Goal: Transaction & Acquisition: Purchase product/service

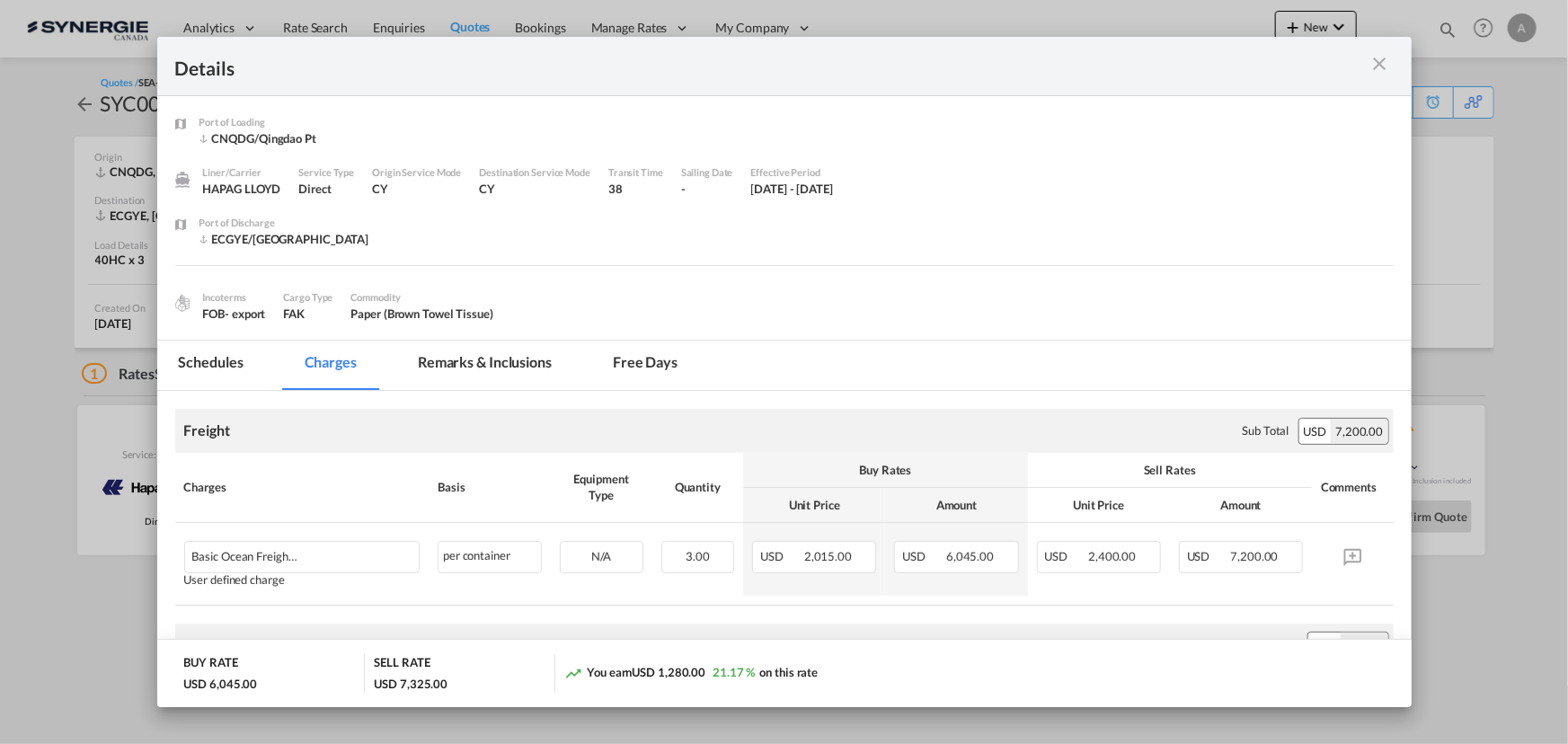
scroll to position [81, 0]
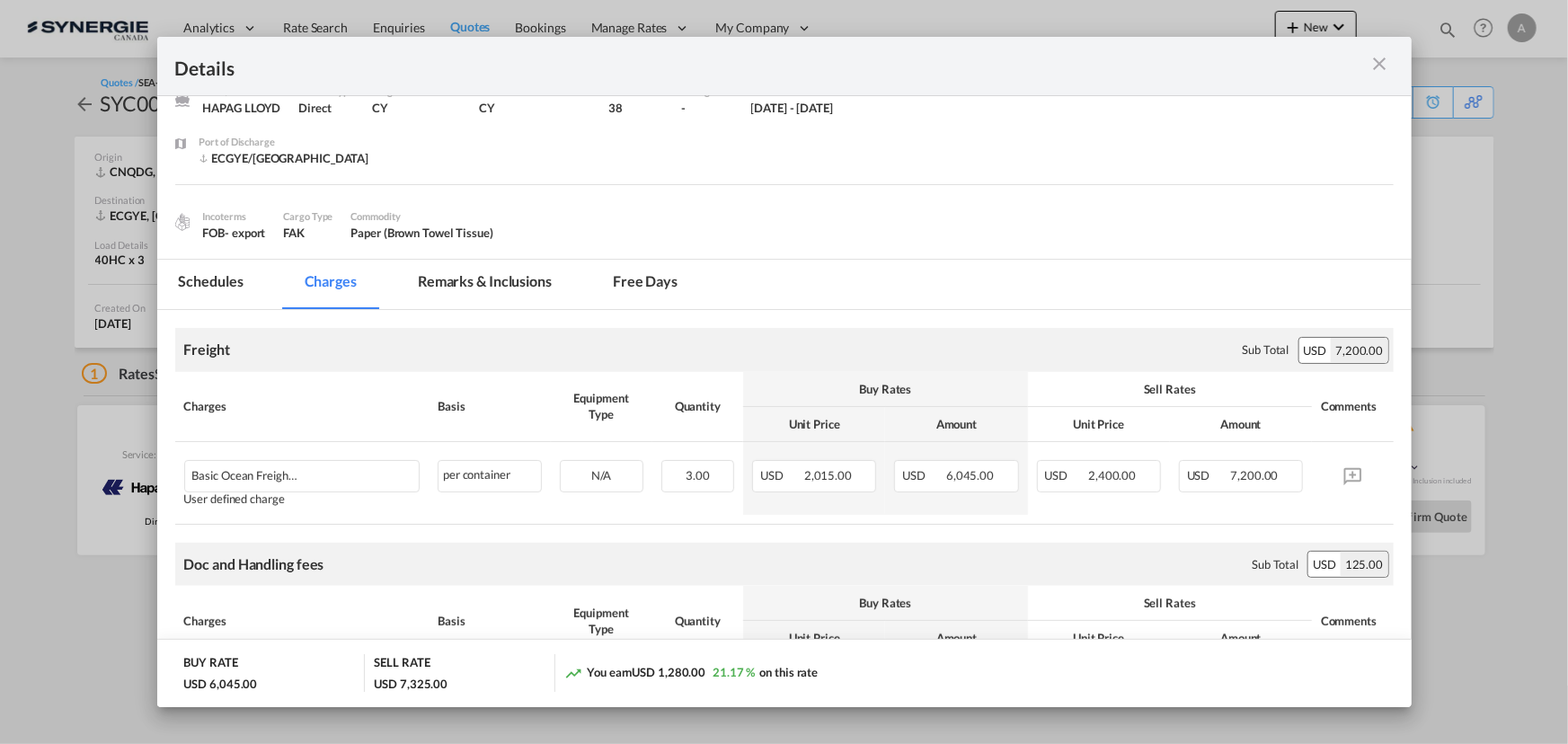
click at [1378, 62] on md-icon "icon-close m-3 fg-AAA8AD cursor" at bounding box center [1379, 64] width 22 height 22
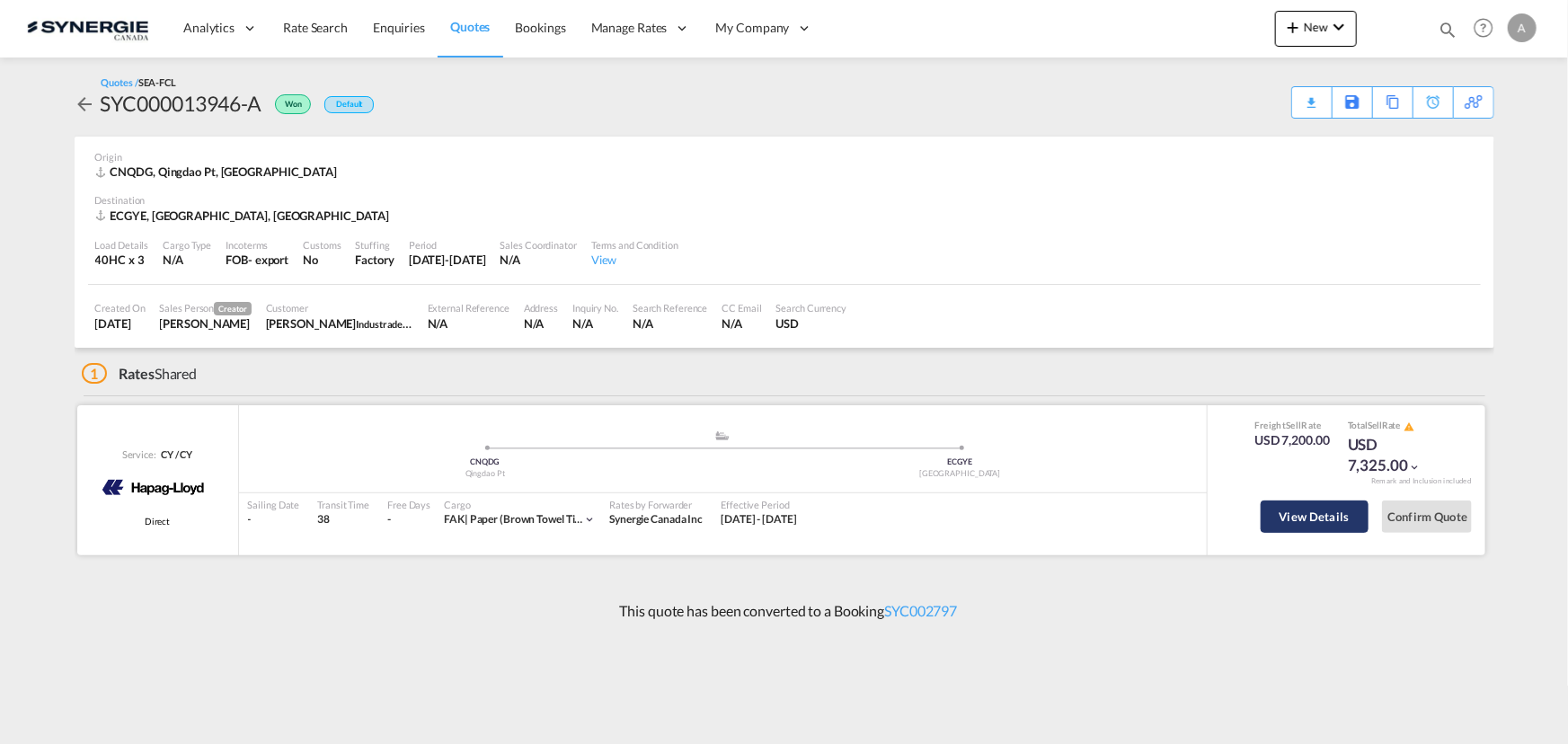
click at [1297, 516] on button "View Details" at bounding box center [1314, 516] width 108 height 32
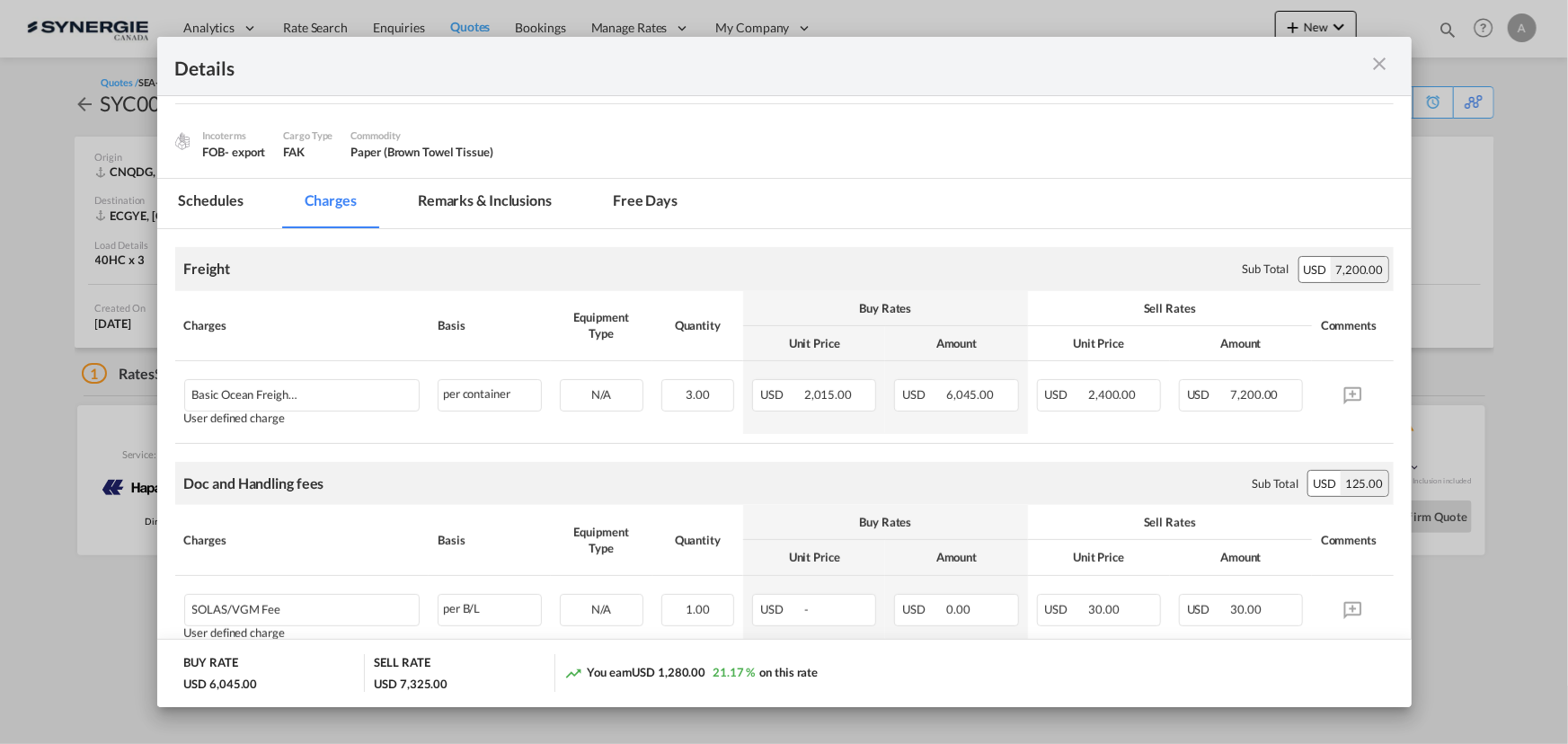
scroll to position [163, 0]
click at [1377, 59] on md-icon "icon-close m-3 fg-AAA8AD cursor" at bounding box center [1379, 64] width 22 height 22
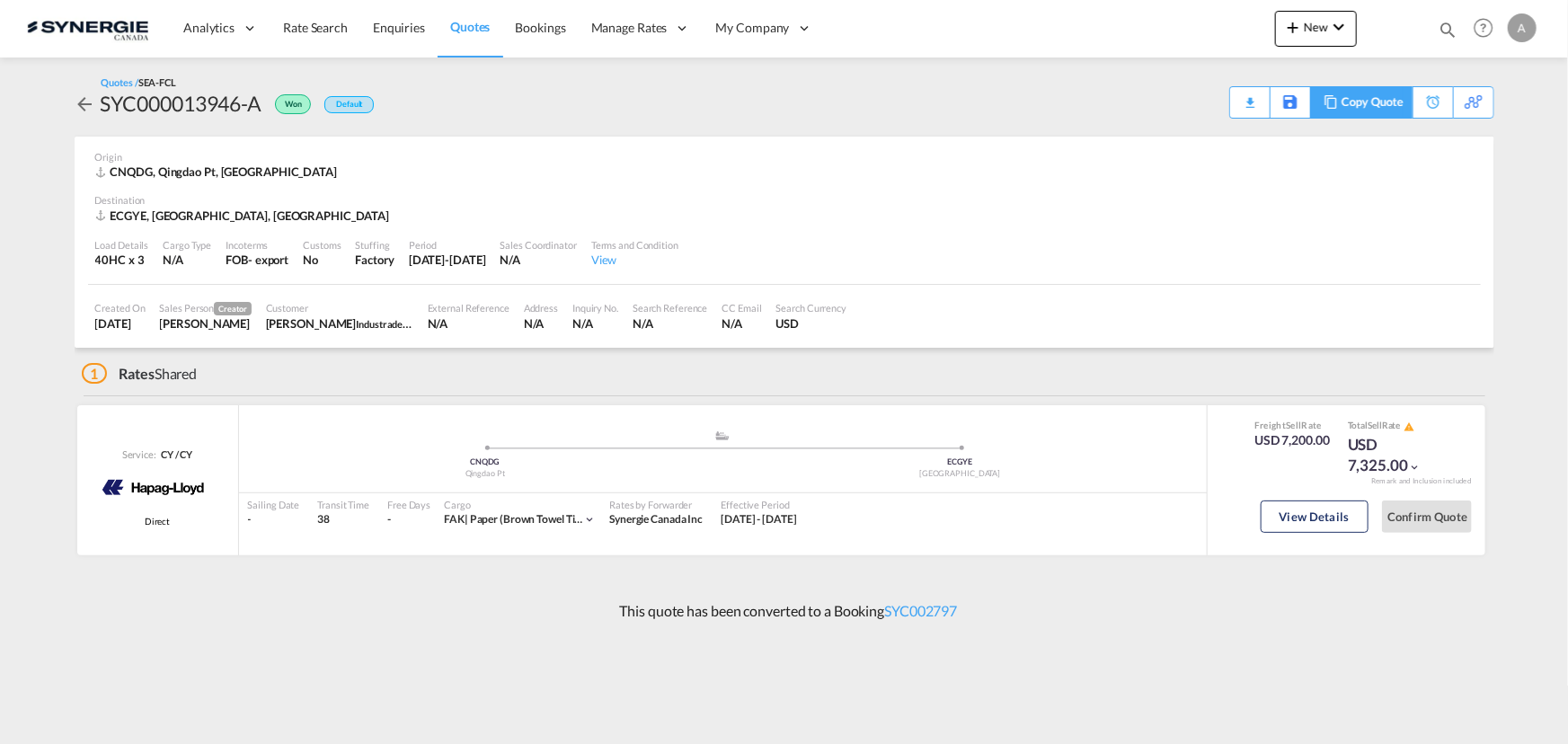
click at [1386, 103] on div "Copy Quote" at bounding box center [1372, 102] width 61 height 30
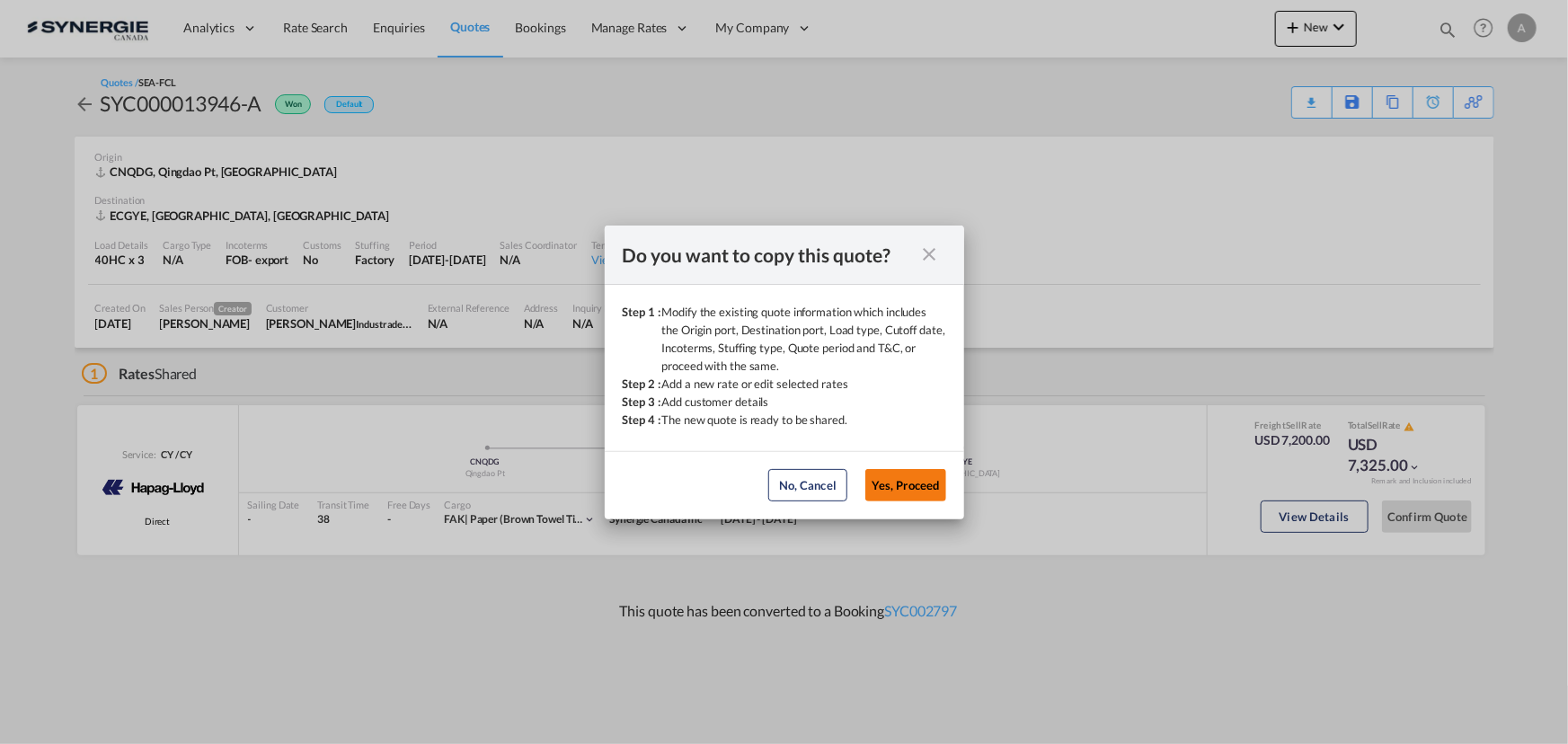
click at [906, 484] on button "Yes, Proceed" at bounding box center [905, 485] width 81 height 32
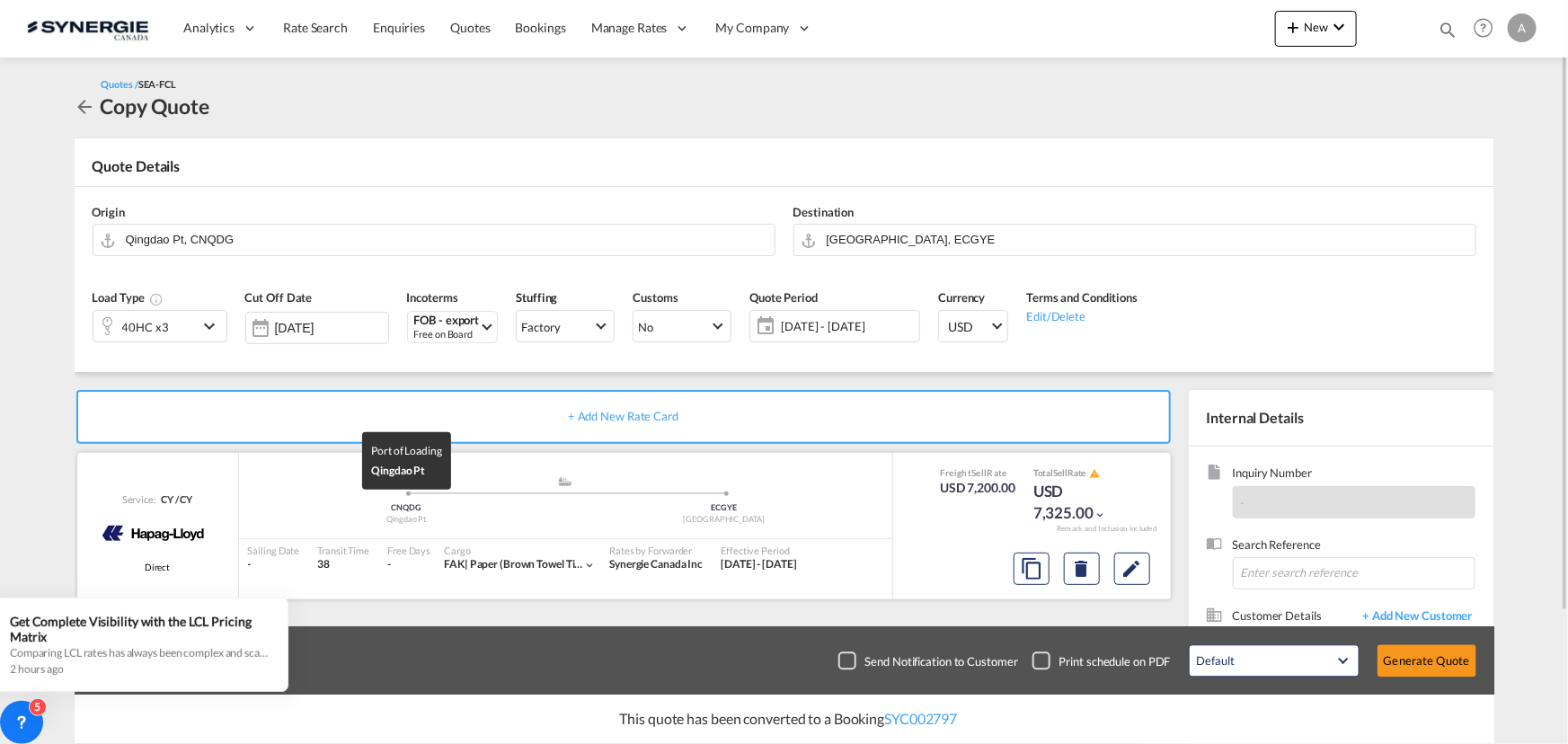
scroll to position [161, 0]
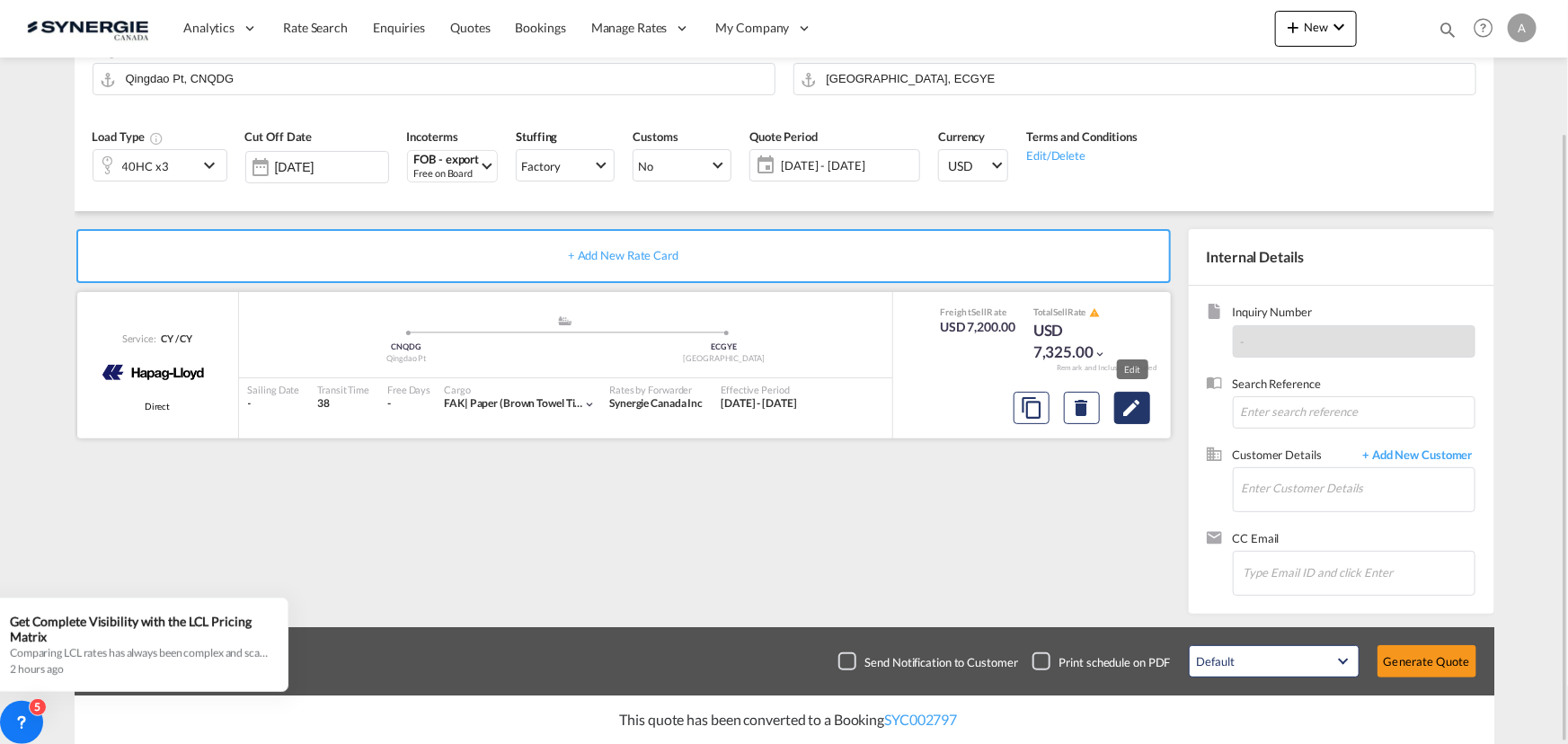
click at [1141, 413] on md-icon "Edit" at bounding box center [1132, 408] width 22 height 22
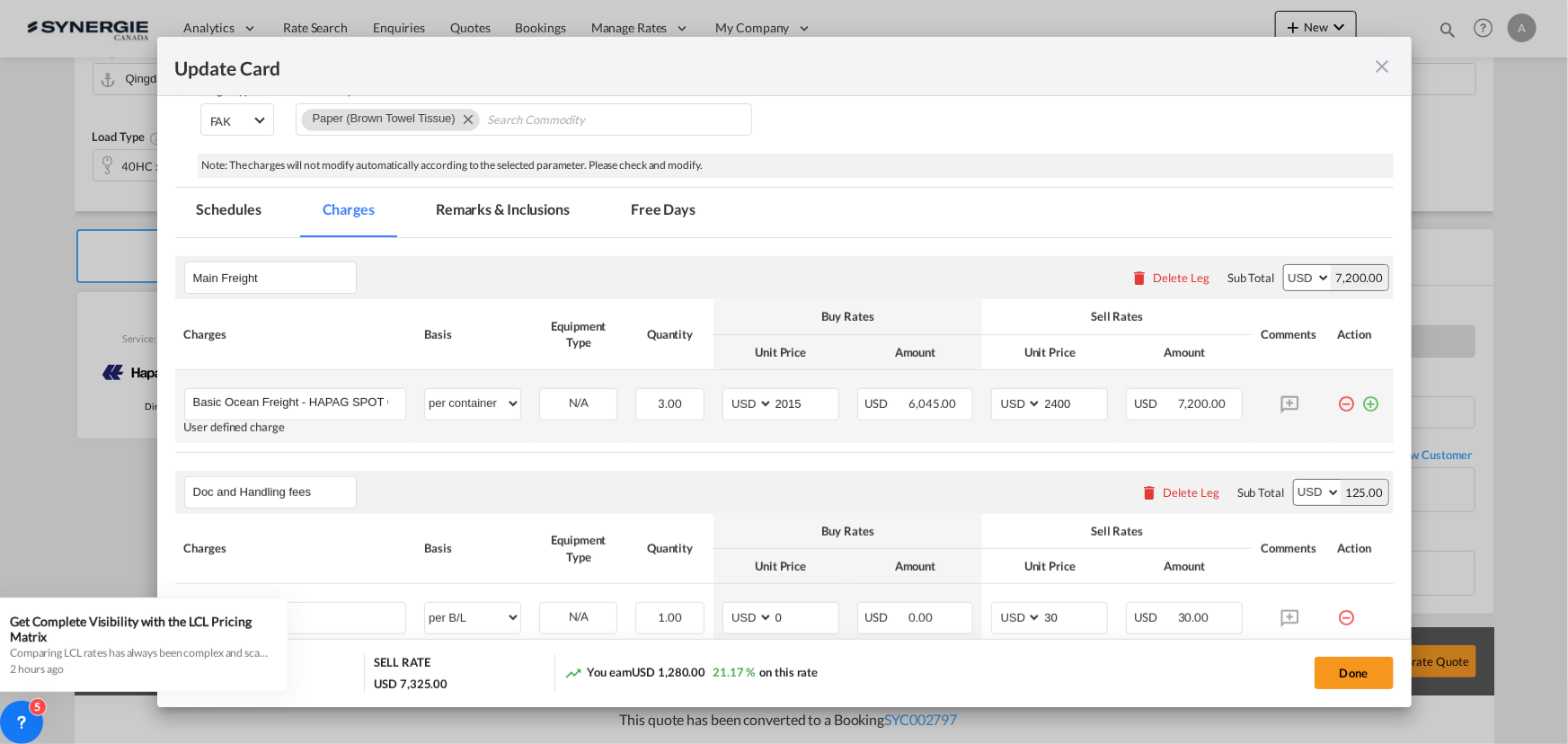
scroll to position [326, 0]
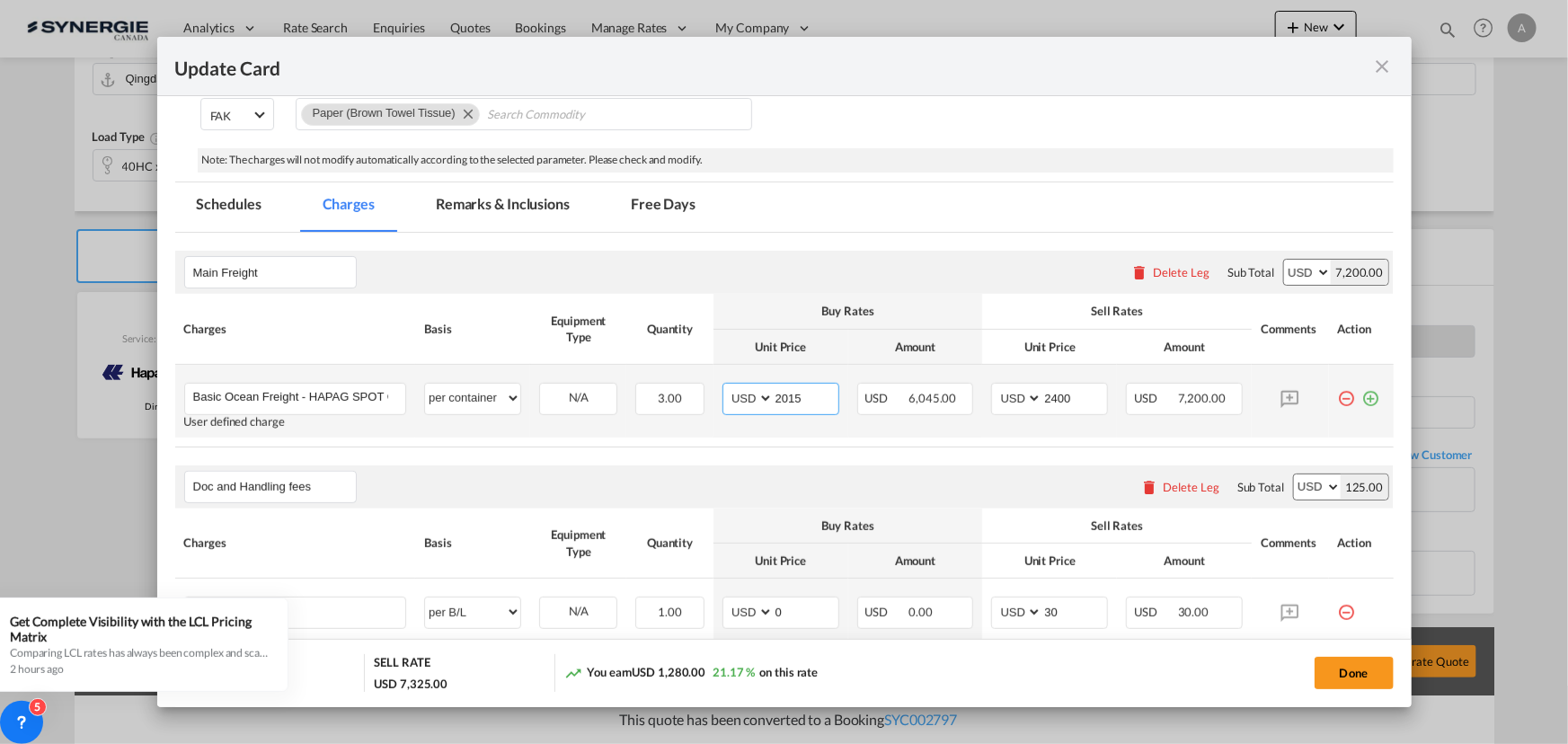
drag, startPoint x: 803, startPoint y: 400, endPoint x: 710, endPoint y: 394, distance: 93.2
click at [731, 394] on md-input-container "AED AFN ALL AMD ANG AOA ARS AUD AWG AZN BAM BBD BDT BGN BHD BIF BMD BND BOB BRL…" at bounding box center [780, 399] width 117 height 32
type input "2415"
drag, startPoint x: 1069, startPoint y: 402, endPoint x: 982, endPoint y: 403, distance: 87.0
click at [991, 403] on md-input-container "AED AFN ALL AMD ANG AOA ARS AUD AWG AZN BAM BBD BDT BGN BHD BIF BMD BND BOB BRL…" at bounding box center [1049, 399] width 117 height 32
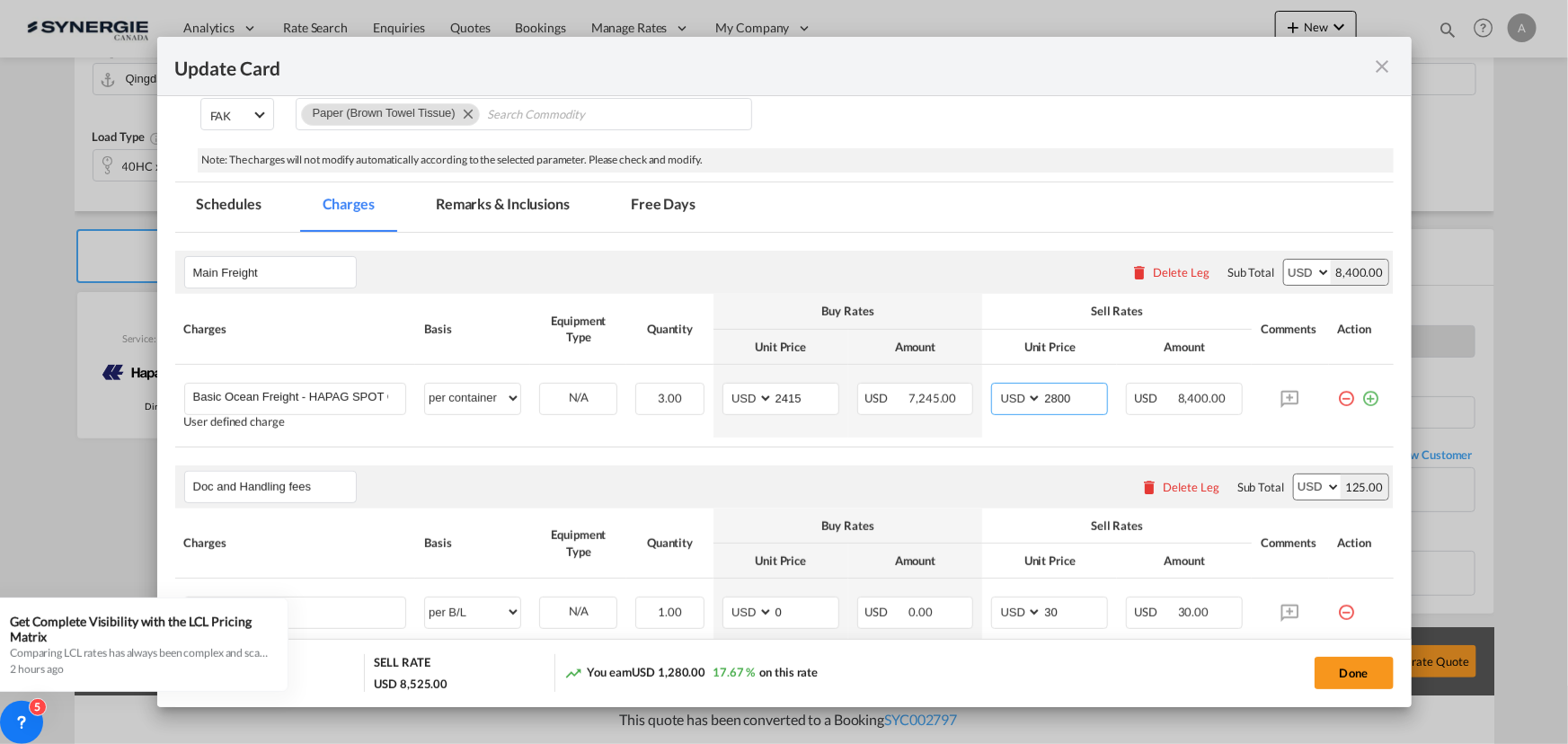
type input "2800"
drag, startPoint x: 1347, startPoint y: 671, endPoint x: 1211, endPoint y: 591, distance: 157.8
click at [1347, 671] on button "Done" at bounding box center [1354, 673] width 79 height 32
type input "10 Aug 2025"
type input "20 Aug 2025"
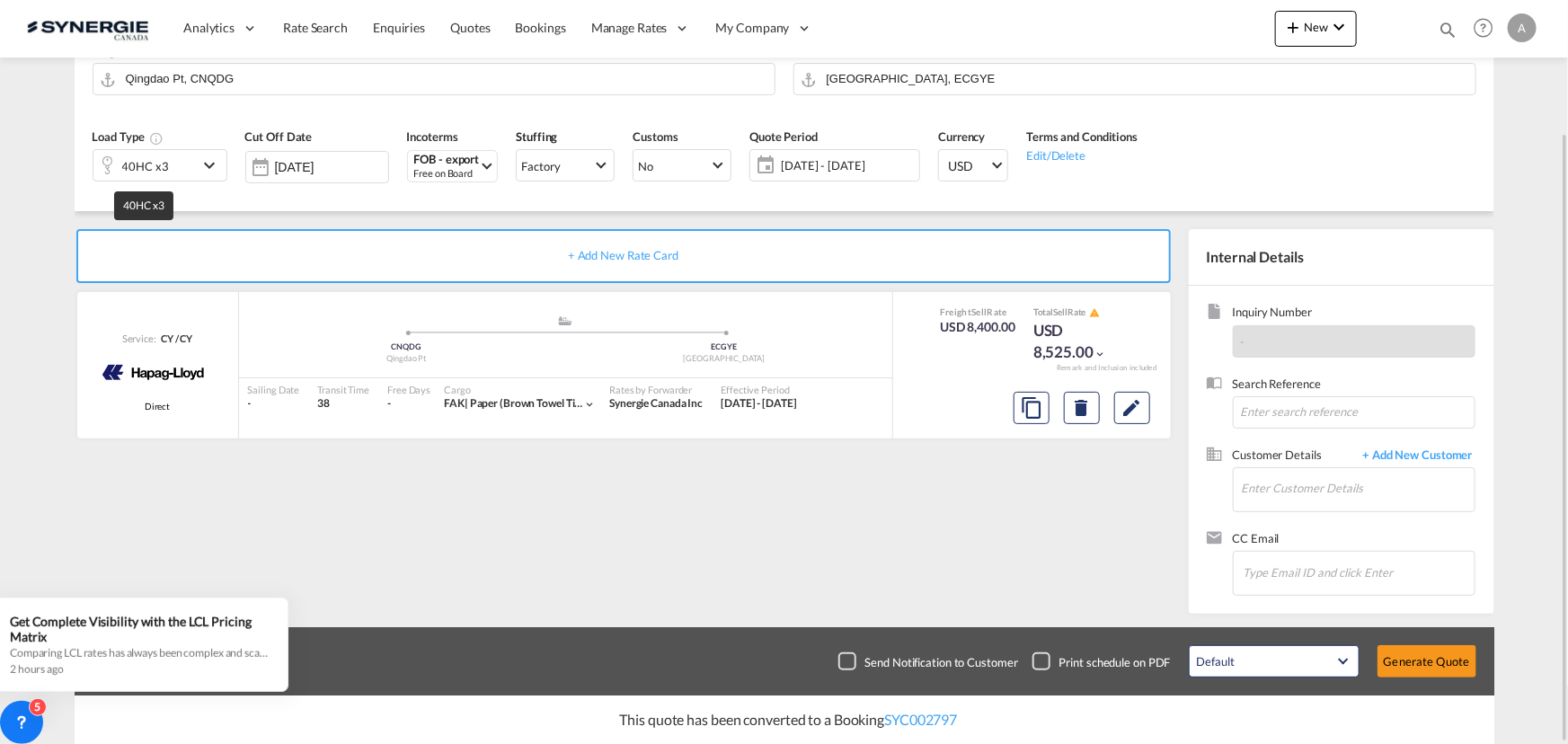
click at [134, 171] on div "40HC x3" at bounding box center [145, 166] width 47 height 25
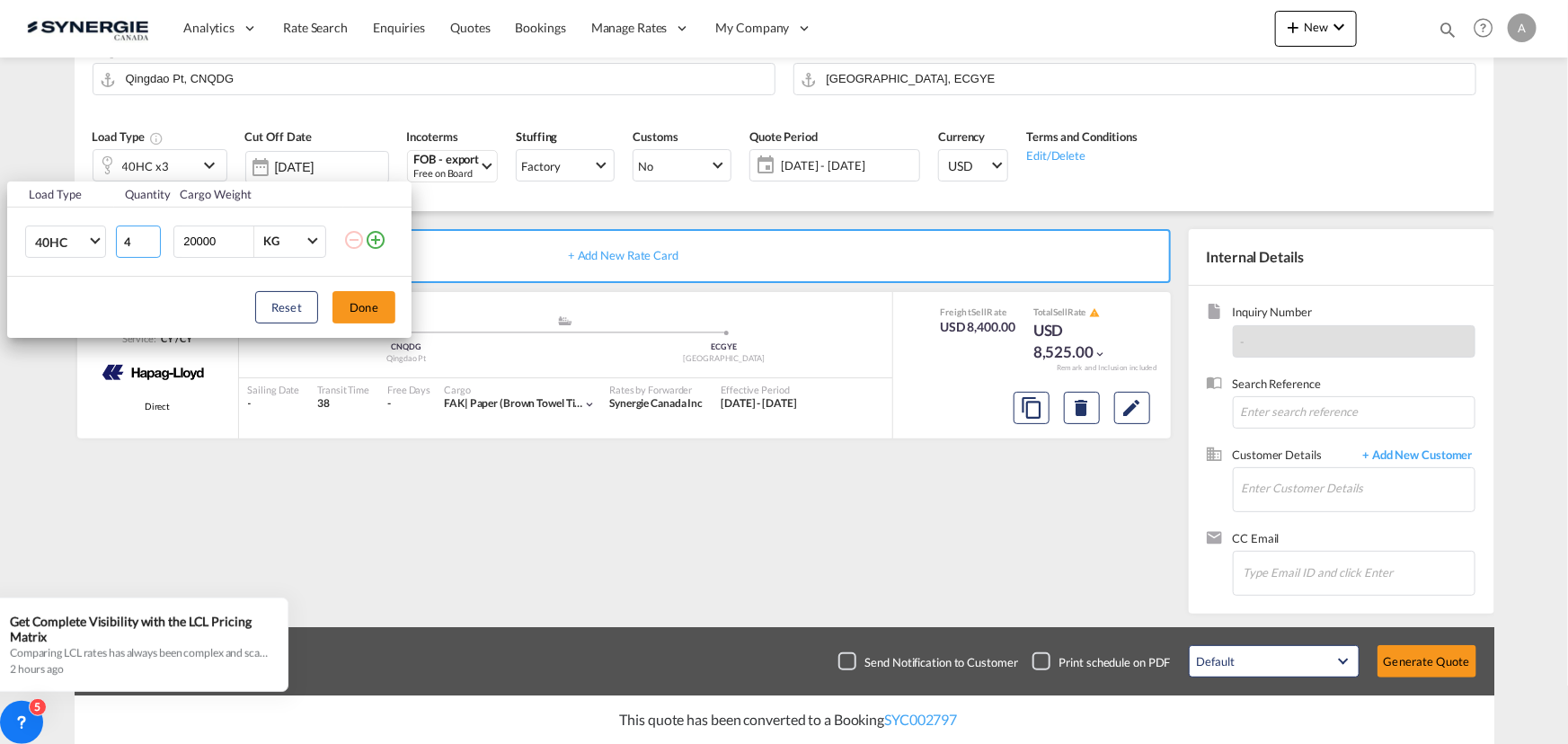
type input "4"
click at [149, 237] on input "4" at bounding box center [138, 242] width 45 height 32
click at [377, 309] on button "Done" at bounding box center [364, 308] width 63 height 32
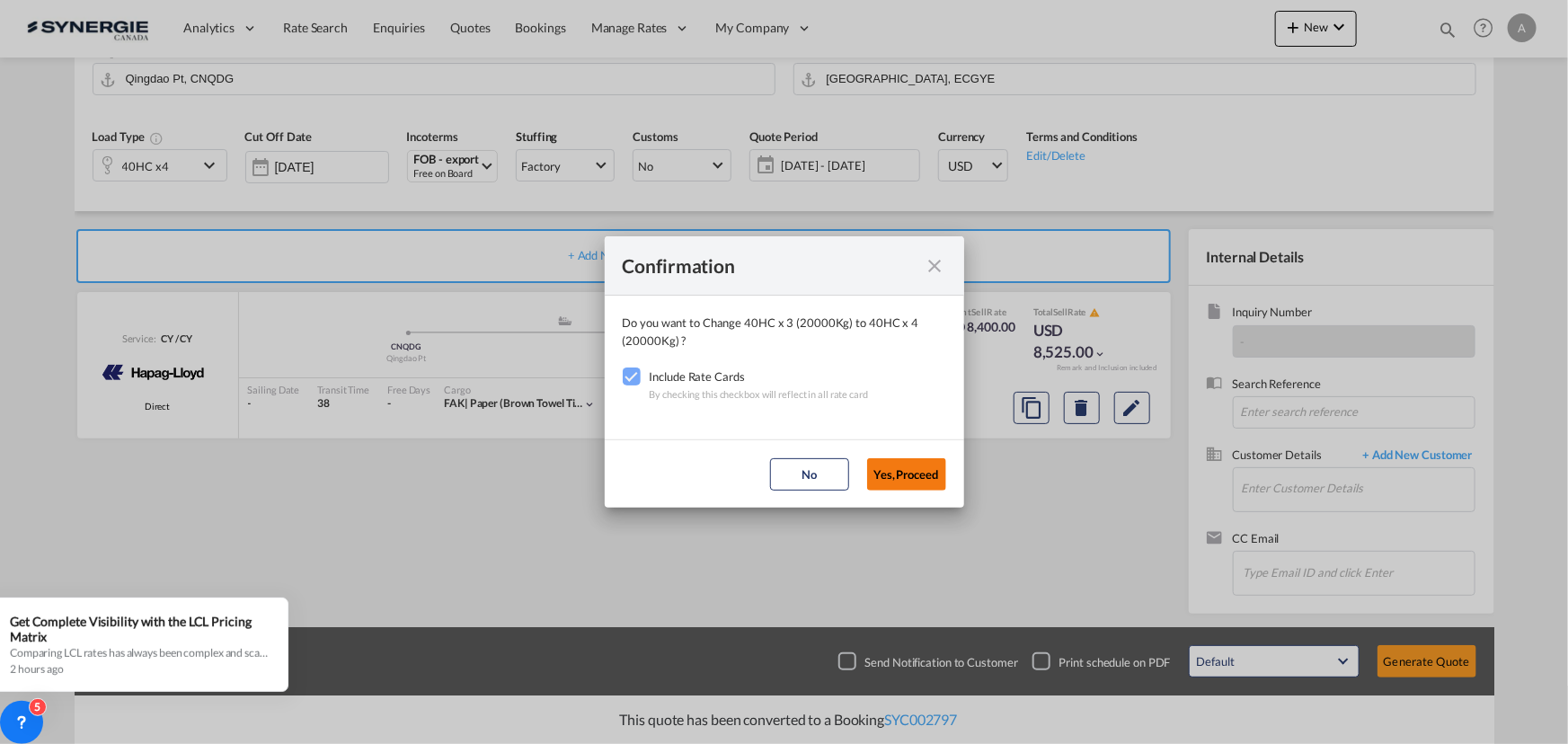
click at [883, 471] on button "Yes,Proceed" at bounding box center [906, 474] width 79 height 32
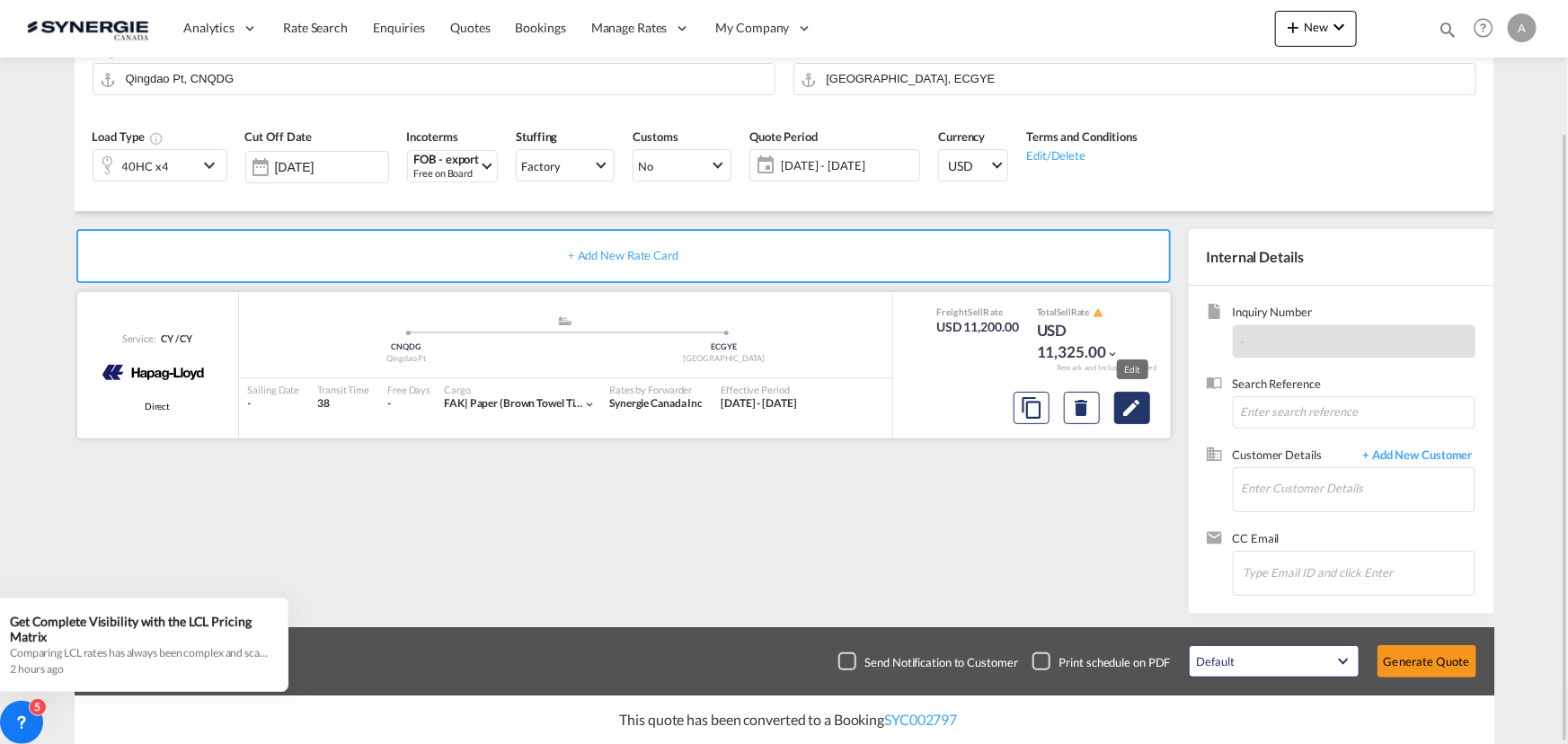
click at [1132, 419] on button "Edit" at bounding box center [1132, 408] width 36 height 32
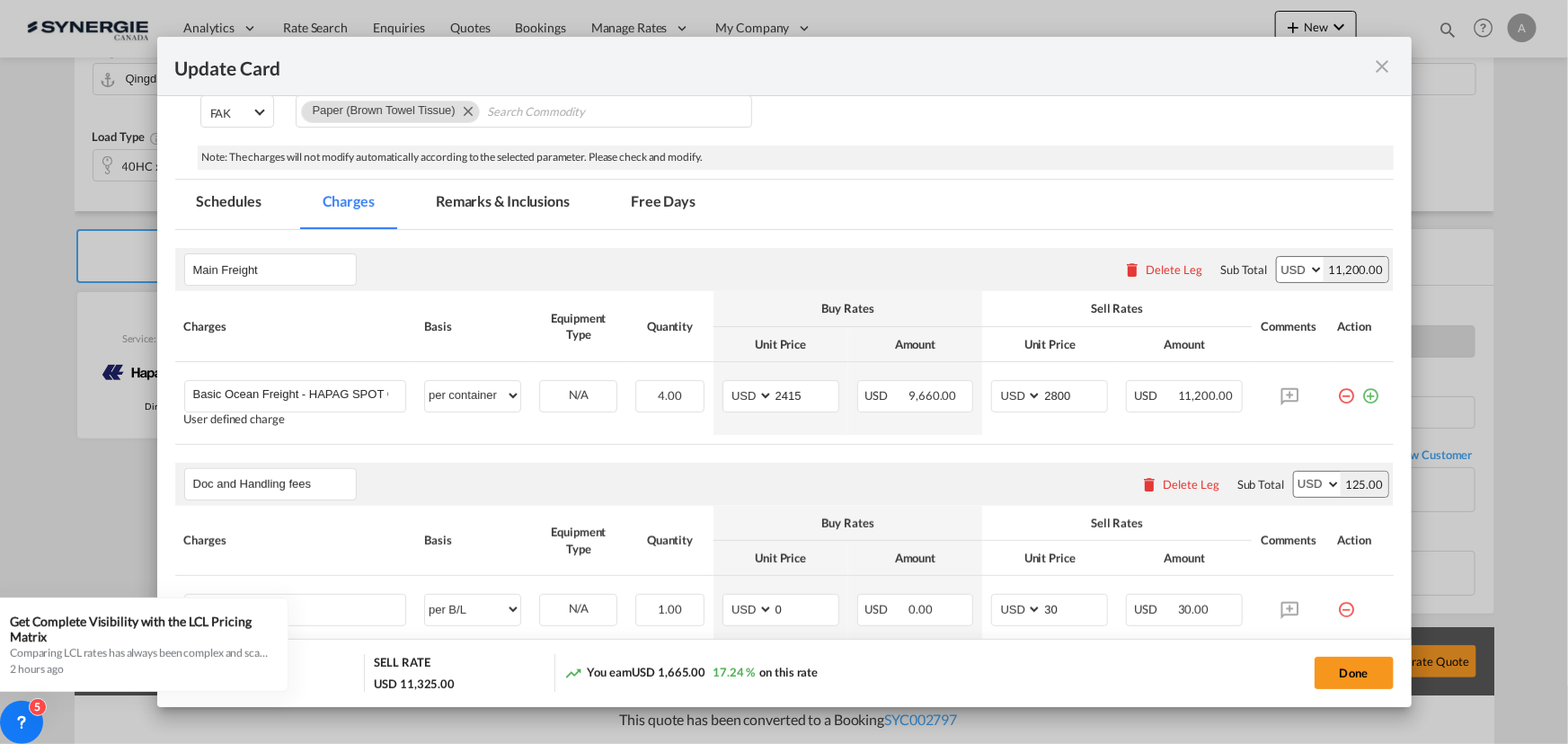
scroll to position [316, 0]
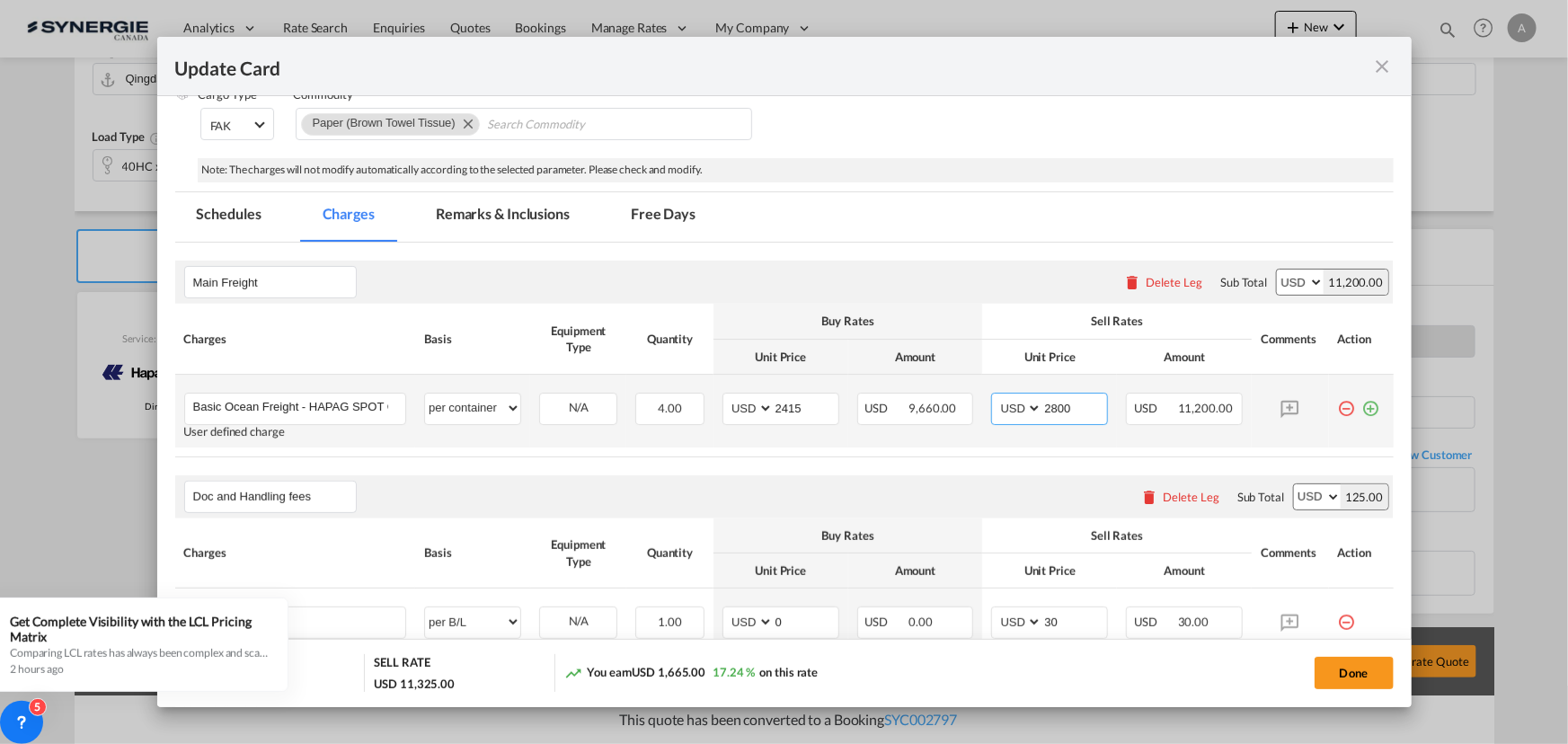
click at [1077, 405] on input "2800" at bounding box center [1075, 407] width 65 height 27
drag, startPoint x: 1084, startPoint y: 403, endPoint x: 1010, endPoint y: 407, distance: 74.1
click at [1019, 408] on md-input-container "AED AFN ALL AMD ANG AOA ARS AUD AWG AZN BAM BBD BDT BGN BHD BIF BMD BND BOB BRL…" at bounding box center [1049, 409] width 117 height 32
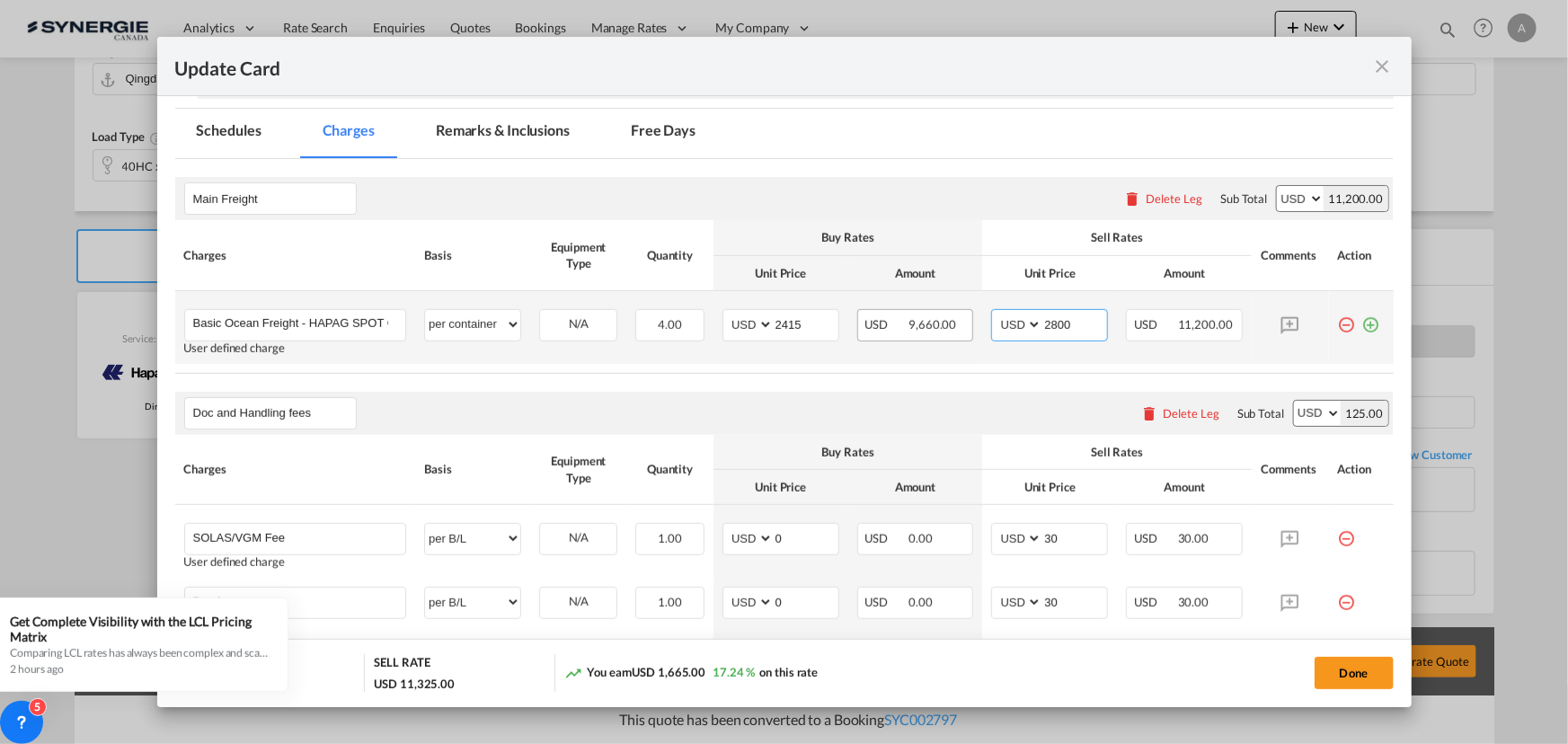
scroll to position [480, 0]
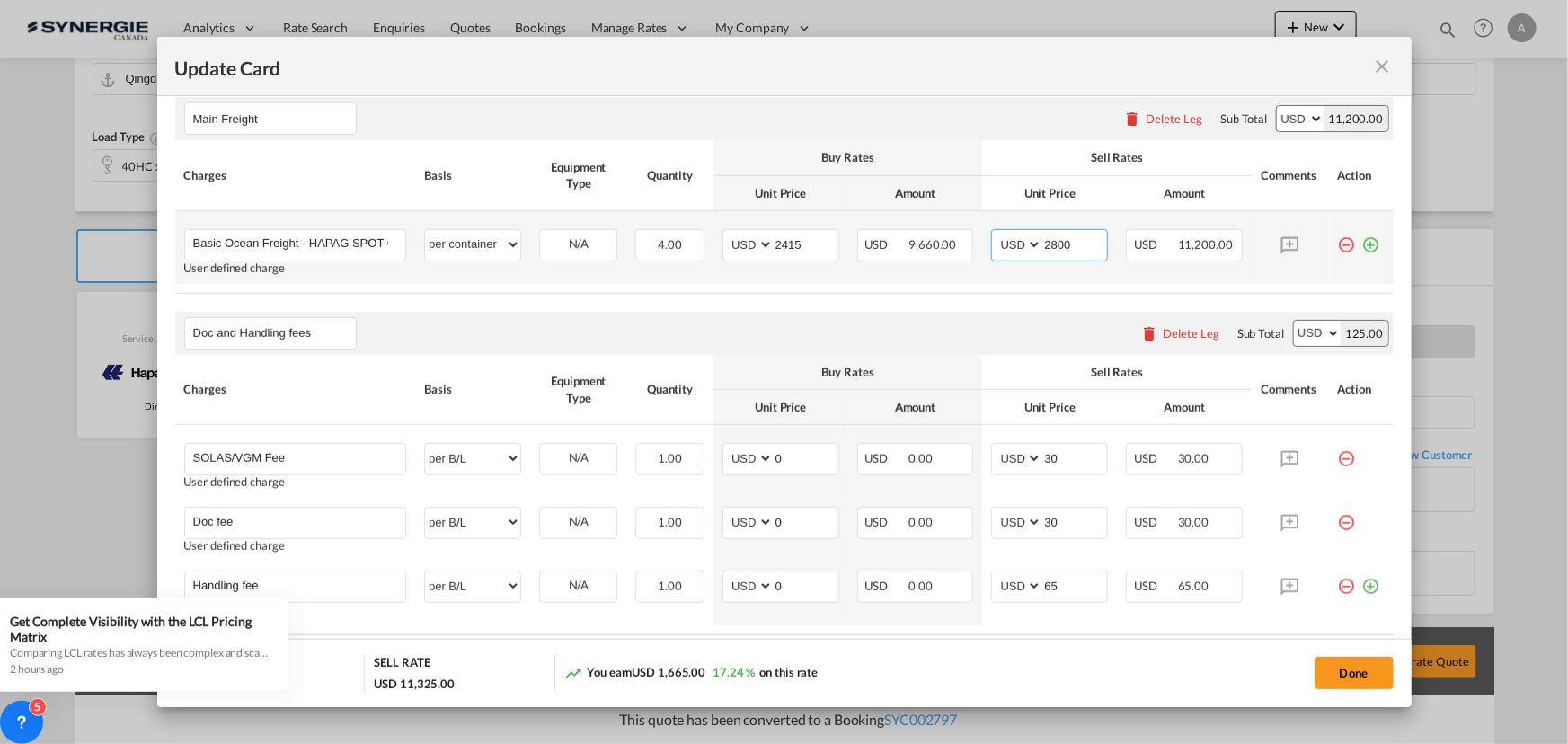
click at [1048, 243] on input "2800" at bounding box center [1075, 243] width 65 height 27
drag, startPoint x: 1061, startPoint y: 230, endPoint x: 1040, endPoint y: 235, distance: 21.6
click at [1042, 235] on input "2715" at bounding box center [1075, 243] width 65 height 27
type input "2700"
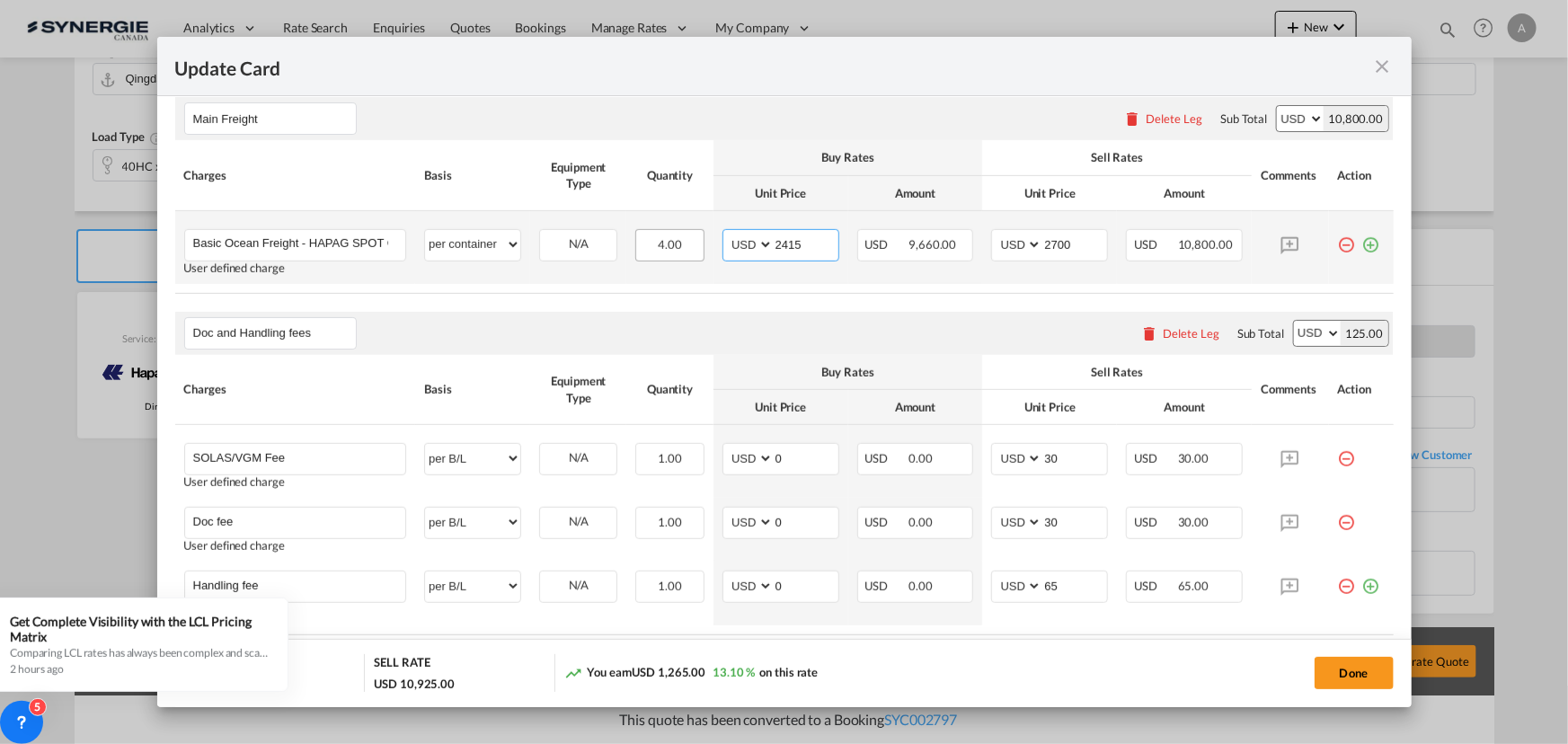
drag, startPoint x: 797, startPoint y: 240, endPoint x: 663, endPoint y: 239, distance: 134.0
click at [663, 239] on tr "Basic Ocean Freight - HAPAG SPOT QUOTE Please Enter User Defined Charges Cannot…" at bounding box center [784, 248] width 1218 height 72
type input "2215"
type input "2520"
click at [1348, 670] on button "Done" at bounding box center [1354, 673] width 79 height 32
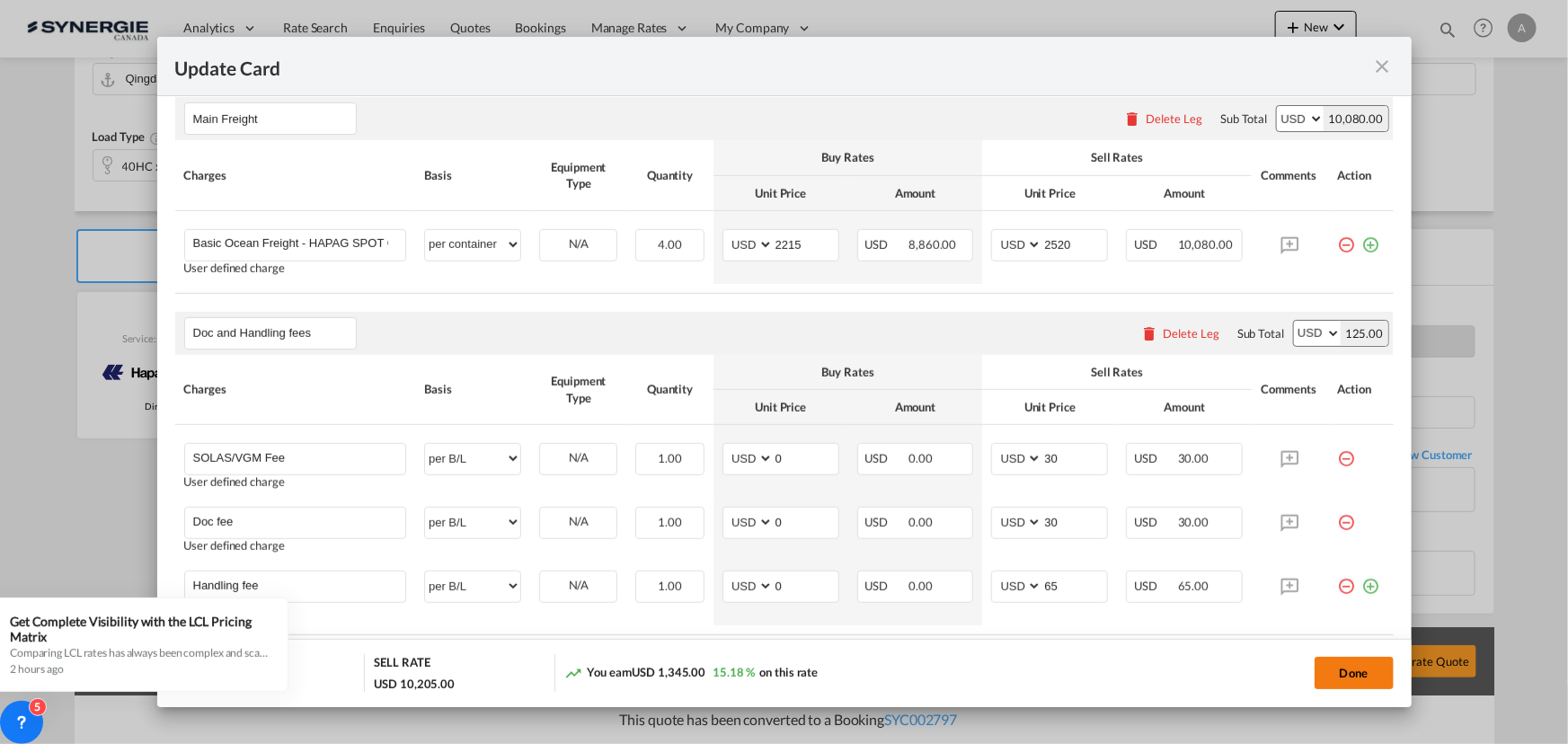
type input "10 Aug 2025"
type input "20 Aug 2025"
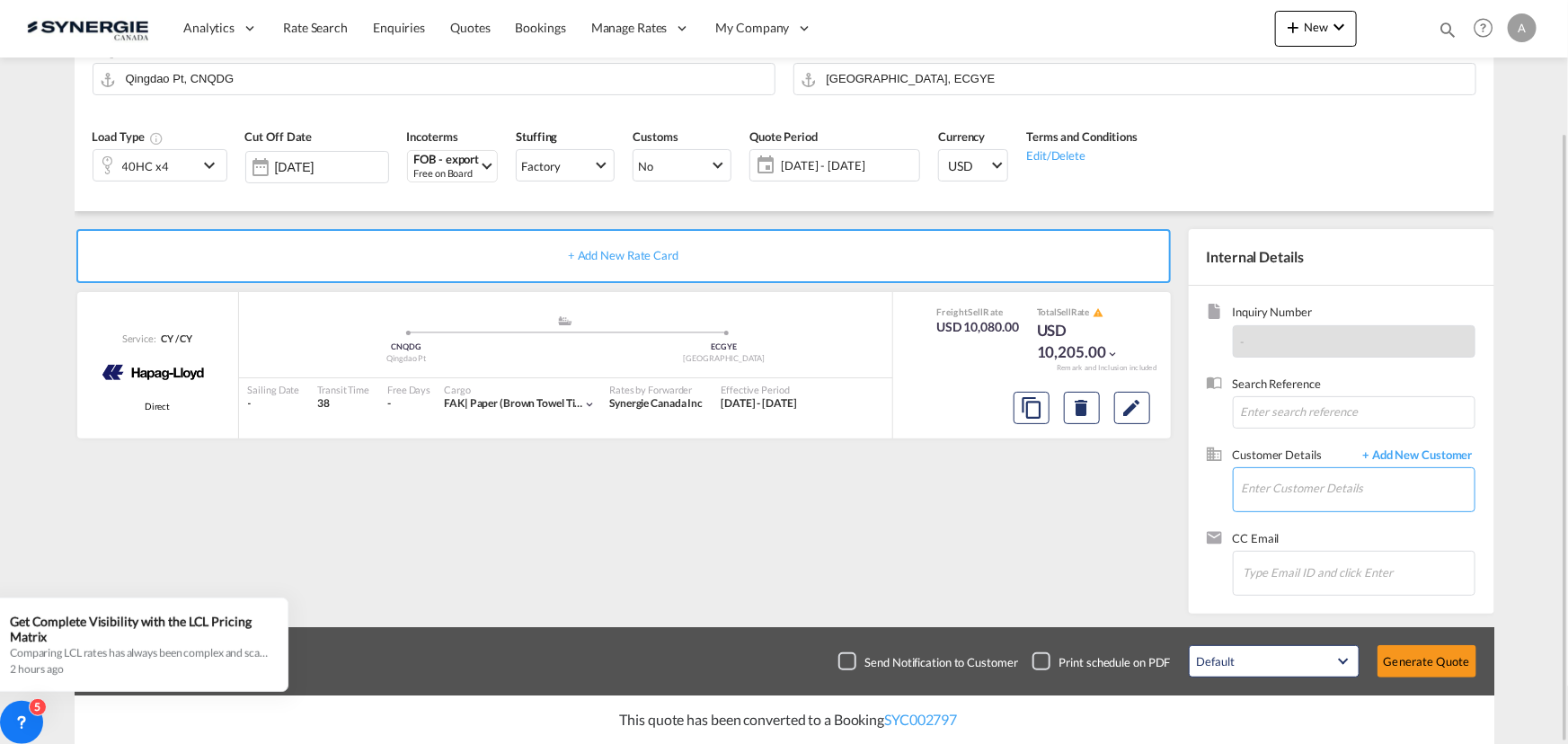
click at [1342, 499] on input "Enter Customer Details" at bounding box center [1357, 488] width 232 height 40
click at [1277, 514] on div "Ericka Ponce ericka .ponce@industrade.ca | Industrade Pulp and Paper Inc." at bounding box center [1357, 519] width 233 height 49
type input "Industrade Pulp and Paper Inc., Ericka Ponce, ericka.ponce@industrade.ca"
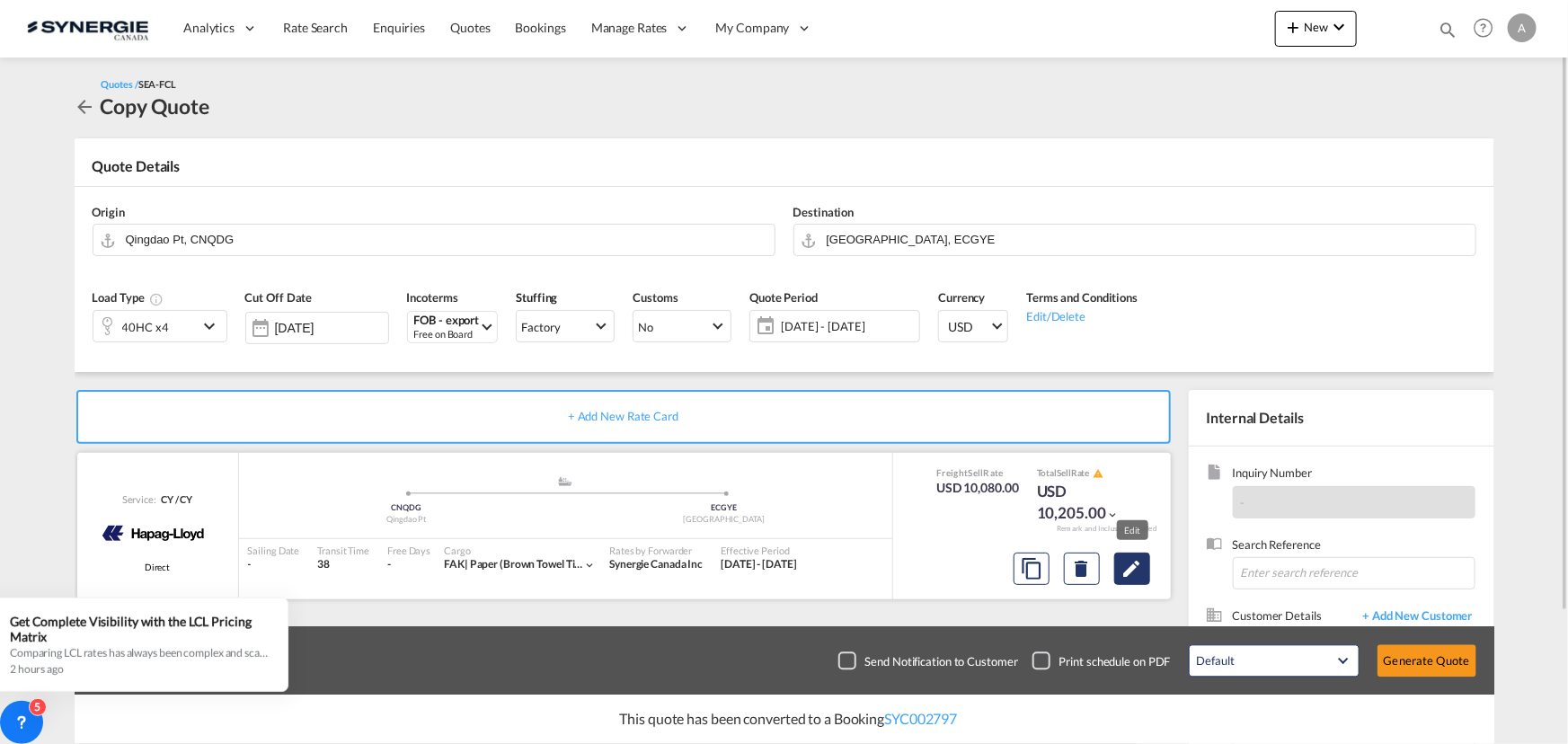
click at [1136, 573] on md-icon "Edit" at bounding box center [1132, 569] width 22 height 22
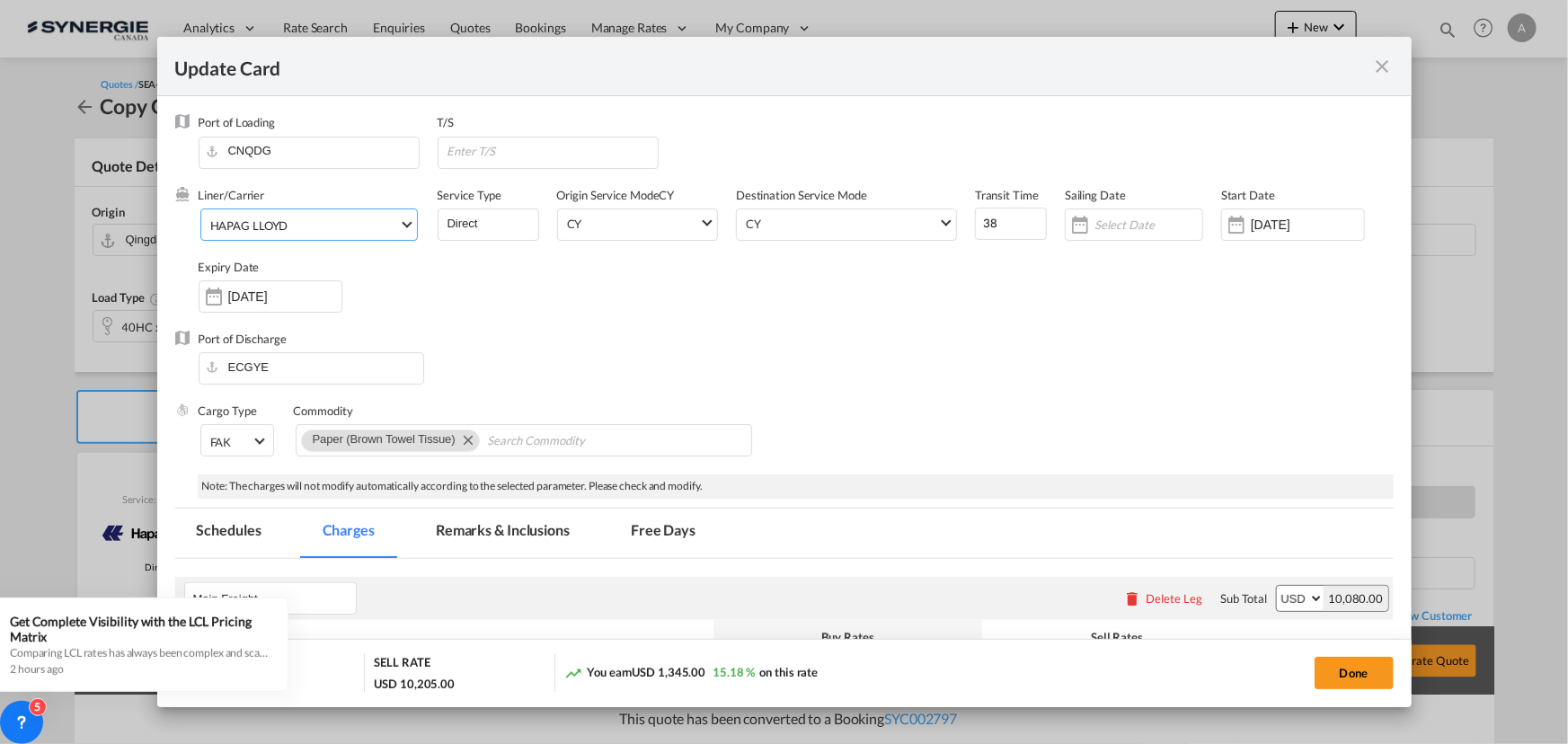
click at [351, 231] on span "HAPAG LLOYD" at bounding box center [305, 225] width 189 height 16
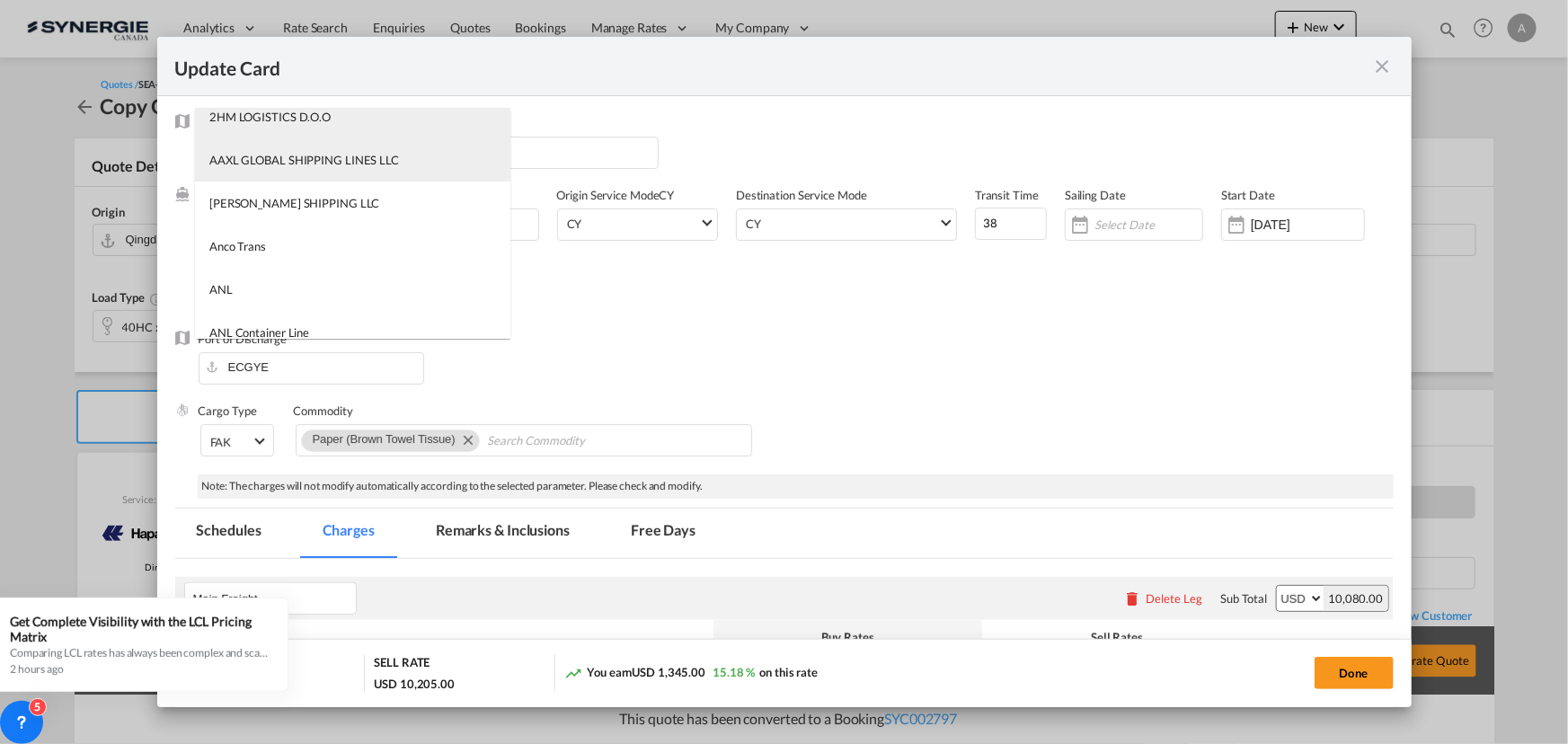
scroll to position [81, 0]
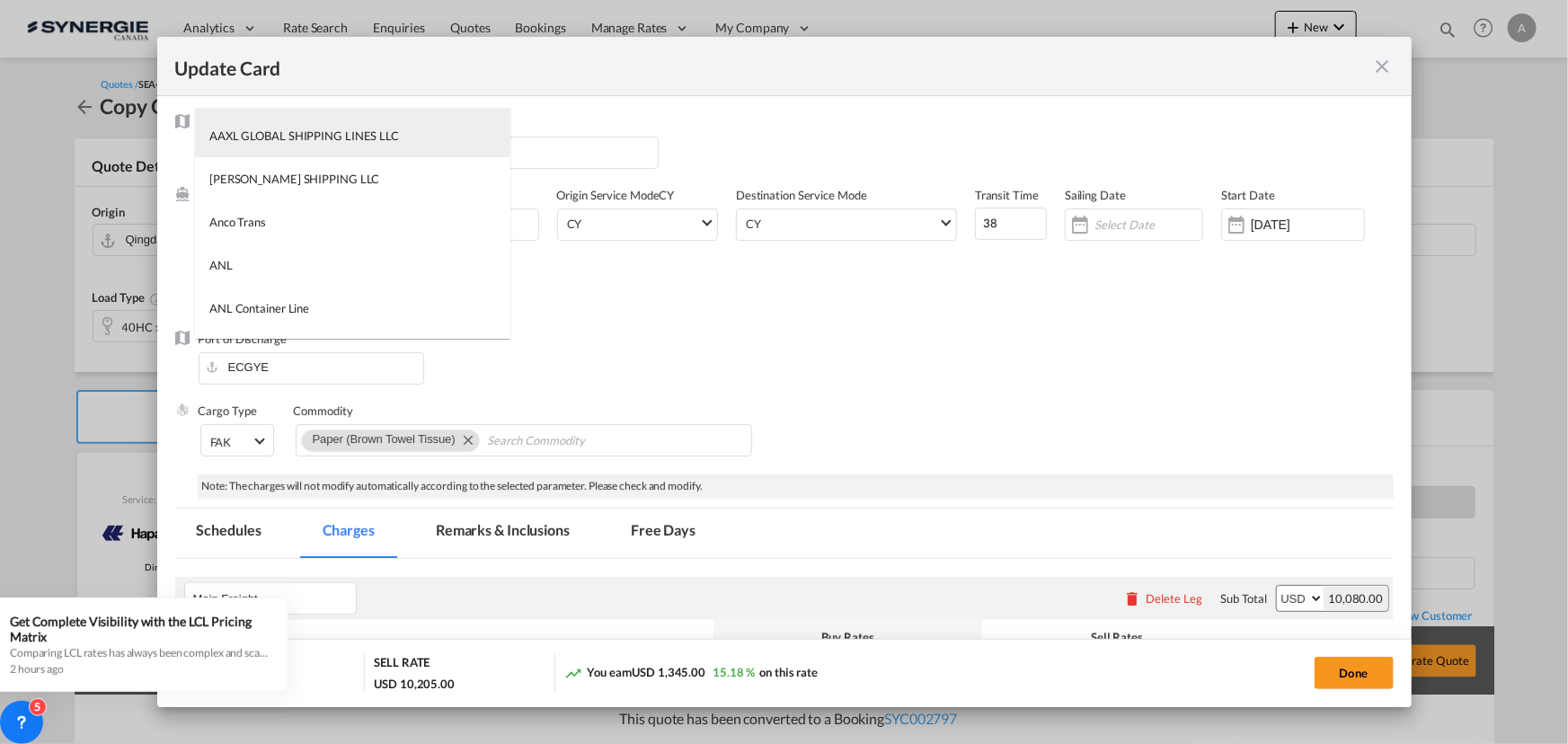
click at [321, 137] on div "AAXL GLOBAL SHIPPING LINES LLC" at bounding box center [304, 135] width 190 height 16
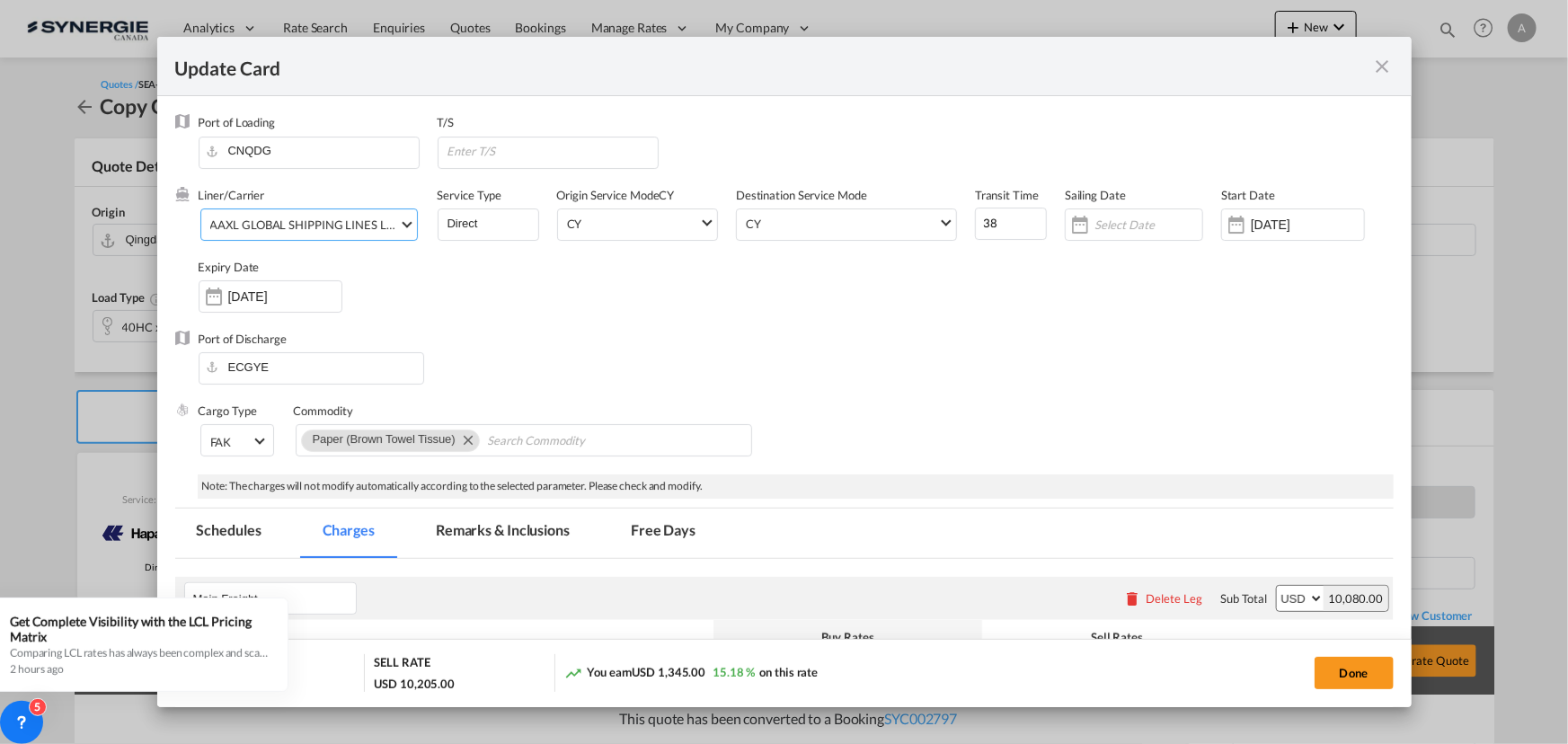
click at [288, 217] on div "AAXL GLOBAL SHIPPING LINES LLC" at bounding box center [305, 224] width 190 height 14
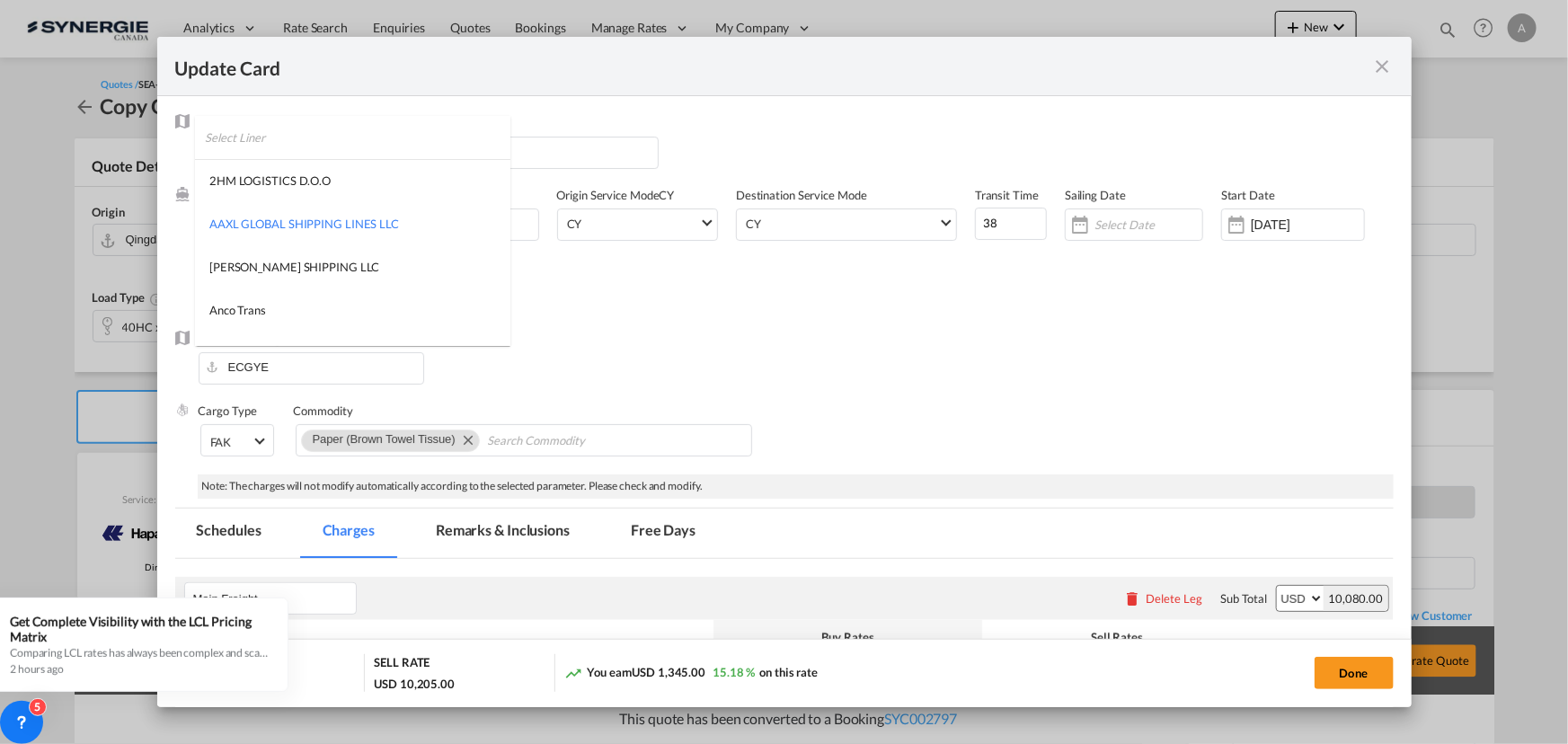
click at [312, 143] on input "search" at bounding box center [357, 137] width 306 height 43
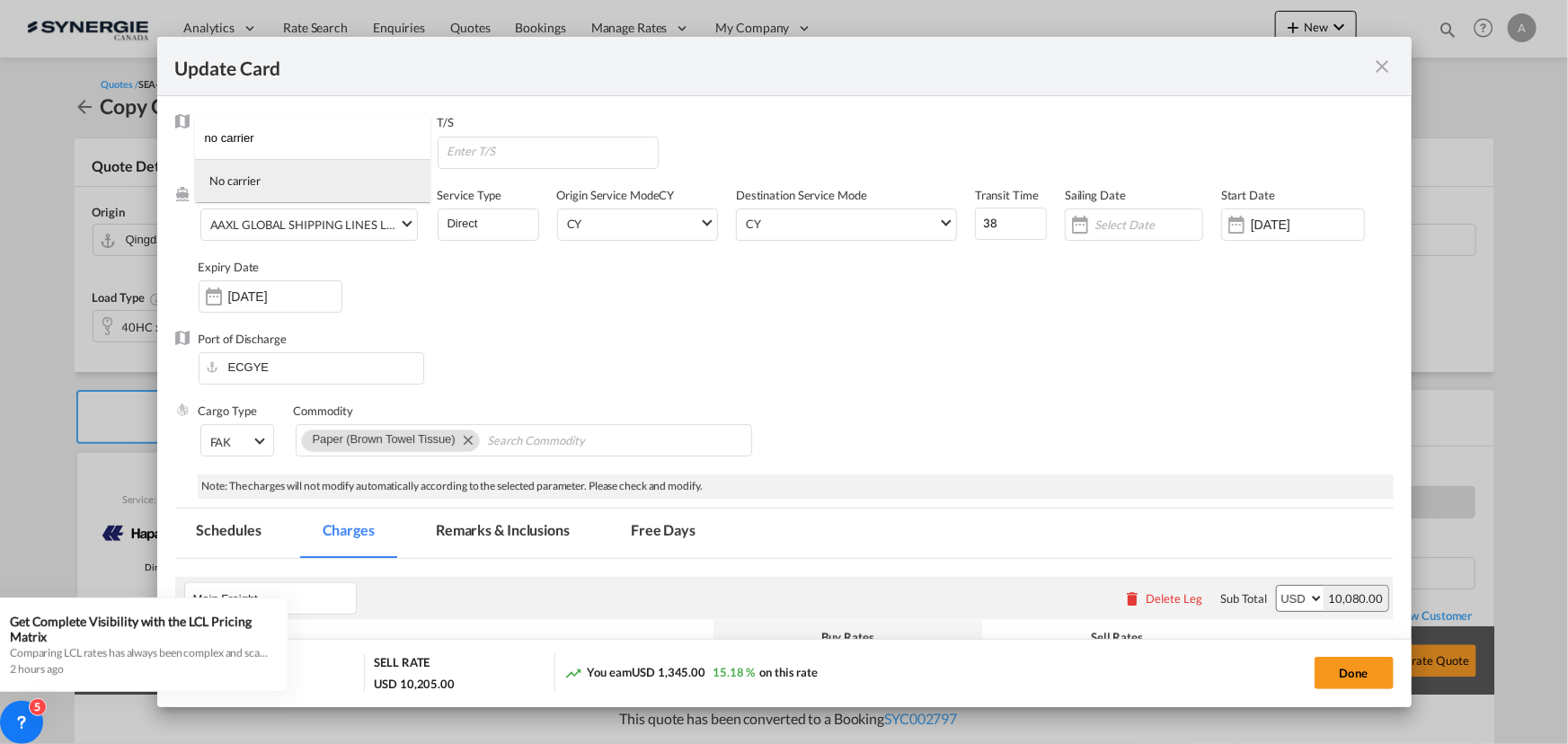
type input "no carrier"
click at [262, 173] on md-option "No carrier" at bounding box center [312, 180] width 235 height 43
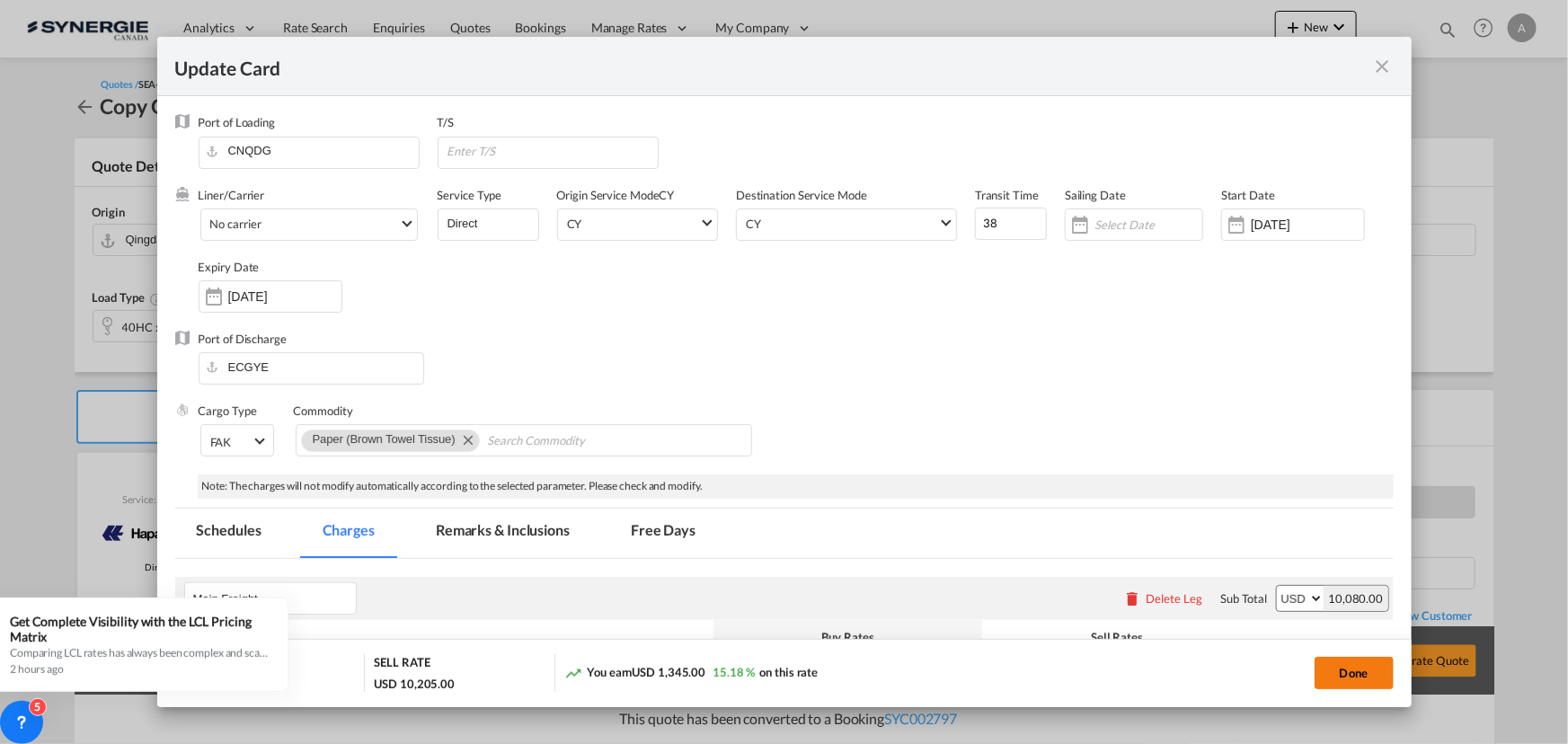
click at [1381, 670] on button "Done" at bounding box center [1354, 673] width 79 height 32
type input "10 Aug 2025"
type input "20 Aug 2025"
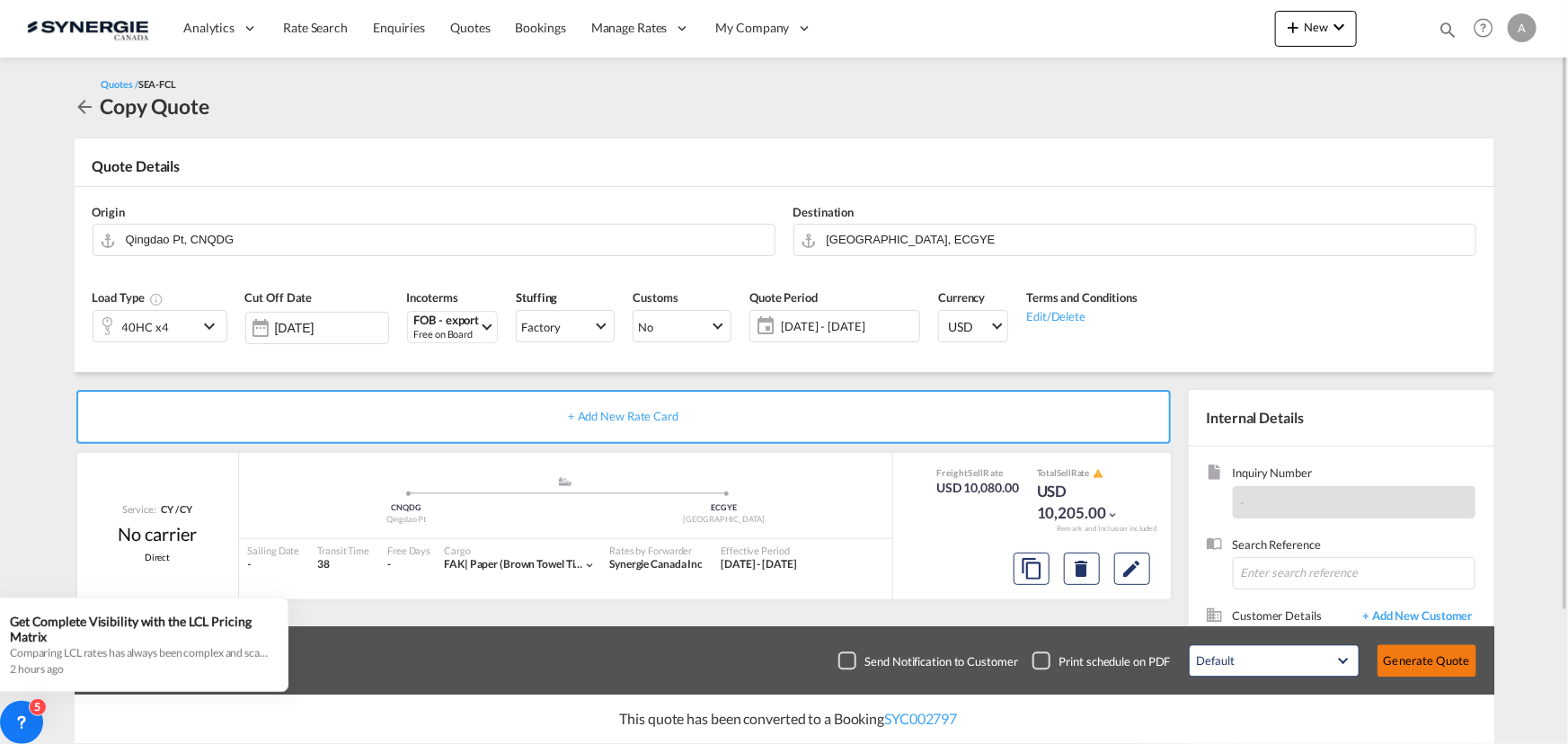
click at [1416, 662] on button "Generate Quote" at bounding box center [1427, 661] width 99 height 32
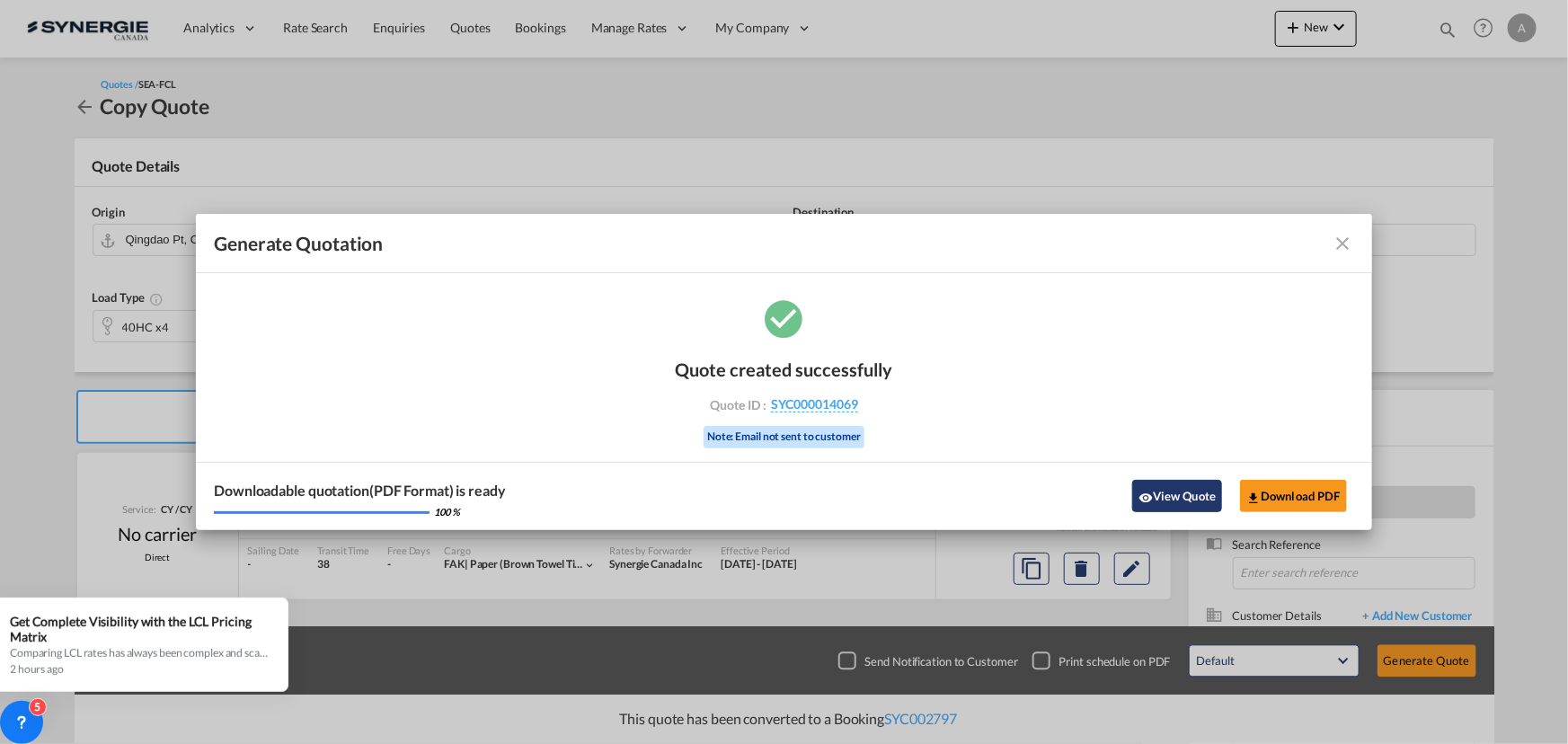
click at [1178, 494] on button "View Quote" at bounding box center [1176, 496] width 90 height 32
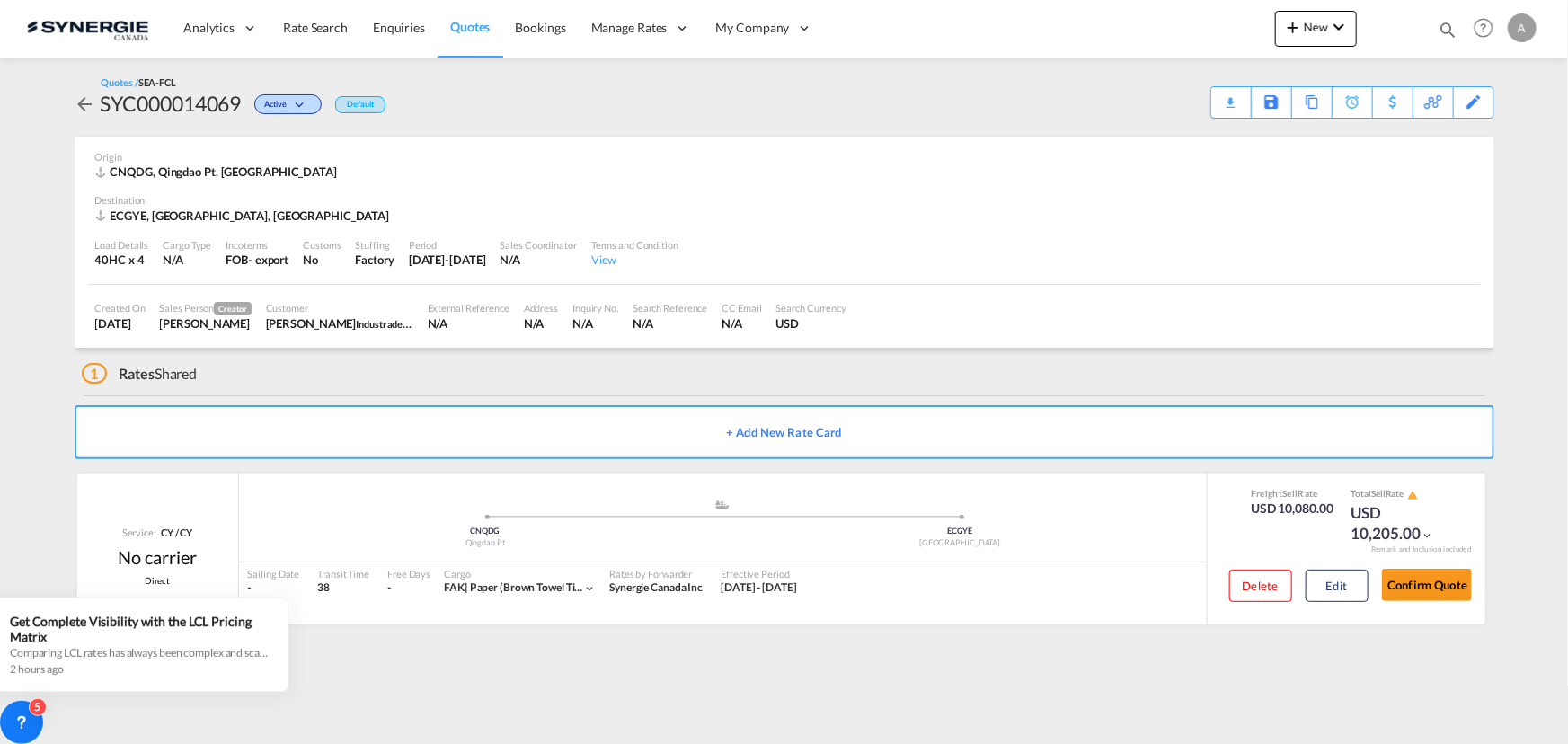
click at [1217, 30] on div "Analytics Reports Dashboard Rate Search Enquiries Quotes Bookings" at bounding box center [783, 28] width 1514 height 55
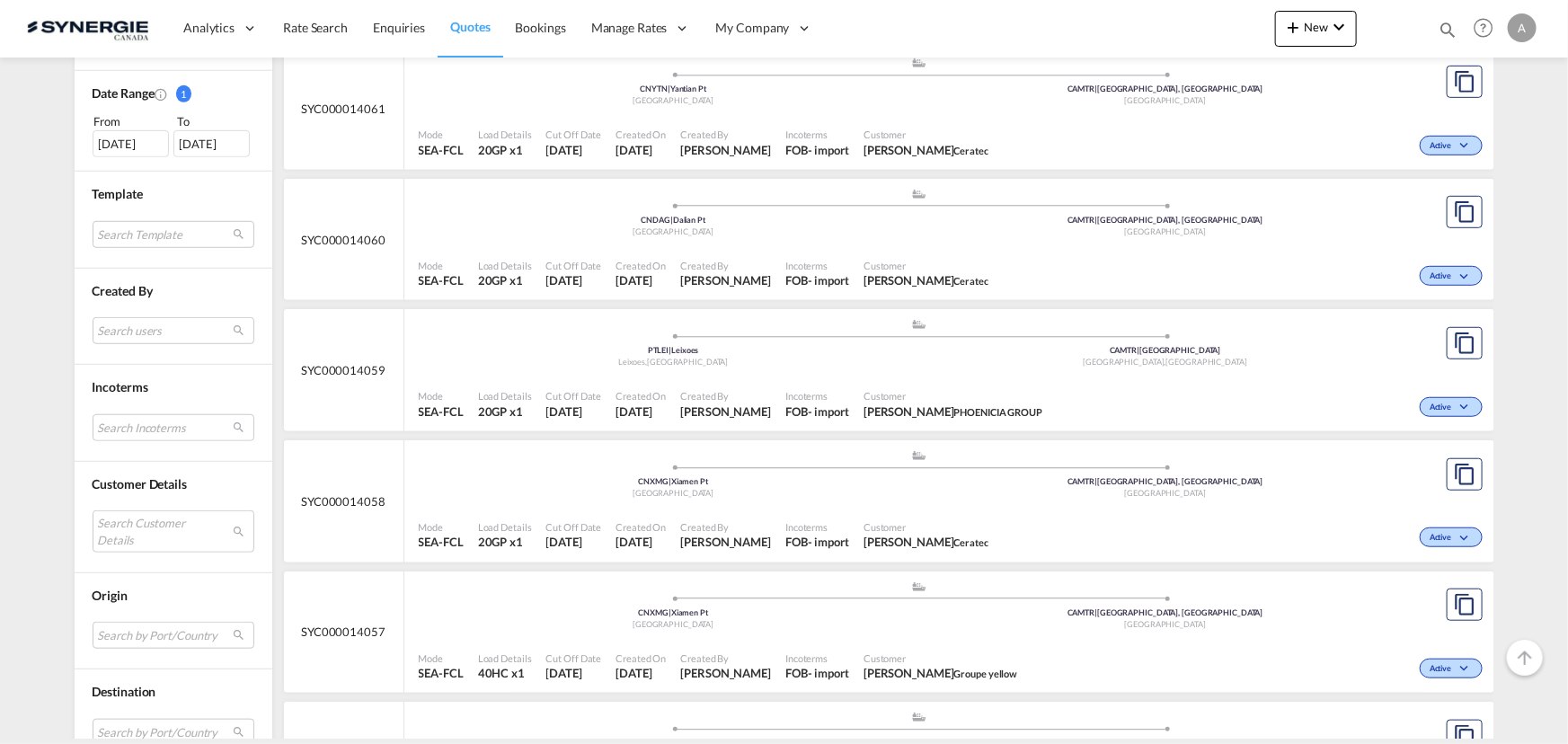
scroll to position [734, 0]
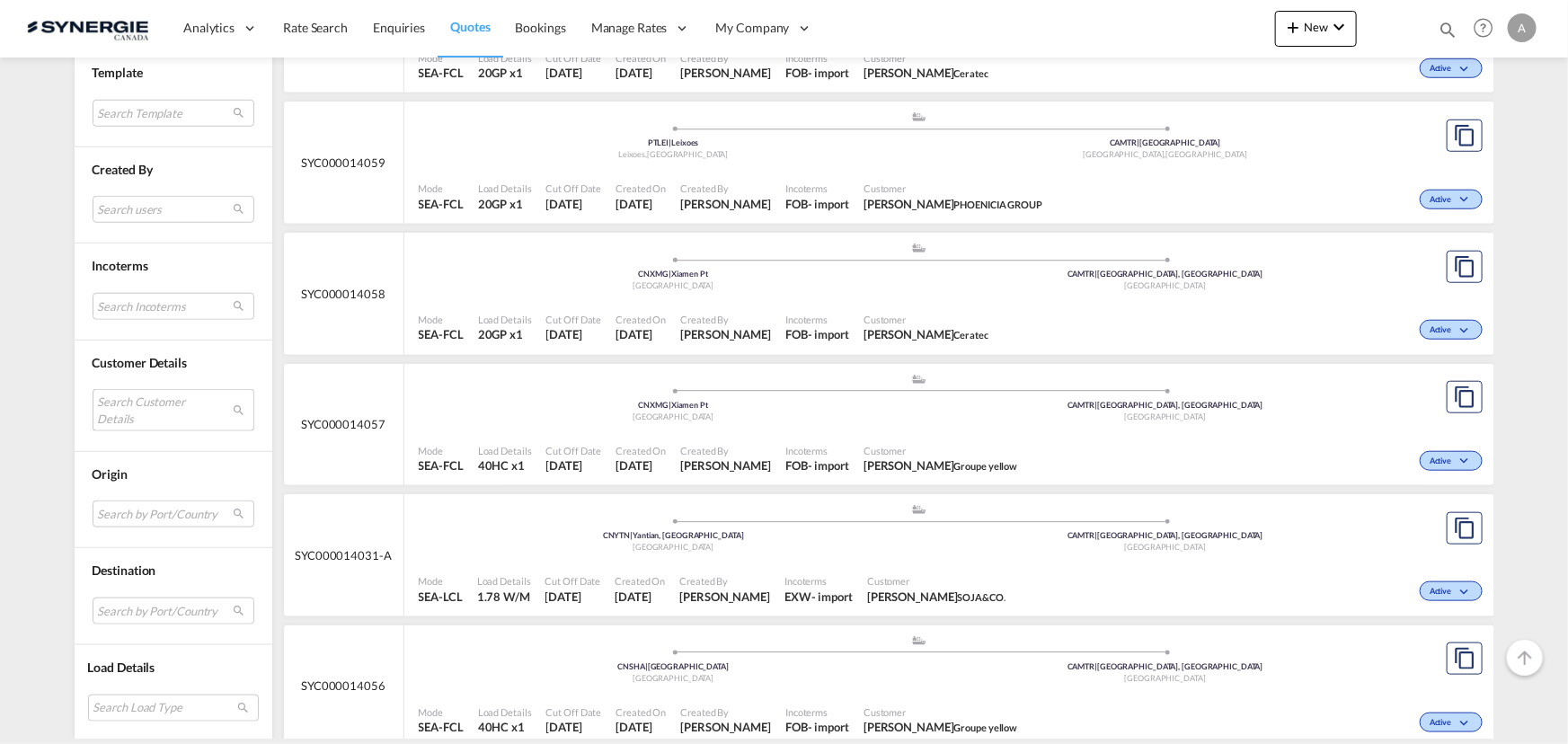
click at [139, 403] on md-select "Search Customer Details user name user juliusz Piotrowski – Cisło j.piotrowski@…" at bounding box center [173, 409] width 162 height 41
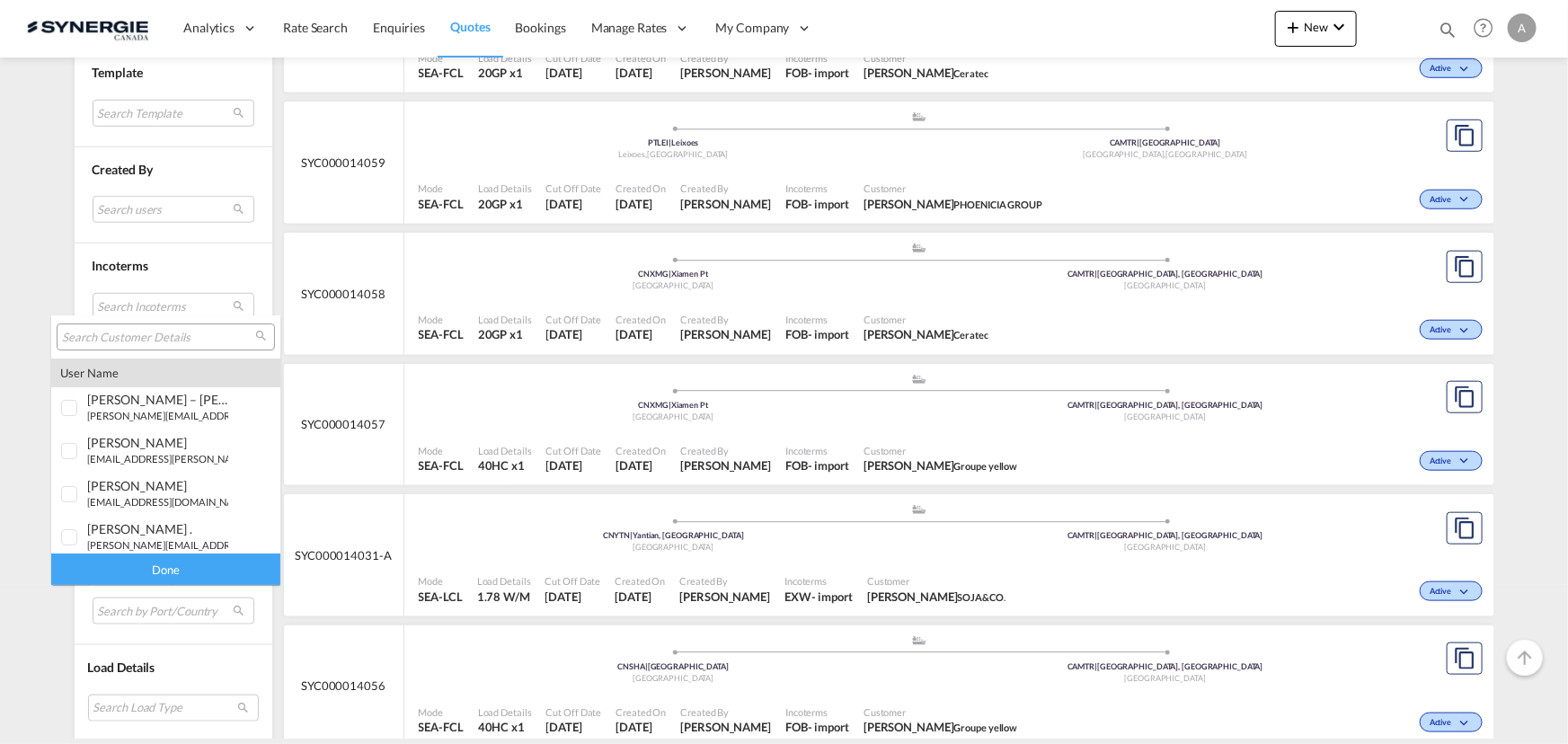
click at [158, 331] on input "search" at bounding box center [158, 337] width 193 height 16
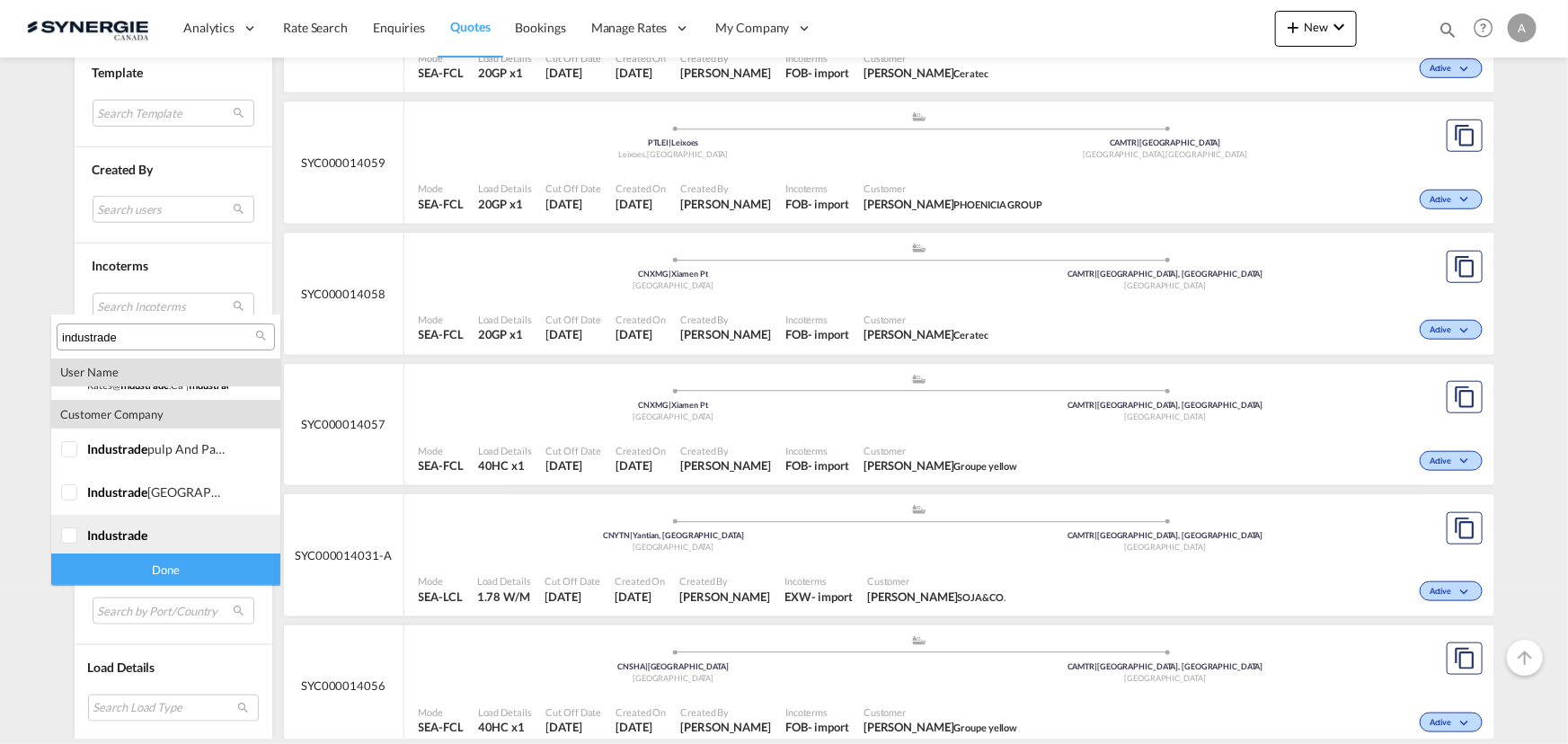
scroll to position [121, 0]
type input "industrade"
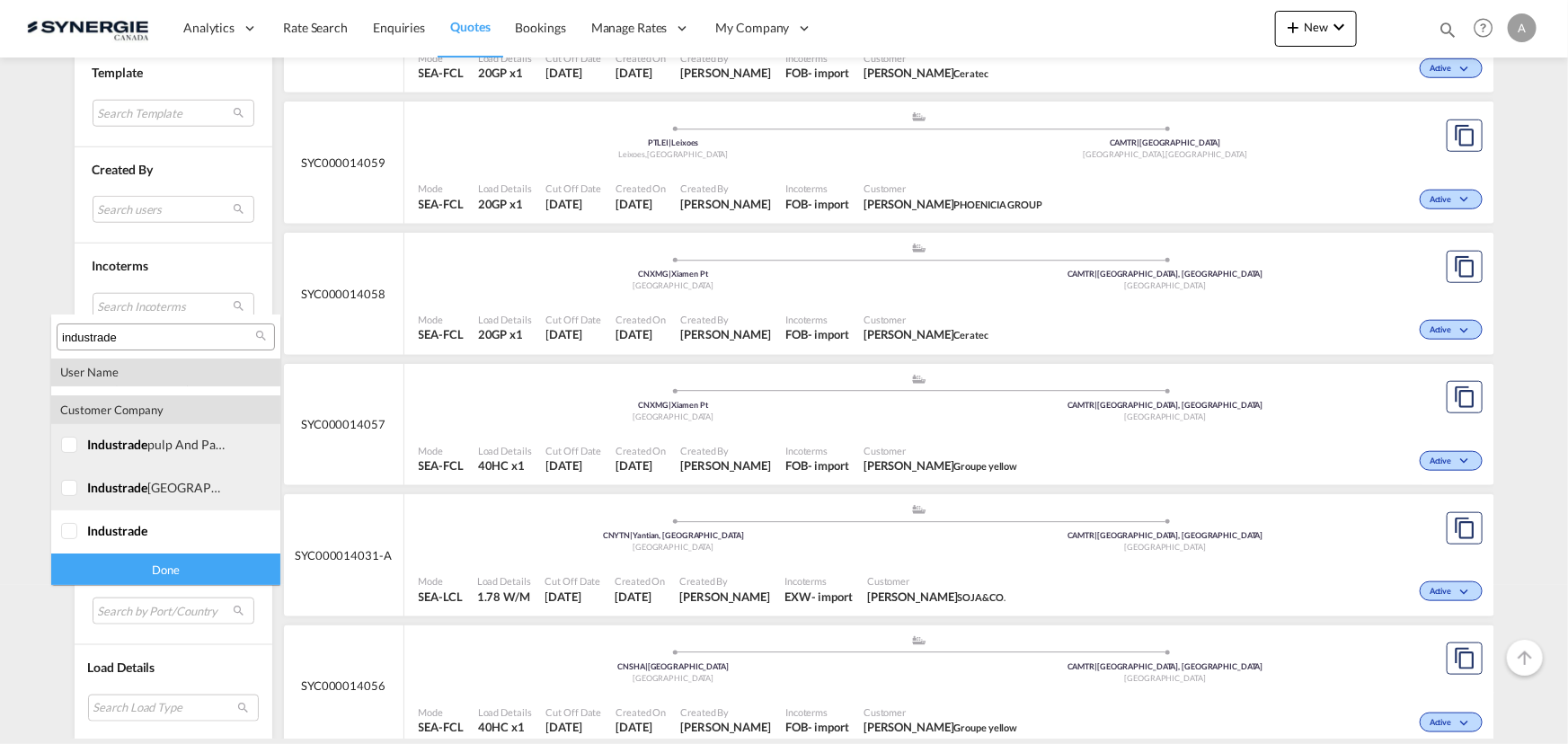
drag, startPoint x: 86, startPoint y: 450, endPoint x: 81, endPoint y: 479, distance: 29.4
click at [79, 452] on div at bounding box center [70, 445] width 18 height 18
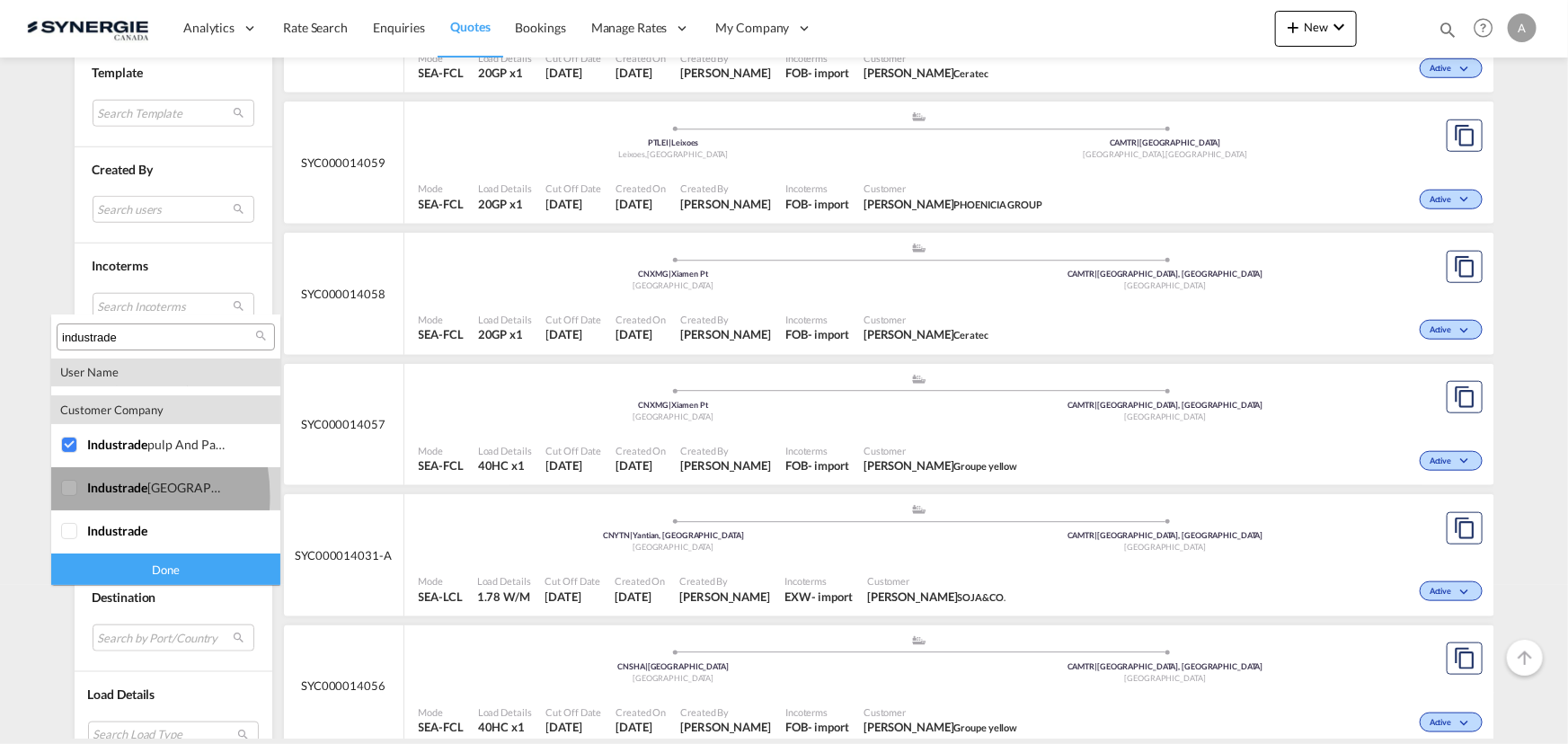
click at [79, 497] on div at bounding box center [70, 489] width 18 height 18
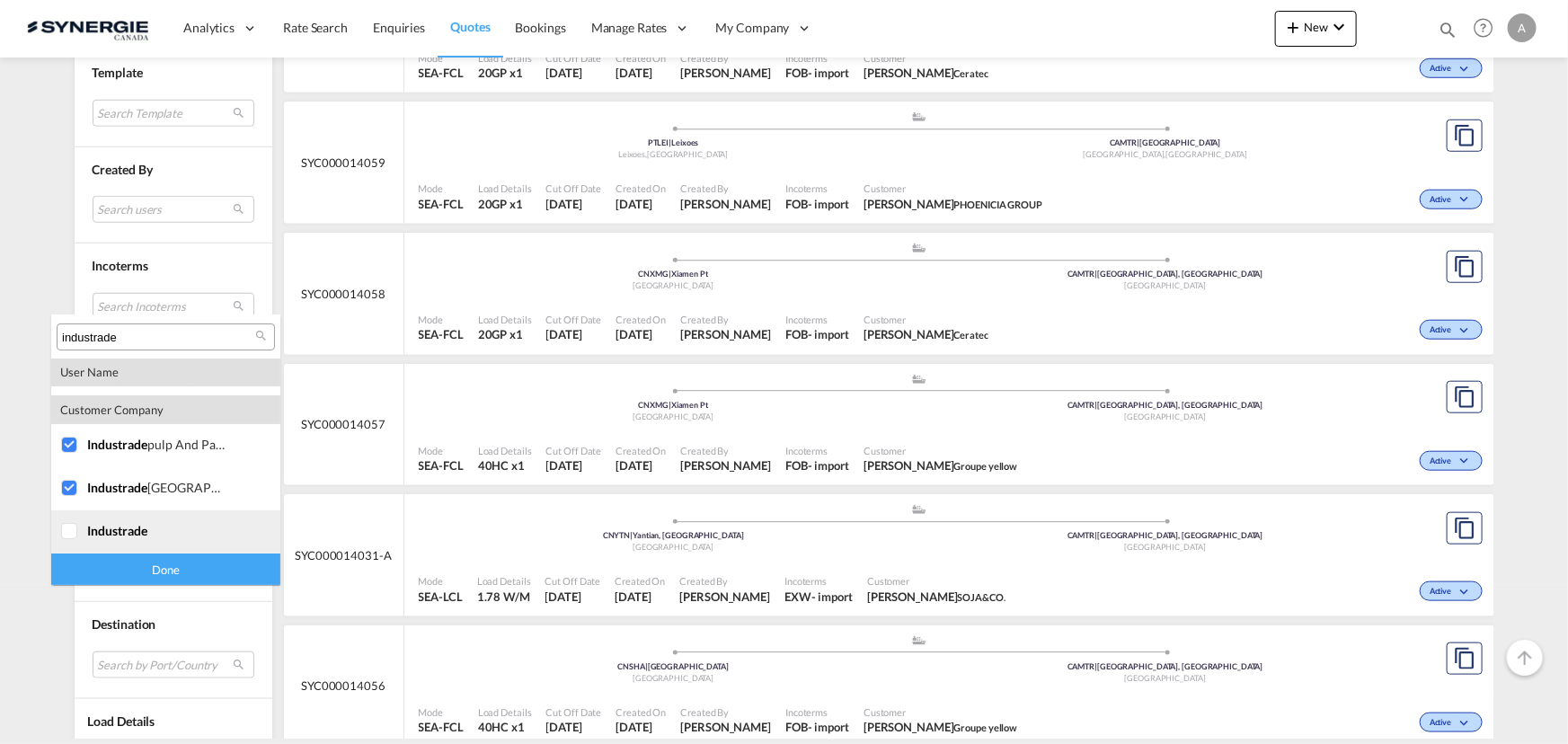
click at [74, 532] on div at bounding box center [70, 532] width 18 height 18
click at [165, 573] on div "Done" at bounding box center [166, 569] width 229 height 31
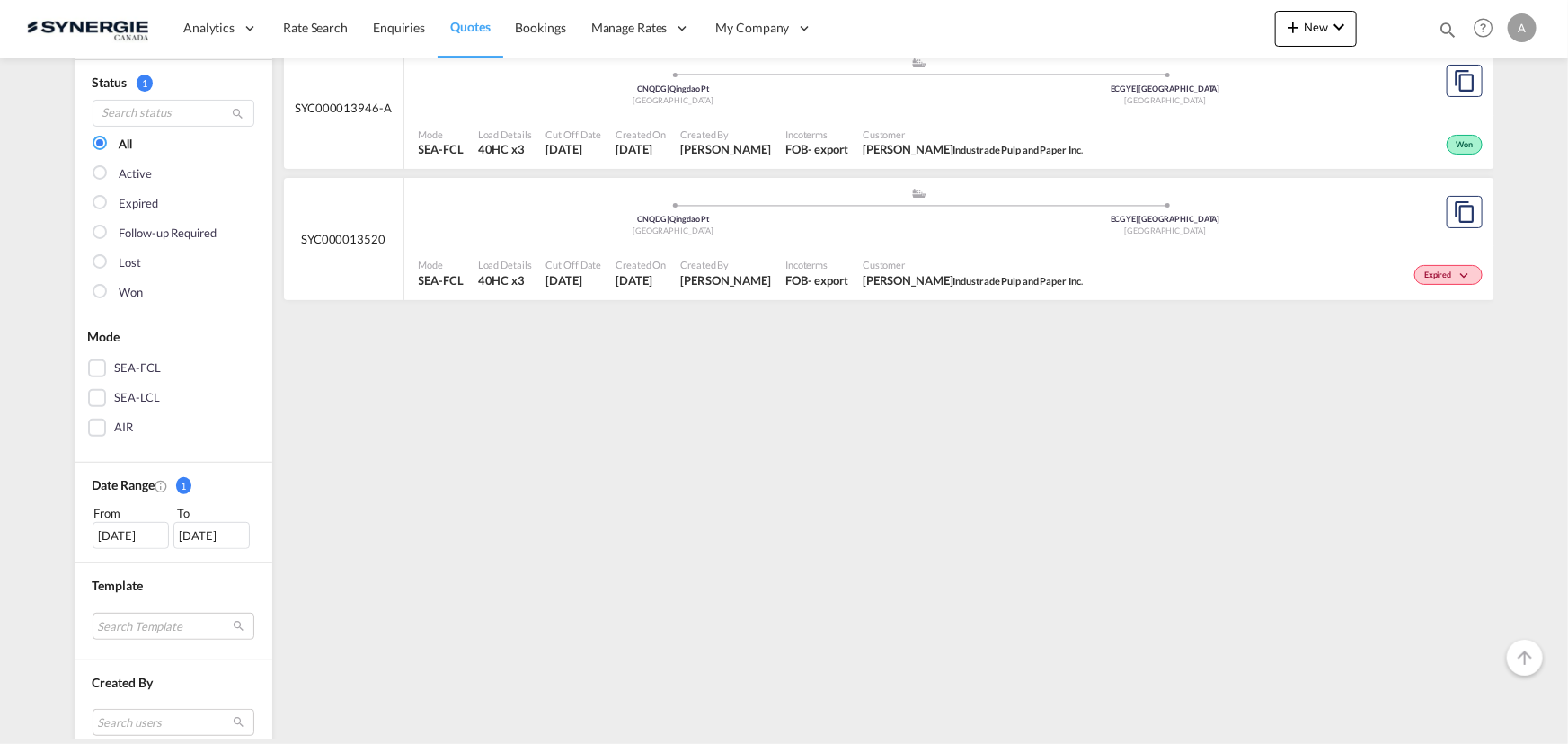
scroll to position [244, 0]
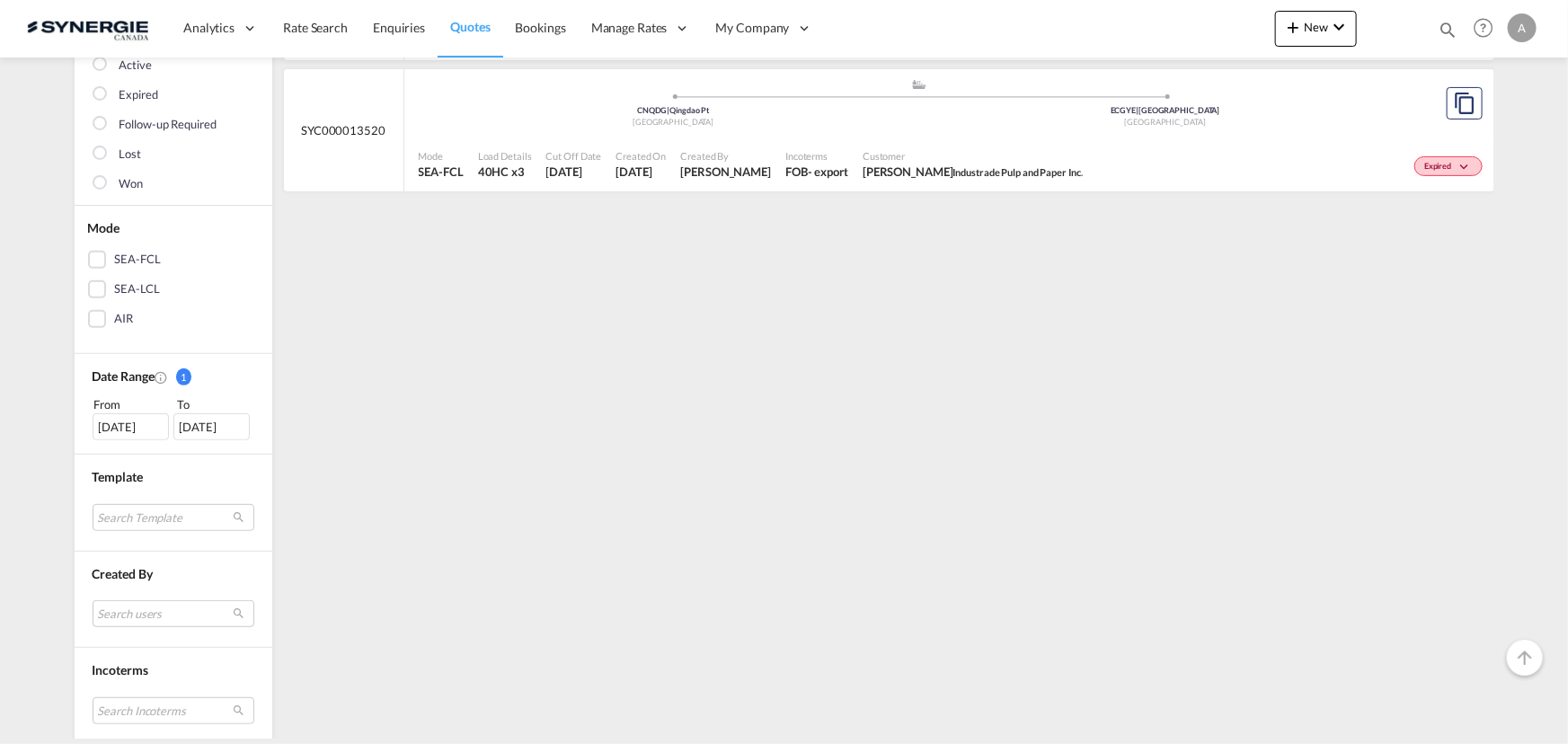
click at [134, 423] on div "[DATE]" at bounding box center [131, 427] width 76 height 27
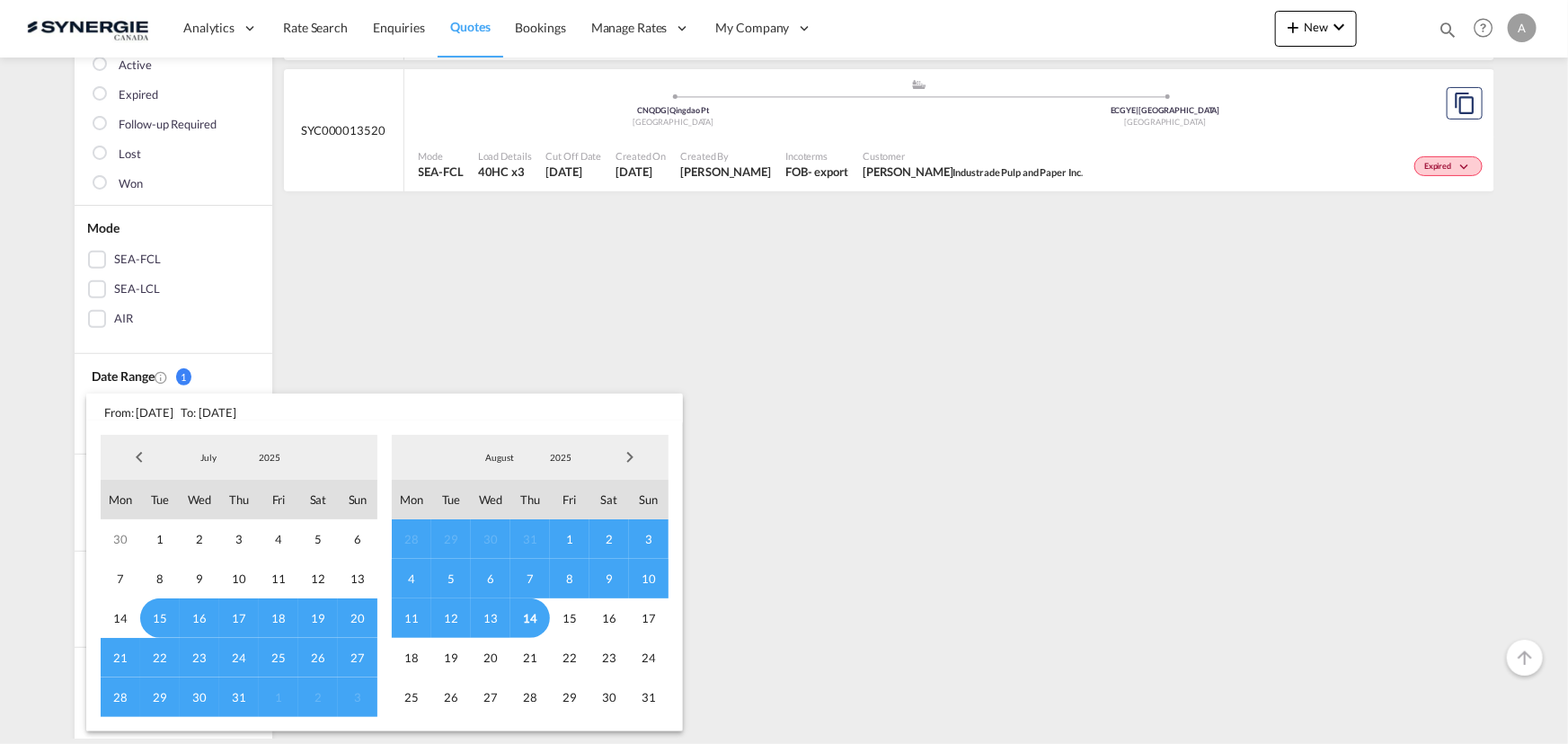
click at [270, 456] on span "2025" at bounding box center [270, 456] width 57 height 12
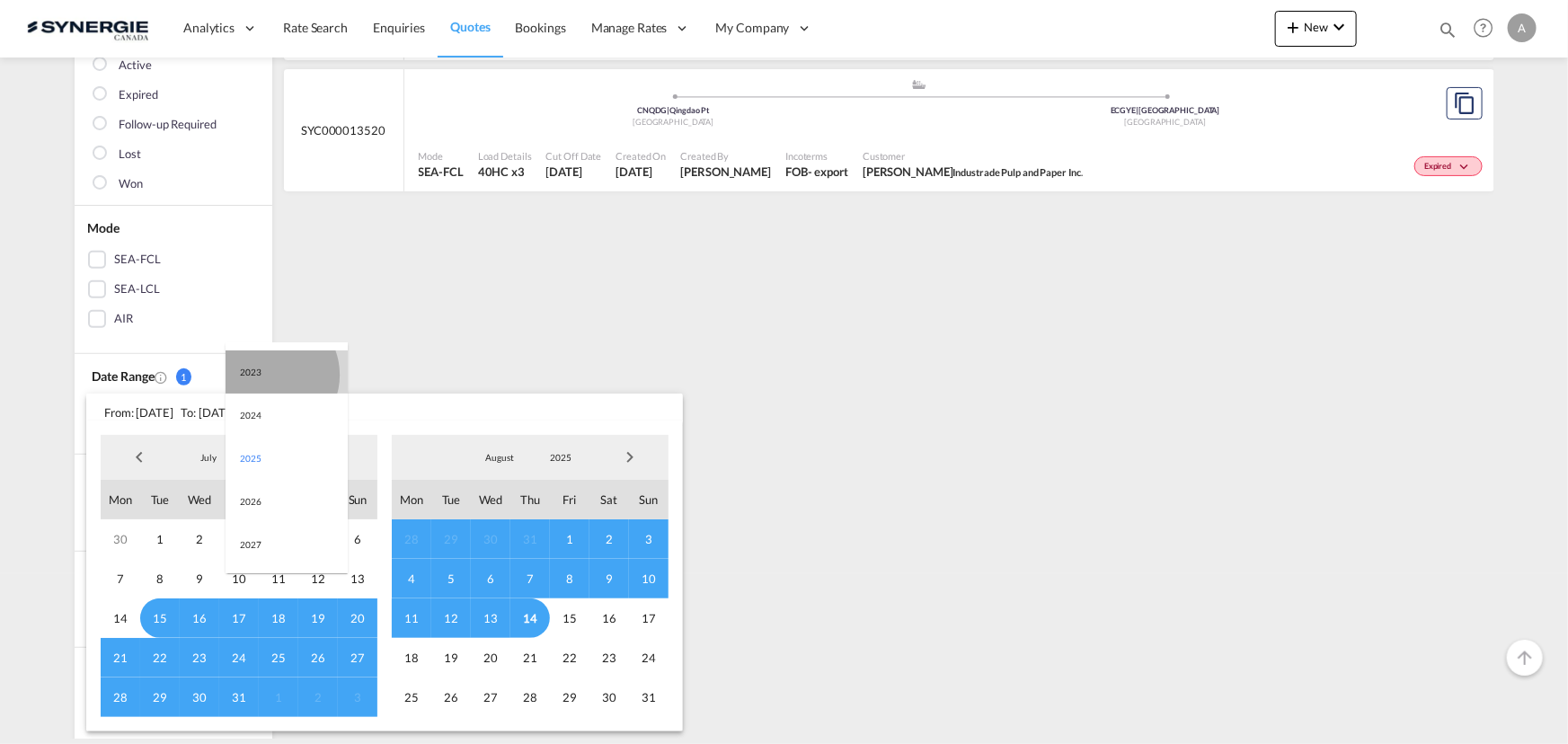
click at [270, 373] on md-option "2023" at bounding box center [287, 372] width 122 height 43
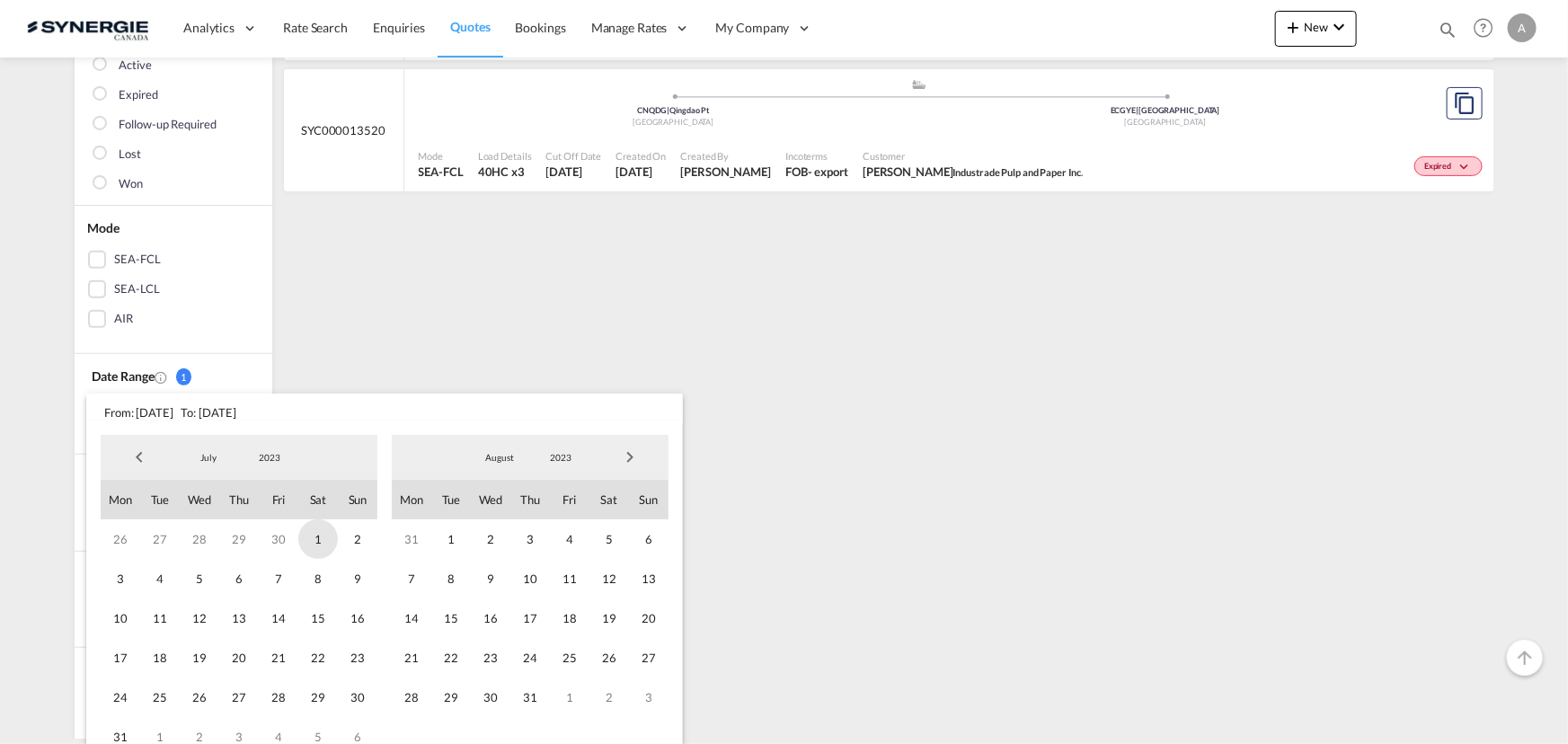
click at [312, 545] on span "1" at bounding box center [317, 538] width 39 height 39
click at [565, 459] on span "2023" at bounding box center [560, 456] width 57 height 12
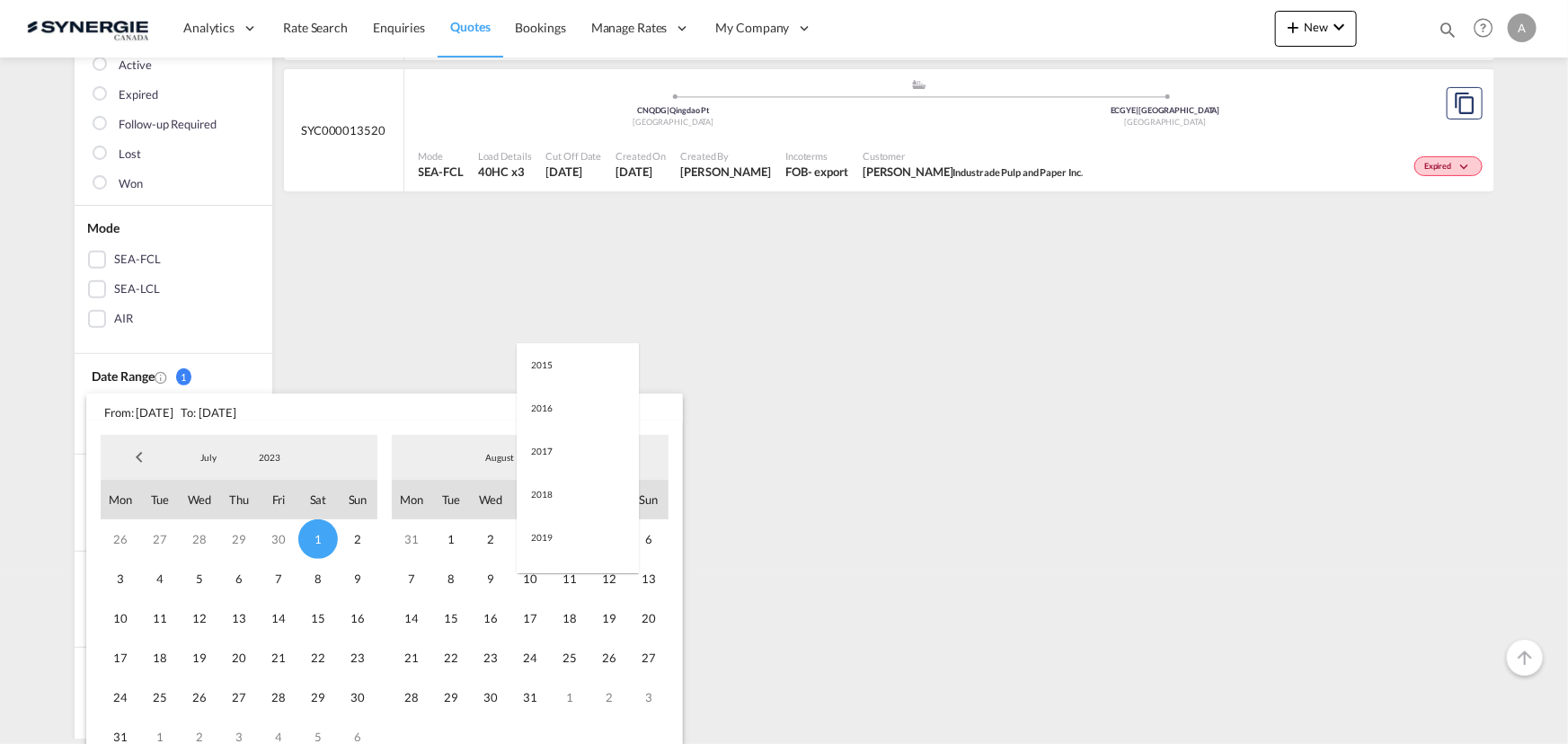
scroll to position [251, 0]
click at [552, 548] on md-option "2025" at bounding box center [577, 544] width 122 height 43
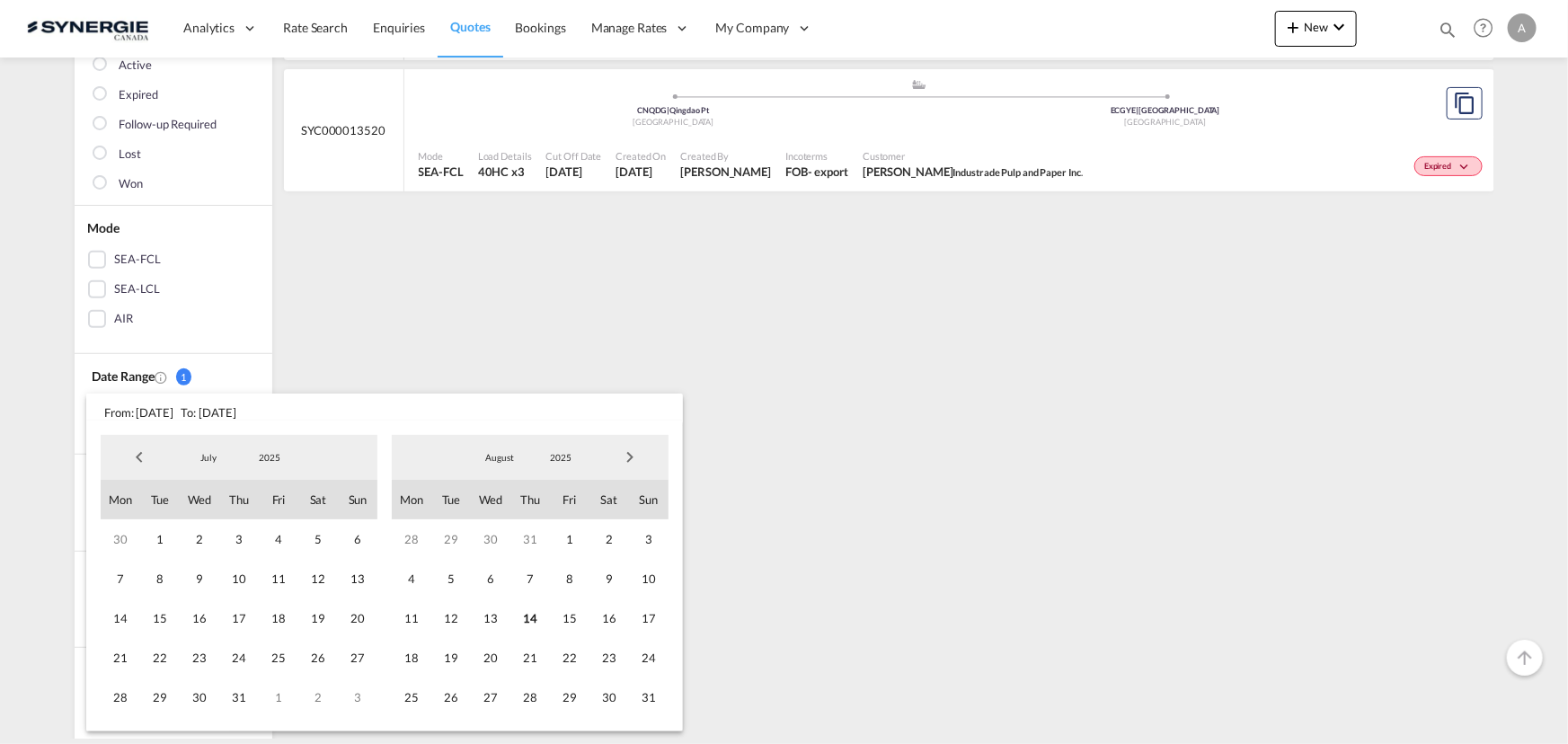
drag, startPoint x: 531, startPoint y: 612, endPoint x: 545, endPoint y: 599, distance: 19.1
click at [533, 612] on span "14" at bounding box center [530, 617] width 39 height 39
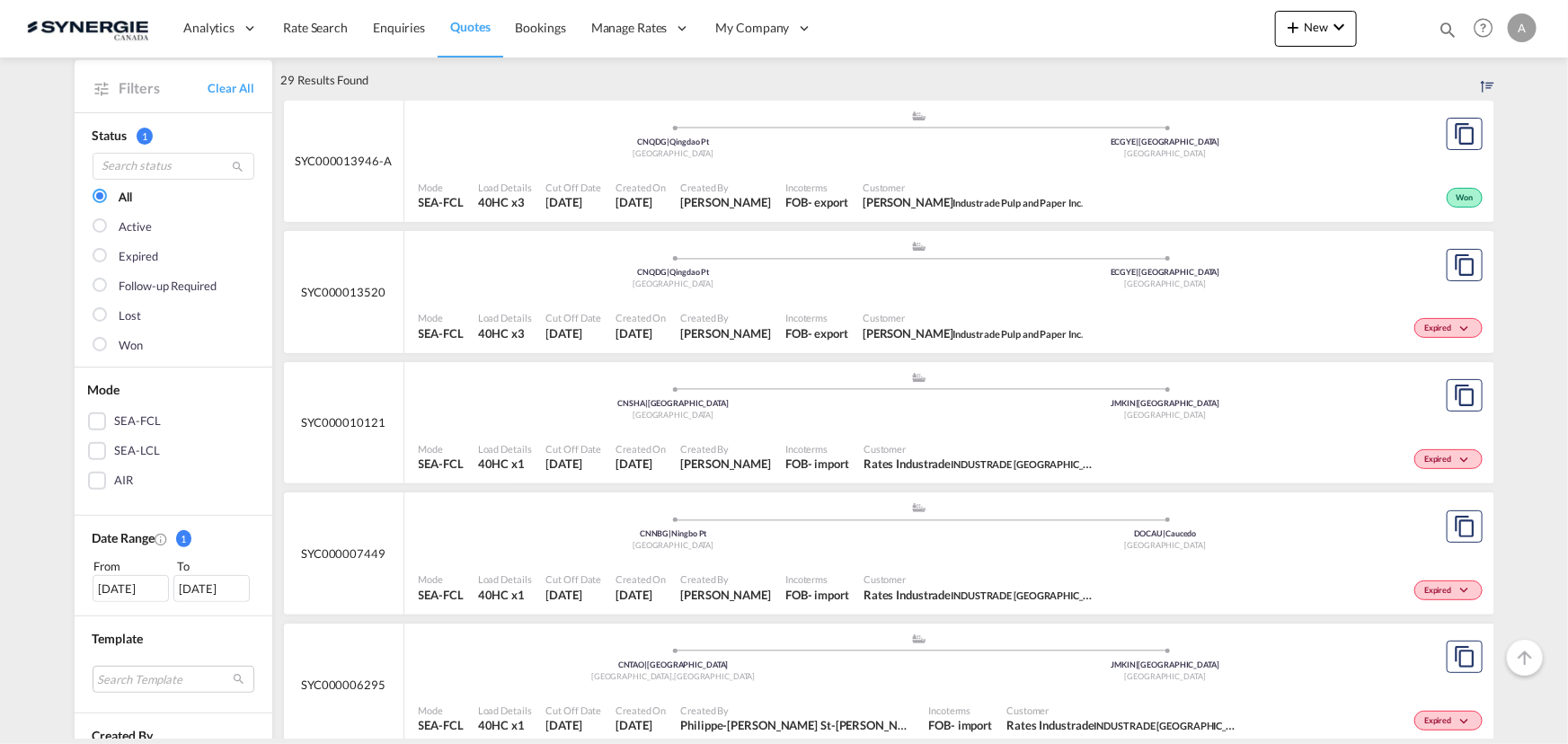
scroll to position [81, 0]
click at [814, 170] on div ".a{fill:#aaa8ad;} .a{fill:#aaa8ad;} CNQDG | Qingdao Pt China ECGYE | Guayaquil …" at bounding box center [918, 140] width 1001 height 58
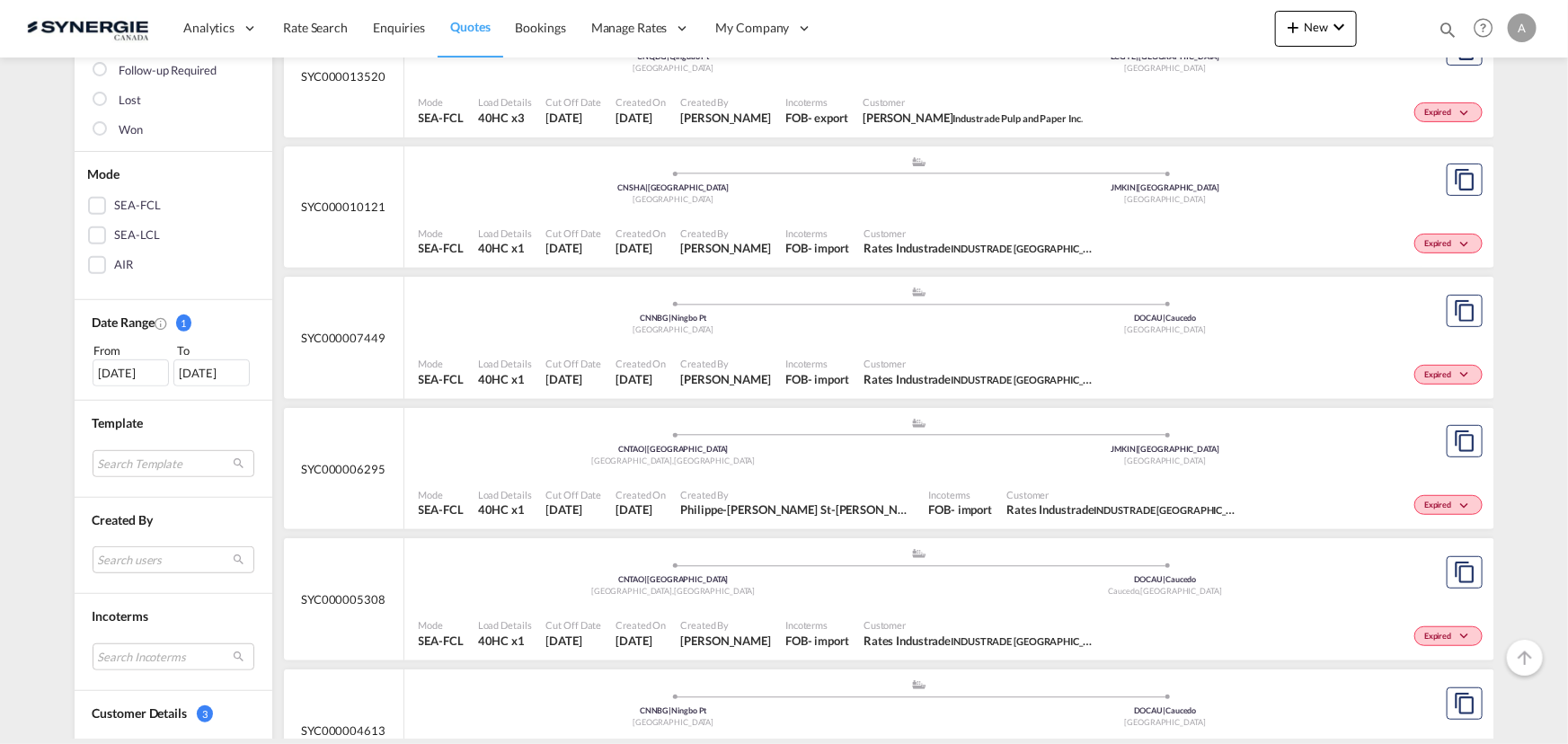
scroll to position [326, 0]
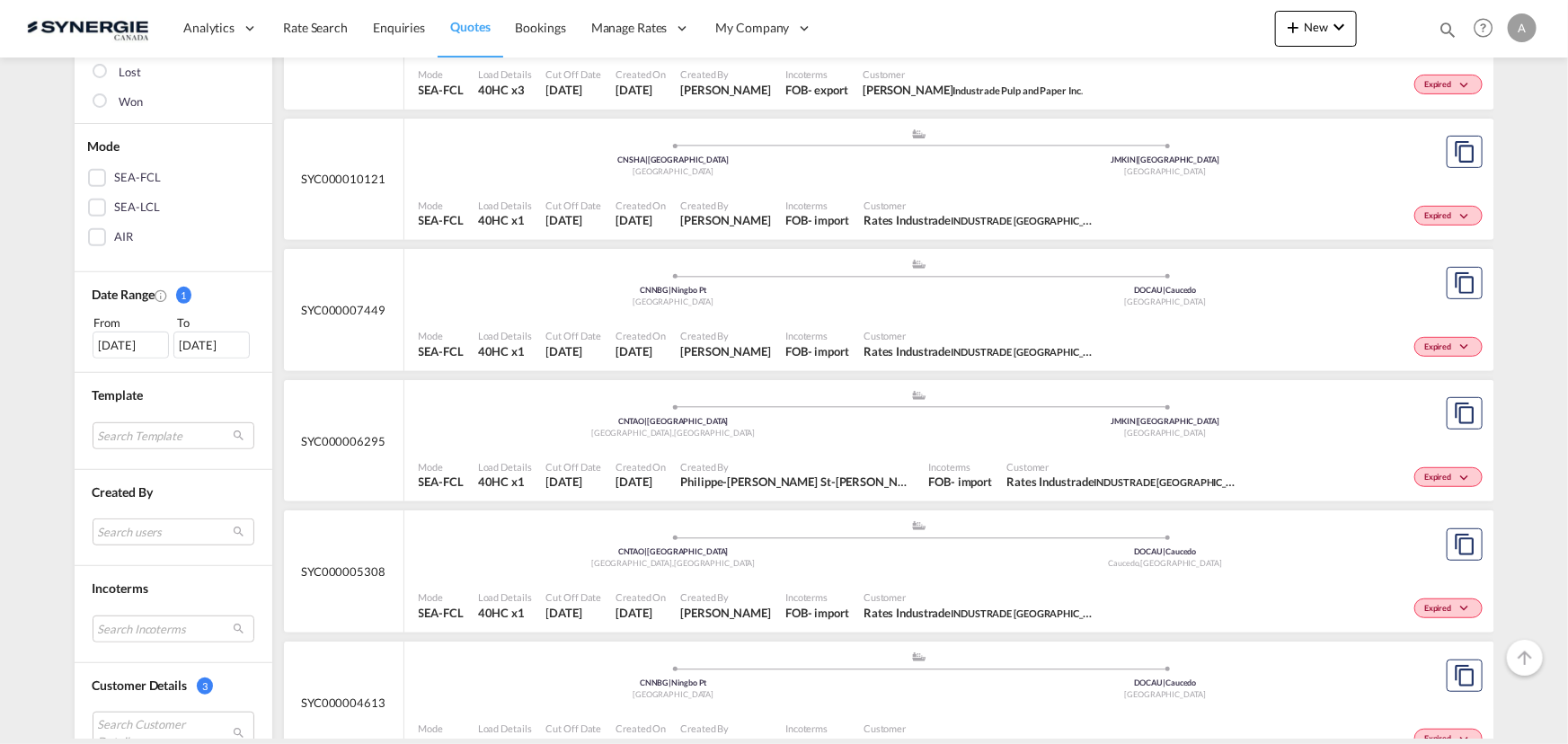
click at [854, 317] on div "Mode SEA-FCL Load Details 40HC x1 Cut Off Date 9 Jan 2025 Created On 9 Jan 2025…" at bounding box center [949, 344] width 1090 height 54
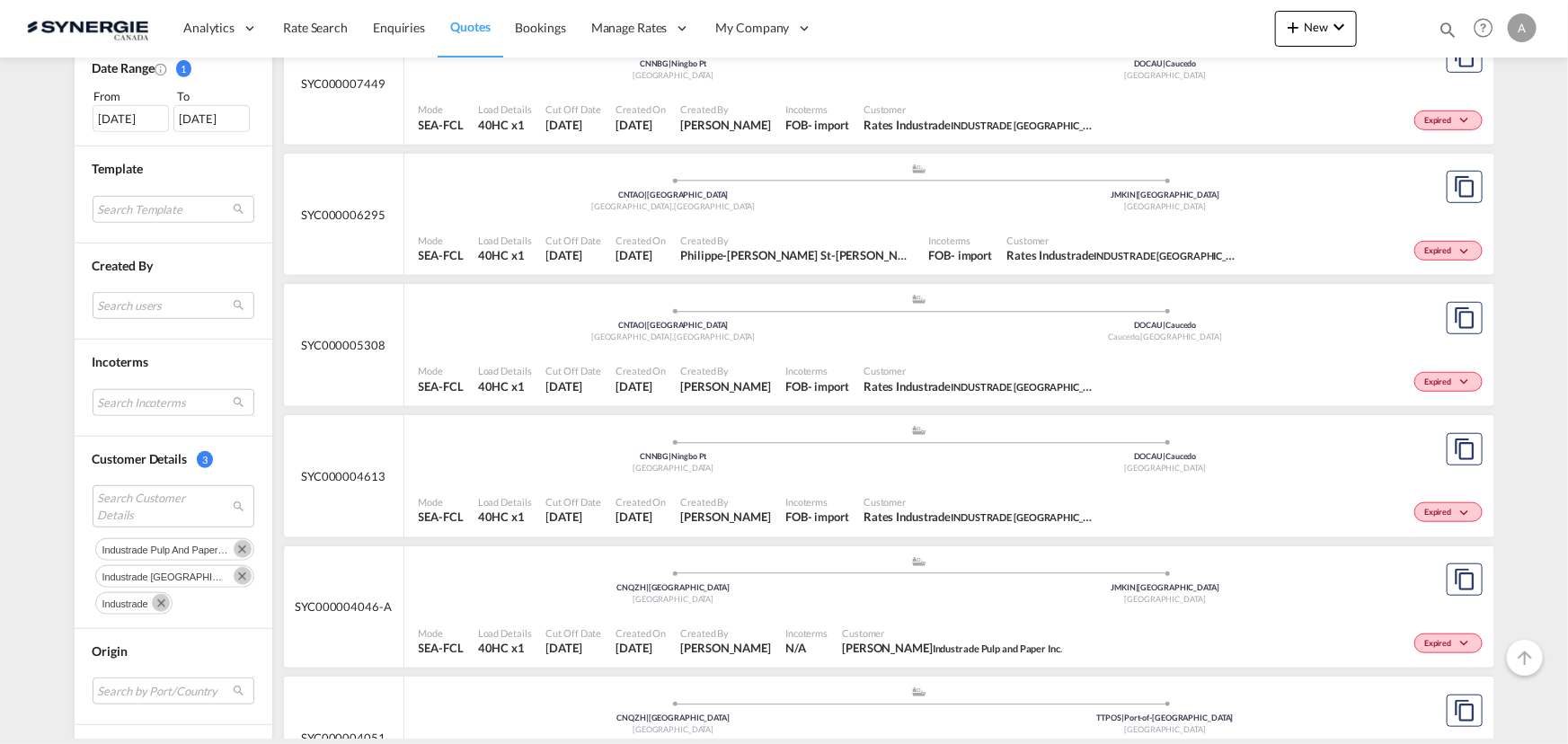
scroll to position [572, 0]
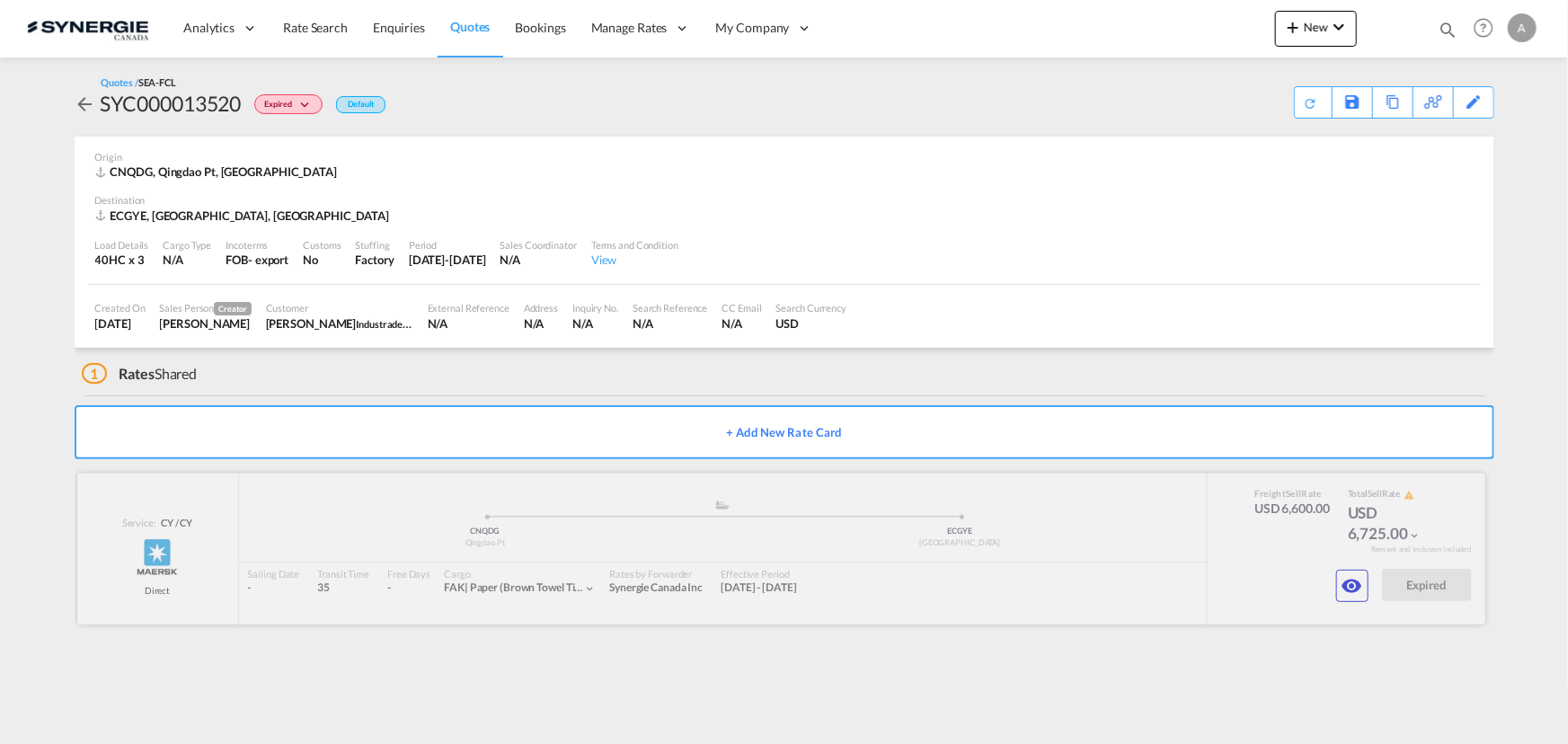
click at [1347, 604] on div at bounding box center [781, 549] width 1408 height 151
click at [1347, 584] on md-icon "icon-eye" at bounding box center [1352, 586] width 22 height 22
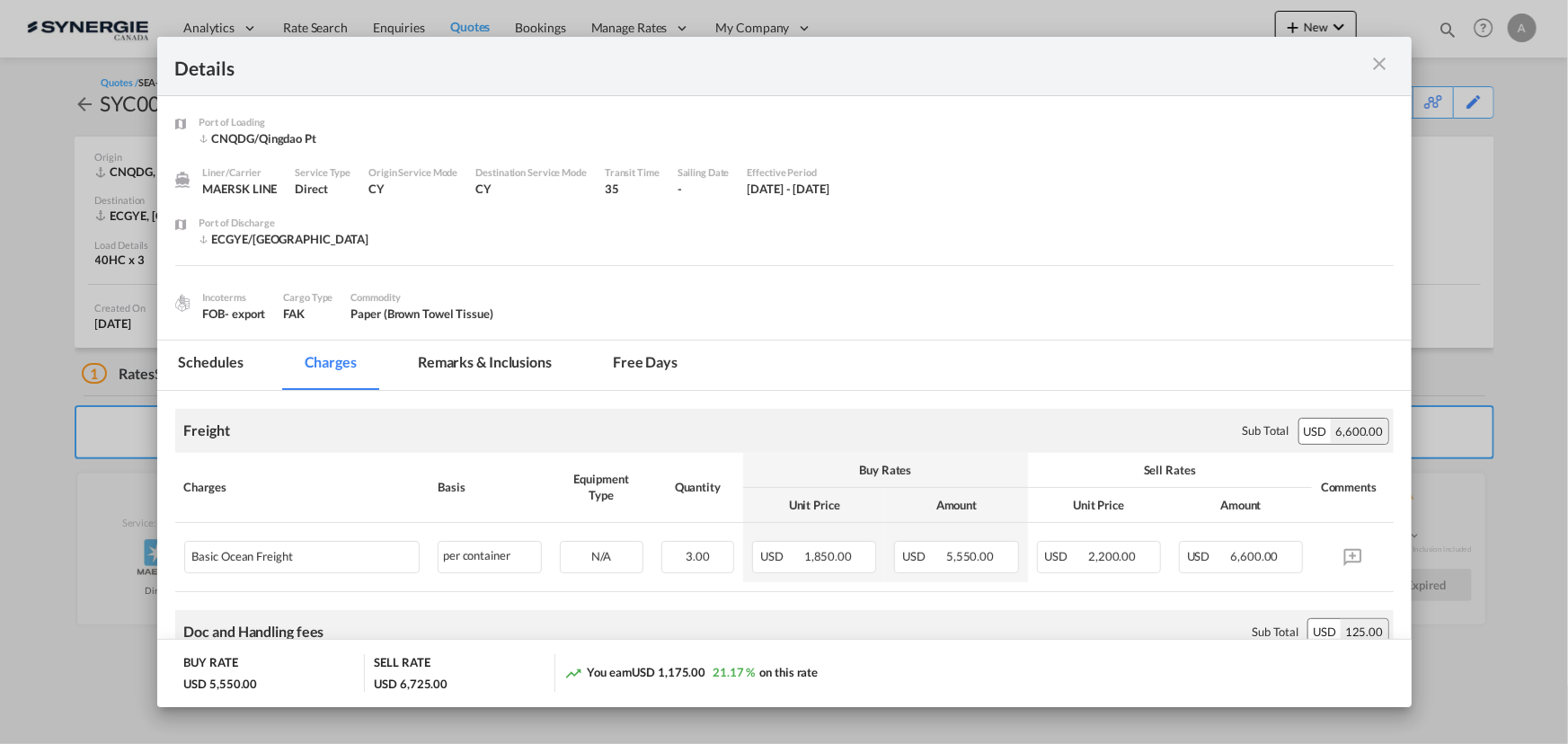
click at [1377, 68] on md-icon "icon-close m-3 fg-AAA8AD cursor" at bounding box center [1379, 64] width 22 height 22
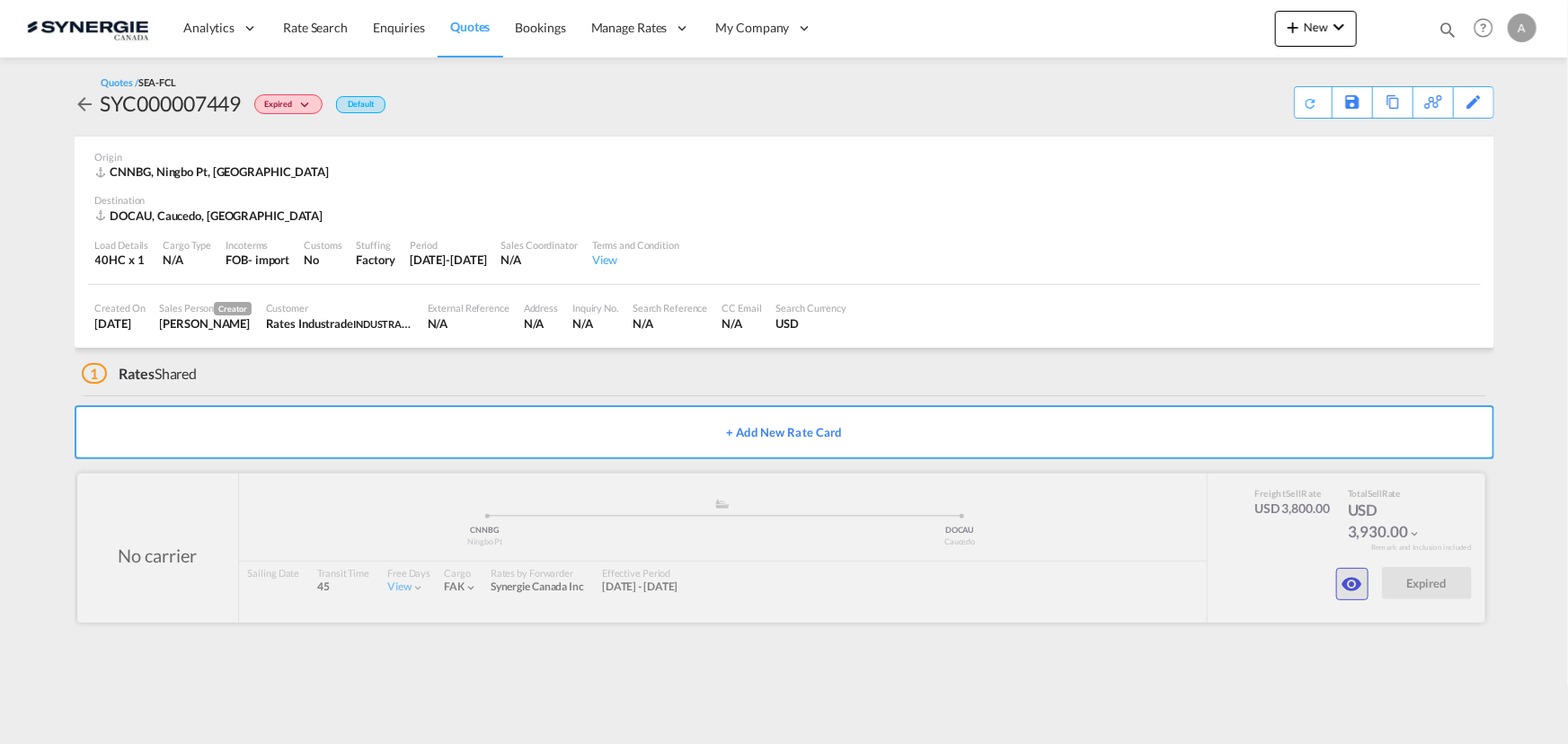
click at [1352, 581] on md-icon "icon-eye" at bounding box center [1352, 584] width 22 height 22
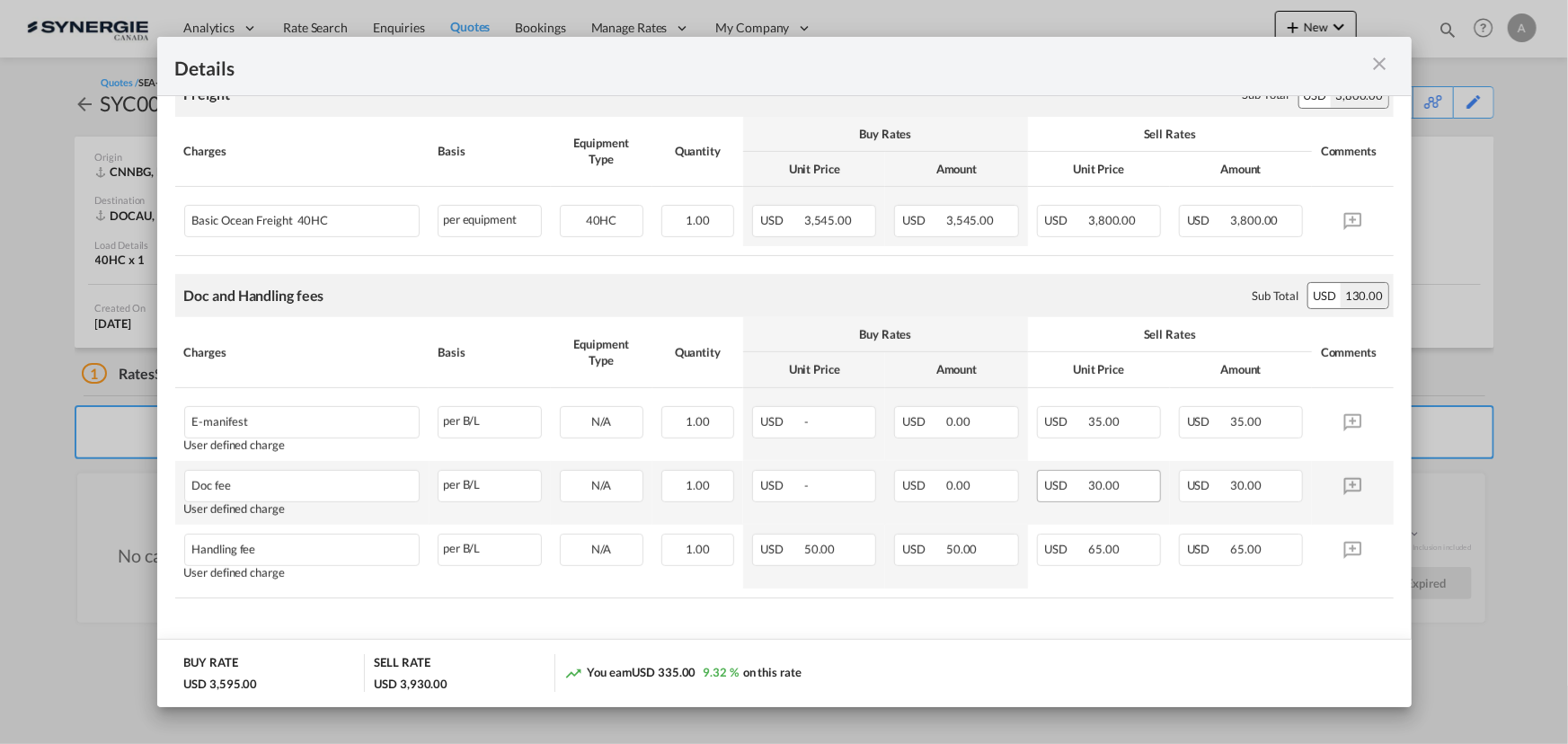
scroll to position [340, 0]
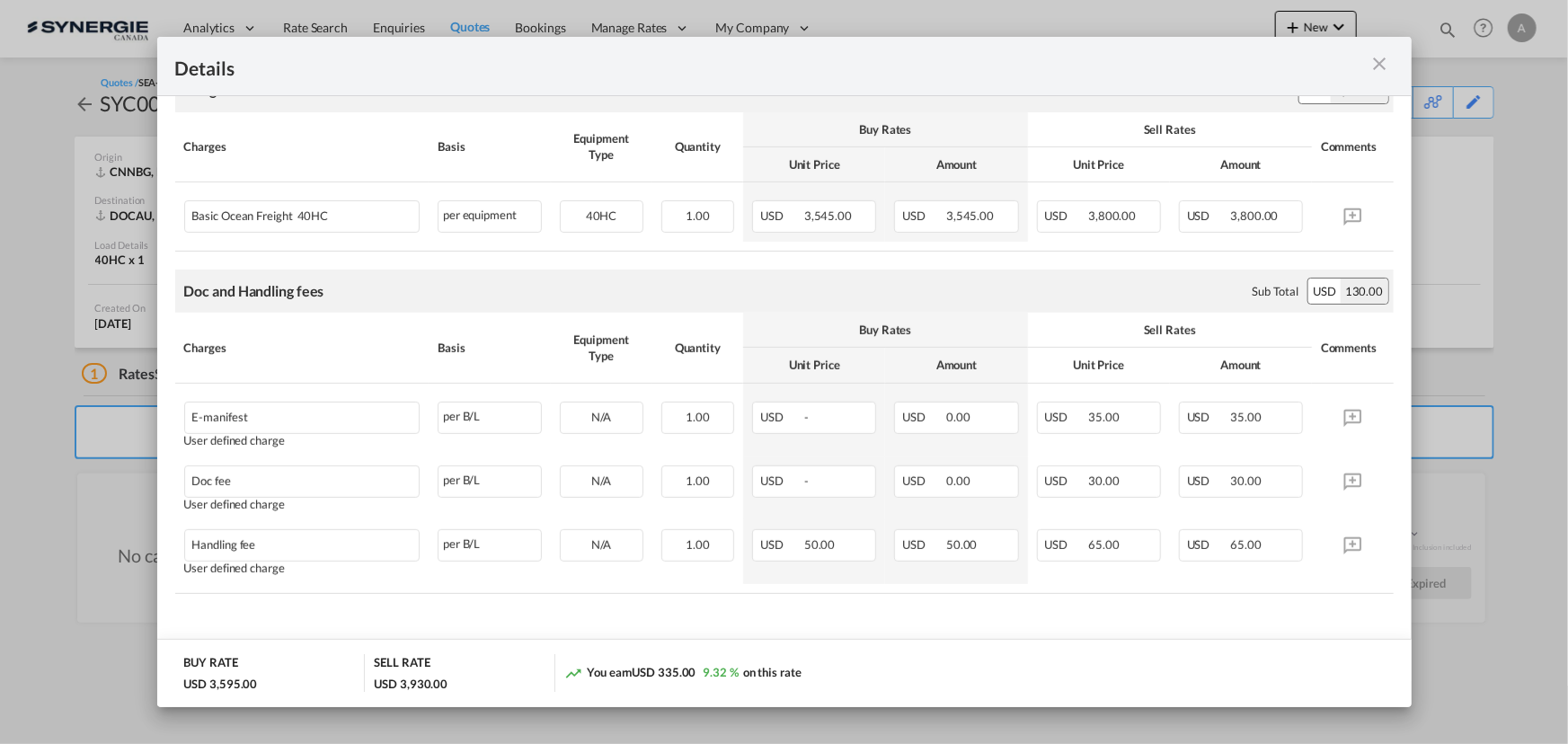
click at [1377, 62] on md-icon "icon-close m-3 fg-AAA8AD cursor" at bounding box center [1379, 64] width 22 height 22
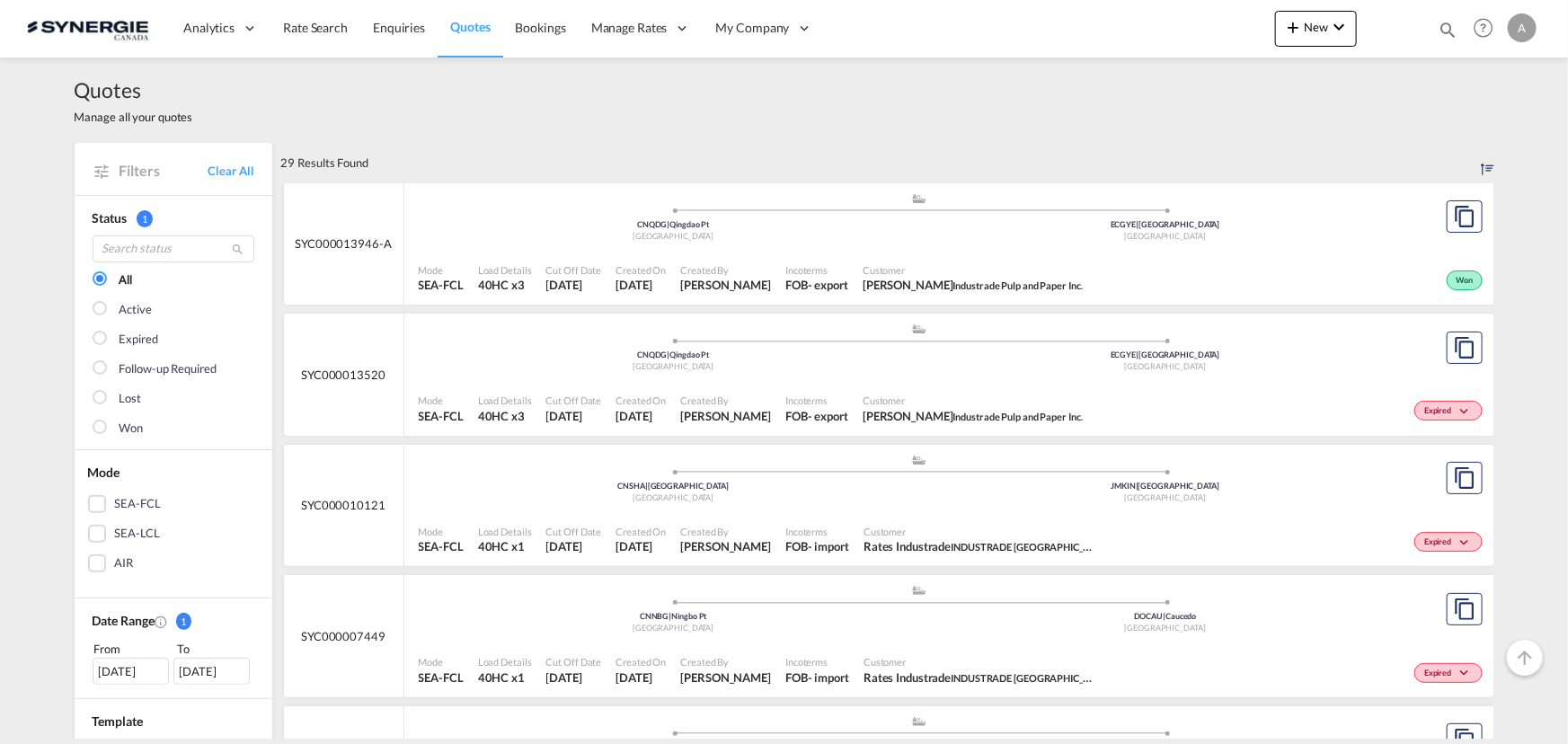
scroll to position [572, 0]
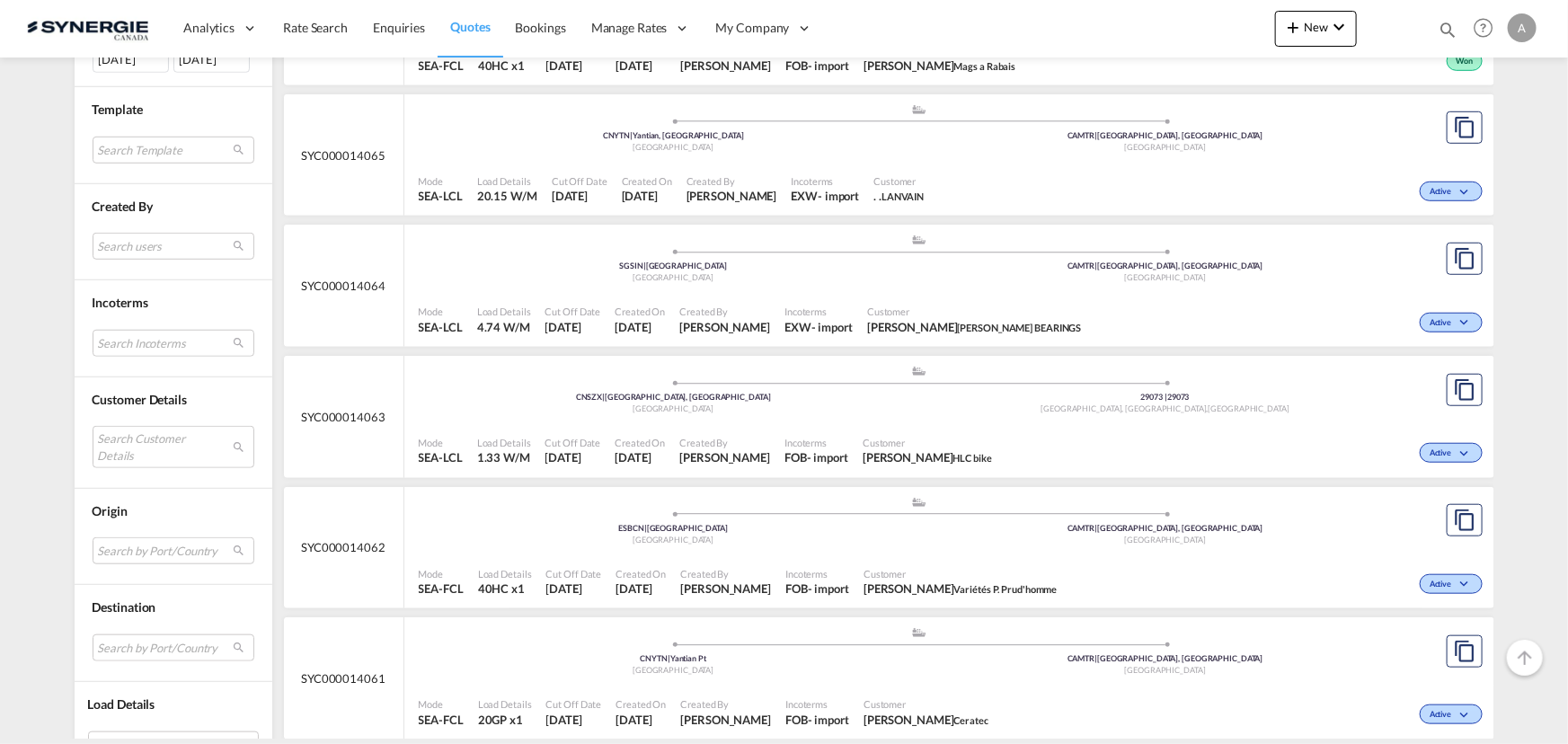
scroll to position [654, 0]
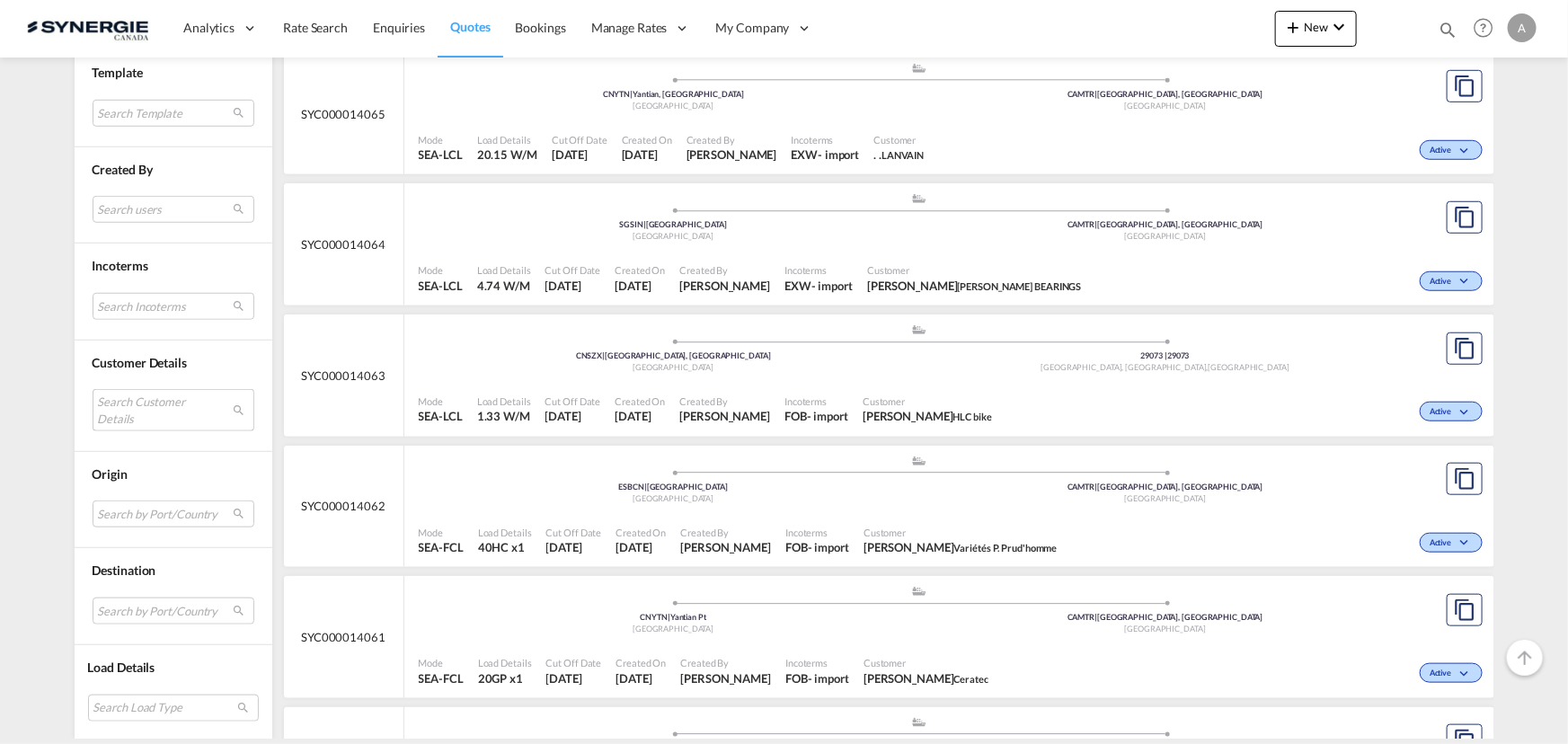
click at [118, 394] on md-select "Search Customer Details user name user [PERSON_NAME] [PERSON_NAME][EMAIL_ADDRES…" at bounding box center [173, 409] width 162 height 41
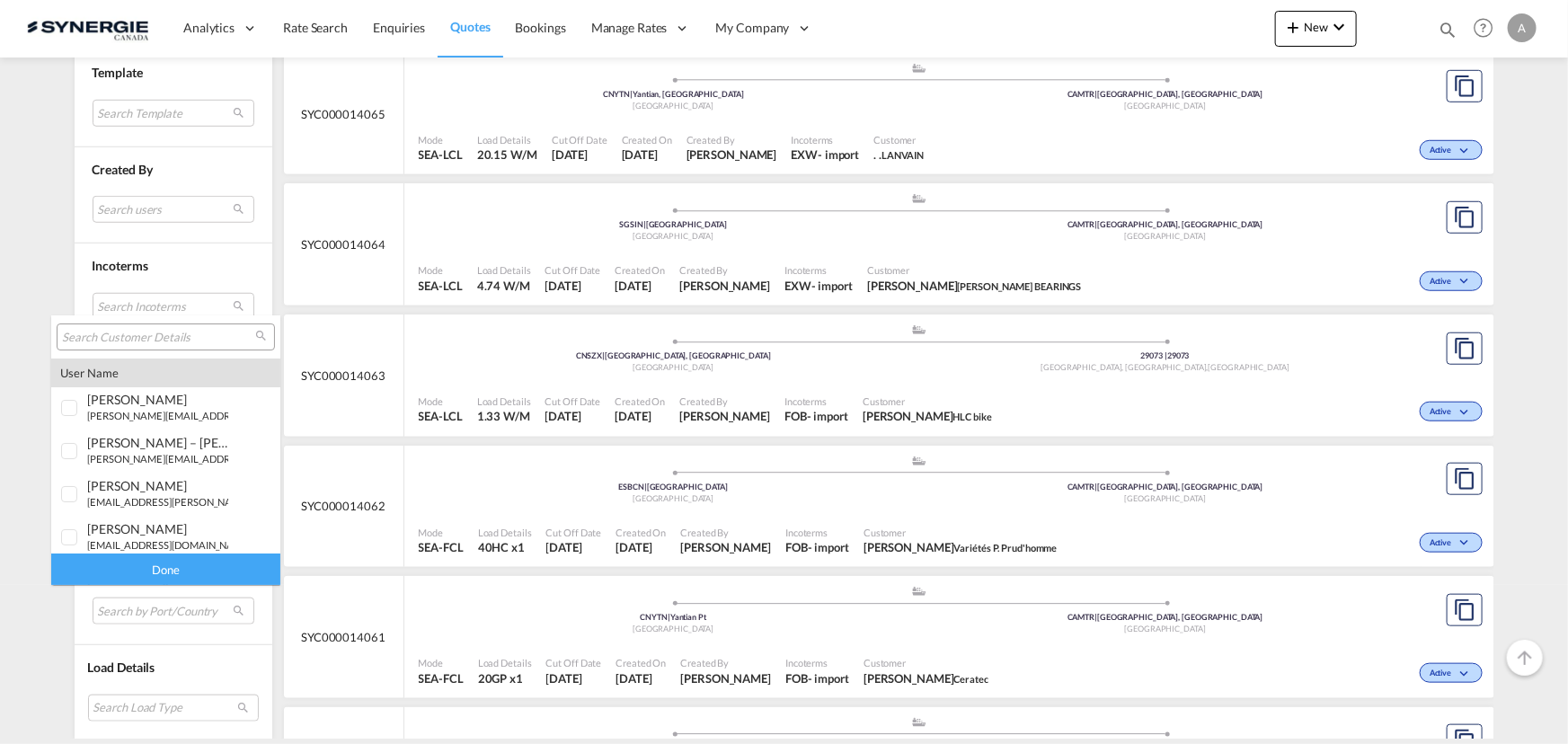
click at [166, 337] on input "search" at bounding box center [158, 337] width 193 height 16
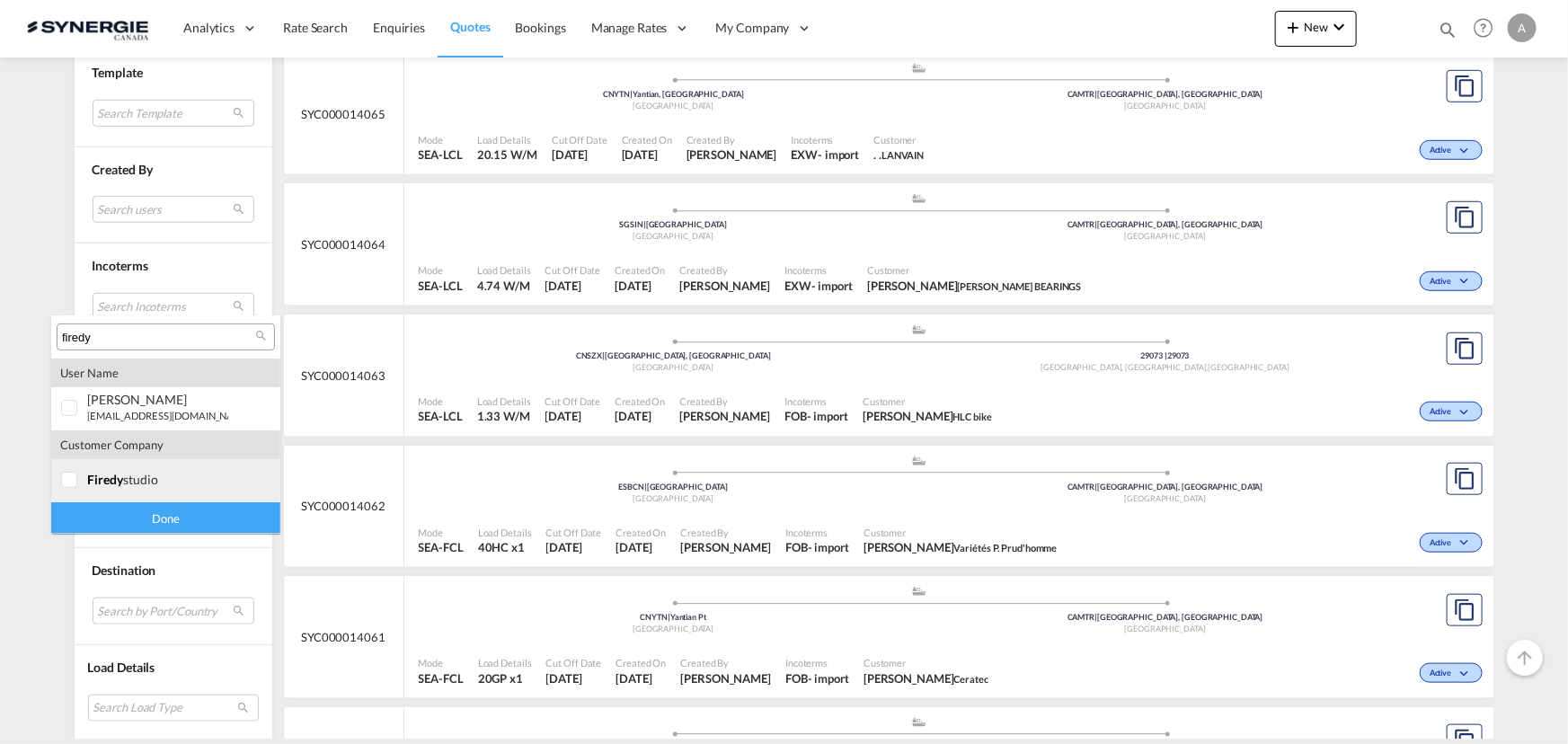
type input "firedy"
click at [98, 490] on md-option "company firedy studio" at bounding box center [166, 480] width 229 height 43
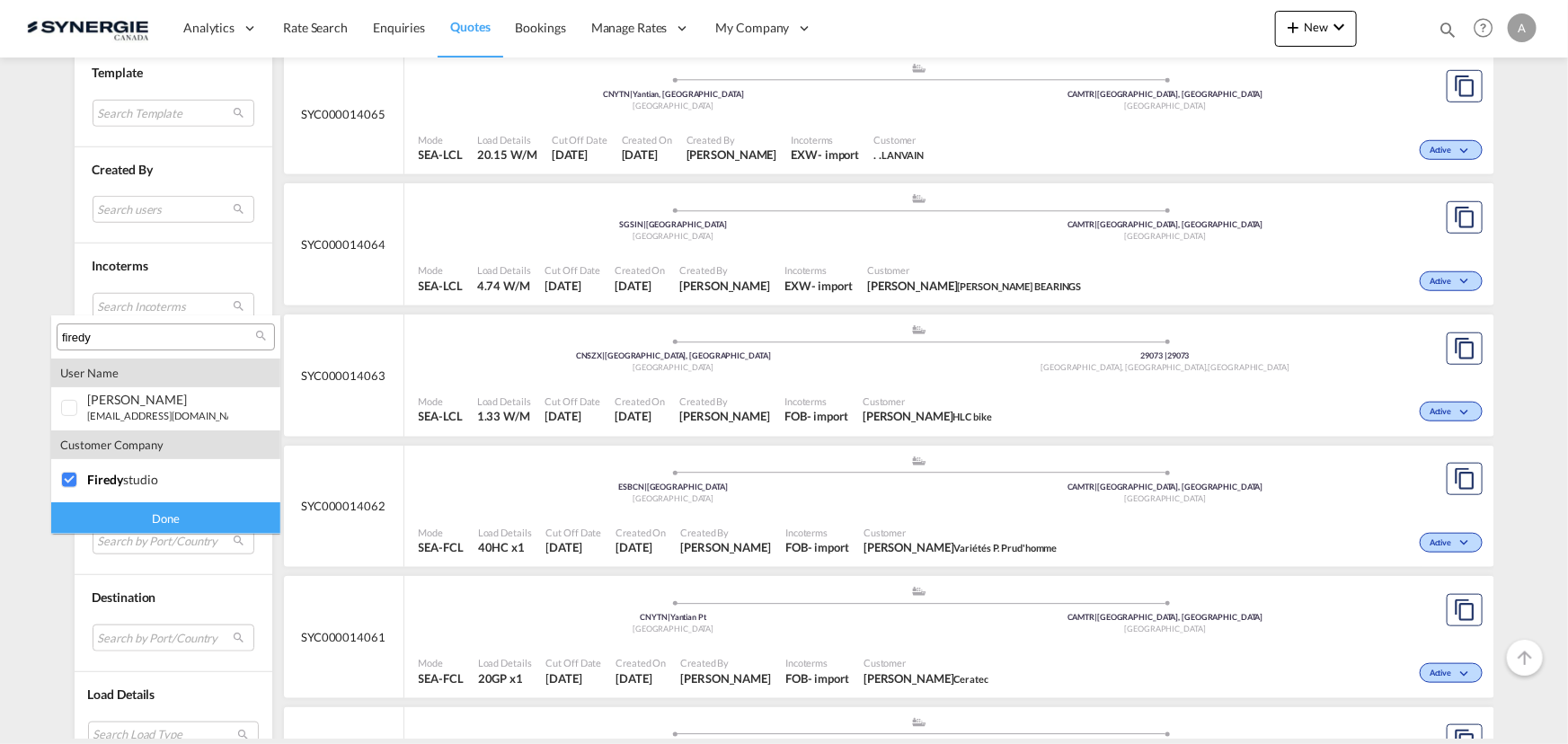
click at [106, 521] on div "Done" at bounding box center [166, 517] width 229 height 31
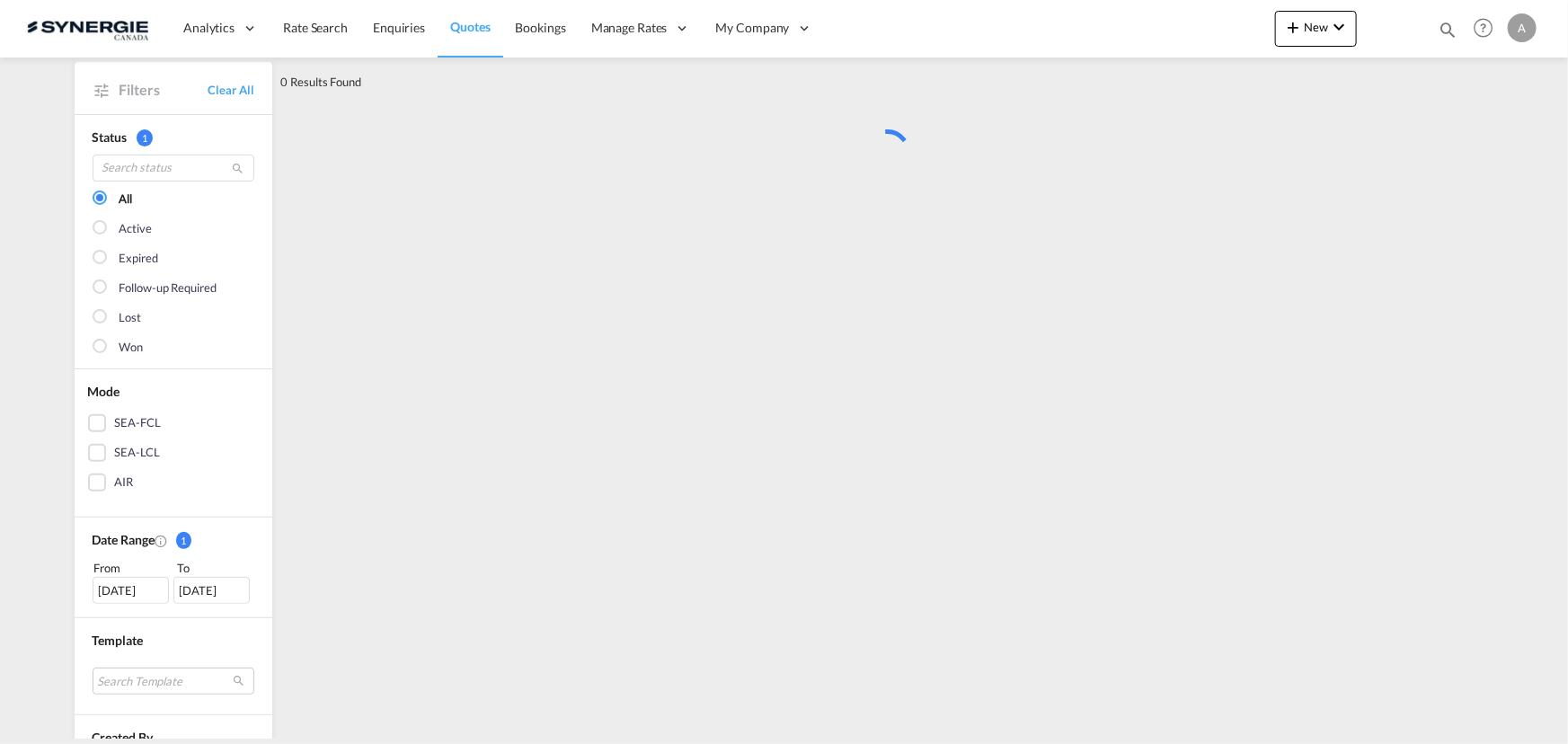
scroll to position [0, 0]
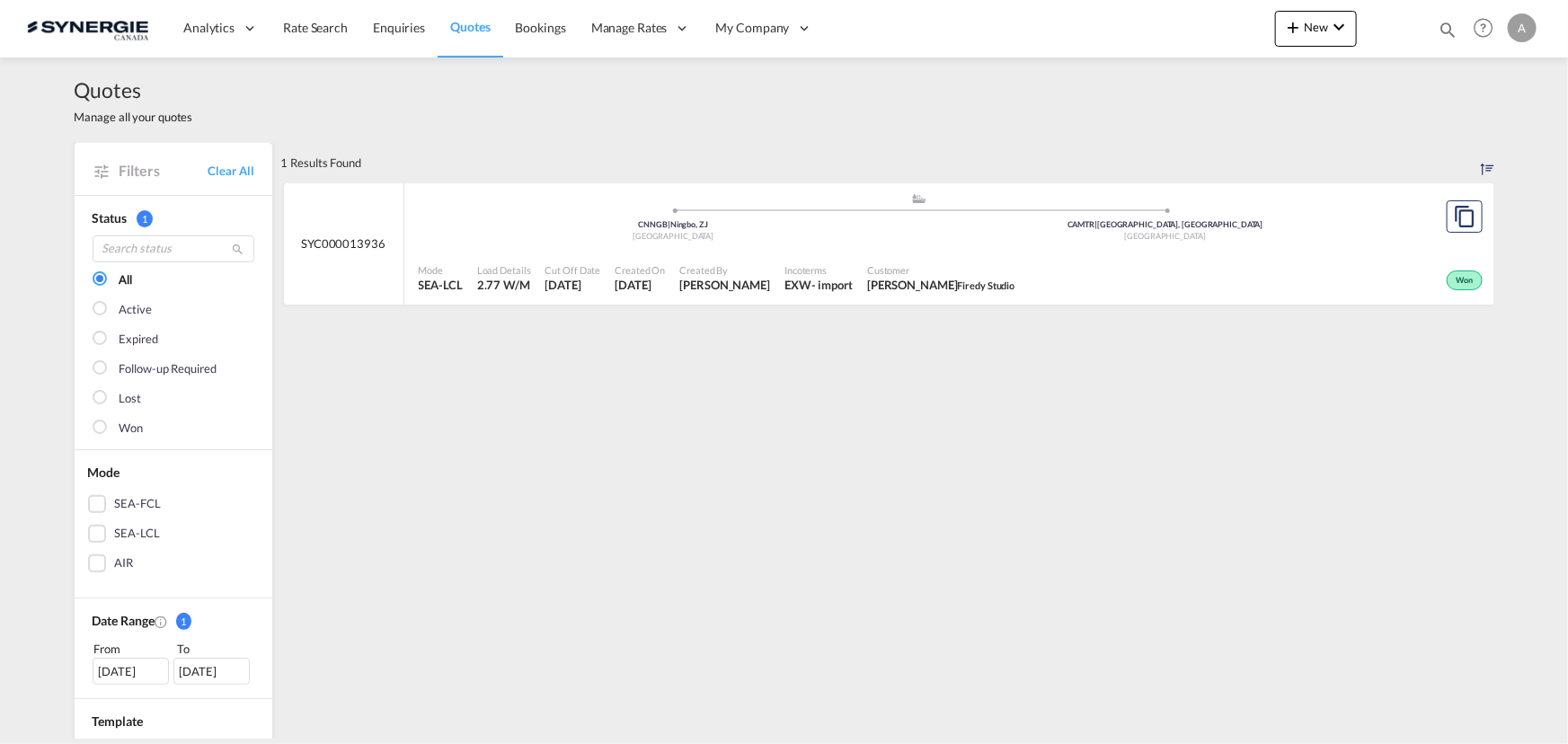
click at [1101, 266] on div "Won" at bounding box center [1254, 278] width 465 height 45
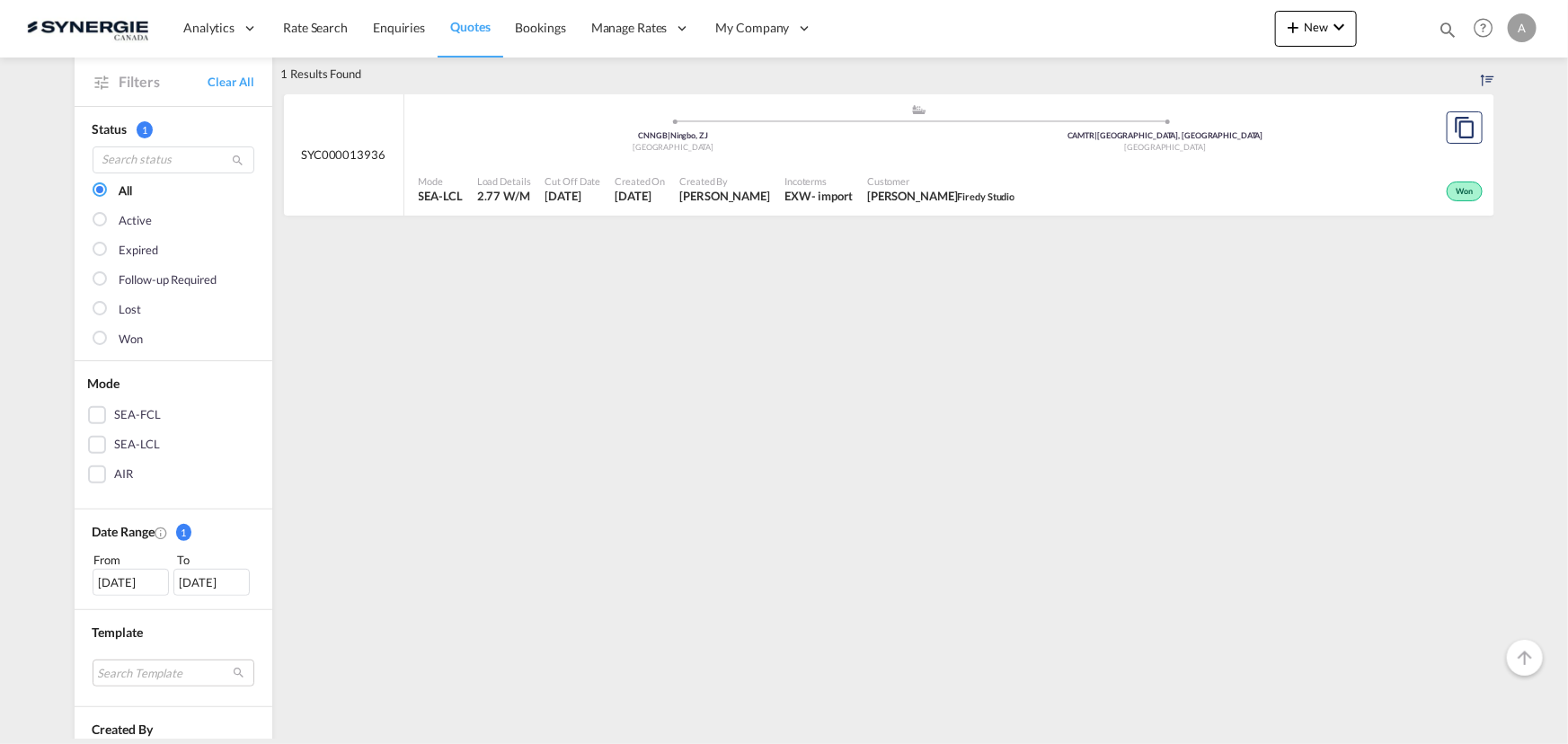
scroll to position [163, 0]
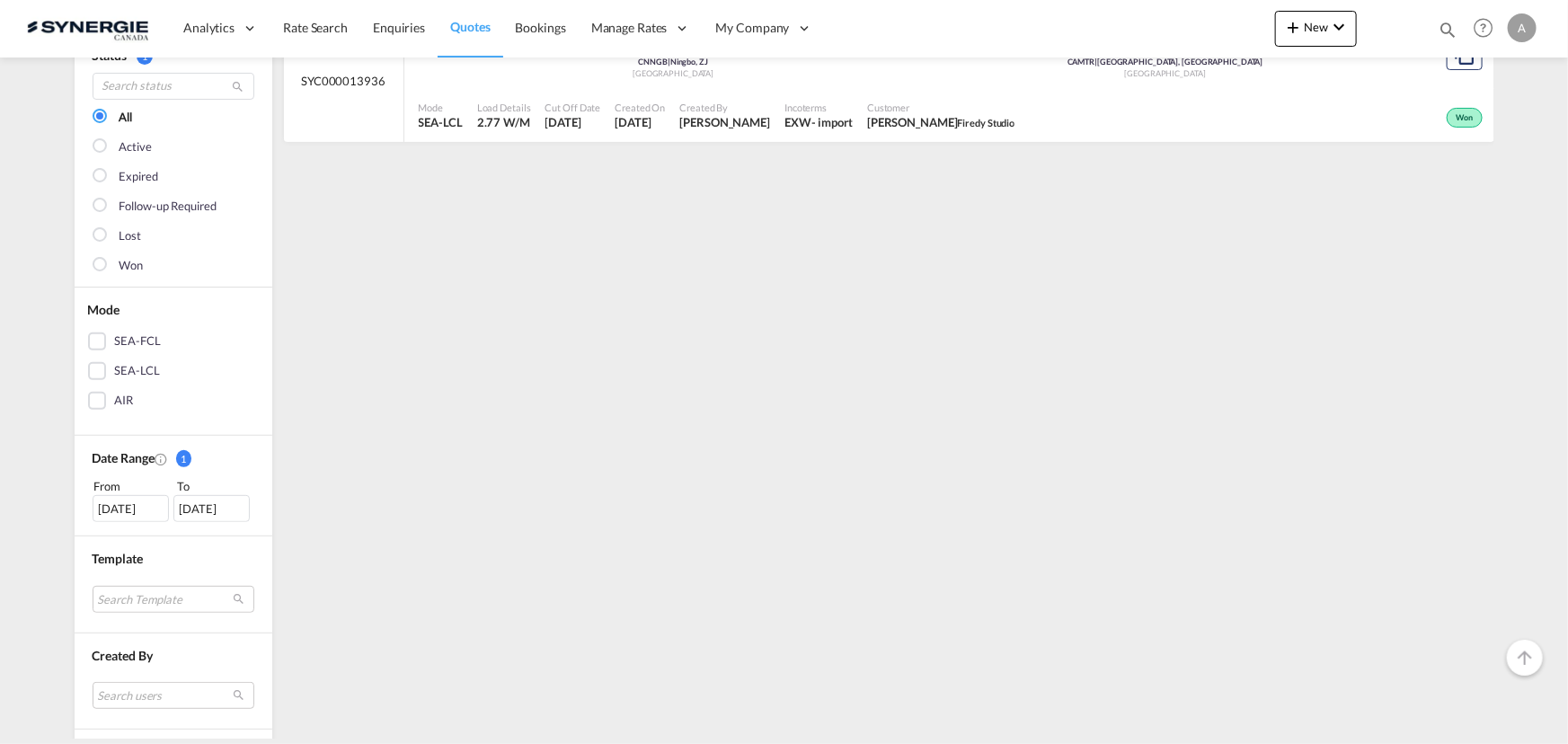
click at [111, 501] on div "15 Jul 2025" at bounding box center [131, 509] width 76 height 27
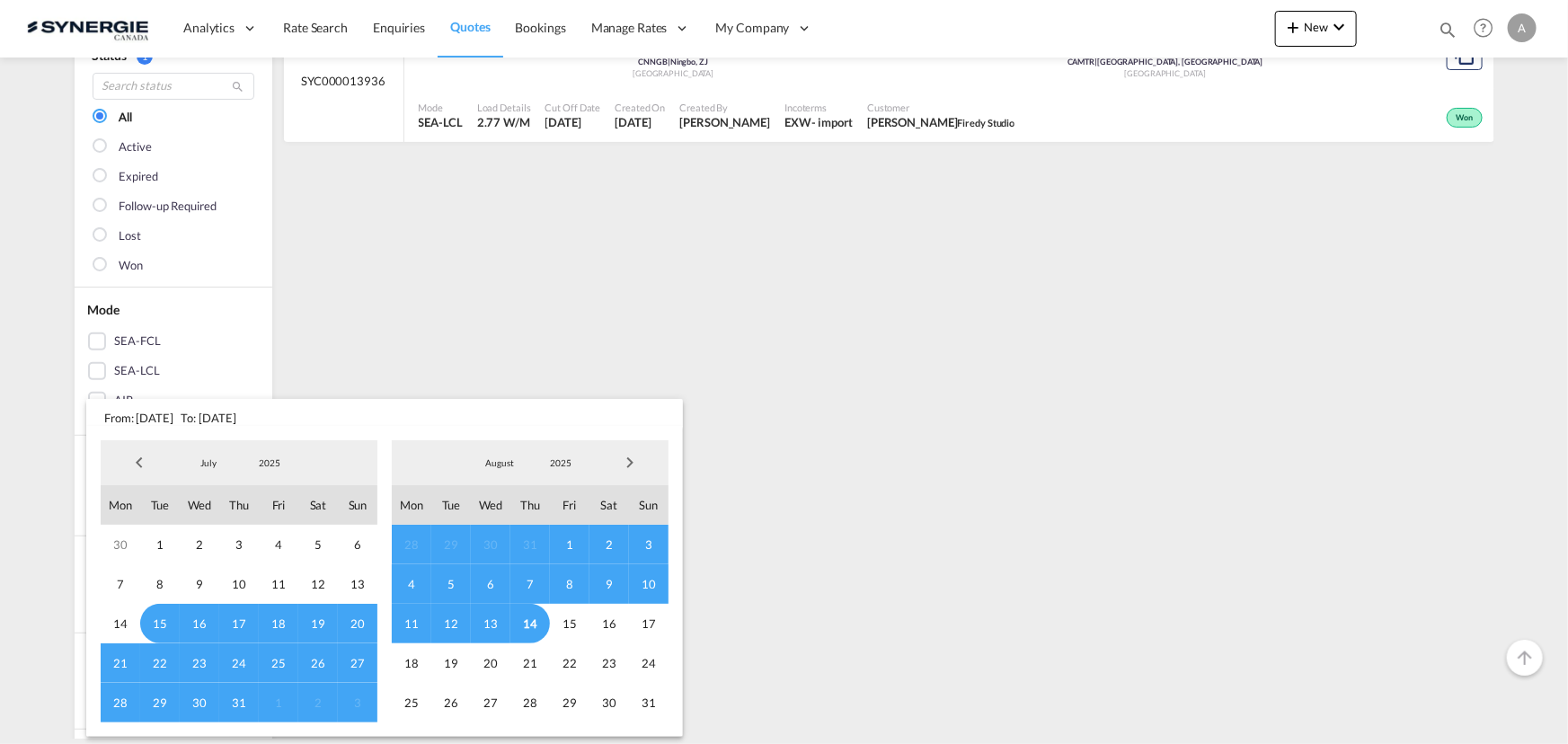
click at [271, 459] on span "2025" at bounding box center [270, 462] width 57 height 12
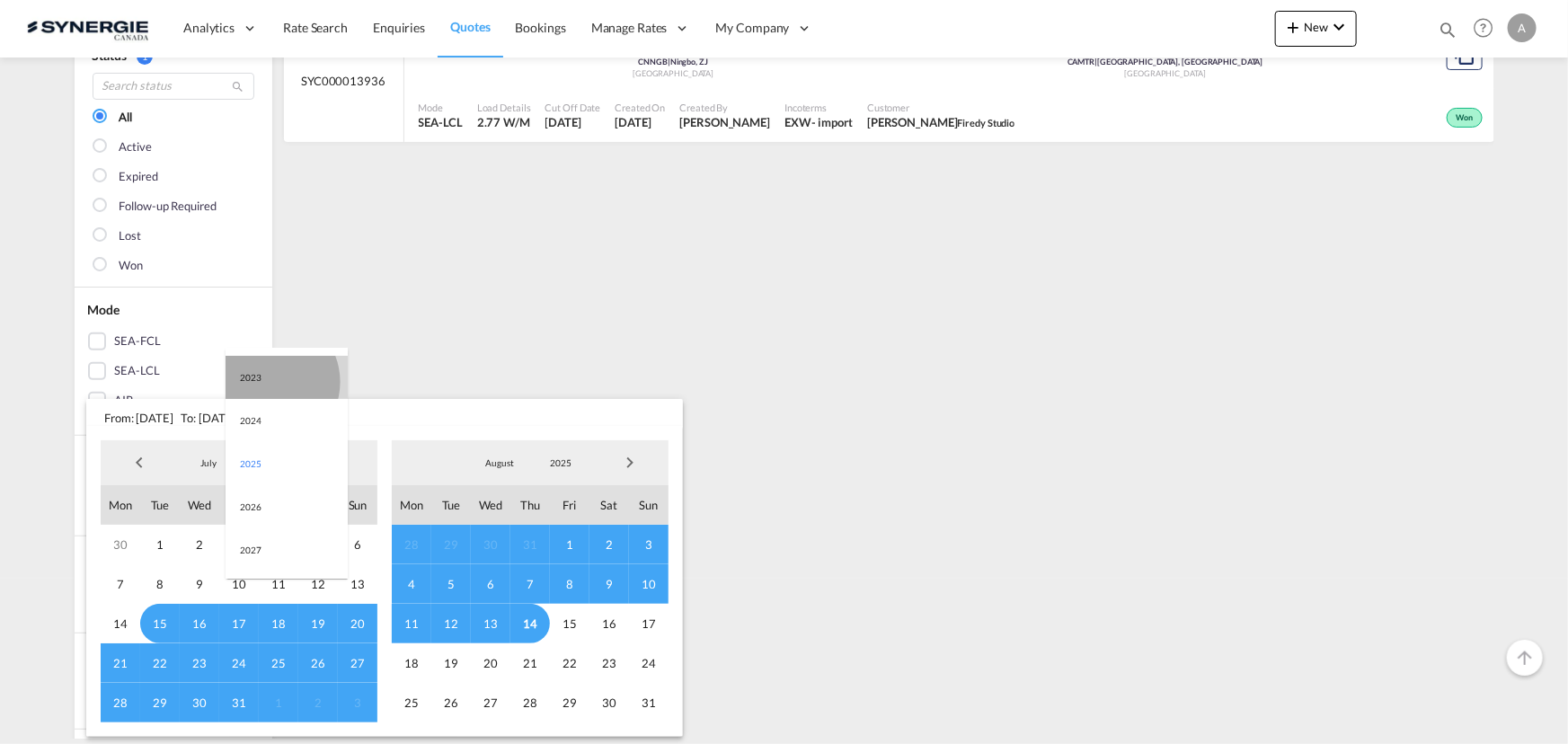
drag, startPoint x: 268, startPoint y: 381, endPoint x: 355, endPoint y: 456, distance: 114.9
click at [268, 380] on md-option "2023" at bounding box center [287, 376] width 122 height 43
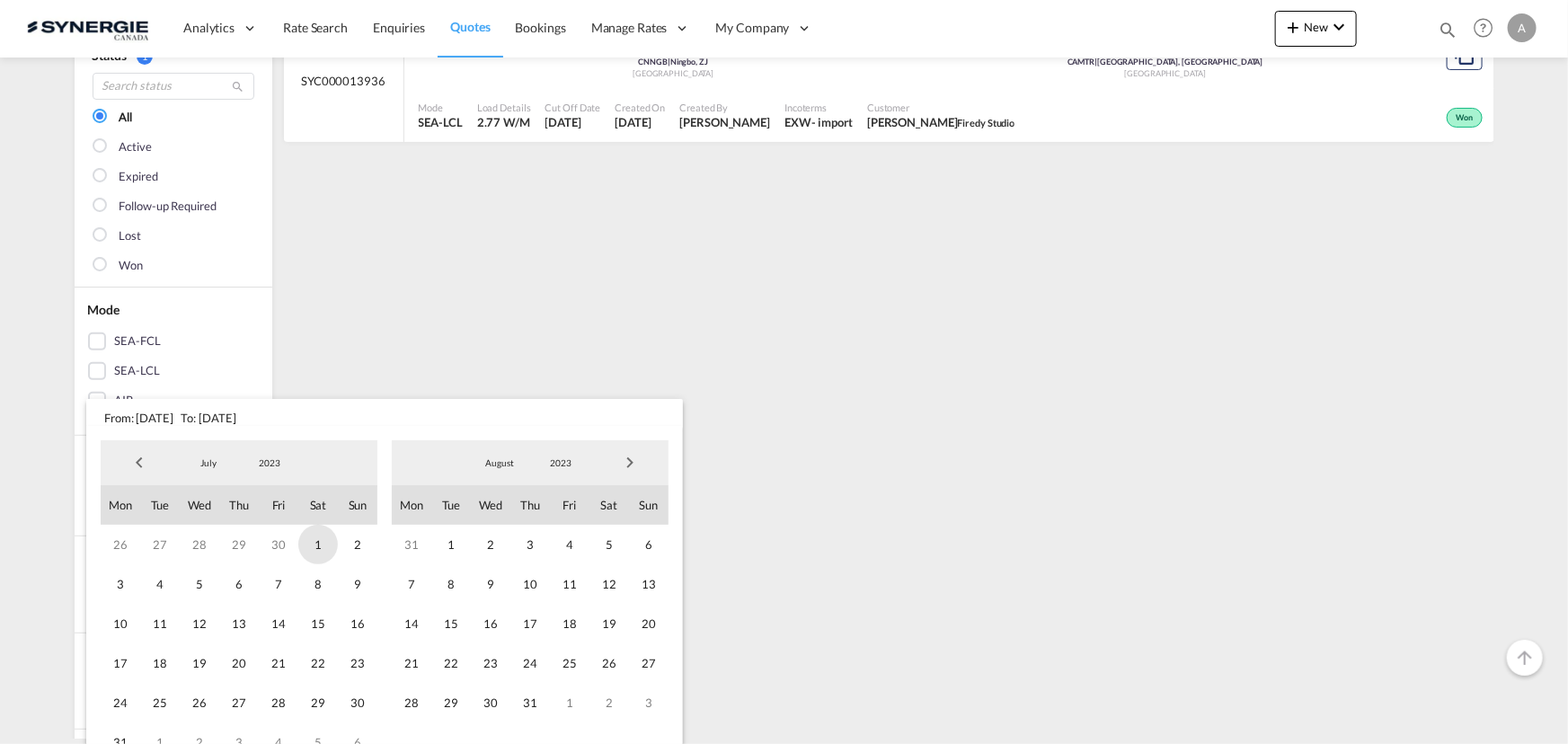
click at [311, 547] on span "1" at bounding box center [317, 544] width 39 height 39
drag, startPoint x: 544, startPoint y: 462, endPoint x: 585, endPoint y: 525, distance: 75.2
click at [545, 462] on span "2023" at bounding box center [560, 462] width 57 height 12
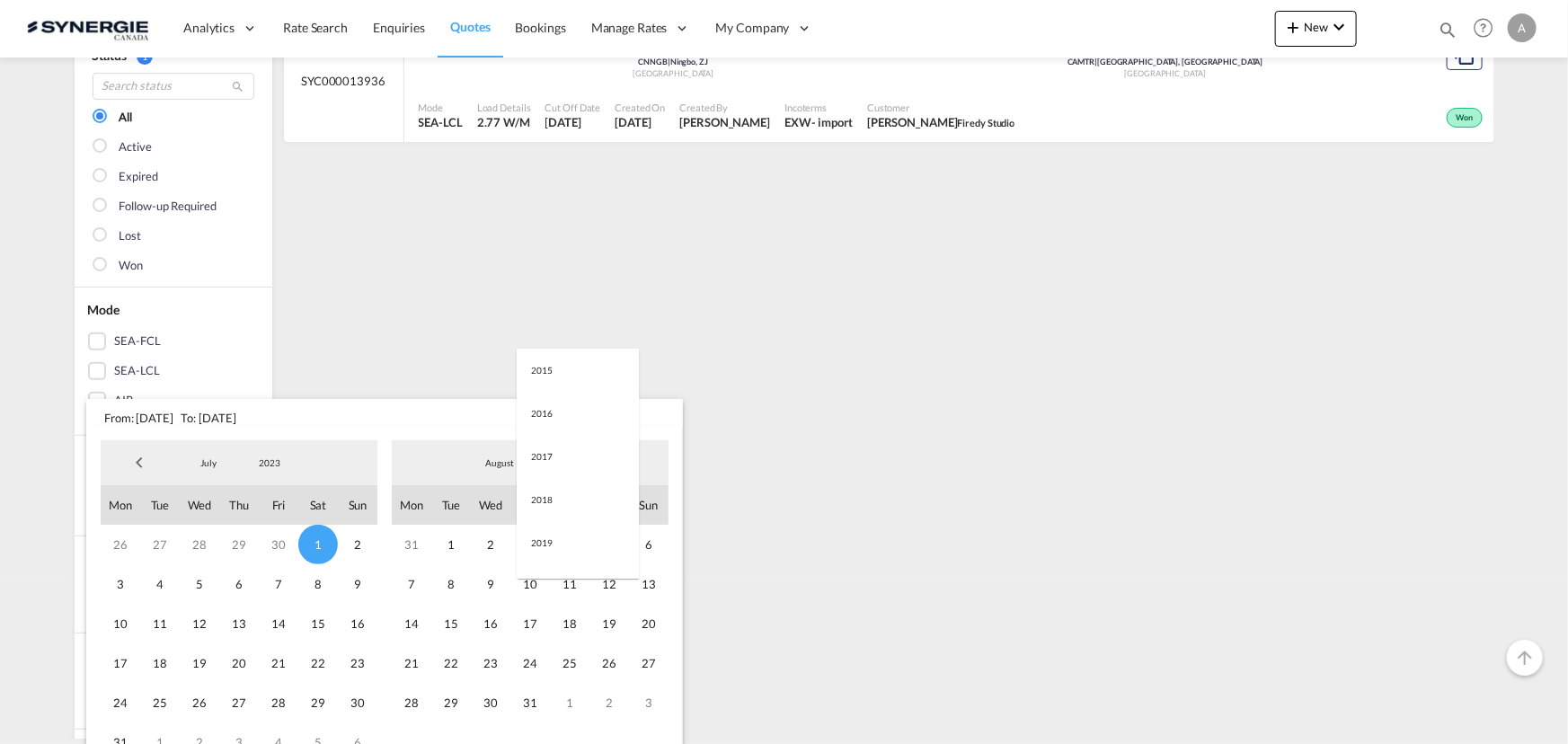
scroll to position [251, 0]
click at [547, 556] on md-option "2025" at bounding box center [577, 549] width 122 height 43
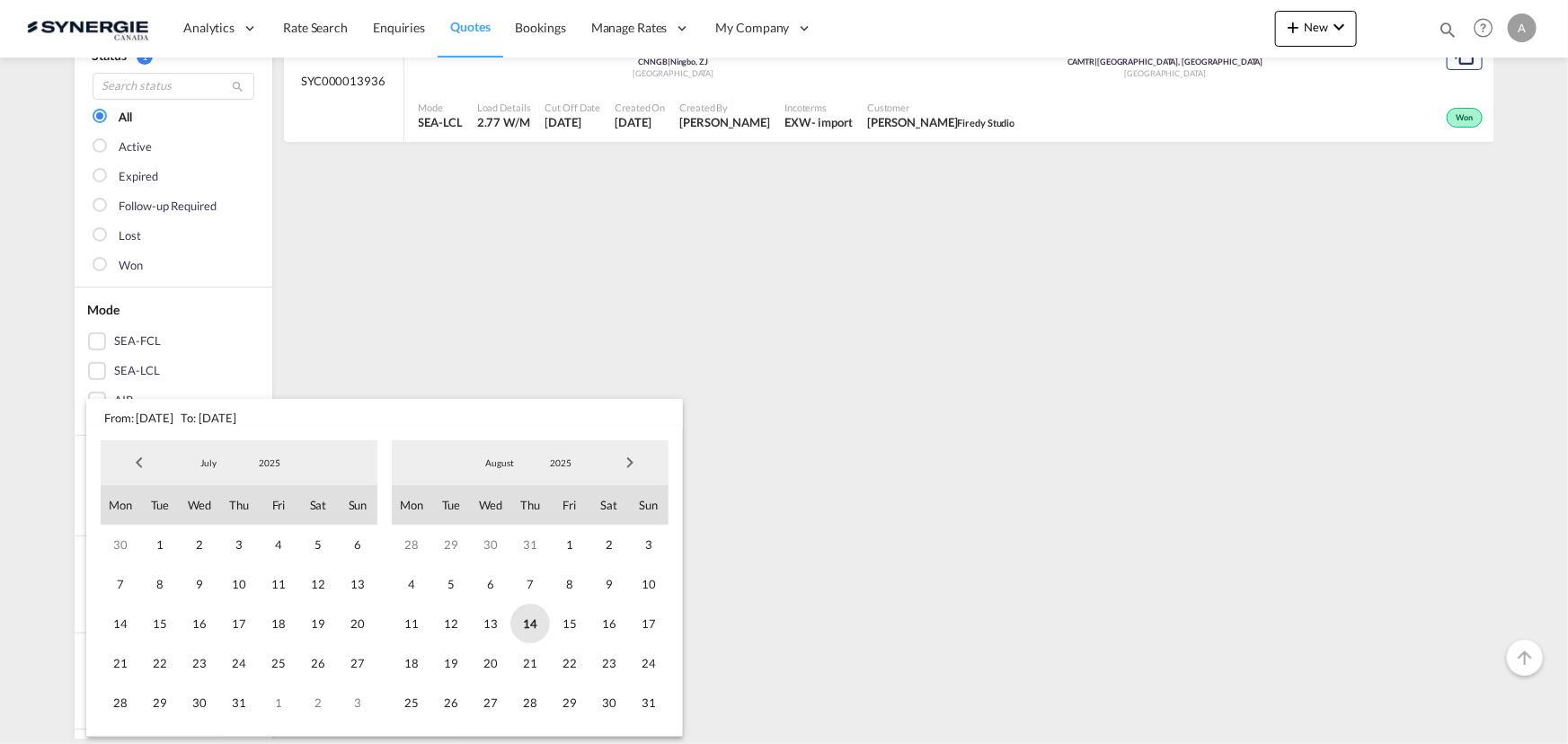
click at [534, 622] on span "14" at bounding box center [530, 623] width 39 height 39
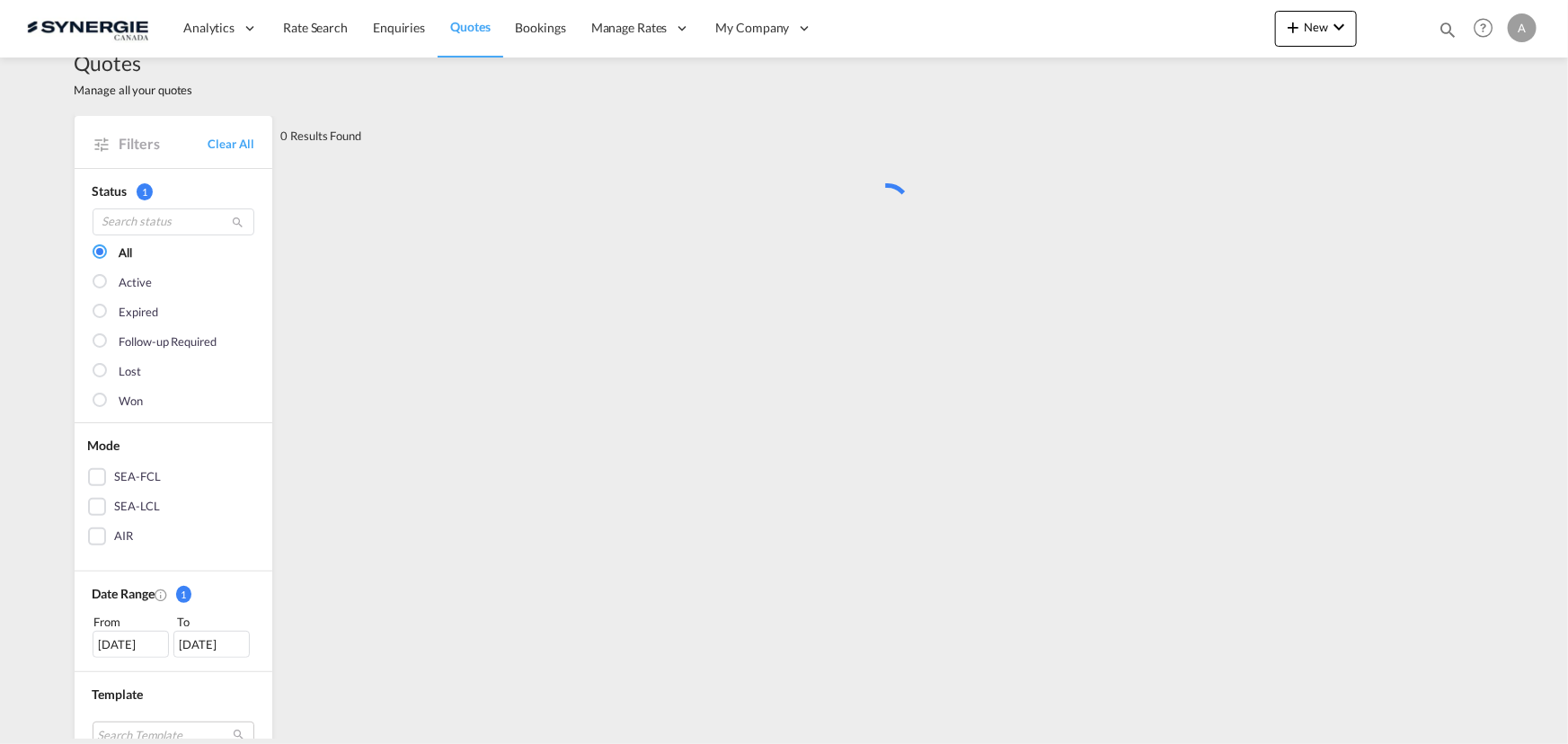
scroll to position [0, 0]
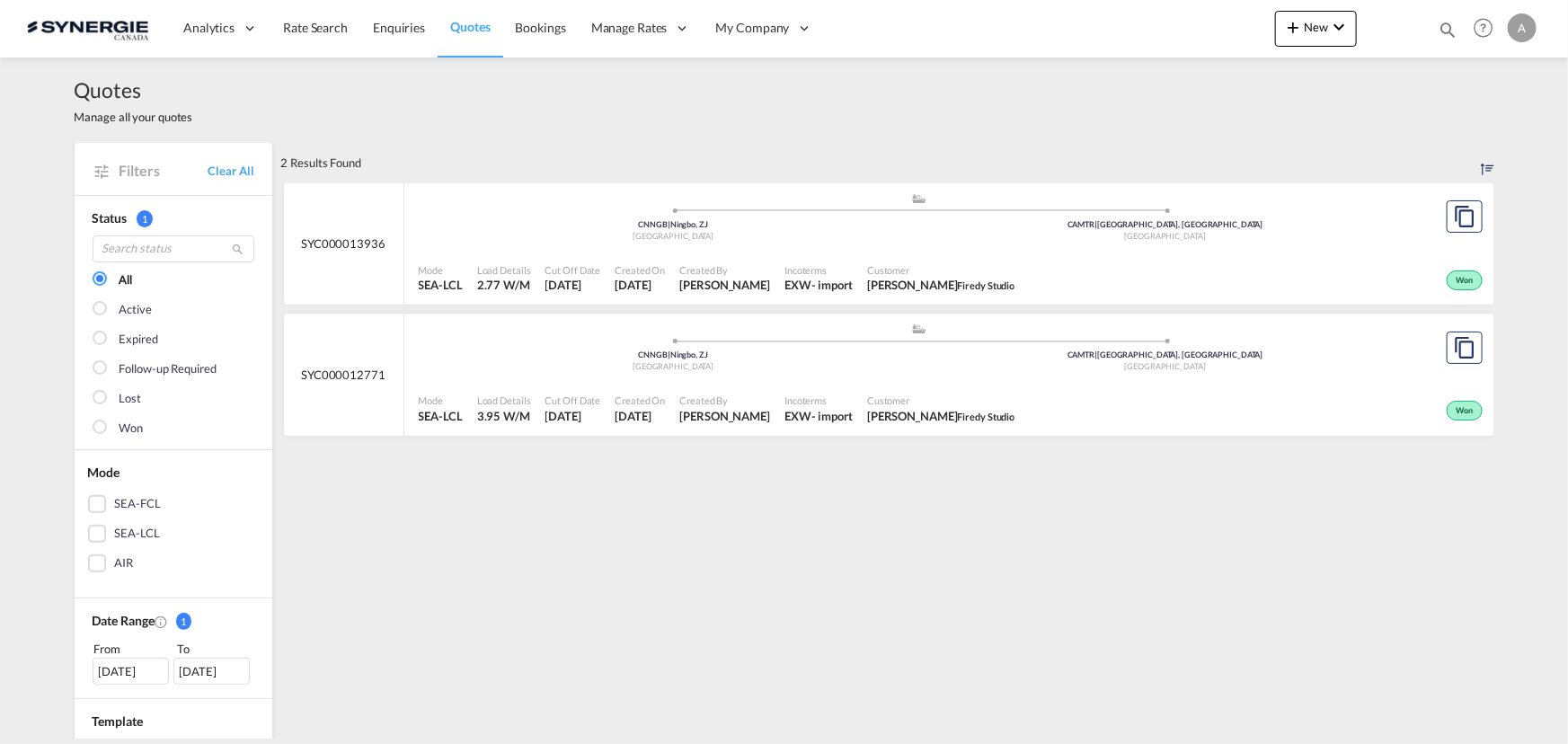
click at [966, 390] on div "Customer Marie Claude Firedy Studio" at bounding box center [940, 408] width 162 height 45
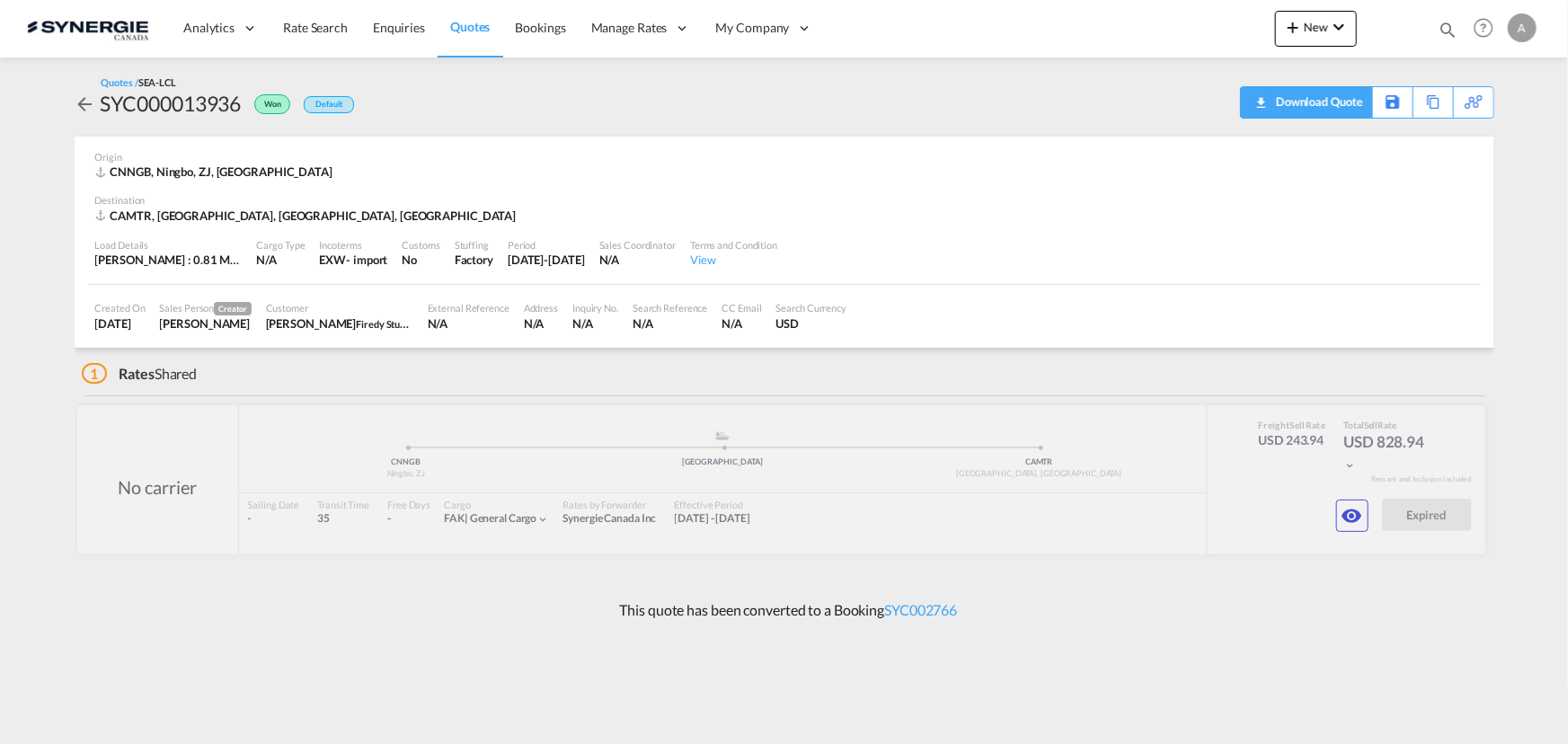
click at [1351, 89] on div "Download Quote" at bounding box center [1317, 101] width 91 height 29
click at [1349, 106] on div "Download Quote" at bounding box center [1317, 101] width 91 height 29
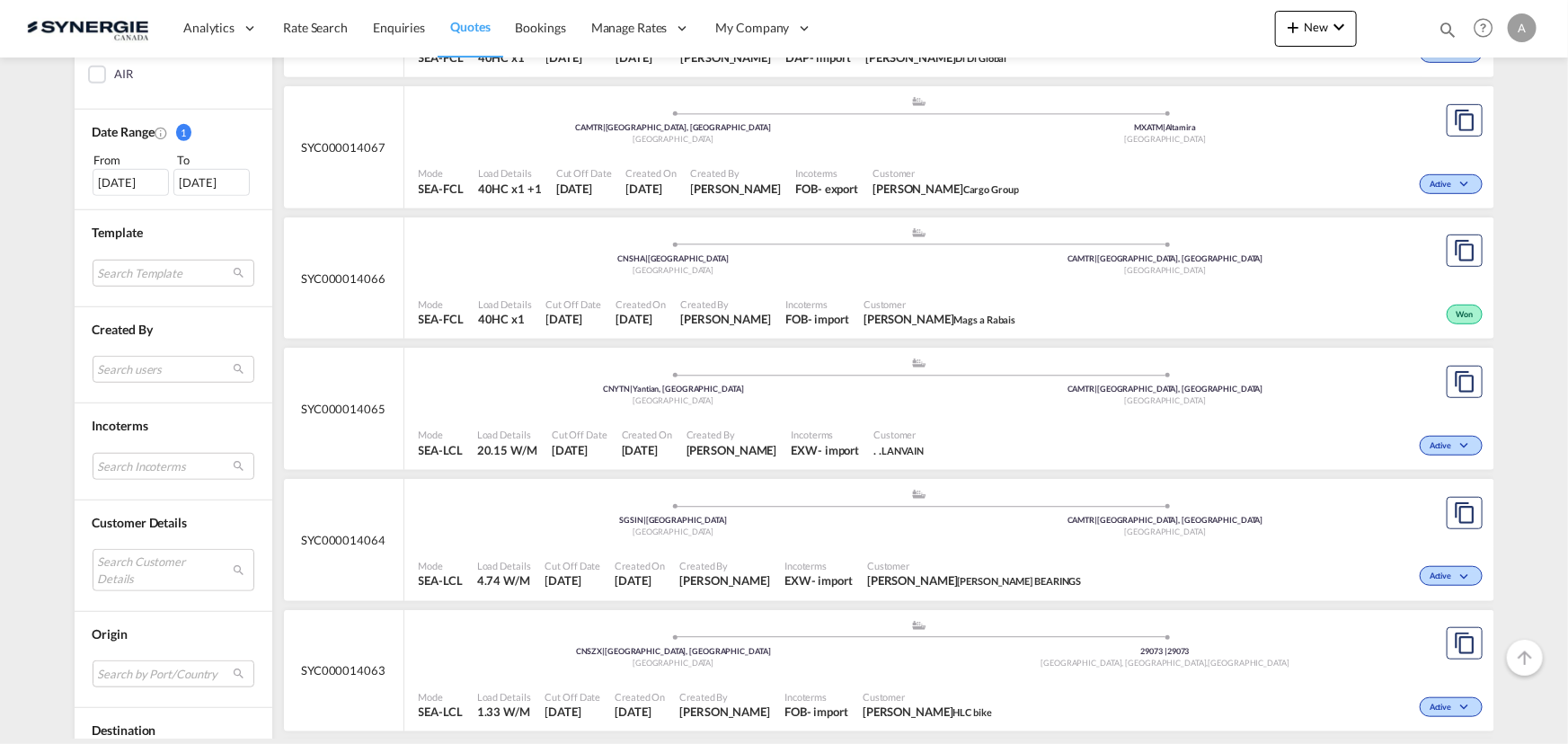
scroll to position [490, 0]
click at [134, 573] on md-select "Search Customer Details user name user [PERSON_NAME] [PERSON_NAME][EMAIL_ADDRES…" at bounding box center [173, 568] width 162 height 41
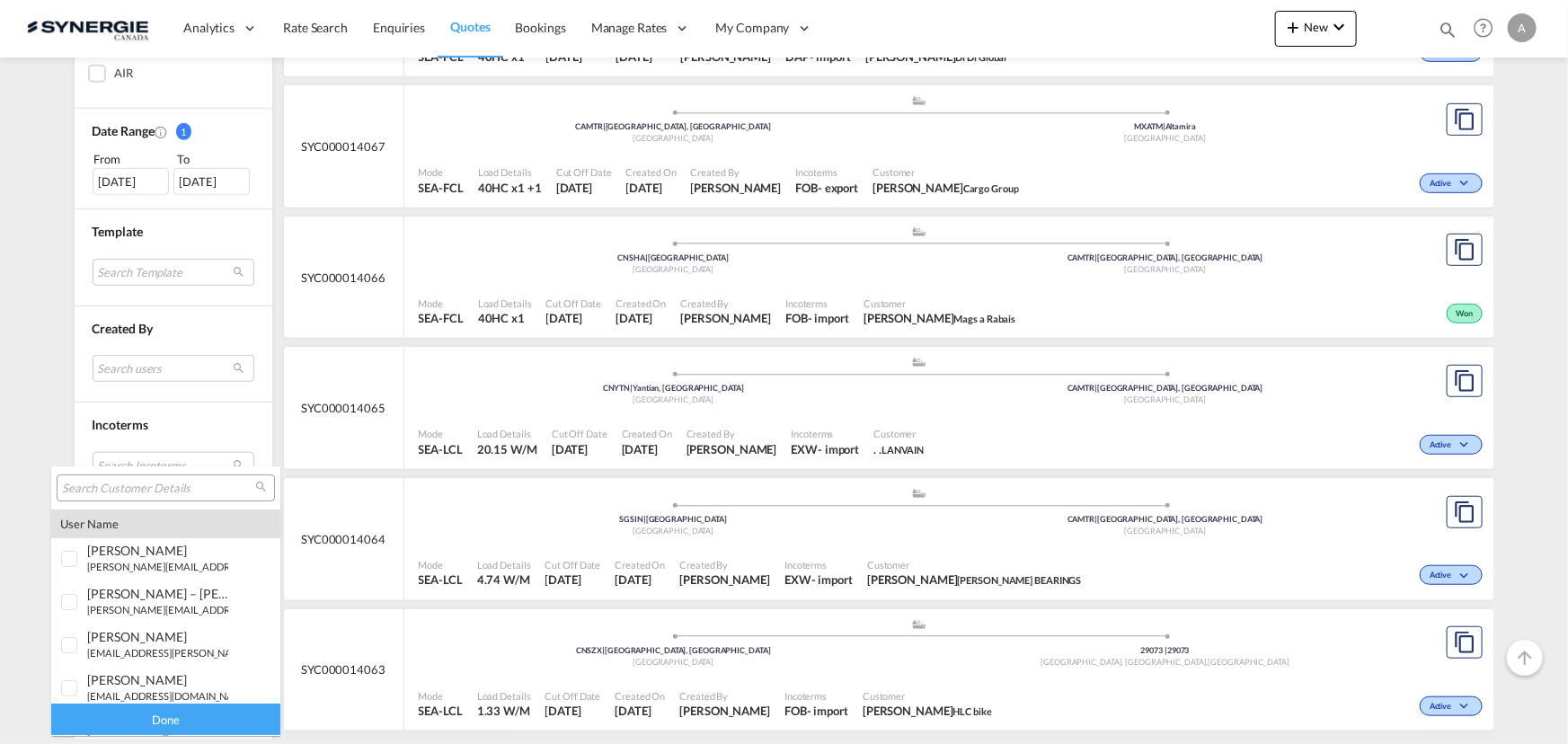
click at [143, 492] on input "search" at bounding box center [158, 489] width 193 height 16
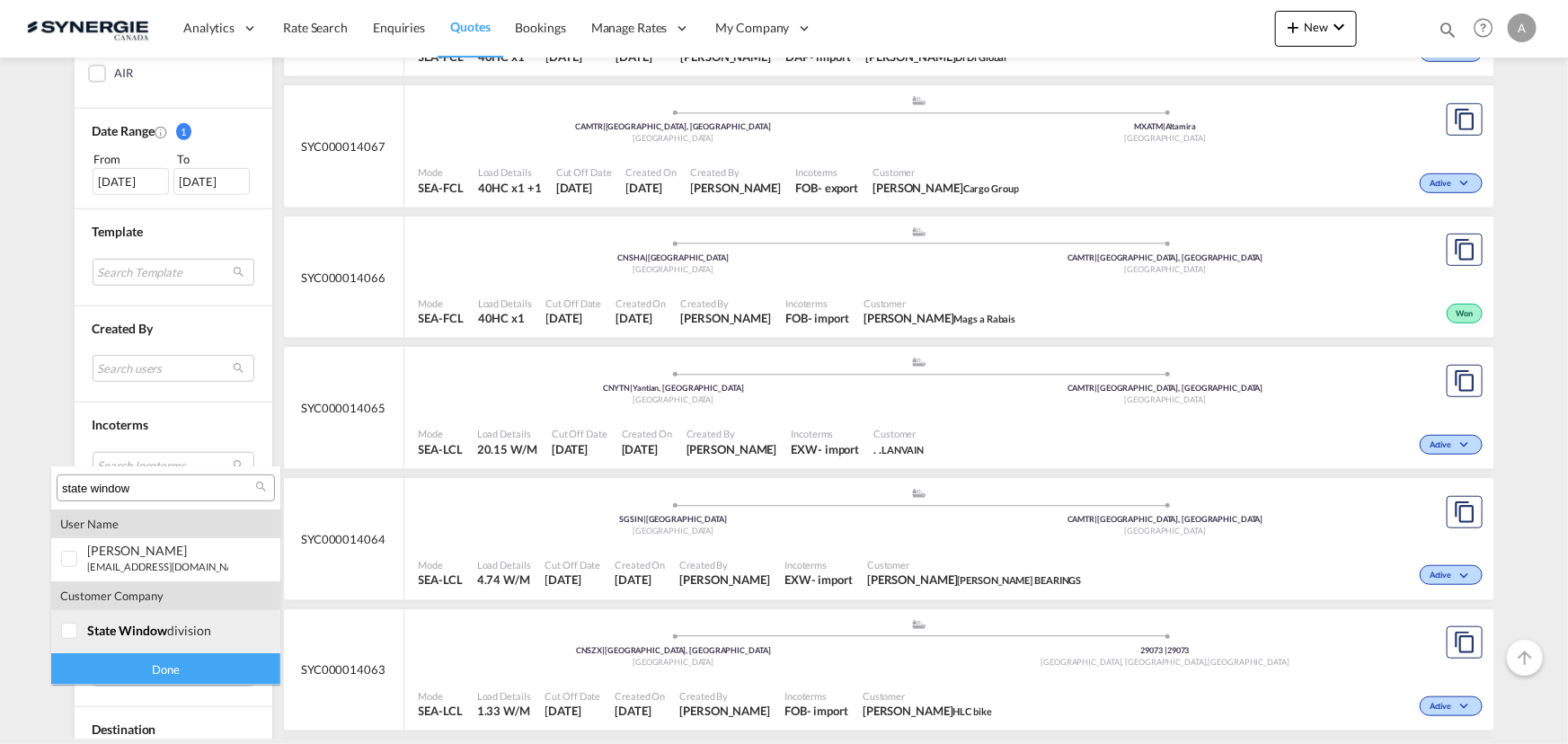
type input "state window"
click at [114, 627] on span "state window" at bounding box center [127, 631] width 80 height 15
click at [117, 670] on div "Done" at bounding box center [166, 669] width 229 height 31
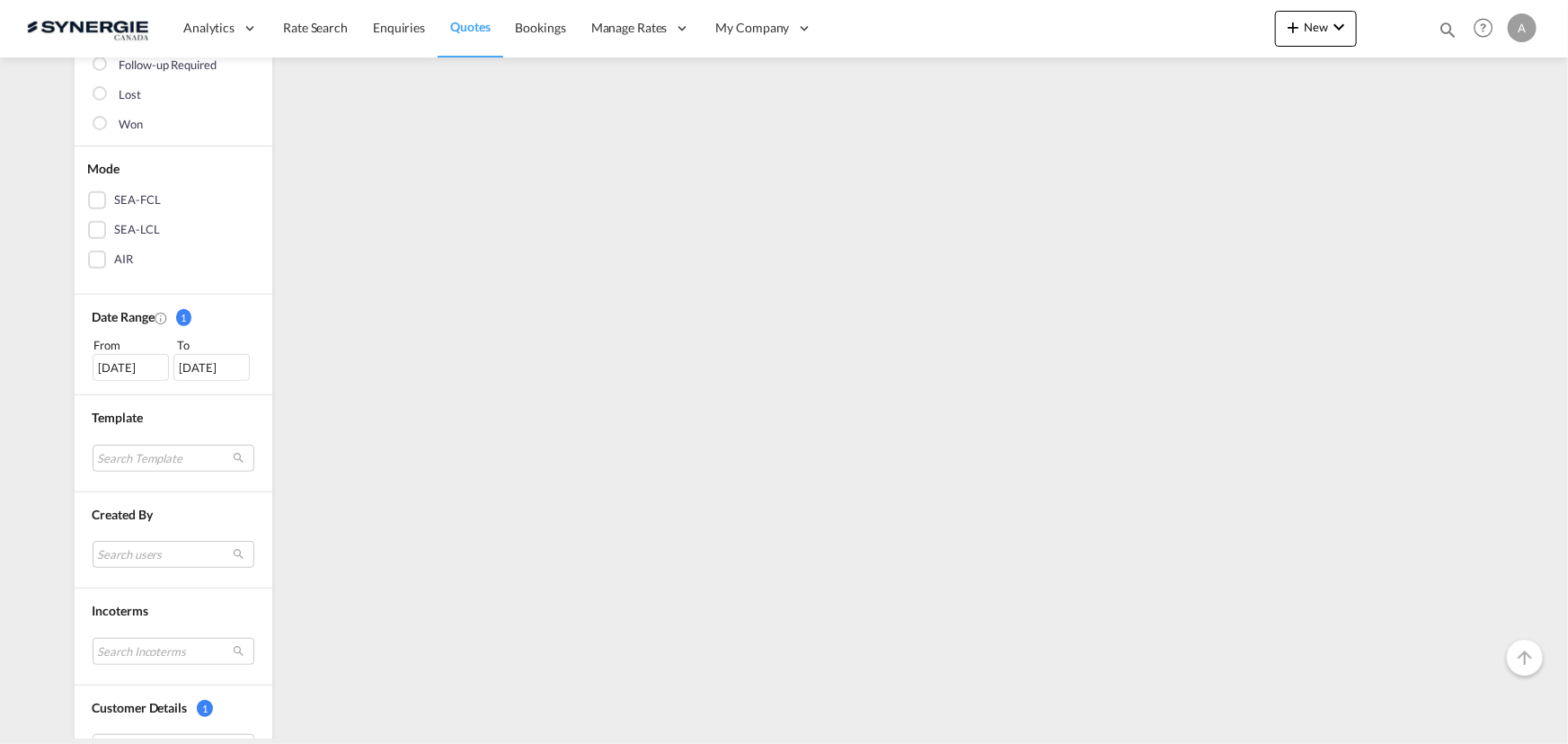
scroll to position [0, 0]
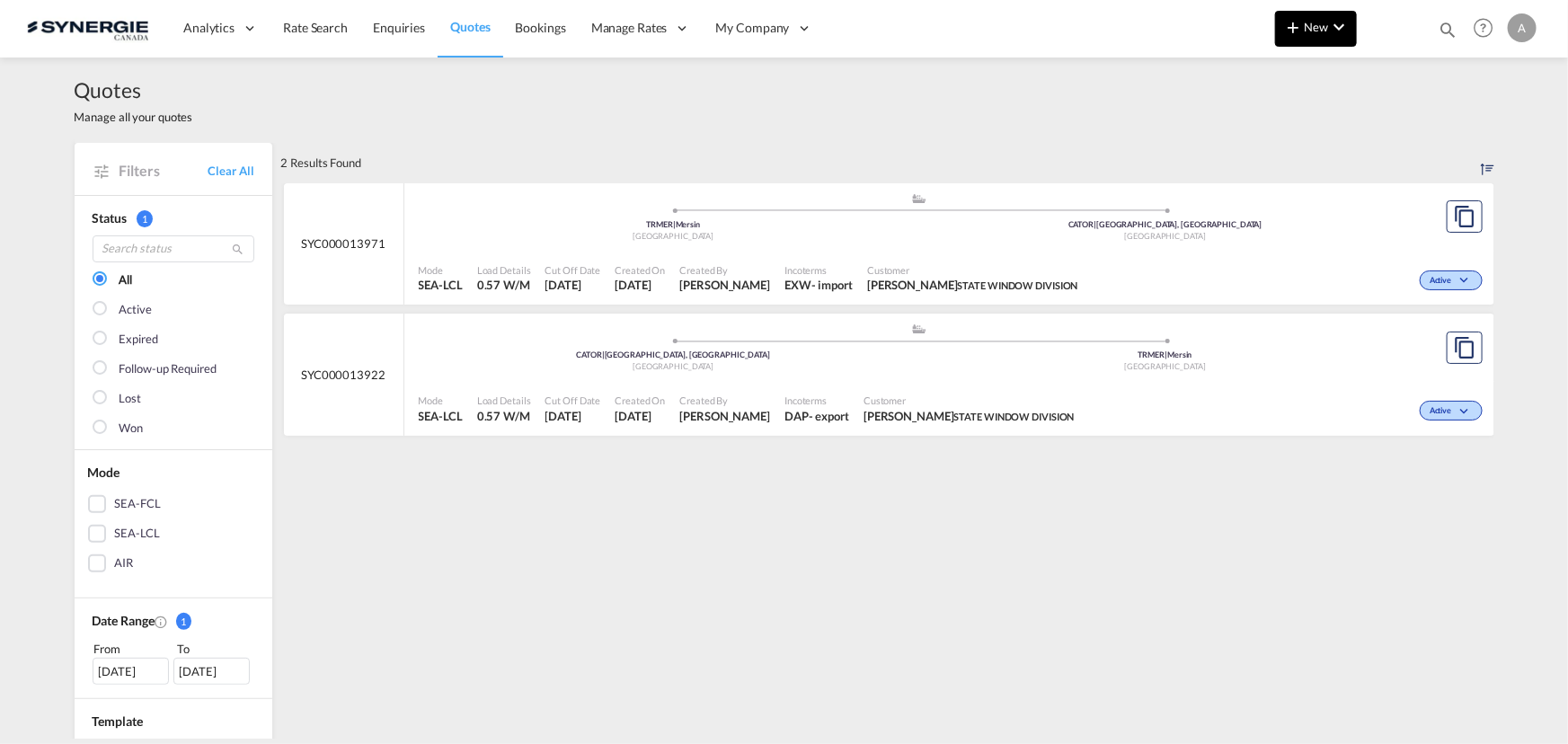
click at [1302, 25] on md-icon "icon-plus 400-fg" at bounding box center [1293, 27] width 22 height 22
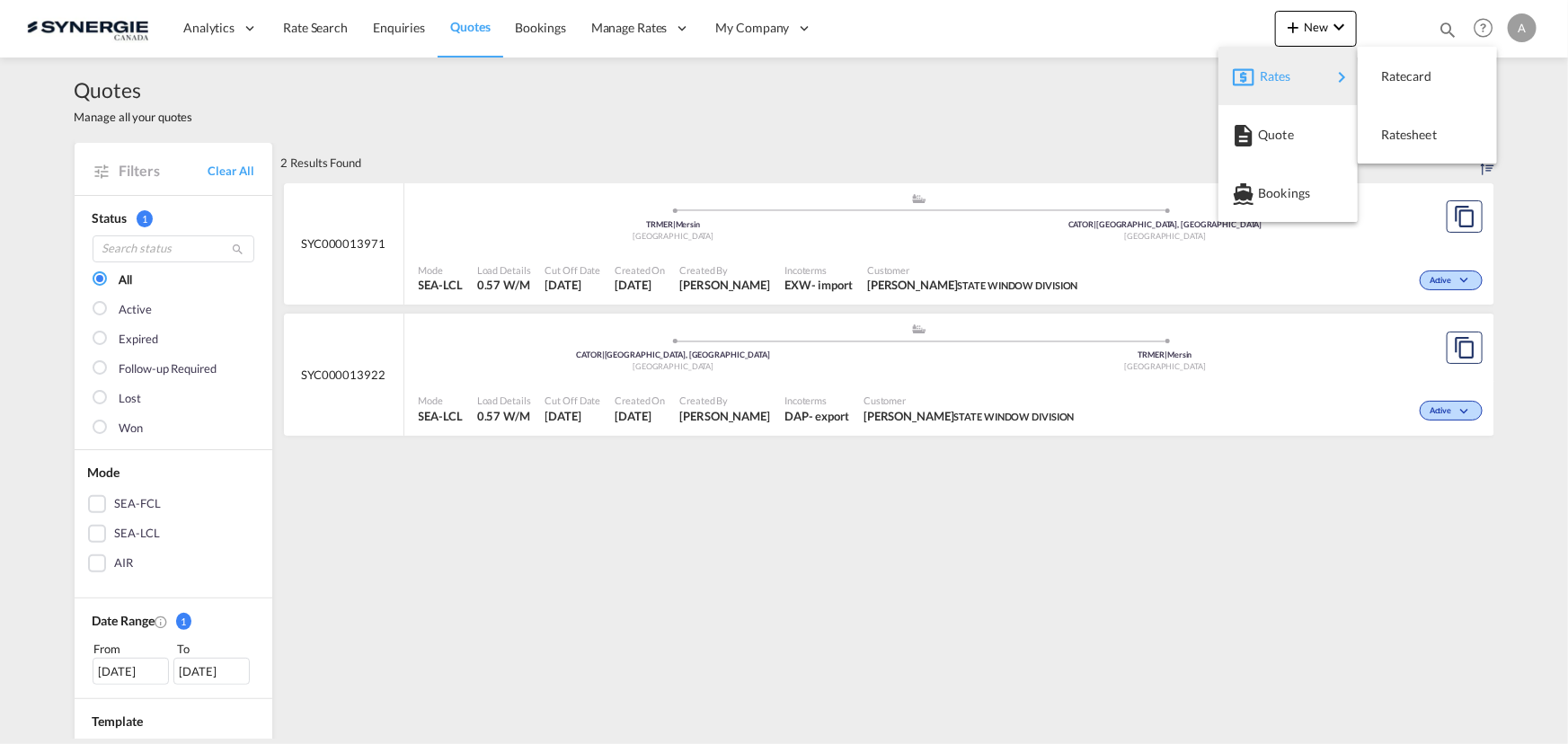
click at [1300, 69] on div "Rates" at bounding box center [1295, 76] width 71 height 45
click at [1275, 123] on span "Quote" at bounding box center [1267, 135] width 20 height 36
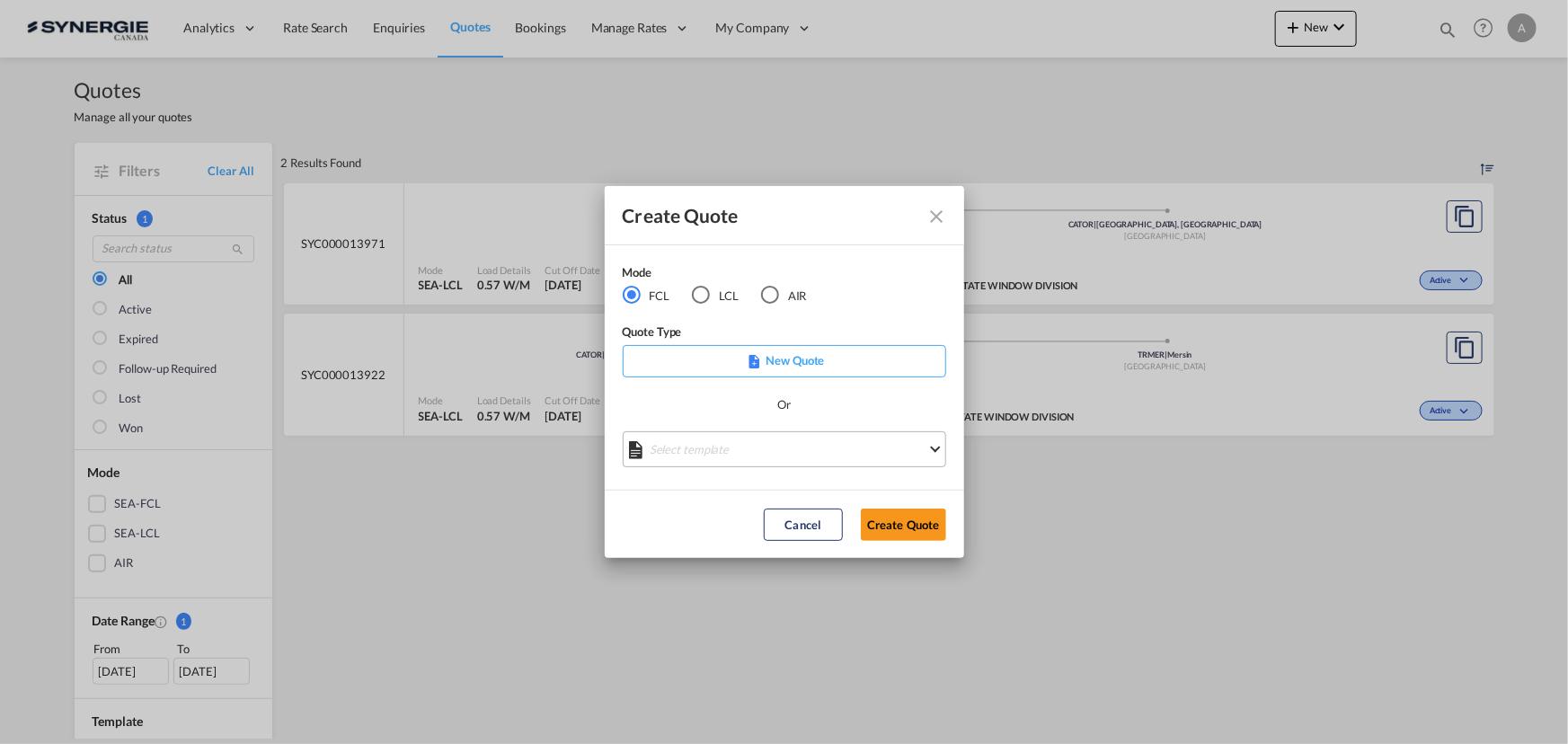
click at [701, 454] on md-select "Select template *NEW* FCL FREEHAND / DAP Pablo Gomez Saldarriaga | 10 Jul 2025 …" at bounding box center [784, 450] width 323 height 36
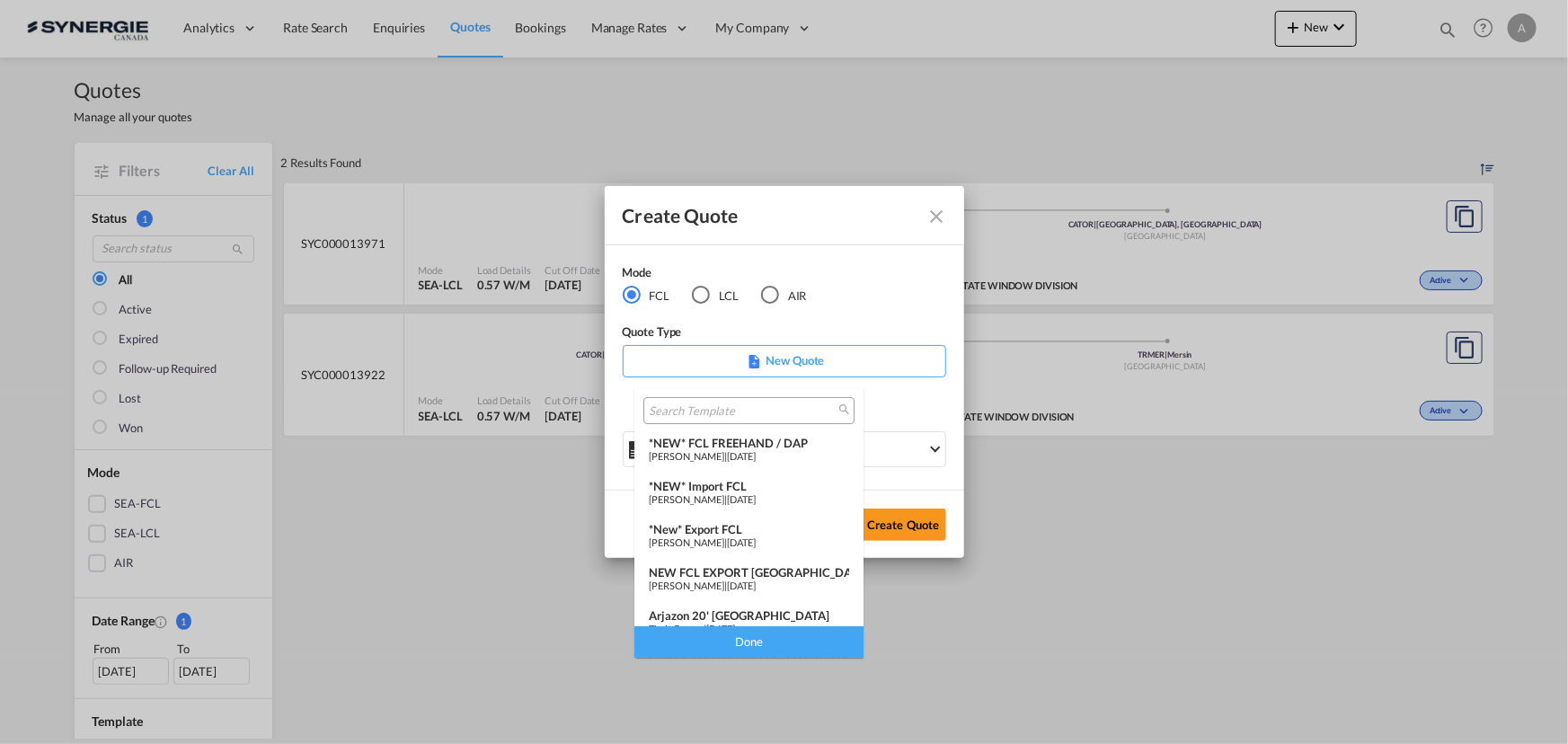
click at [717, 493] on span "[PERSON_NAME]" at bounding box center [686, 499] width 75 height 11
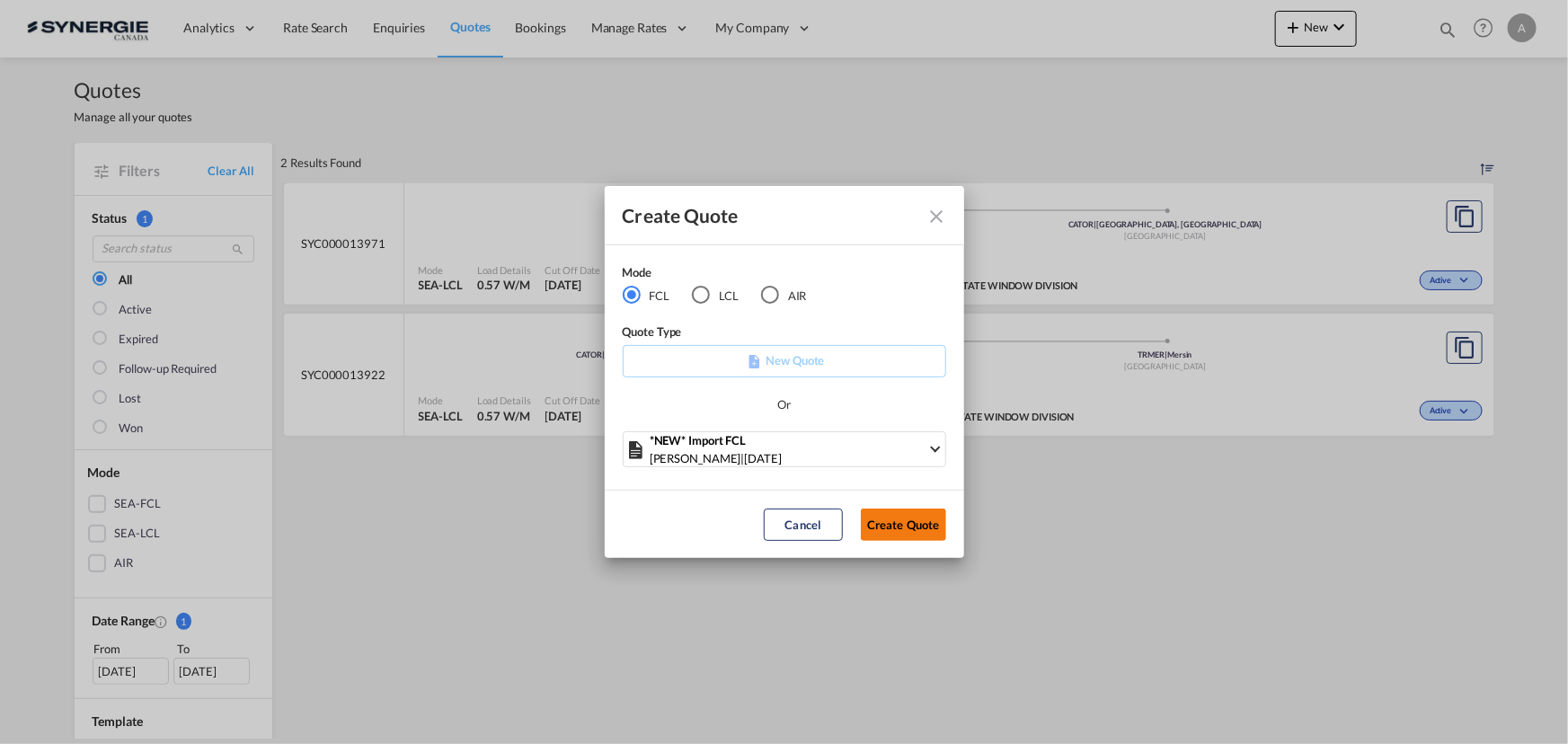
click at [902, 528] on button "Create Quote" at bounding box center [903, 525] width 86 height 32
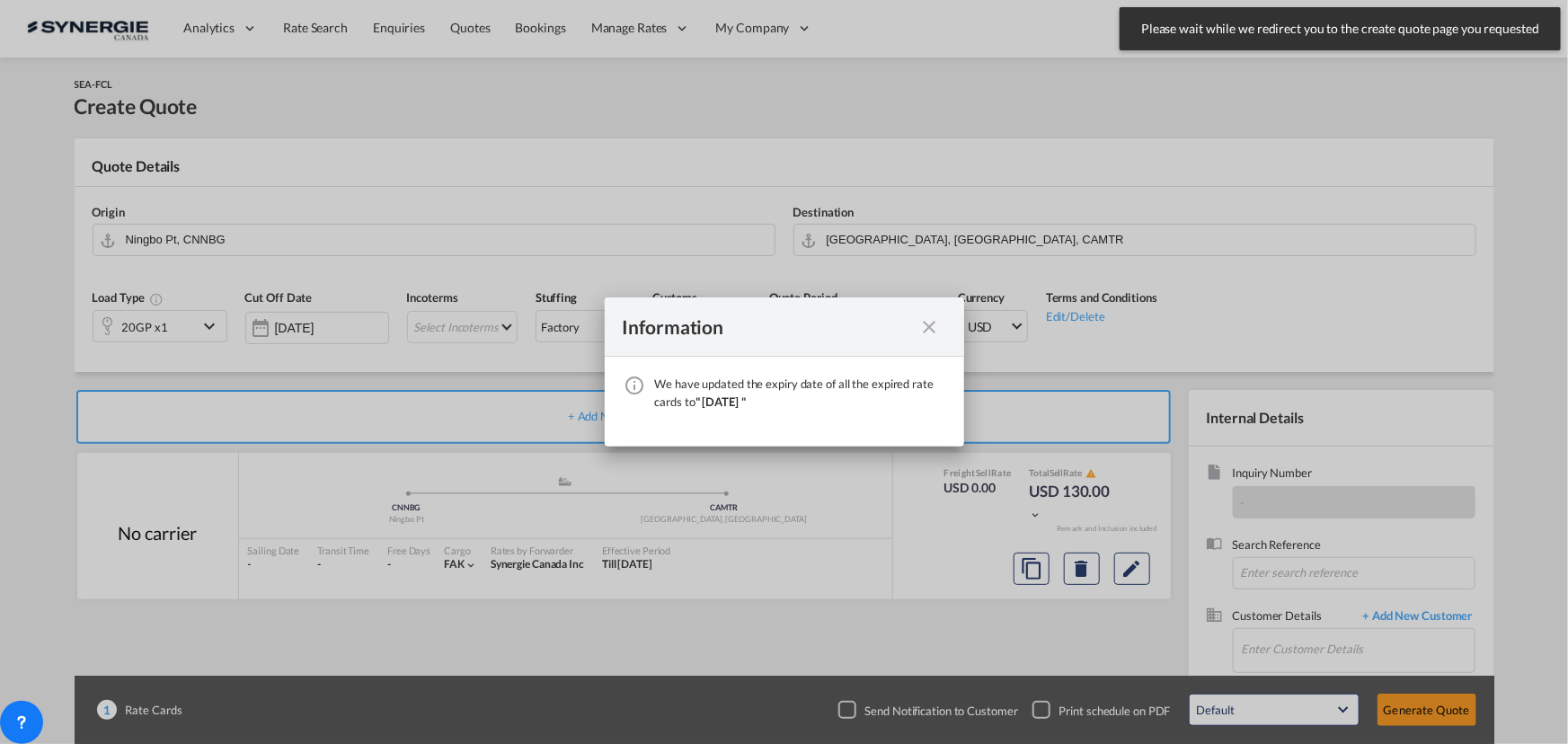
click at [935, 326] on div "We have ..." at bounding box center [930, 327] width 32 height 23
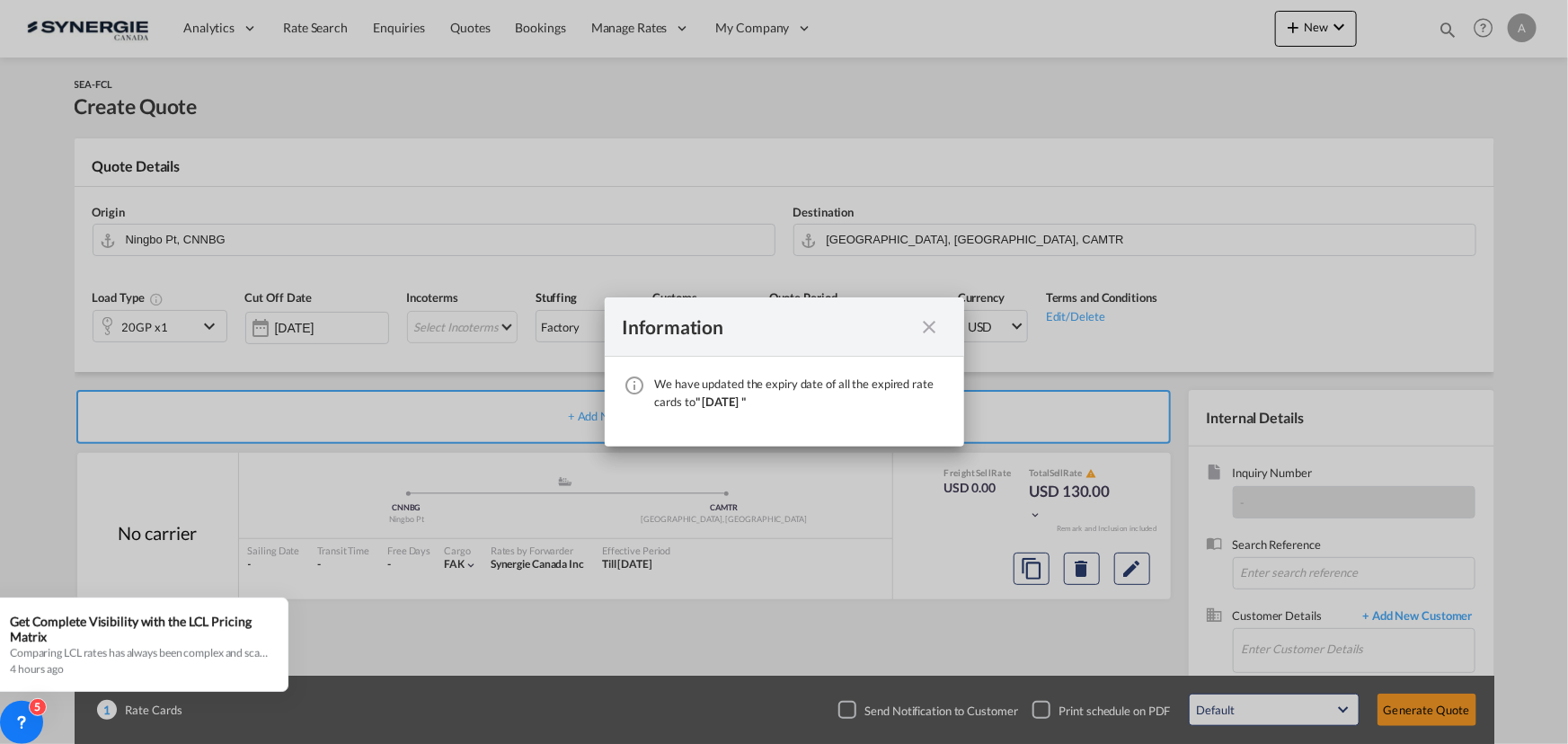
click at [926, 325] on md-icon "icon-close fg-AAA8AD cursor" at bounding box center [930, 327] width 22 height 22
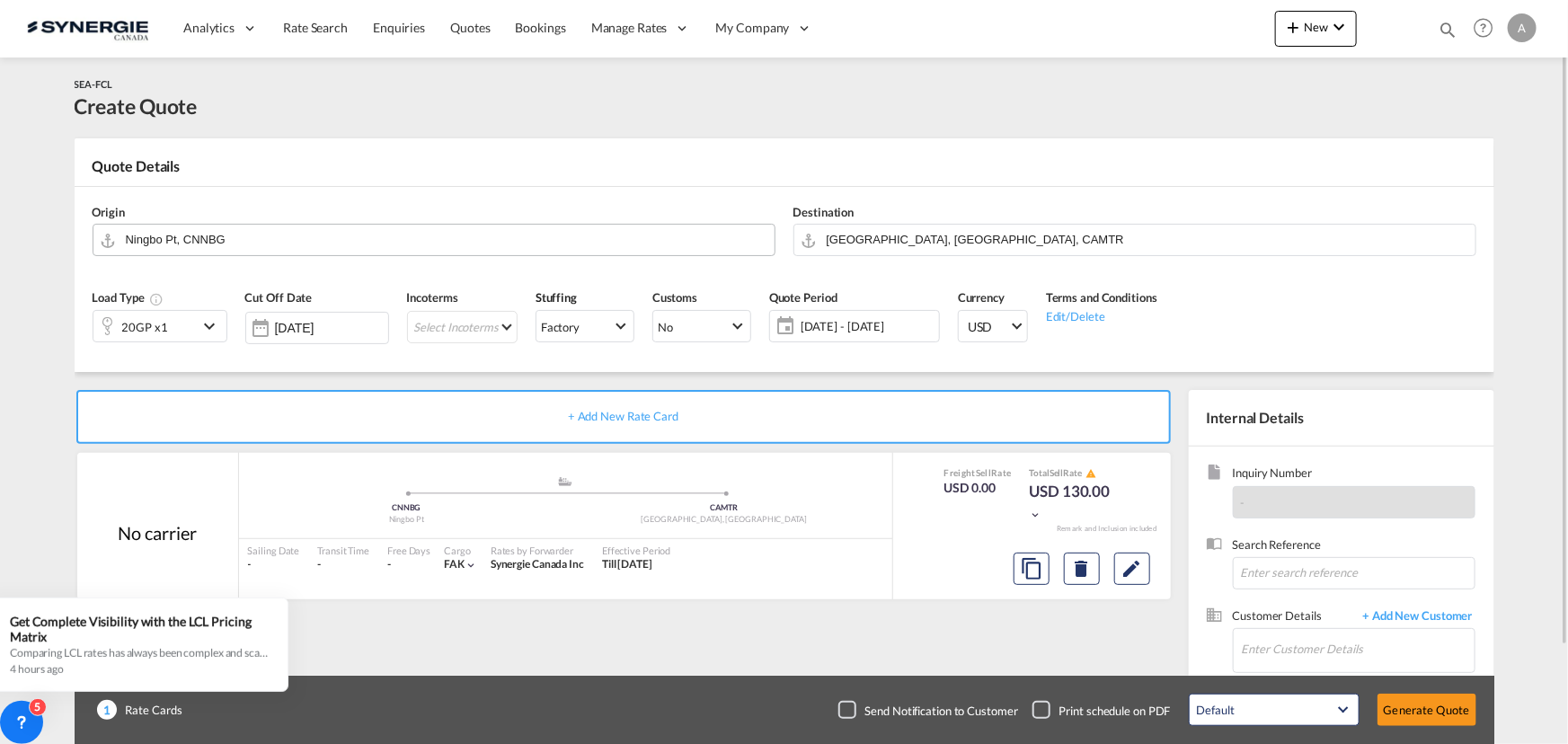
click at [217, 251] on md-autocomplete "Ningbo Pt, CNNBG" at bounding box center [445, 240] width 640 height 32
click at [221, 243] on input "Ningbo Pt, CNNBG" at bounding box center [445, 239] width 639 height 31
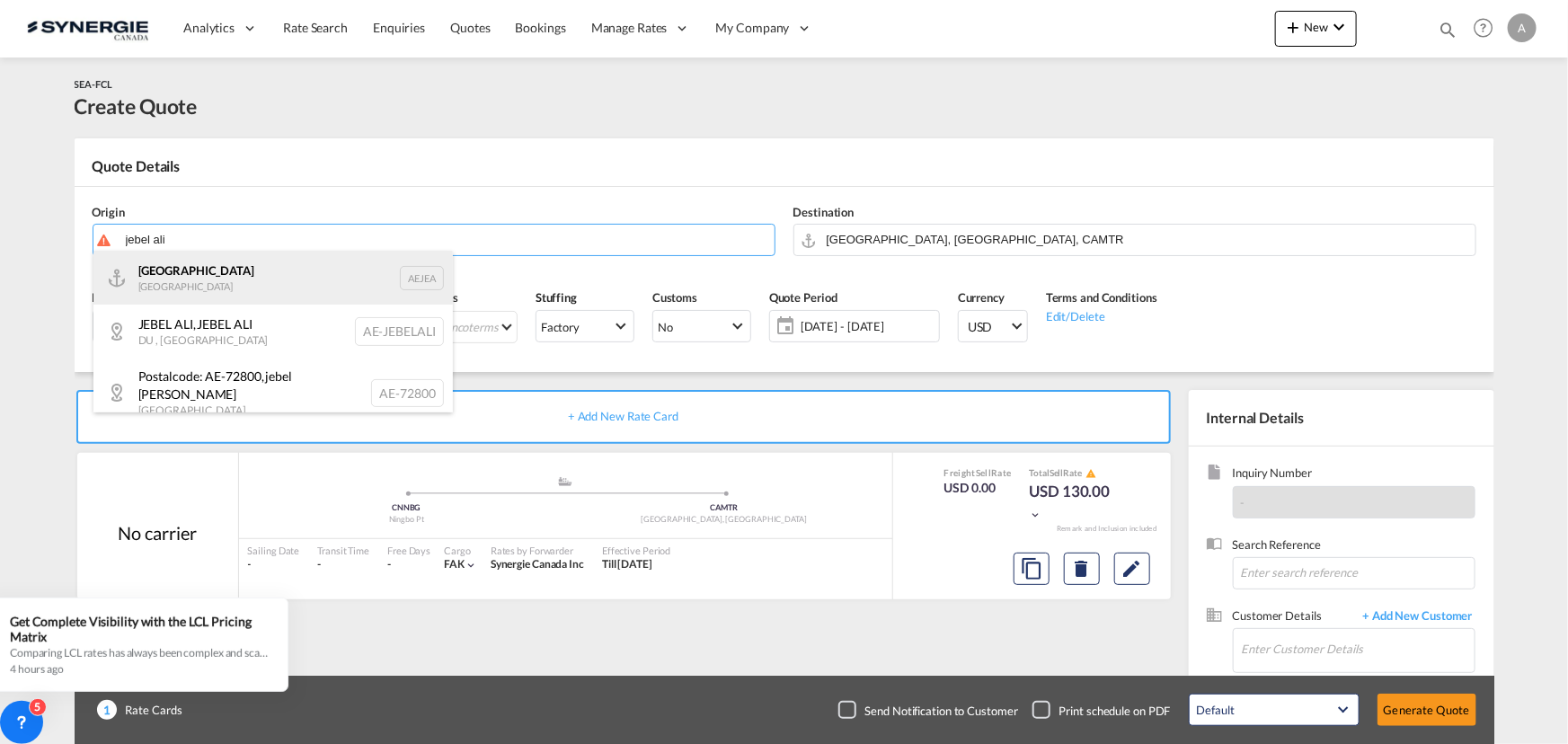
click at [175, 282] on div "Jebel Ali United Arab Emirates AEJEA" at bounding box center [272, 277] width 359 height 54
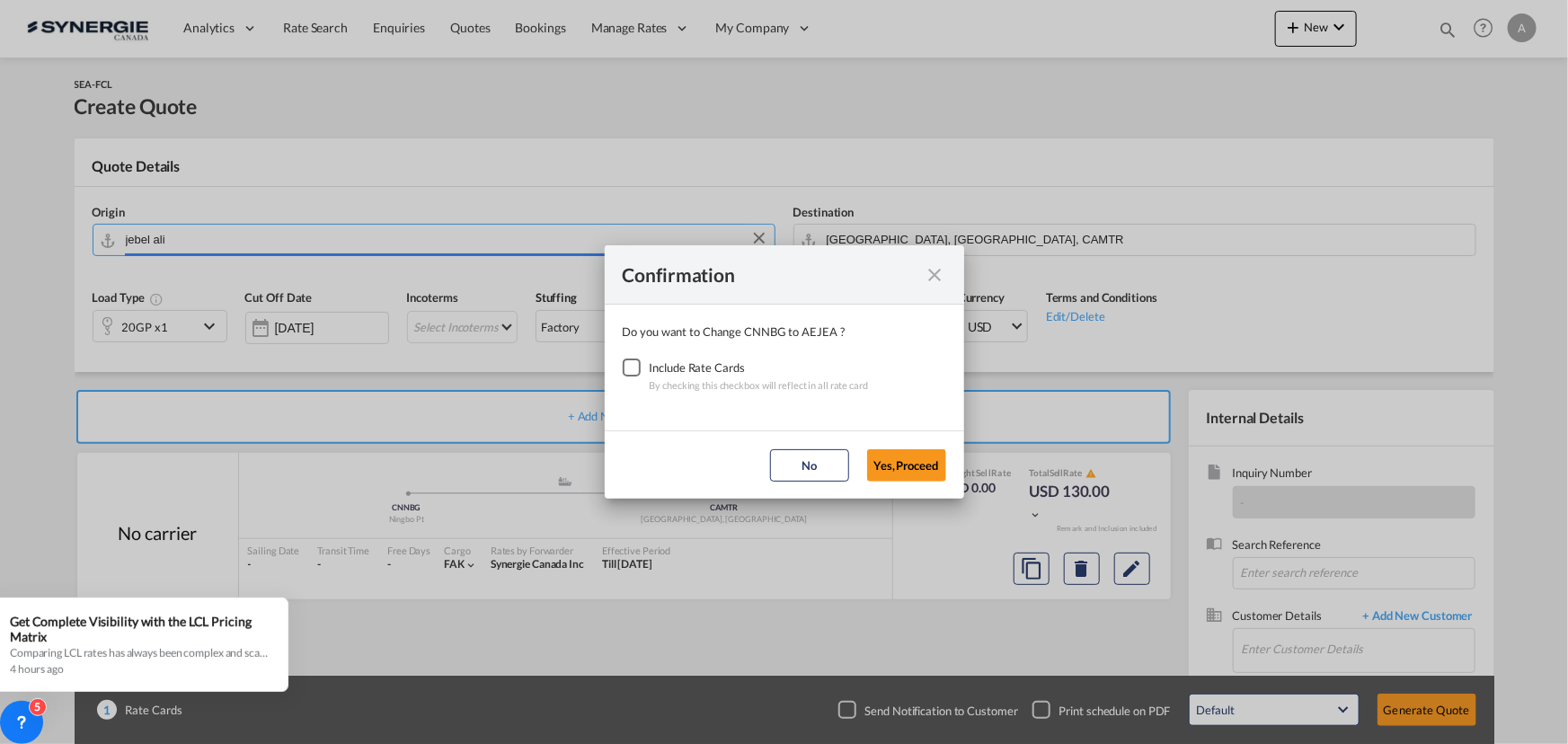
type input "Jebel Ali, AEJEA"
drag, startPoint x: 623, startPoint y: 368, endPoint x: 843, endPoint y: 447, distance: 233.8
click at [625, 368] on div "Checkbox No Ink" at bounding box center [632, 367] width 18 height 18
drag, startPoint x: 906, startPoint y: 465, endPoint x: 899, endPoint y: 332, distance: 133.2
click at [906, 465] on button "Yes,Proceed" at bounding box center [906, 466] width 79 height 32
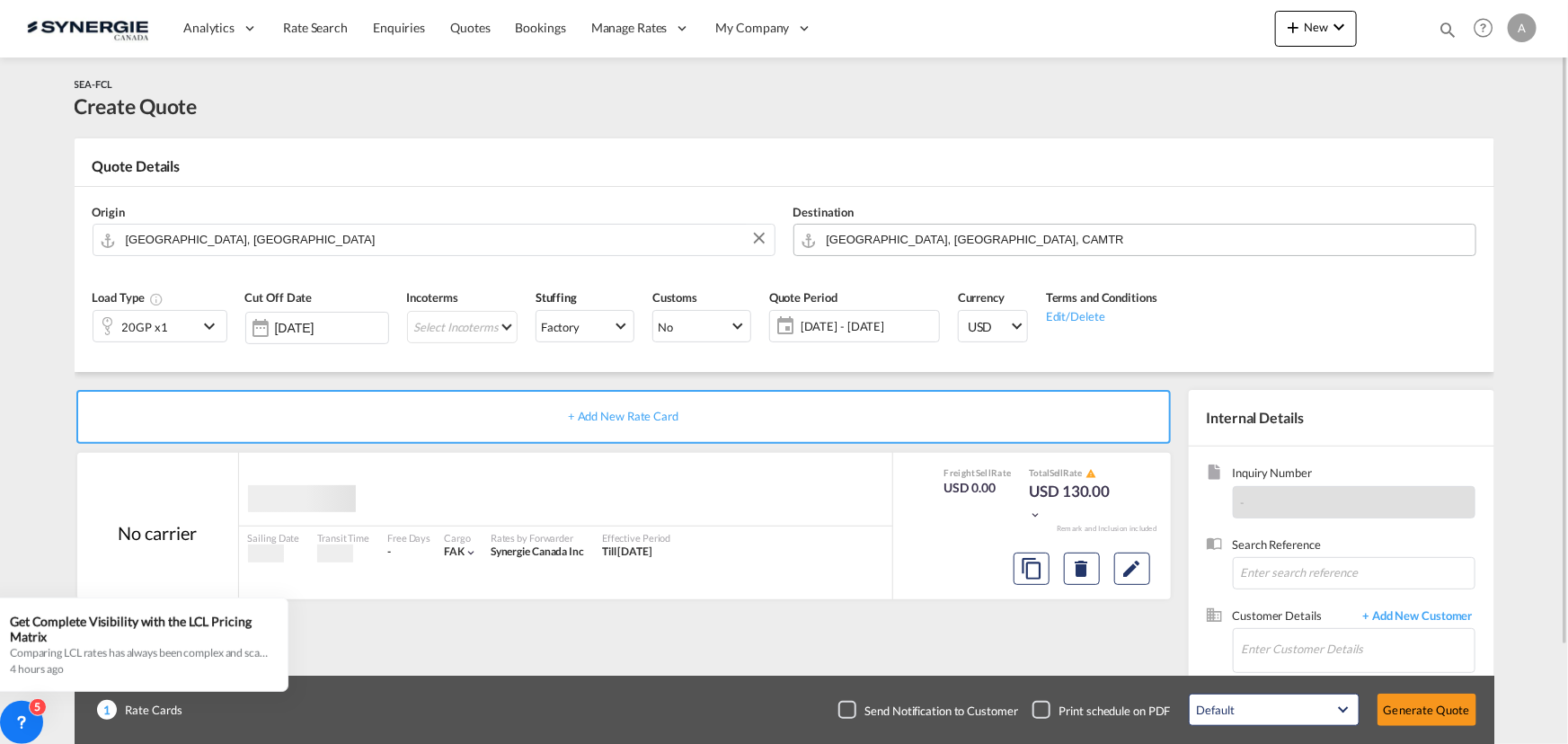
click at [966, 235] on input "Montreal, QC, CAMTR" at bounding box center [1146, 239] width 639 height 31
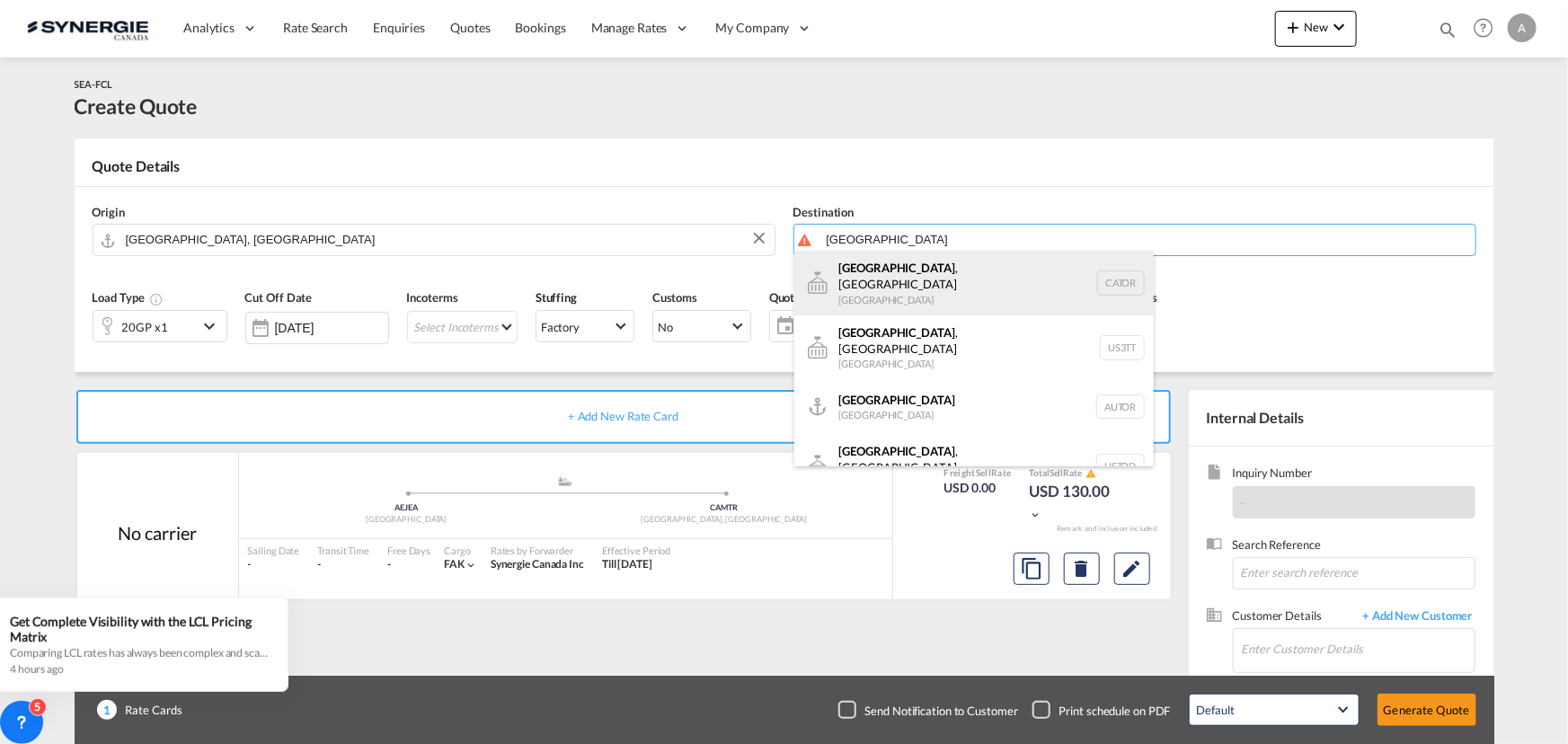
click at [869, 281] on div "Toronto , ON Canada CATOR" at bounding box center [974, 283] width 359 height 65
type input "Toronto, ON, CATOR"
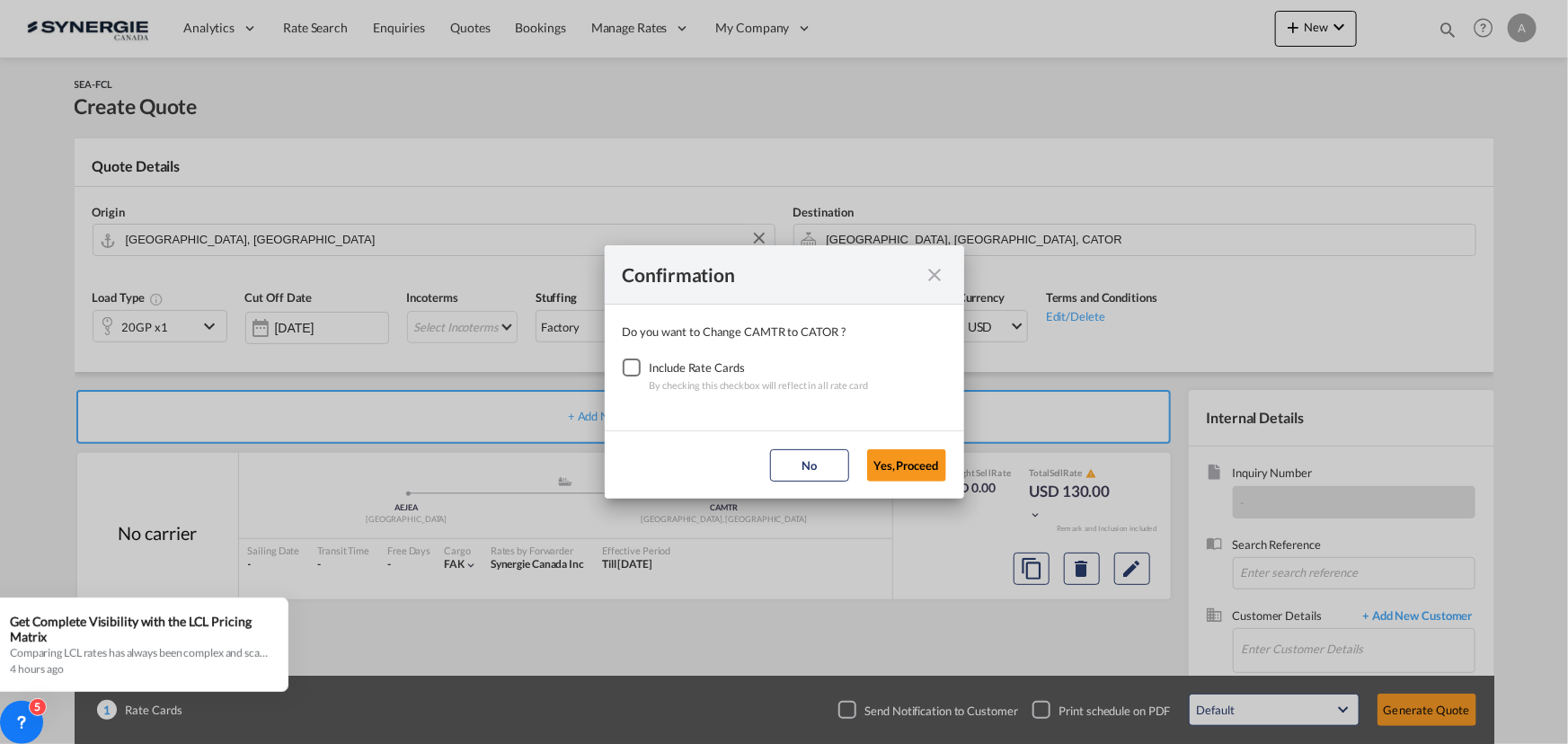
click at [633, 365] on div "Checkbox No Ink" at bounding box center [632, 367] width 18 height 18
click at [873, 461] on button "Yes,Proceed" at bounding box center [906, 466] width 79 height 32
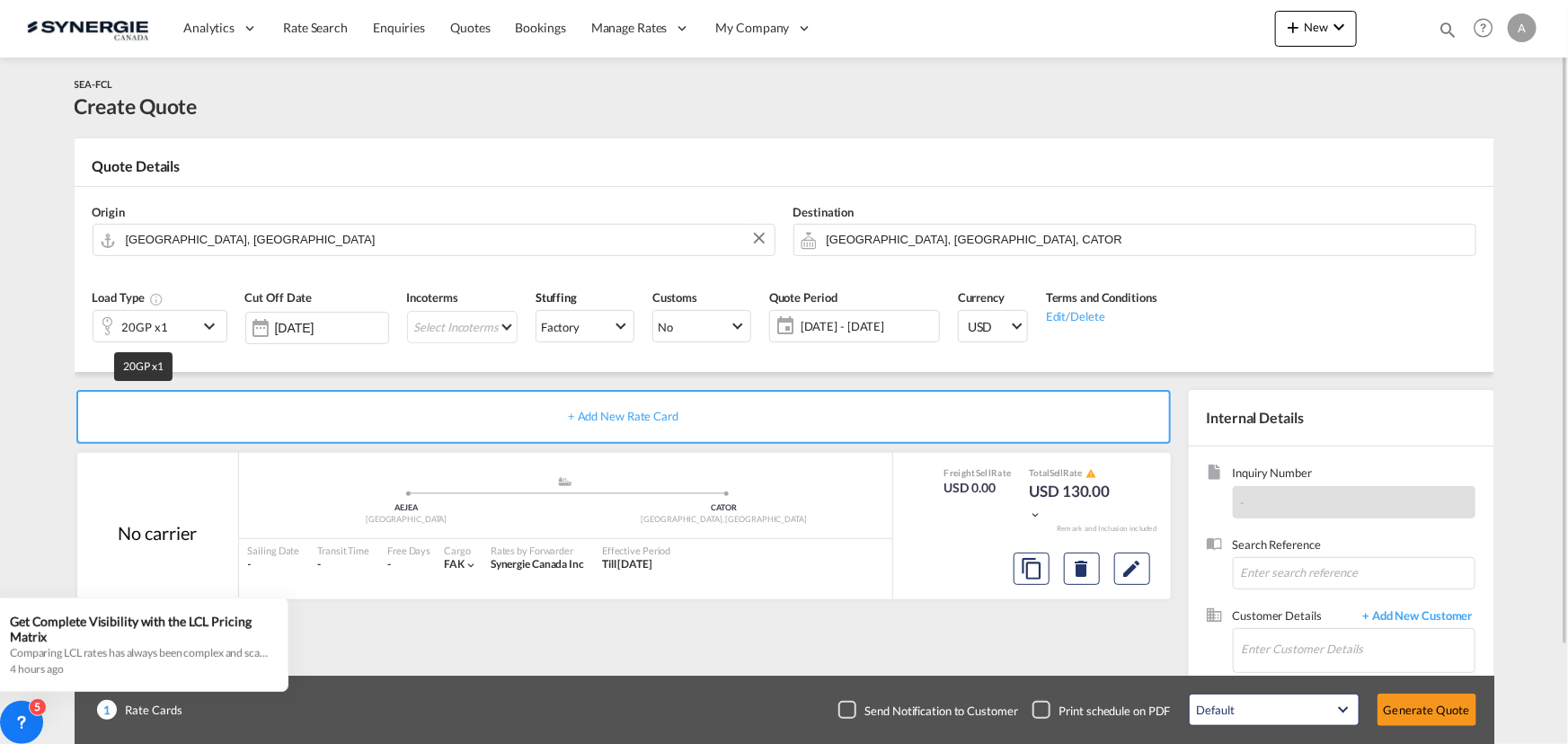
click at [159, 327] on div "20GP x1" at bounding box center [145, 327] width 46 height 25
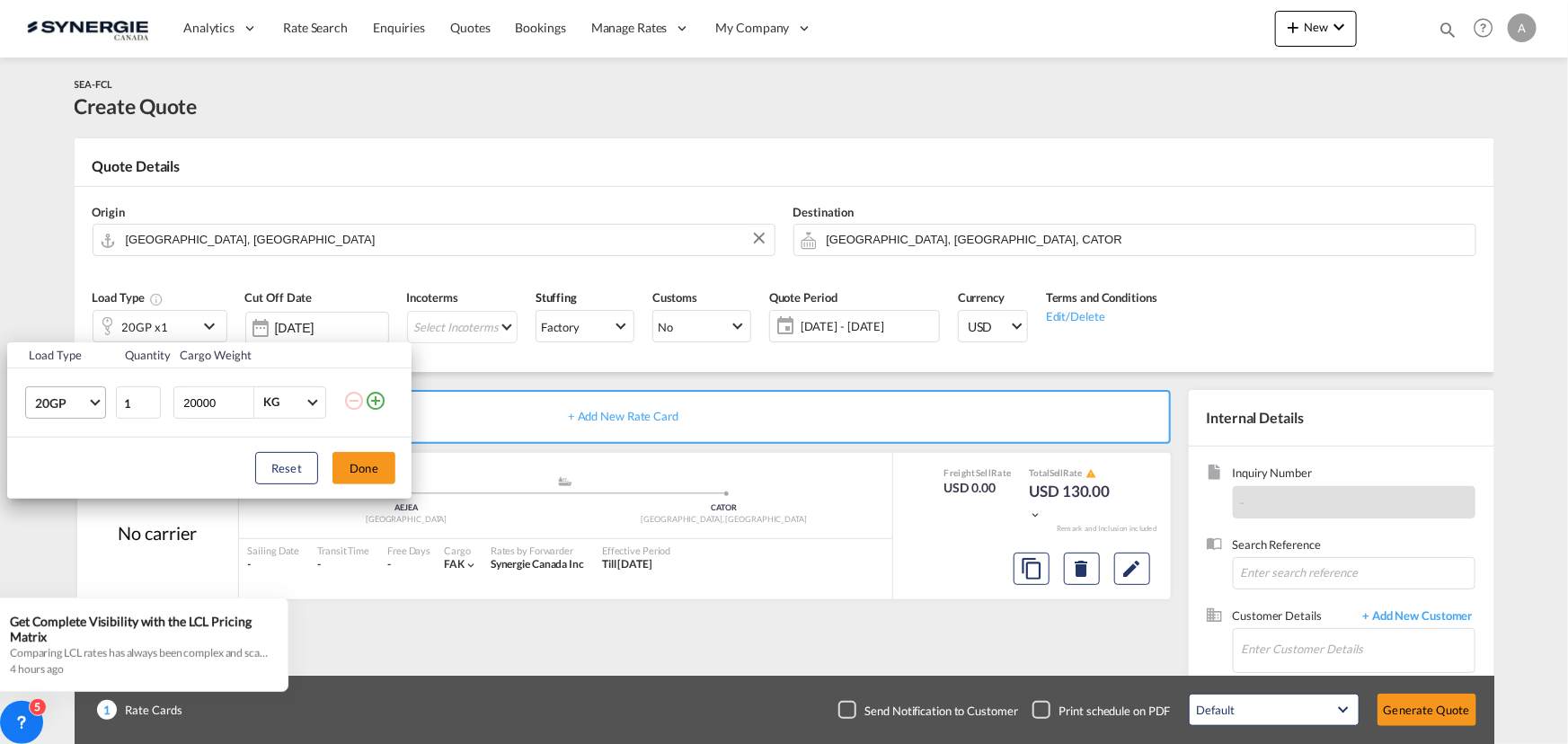
click at [68, 402] on span "20GP" at bounding box center [61, 403] width 52 height 18
click at [70, 476] on md-option "40HC" at bounding box center [81, 488] width 122 height 43
click at [350, 459] on button "Done" at bounding box center [364, 468] width 63 height 32
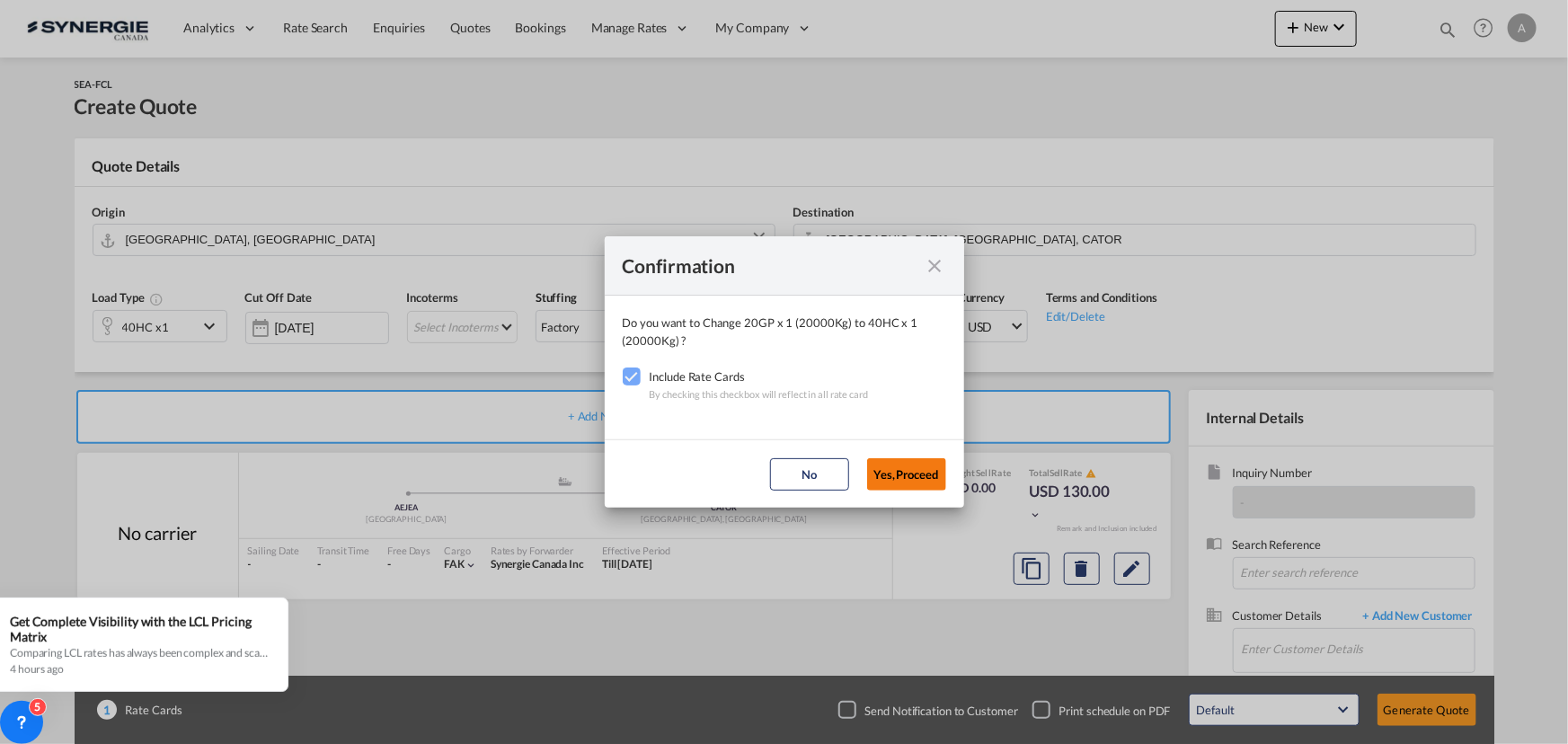
click at [884, 466] on button "Yes,Proceed" at bounding box center [906, 474] width 79 height 32
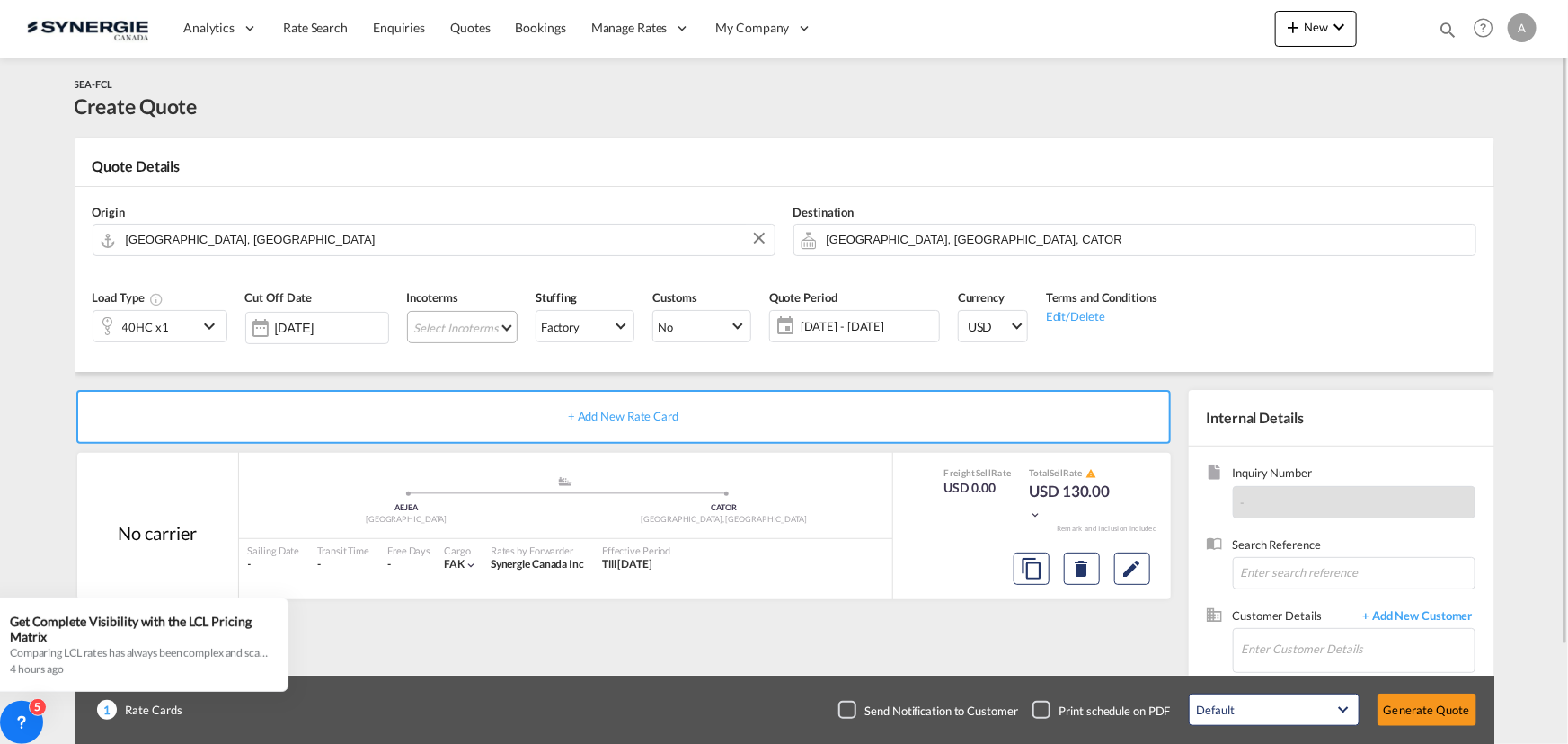
click at [448, 334] on md-select "Select Incoterms CFR - export Cost and Freight CPT - export Carrier Paid to CFR…" at bounding box center [462, 327] width 111 height 32
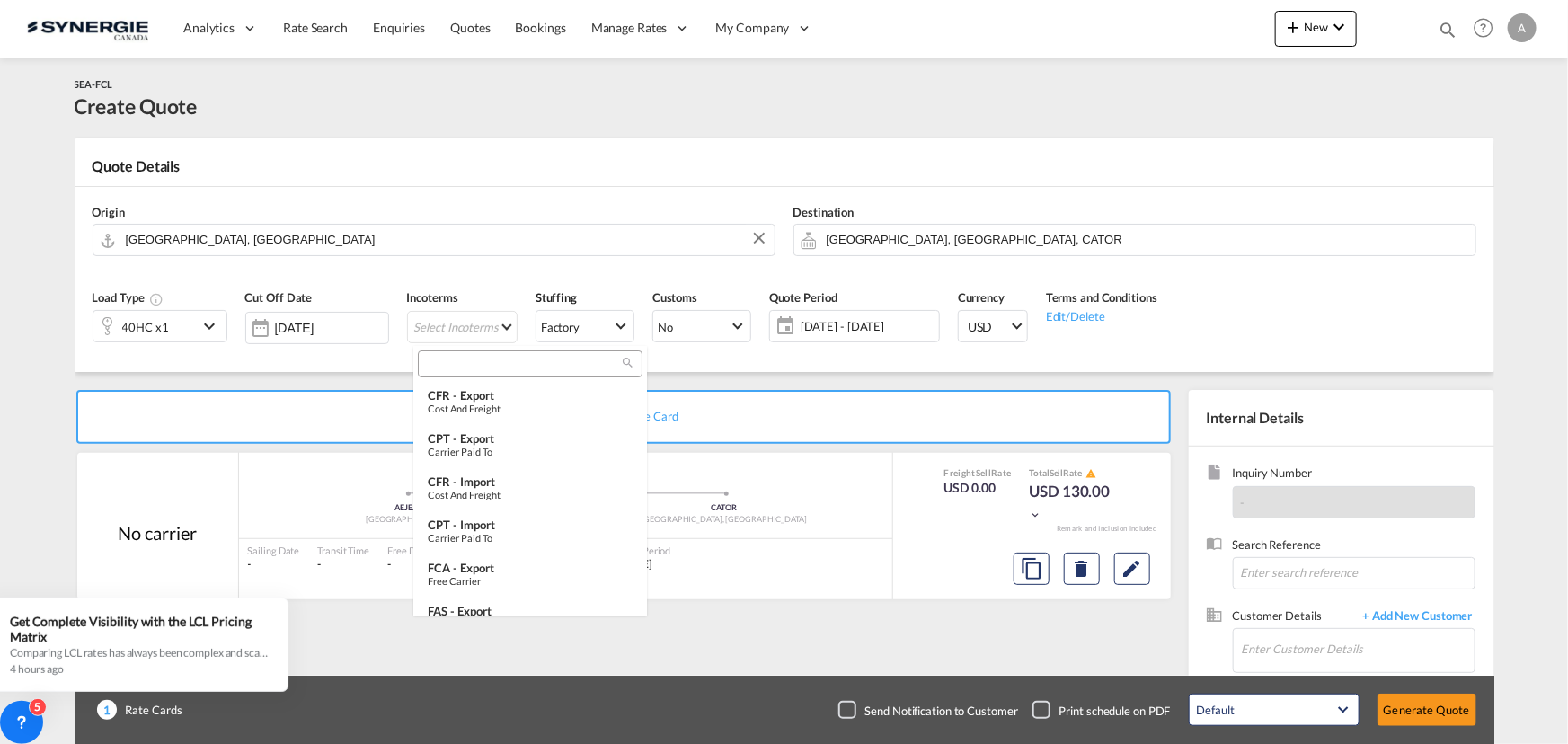
click at [459, 339] on md-backdrop at bounding box center [784, 372] width 1568 height 744
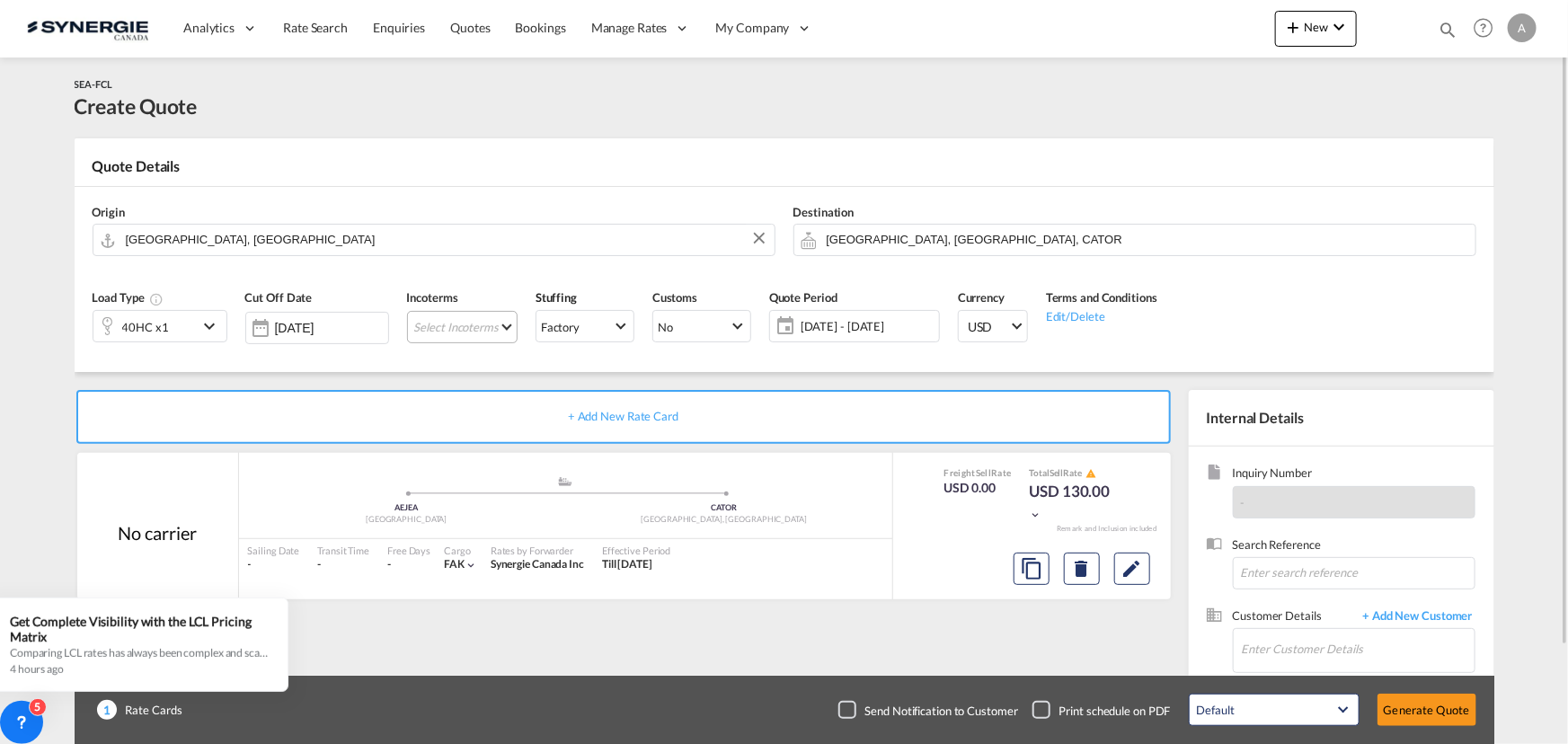
click at [451, 312] on div "Incoterms Select Incoterms -" at bounding box center [462, 322] width 129 height 86
click at [452, 326] on md-select "Select Incoterms" at bounding box center [462, 327] width 111 height 32
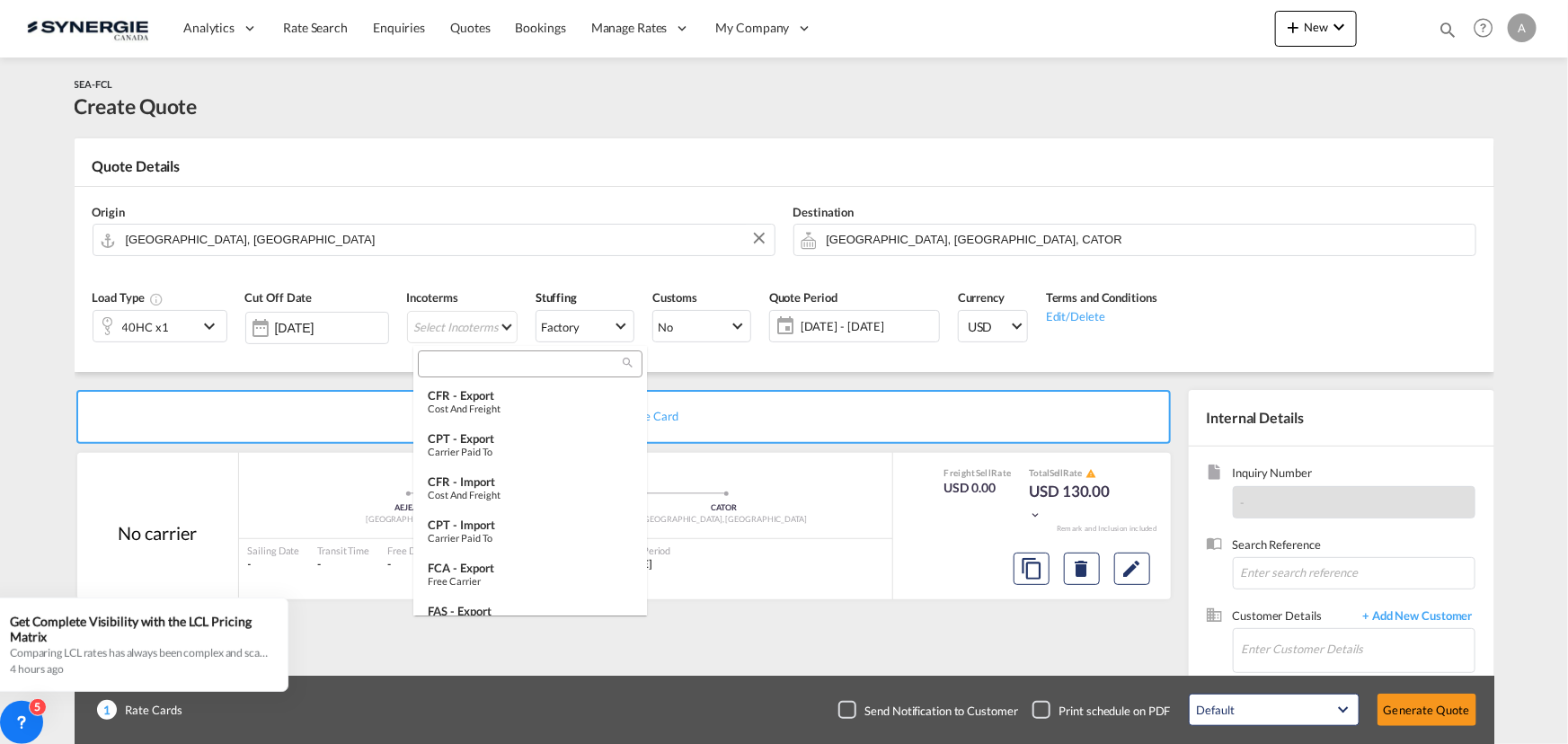
click at [458, 361] on input "search" at bounding box center [522, 363] width 199 height 16
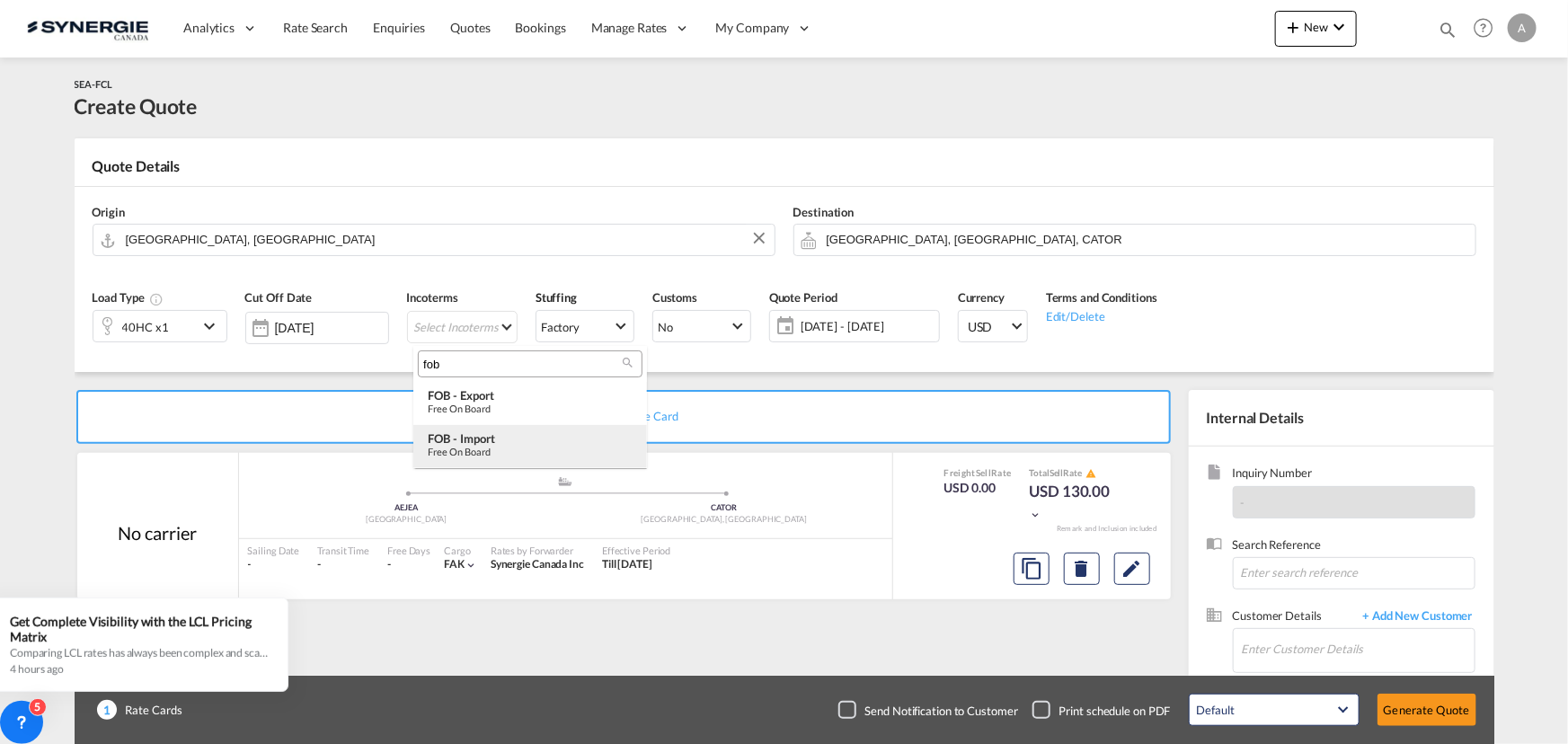
type input "fob"
drag, startPoint x: 473, startPoint y: 441, endPoint x: 491, endPoint y: 439, distance: 18.1
click at [474, 441] on div "FOB - import" at bounding box center [530, 438] width 205 height 14
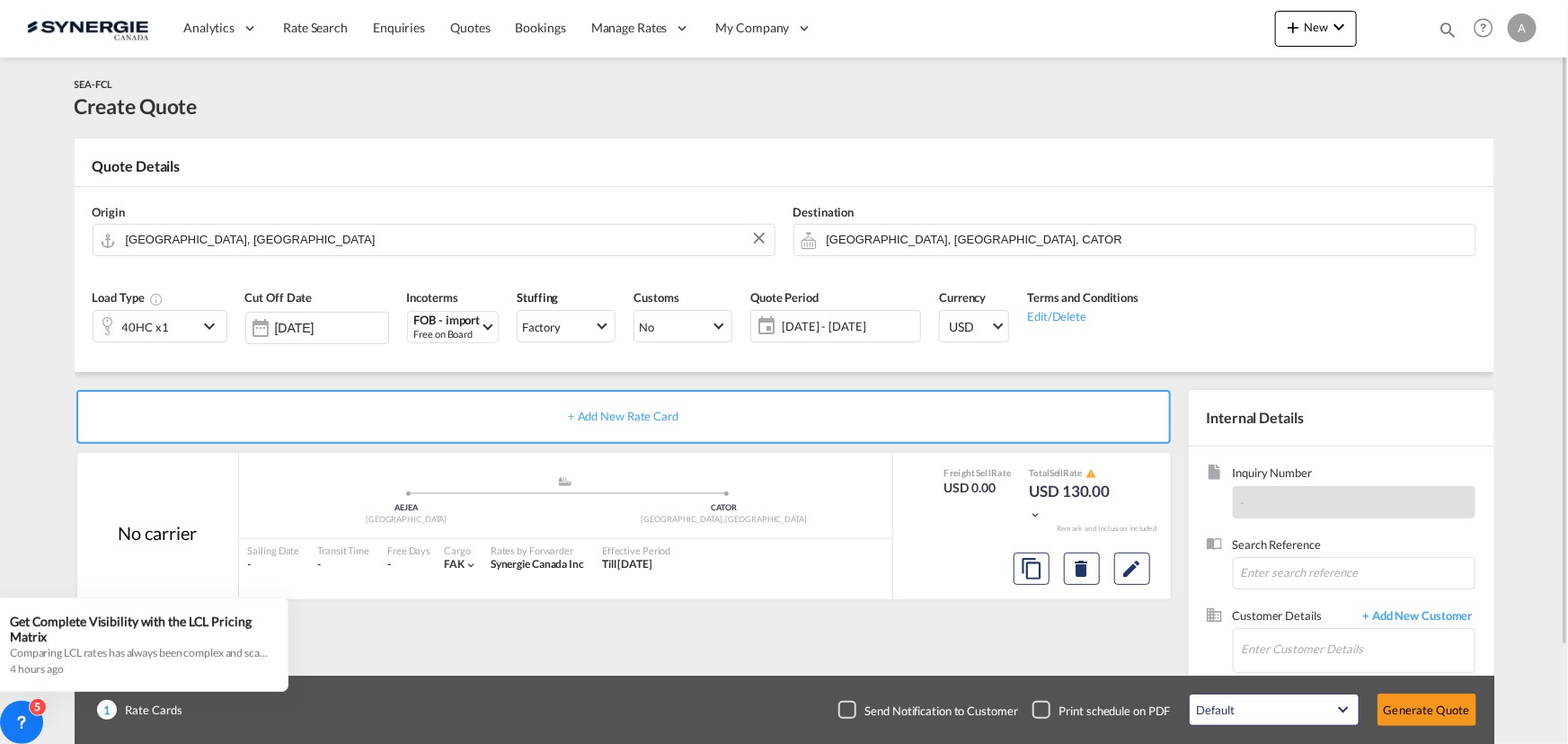
click at [834, 325] on span "14 Aug - 13 Sep 2025" at bounding box center [848, 326] width 134 height 16
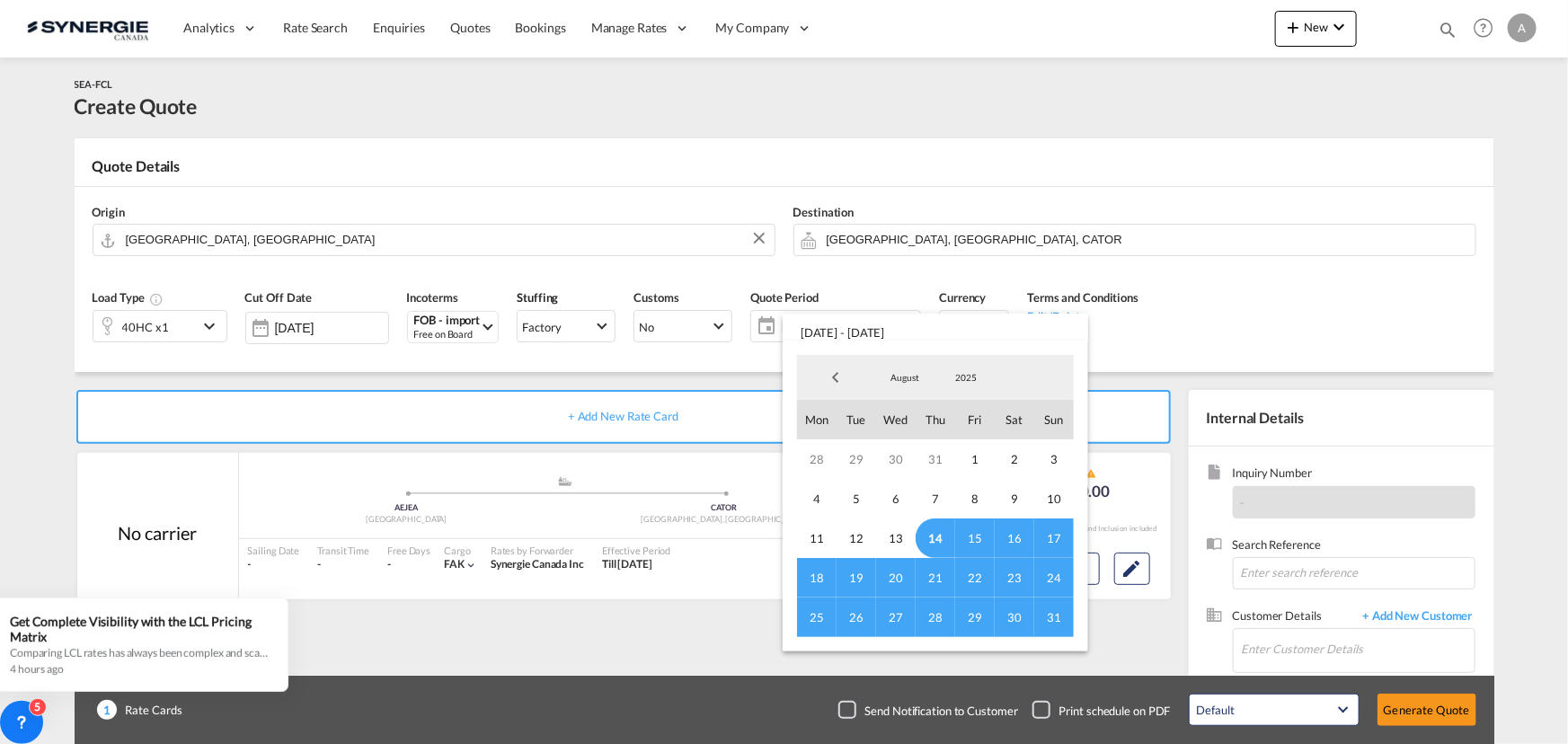
drag, startPoint x: 936, startPoint y: 541, endPoint x: 956, endPoint y: 565, distance: 31.2
click at [935, 541] on span "14" at bounding box center [935, 537] width 39 height 39
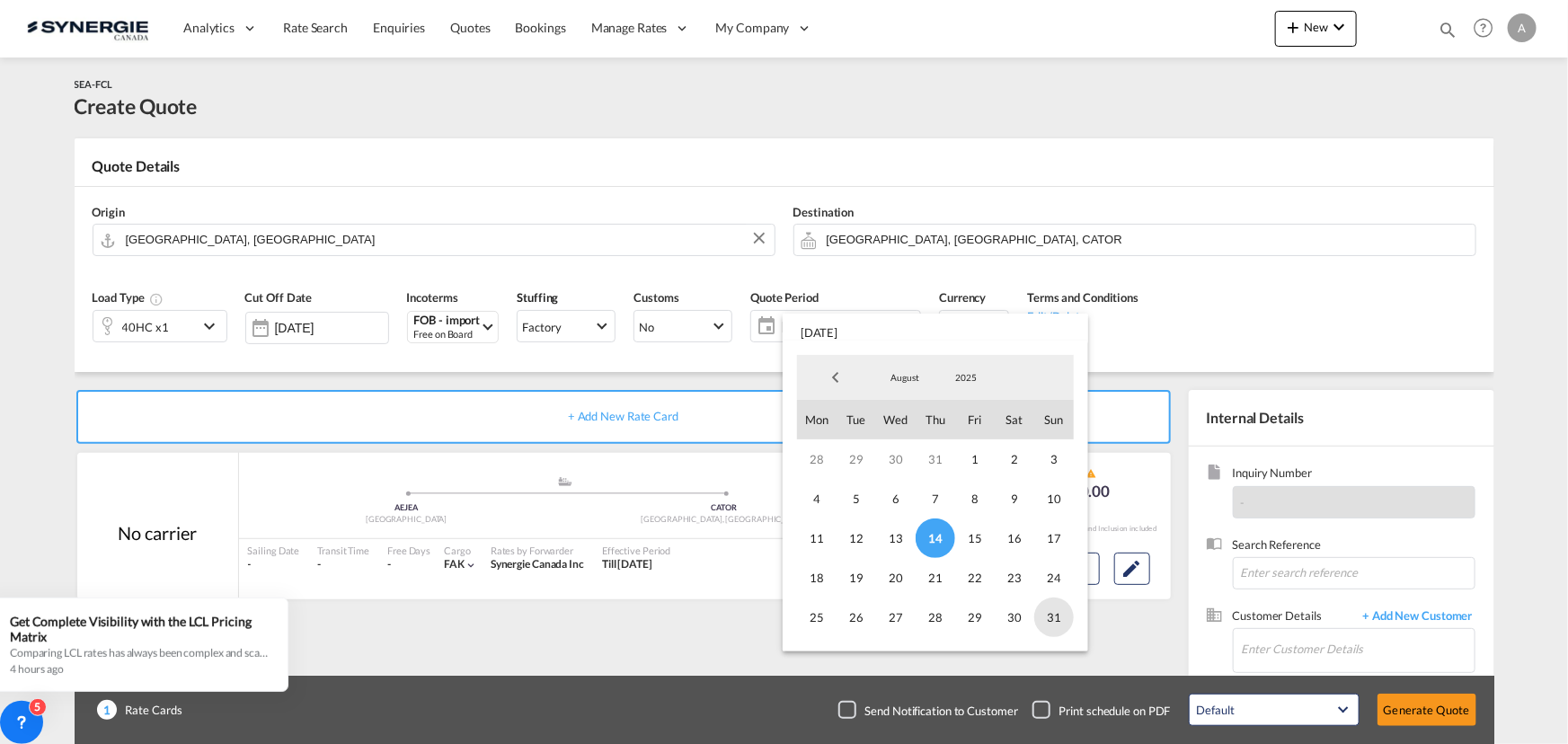
click at [1057, 616] on span "31" at bounding box center [1053, 616] width 39 height 39
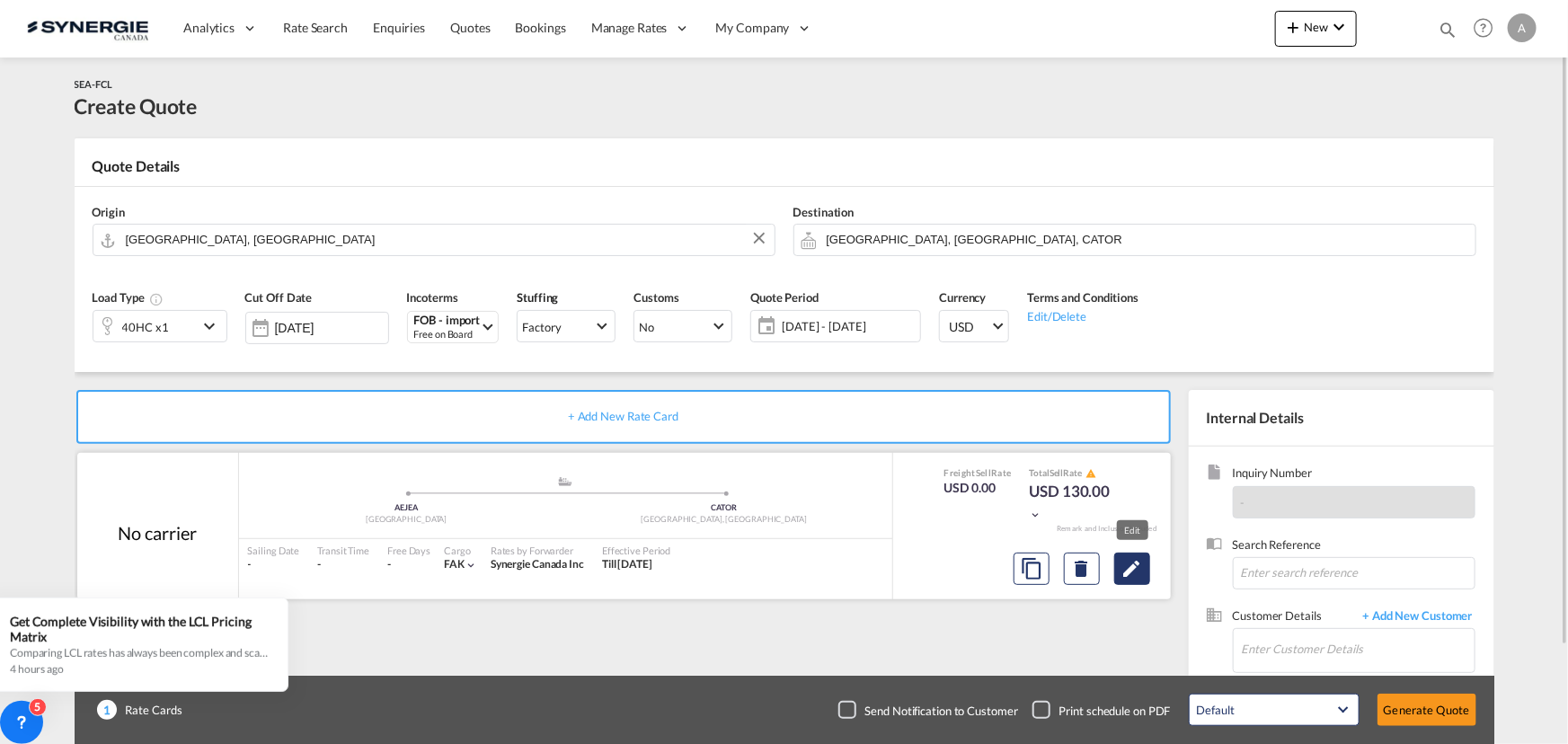
click at [1132, 568] on md-icon "Edit" at bounding box center [1132, 569] width 22 height 22
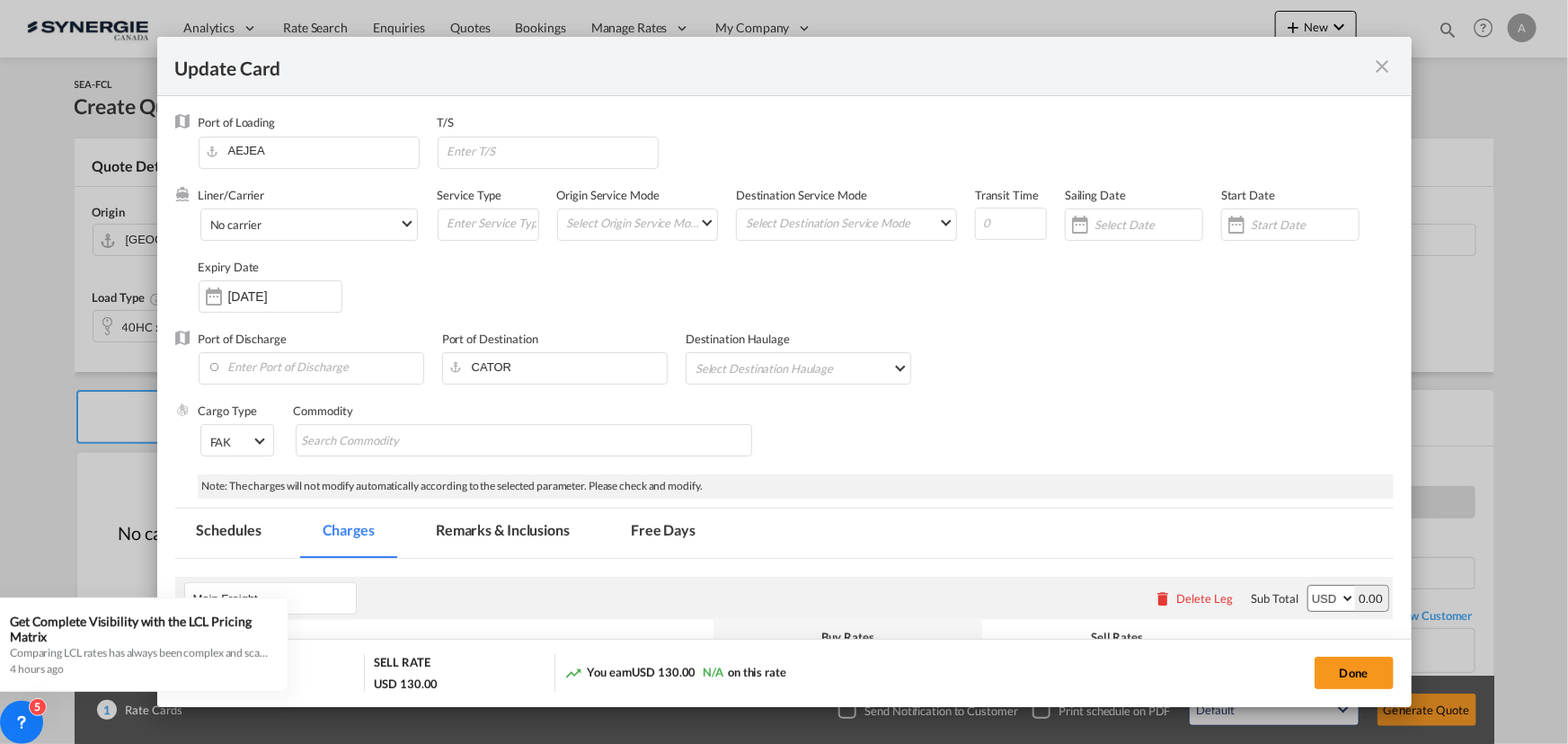
select select "per container"
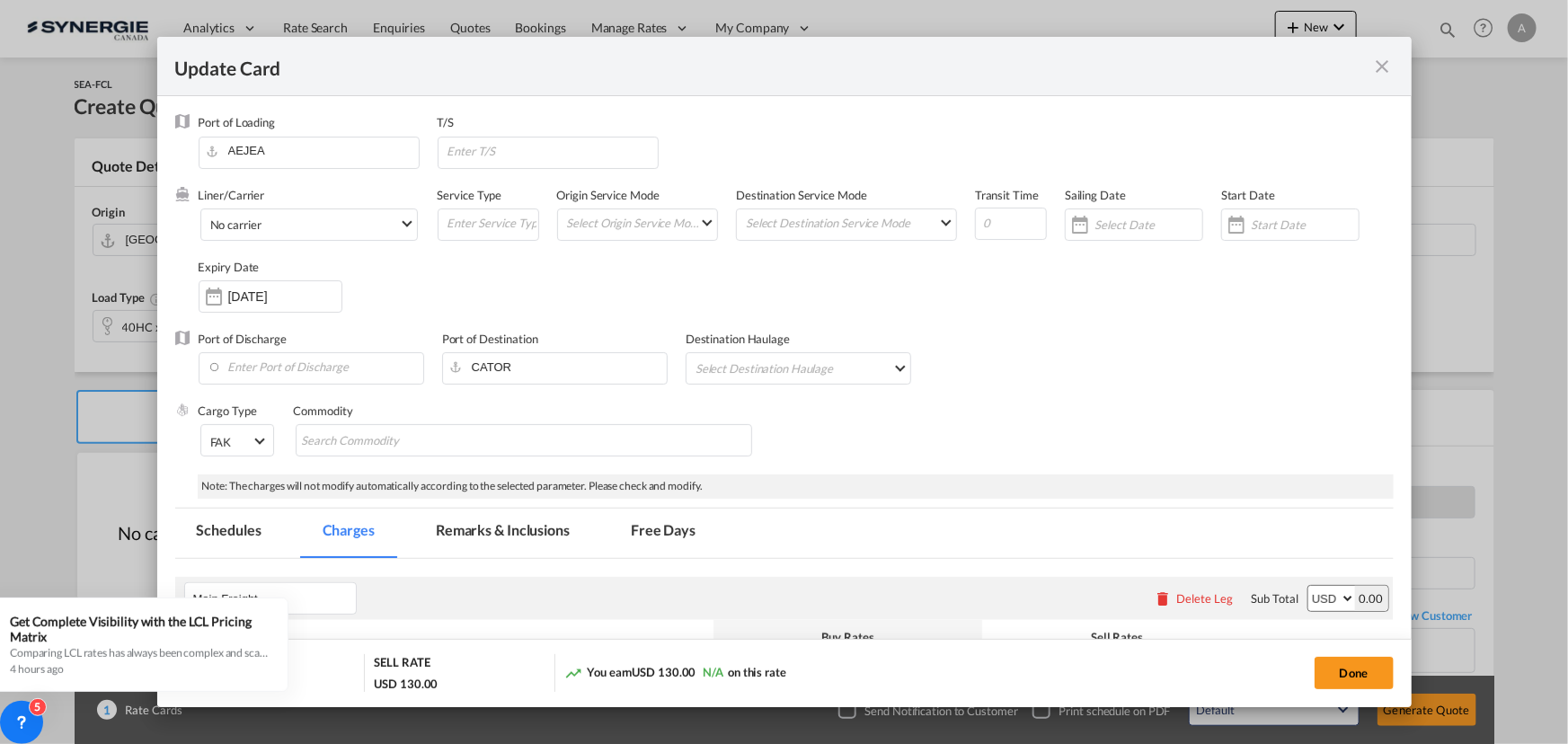
select select "per container"
select select "per B/L"
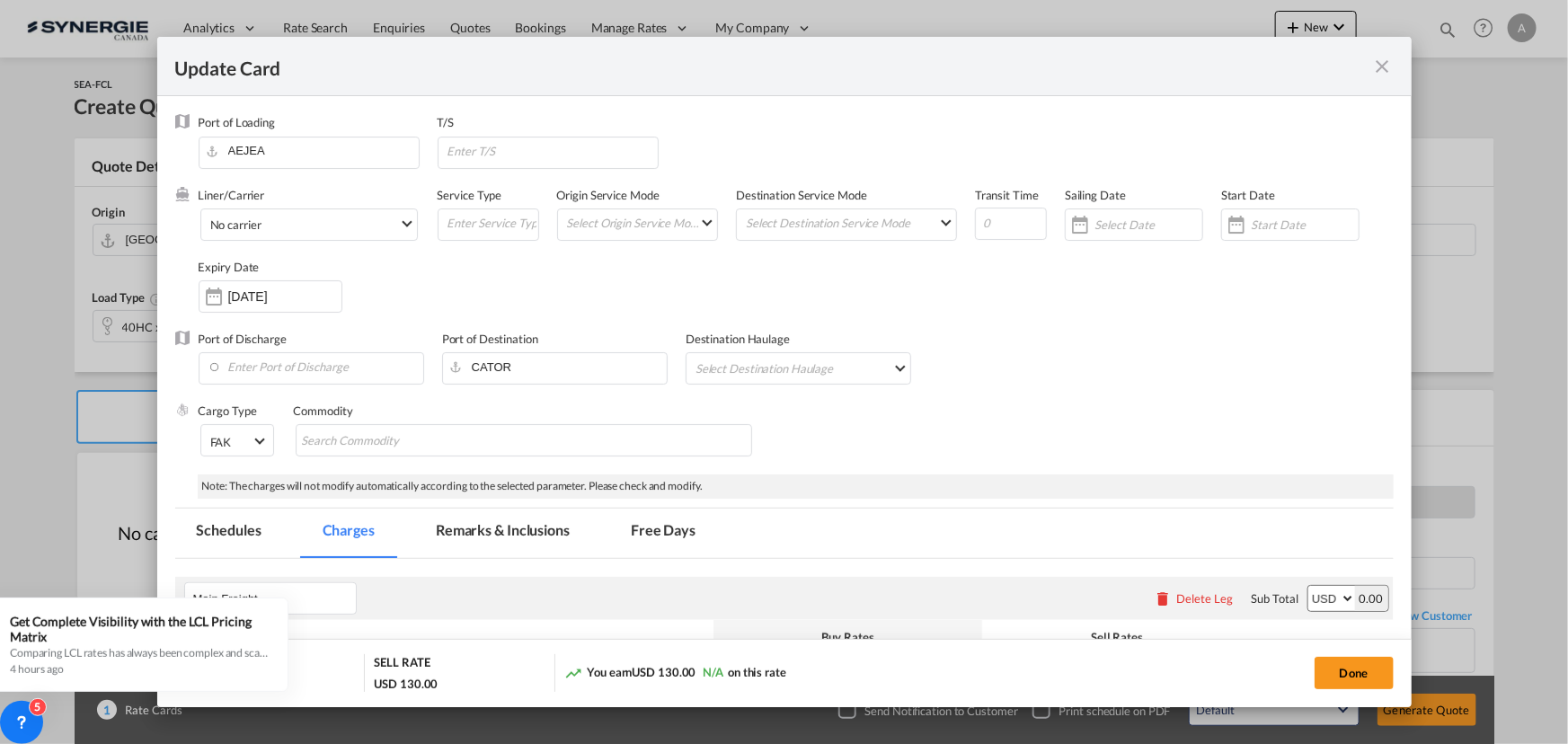
select select "per shipment"
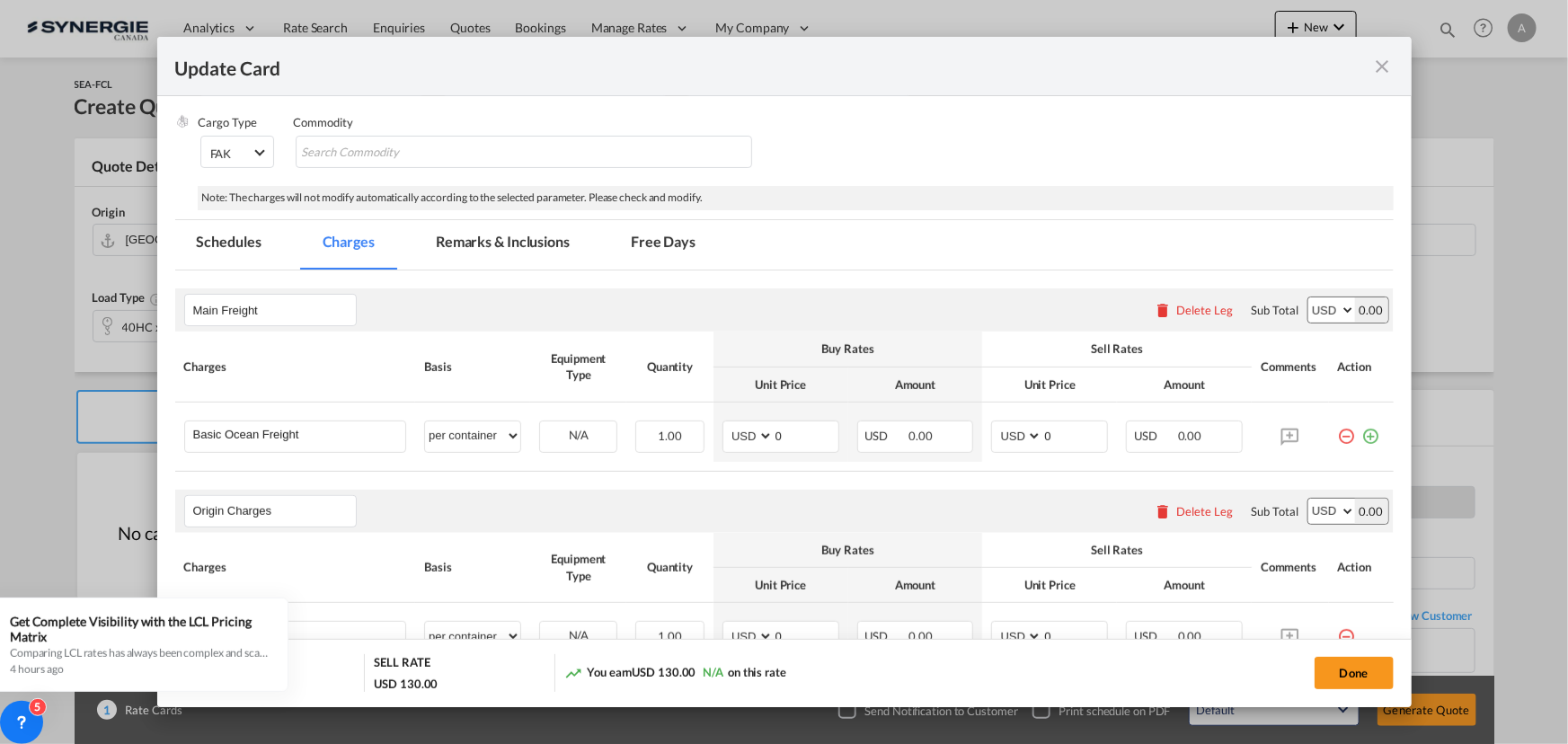
scroll to position [326, 0]
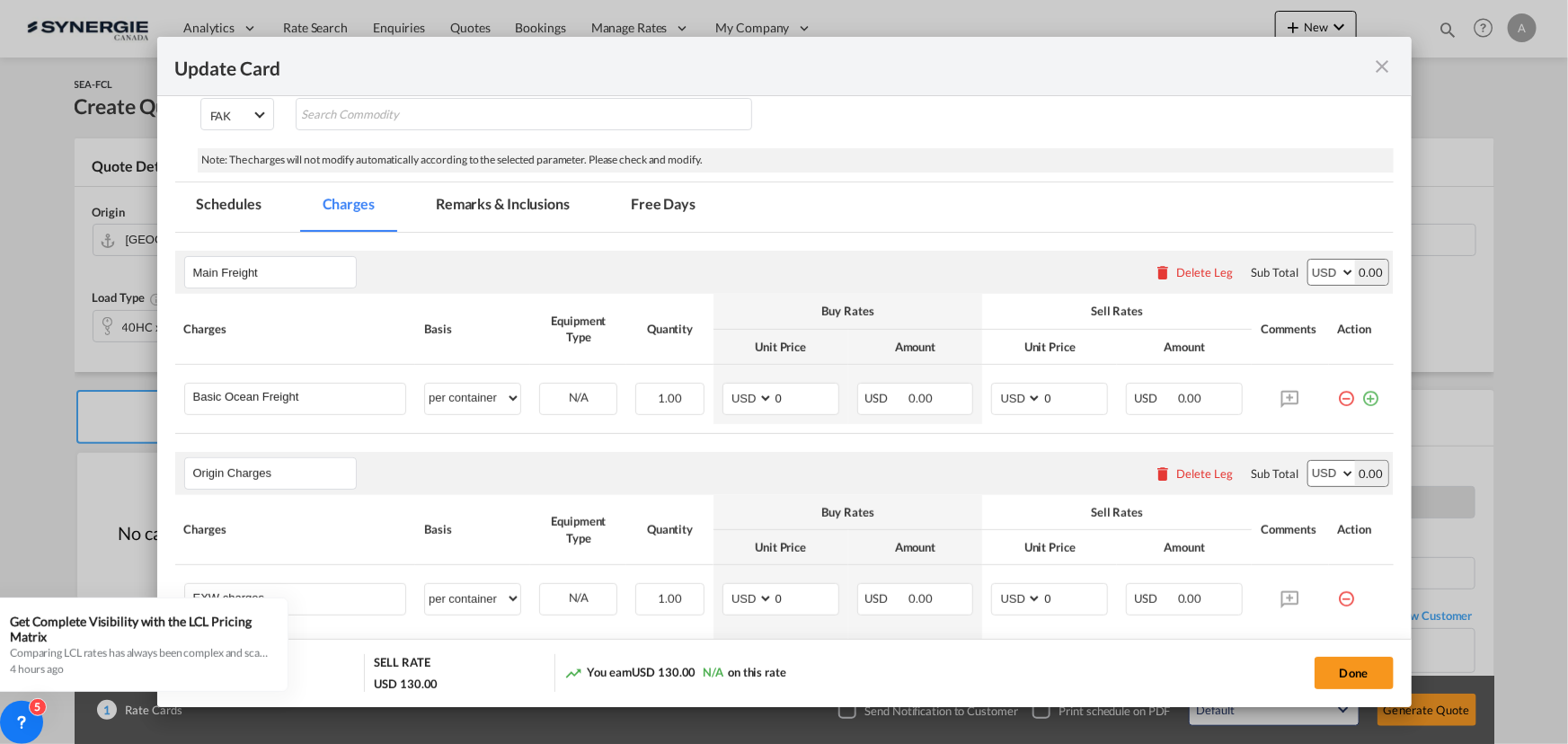
click at [463, 201] on md-tab-item "Remarks & Inclusions" at bounding box center [503, 207] width 177 height 50
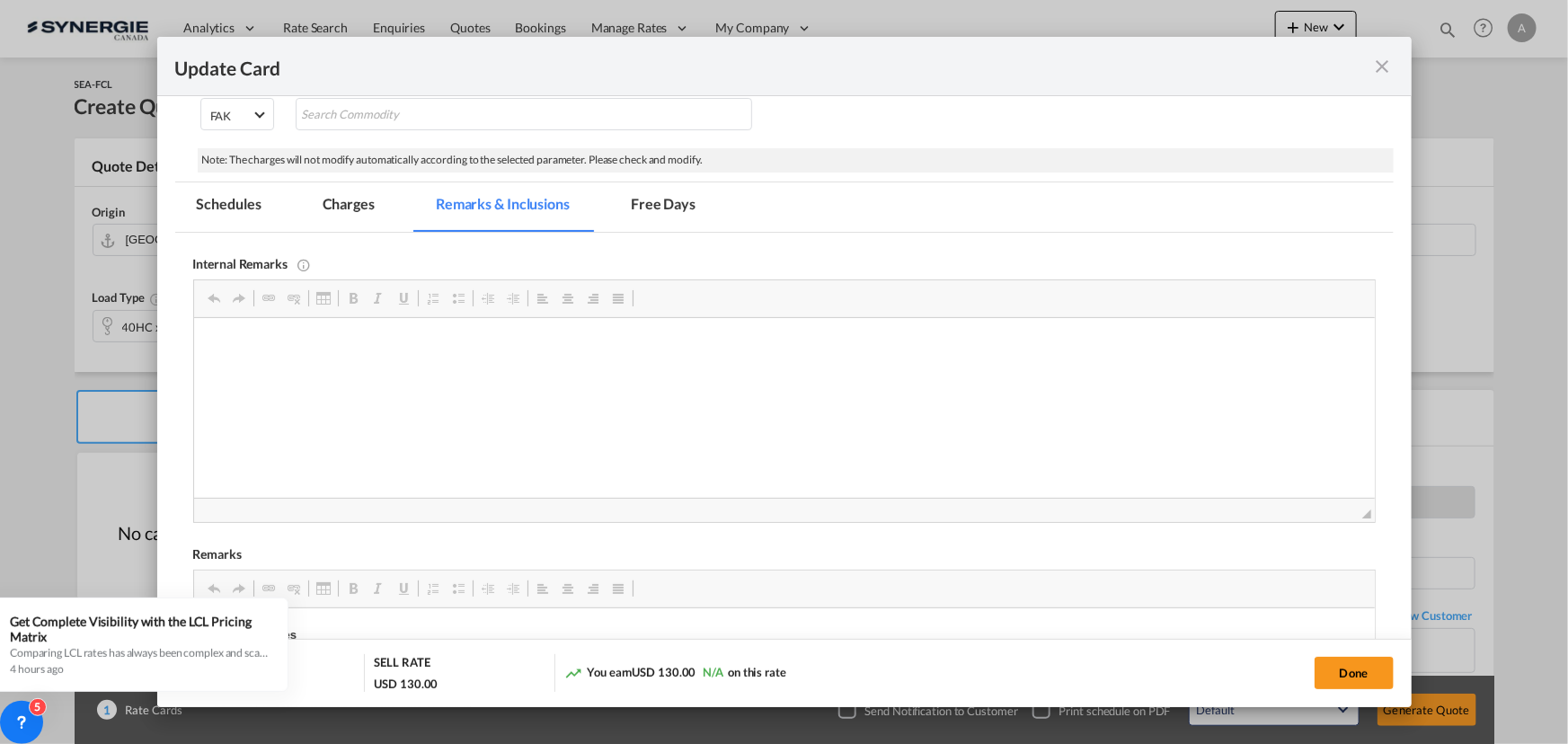
scroll to position [0, 0]
drag, startPoint x: 182, startPoint y: 24, endPoint x: 341, endPoint y: 263, distance: 287.1
click at [336, 198] on md-tab-item "Charges" at bounding box center [349, 207] width 95 height 50
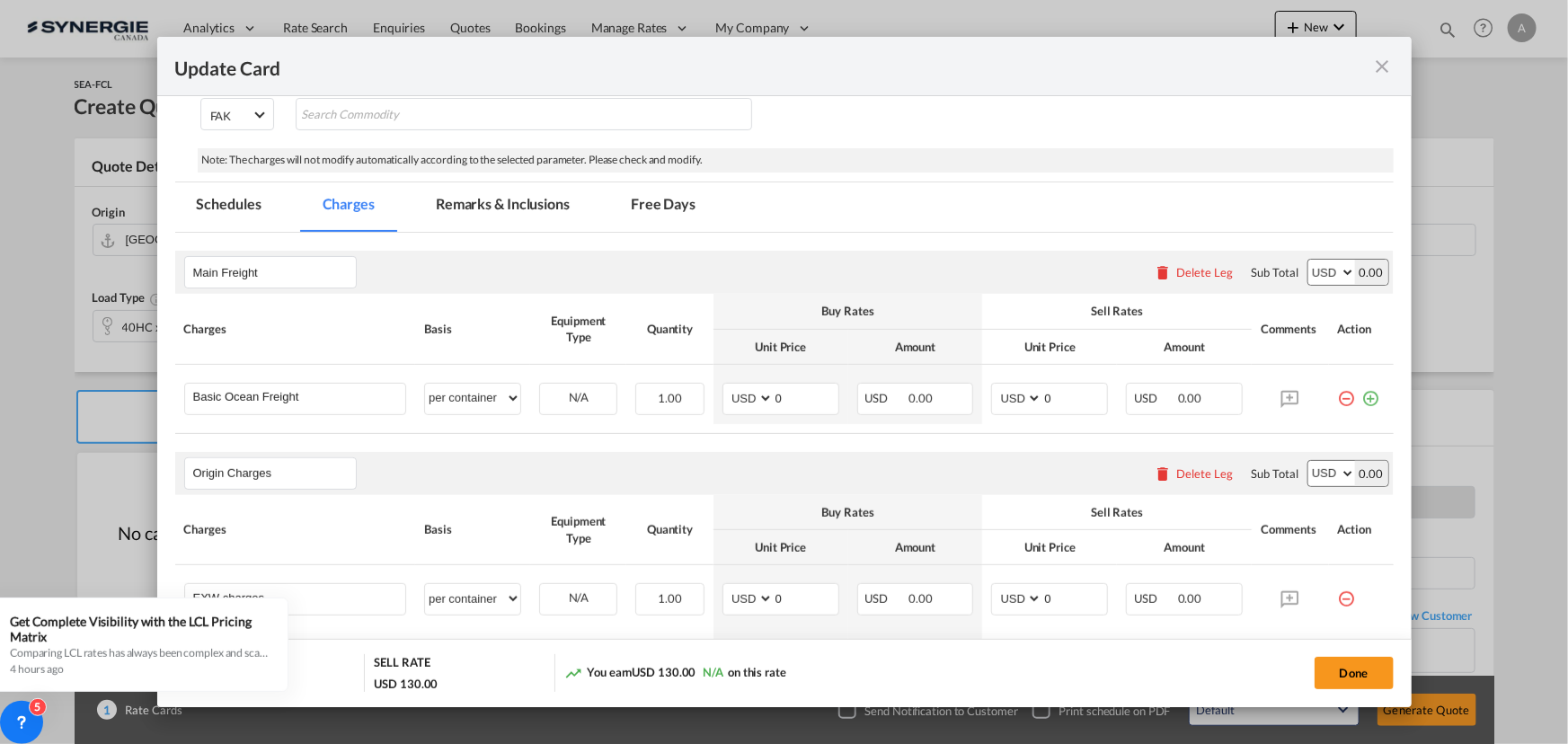
scroll to position [572, 0]
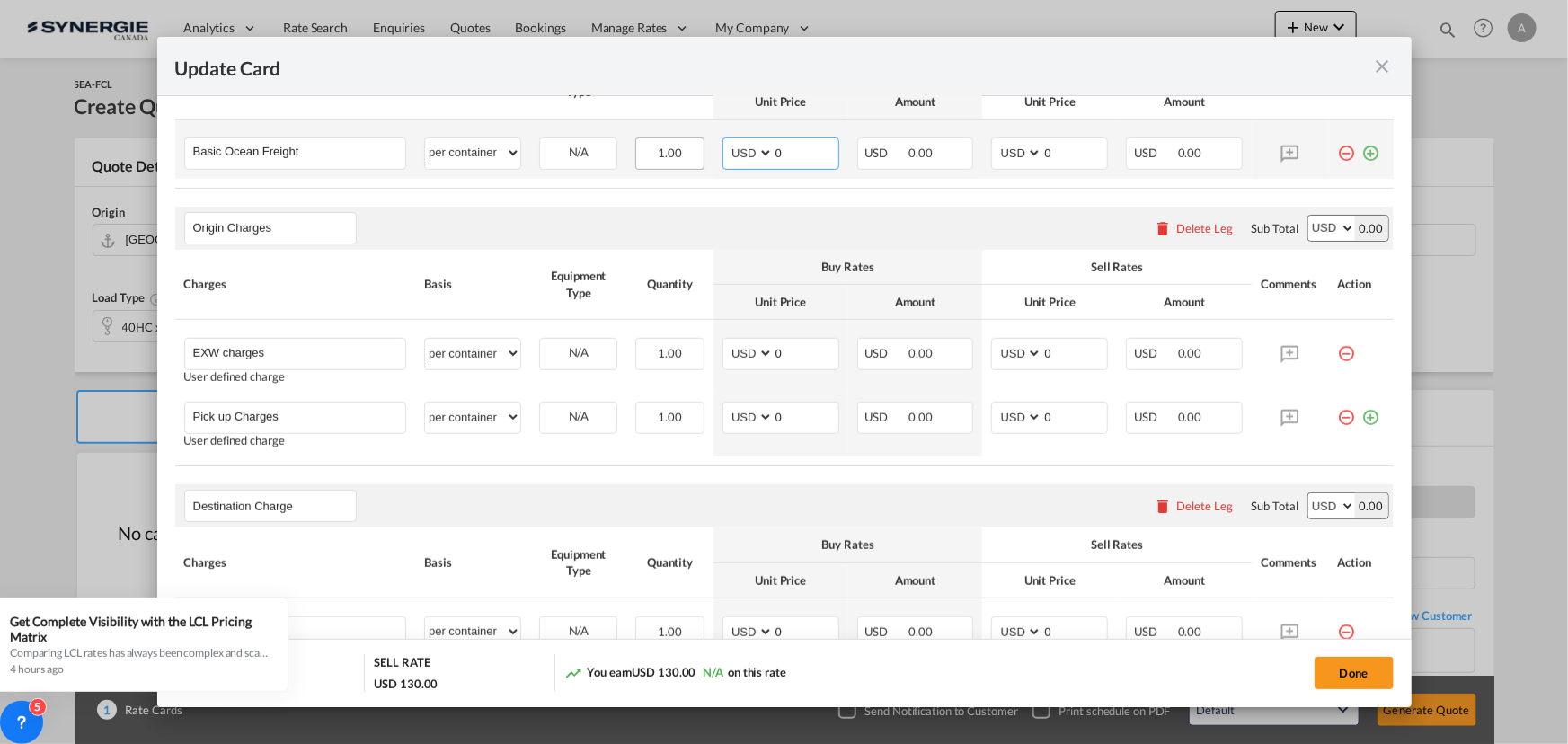
drag, startPoint x: 774, startPoint y: 152, endPoint x: 685, endPoint y: 153, distance: 89.0
click at [696, 152] on tr "Basic Ocean Freight Please Enter User Defined Charges Cannot Be Published per e…" at bounding box center [784, 149] width 1218 height 59
type input "4442"
type input "4750"
select select "per container"
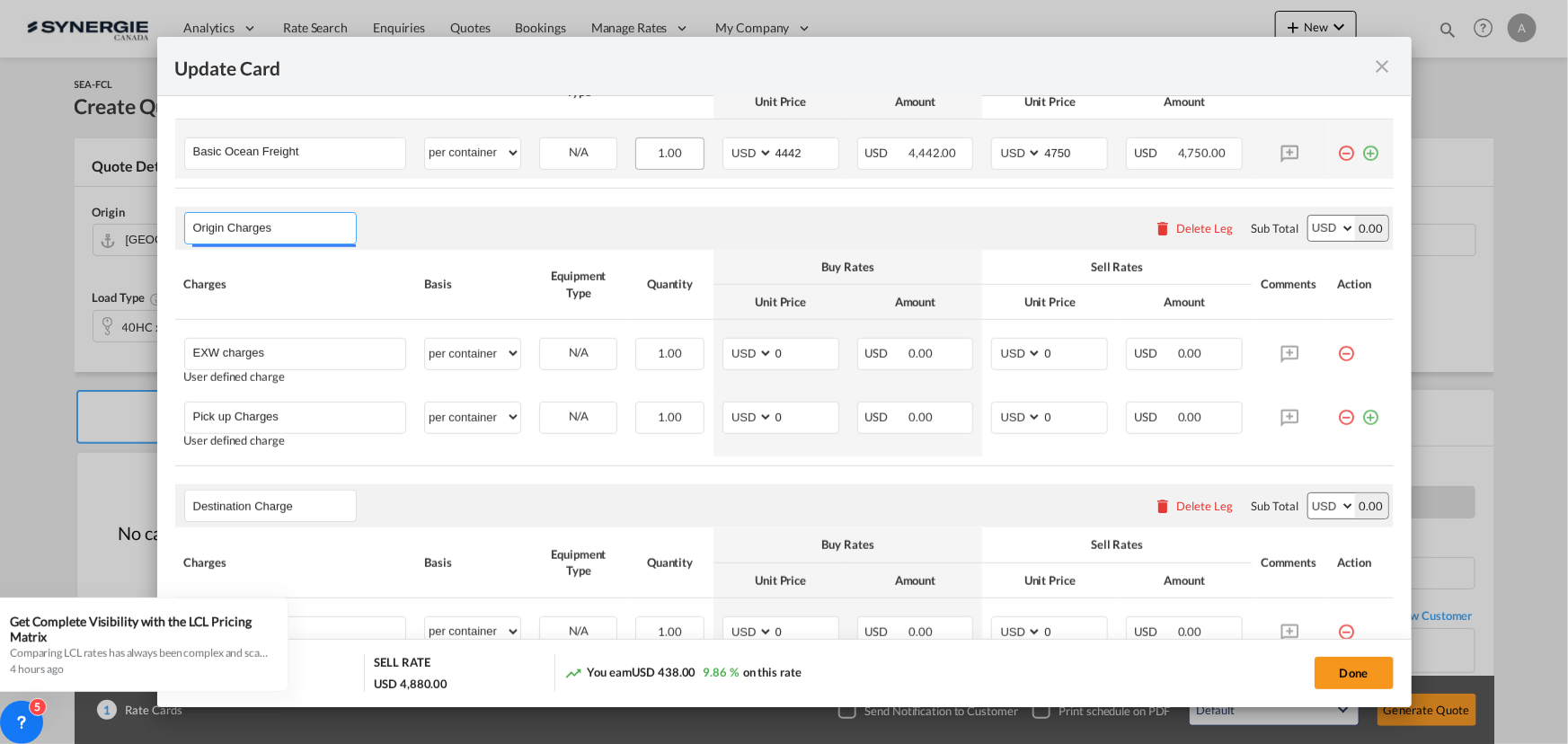
select select "per container"
click at [1186, 224] on div "Delete Leg" at bounding box center [1204, 228] width 56 height 14
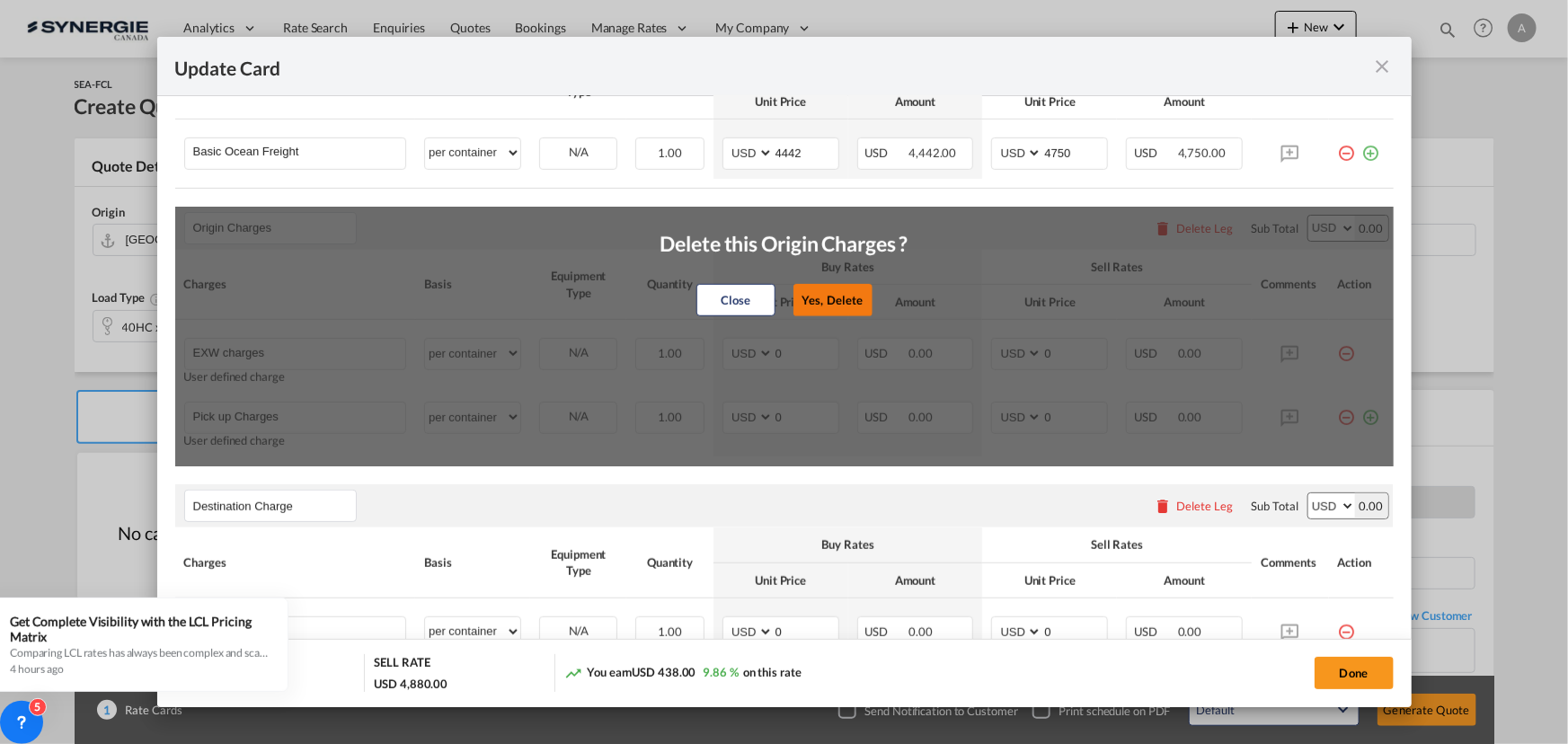
click at [840, 293] on button "Yes, Delete" at bounding box center [832, 300] width 79 height 32
type input "Destination Charge"
type input "Port Fees"
type input "Drayage"
type input "Doc and Handling fees"
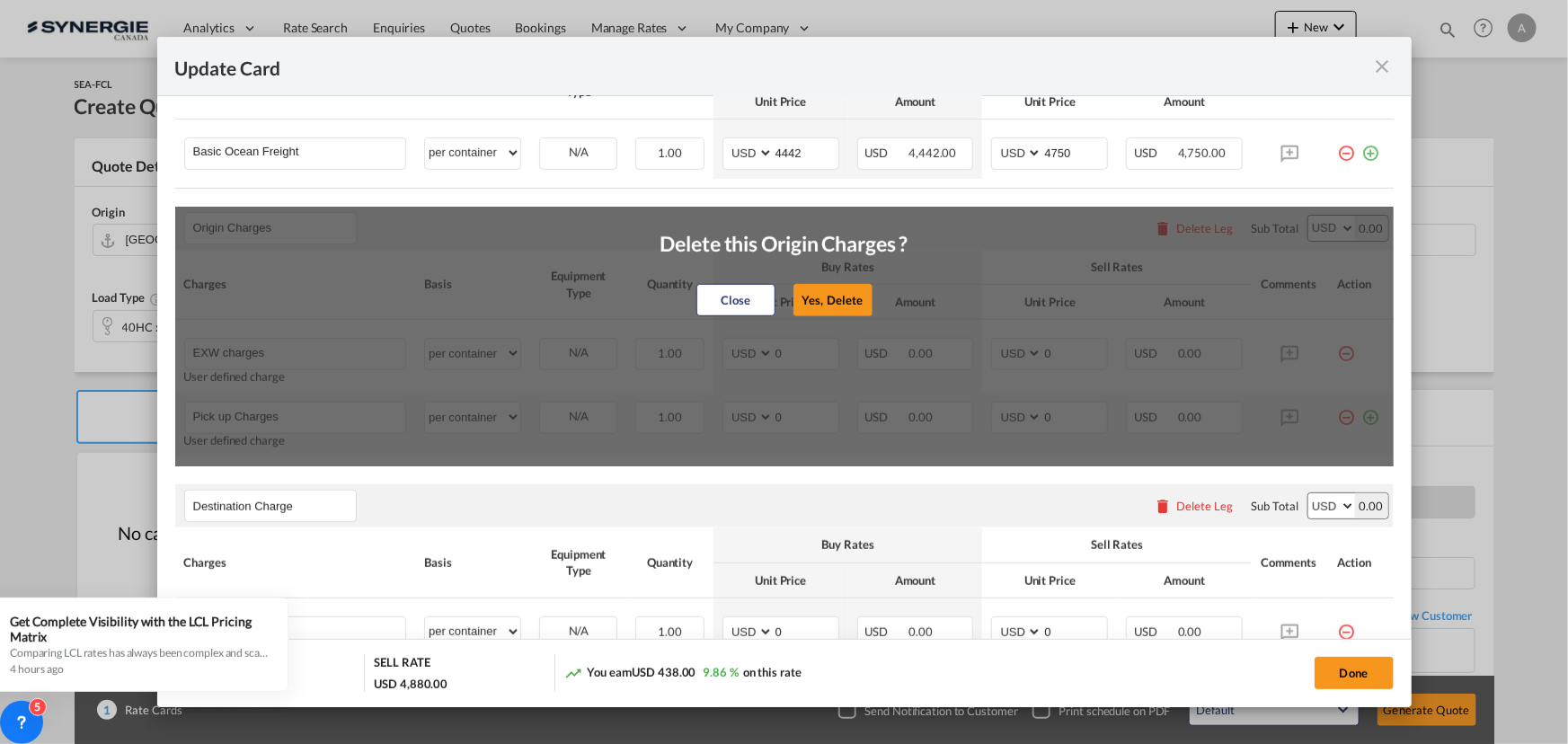
type input "E-manifest"
select select "per B/L"
type input "35"
type input "Doc fee"
select select "per B/L"
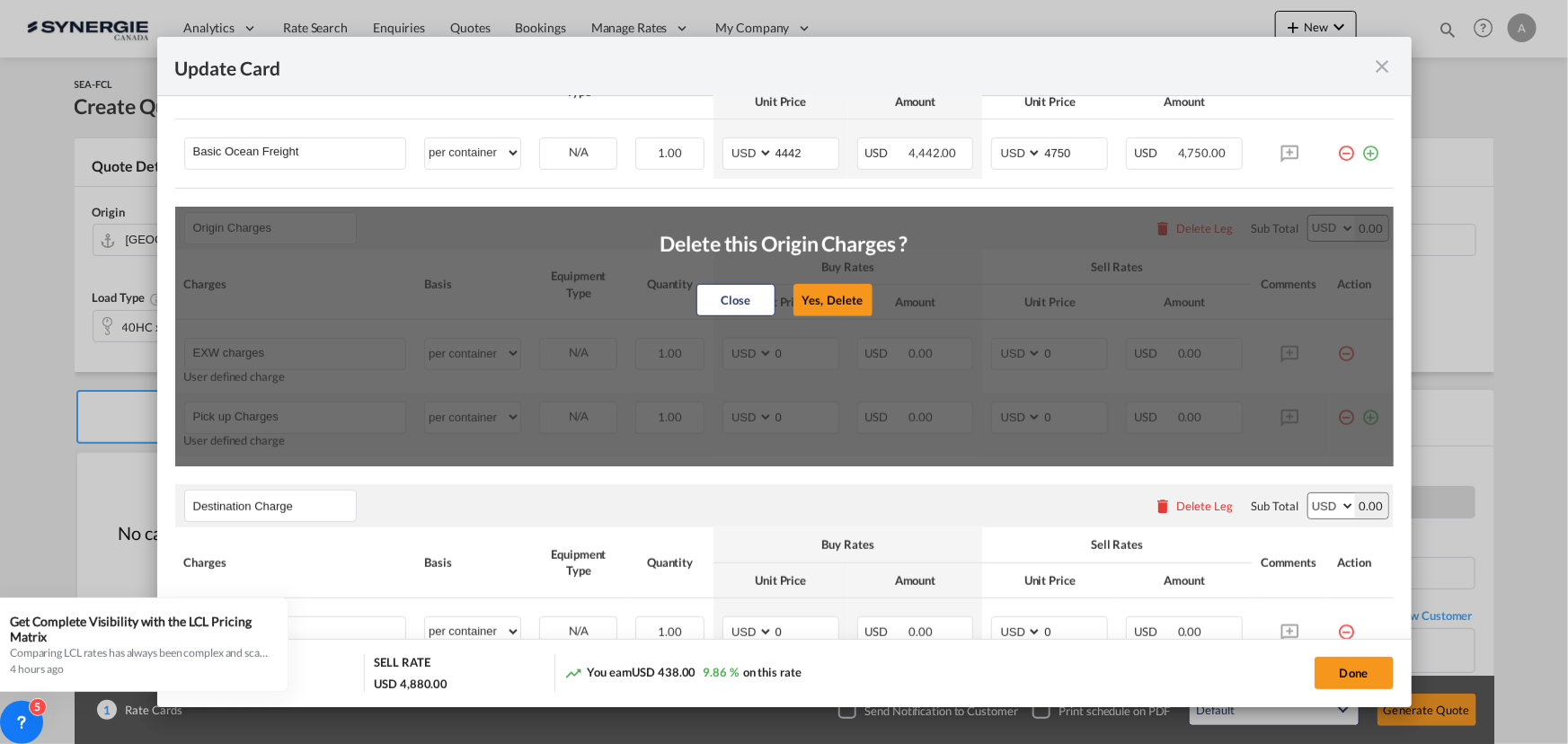
type input "30"
type input "Handling fee"
select select "per B/L"
type input "65"
type input "Cargo Coverage"
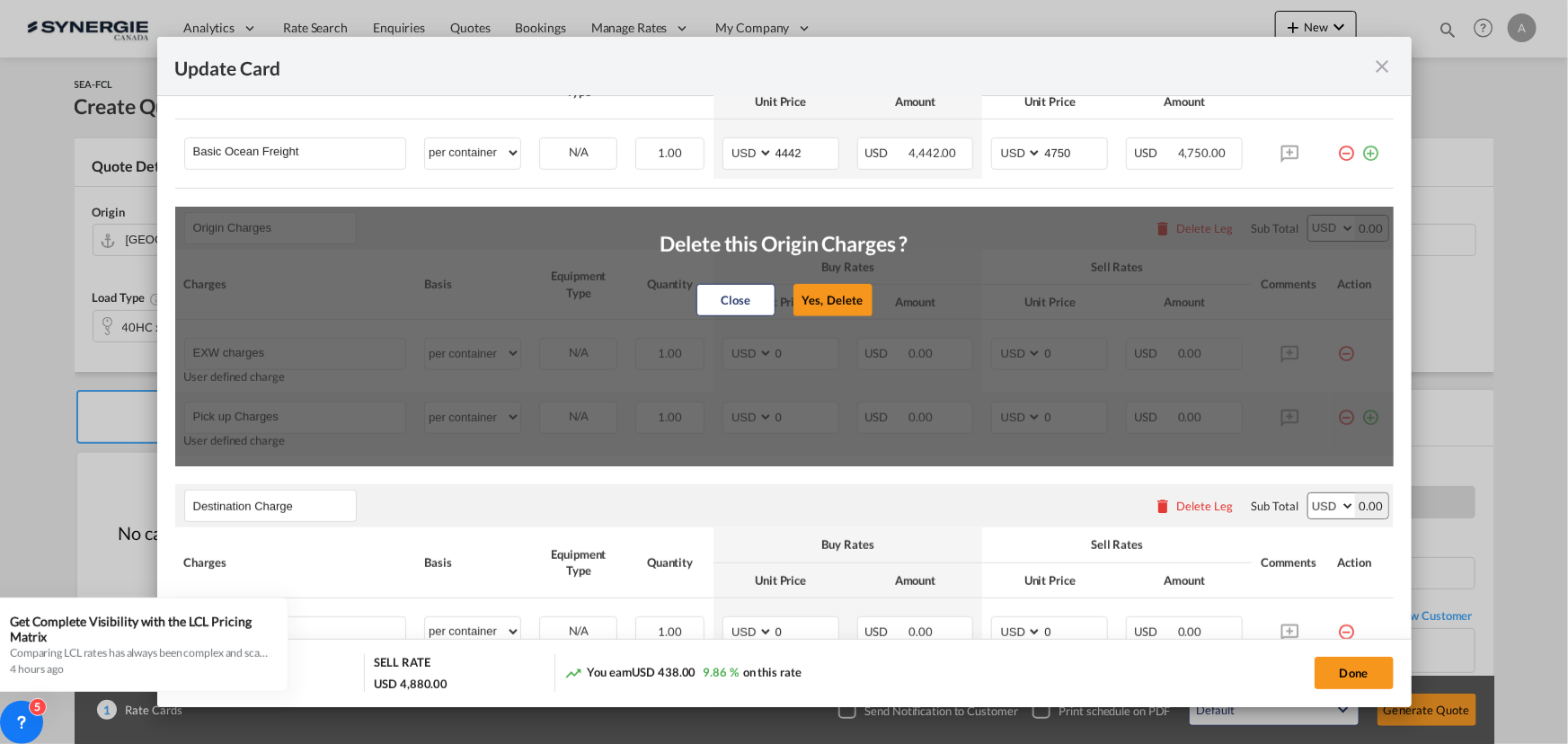
type input "Cargo Coverage - Rate to be confirmed depending on commodity and value Min 50 U…"
select select "per shipment"
type input "0"
select select "per container"
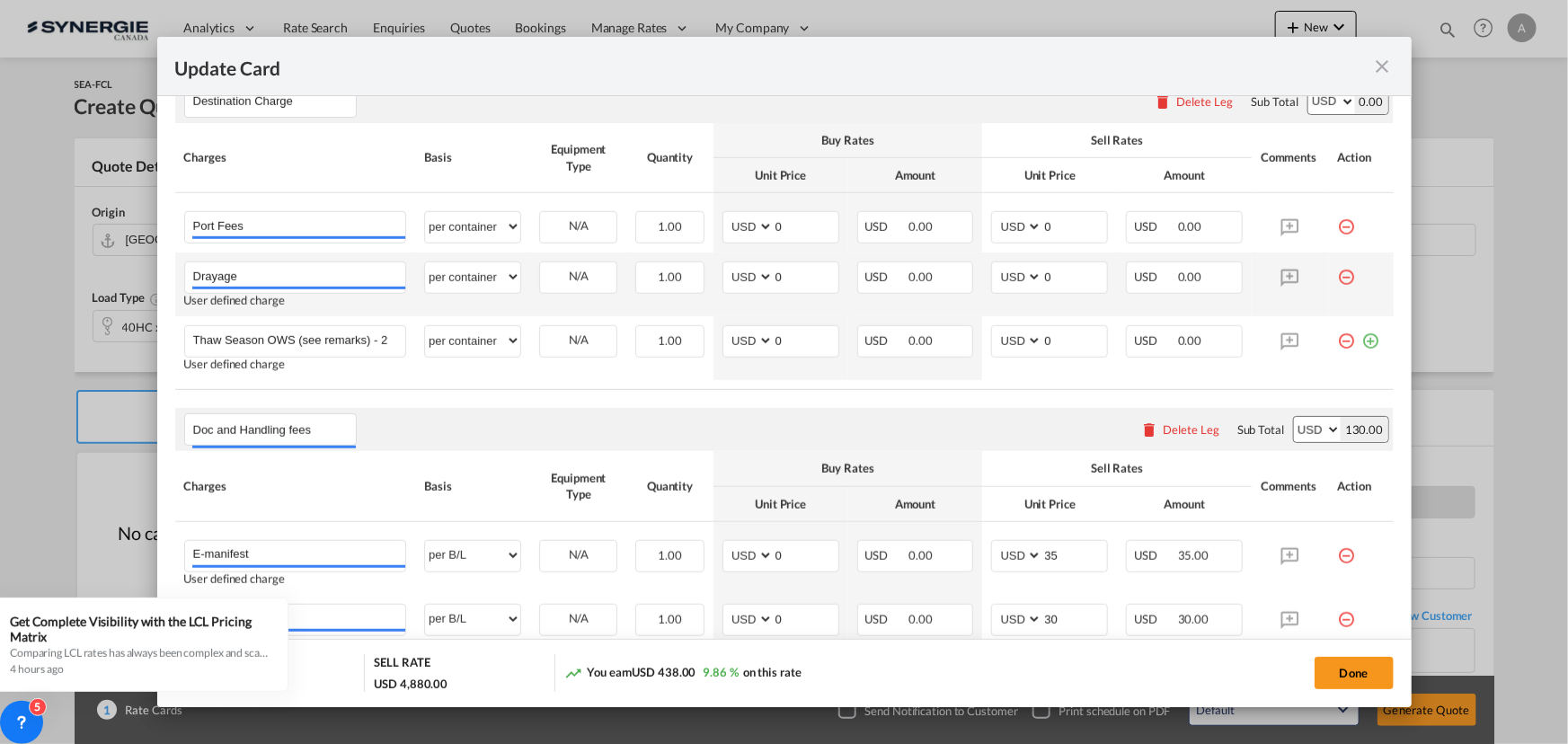
scroll to position [734, 0]
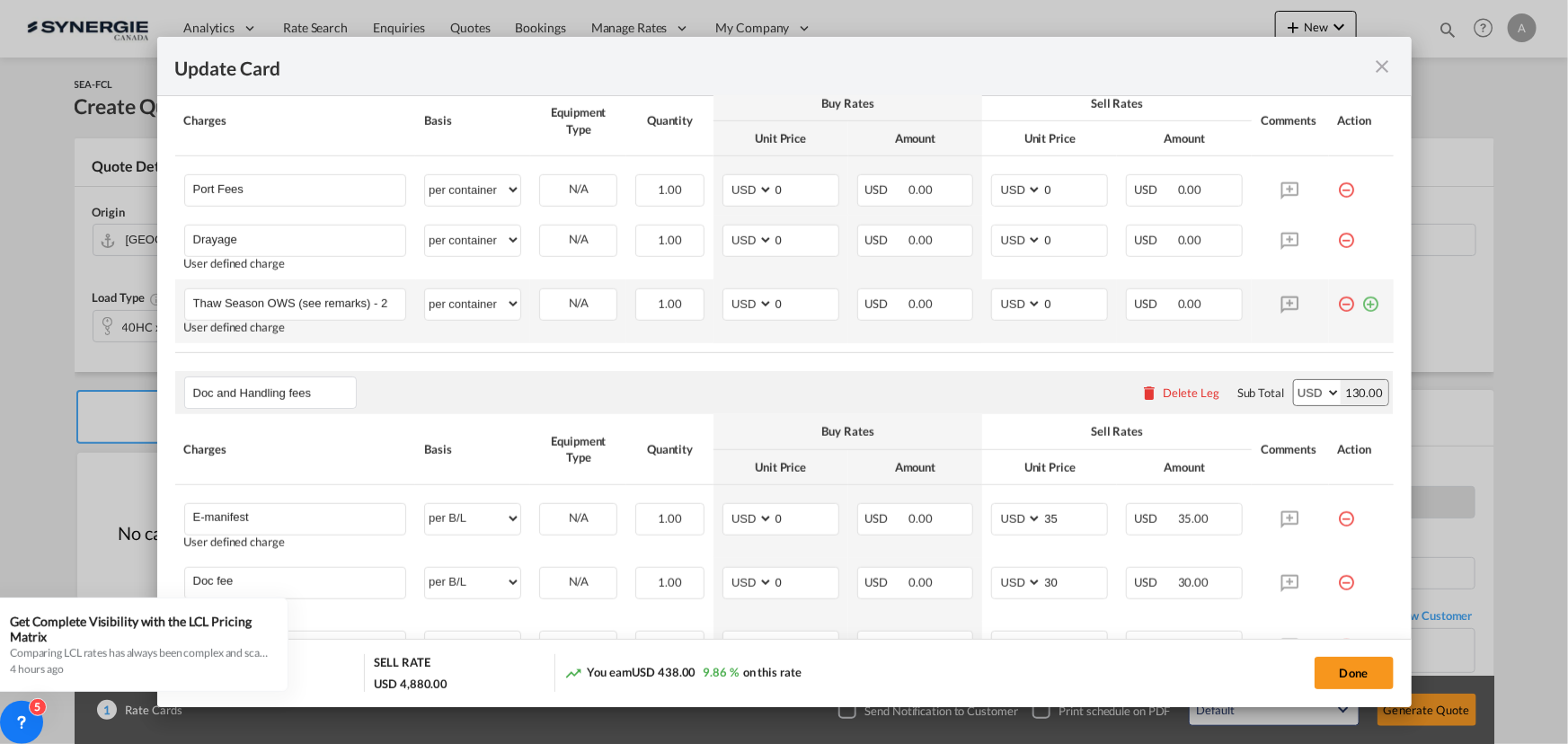
click at [1337, 307] on md-icon "icon-minus-circle-outline red-400-fg" at bounding box center [1346, 297] width 18 height 18
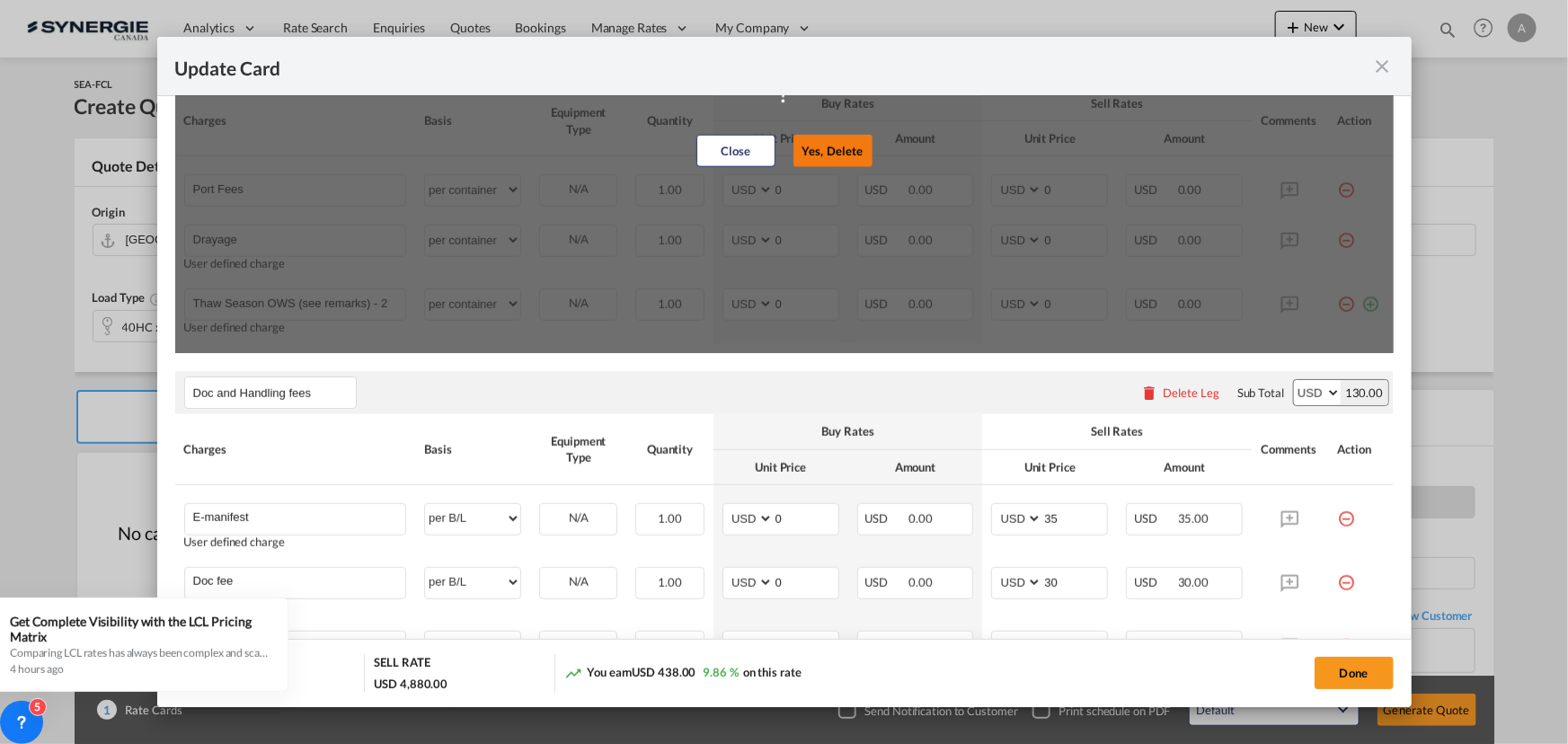
drag, startPoint x: 848, startPoint y: 147, endPoint x: 999, endPoint y: 185, distance: 155.7
click at [848, 148] on button "Yes, Delete" at bounding box center [833, 151] width 79 height 32
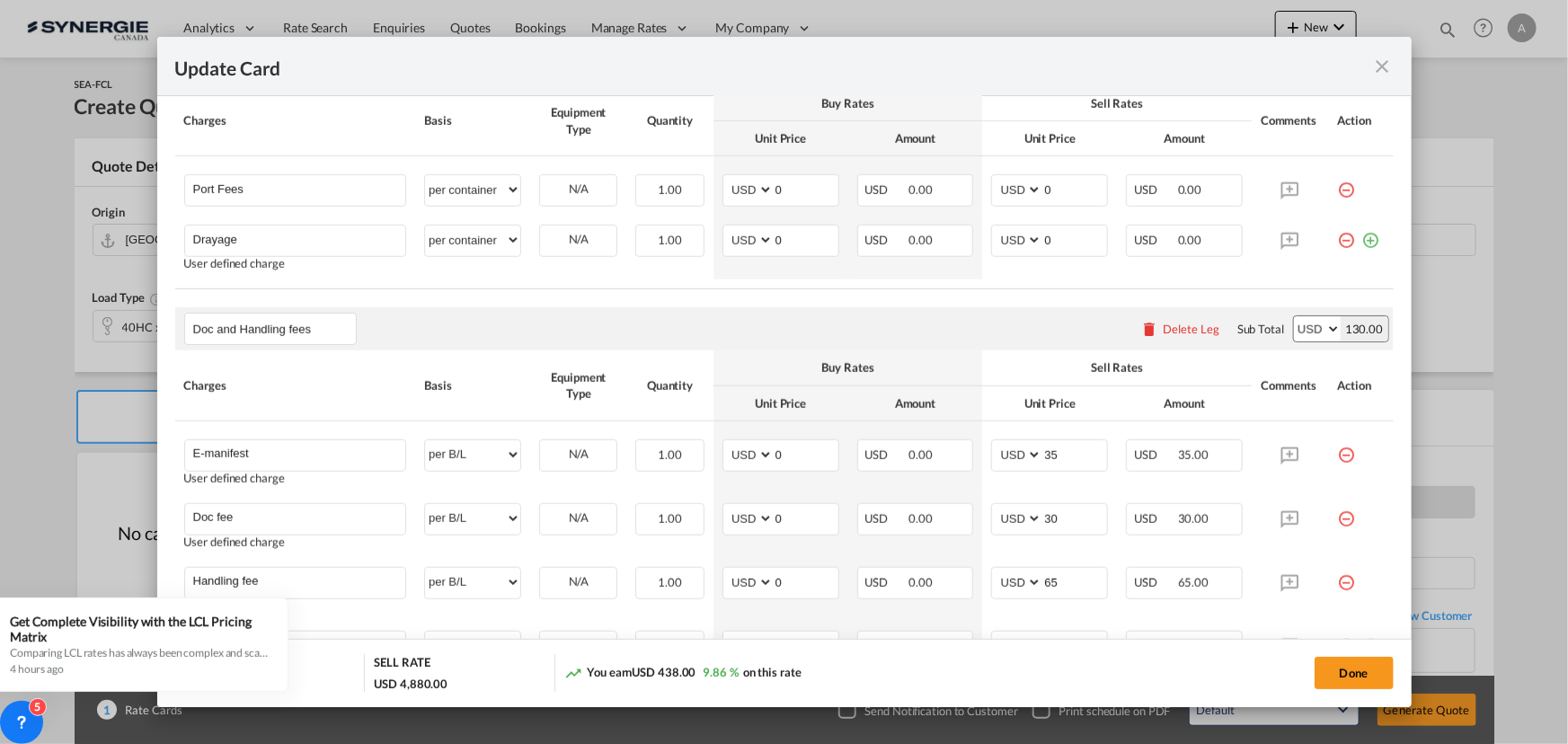
click at [1337, 191] on md-icon "icon-minus-circle-outline red-400-fg" at bounding box center [1346, 183] width 18 height 18
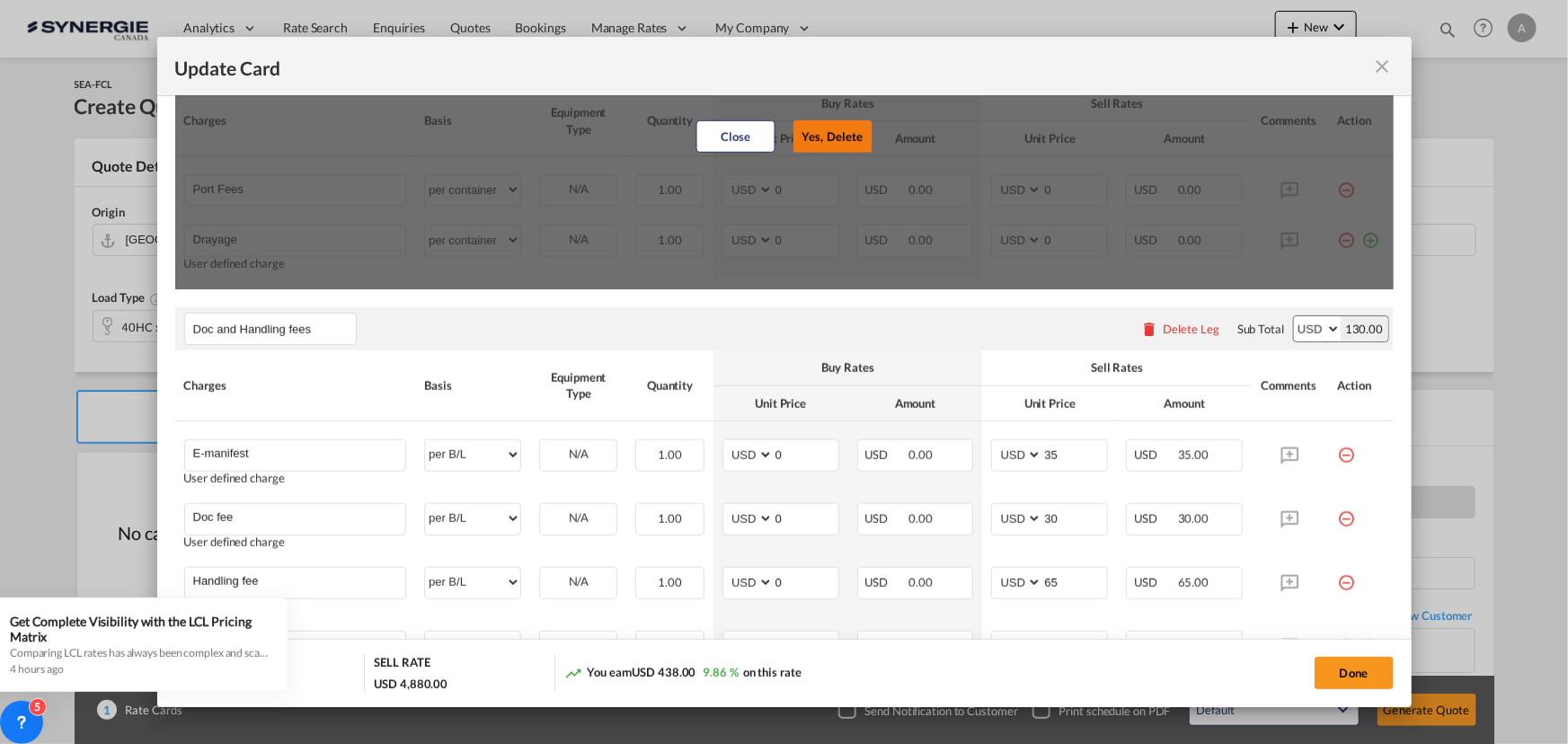
click at [847, 138] on button "Yes, Delete" at bounding box center [832, 136] width 79 height 32
type input "Drayage"
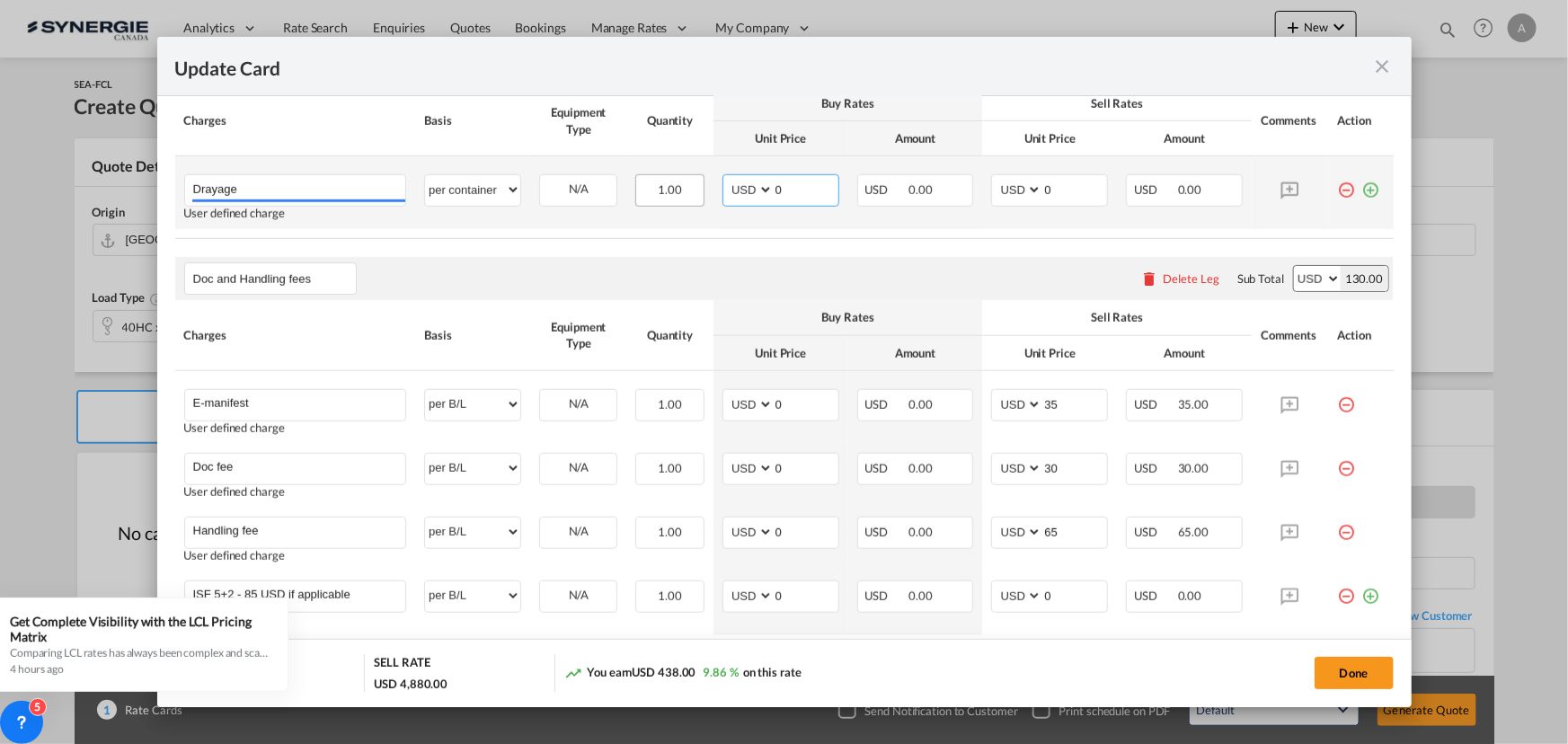
drag, startPoint x: 757, startPoint y: 185, endPoint x: 687, endPoint y: 185, distance: 70.0
click at [714, 185] on td "AED AFN ALL AMD ANG AOA ARS AUD AWG AZN BAM BBD BDT BGN BHD BIF BMD BND BOB BRL…" at bounding box center [780, 192] width 134 height 72
type input "300"
type input "360"
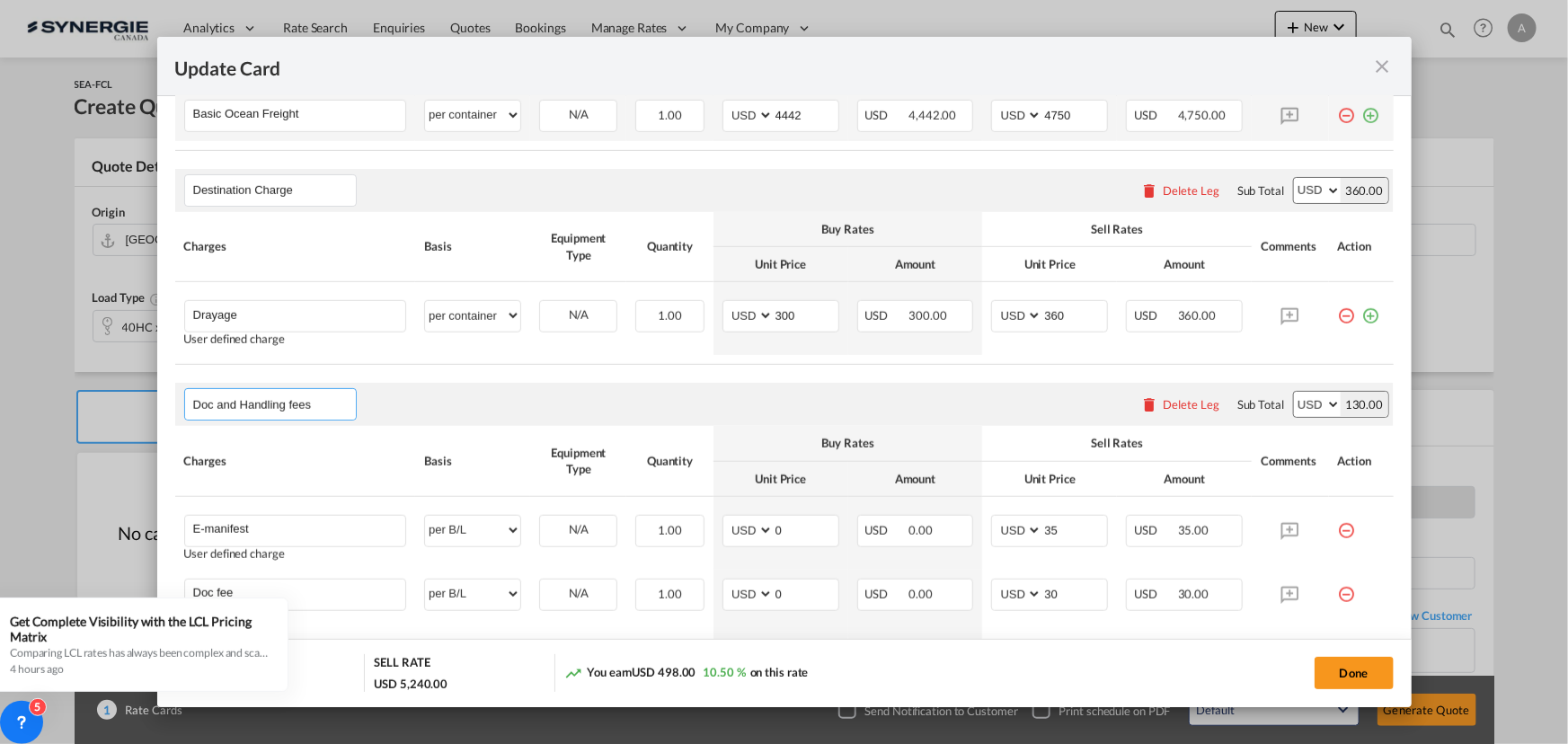
scroll to position [412, 0]
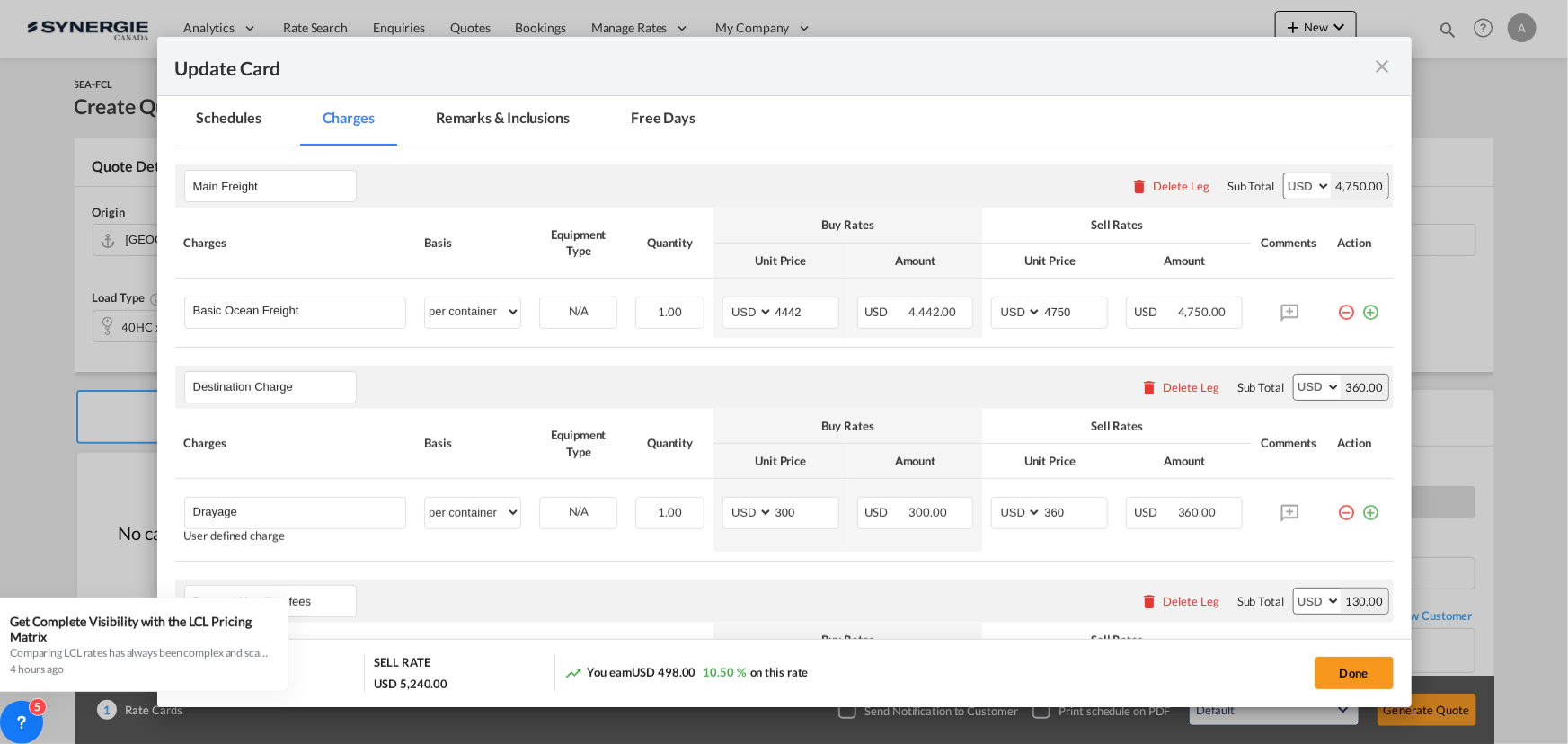
click at [471, 111] on md-tab-item "Remarks & Inclusions" at bounding box center [503, 121] width 177 height 50
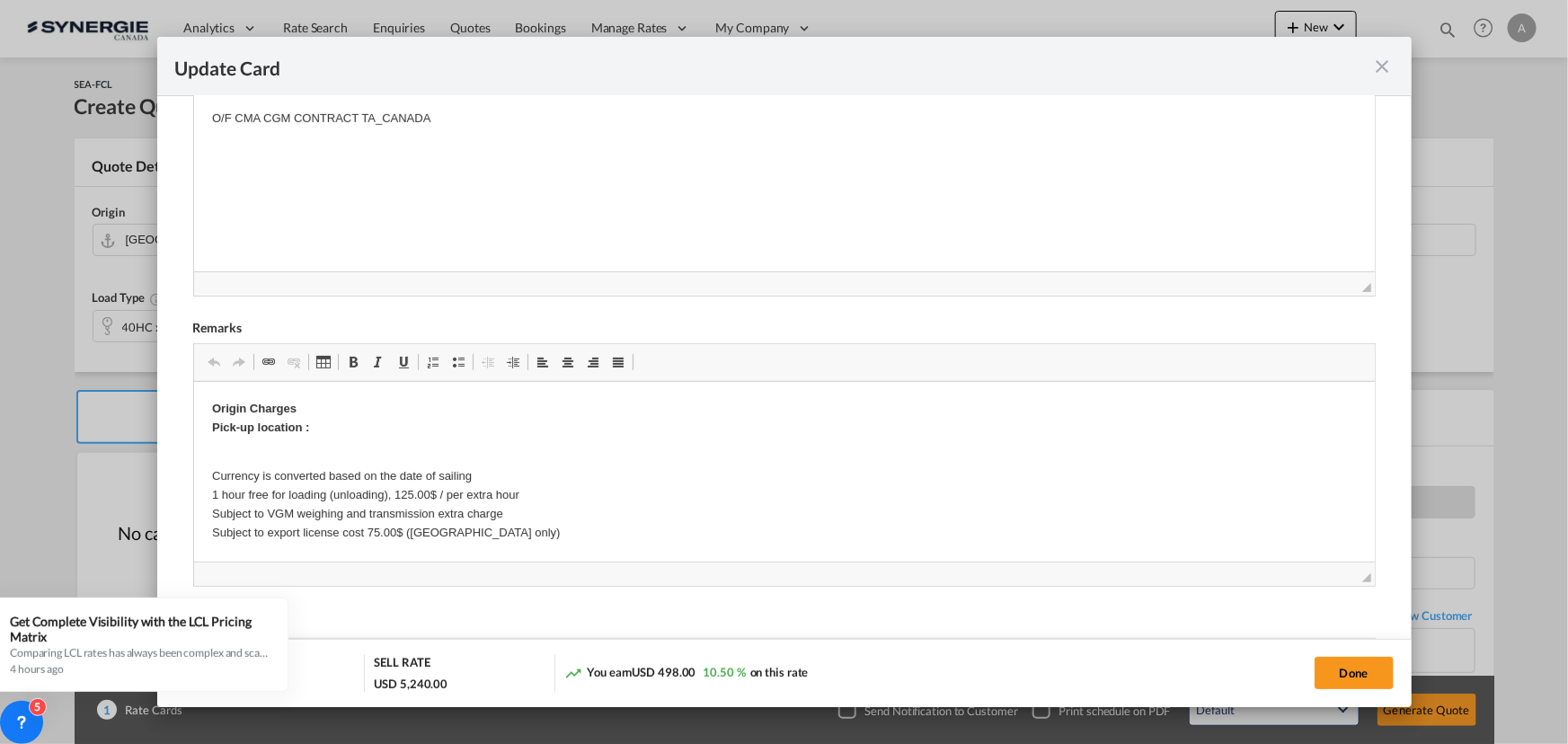
scroll to position [738, 0]
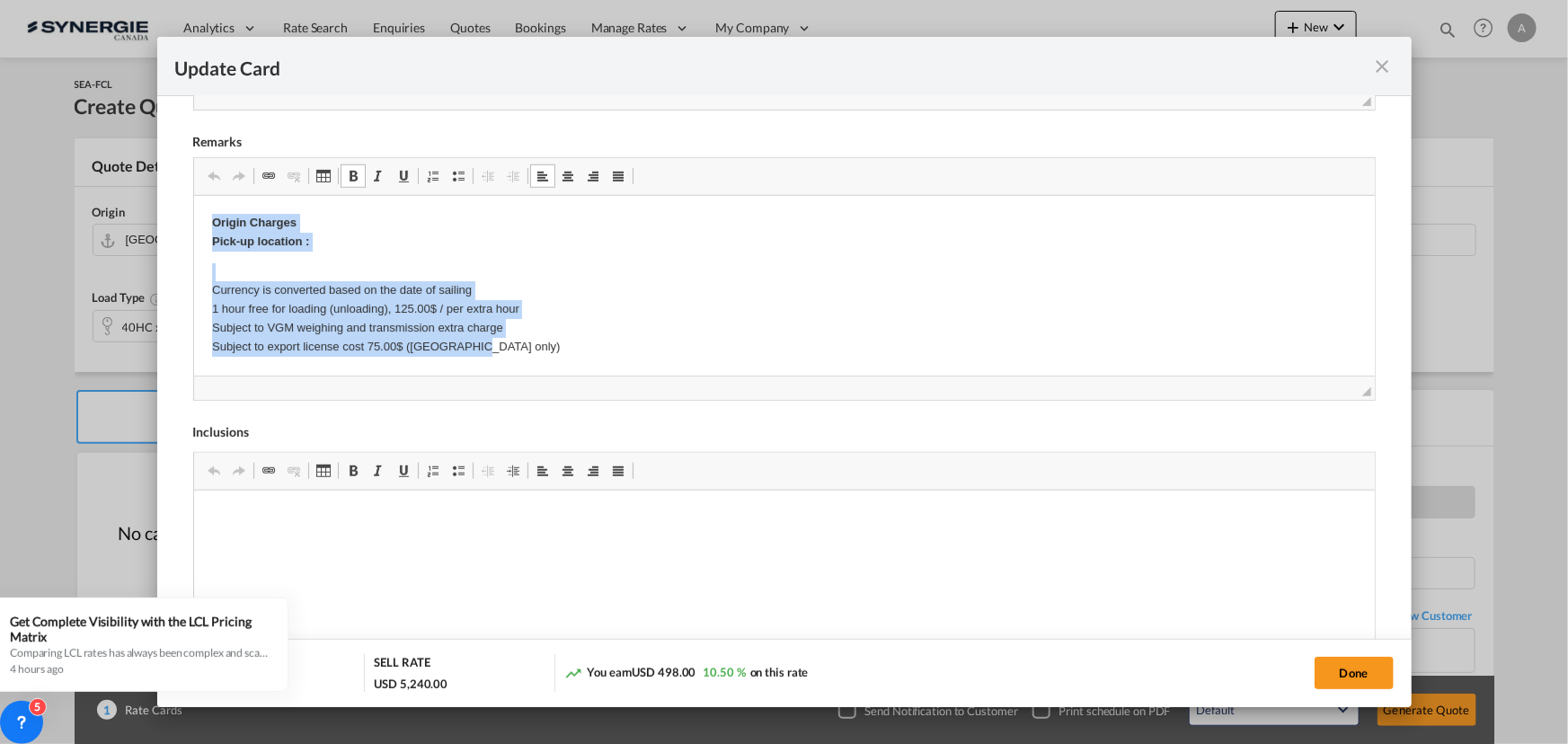
drag, startPoint x: 212, startPoint y: 221, endPoint x: 512, endPoint y: 343, distance: 323.9
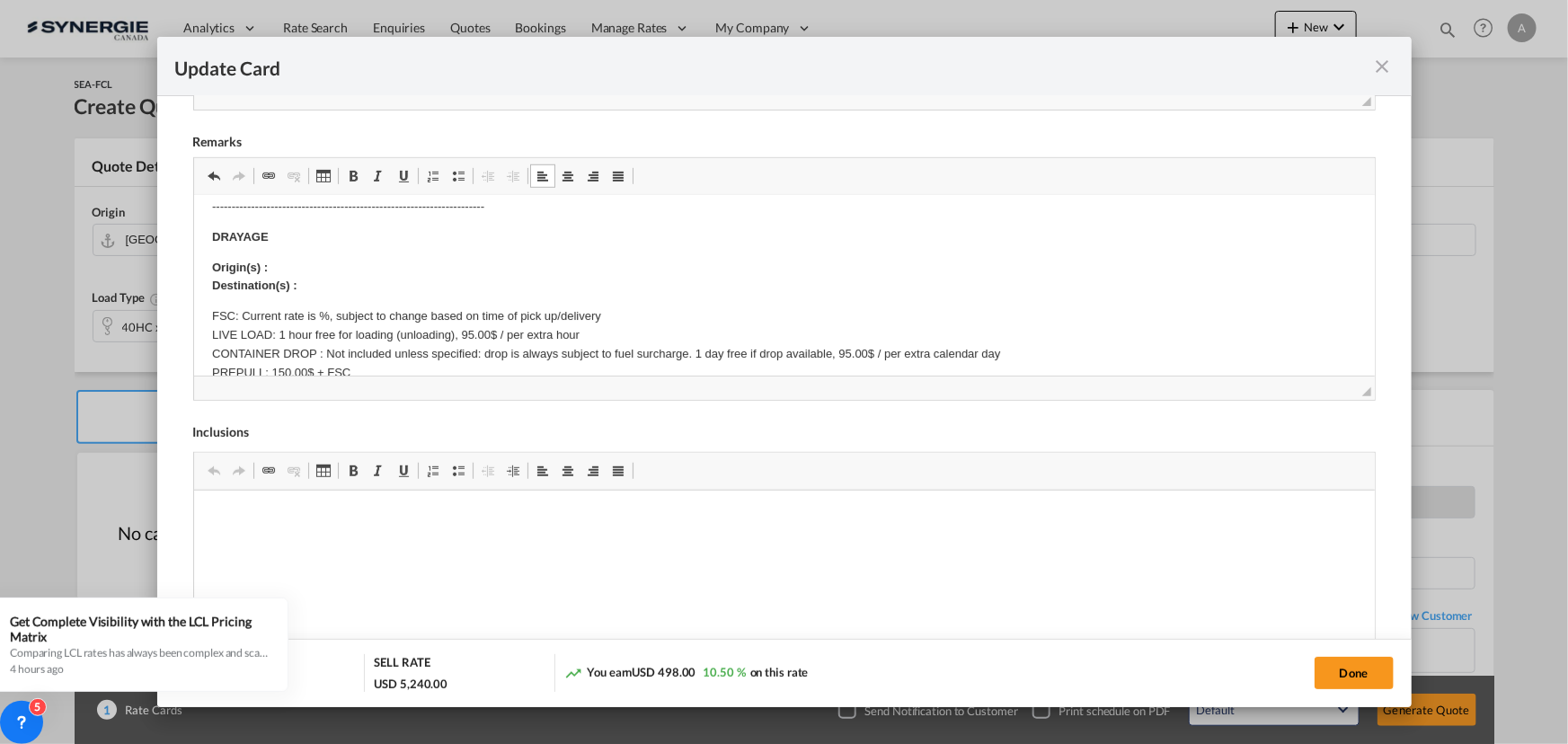
scroll to position [244, 0]
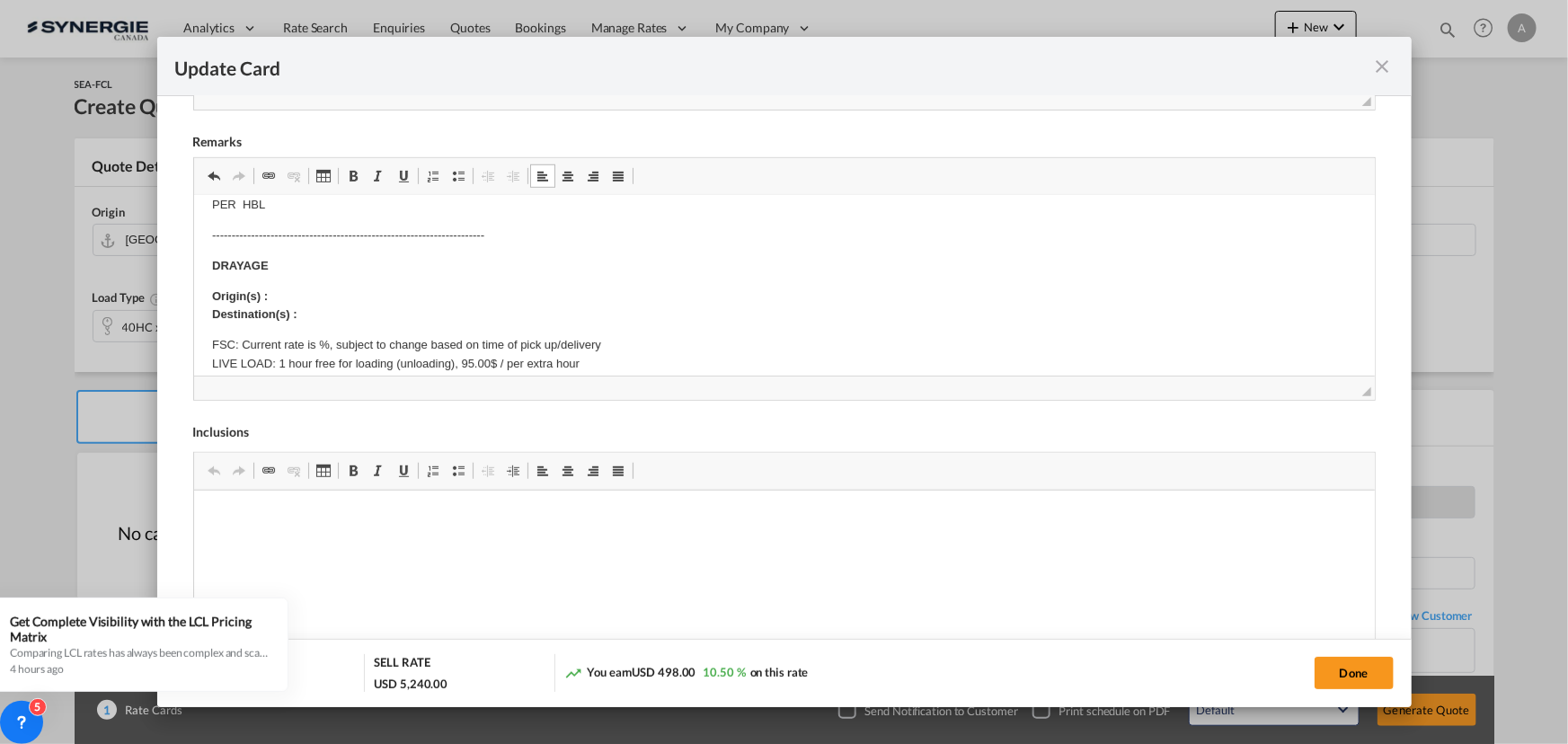
click at [286, 295] on p "Origin(s) : Destination(s) :" at bounding box center [783, 307] width 1144 height 38
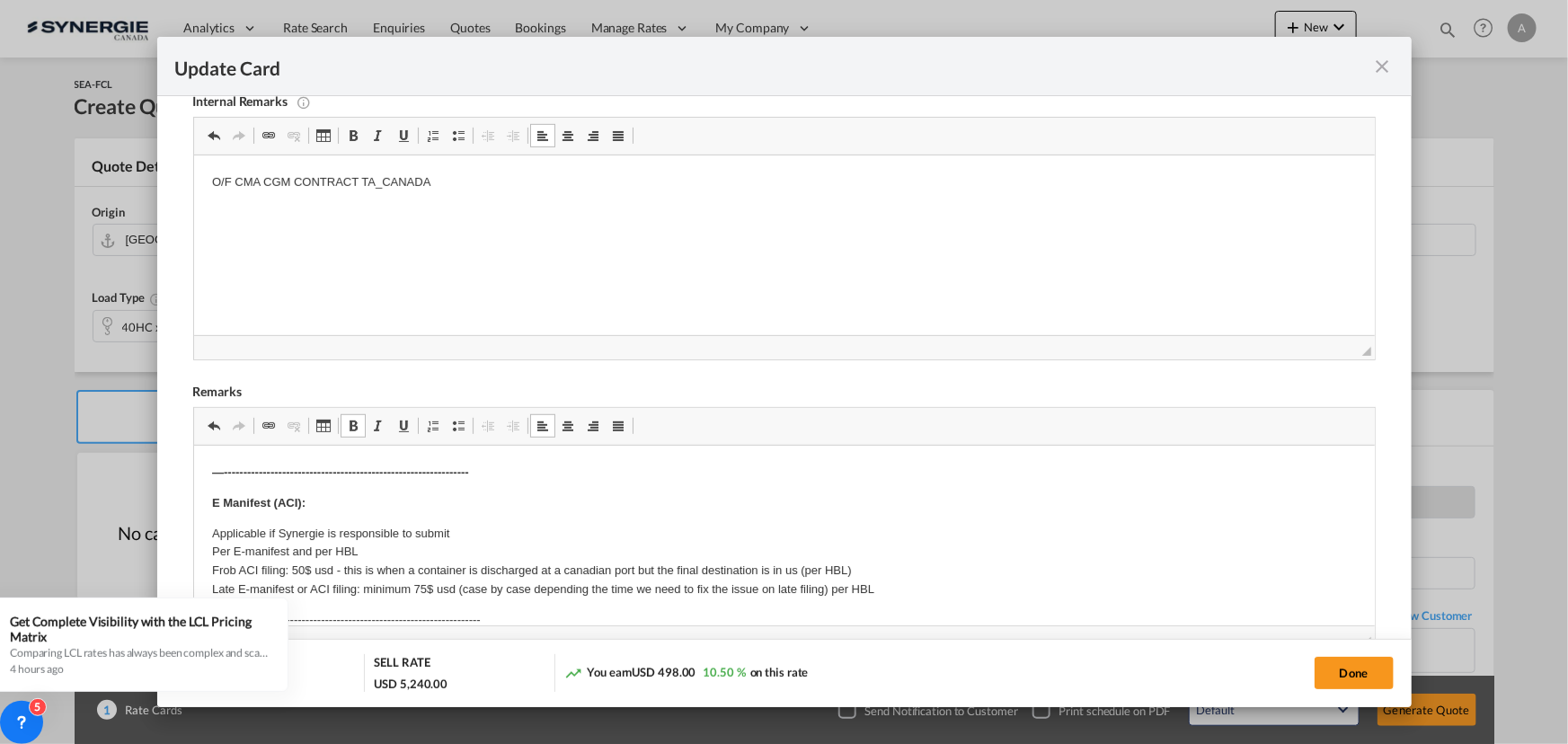
scroll to position [331, 0]
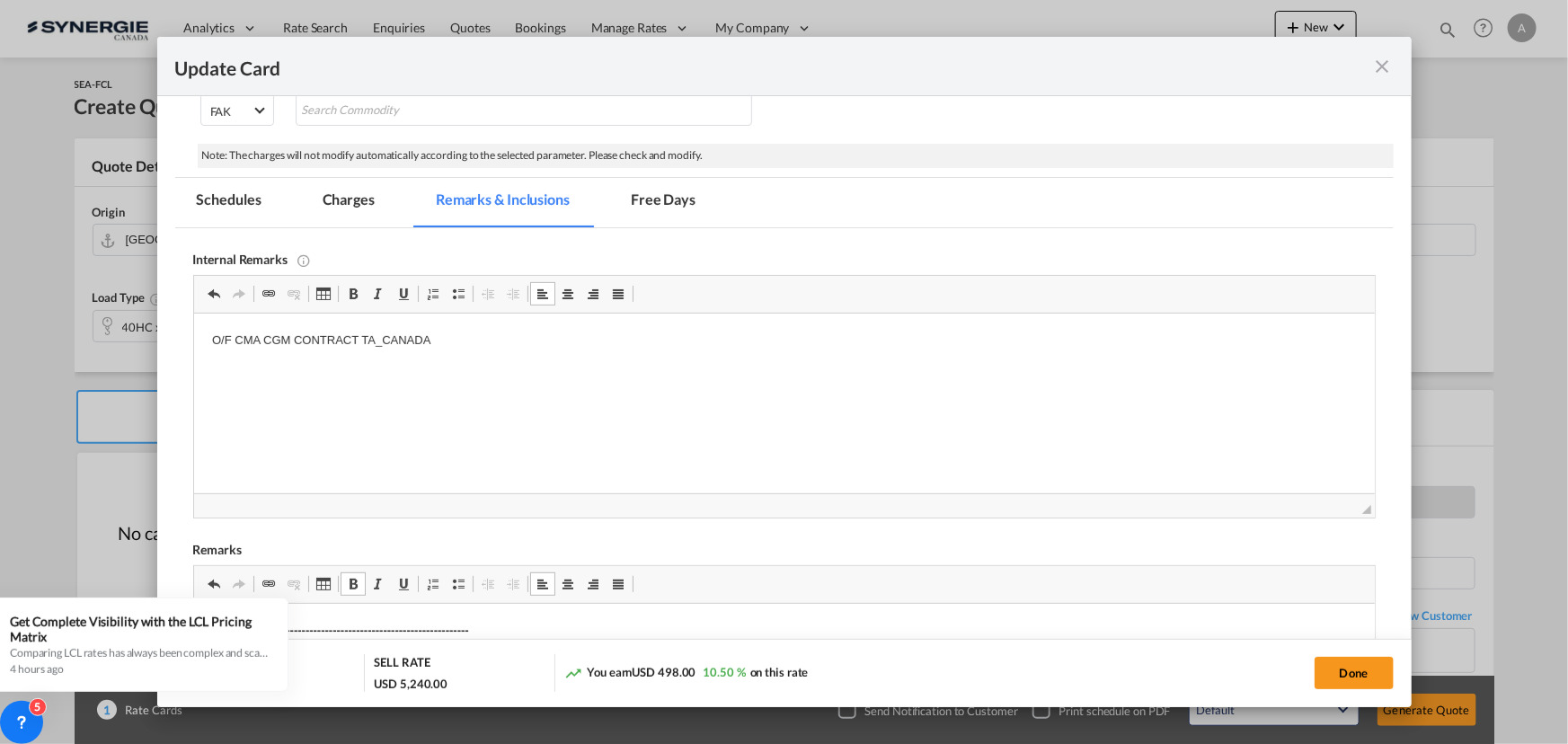
click at [351, 203] on md-tab-item "Charges" at bounding box center [349, 203] width 95 height 50
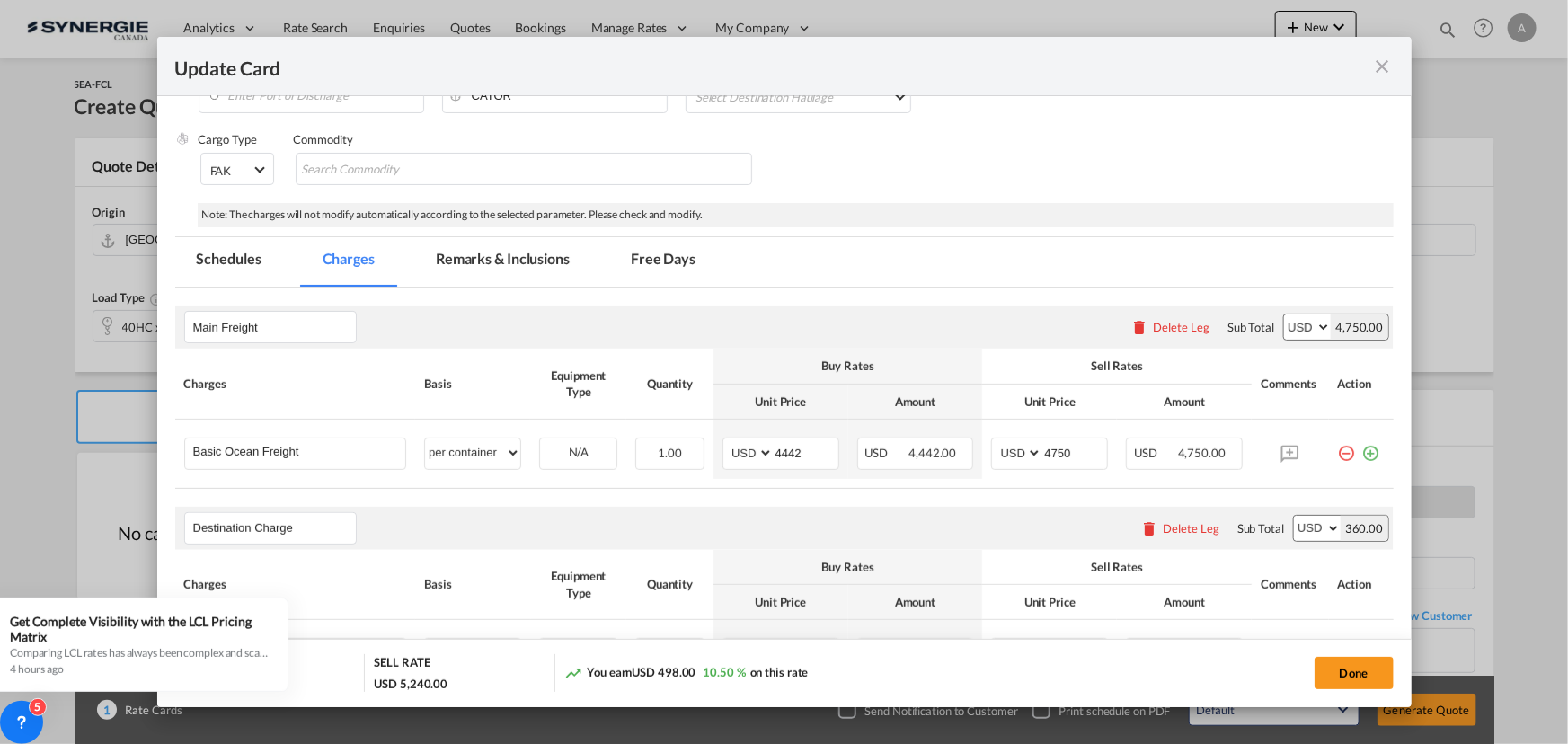
scroll to position [249, 0]
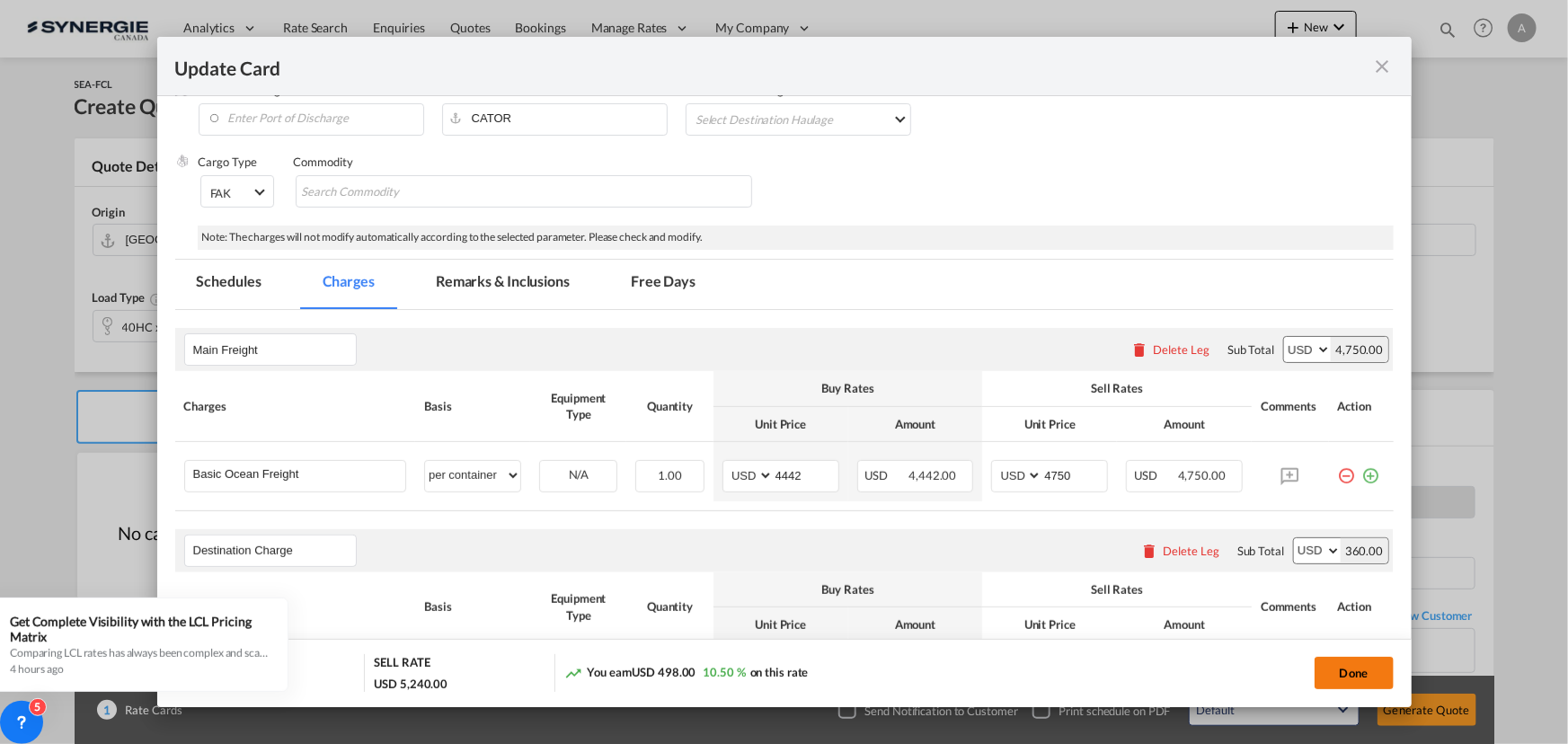
click at [1333, 666] on button "Done" at bounding box center [1354, 673] width 79 height 32
type input "12 Sep 2025"
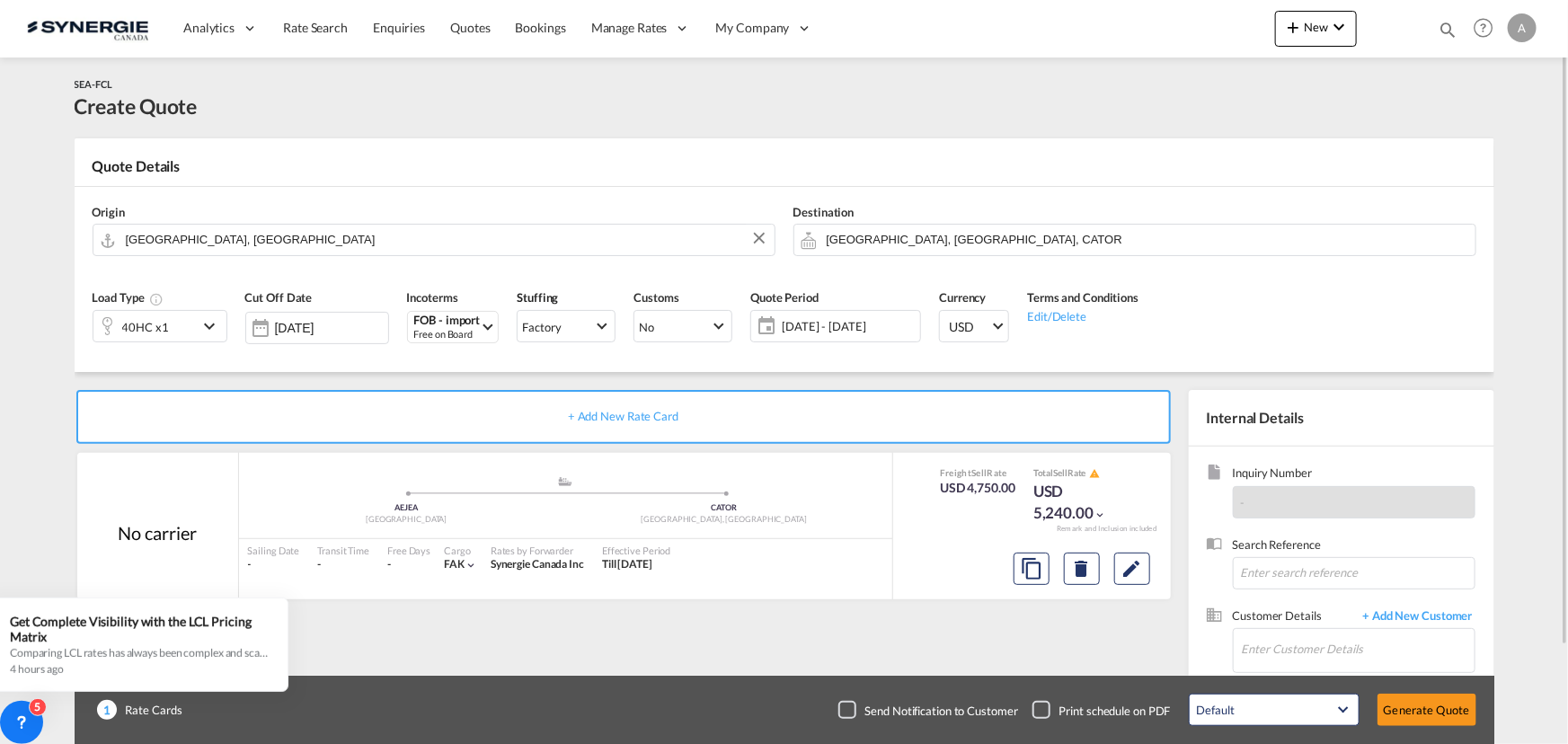
scroll to position [111, 0]
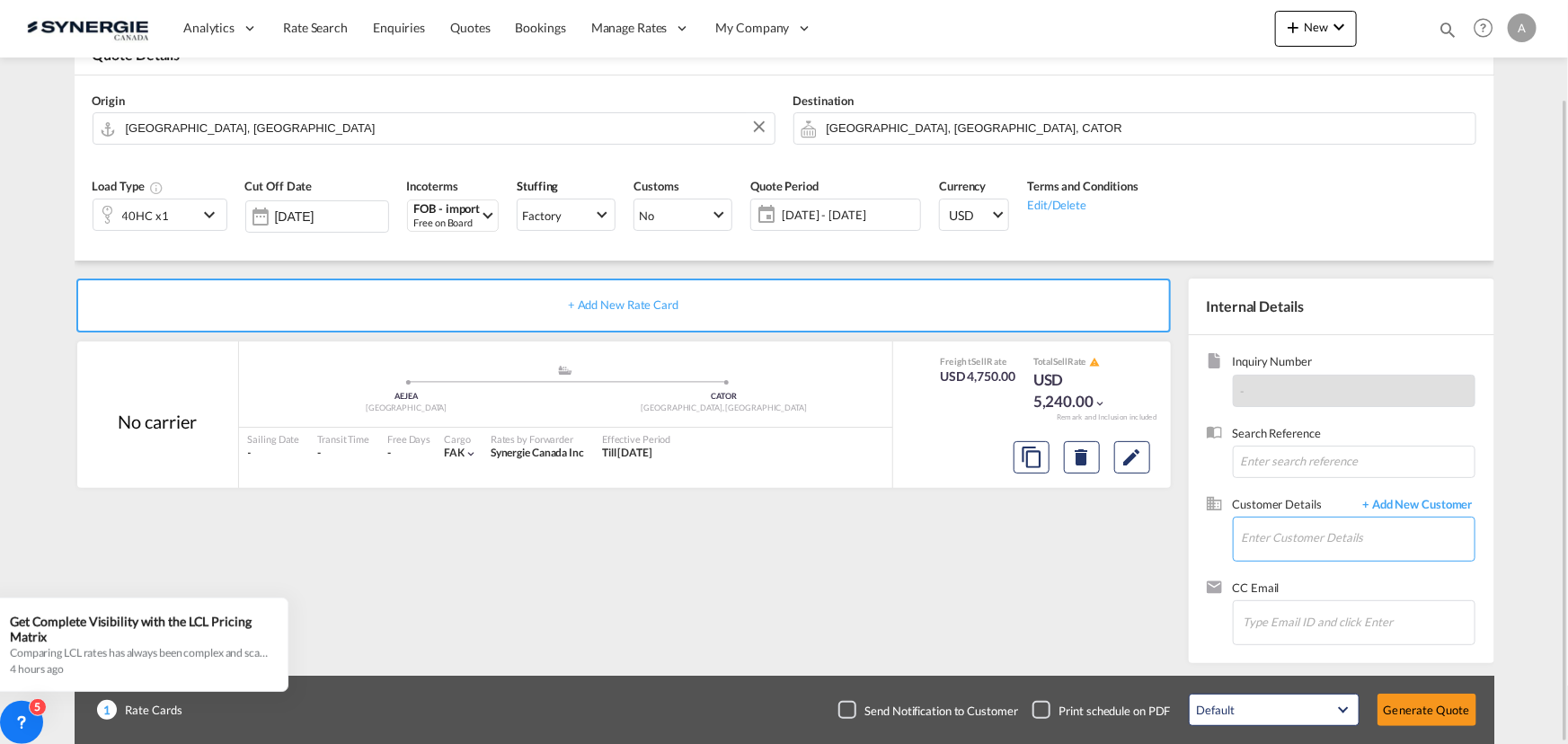
click at [1292, 531] on input "Enter Customer Details" at bounding box center [1357, 537] width 232 height 40
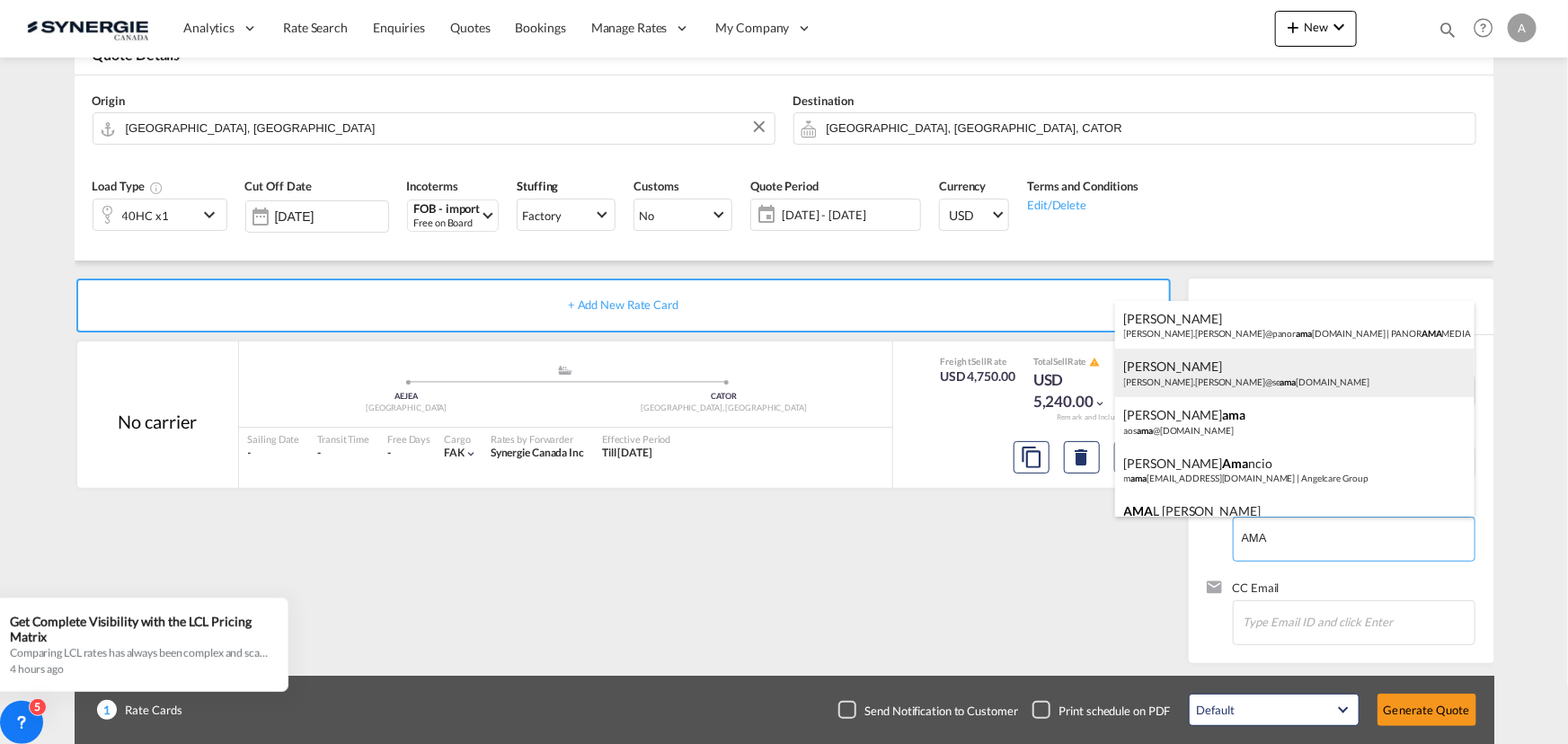
scroll to position [81, 0]
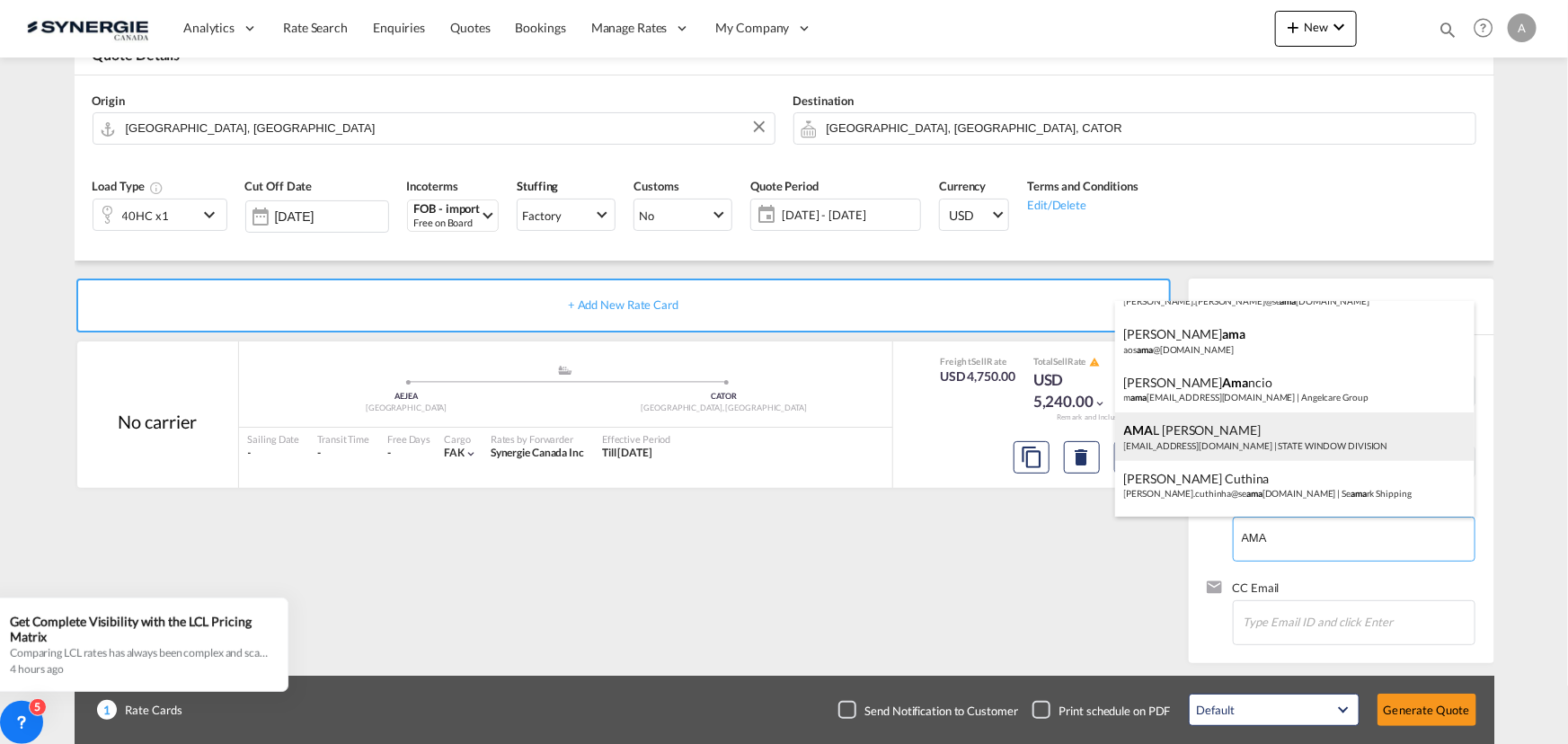
click at [1231, 437] on div "AMA L PAULOSE apaulose@statecorp.com | STATE WINDOW DIVISION" at bounding box center [1294, 436] width 359 height 49
type input "STATE WINDOW DIVISION, AMAL PAULOSE, apaulose@statecorp.com"
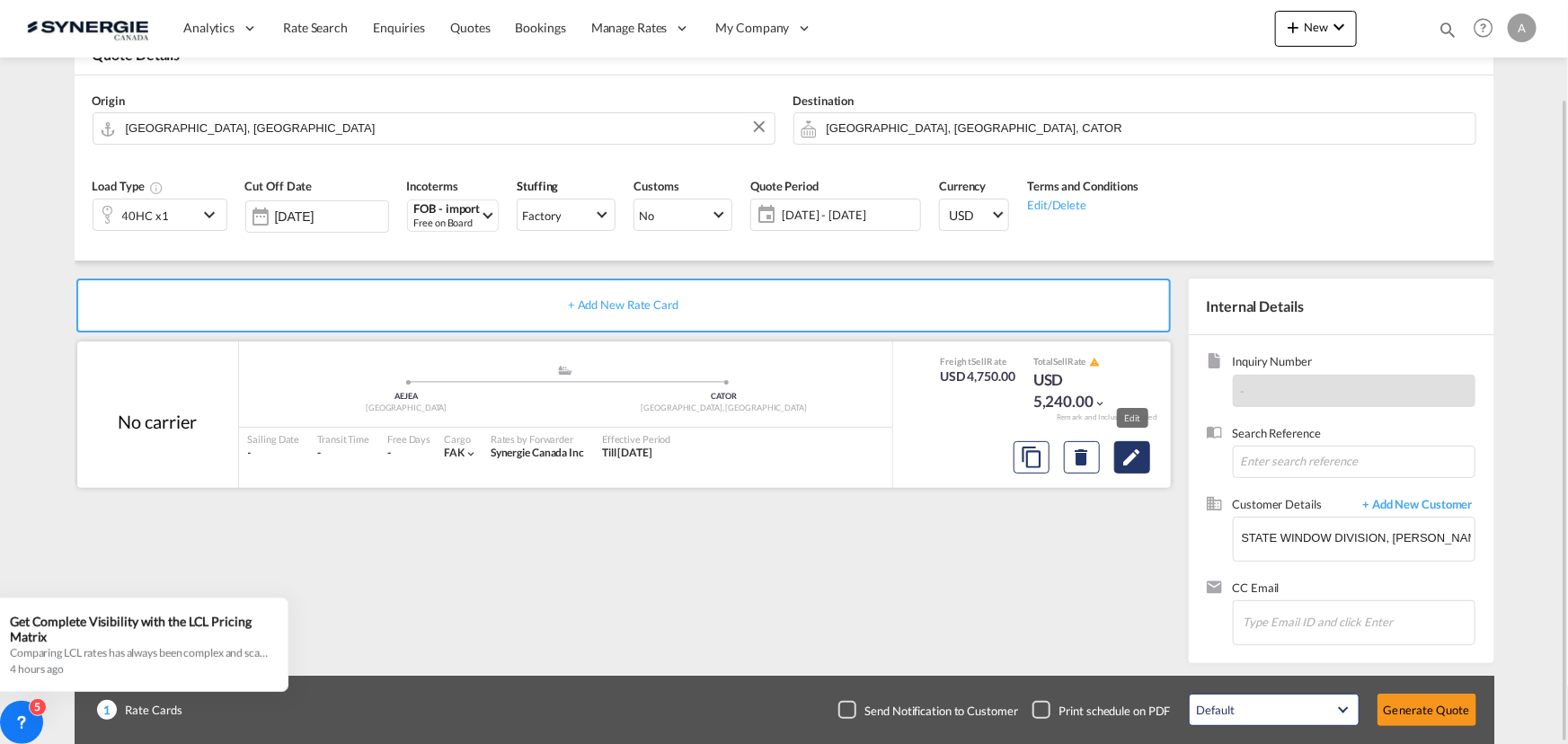
click at [1121, 452] on md-icon "Edit" at bounding box center [1132, 457] width 22 height 22
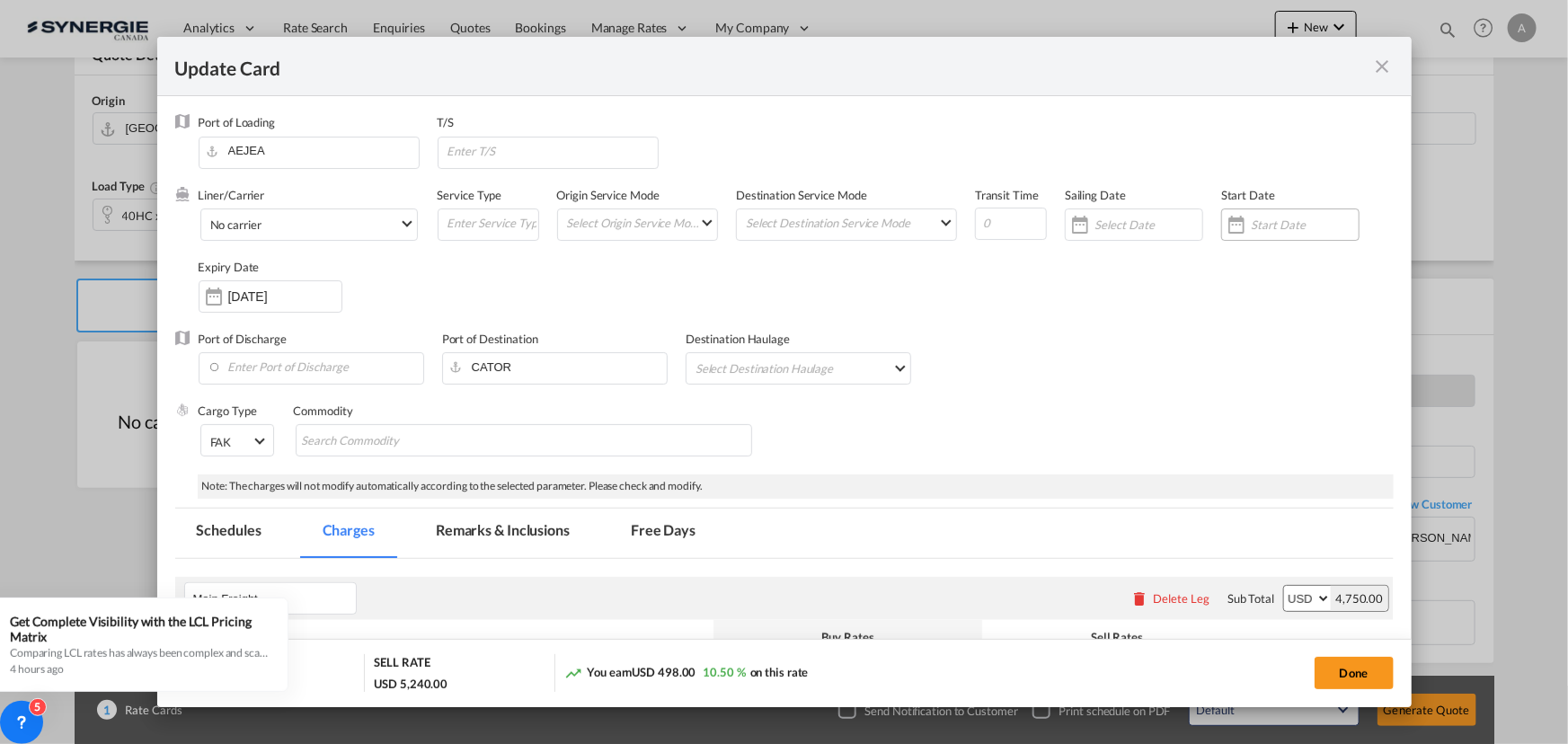
click at [1282, 222] on input "Update Card Port ..." at bounding box center [1304, 224] width 108 height 14
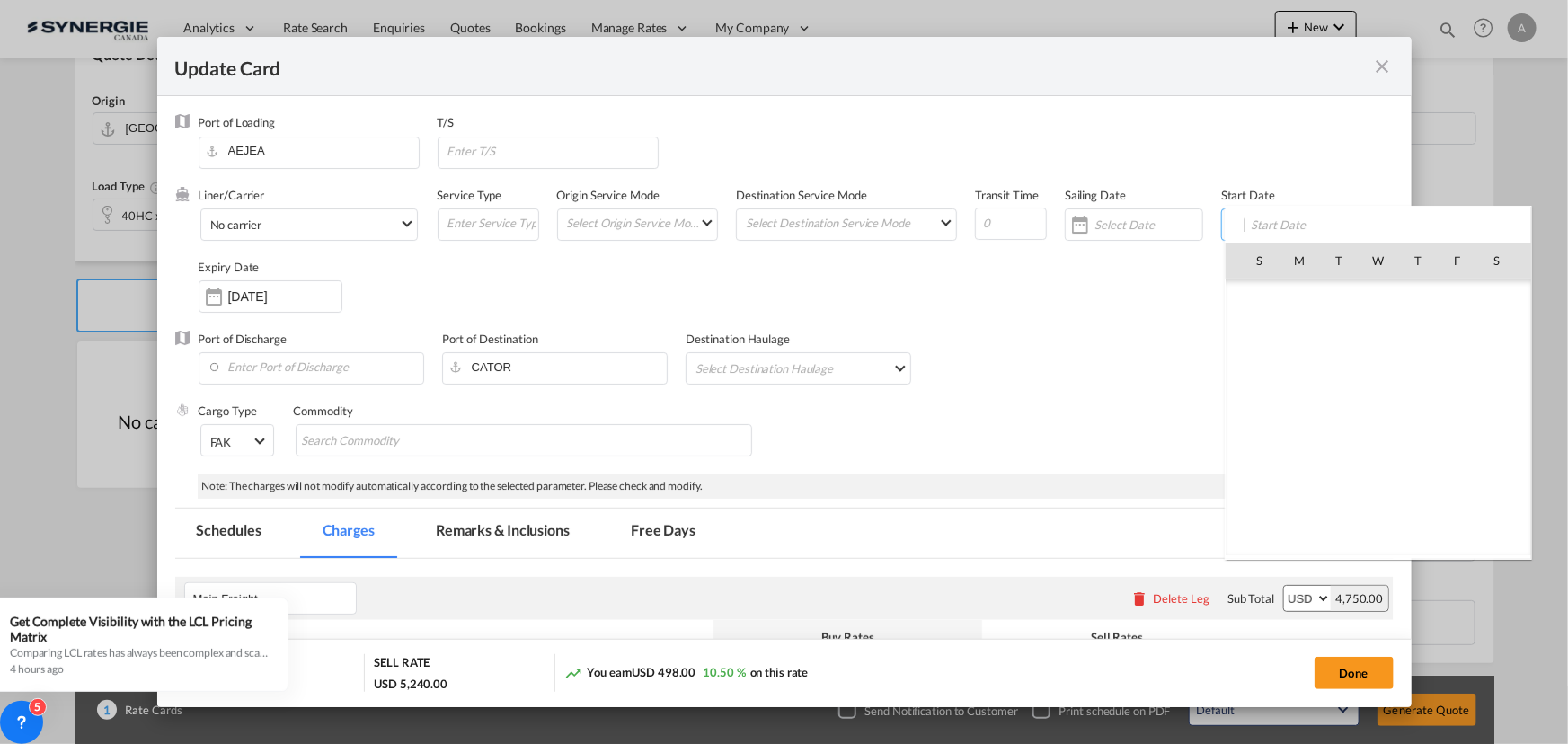
scroll to position [415888, 0]
drag, startPoint x: 1411, startPoint y: 371, endPoint x: 1346, endPoint y: 352, distance: 67.7
click at [1411, 371] on span "14" at bounding box center [1417, 378] width 38 height 38
type input "[DATE]"
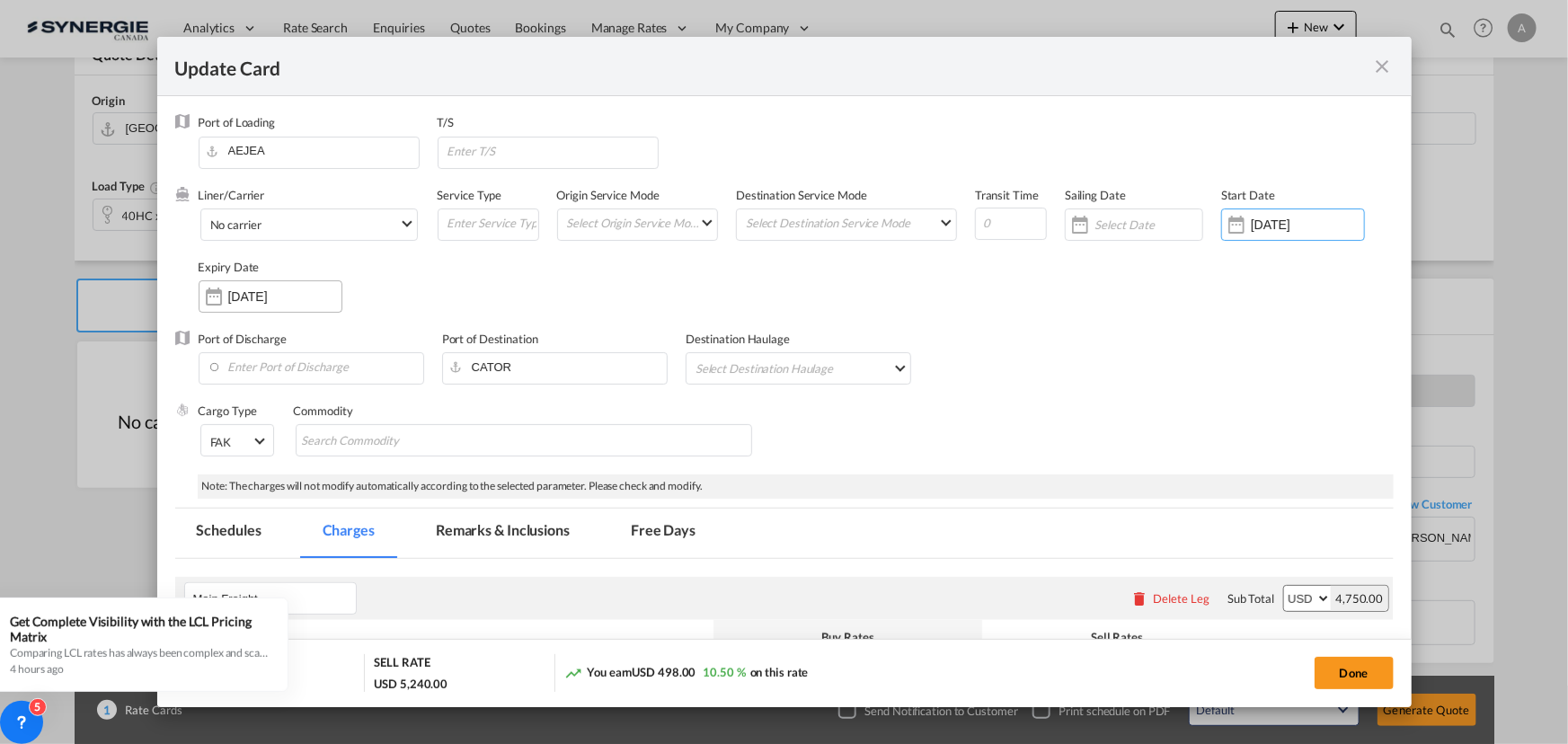
click at [319, 304] on div "13 Sep 2025" at bounding box center [285, 296] width 113 height 16
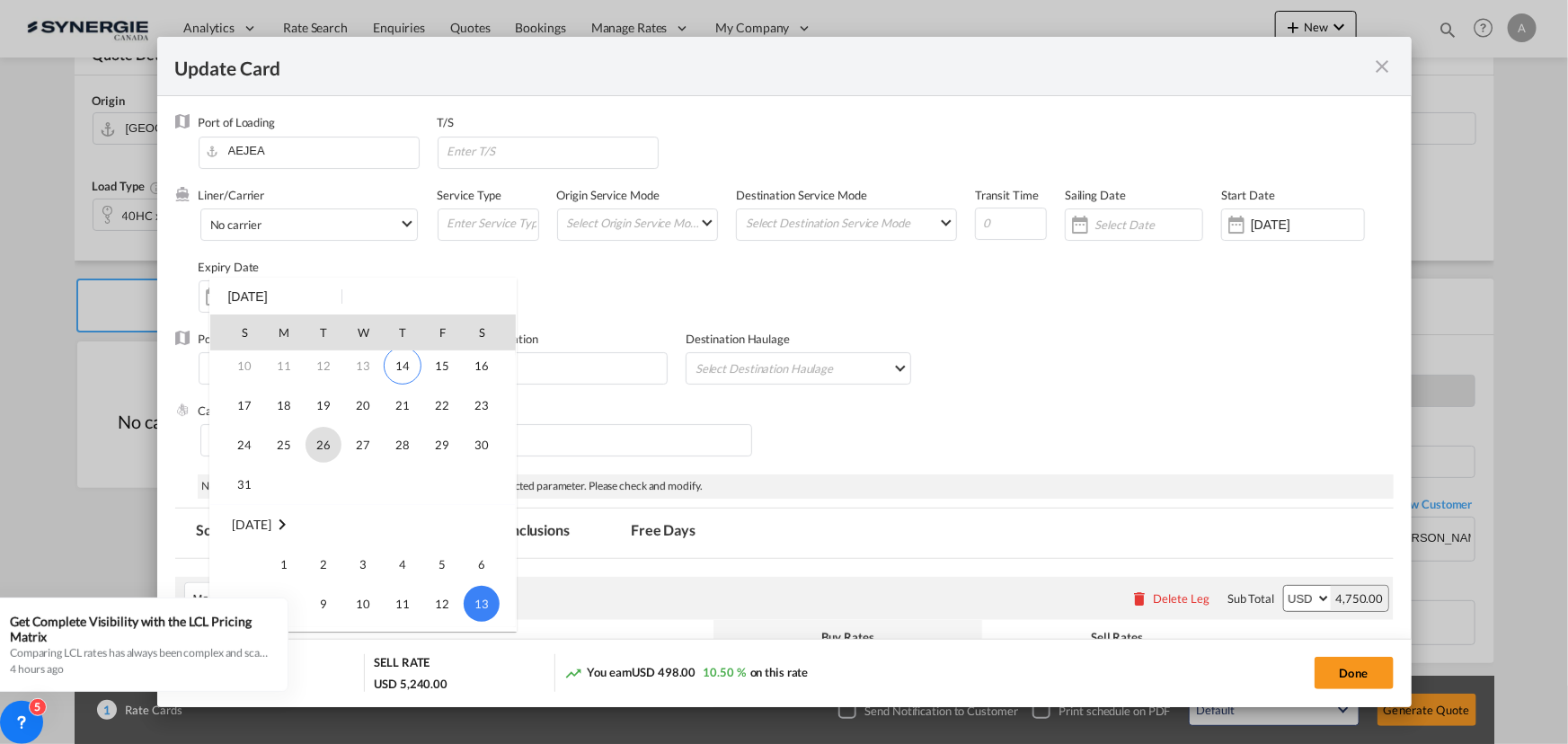
scroll to position [74, 0]
click at [250, 489] on span "31" at bounding box center [245, 494] width 36 height 36
type input "31 Aug 2025"
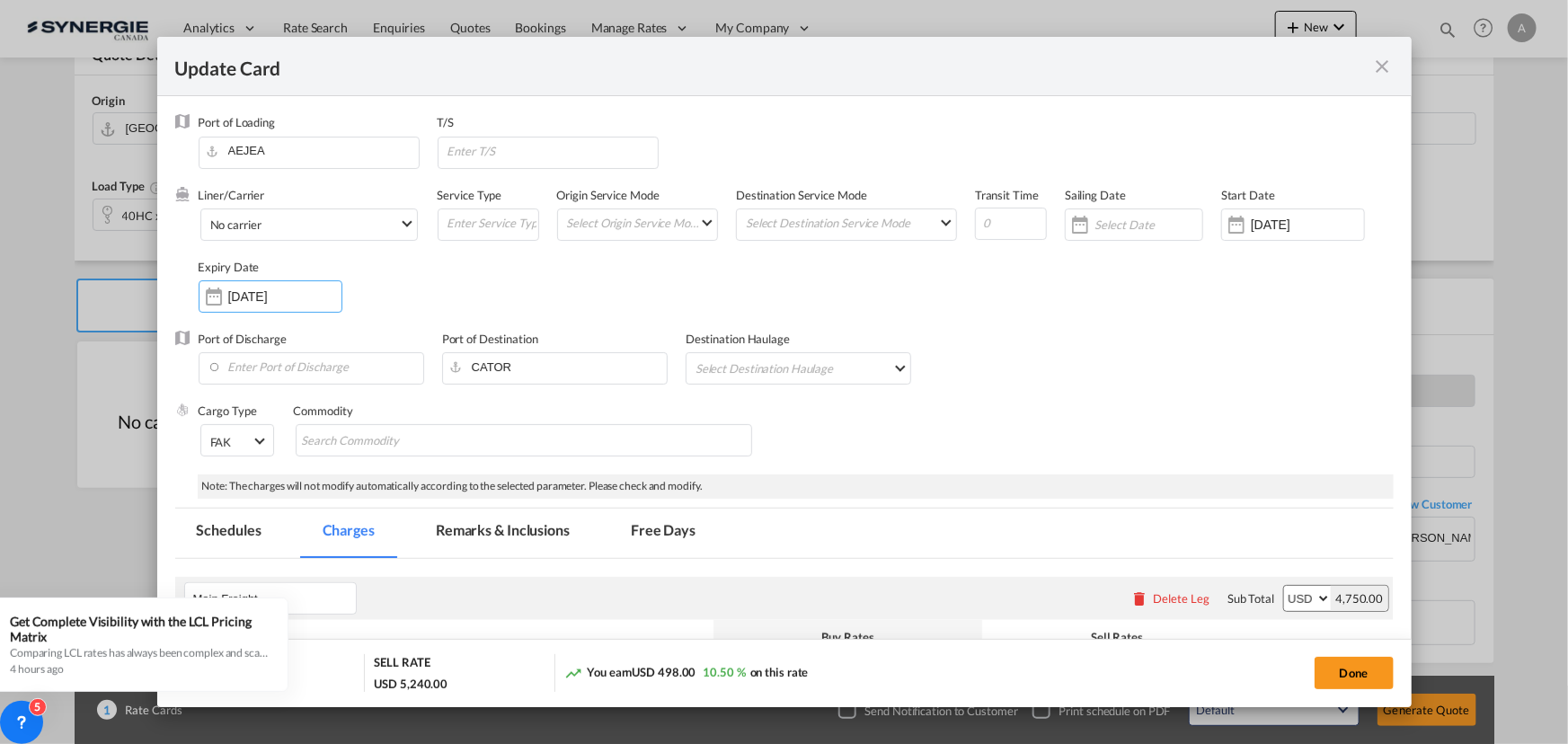
click at [932, 331] on div "Port of Discharge Port of Destination CATOR Destination Haulage Select Destinat…" at bounding box center [784, 366] width 1218 height 71
click at [996, 218] on input "Update Card Port ..." at bounding box center [1010, 224] width 71 height 32
type input "77"
click at [512, 145] on input "Update Card Port ..." at bounding box center [552, 151] width 212 height 27
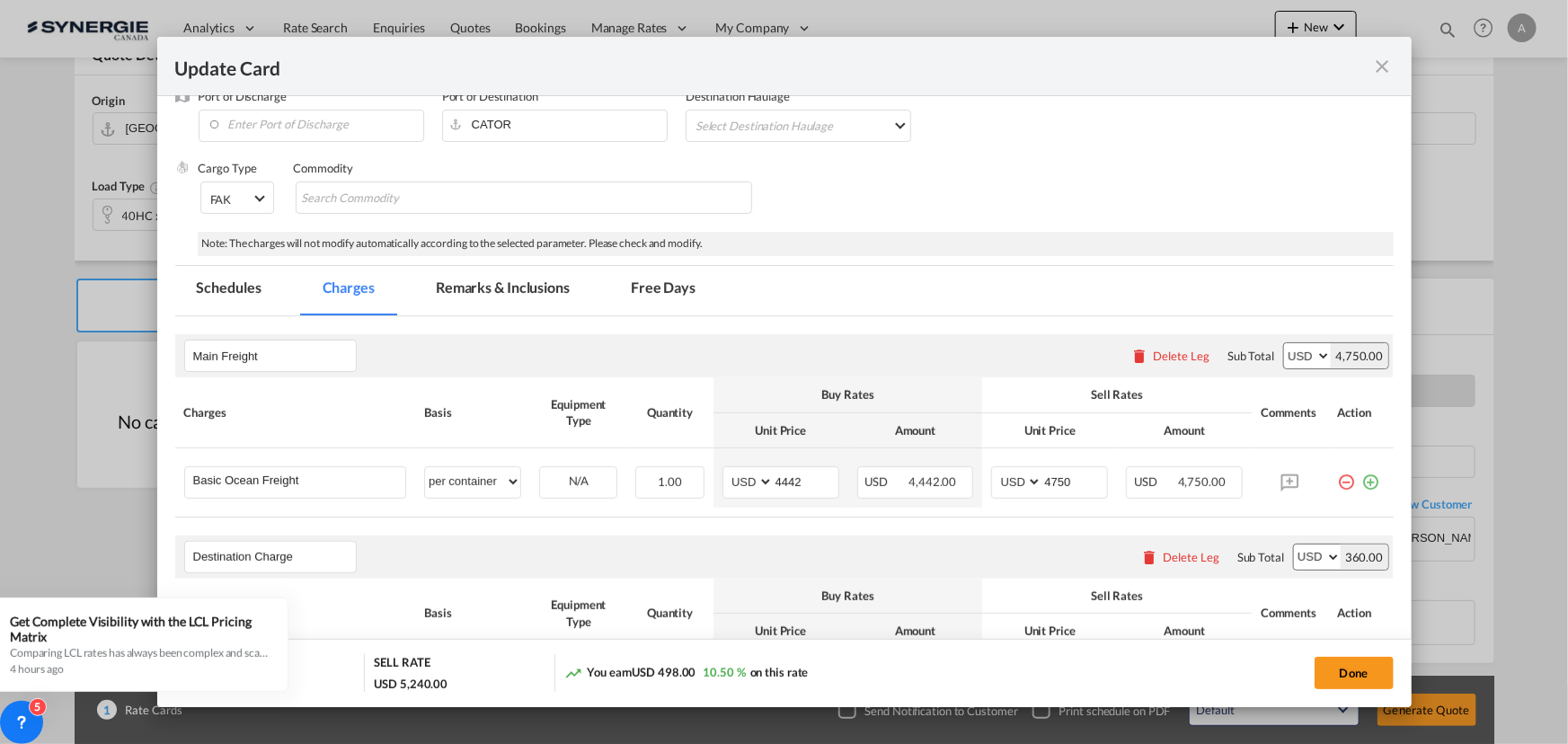
scroll to position [244, 0]
type input "ANTWERP, MONTREAL"
click at [1342, 668] on button "Done" at bounding box center [1354, 673] width 79 height 32
type input "[DATE]"
type input "30 Aug 2025"
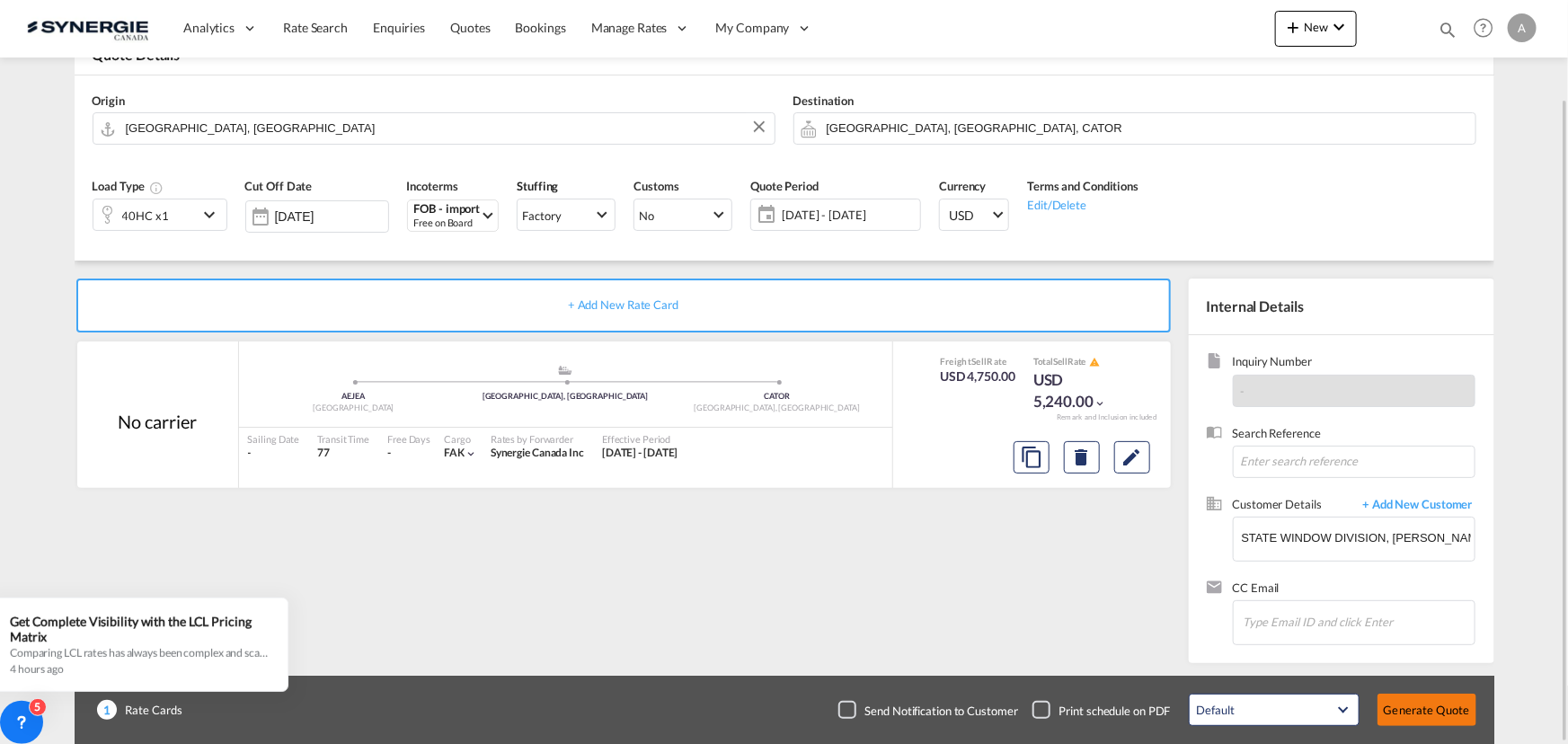
click at [1419, 709] on button "Generate Quote" at bounding box center [1427, 710] width 99 height 32
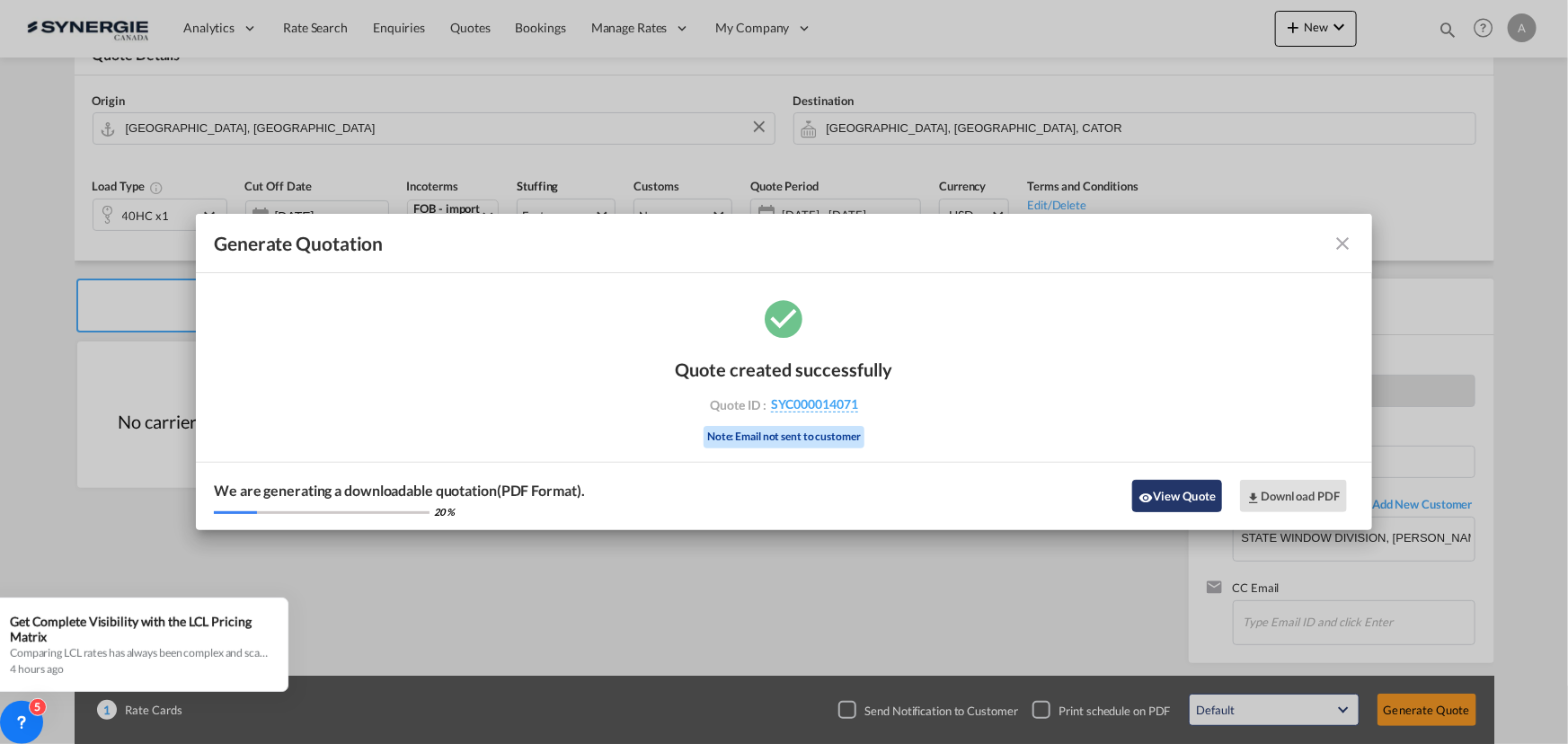
click at [1186, 492] on button "View Quote" at bounding box center [1176, 496] width 90 height 32
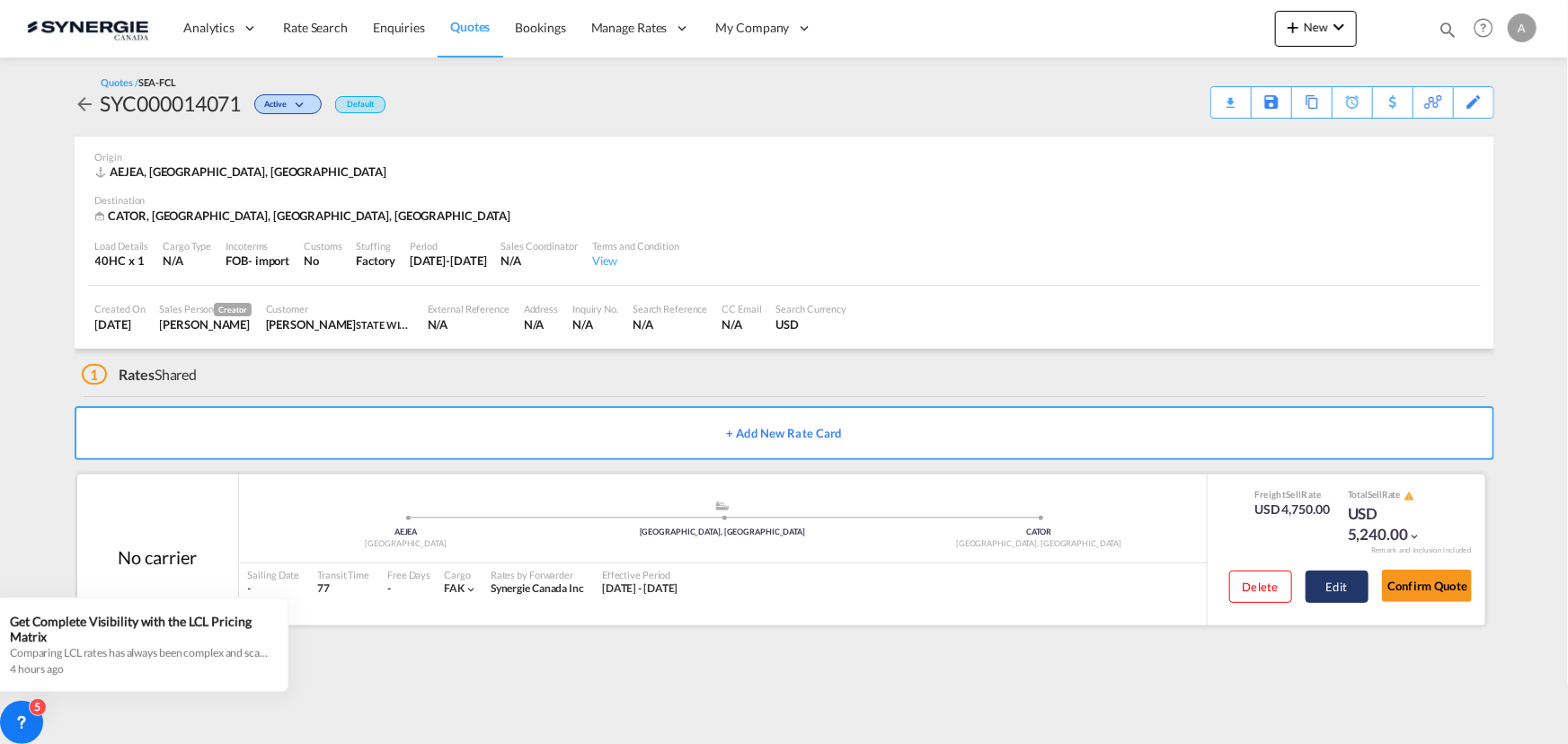
click at [1313, 587] on button "Edit" at bounding box center [1337, 587] width 63 height 32
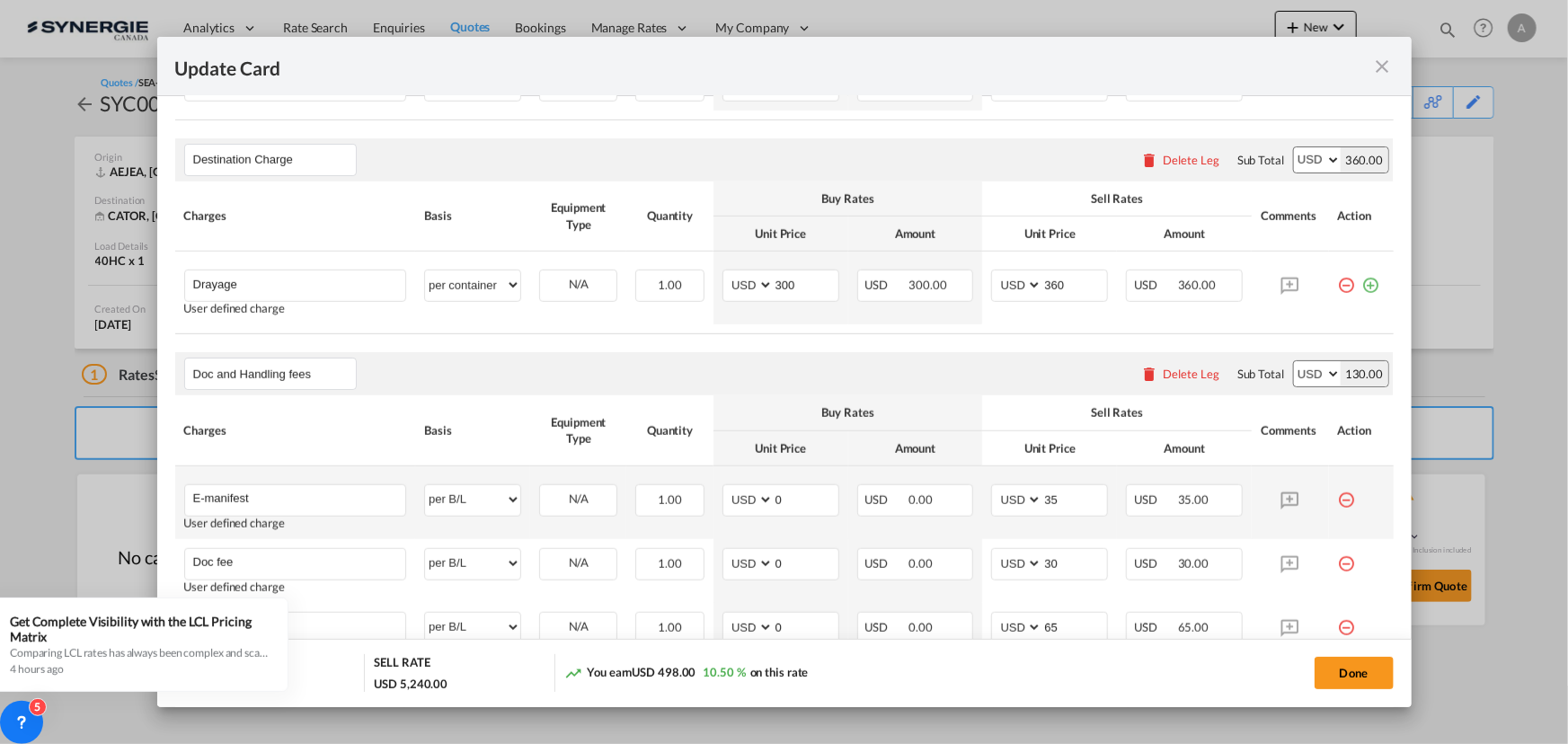
scroll to position [654, 0]
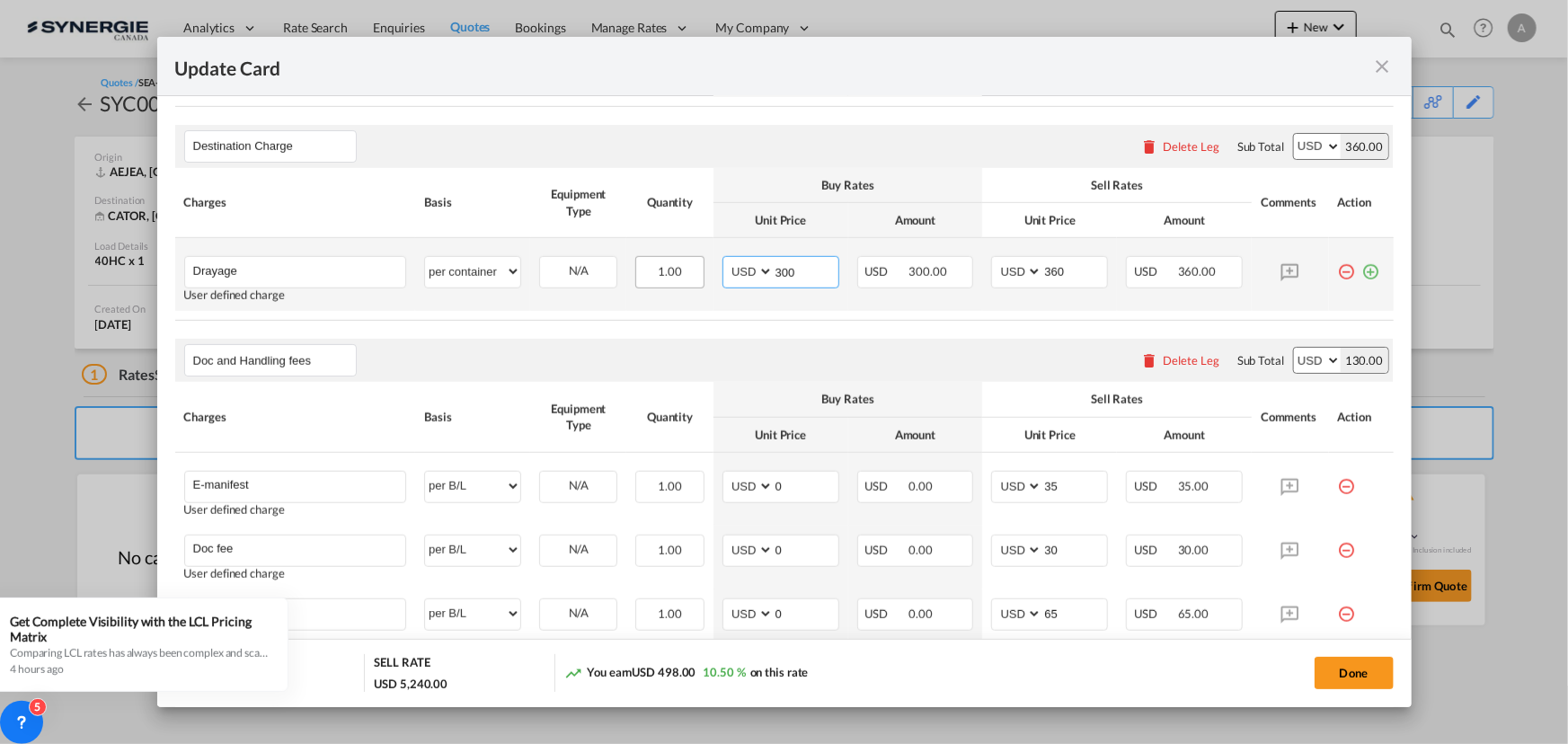
drag, startPoint x: 775, startPoint y: 270, endPoint x: 687, endPoint y: 263, distance: 88.3
click at [687, 263] on tr "Drayage Please Enter User Defined Charges Cannot Be Published User defined char…" at bounding box center [784, 274] width 1218 height 72
type input "276"
type input "330"
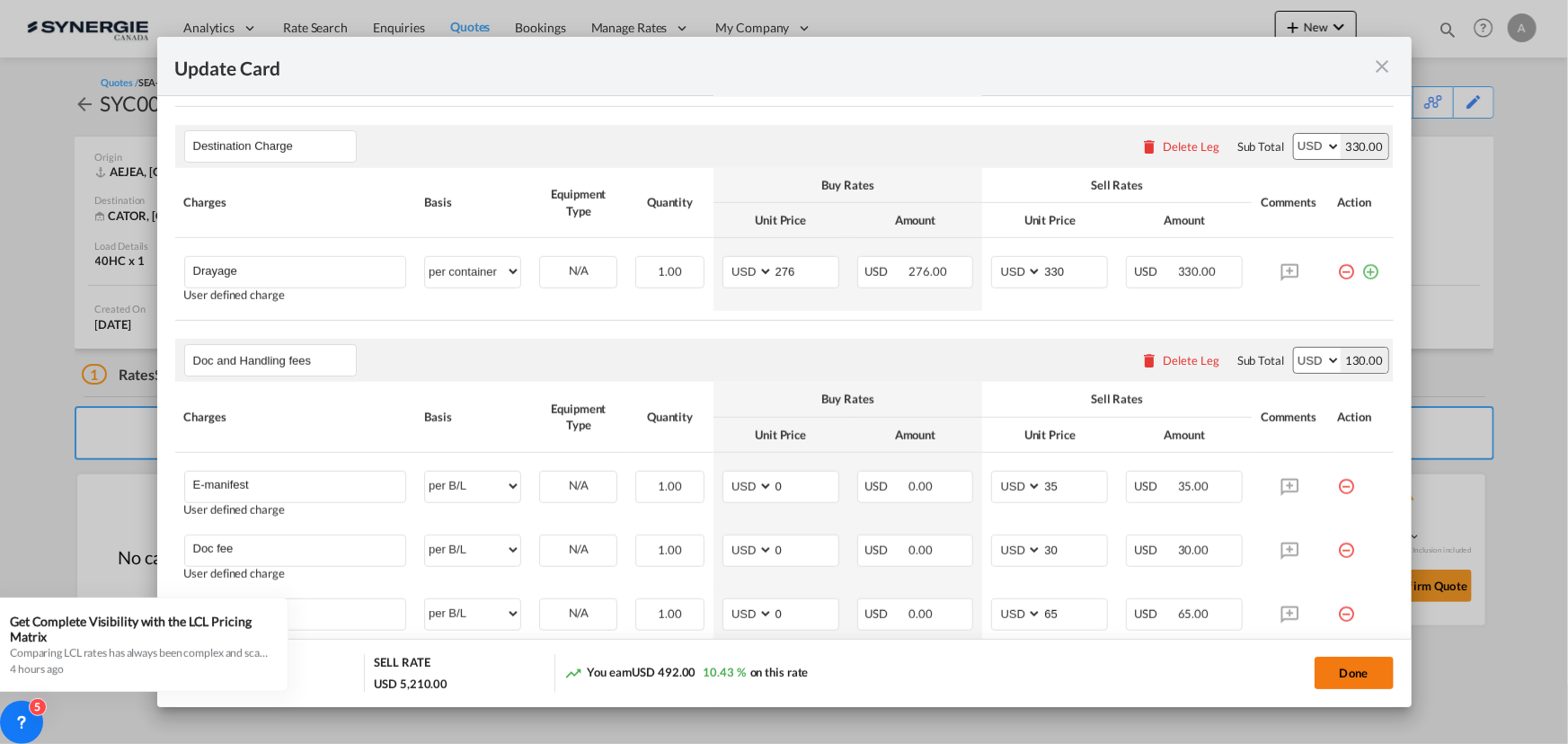
click at [1349, 667] on button "Done" at bounding box center [1354, 673] width 79 height 32
type input "[DATE]"
type input "30 Aug 2025"
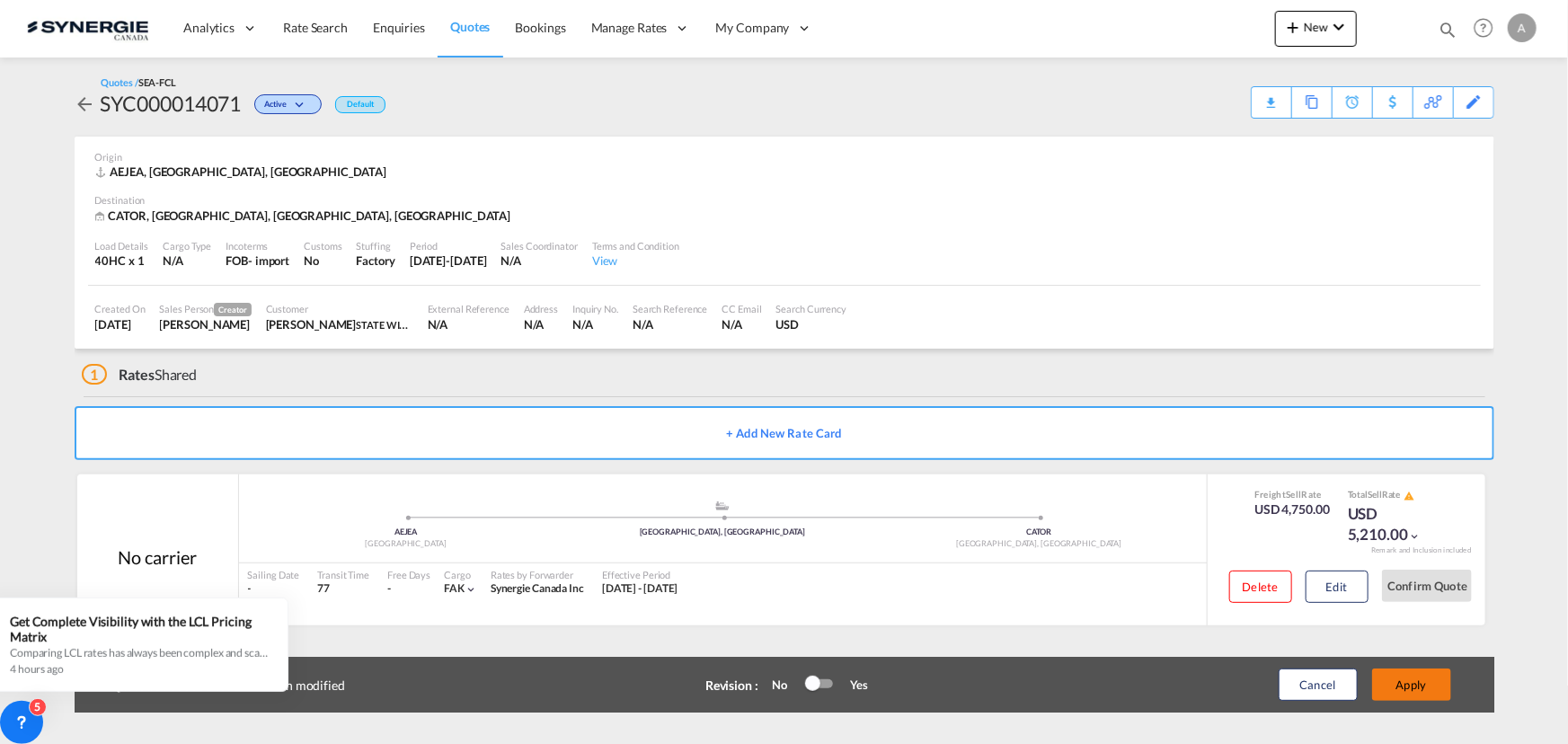
click at [1432, 682] on button "Apply" at bounding box center [1411, 685] width 79 height 32
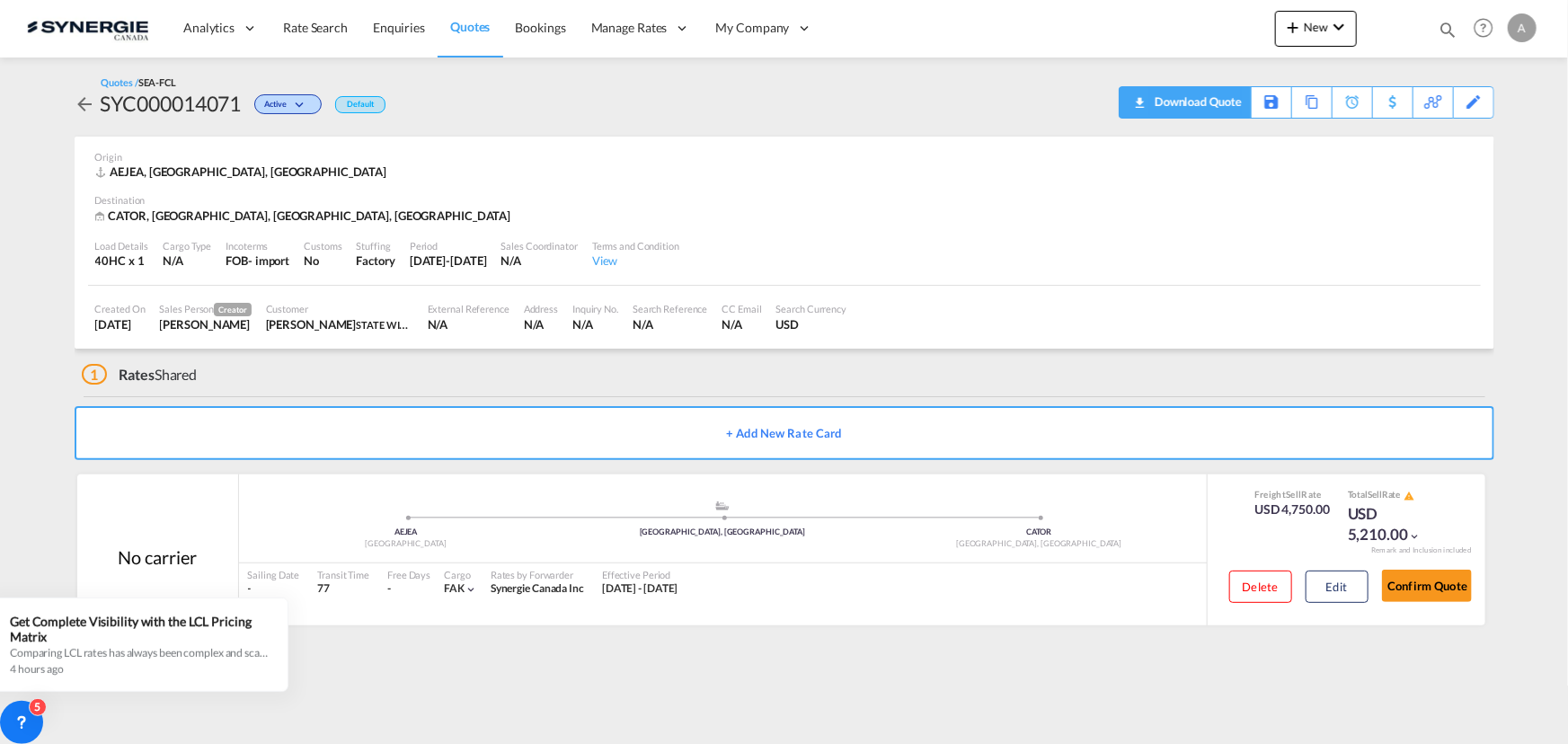
click at [1215, 102] on div "Download Quote" at bounding box center [1196, 101] width 91 height 29
click at [1336, 583] on button "Edit" at bounding box center [1337, 587] width 63 height 32
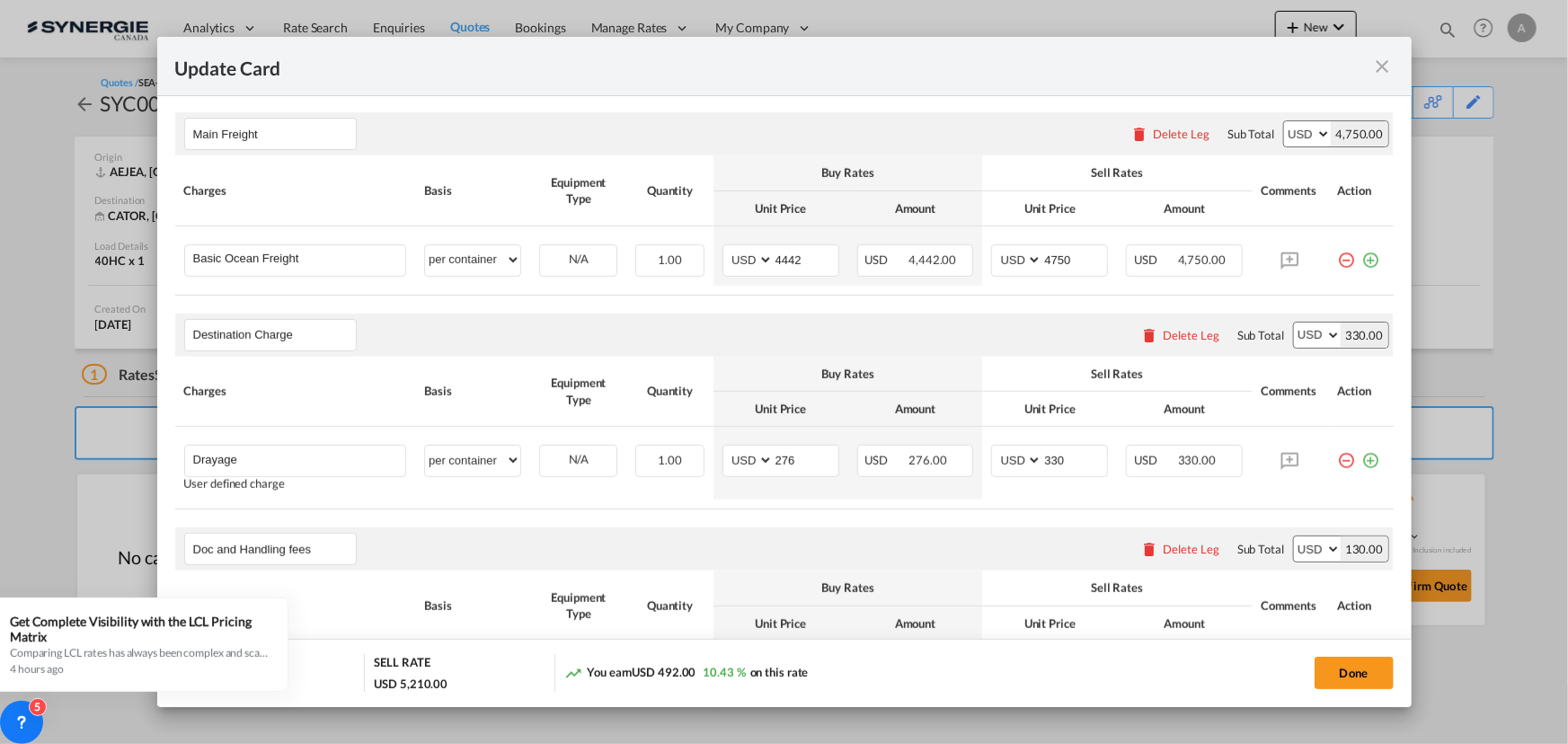
scroll to position [490, 0]
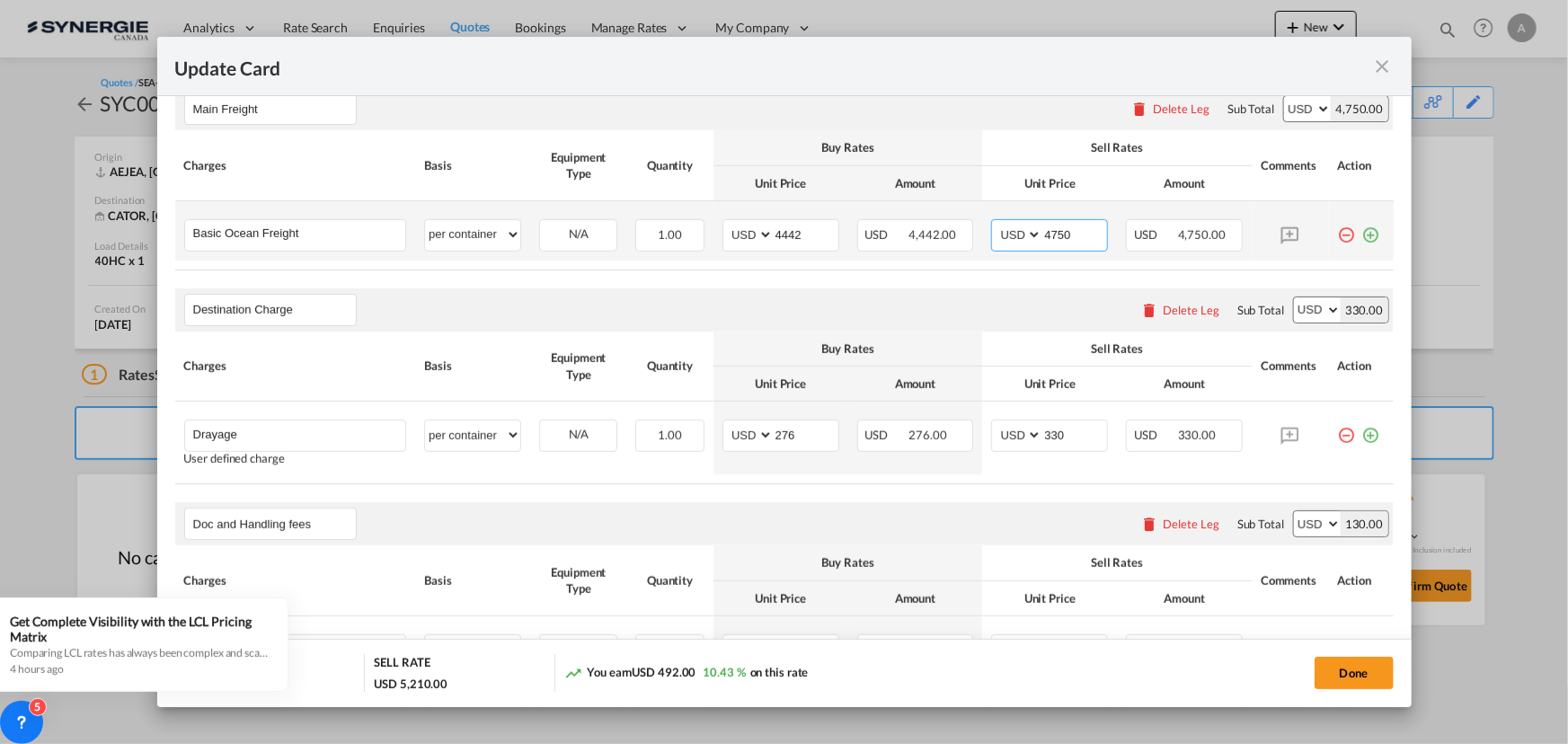
click at [1046, 232] on input "4750" at bounding box center [1075, 233] width 65 height 27
type input "4640"
select select "per container"
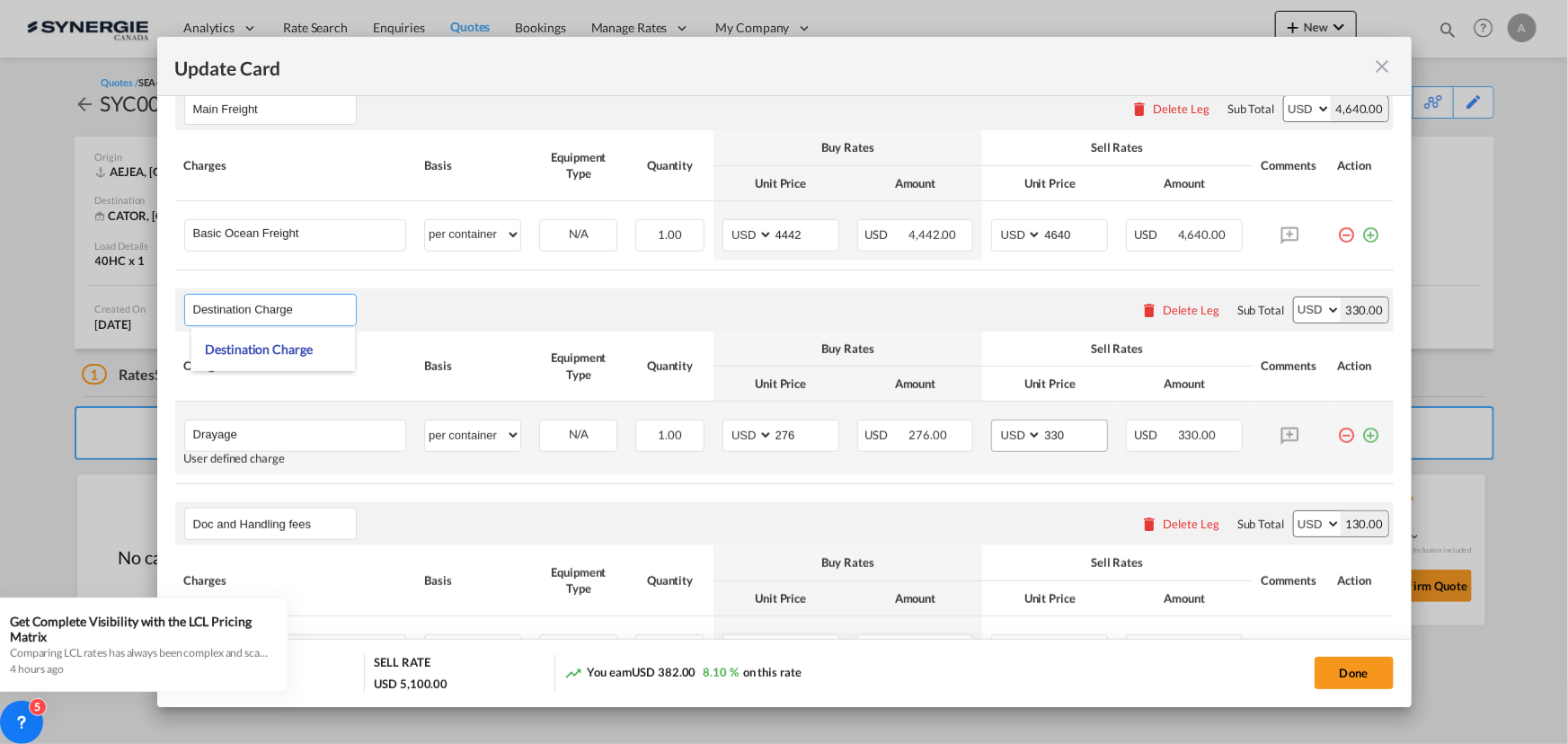
scroll to position [572, 0]
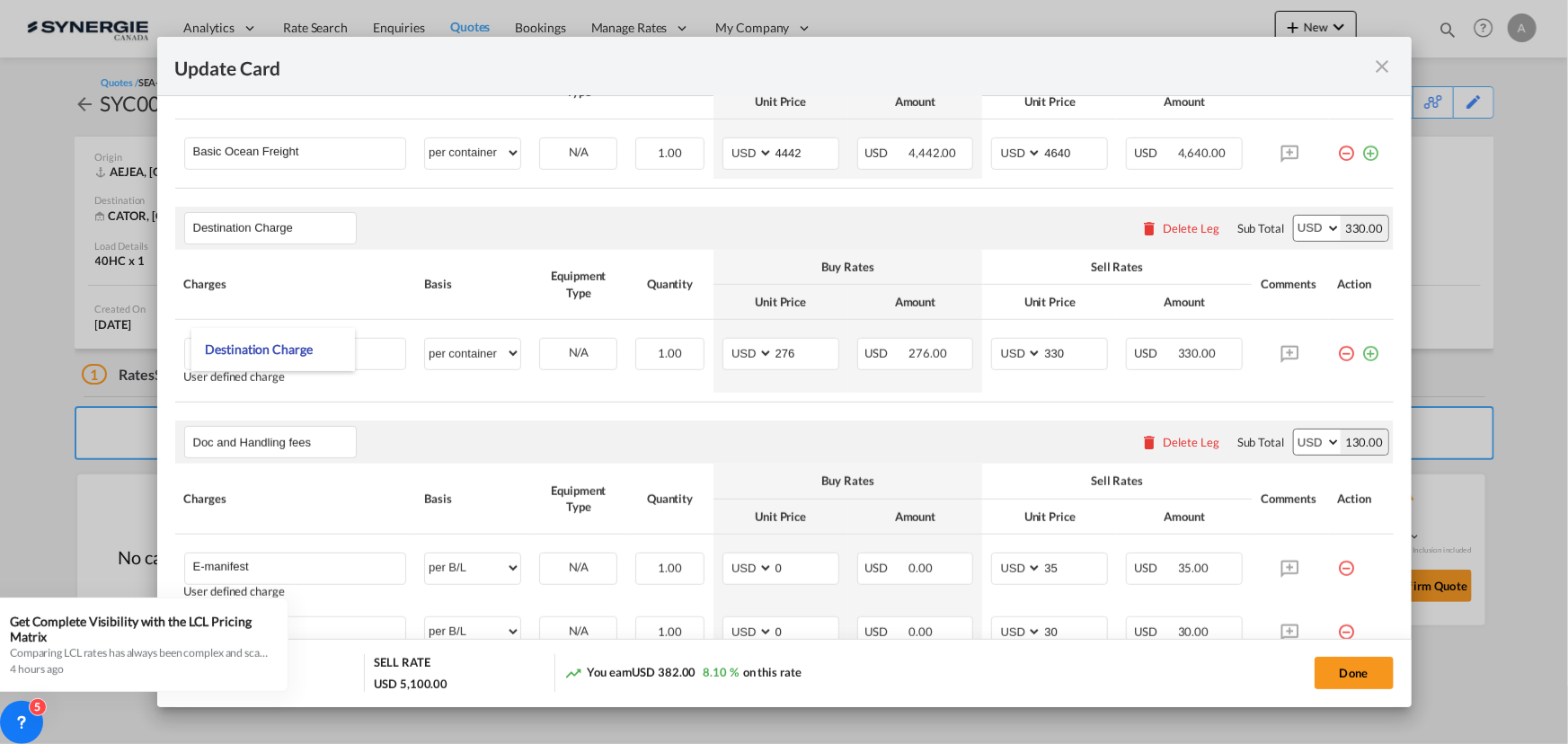
click at [922, 426] on div "Doc and Handling fees Please enter leg name Leg Name Already Exists Delete Leg …" at bounding box center [784, 441] width 1218 height 43
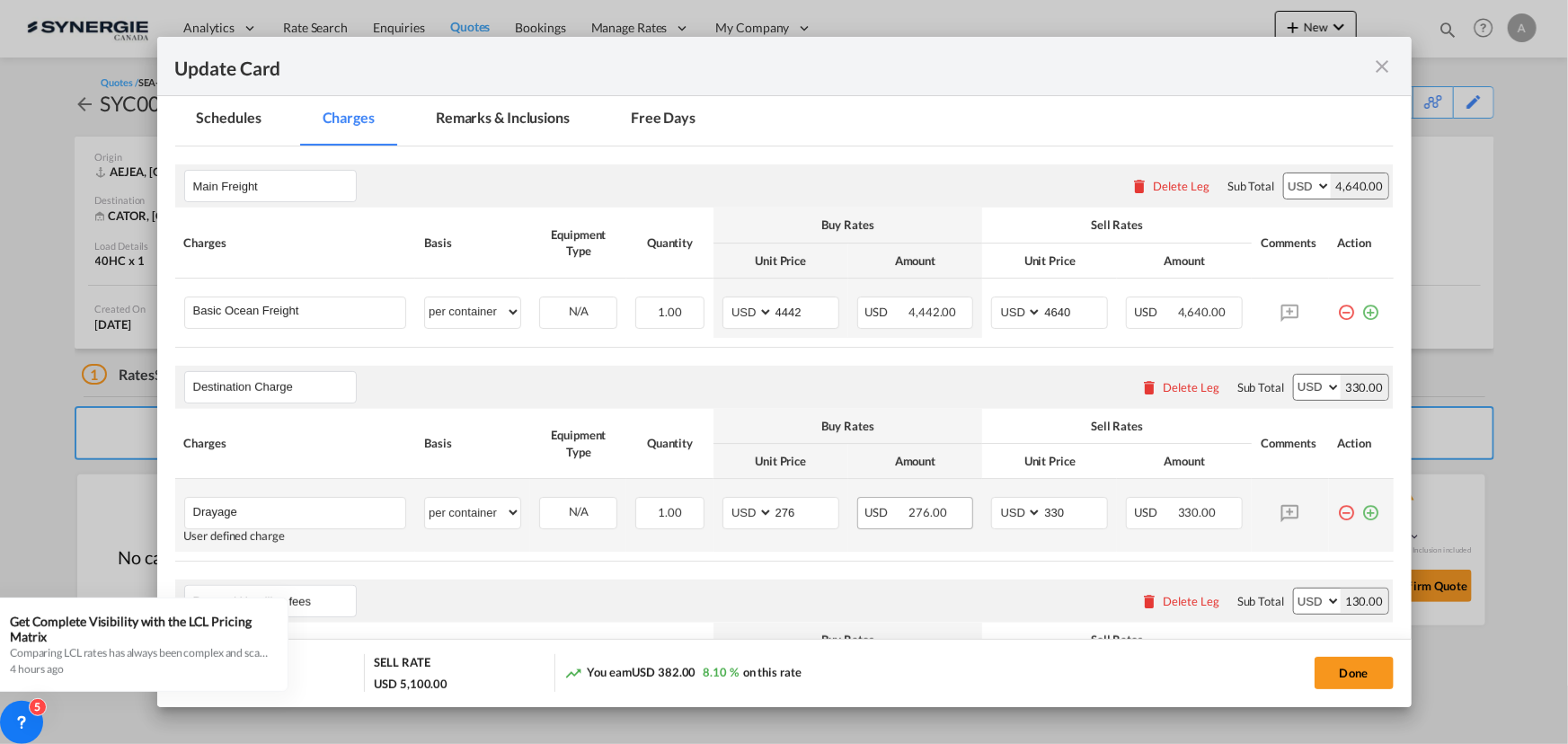
scroll to position [408, 0]
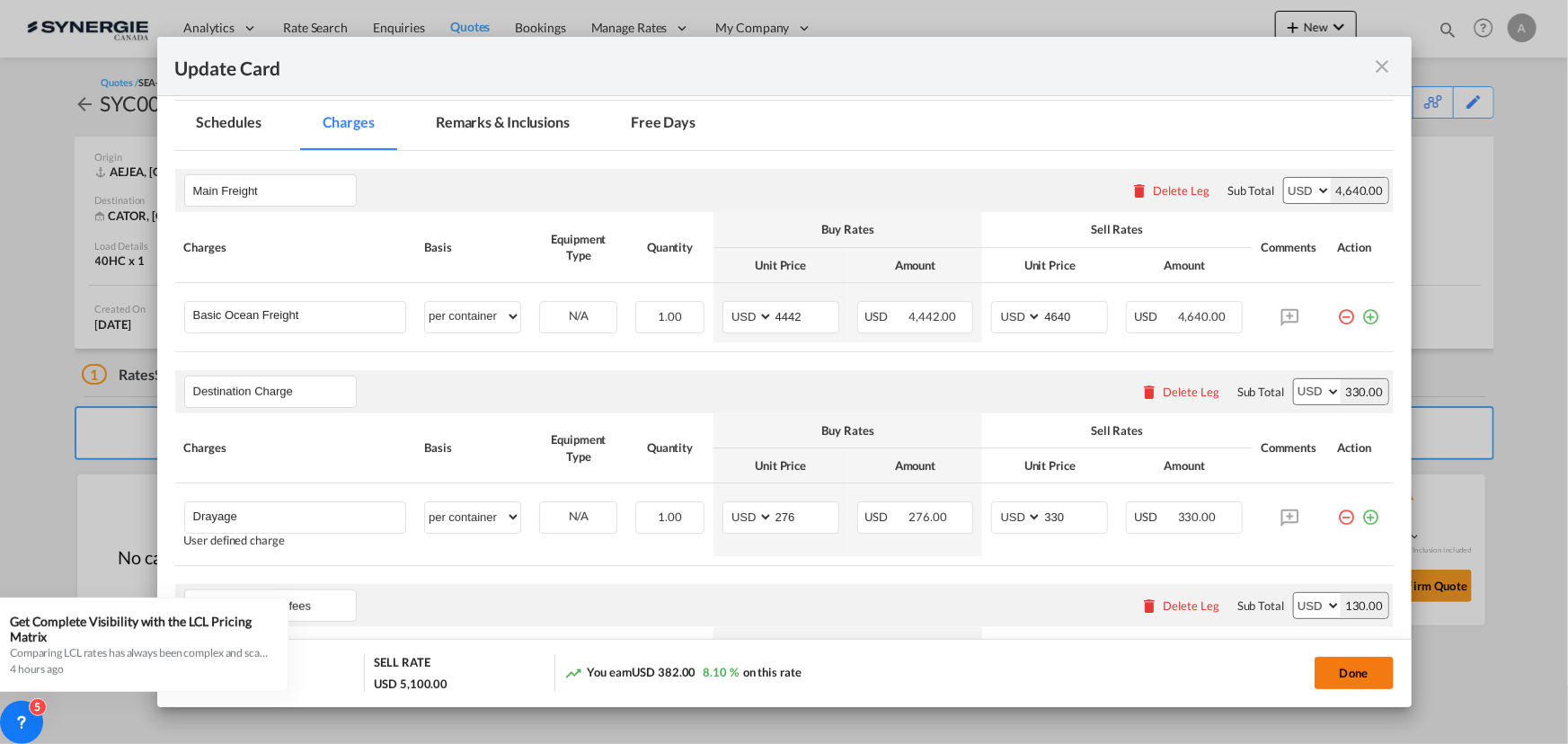
click at [1332, 674] on button "Done" at bounding box center [1354, 673] width 79 height 32
type input "[DATE]"
type input "30 Aug 2025"
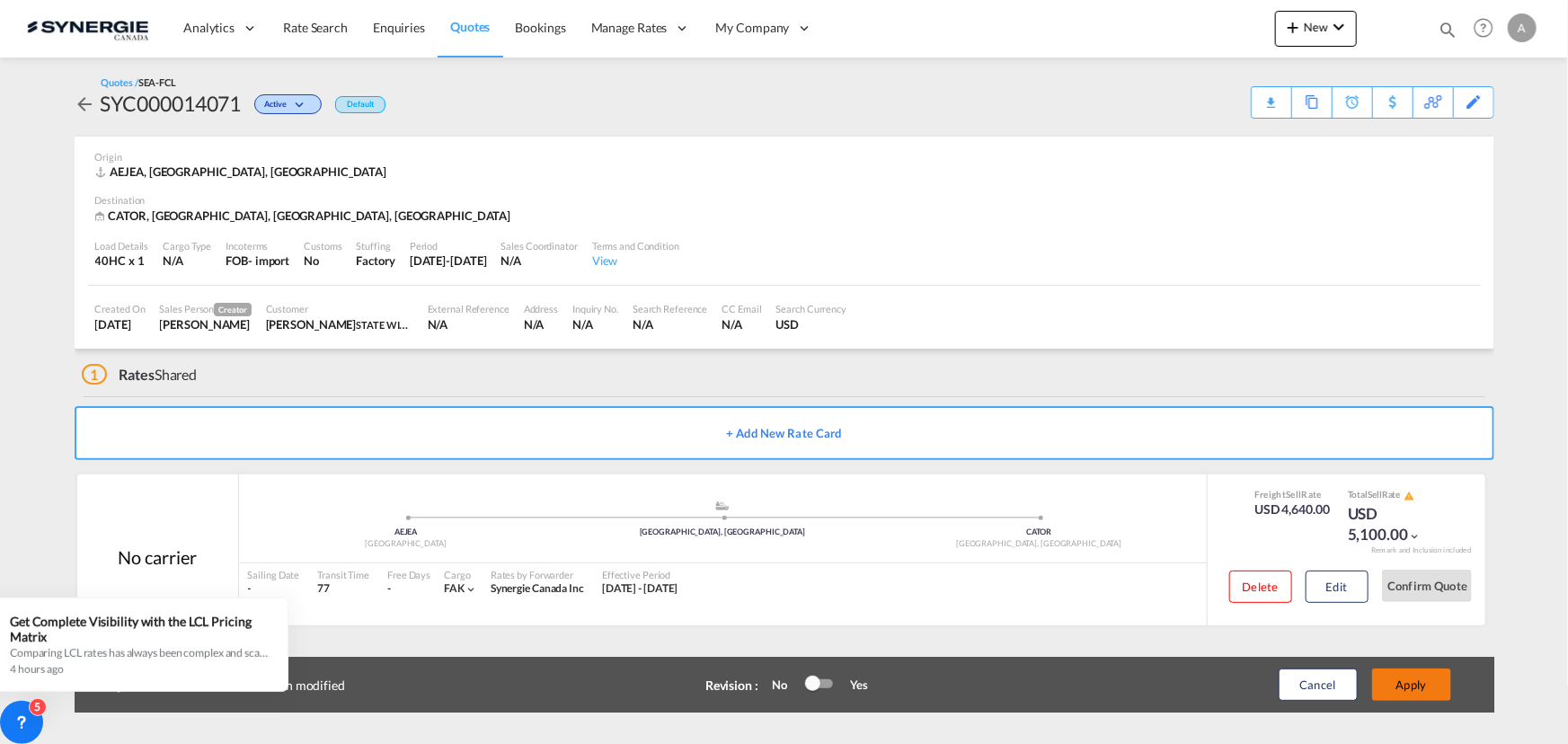
click at [1424, 678] on button "Apply" at bounding box center [1411, 685] width 79 height 32
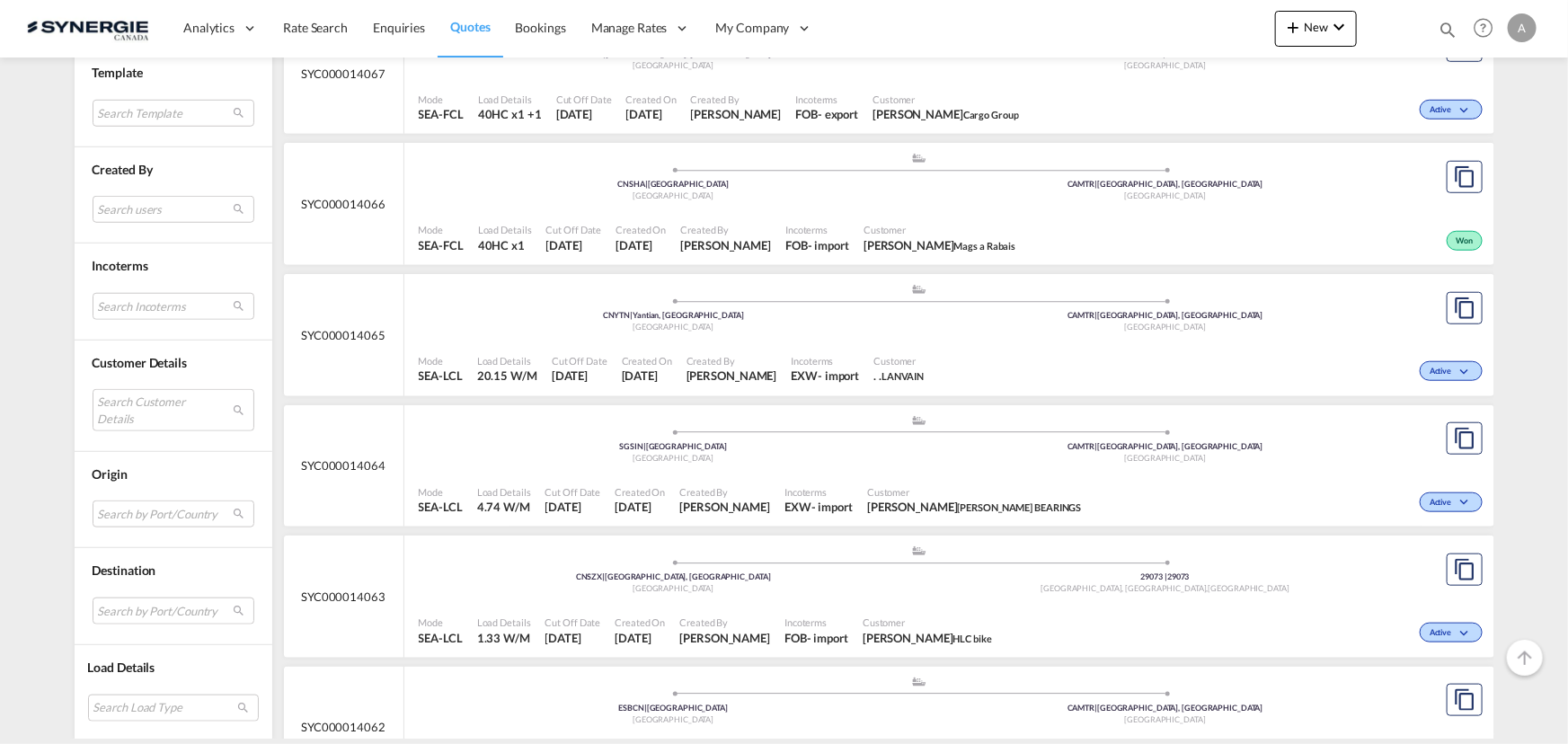
scroll to position [654, 0]
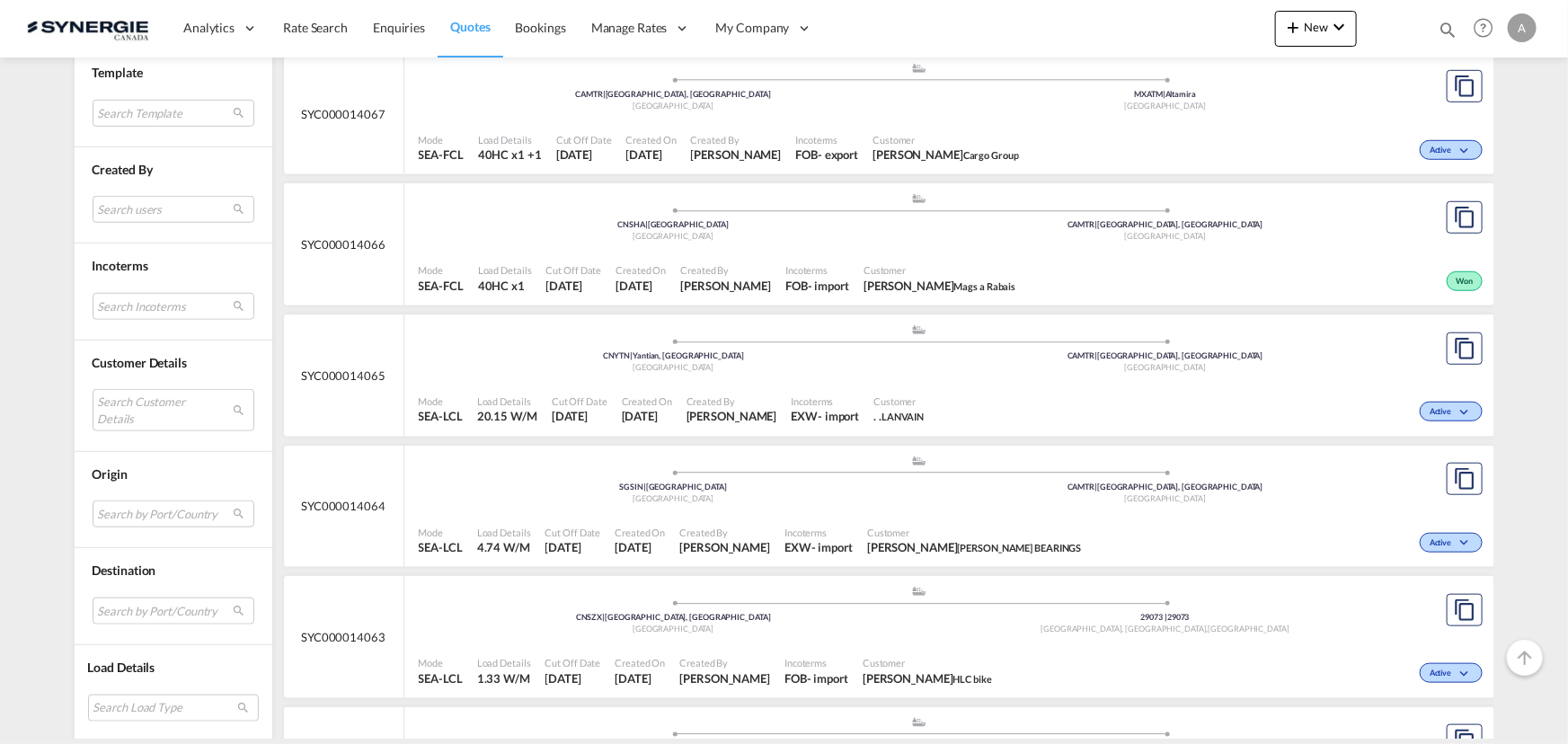
click at [143, 495] on div "Search by Port/Country JPNIC nichinan [GEOGRAPHIC_DATA] AEAMF mussafah [GEOGRAP…" at bounding box center [173, 508] width 162 height 51
click at [144, 514] on md-select "Search by Port/Country JPNIC nichinan [GEOGRAPHIC_DATA] AEAMF mussafah [GEOGRAP…" at bounding box center [173, 513] width 162 height 27
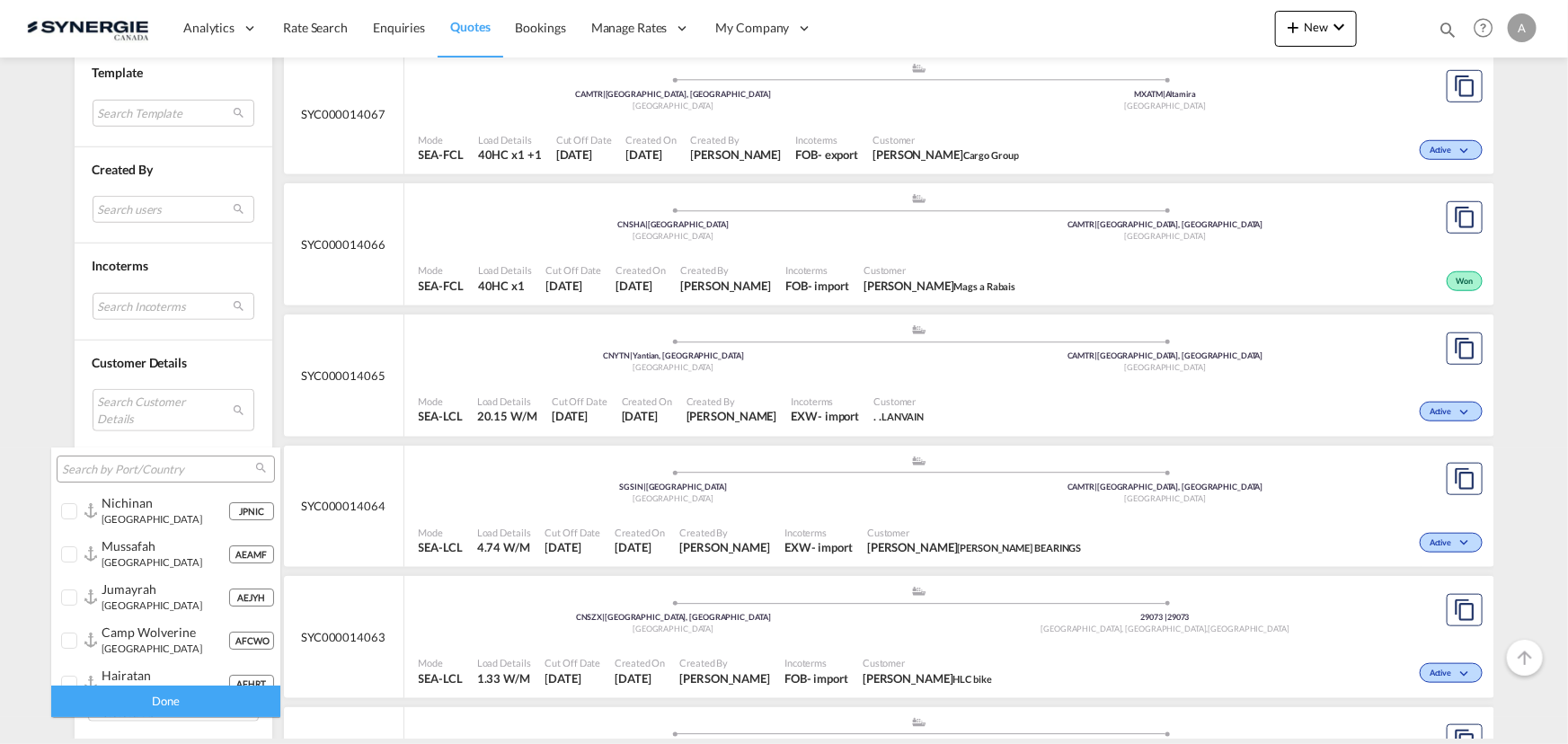
click at [136, 463] on input "search" at bounding box center [158, 470] width 193 height 16
type input "d"
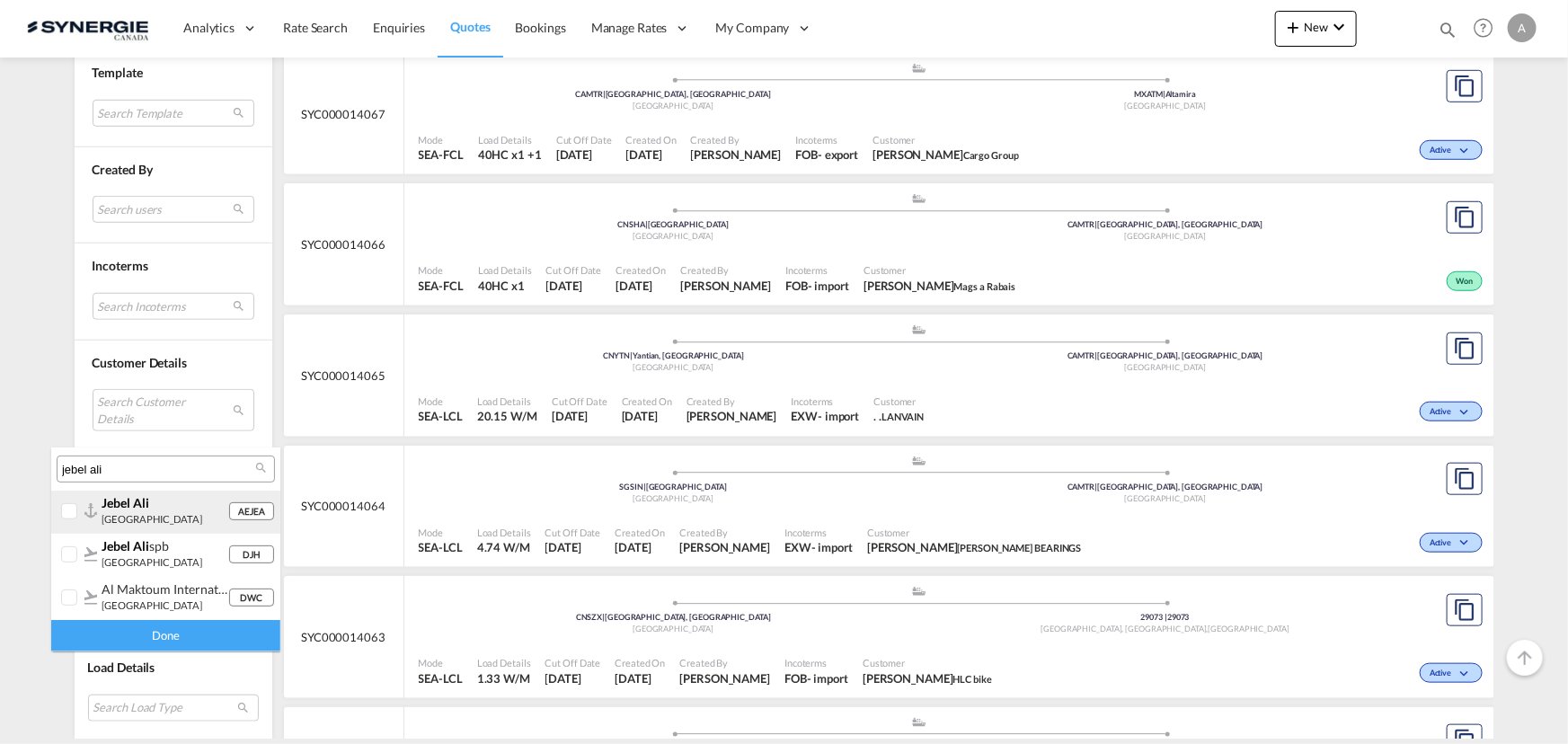
type input "jebel ali"
click at [92, 520] on div "AEJEA jebel ali [GEOGRAPHIC_DATA]" at bounding box center [157, 511] width 141 height 30
click at [99, 628] on div "Done" at bounding box center [166, 635] width 229 height 31
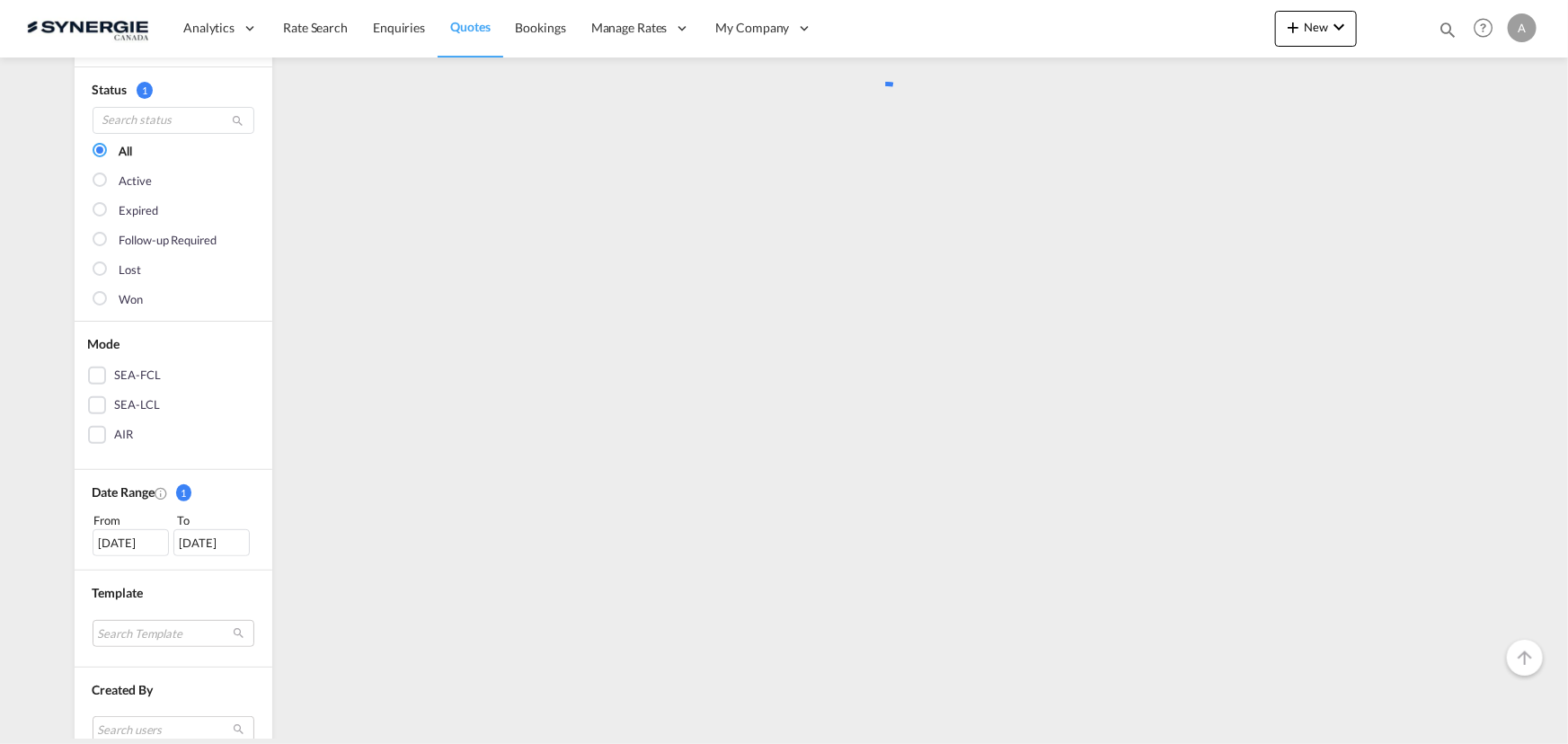
scroll to position [0, 0]
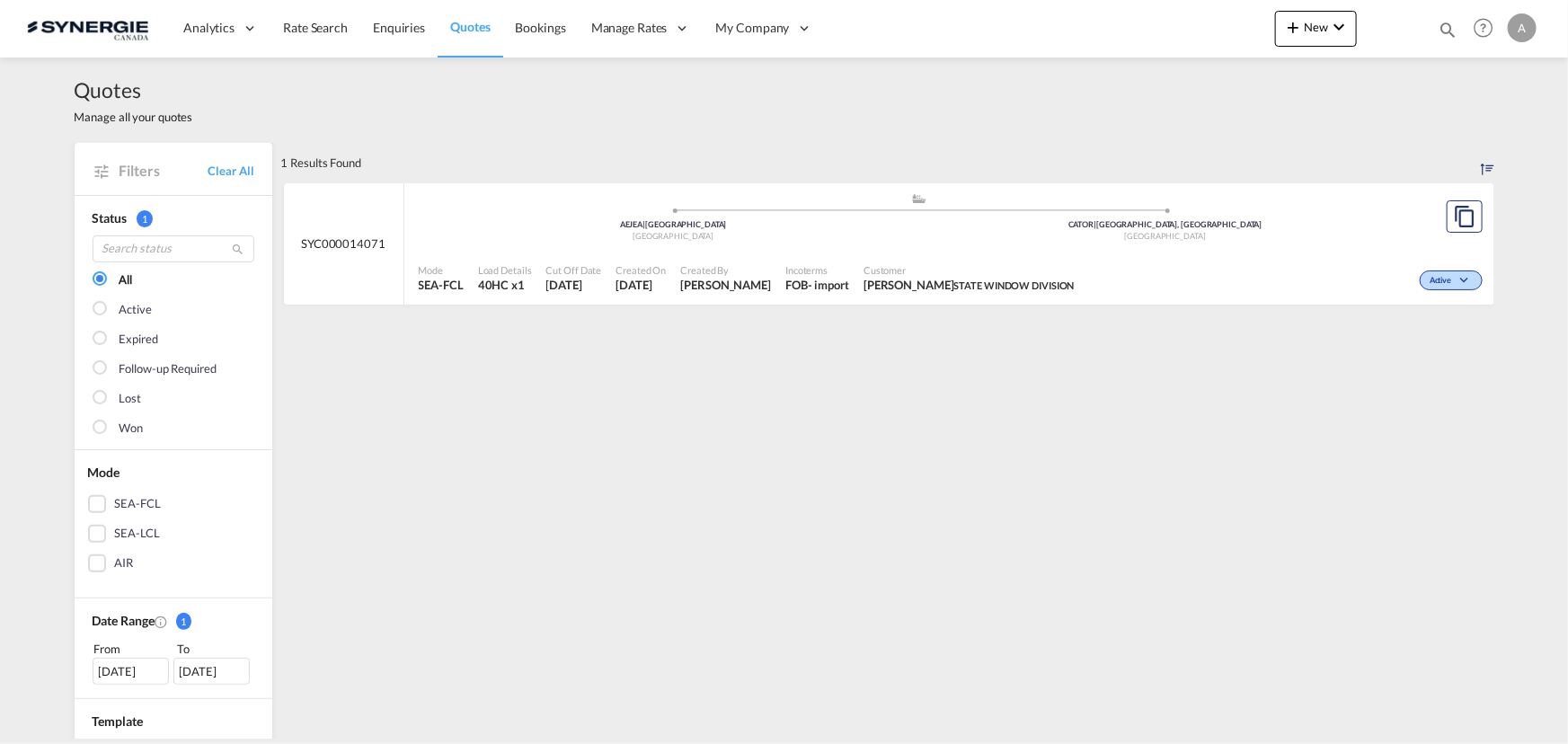
click at [105, 671] on div "[DATE]" at bounding box center [131, 671] width 76 height 27
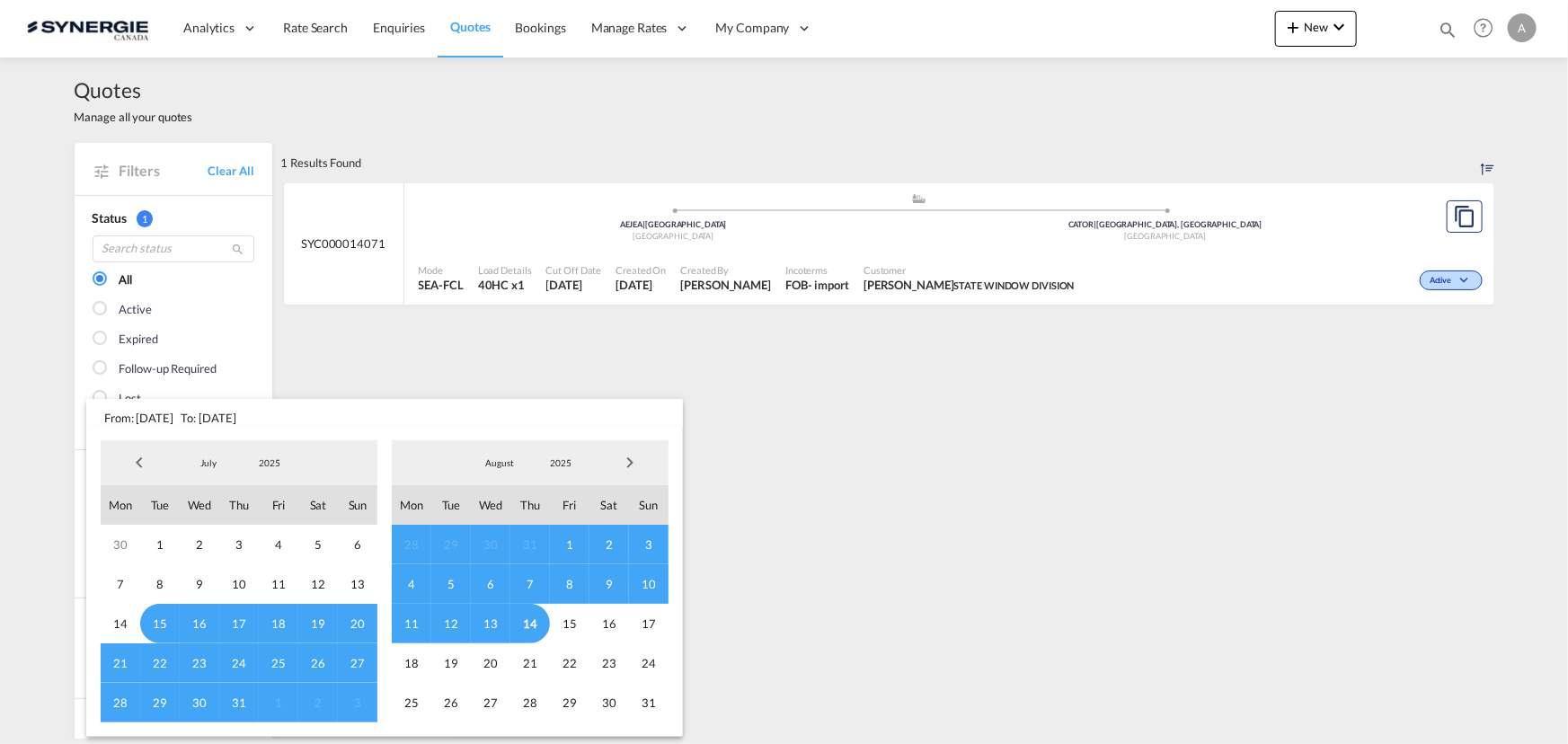
click at [273, 468] on span "2025" at bounding box center [270, 462] width 57 height 12
click at [279, 375] on md-option "2023" at bounding box center [287, 376] width 122 height 43
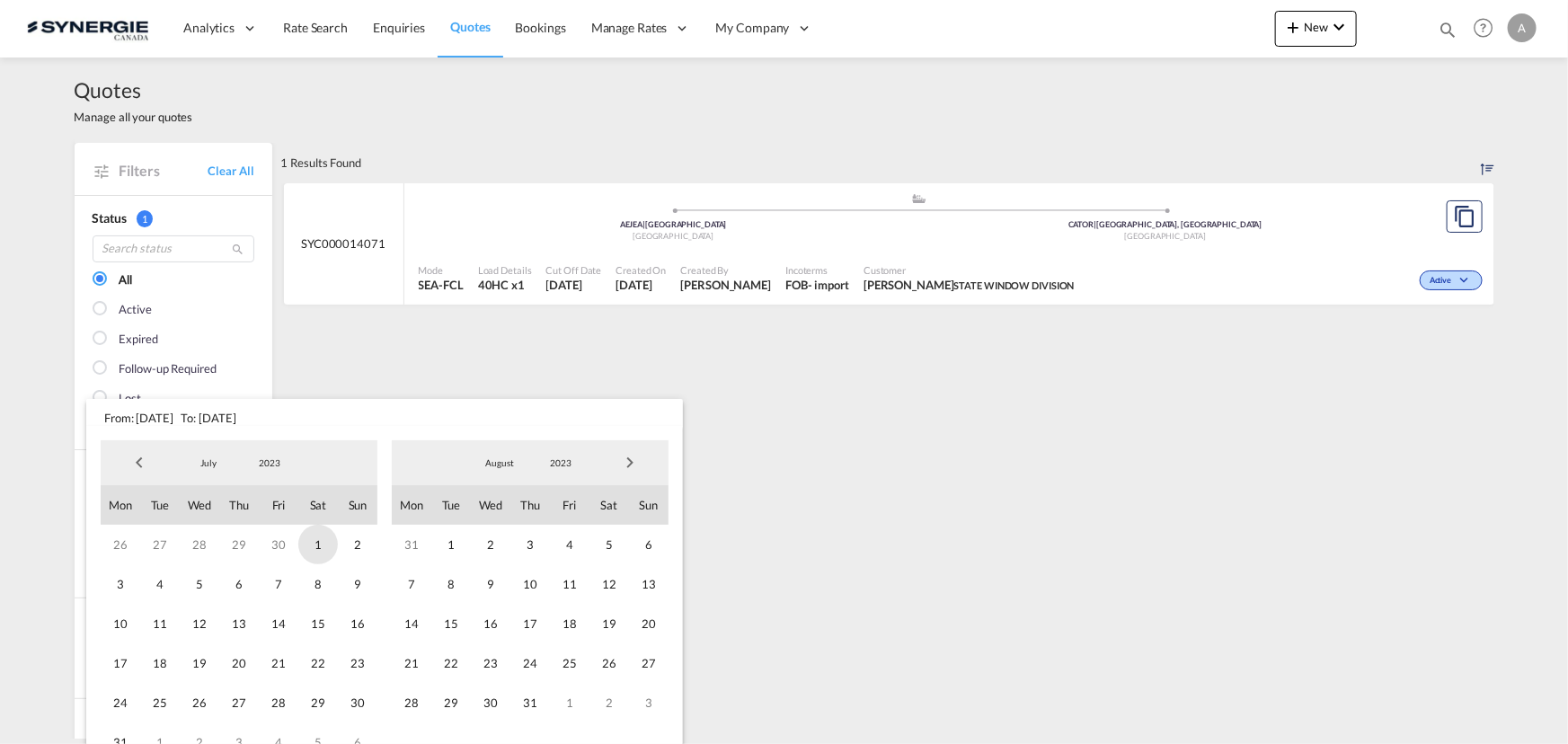
click at [312, 542] on span "1" at bounding box center [317, 544] width 39 height 39
click at [550, 461] on span "2023" at bounding box center [560, 462] width 57 height 12
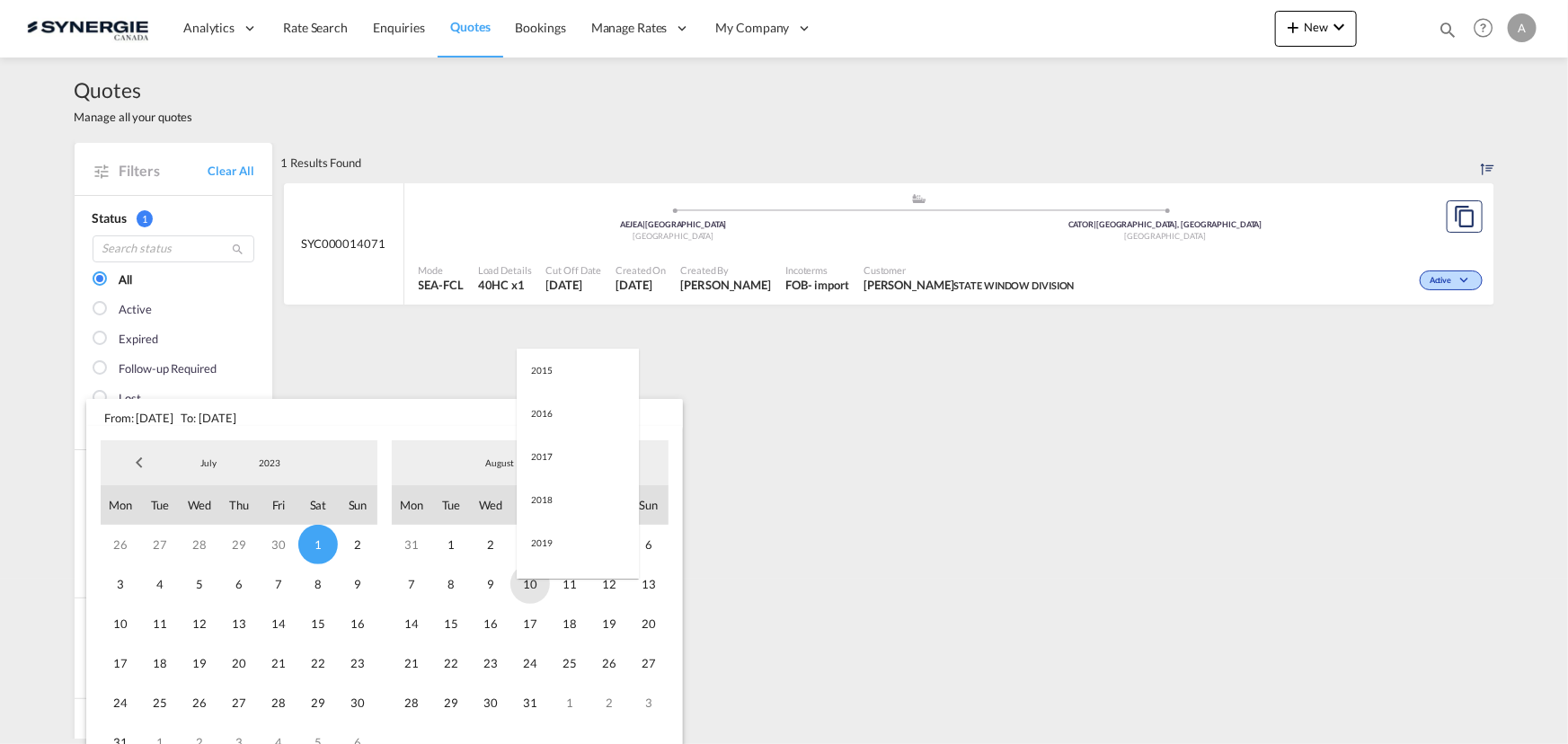
scroll to position [251, 0]
click at [538, 559] on md-option "2025" at bounding box center [577, 549] width 122 height 43
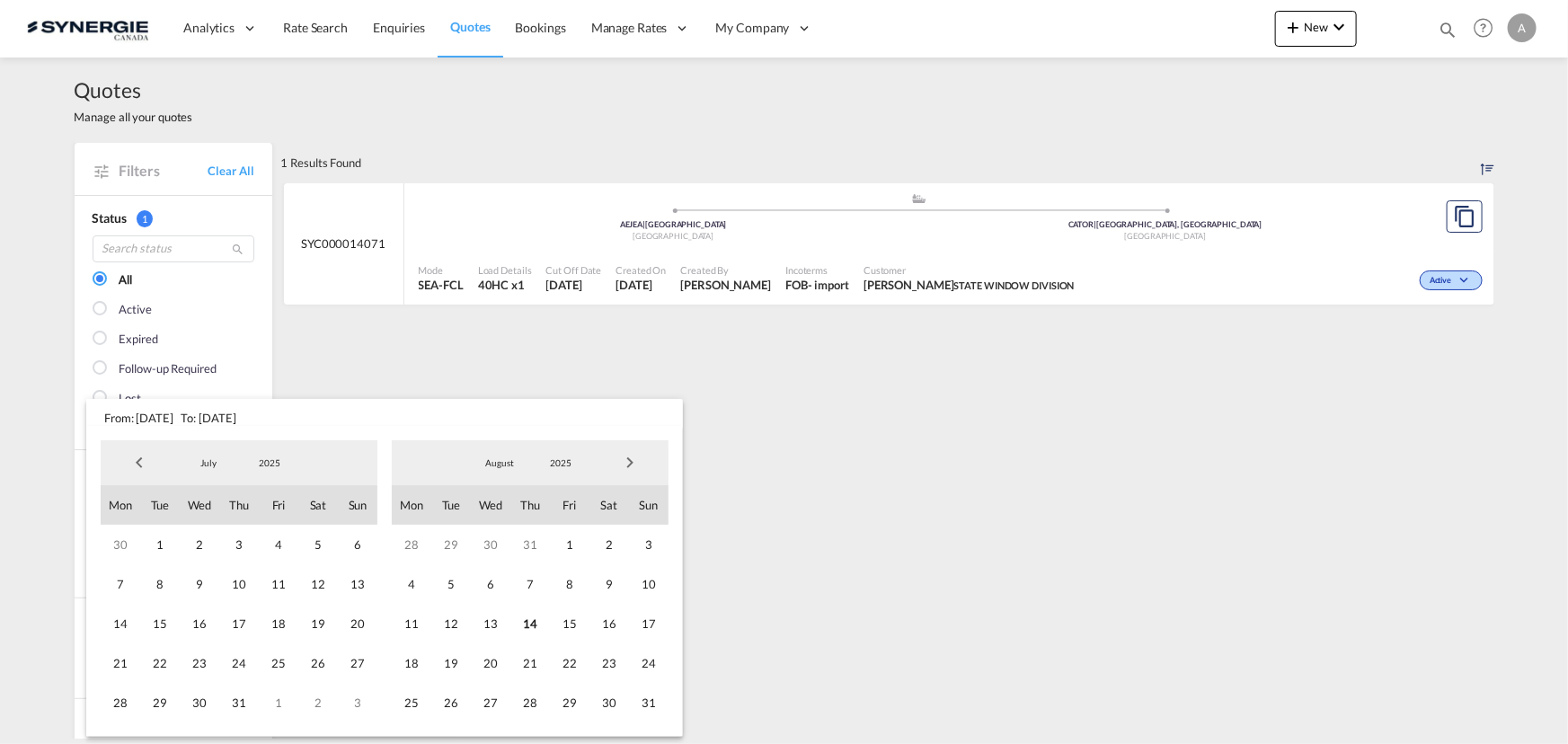
drag, startPoint x: 533, startPoint y: 623, endPoint x: 557, endPoint y: 608, distance: 28.3
click at [534, 623] on span "14" at bounding box center [530, 623] width 39 height 39
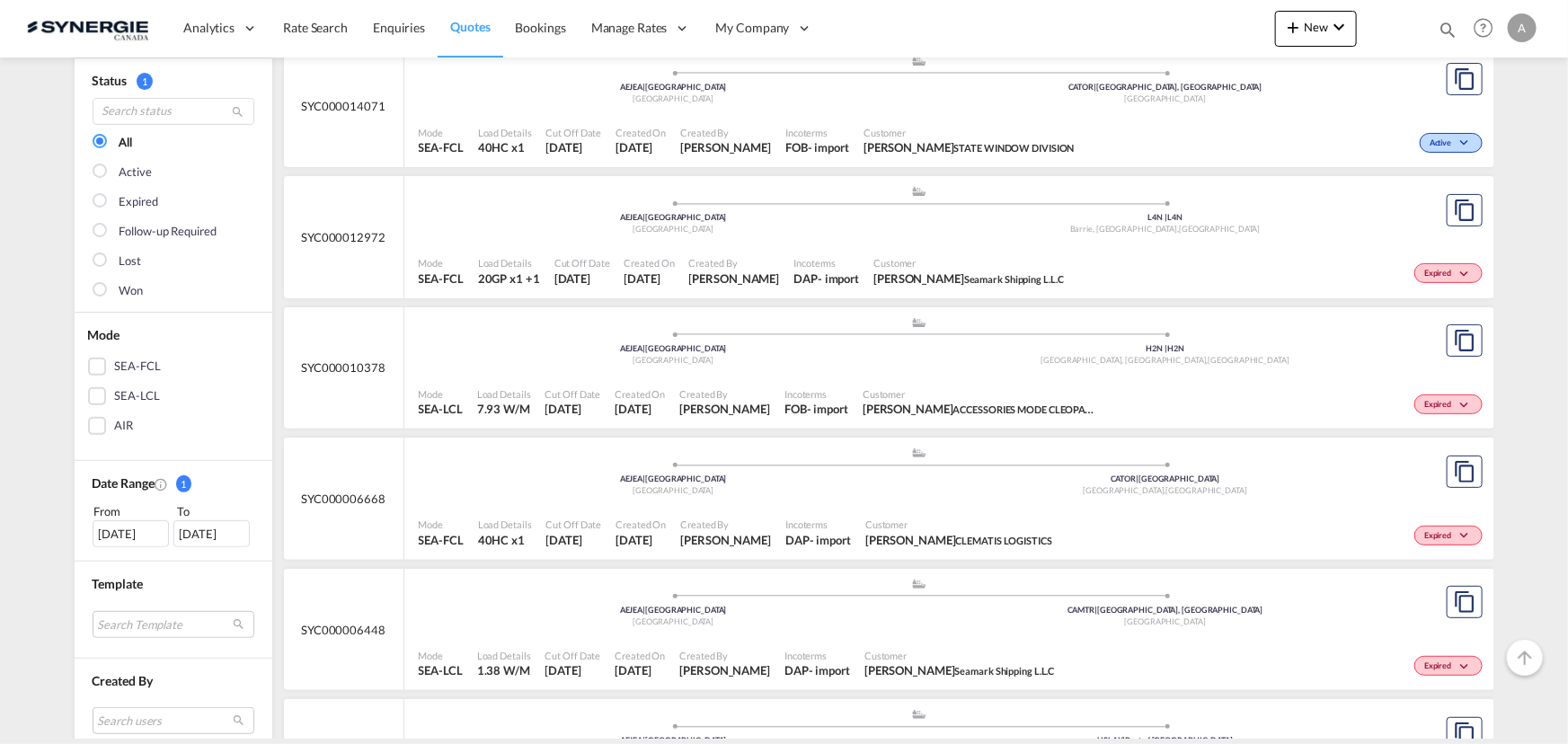
scroll to position [163, 0]
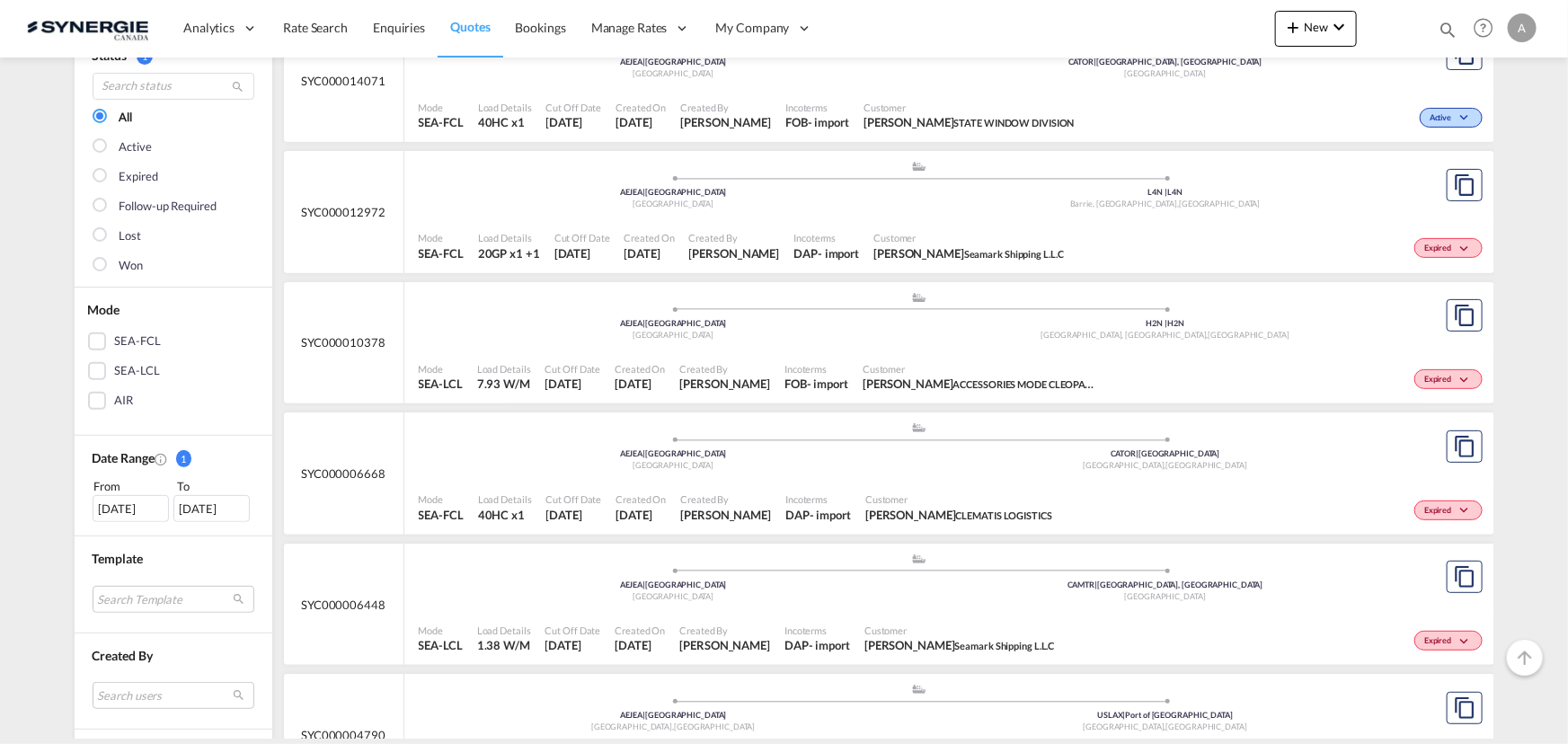
click at [818, 88] on div ".a{fill:#aaa8ad;} .a{fill:#aaa8ad;} AEJEA | [GEOGRAPHIC_DATA] H2N | H2N [GEOGRA…" at bounding box center [918, 58] width 1001 height 58
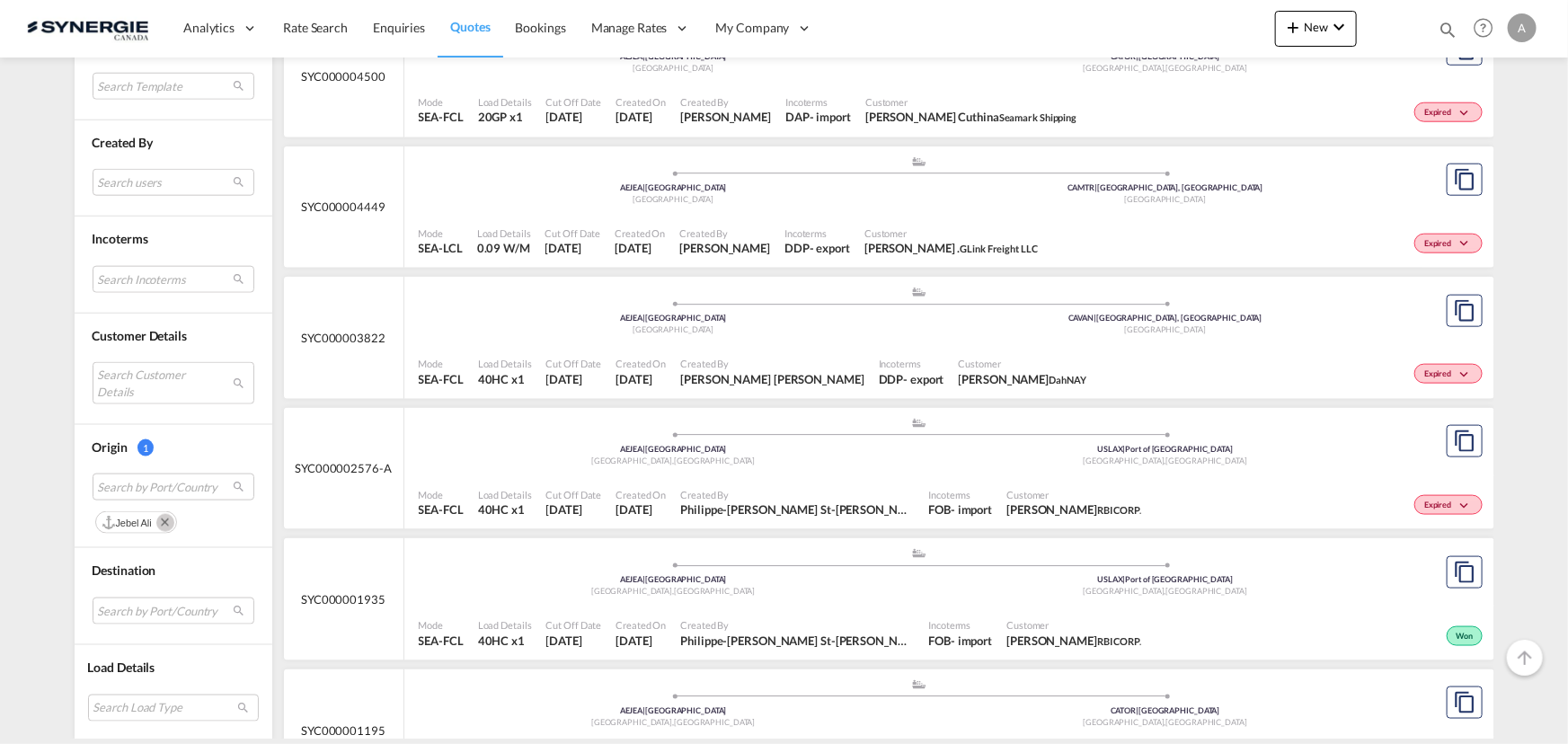
scroll to position [1016, 0]
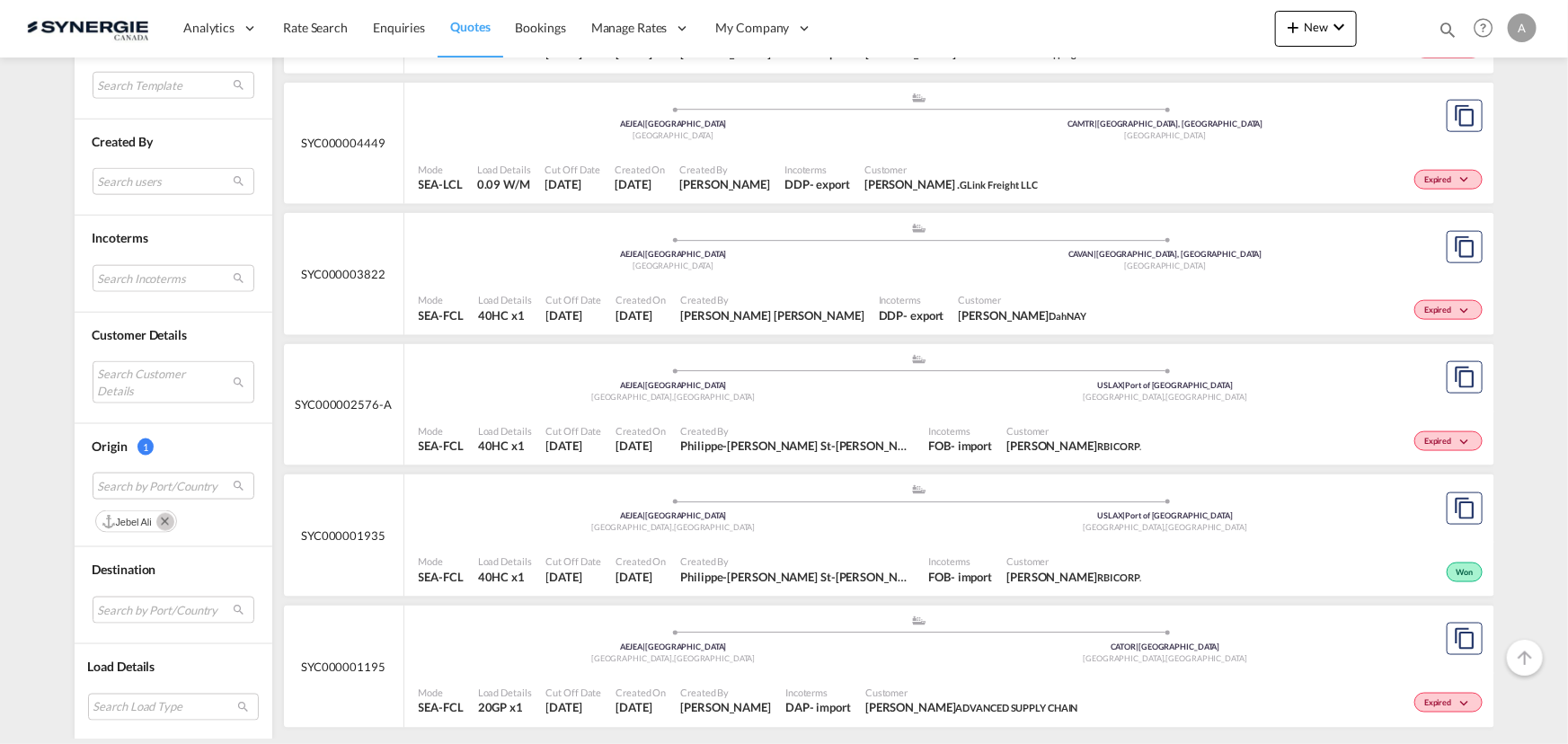
click at [999, 548] on div "Customer [PERSON_NAME] RBI CORP." at bounding box center [1074, 569] width 150 height 45
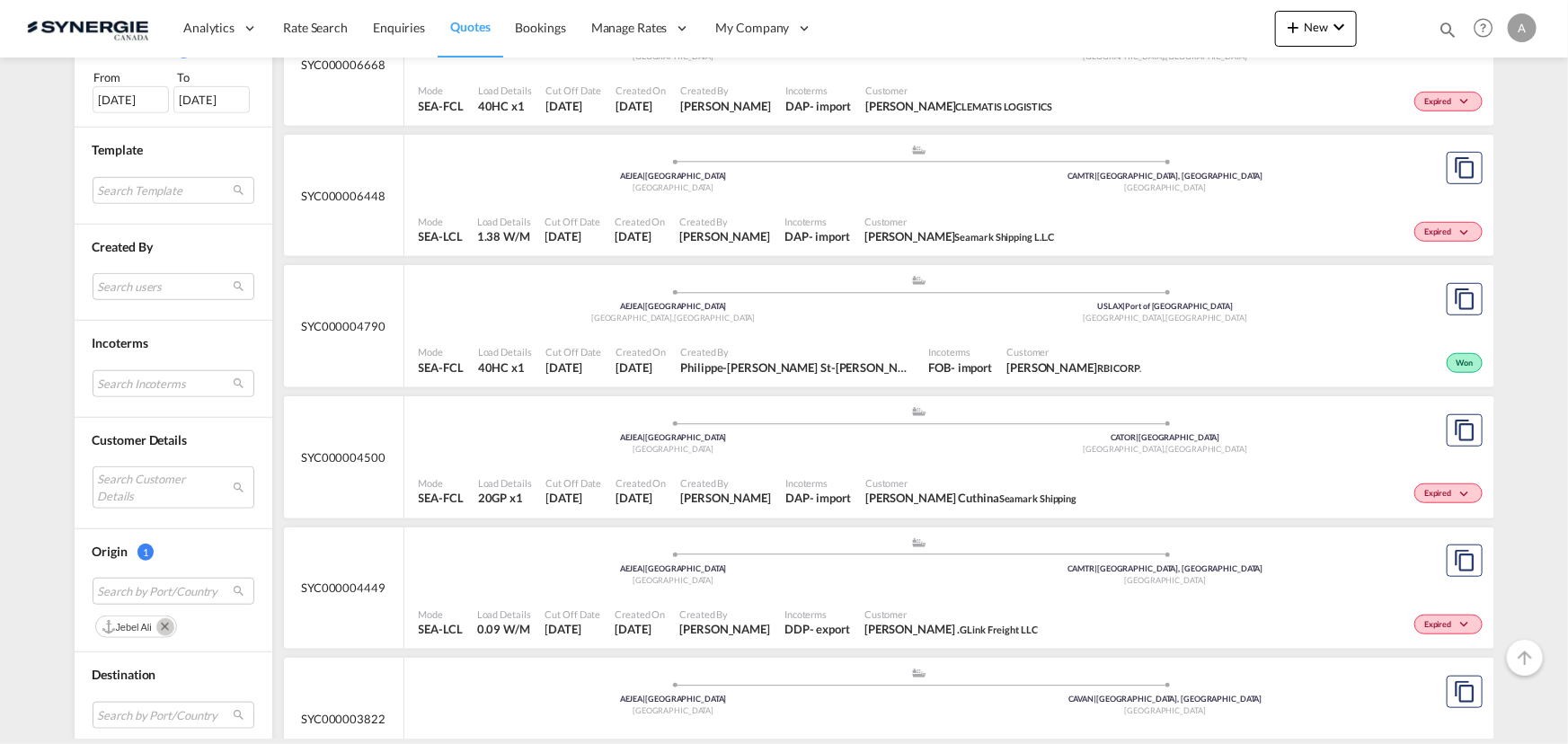
scroll to position [363, 0]
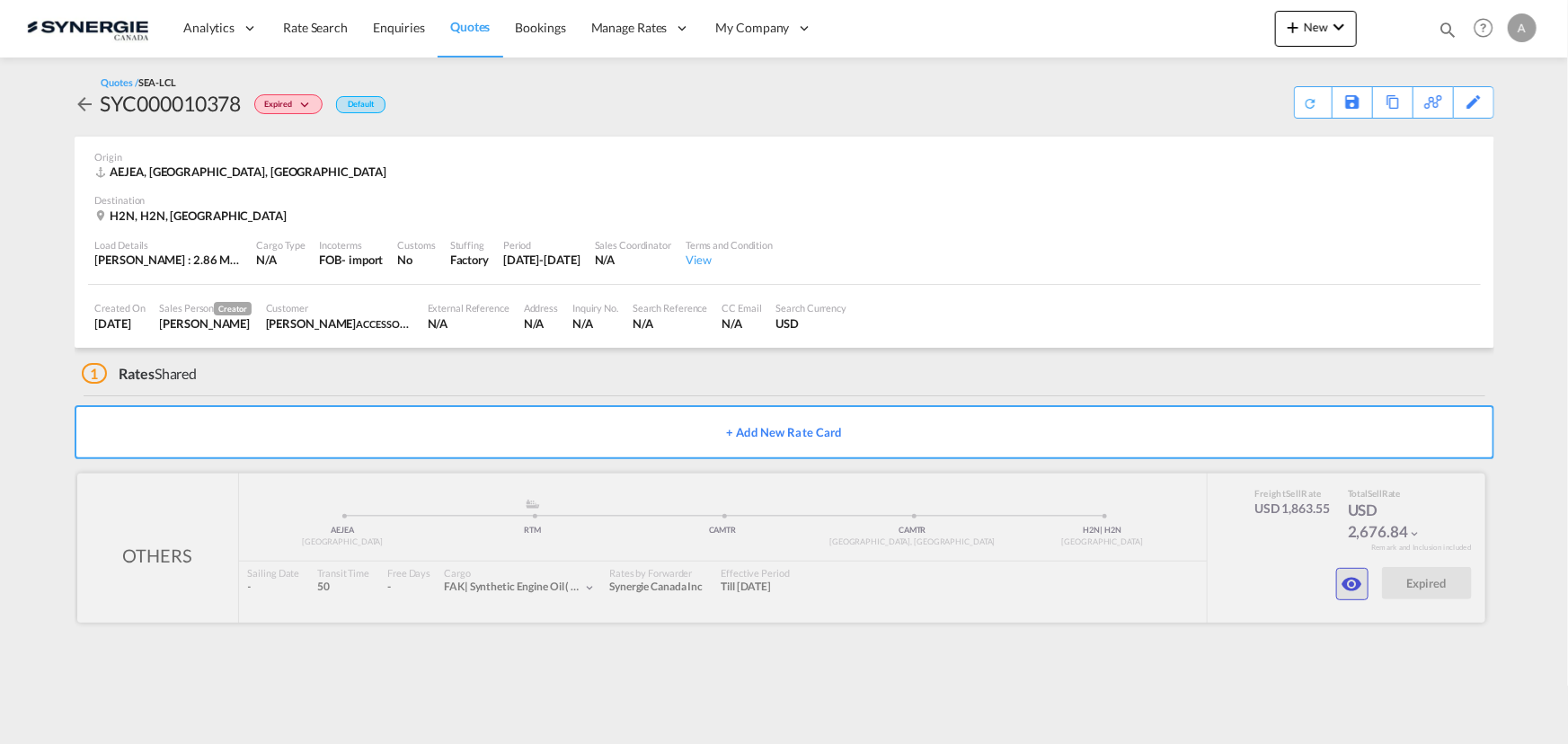
click at [1359, 589] on md-icon "icon-eye" at bounding box center [1352, 584] width 22 height 22
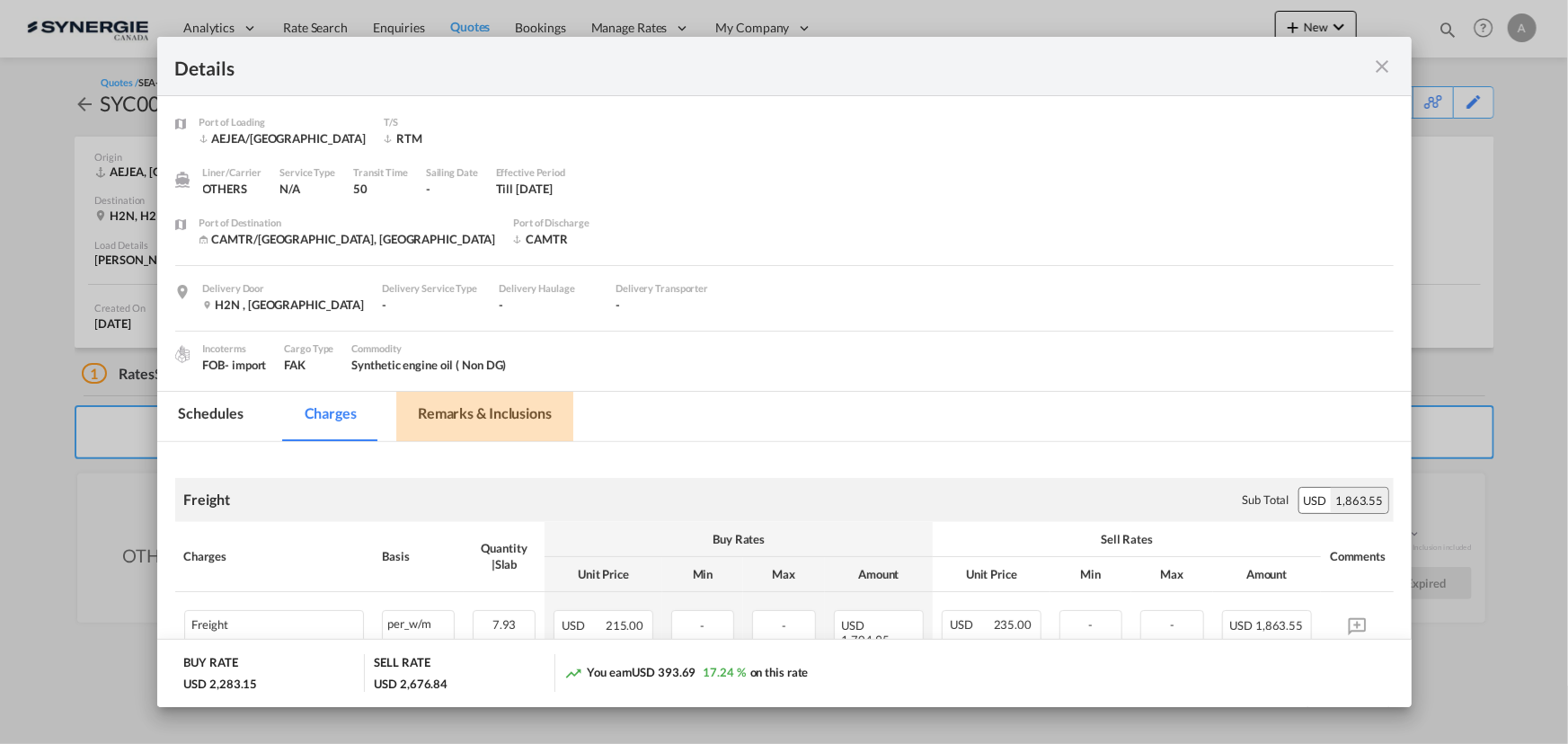
click at [502, 417] on md-tab-item "Remarks & Inclusions" at bounding box center [485, 416] width 177 height 50
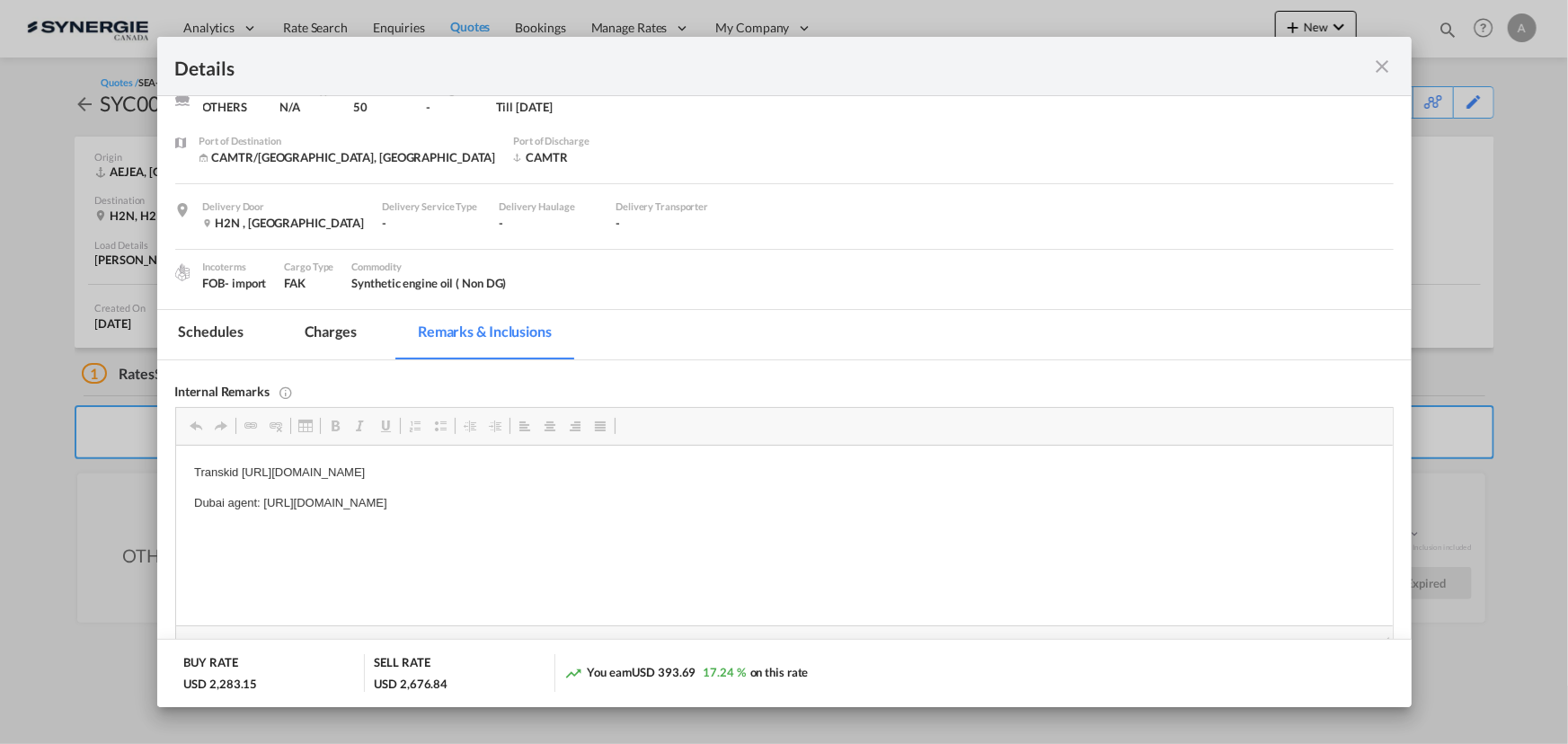
scroll to position [81, 0]
drag, startPoint x: 728, startPoint y: 507, endPoint x: 265, endPoint y: 500, distance: 463.1
click at [265, 500] on p "Dubai agent: https://app.frontapp.com/open/msg_1e45sd1r?key=u806E3XY0Io3tfEZtls…" at bounding box center [783, 505] width 1180 height 19
copy p "https://app.frontapp.com/open/msg_1e45sd1r?key=u806E3XY0Io3tfEZtlsAxAdu0JEdfWkf"
click at [342, 332] on md-tab-item "Charges" at bounding box center [331, 335] width 95 height 50
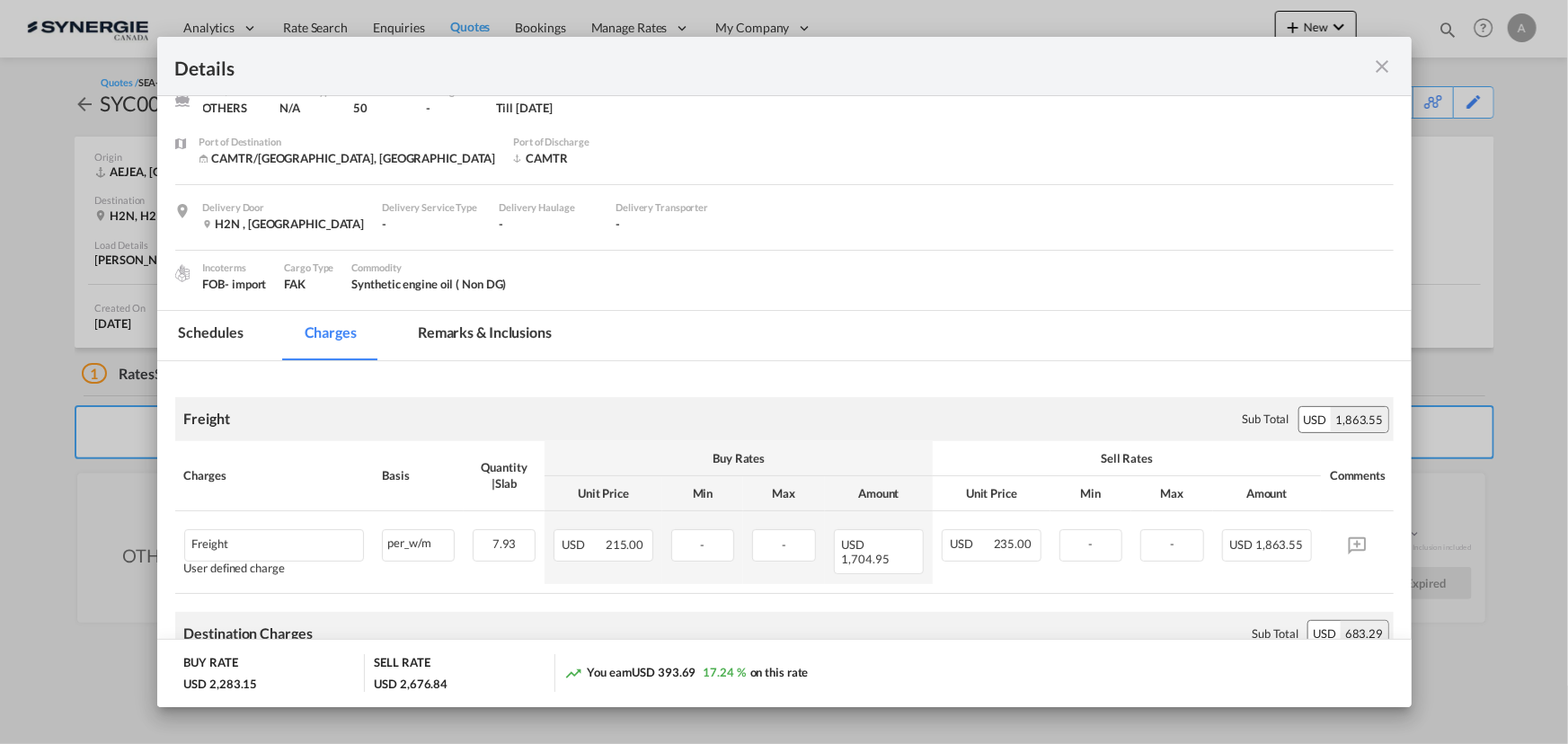
scroll to position [244, 0]
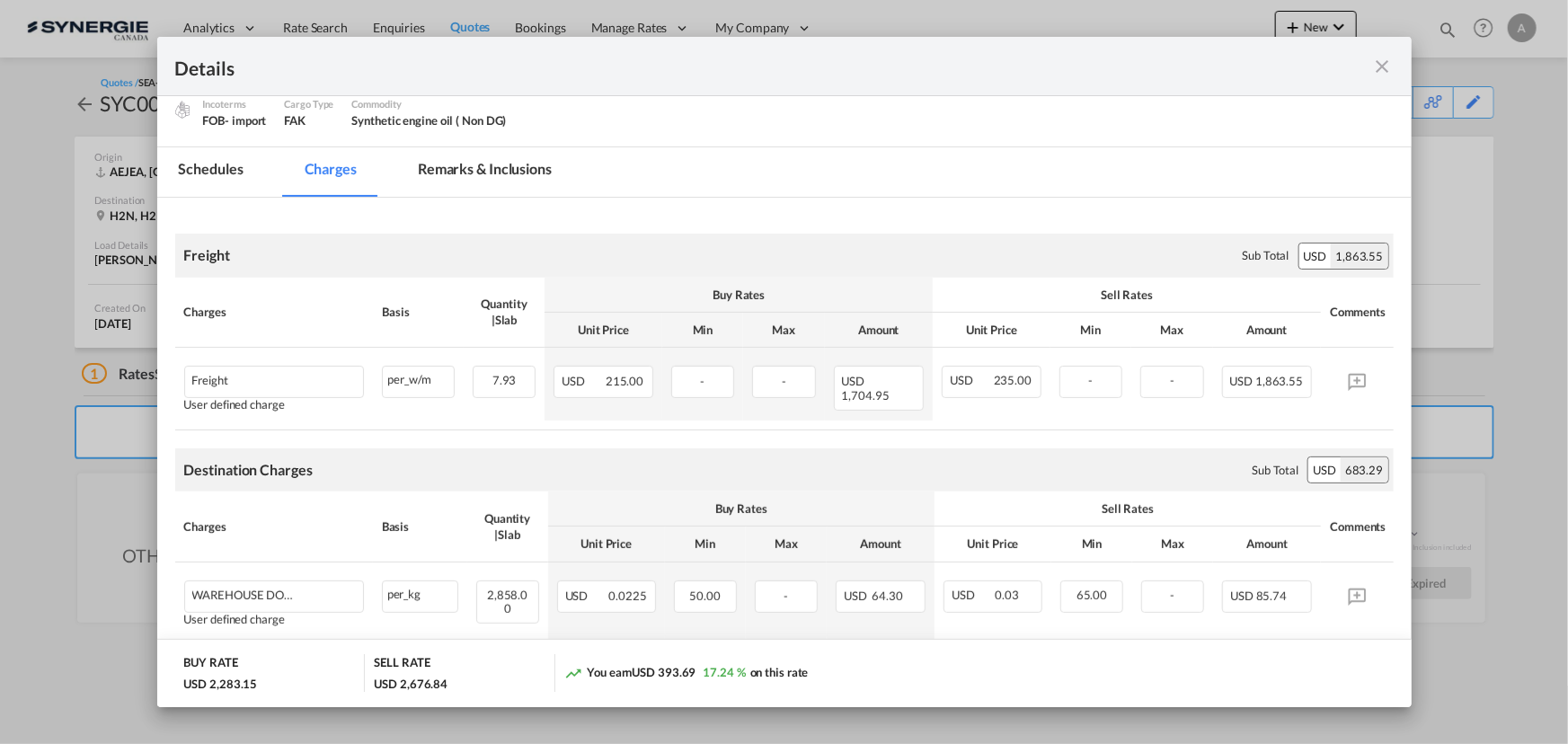
click at [1375, 70] on md-icon "icon-close fg-AAA8AD m-0 cursor" at bounding box center [1382, 66] width 22 height 22
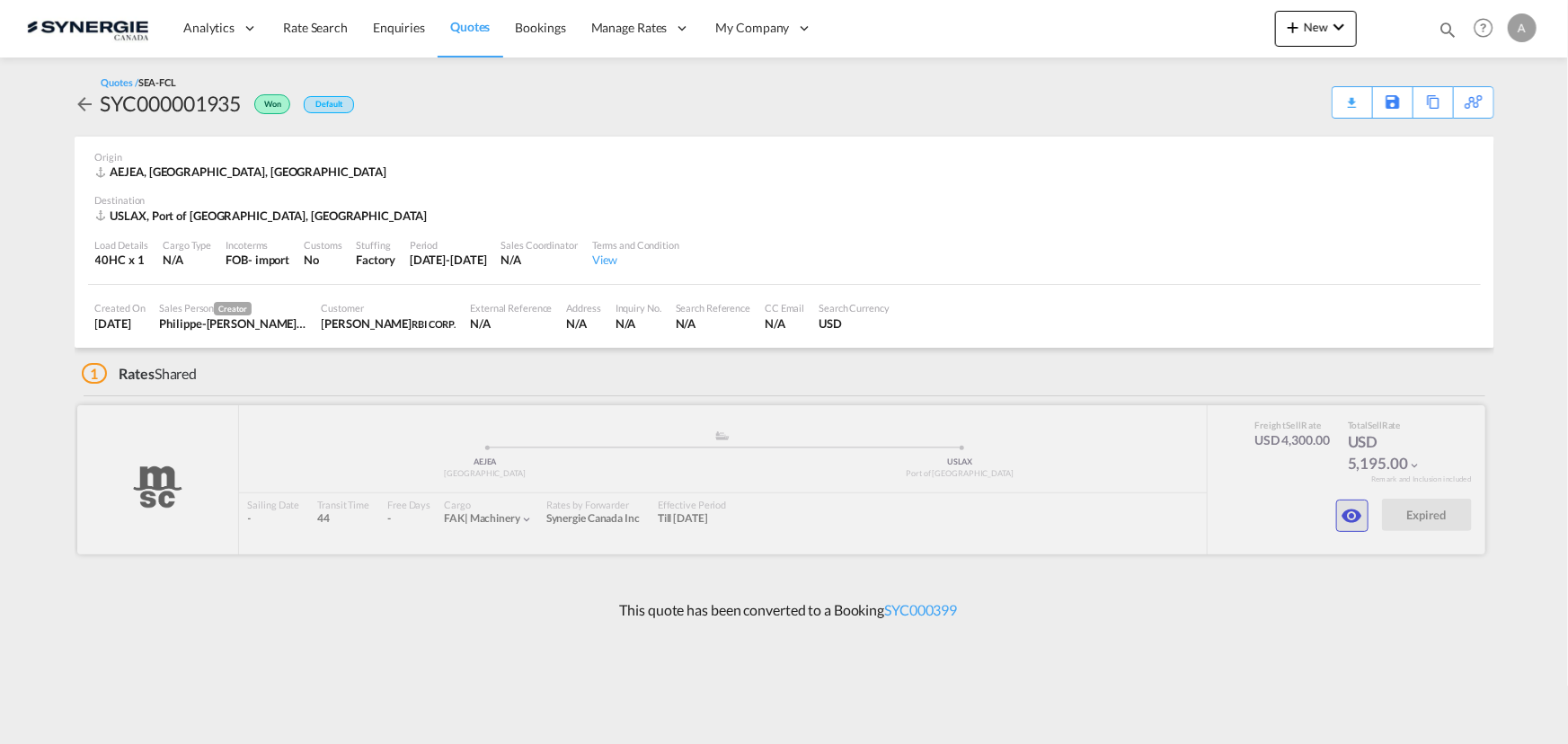
click at [1353, 512] on md-icon "icon-eye" at bounding box center [1352, 515] width 22 height 22
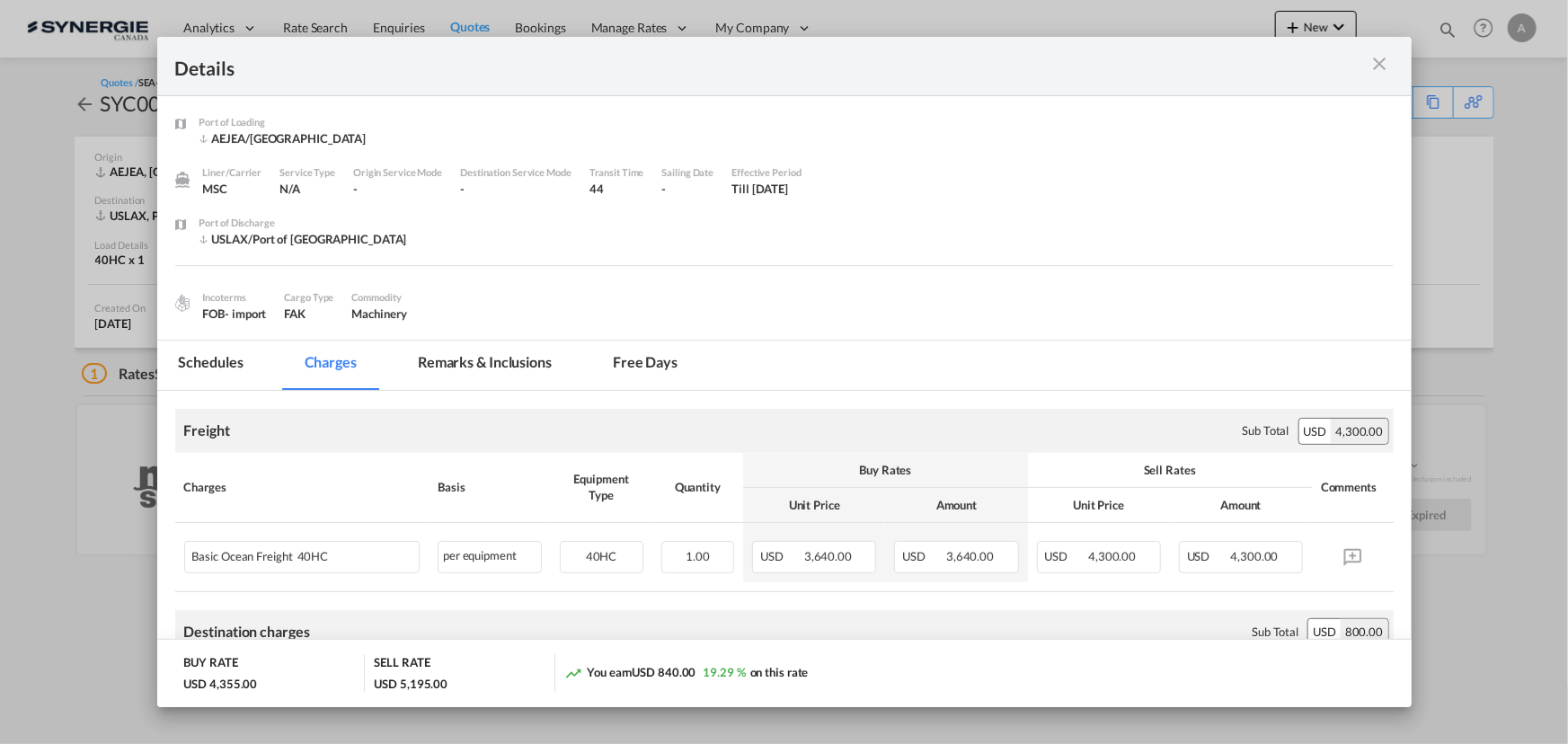
click at [475, 371] on md-tab-item "Remarks & Inclusions" at bounding box center [485, 365] width 177 height 50
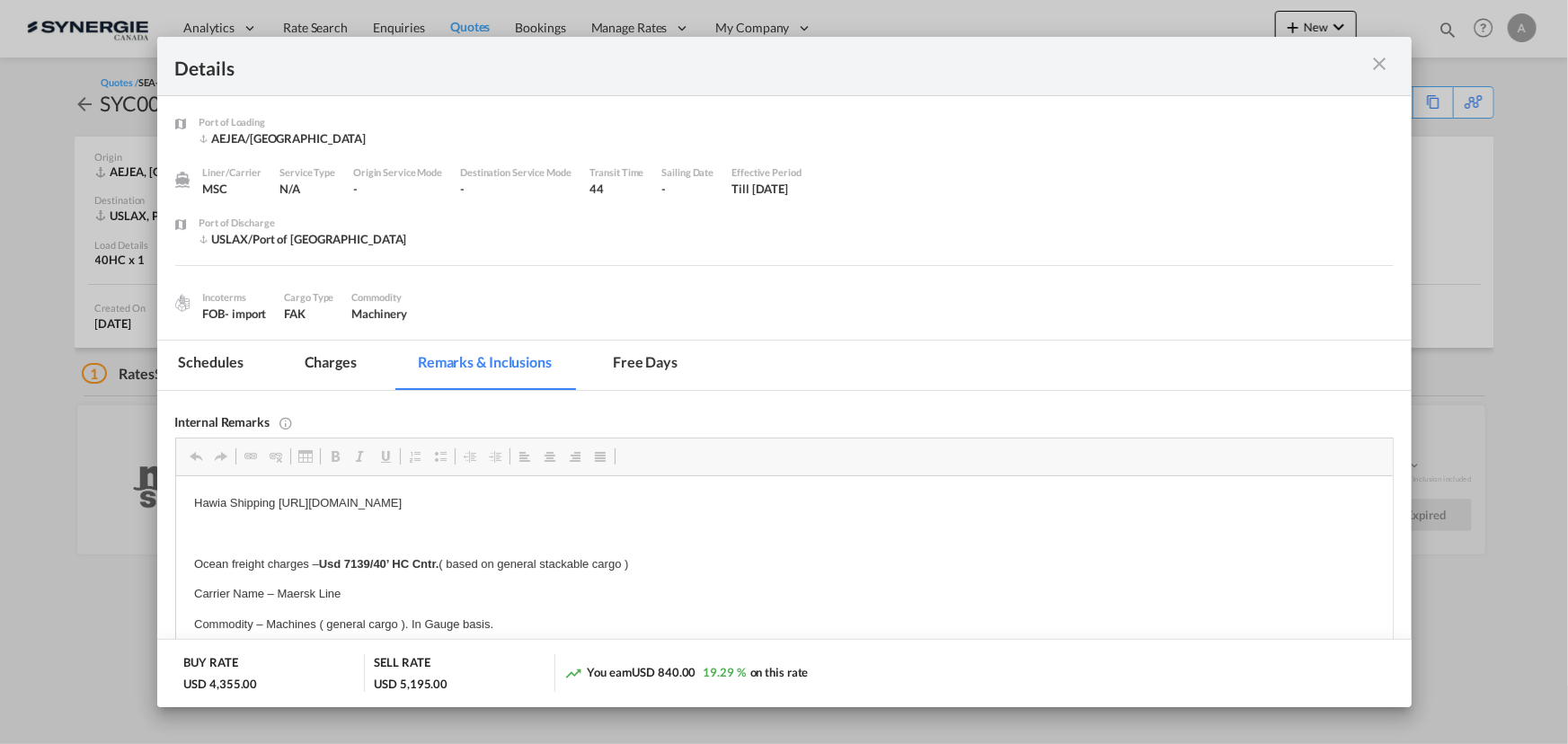
click at [1383, 53] on md-icon "icon-close m-3 fg-AAA8AD cursor" at bounding box center [1379, 64] width 22 height 22
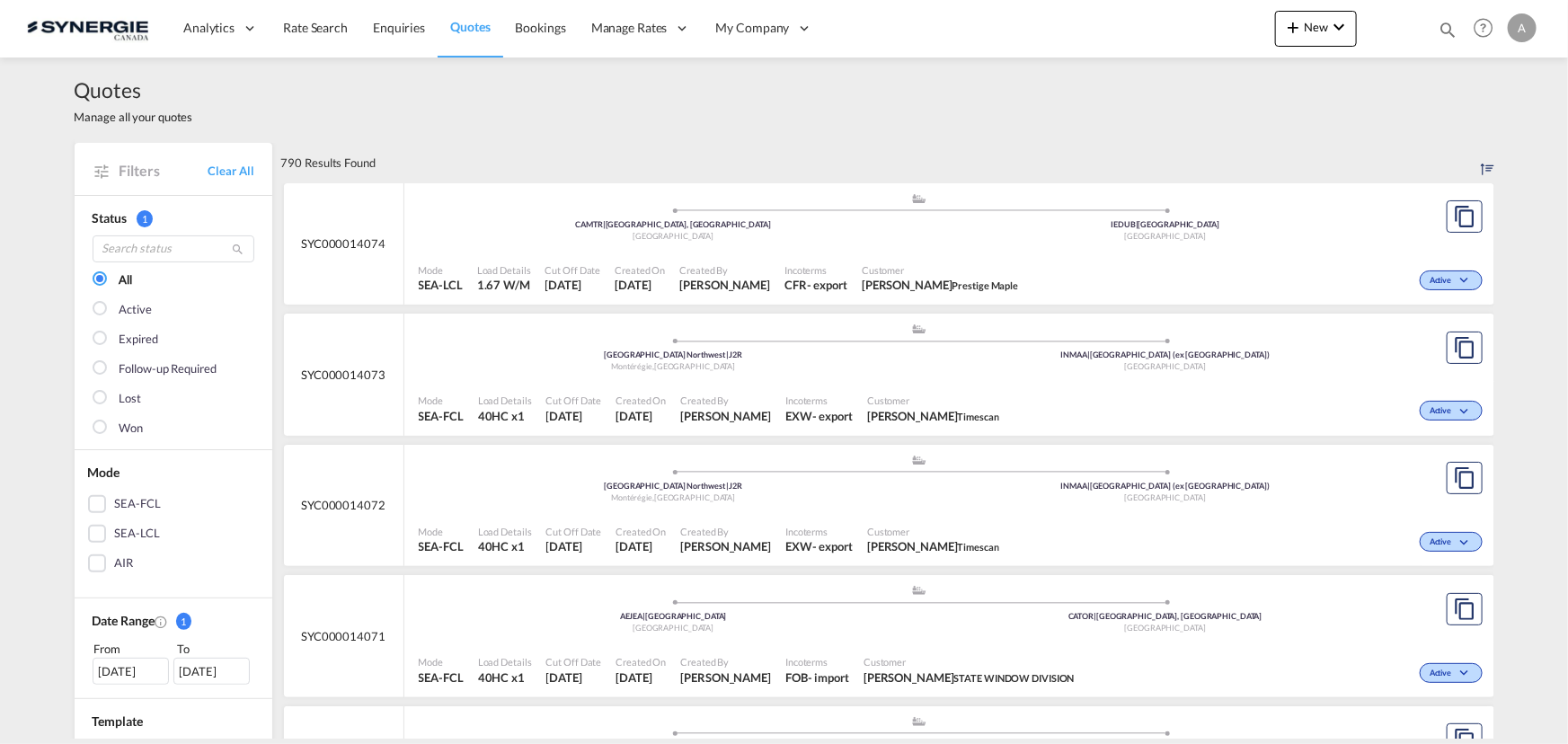
click at [1447, 26] on md-icon "icon-magnify" at bounding box center [1447, 30] width 20 height 20
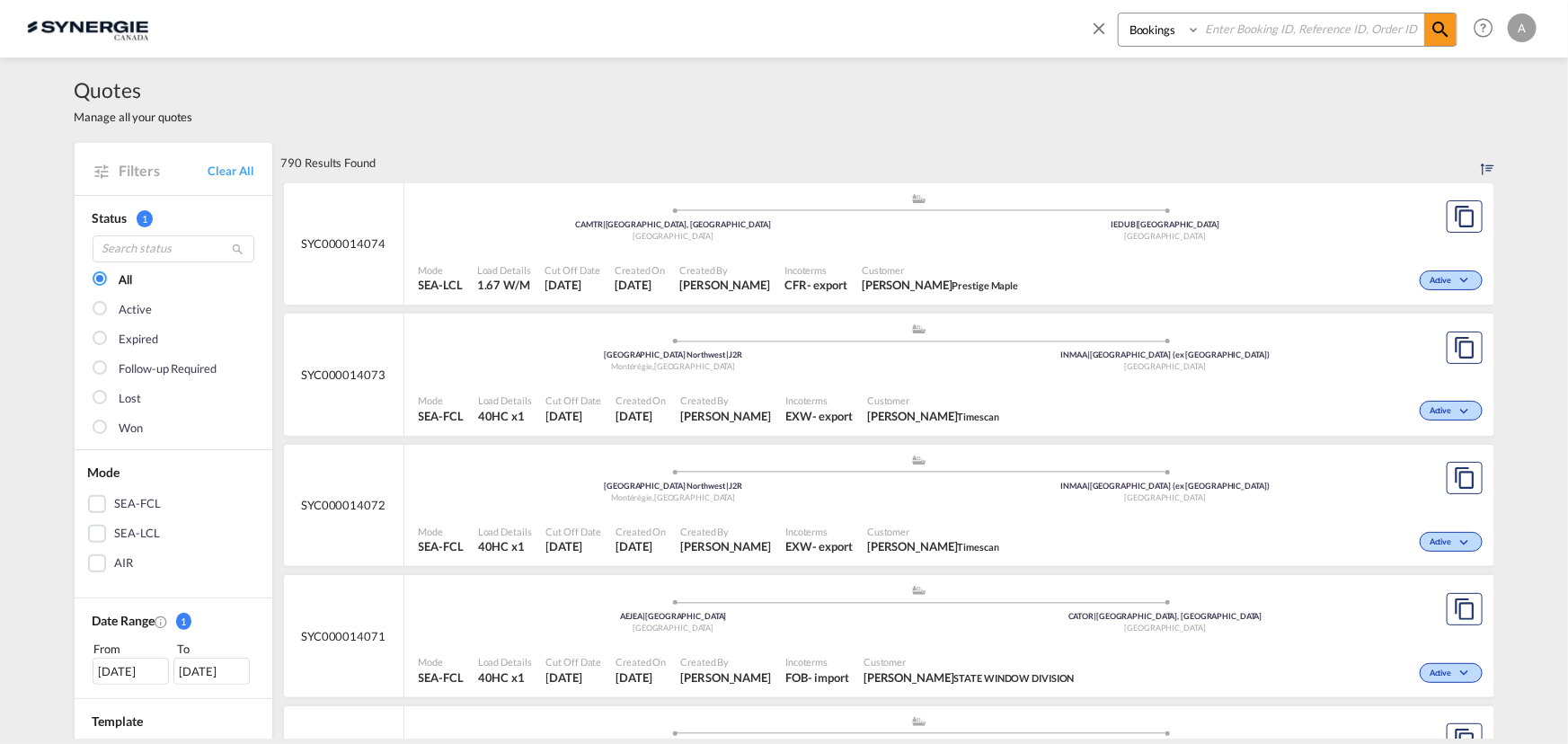
drag, startPoint x: 1152, startPoint y: 29, endPoint x: 1156, endPoint y: 42, distance: 13.6
click at [1152, 29] on select "Bookings Quotes Enquiries" at bounding box center [1161, 30] width 86 height 32
select select "Quotes"
click at [1118, 13] on select "Bookings Quotes Enquiries" at bounding box center [1161, 30] width 86 height 32
click at [1215, 28] on input at bounding box center [1312, 29] width 224 height 31
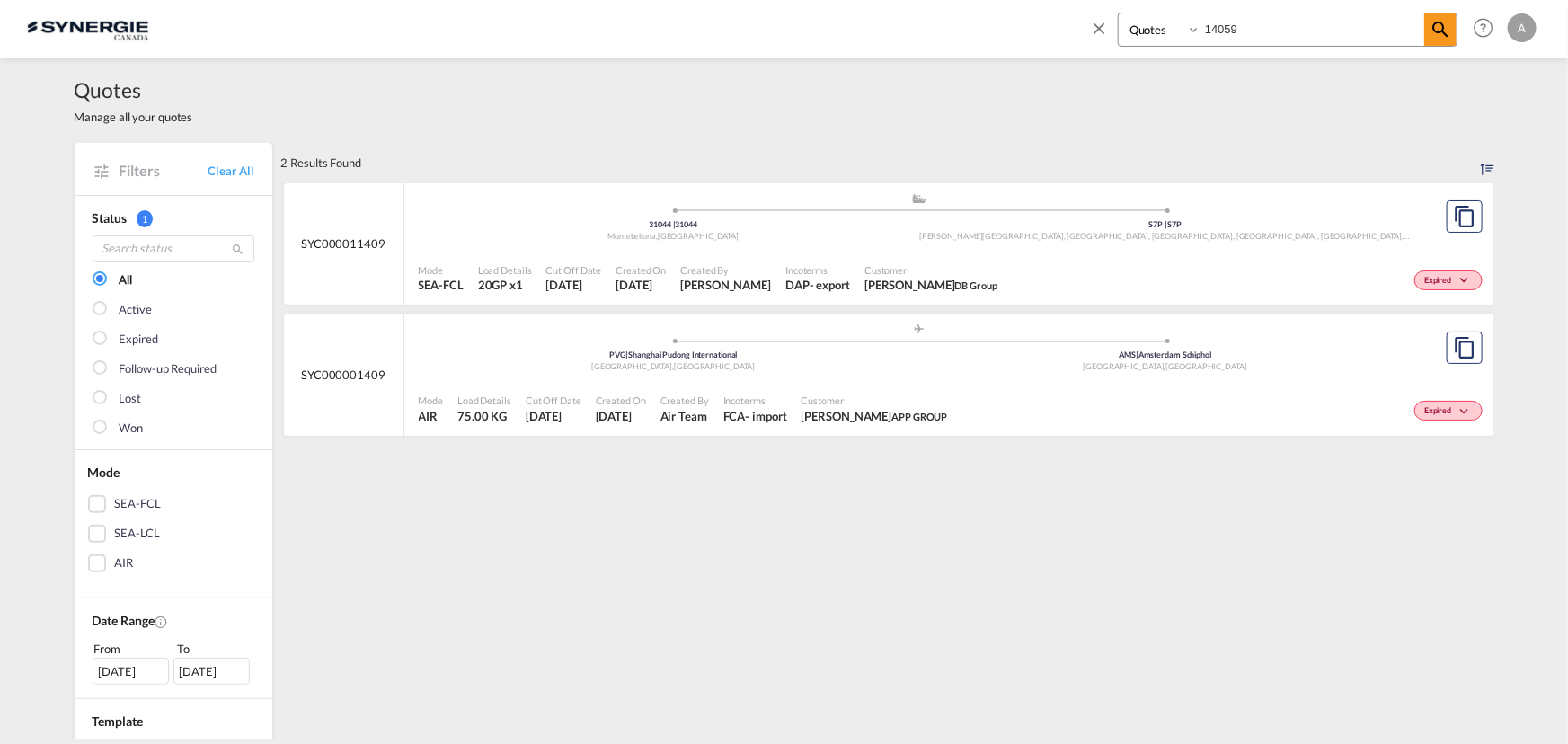
type input "14059"
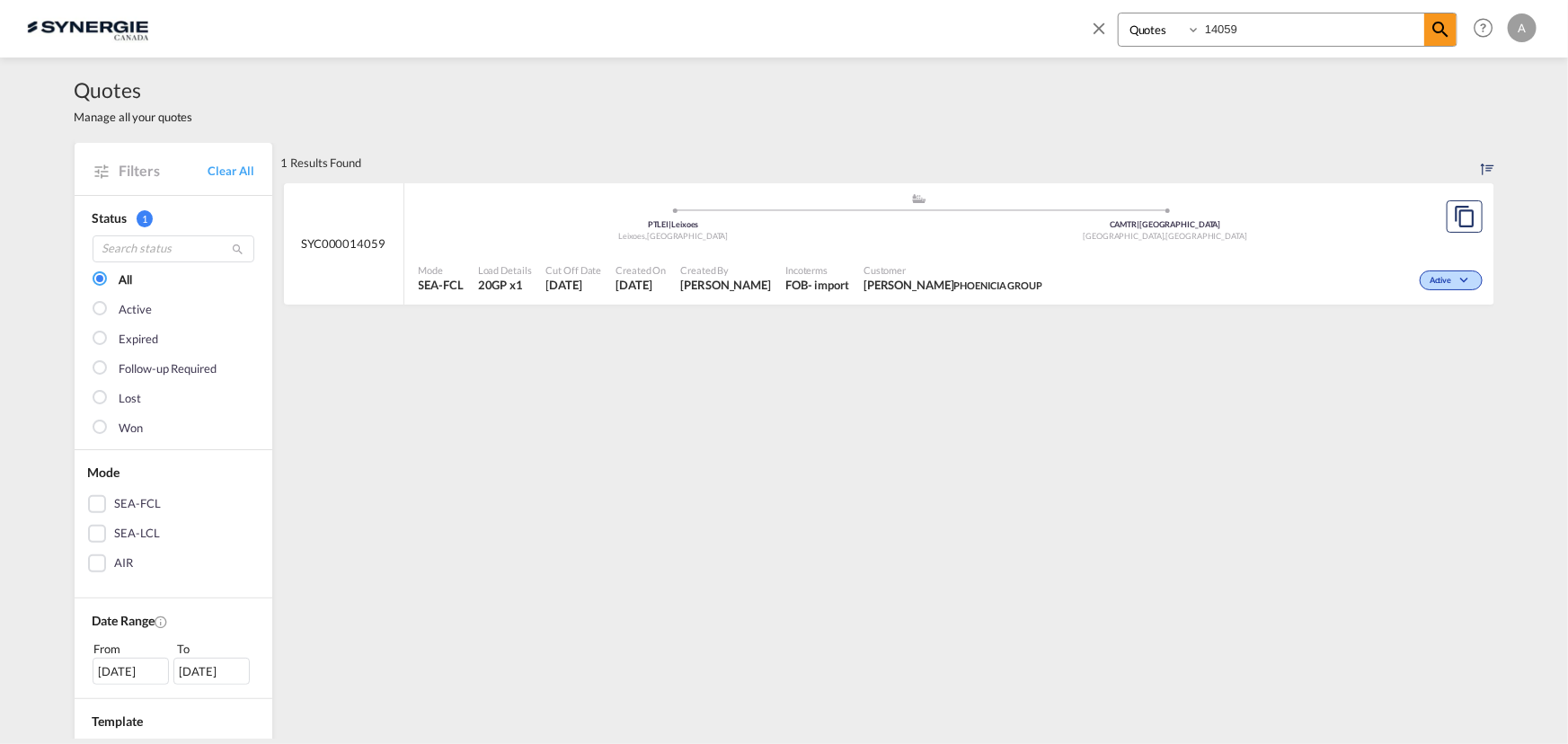
click at [978, 276] on span "YOUCEF LOUADJ PHOENICIA GROUP" at bounding box center [953, 284] width 179 height 16
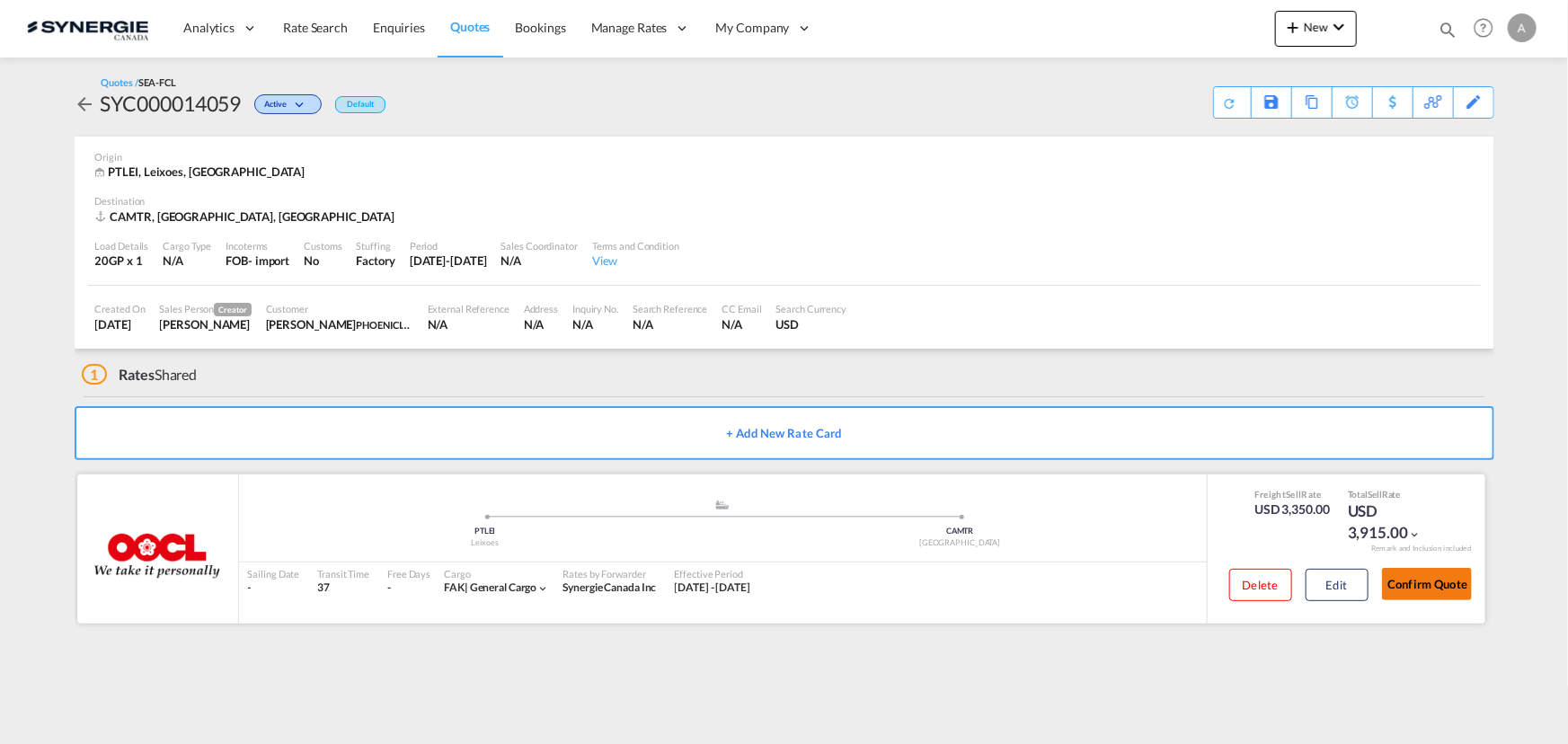
click at [1424, 577] on button "Confirm Quote" at bounding box center [1426, 584] width 90 height 32
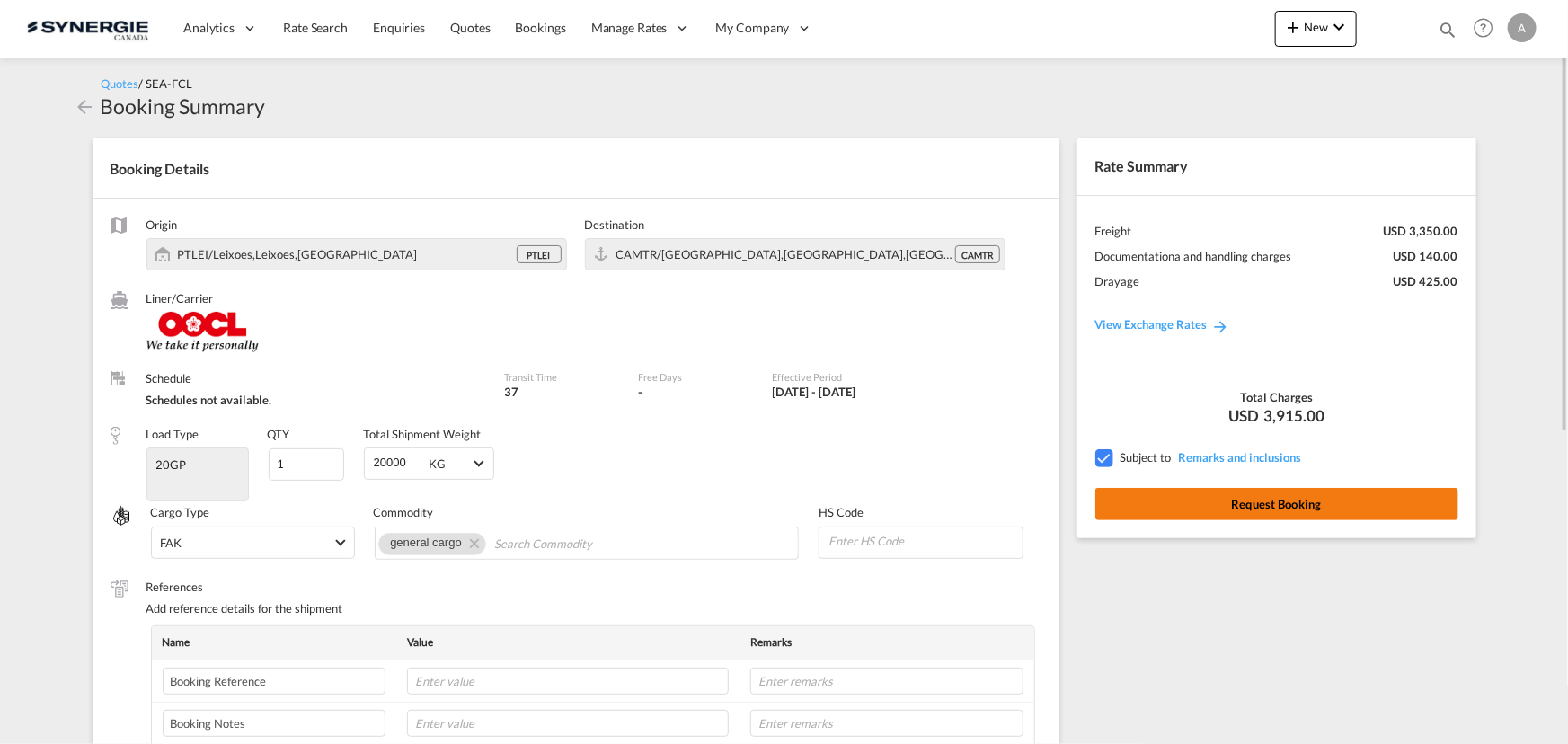
click at [1137, 504] on button "Request Booking" at bounding box center [1277, 504] width 363 height 32
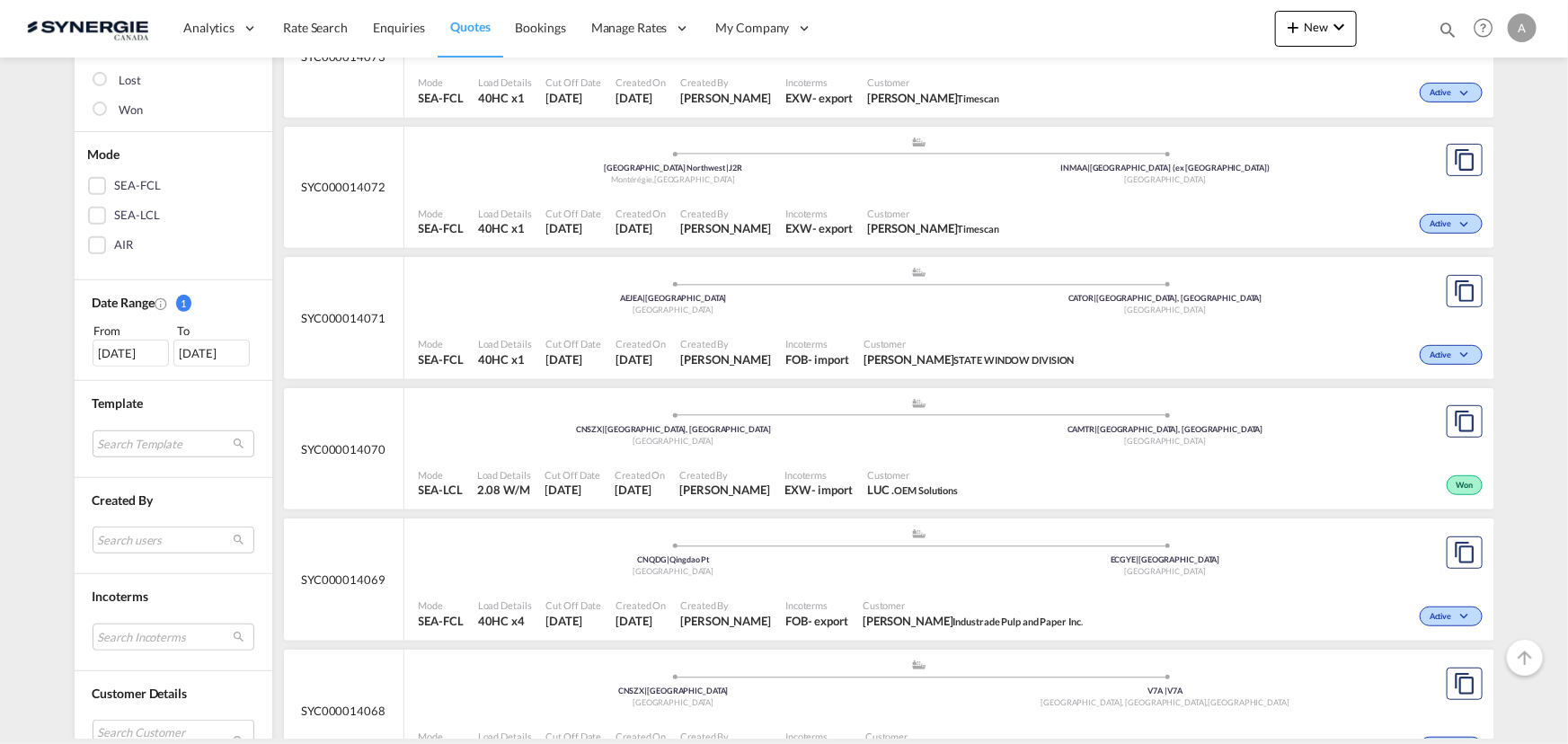
scroll to position [326, 0]
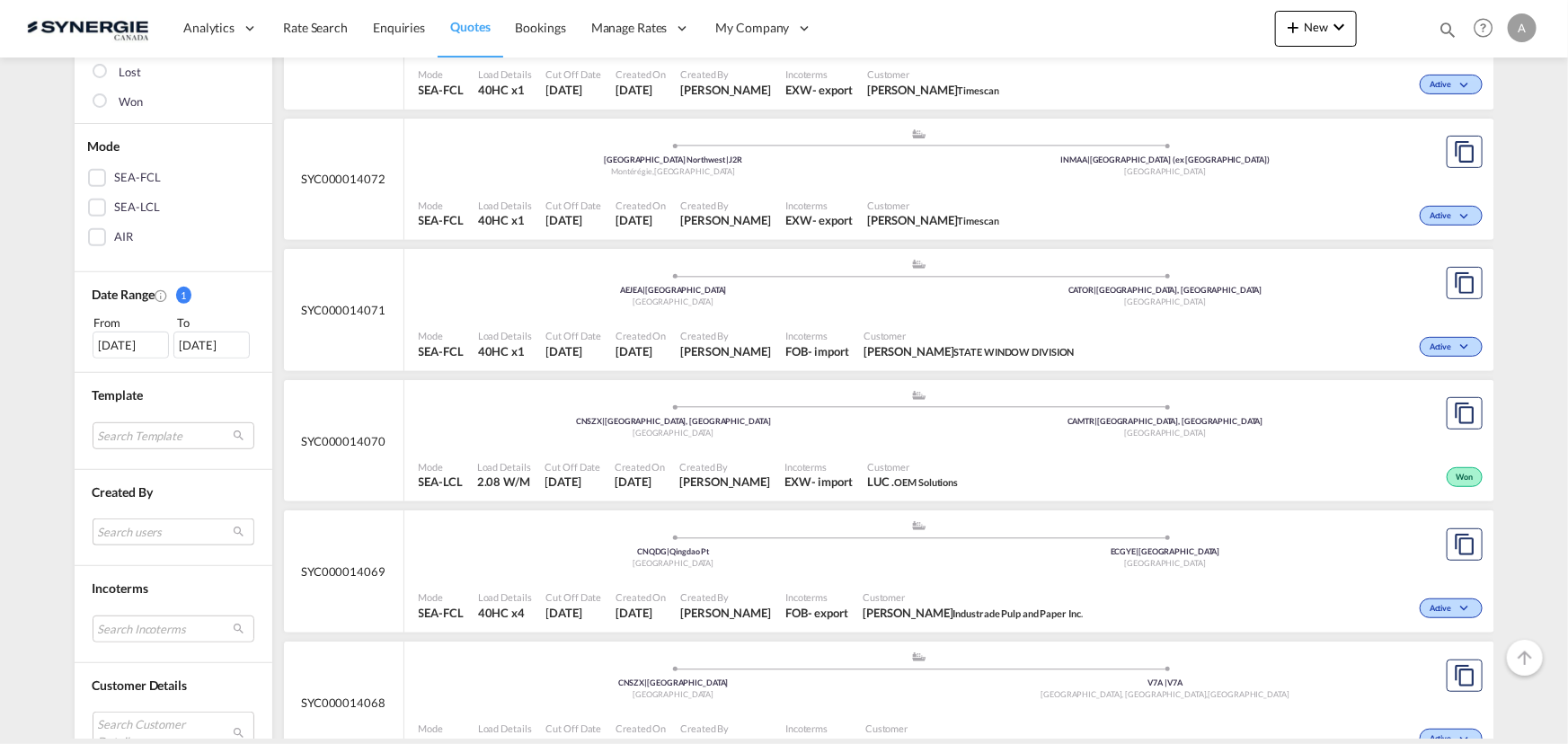
click at [118, 529] on md-select "Search users [PERSON_NAME] [PERSON_NAME][EMAIL_ADDRESS][DOMAIN_NAME] [PERSON_NA…" at bounding box center [173, 532] width 162 height 27
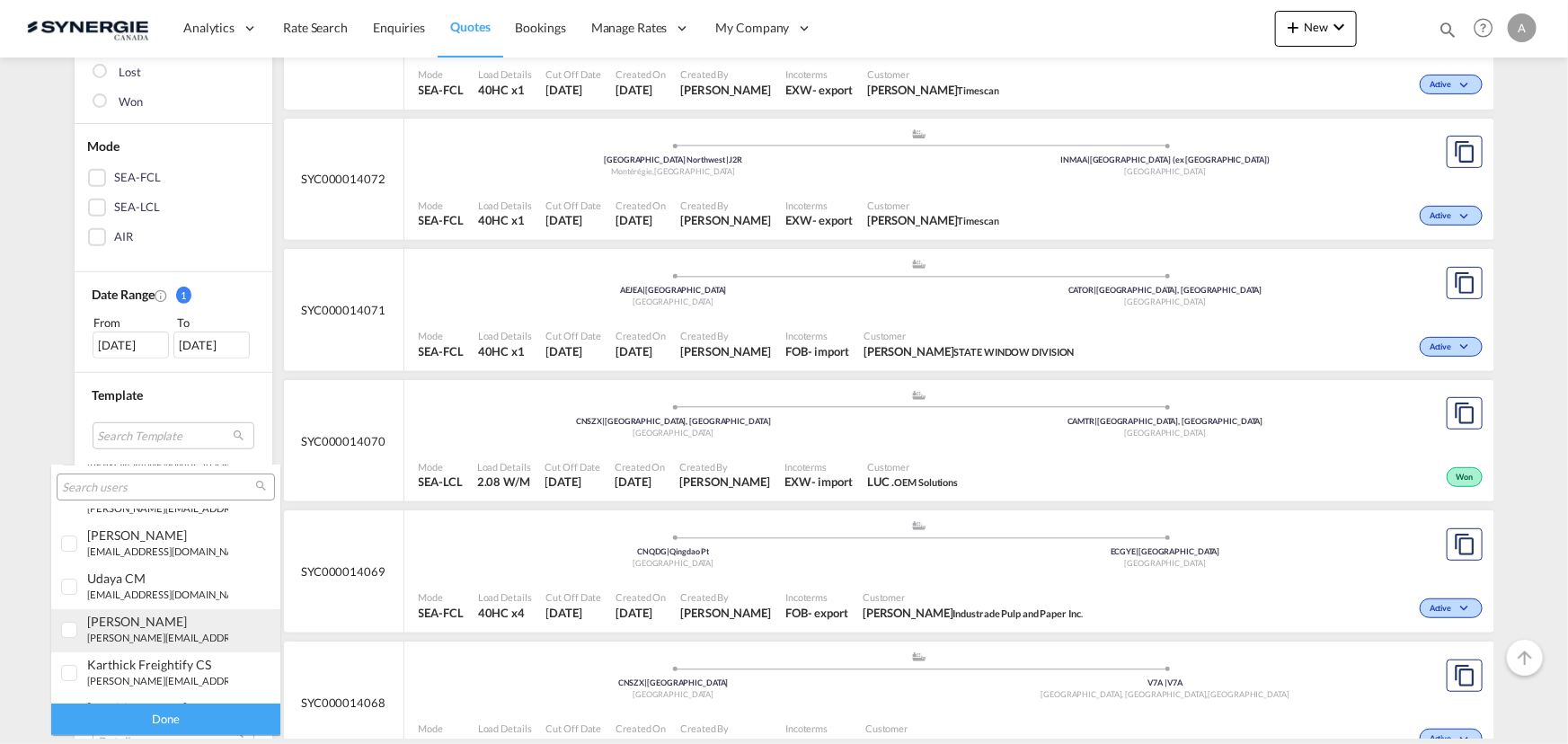
scroll to position [163, 0]
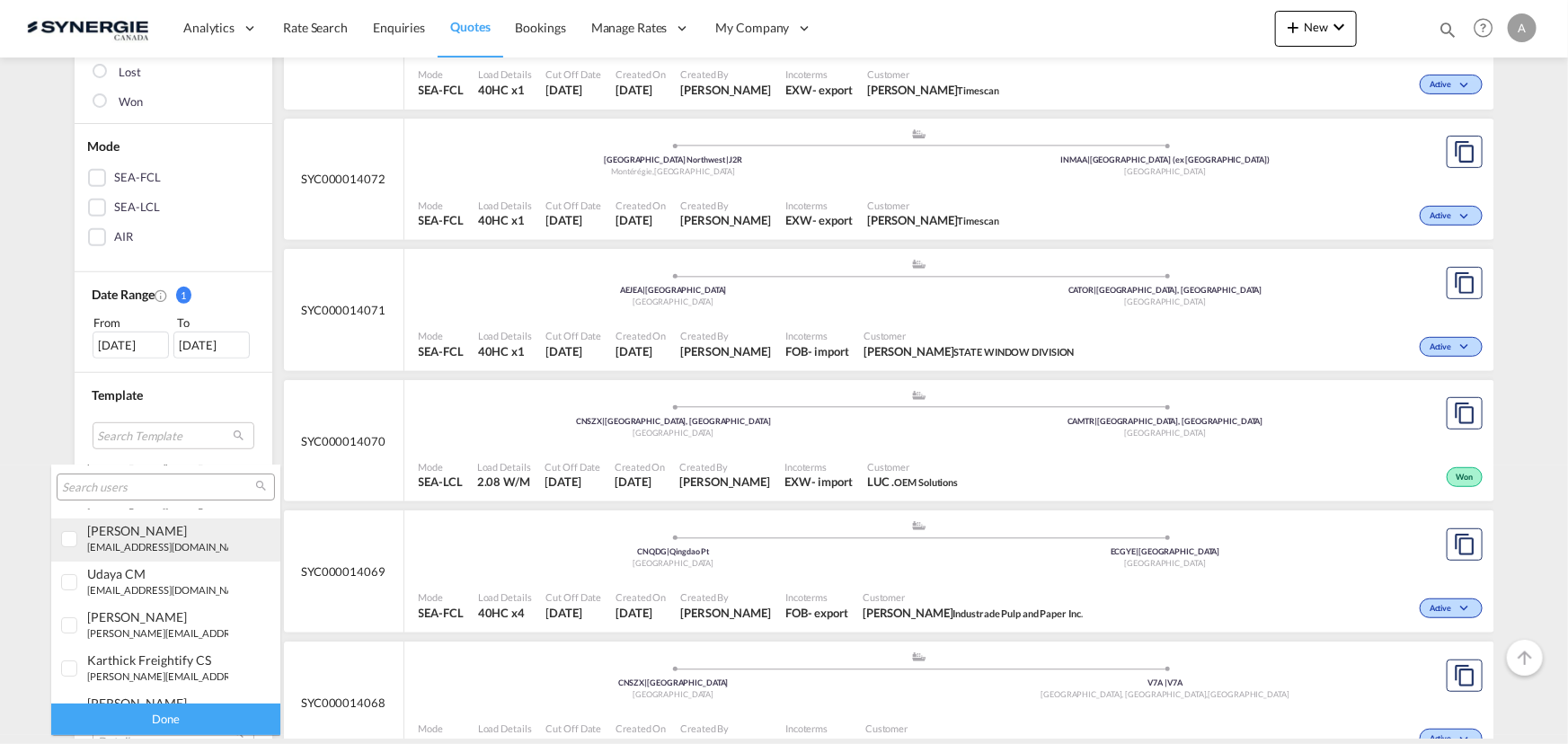
click at [137, 554] on md-option "[PERSON_NAME] [EMAIL_ADDRESS][DOMAIN_NAME]" at bounding box center [166, 539] width 229 height 43
click at [171, 706] on div "Done" at bounding box center [166, 718] width 229 height 31
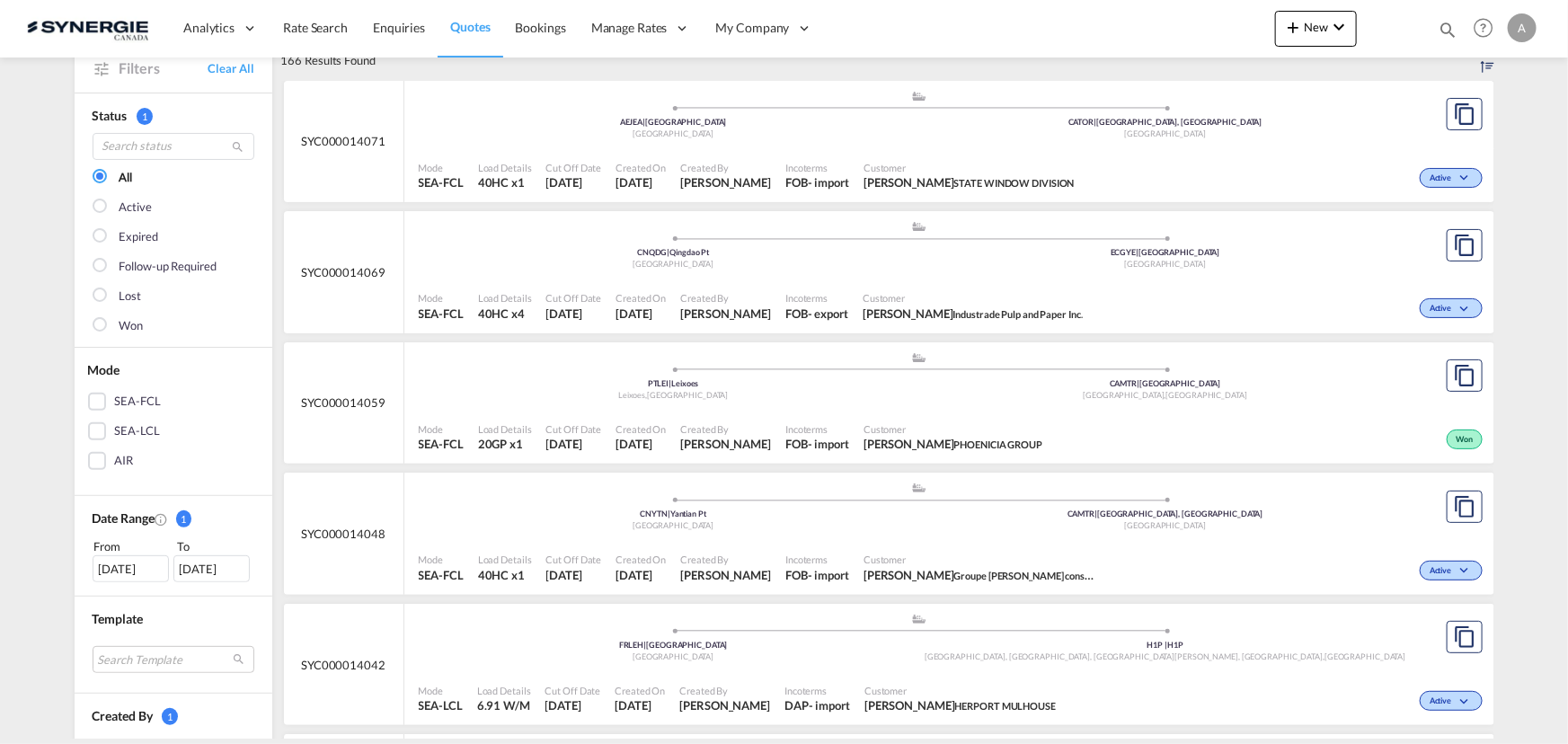
scroll to position [0, 0]
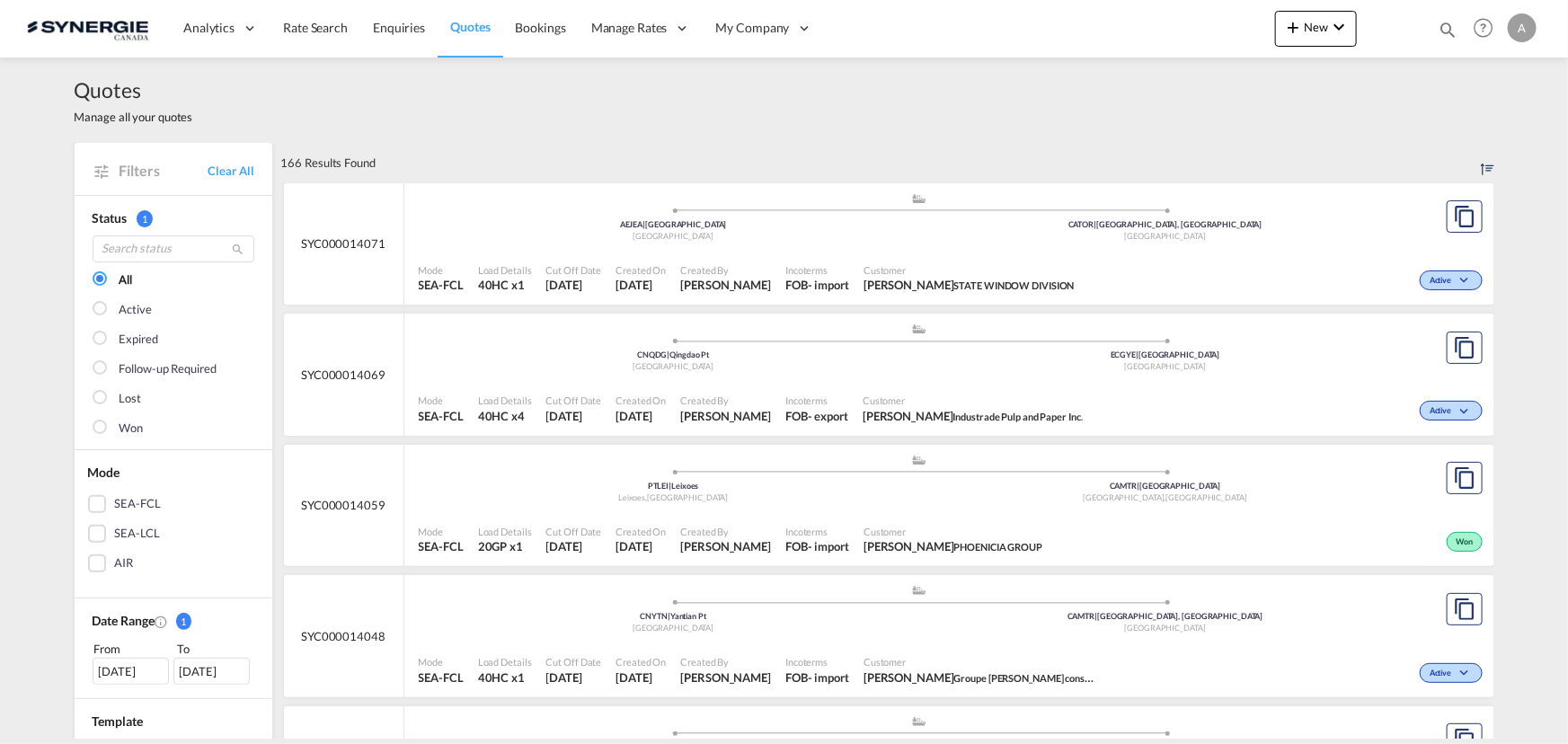
click at [127, 312] on div "Active" at bounding box center [135, 310] width 32 height 18
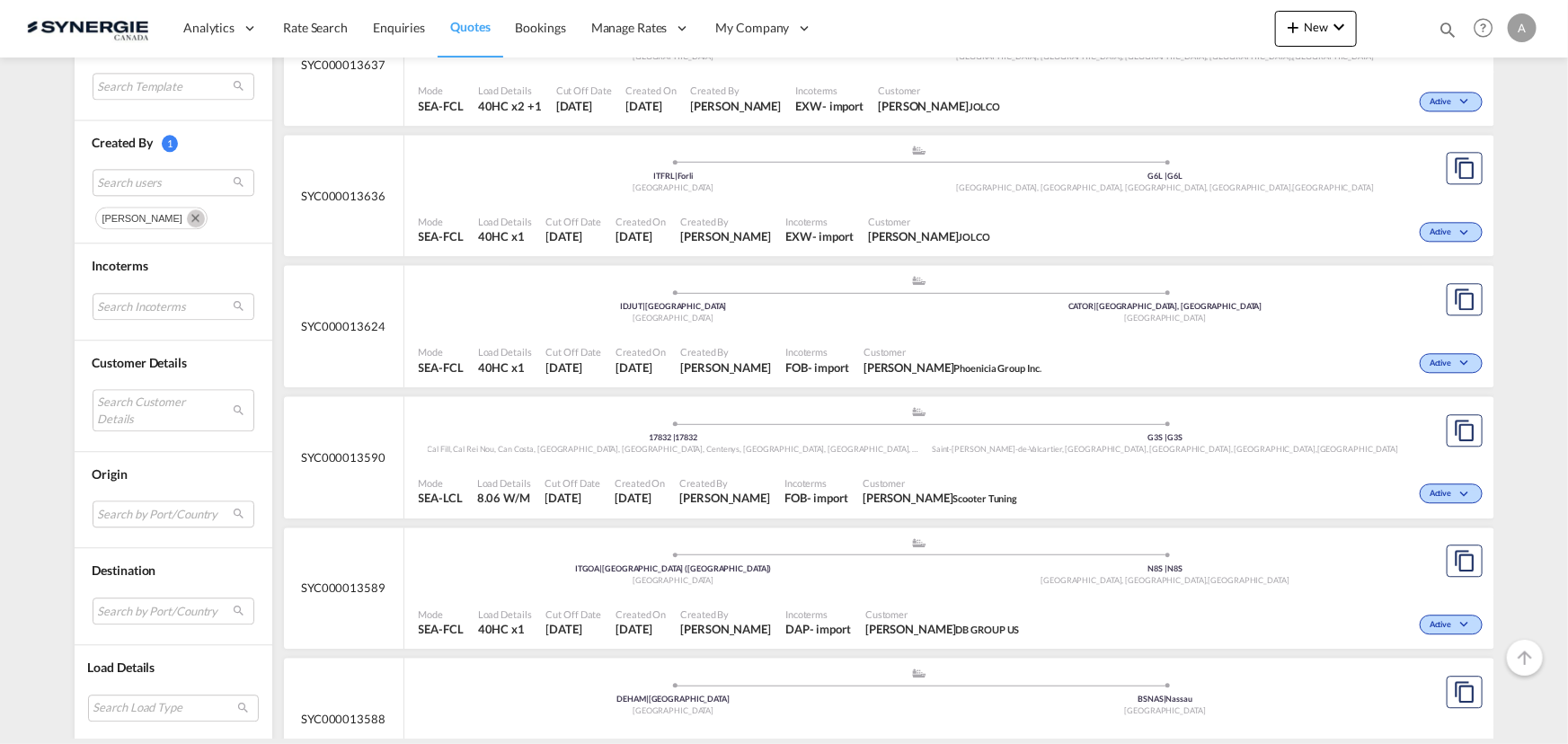
scroll to position [5525, 0]
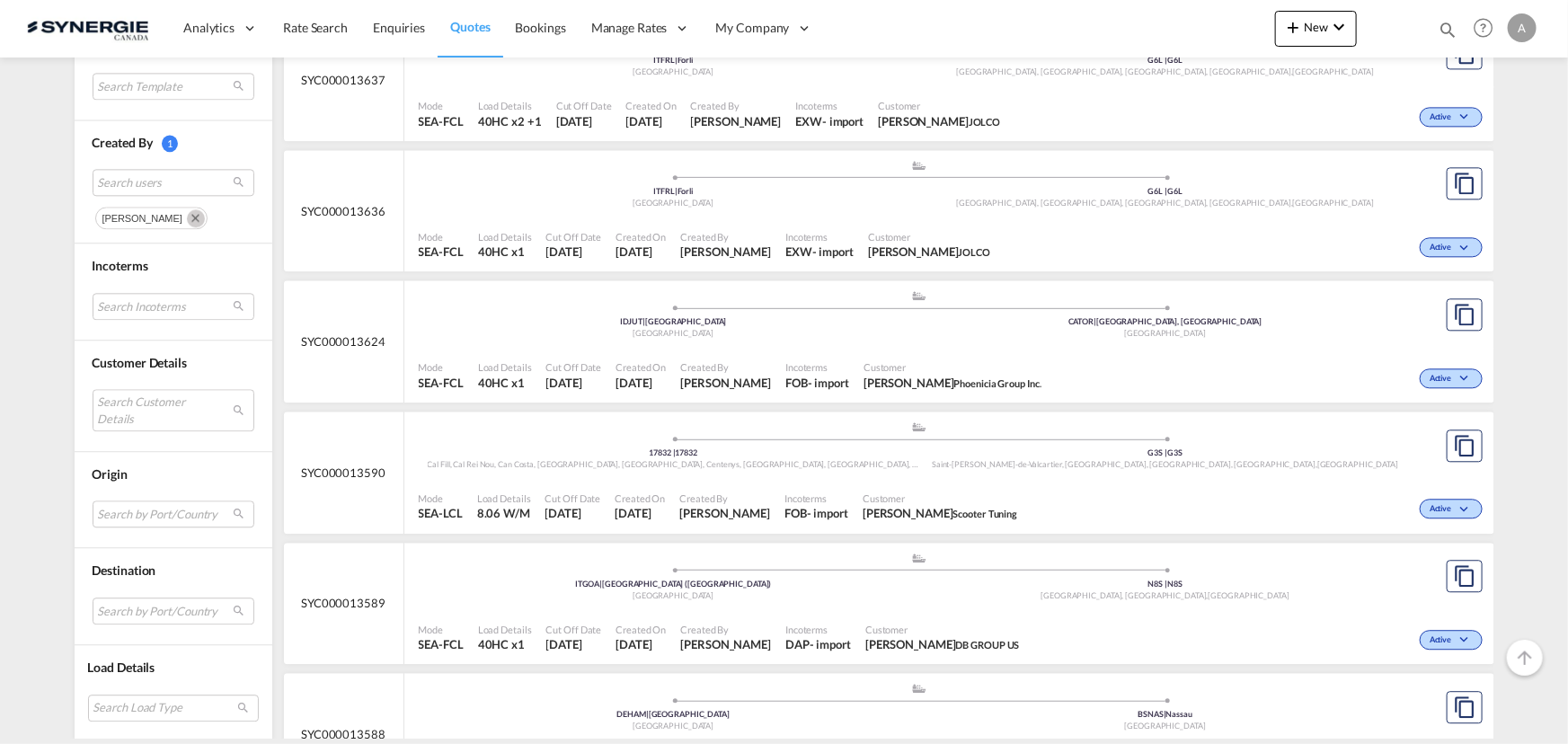
click at [815, 368] on span "Incoterms" at bounding box center [816, 367] width 64 height 13
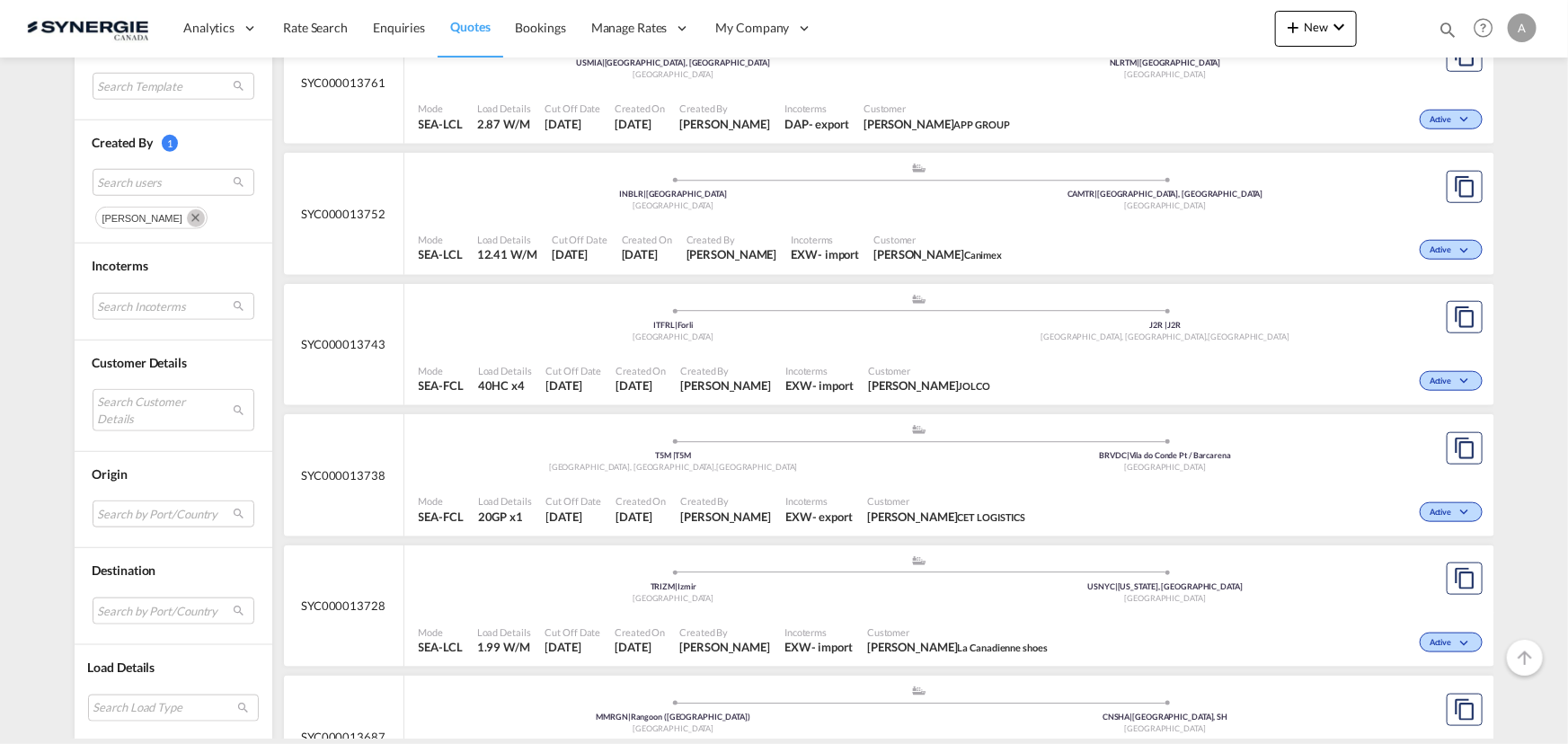
scroll to position [4137, 0]
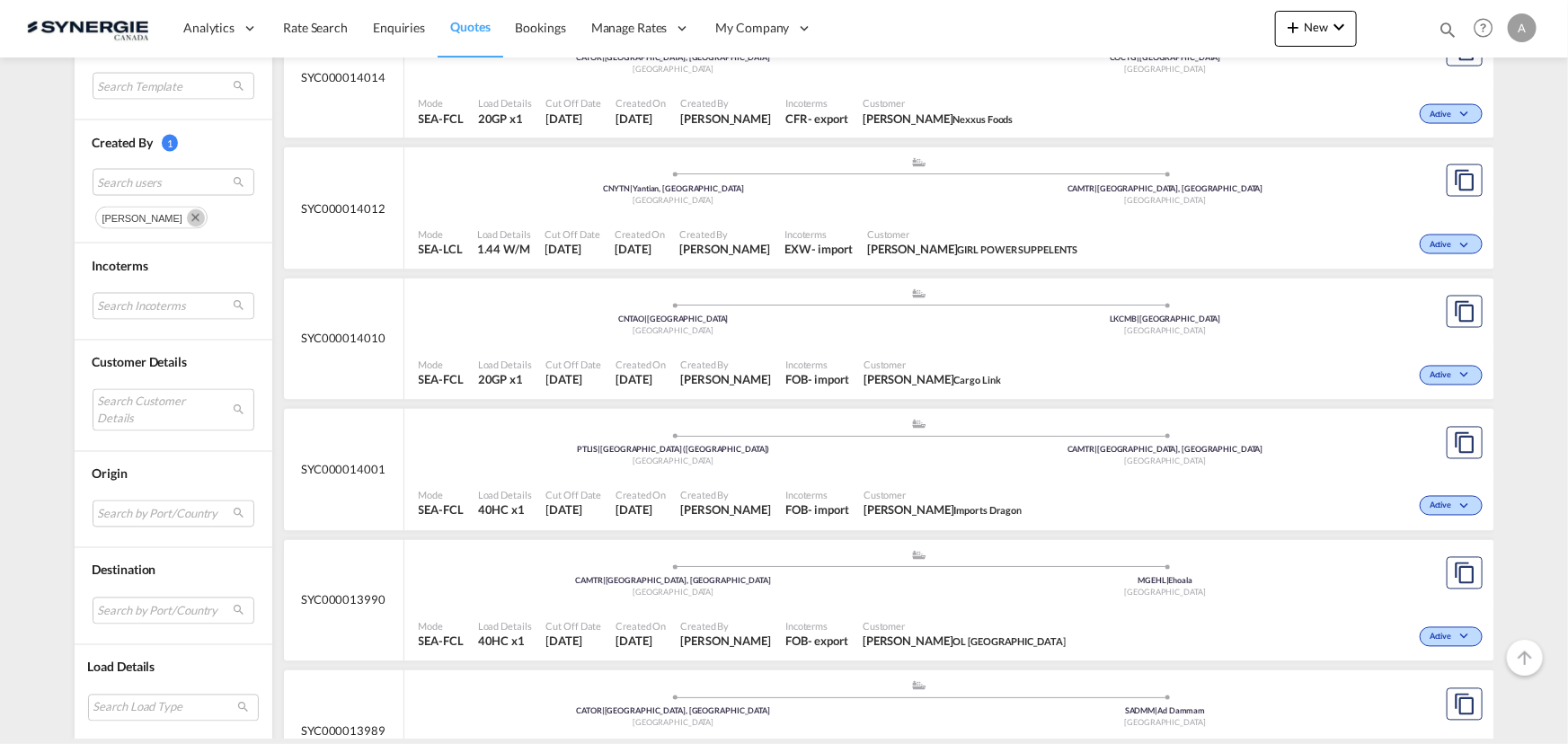
scroll to position [1442, 0]
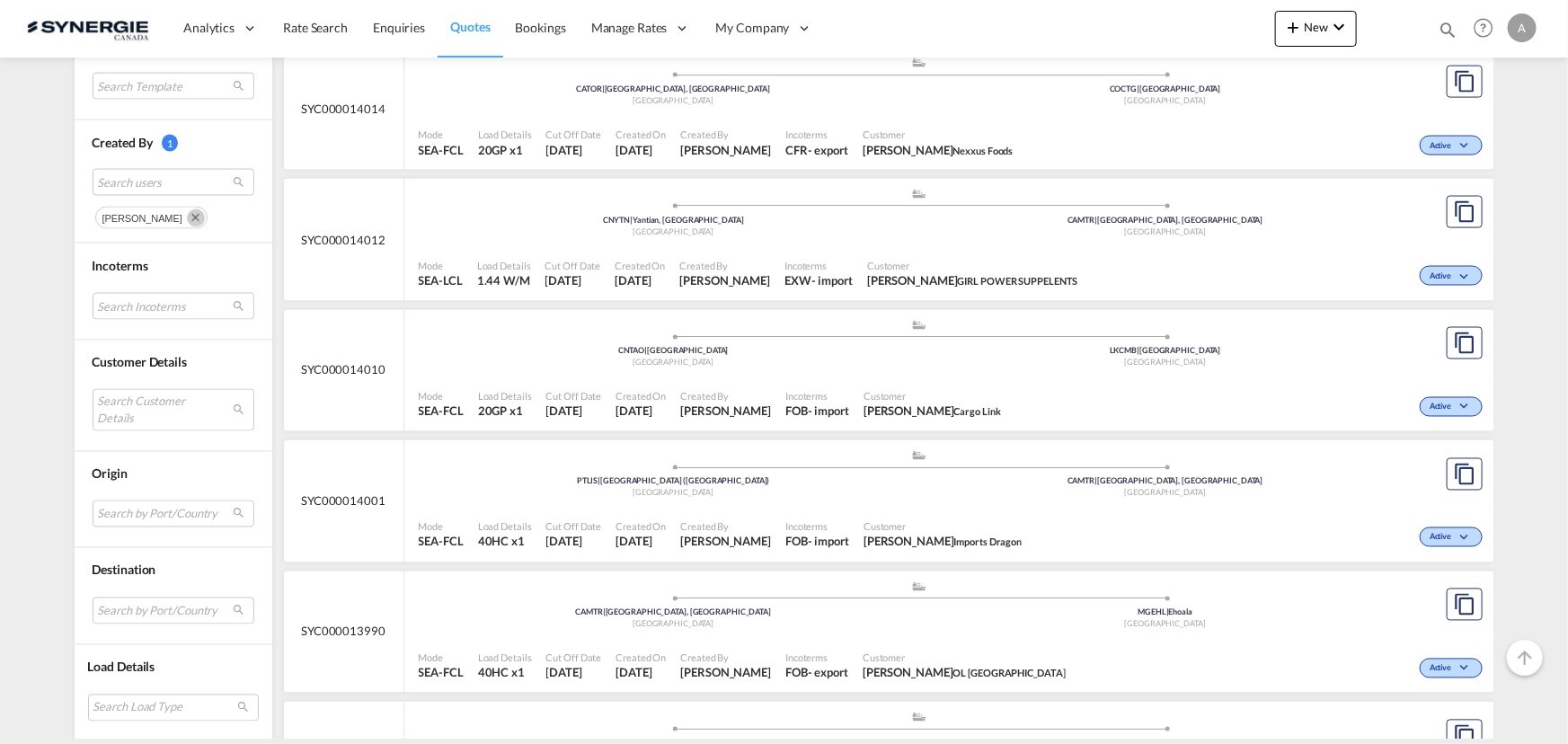
click at [826, 509] on div "Mode SEA-FCL Load Details 40HC x1 Cut Off Date [DATE] Created On [DATE] Created…" at bounding box center [949, 535] width 1090 height 54
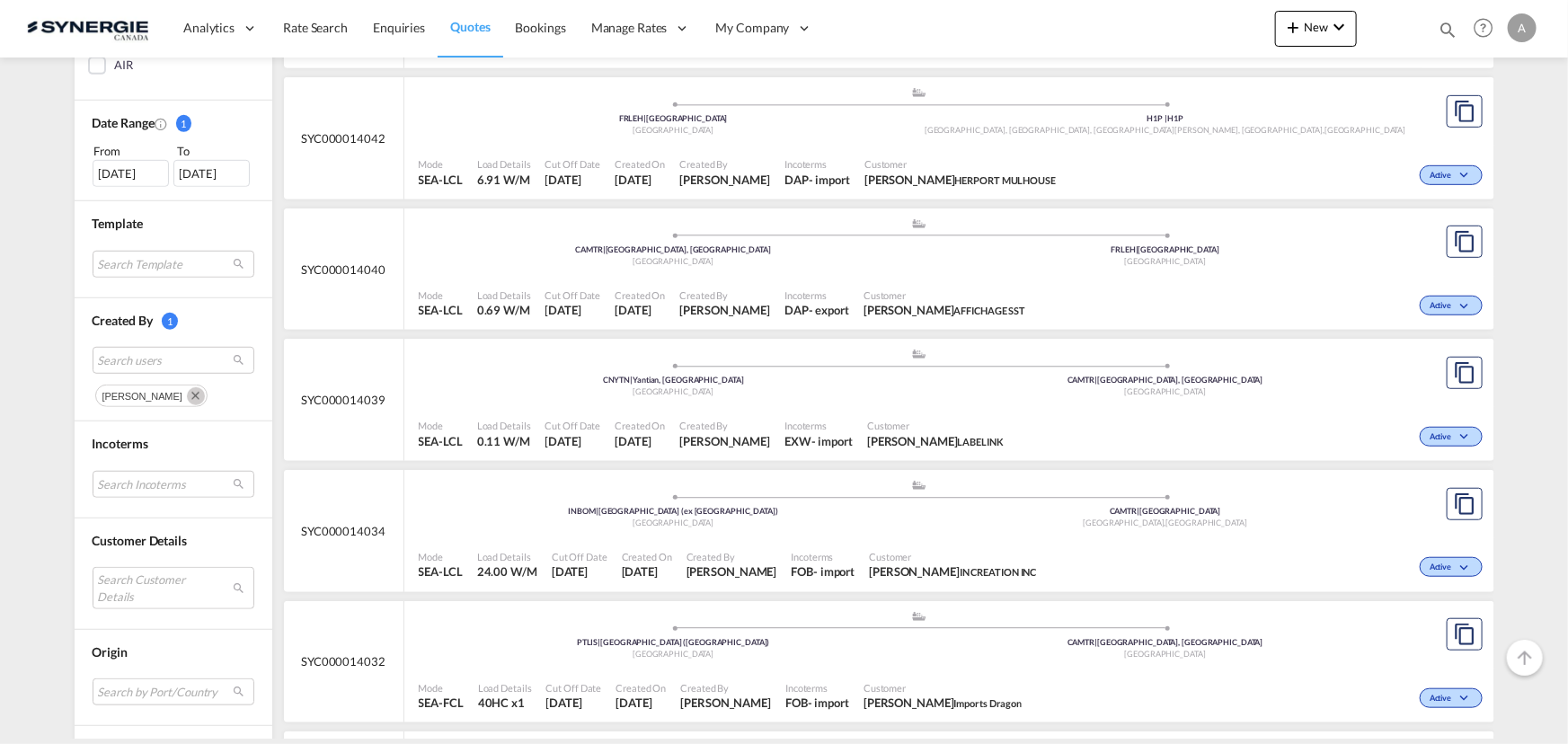
scroll to position [463, 0]
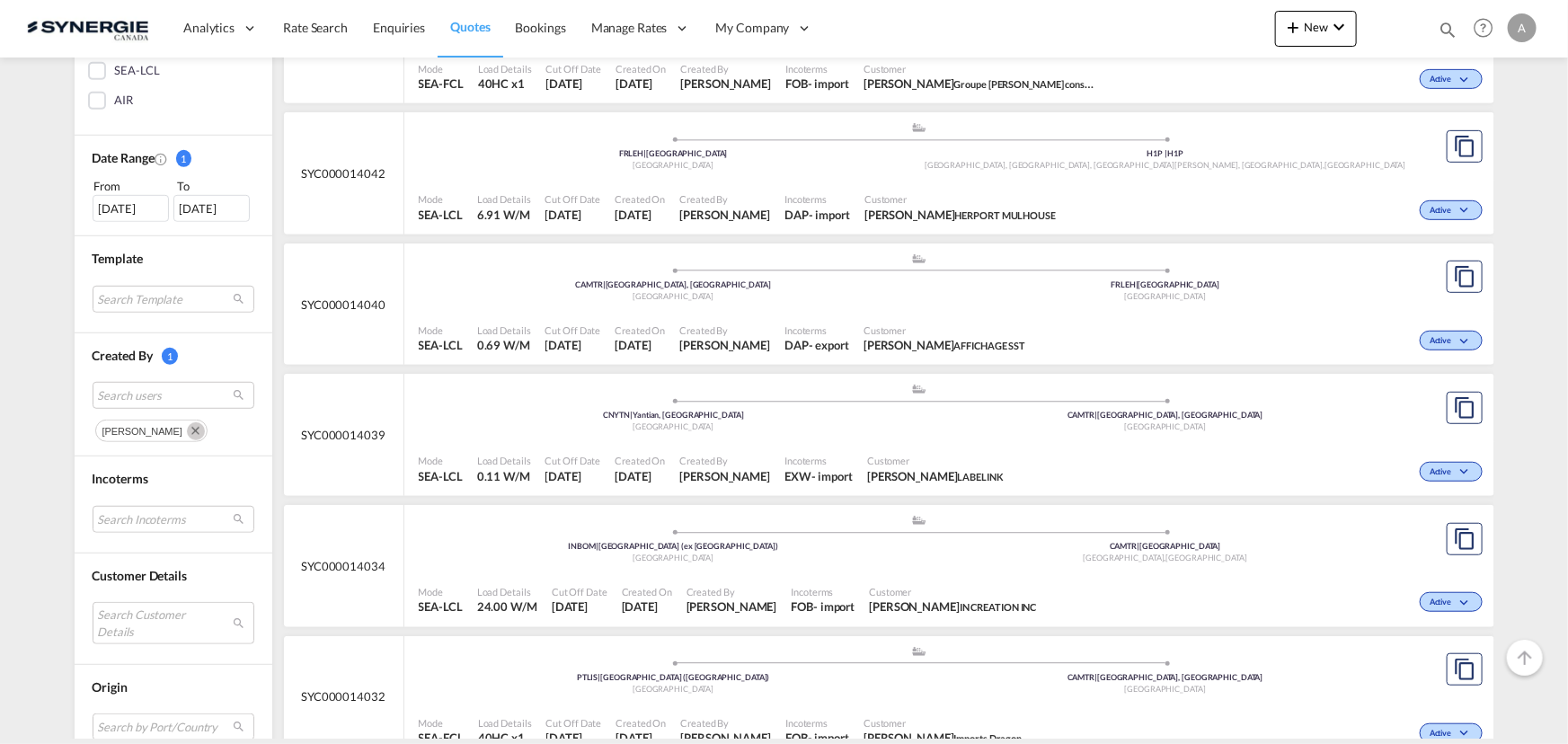
click at [897, 453] on span "Customer" at bounding box center [935, 460] width 136 height 13
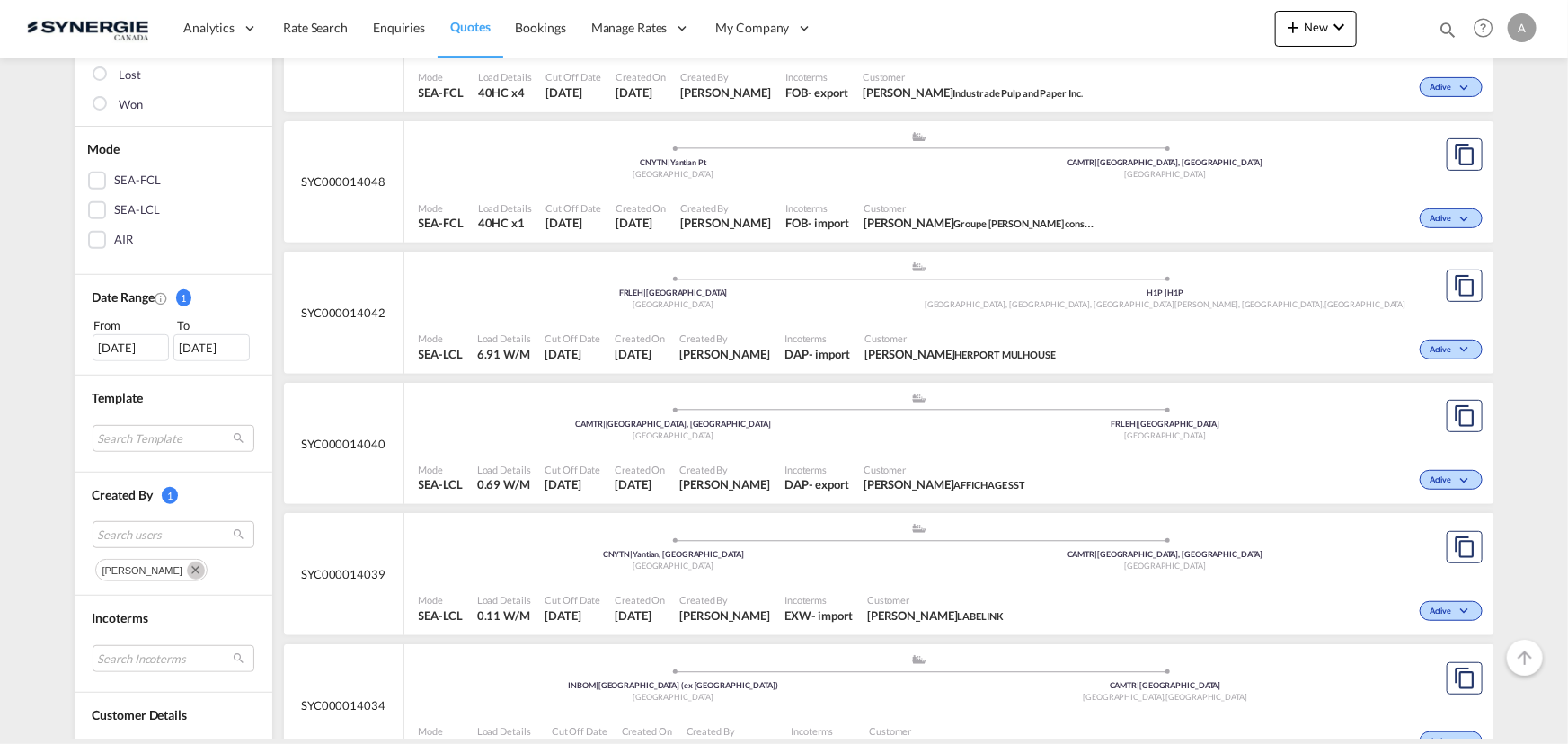
scroll to position [326, 0]
click at [777, 583] on div "Created By [PERSON_NAME]" at bounding box center [724, 605] width 105 height 45
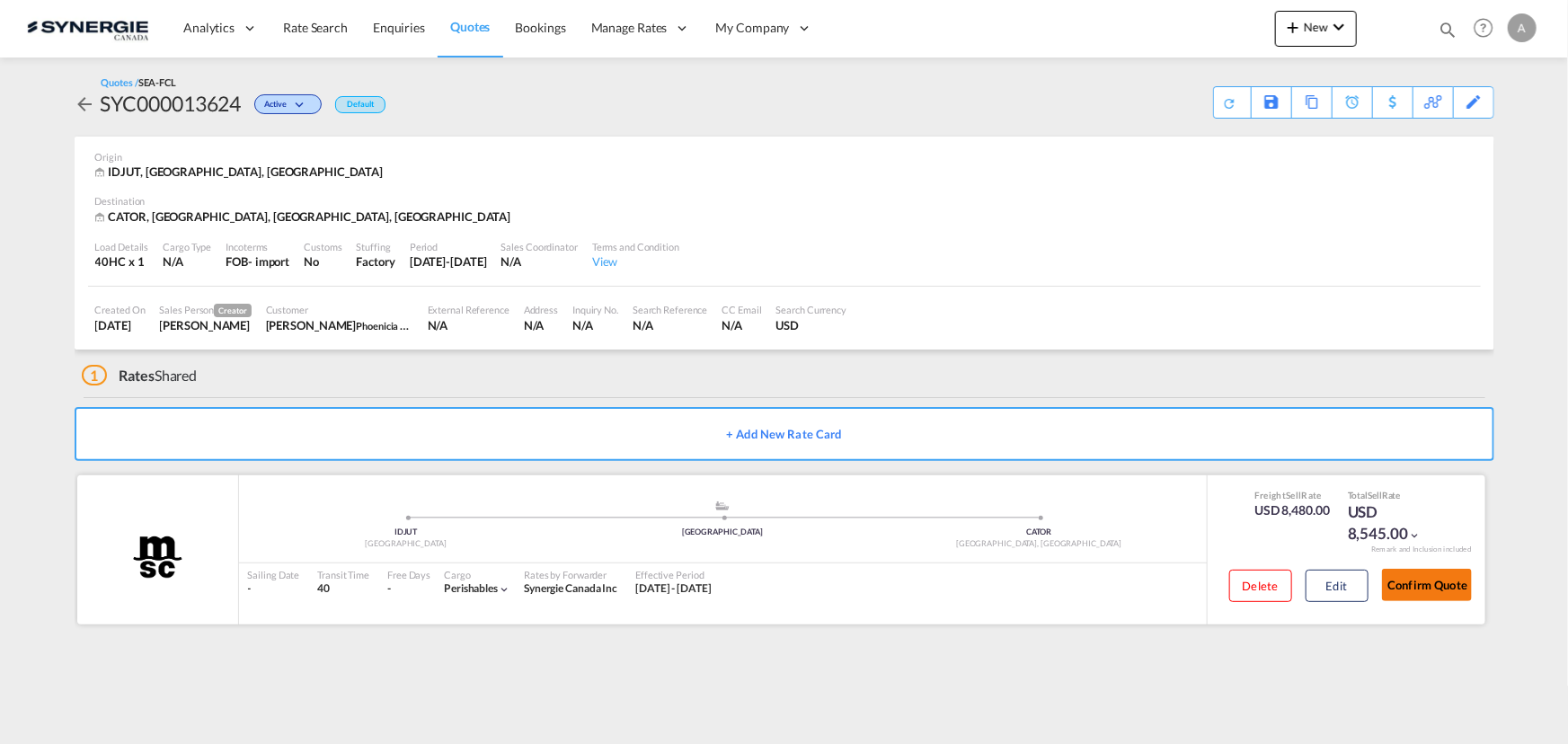
click at [1397, 591] on button "Confirm Quote" at bounding box center [1426, 585] width 90 height 32
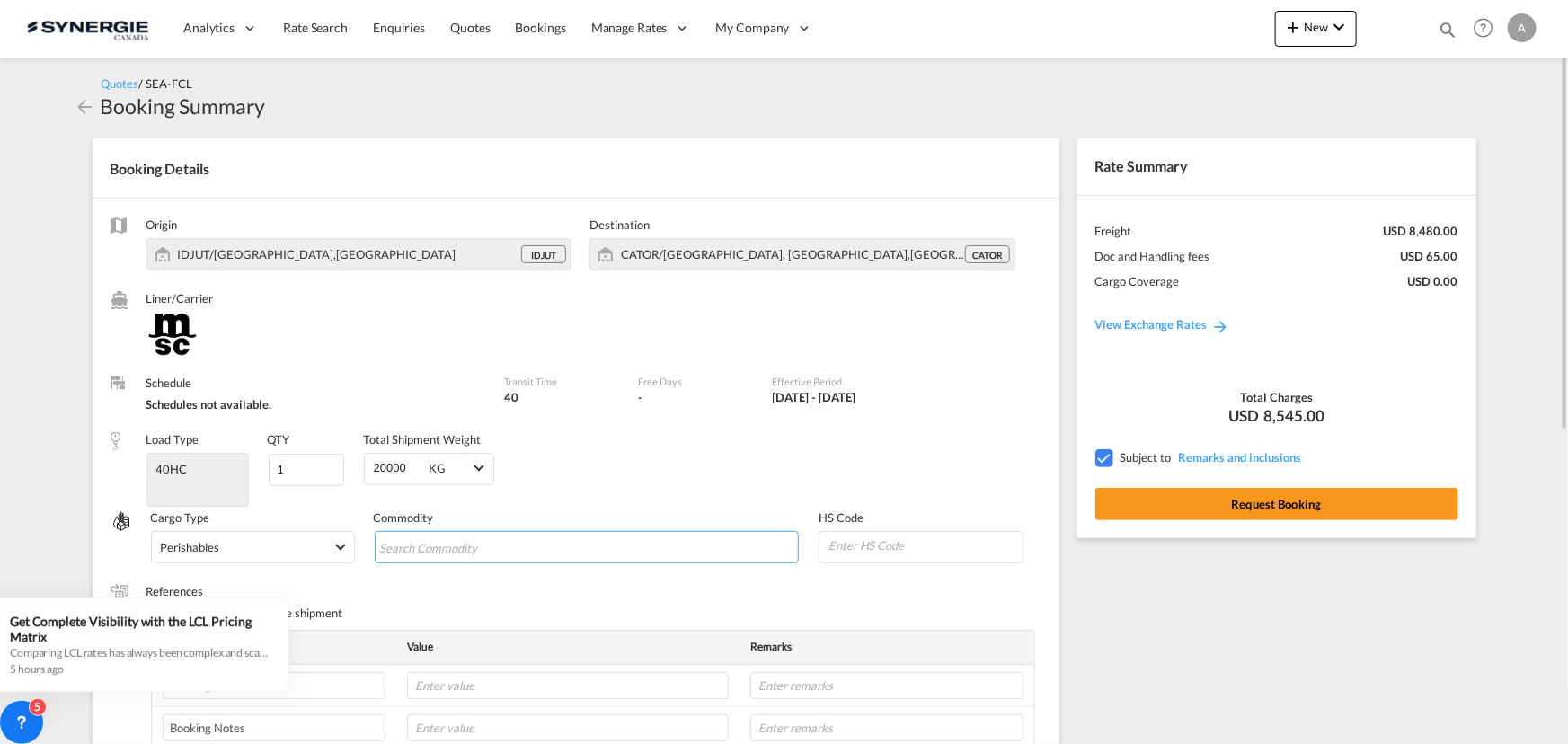
click at [528, 538] on input "Search Commodity" at bounding box center [461, 548] width 165 height 29
type input "fOODSTUFF"
click at [381, 547] on md-chip "fOODSTUFF" at bounding box center [430, 549] width 103 height 23
click at [390, 544] on span "fOODSTUFF" at bounding box center [423, 547] width 68 height 13
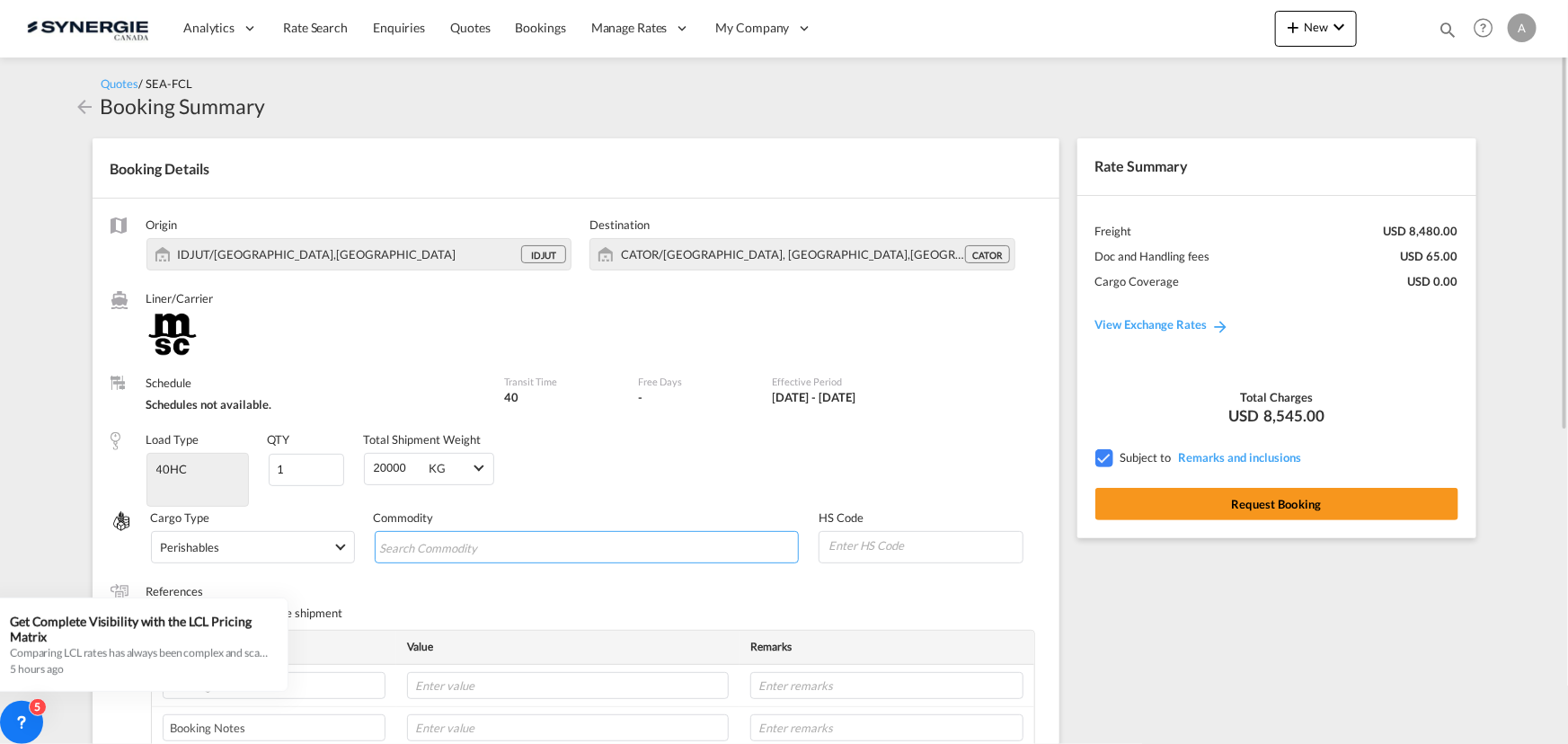
type input "G"
type input "Foodstuff"
click at [1234, 505] on button "Request Booking" at bounding box center [1277, 504] width 363 height 32
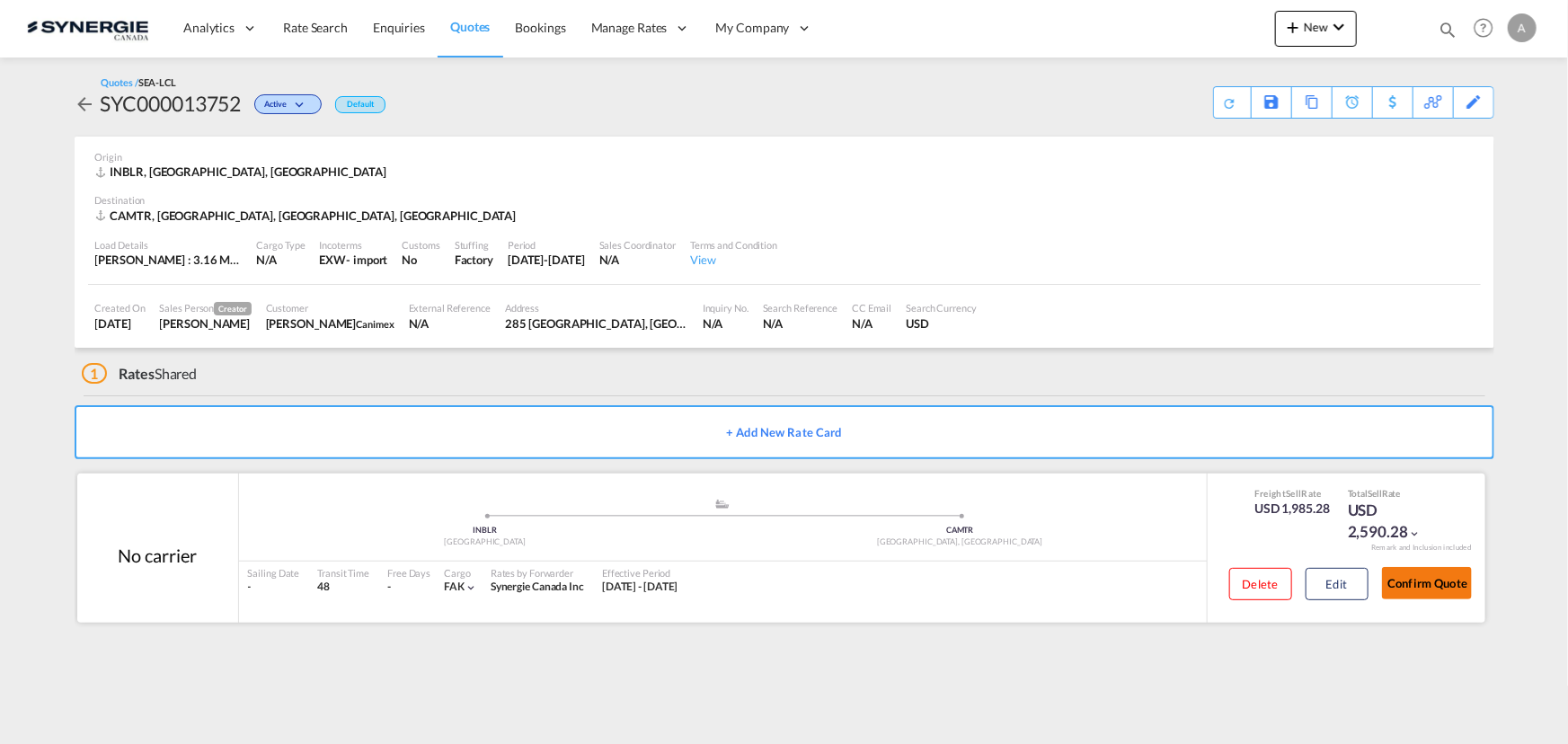
click at [1415, 580] on button "Confirm Quote" at bounding box center [1426, 583] width 90 height 32
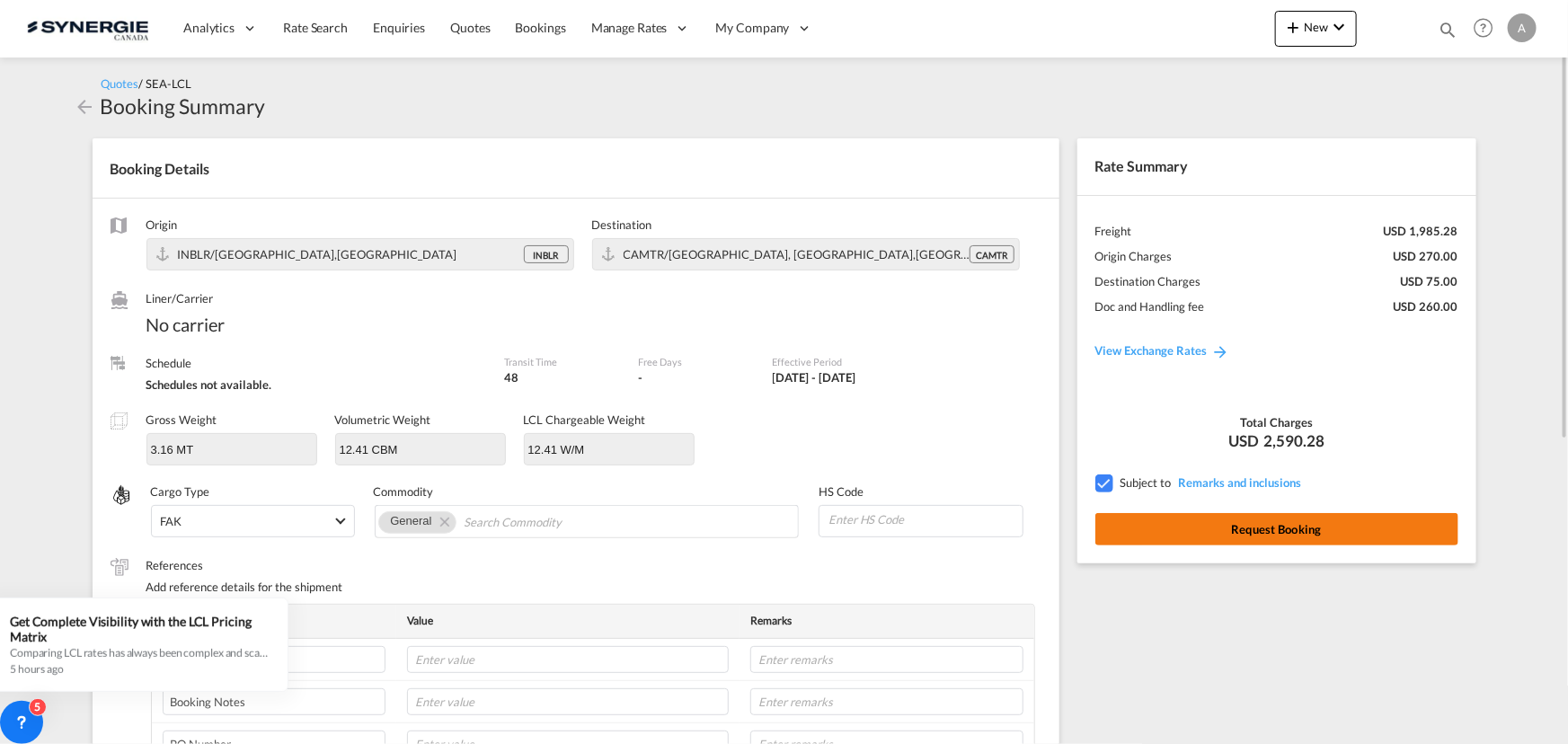
click at [1244, 524] on button "Request Booking" at bounding box center [1277, 529] width 363 height 32
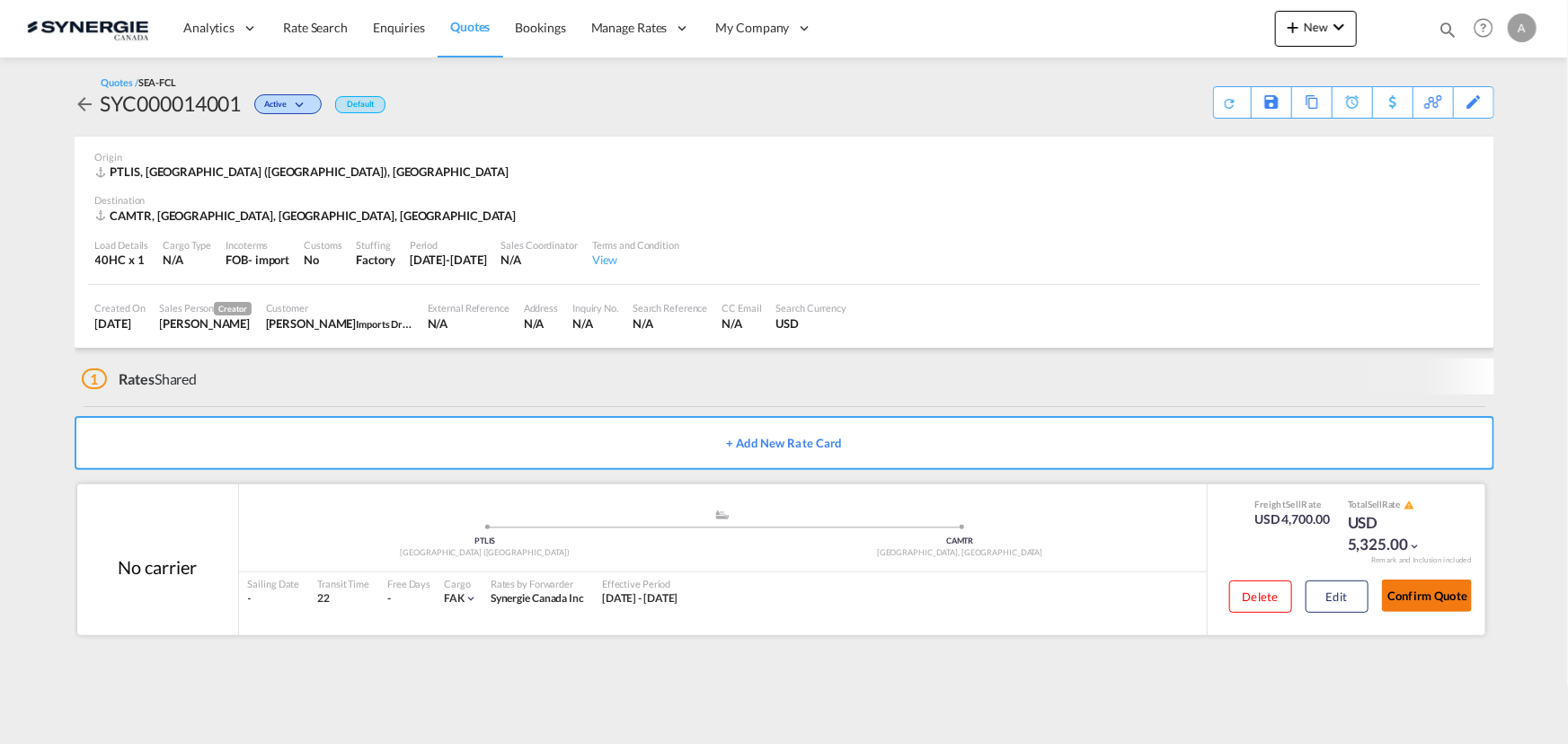
click at [1425, 598] on button "Confirm Quote" at bounding box center [1426, 595] width 90 height 32
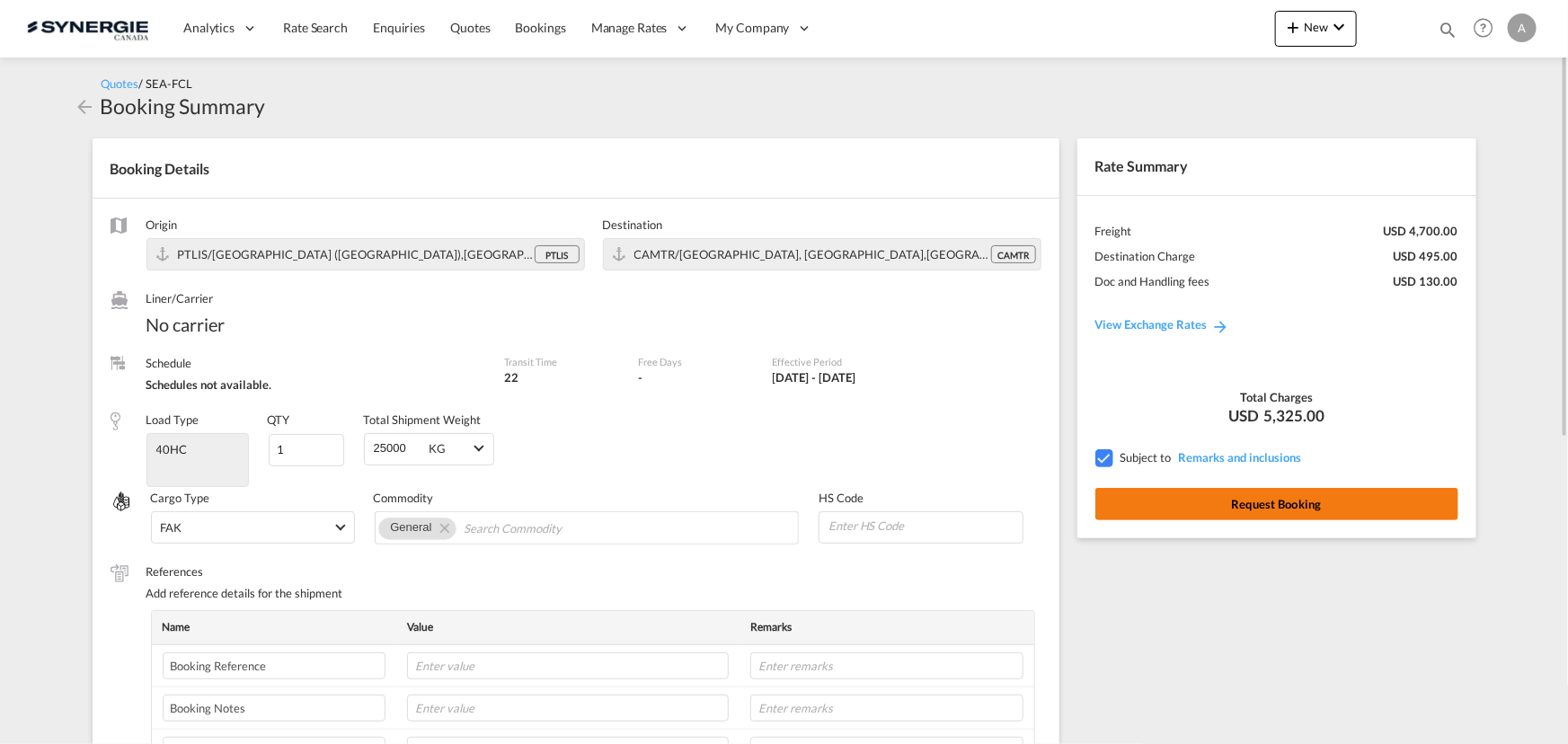
click at [1176, 511] on button "Request Booking" at bounding box center [1277, 504] width 363 height 32
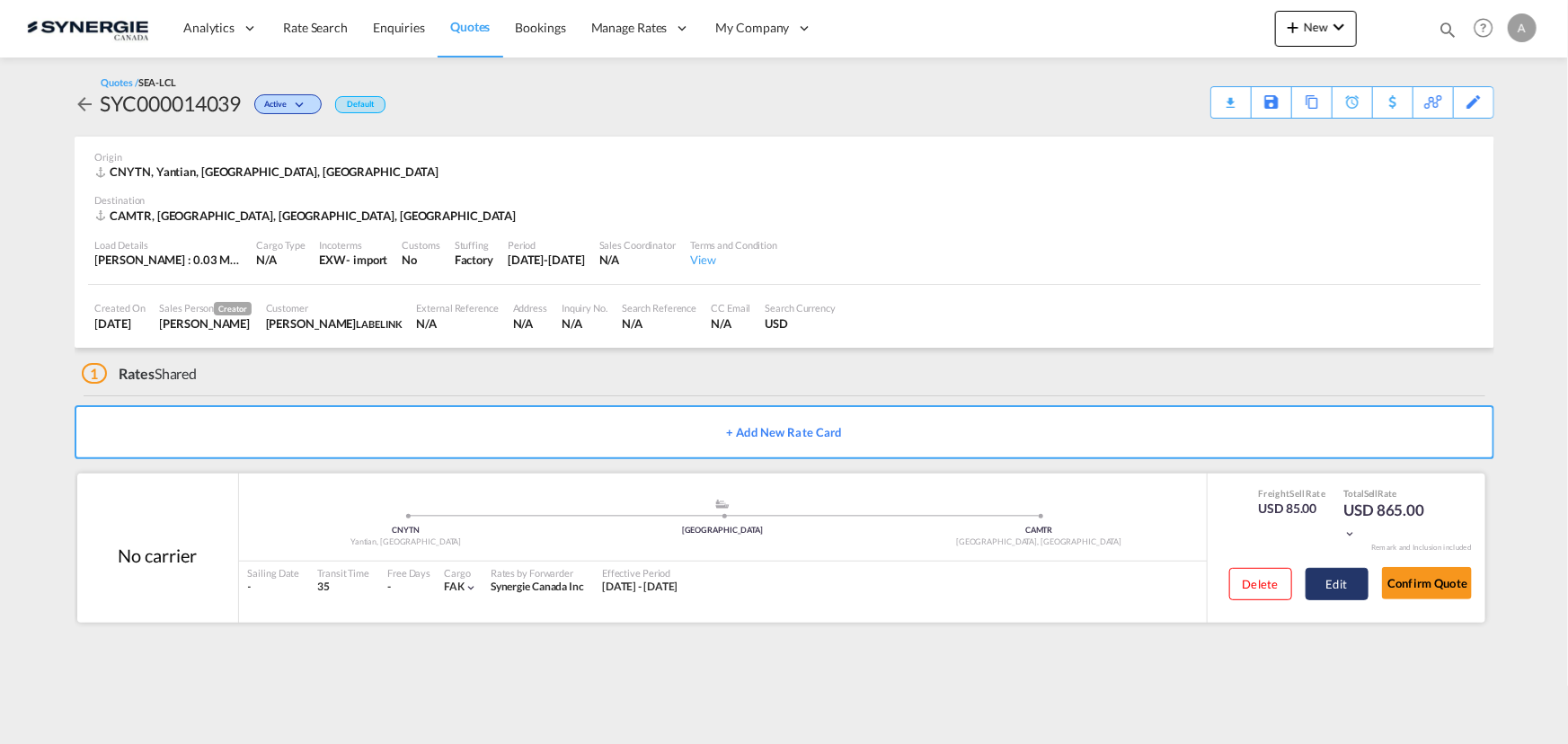
click at [1339, 584] on button "Edit" at bounding box center [1337, 584] width 63 height 32
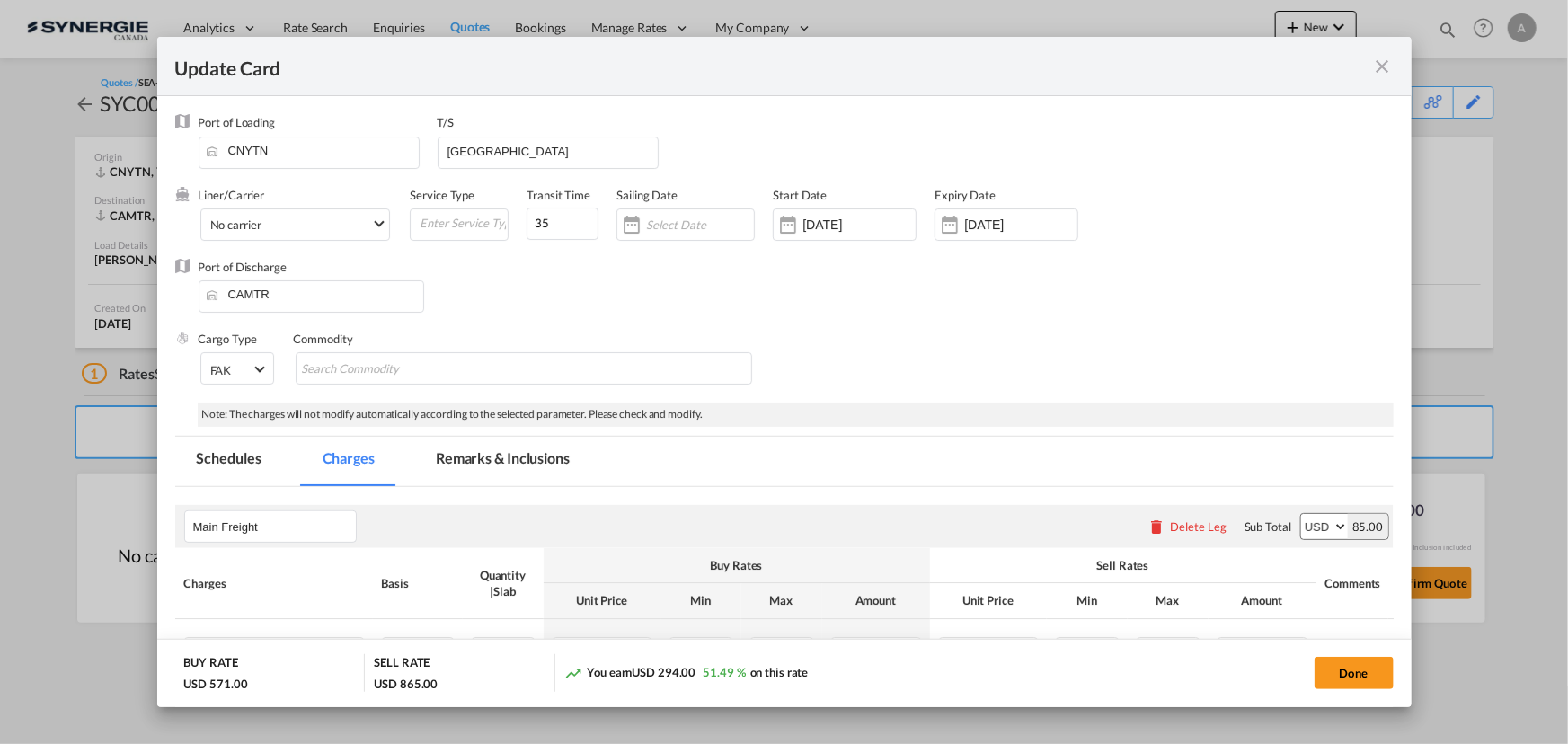
select select "per_w/m"
select select "flat"
select select "per_hbl"
select select "flat"
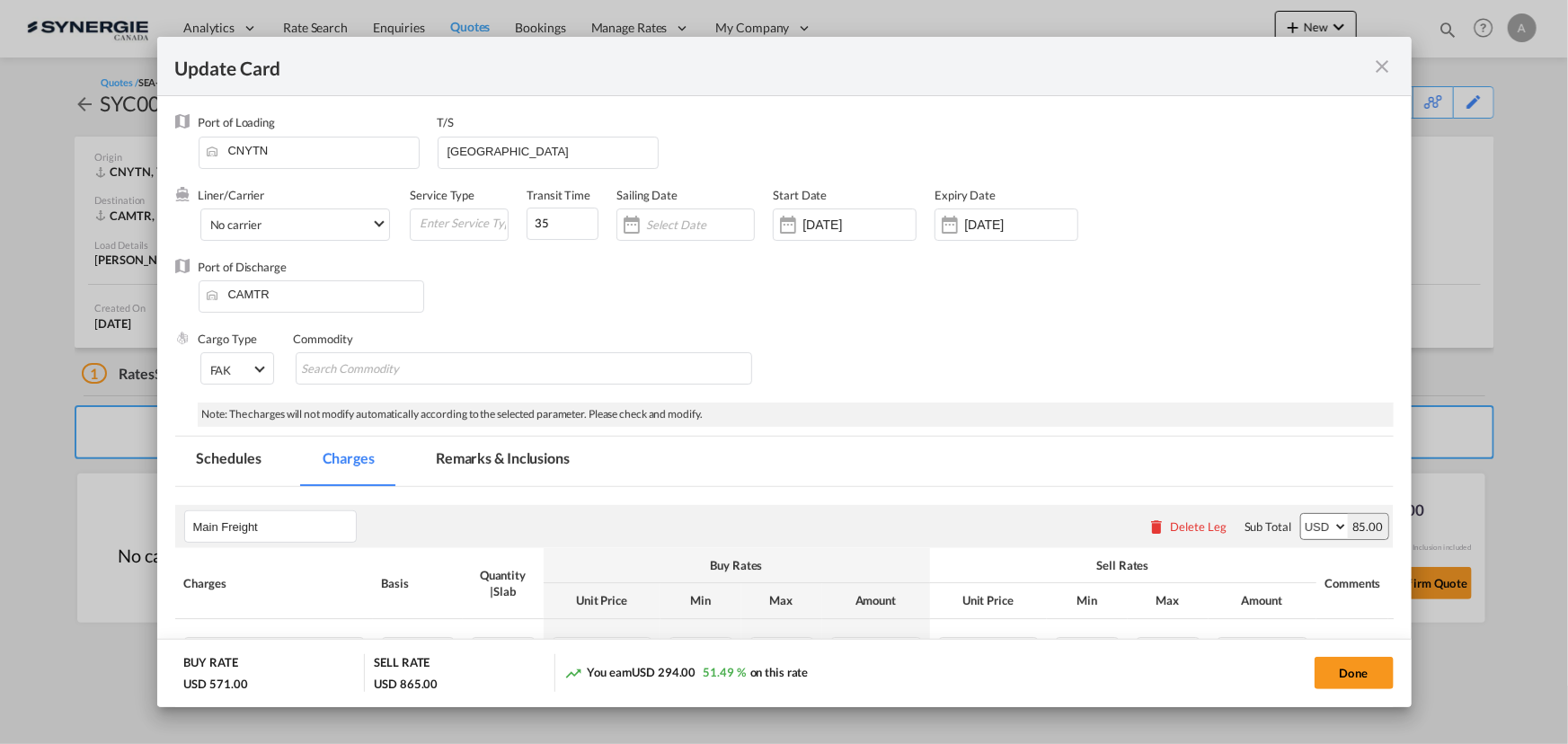
select select "per_bl"
select select "per_shipment"
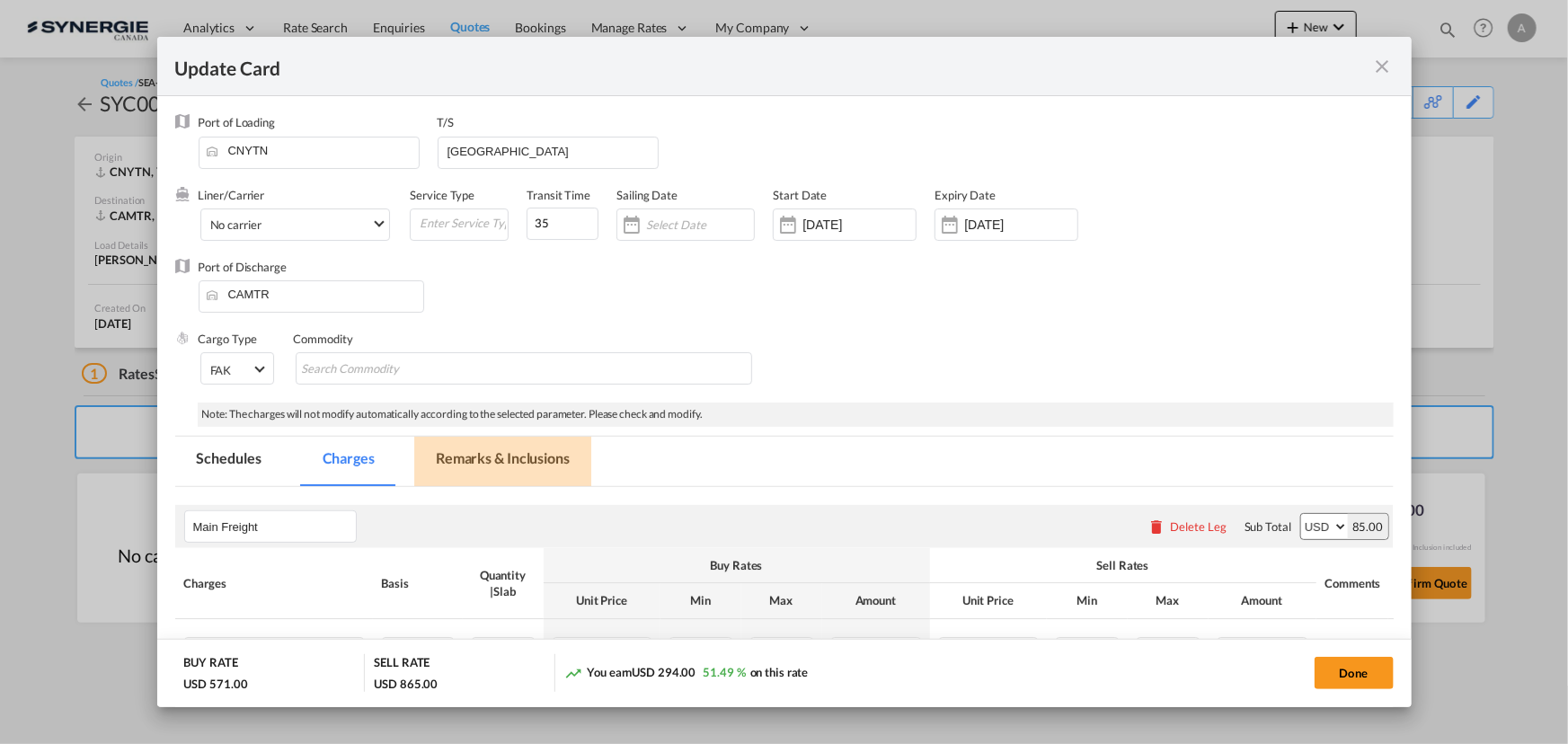
drag, startPoint x: 467, startPoint y: 452, endPoint x: 513, endPoint y: 488, distance: 58.4
click at [467, 452] on md-tab-item "Remarks & Inclusions" at bounding box center [503, 461] width 177 height 50
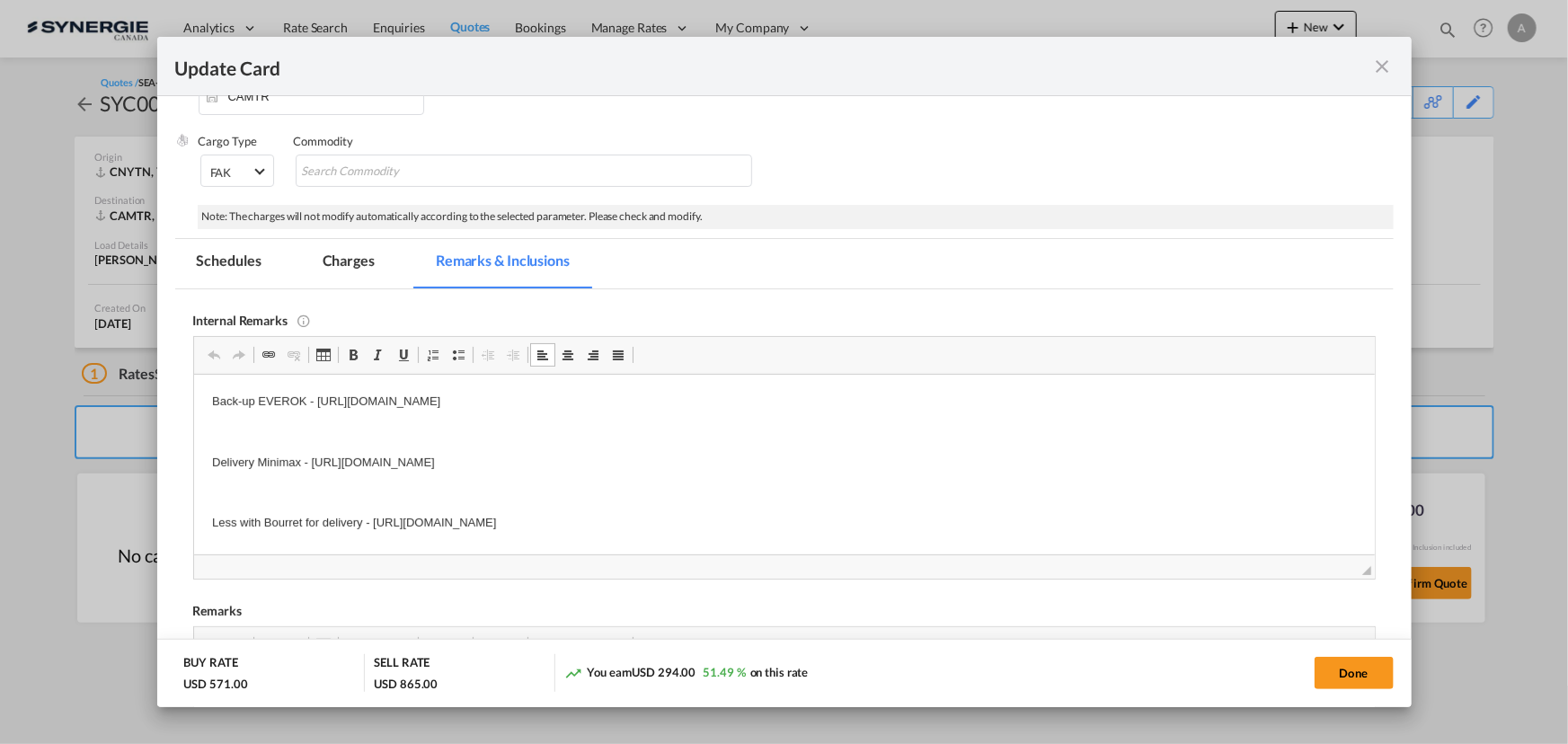
drag, startPoint x: 315, startPoint y: 399, endPoint x: 786, endPoint y: 375, distance: 471.6
click at [786, 375] on html "Back-up EVEROK - [URL][DOMAIN_NAME] Delivery Minimax - [URL][DOMAIN_NAME] Less …" at bounding box center [783, 461] width 1180 height 176
click at [831, 460] on p "Delivery Minimax - [URL][DOMAIN_NAME]" at bounding box center [783, 462] width 1144 height 19
drag, startPoint x: 807, startPoint y: 465, endPoint x: 310, endPoint y: 463, distance: 497.0
click at [310, 463] on p "Delivery Minimax - [URL][DOMAIN_NAME]" at bounding box center [783, 462] width 1144 height 19
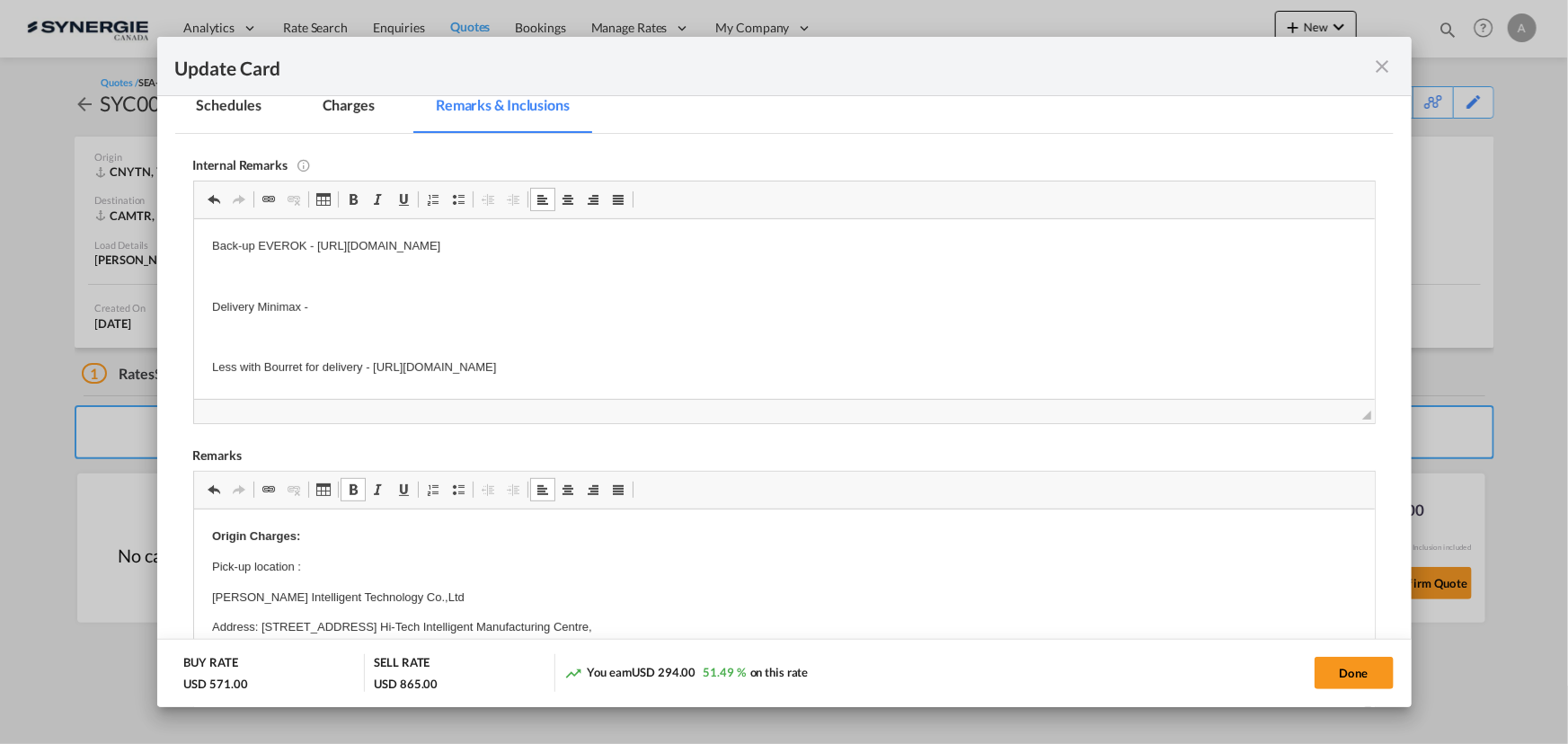
scroll to position [453, 0]
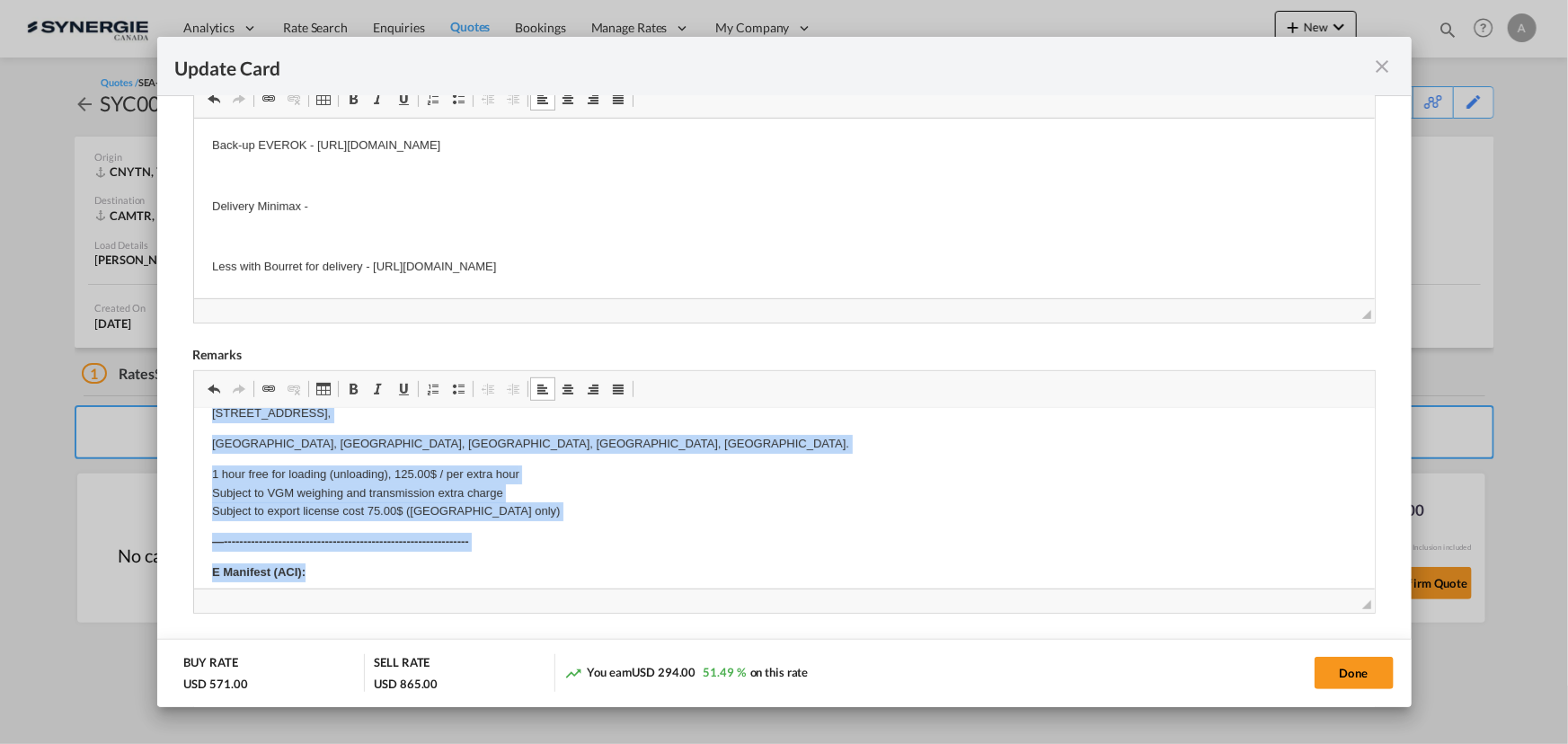
scroll to position [158, 0]
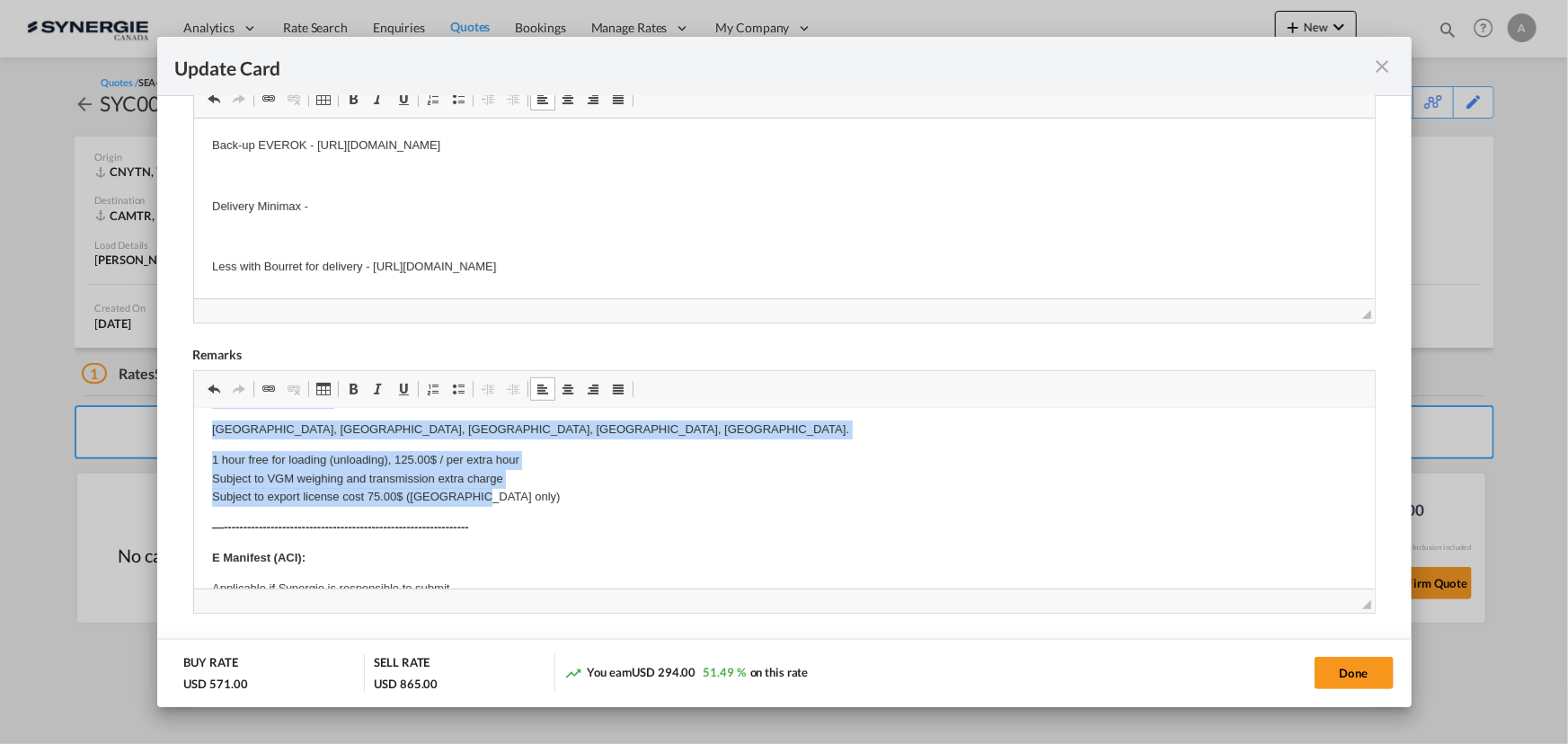
drag, startPoint x: 211, startPoint y: 488, endPoint x: 636, endPoint y: 491, distance: 425.0
click at [643, 450] on p "1 hour free for loading (unloading), 125.00$ / per extra hour Subject to VGM we…" at bounding box center [783, 477] width 1144 height 55
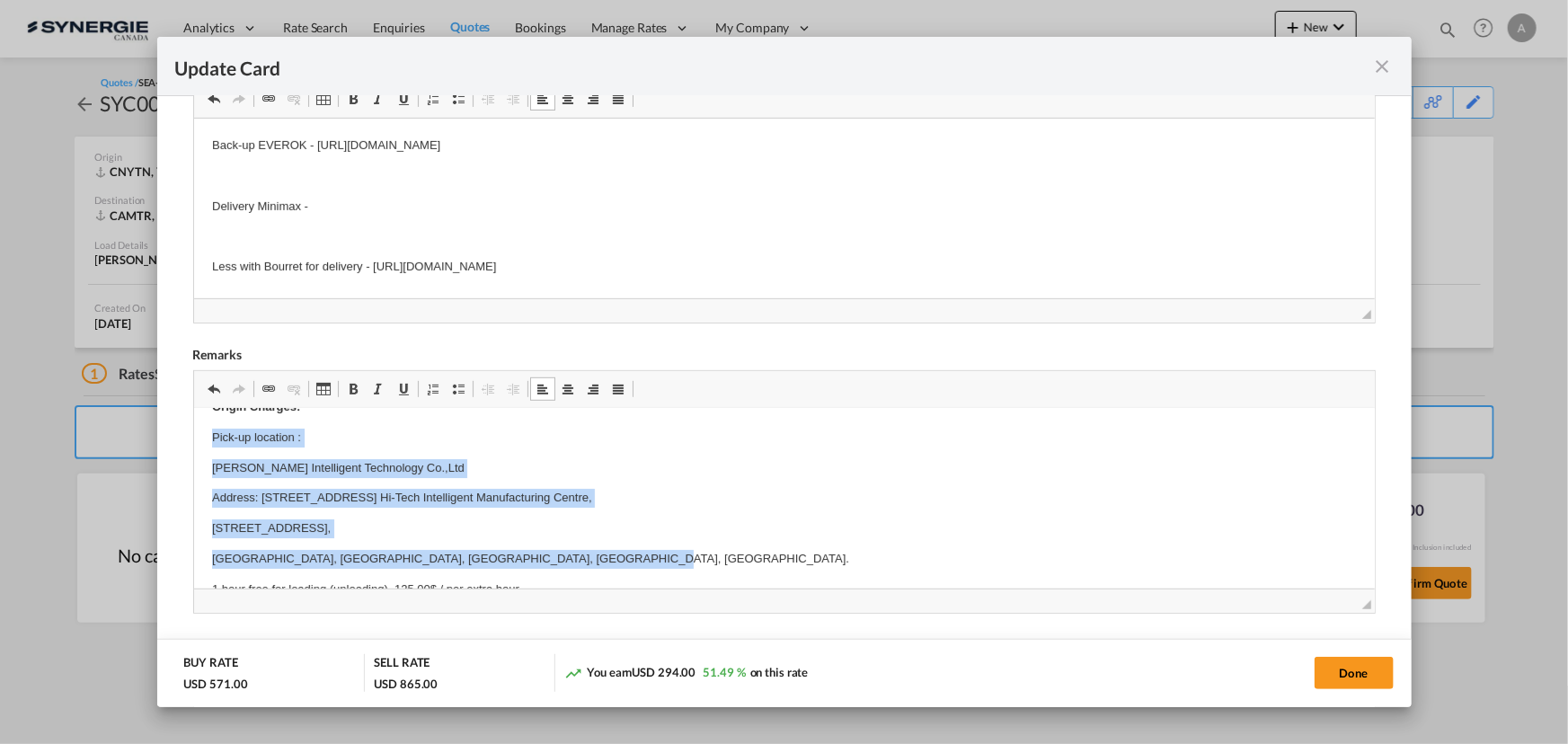
scroll to position [0, 0]
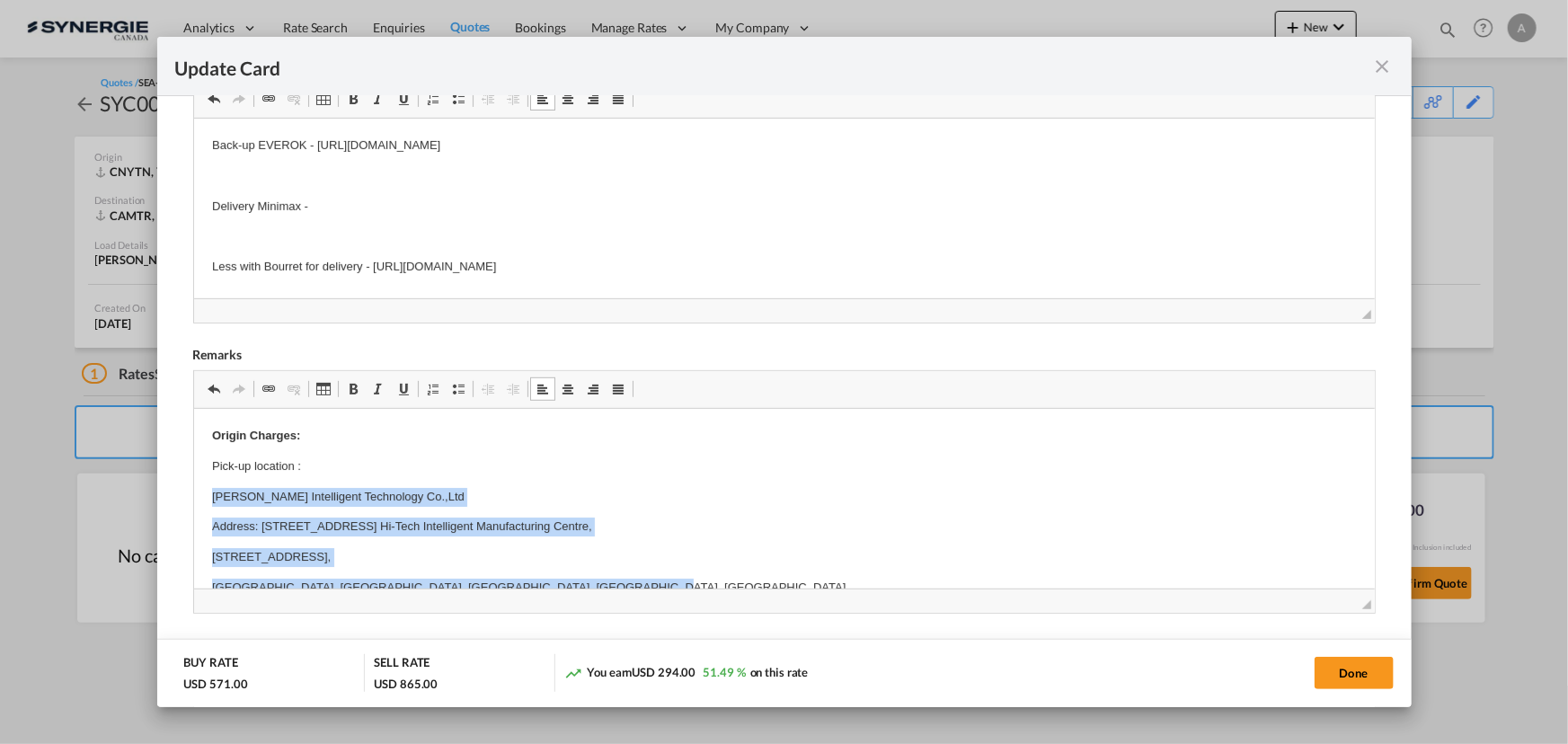
drag, startPoint x: 625, startPoint y: 427, endPoint x: 198, endPoint y: 489, distance: 431.5
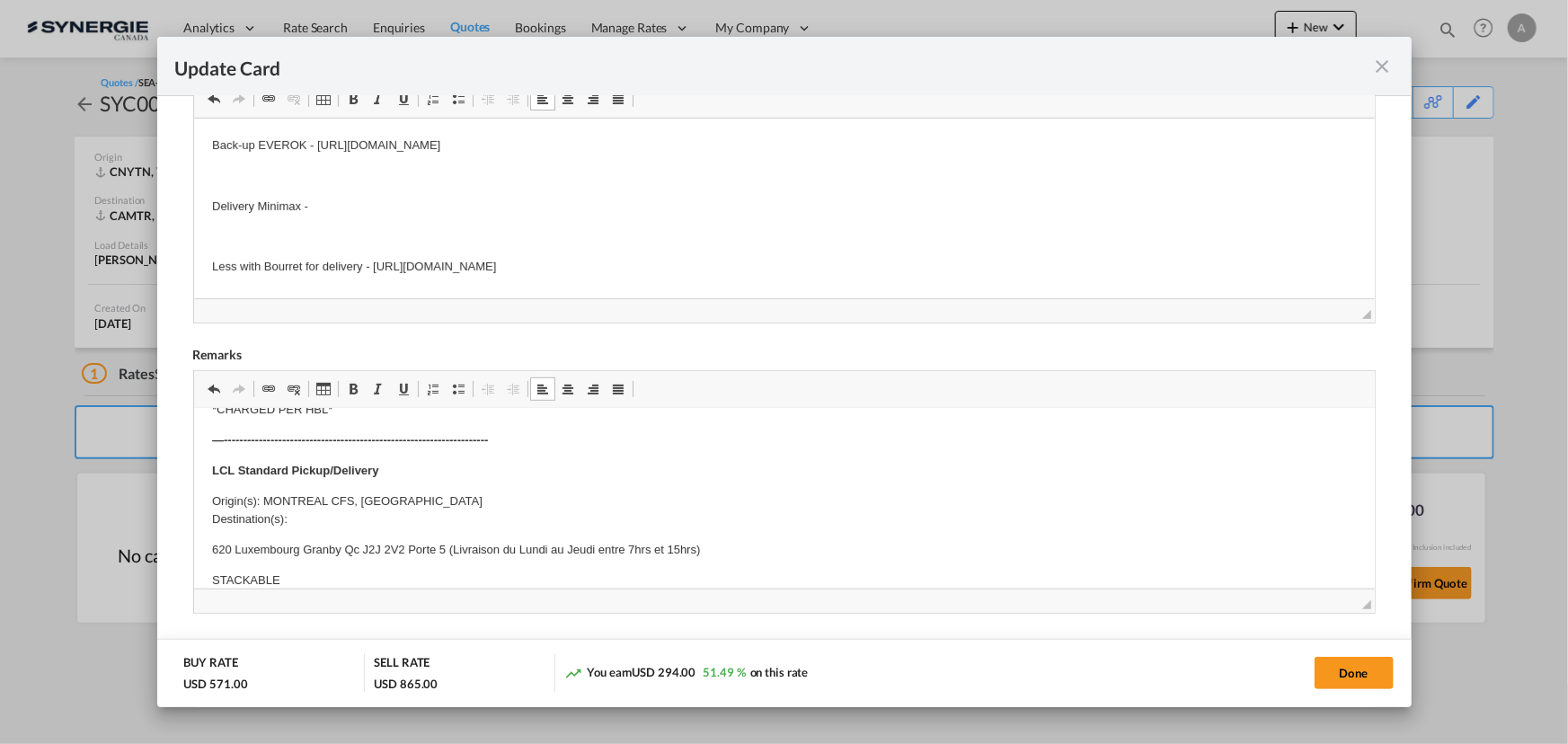
scroll to position [841, 0]
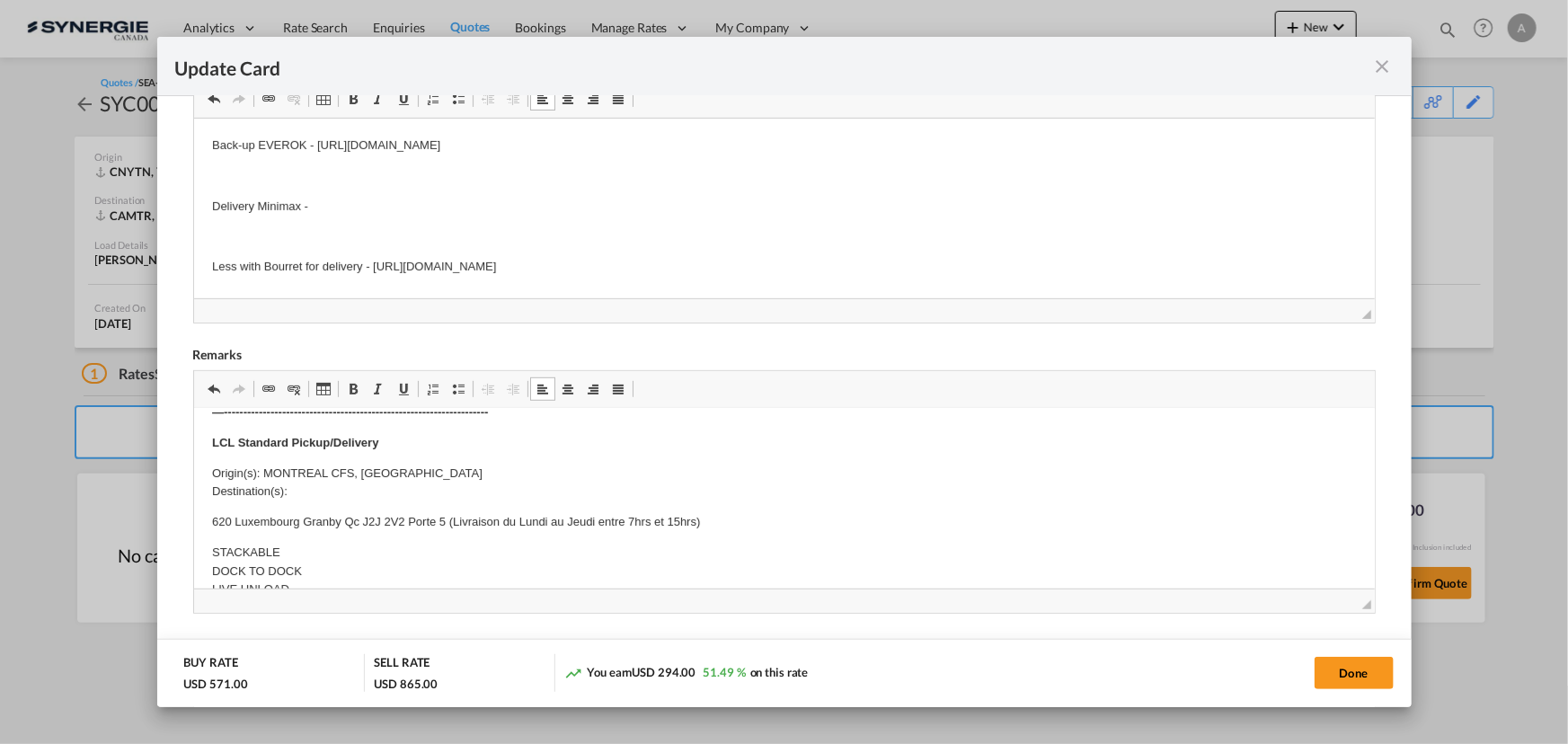
click at [378, 502] on body "Origin Charges: Pick-up location : IUV INTERNATIONAL CO.LIMITED Address: ROOM 1…" at bounding box center [783, 318] width 1144 height 1467
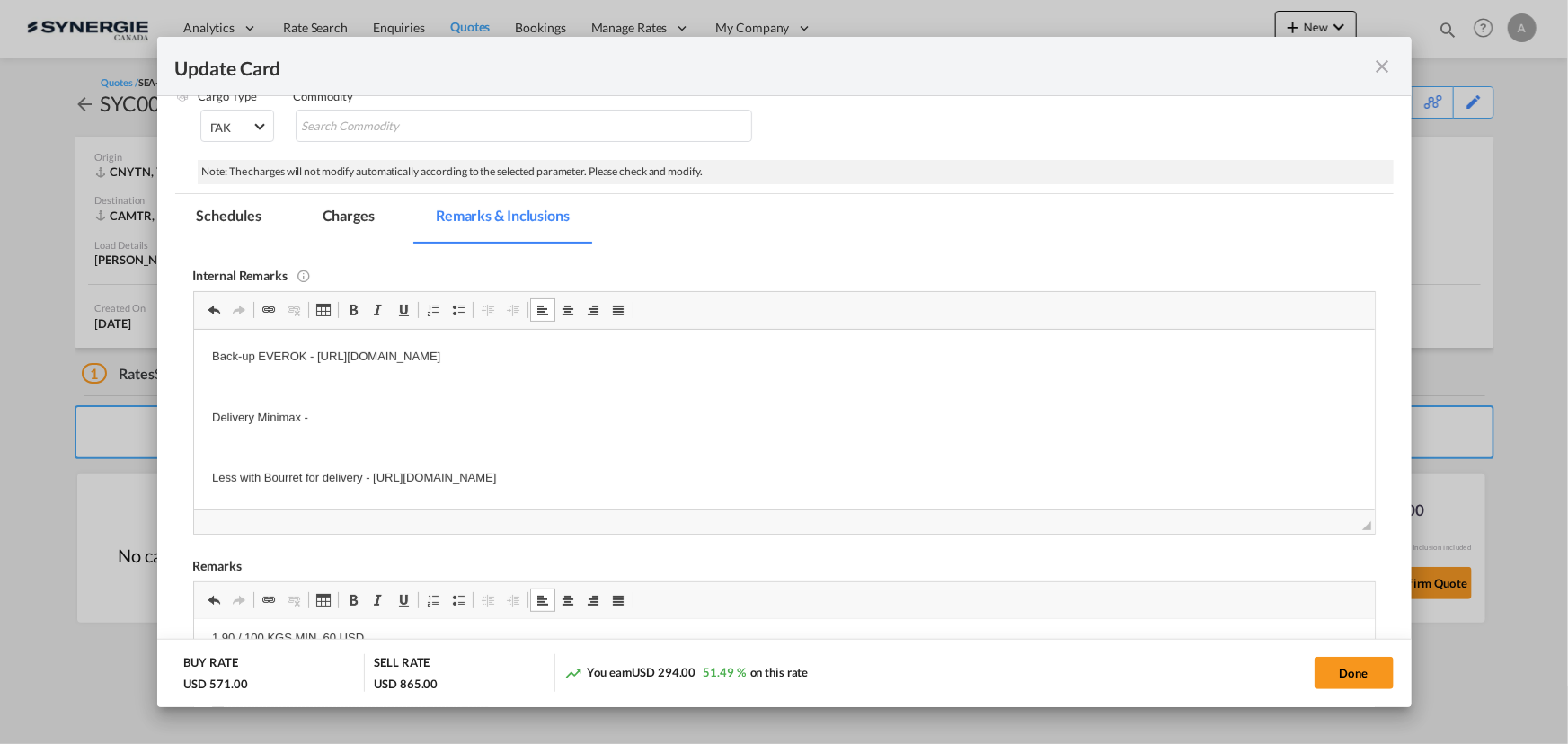
scroll to position [127, 0]
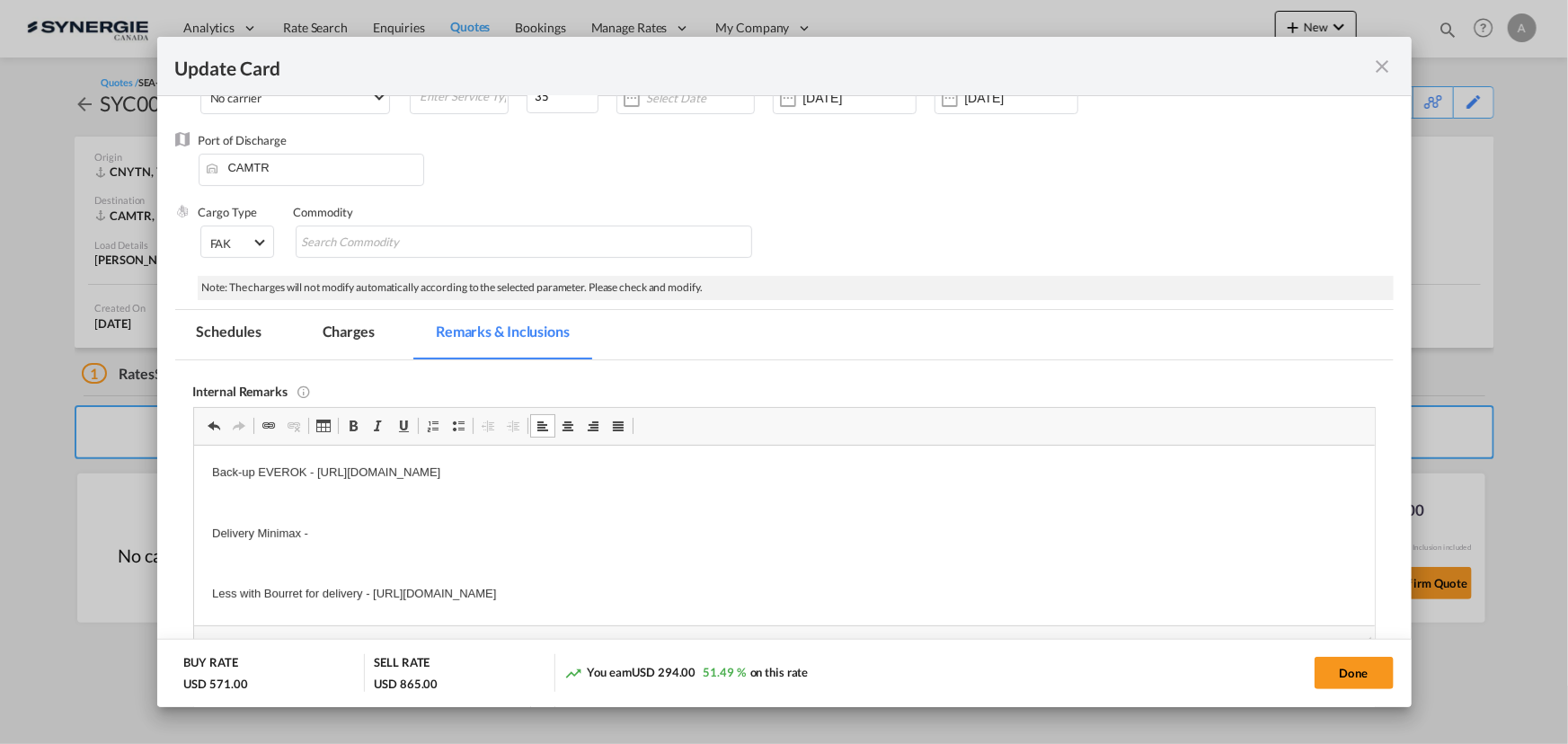
click at [839, 593] on p "Less with Bourret for delivery - https://app.frontapp.com/open/cnv_p8czqvj?key=…" at bounding box center [783, 593] width 1144 height 19
drag, startPoint x: 842, startPoint y: 587, endPoint x: 372, endPoint y: 619, distance: 471.1
click at [372, 619] on html "Back-up EVEROK - https://app.frontapp.com/open/cnv_q5ohrtb?key=uMJOegvB5EriMQXL…" at bounding box center [783, 533] width 1180 height 176
drag, startPoint x: 350, startPoint y: 334, endPoint x: 1537, endPoint y: 281, distance: 1188.2
click at [351, 335] on md-tab-item "Charges" at bounding box center [349, 334] width 95 height 50
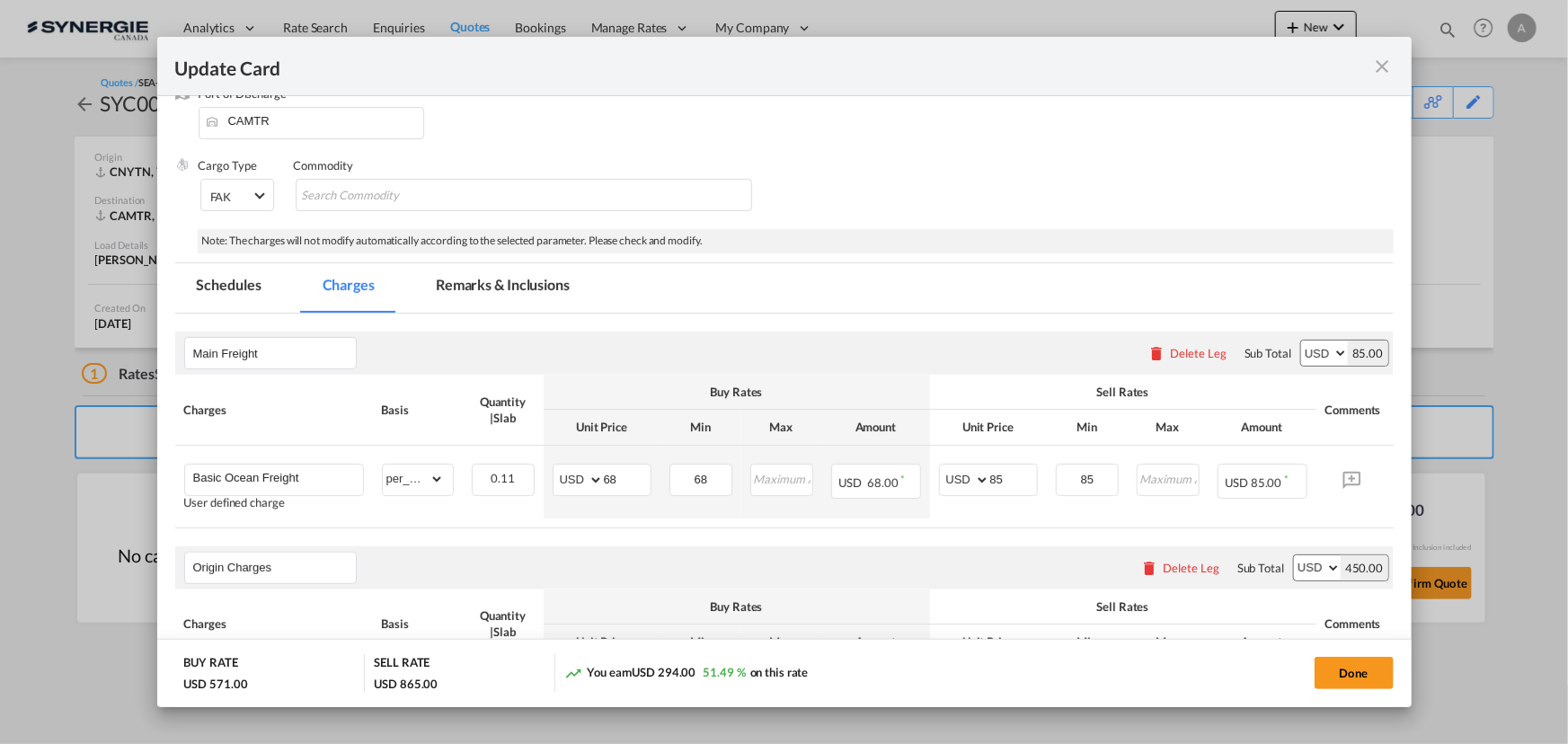
scroll to position [209, 0]
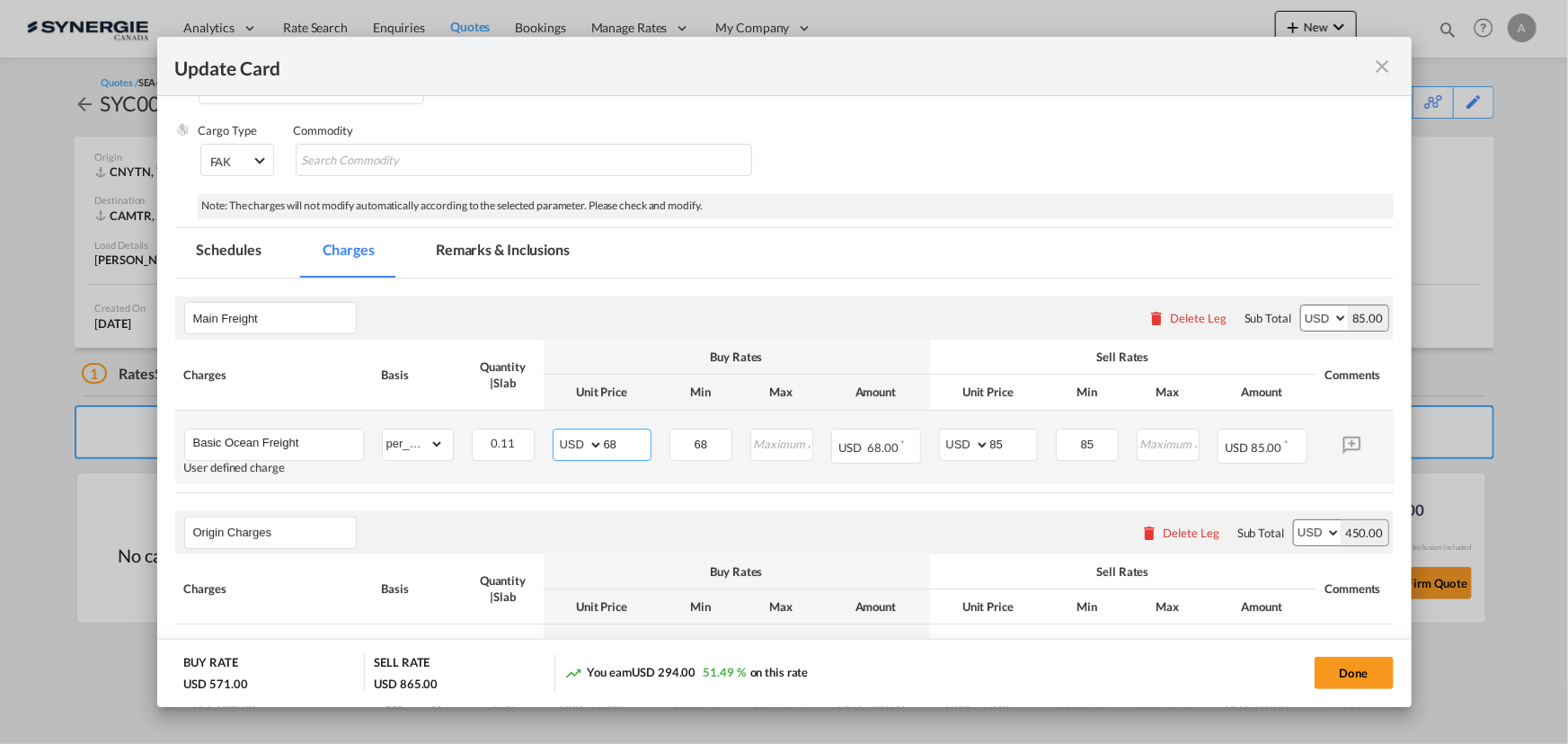
drag, startPoint x: 619, startPoint y: 447, endPoint x: 564, endPoint y: 437, distance: 55.9
click at [579, 439] on md-input-container "AED AFN ALL AMD ANG AOA ARS AUD AWG AZN BAM BBD BDT BGN BHD BIF BMD BND BOB BRL…" at bounding box center [602, 445] width 99 height 32
type input "76"
type input "91"
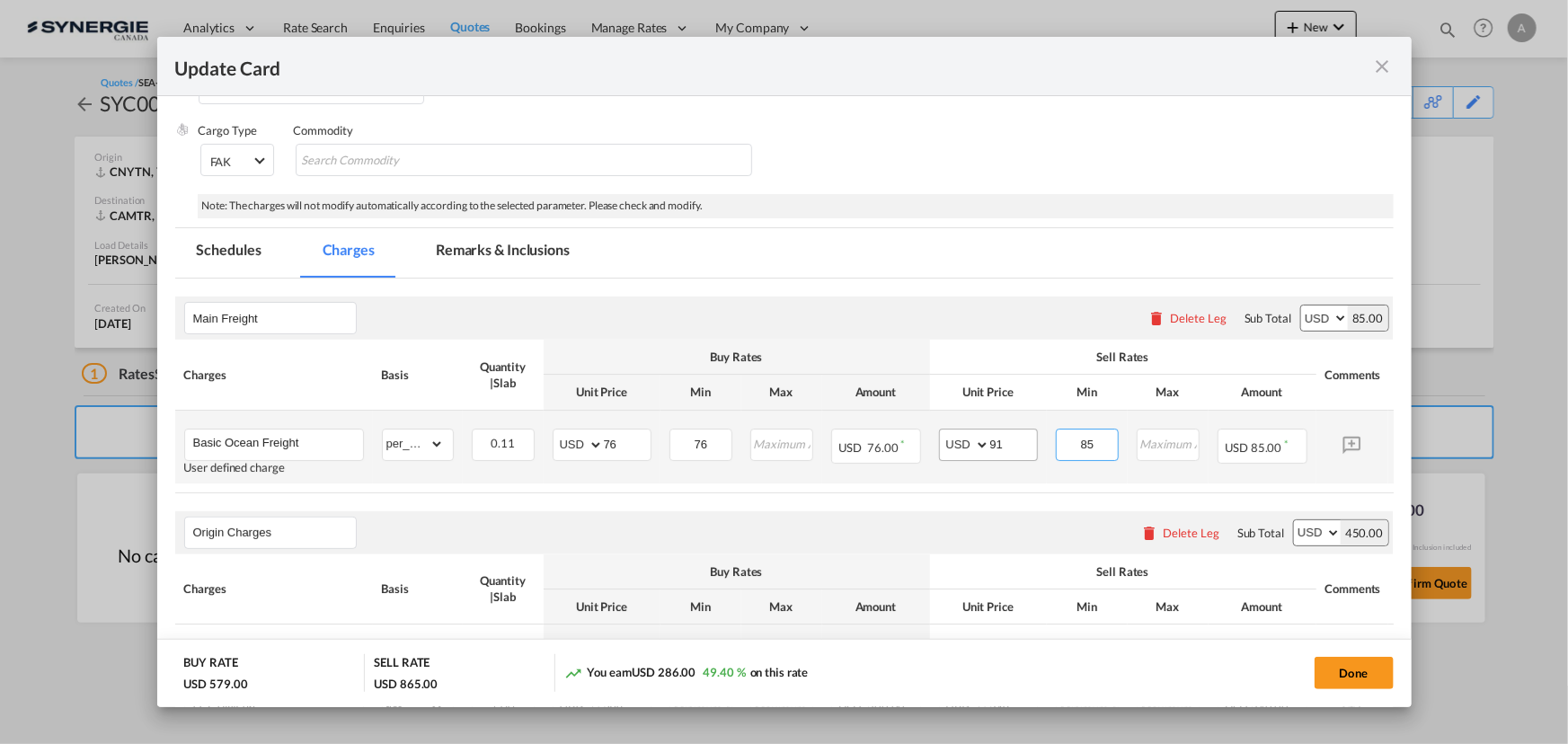
drag, startPoint x: 1105, startPoint y: 450, endPoint x: 1011, endPoint y: 440, distance: 94.5
click at [1025, 444] on tr "Basic Ocean Freight User defined charge Please Enter Already Exists gross_weigh…" at bounding box center [812, 447] width 1273 height 72
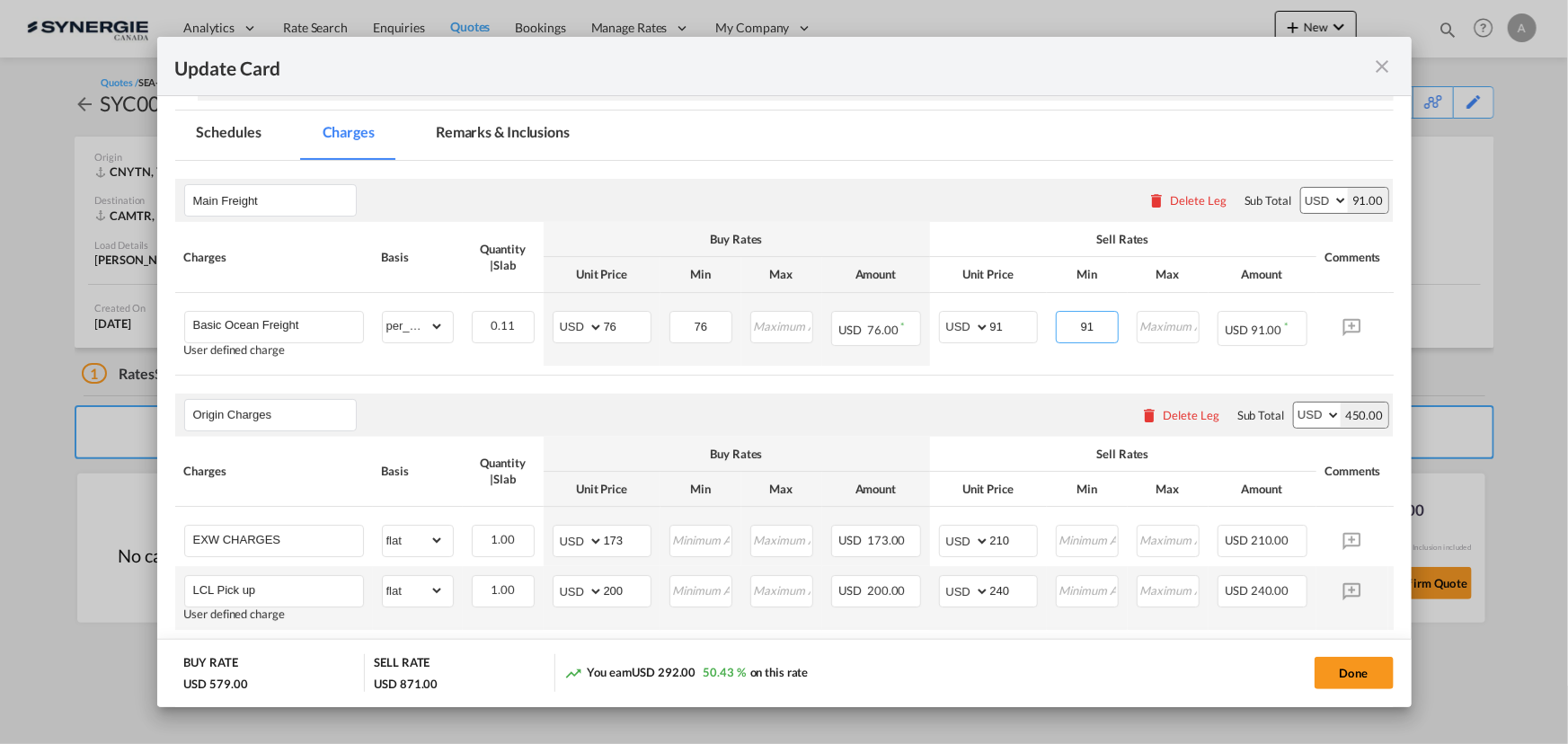
scroll to position [453, 0]
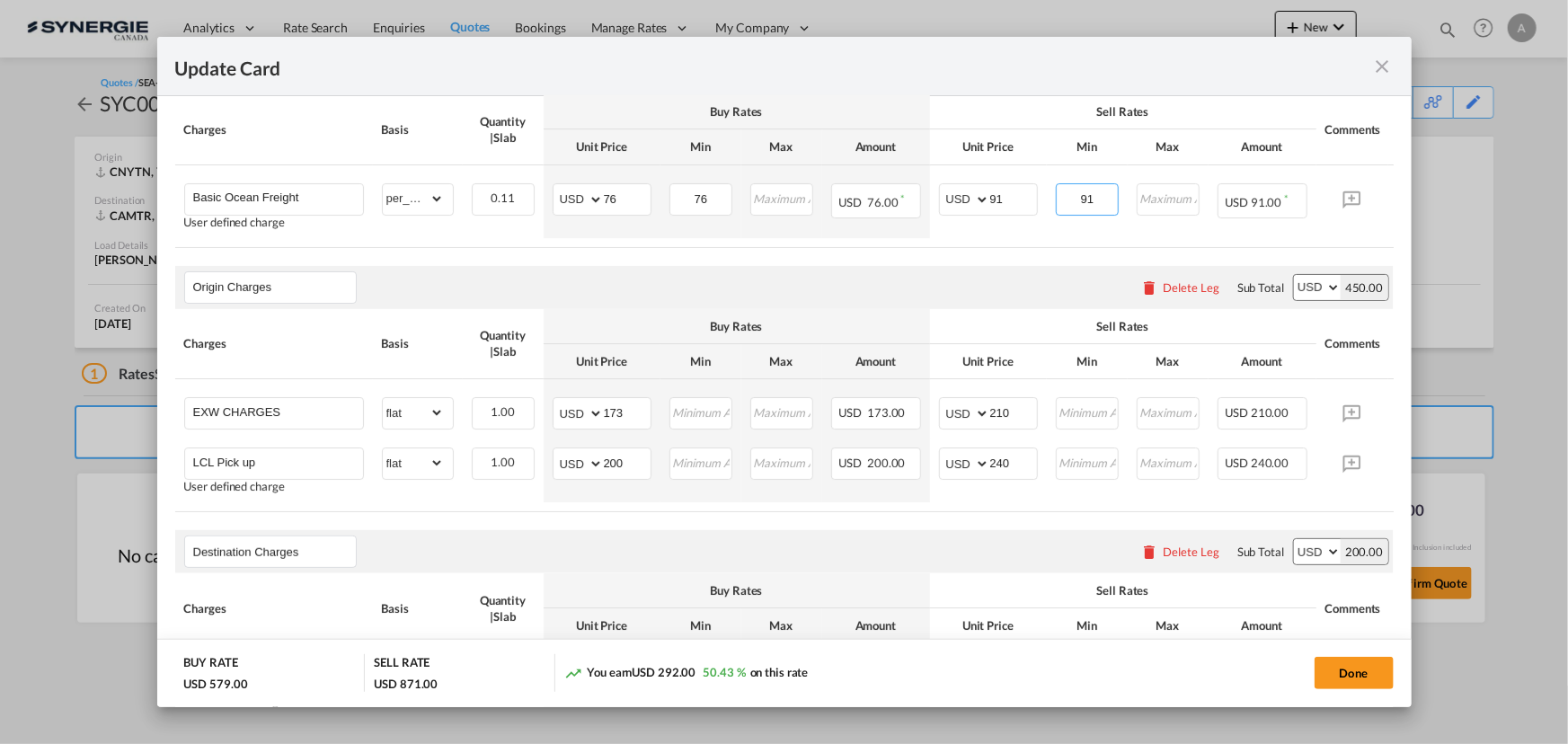
type input "91"
click at [632, 463] on input "200" at bounding box center [627, 462] width 47 height 27
drag, startPoint x: 625, startPoint y: 465, endPoint x: 467, endPoint y: 448, distance: 158.9
click at [519, 463] on tr "LCL Pick up User defined charge Please Enter Already Exists gross_weight volume…" at bounding box center [812, 470] width 1273 height 64
type input "85"
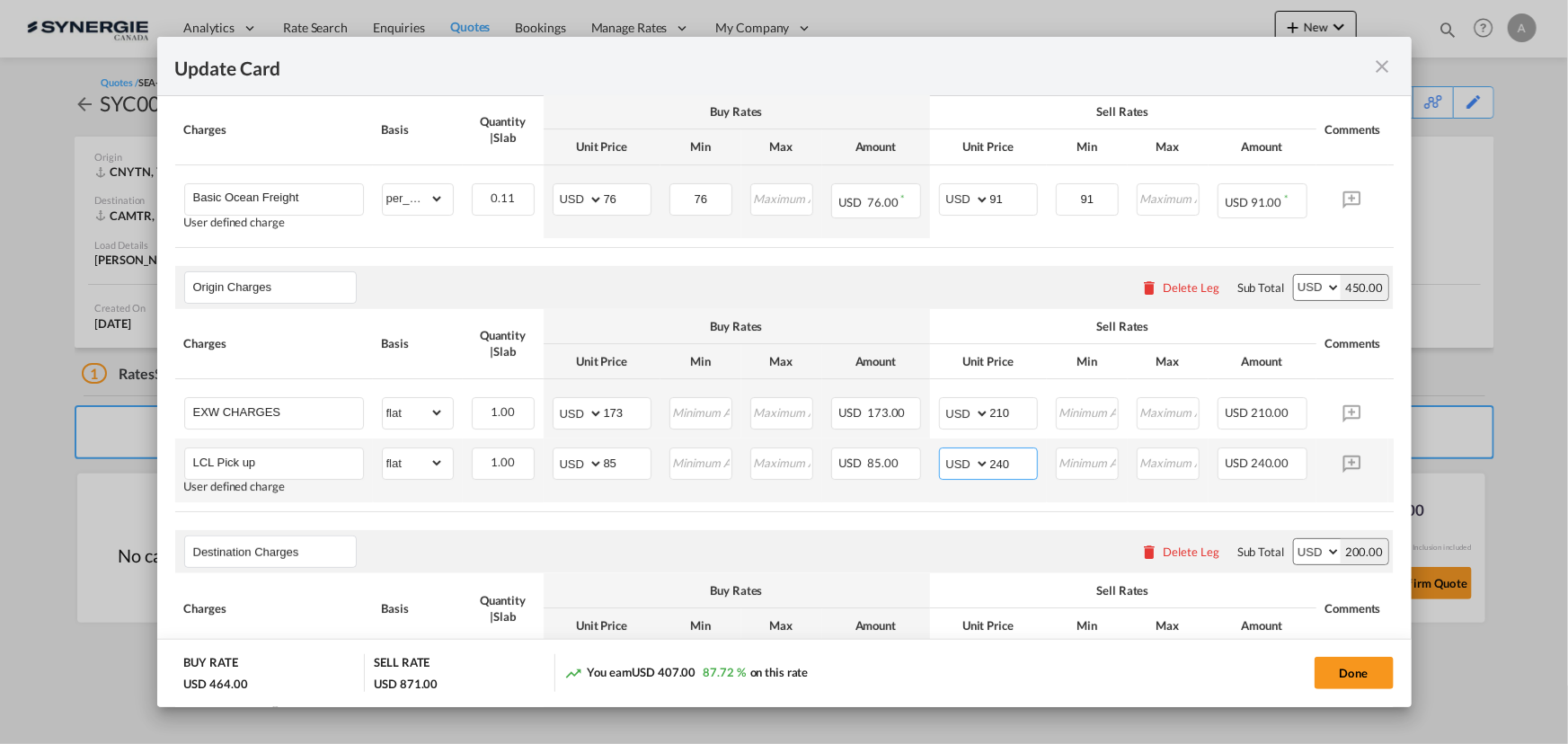
drag, startPoint x: 1013, startPoint y: 469, endPoint x: 867, endPoint y: 448, distance: 147.5
click at [898, 460] on tr "LCL Pick up User defined charge Please Enter Already Exists gross_weight volume…" at bounding box center [812, 470] width 1273 height 64
type input "105"
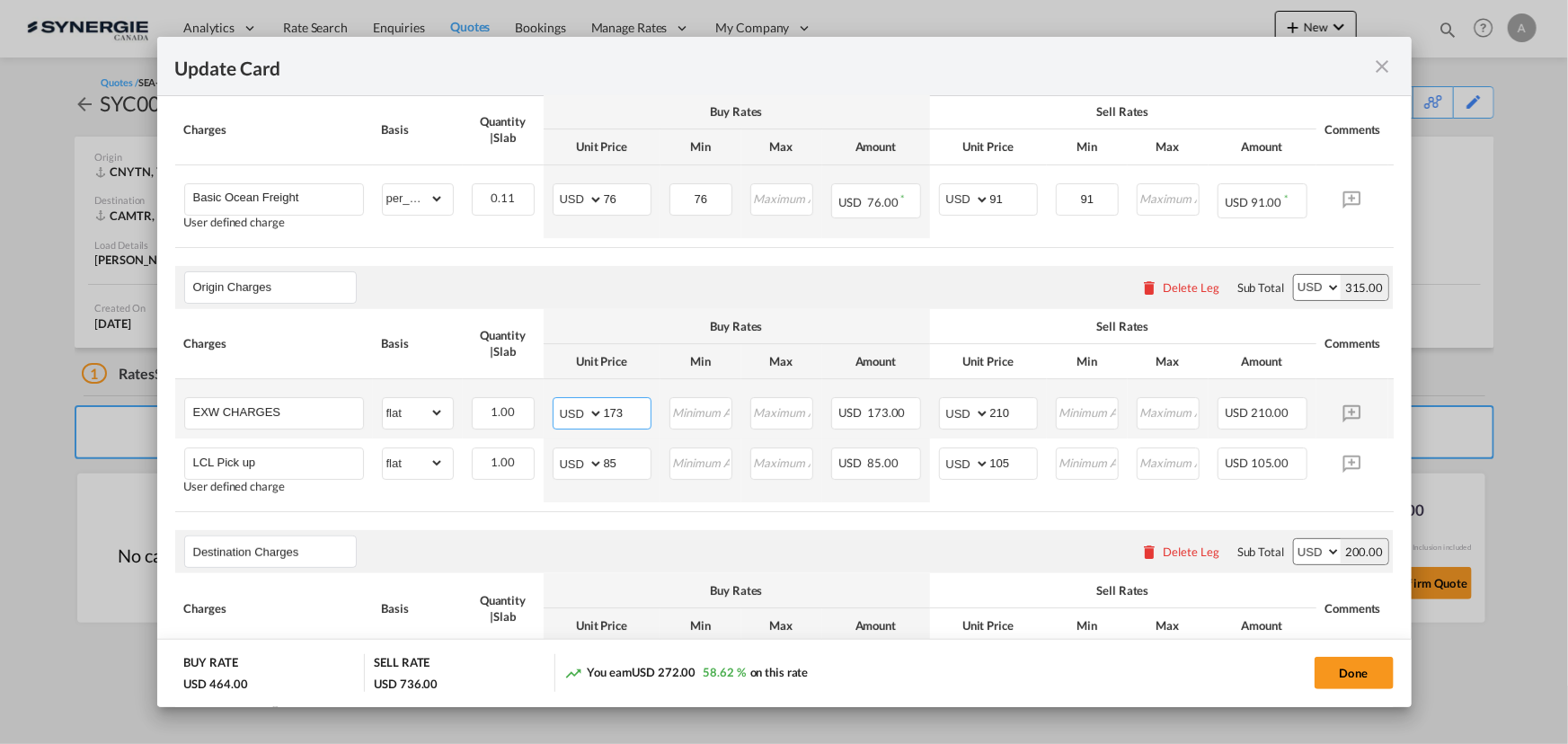
click at [624, 423] on input "173" at bounding box center [627, 412] width 47 height 27
drag, startPoint x: 628, startPoint y: 423, endPoint x: 584, endPoint y: 419, distance: 44.2
click at [591, 417] on md-input-container "AED AFN ALL AMD ANG AOA ARS AUD AWG AZN BAM BBD BDT BGN BHD BIF BMD BND BOB BRL…" at bounding box center [602, 413] width 99 height 32
type input "465"
click at [1005, 421] on input "210" at bounding box center [1013, 412] width 47 height 27
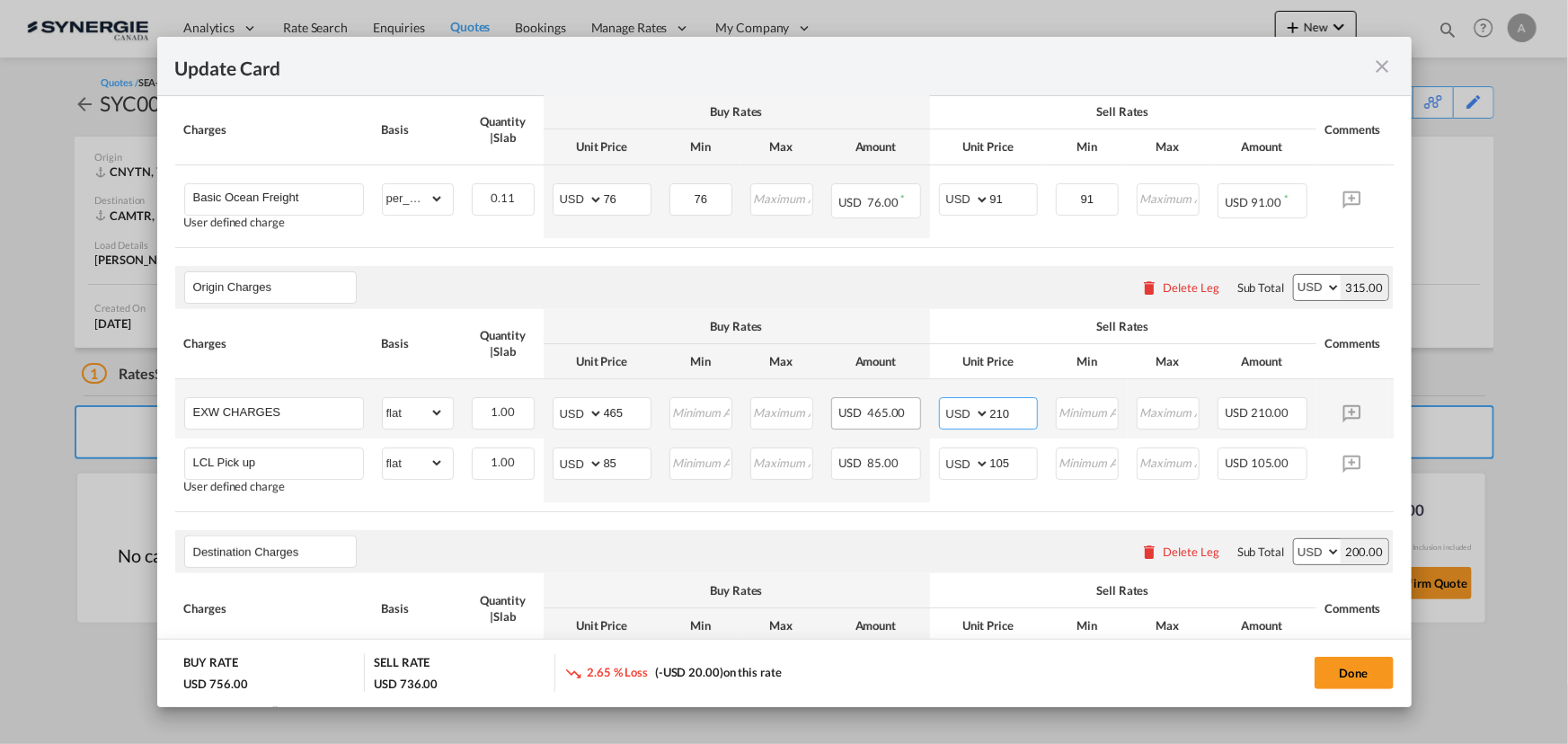
drag, startPoint x: 1010, startPoint y: 417, endPoint x: 856, endPoint y: 407, distance: 154.3
click at [910, 417] on tr "EXW CHARGES Please Enter Already Exists gross_weight volumetric_weight per_ship…" at bounding box center [812, 409] width 1273 height 59
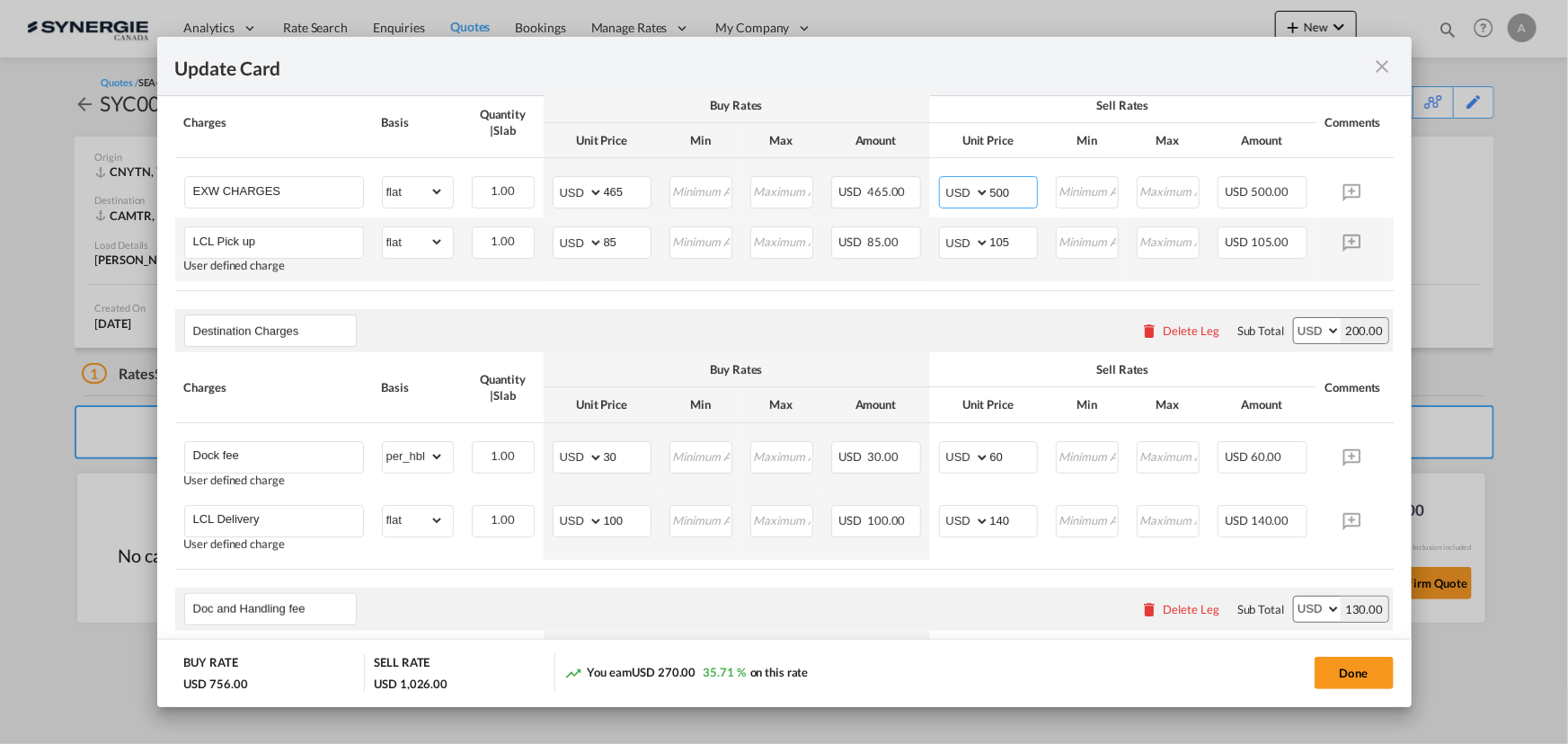
scroll to position [699, 0]
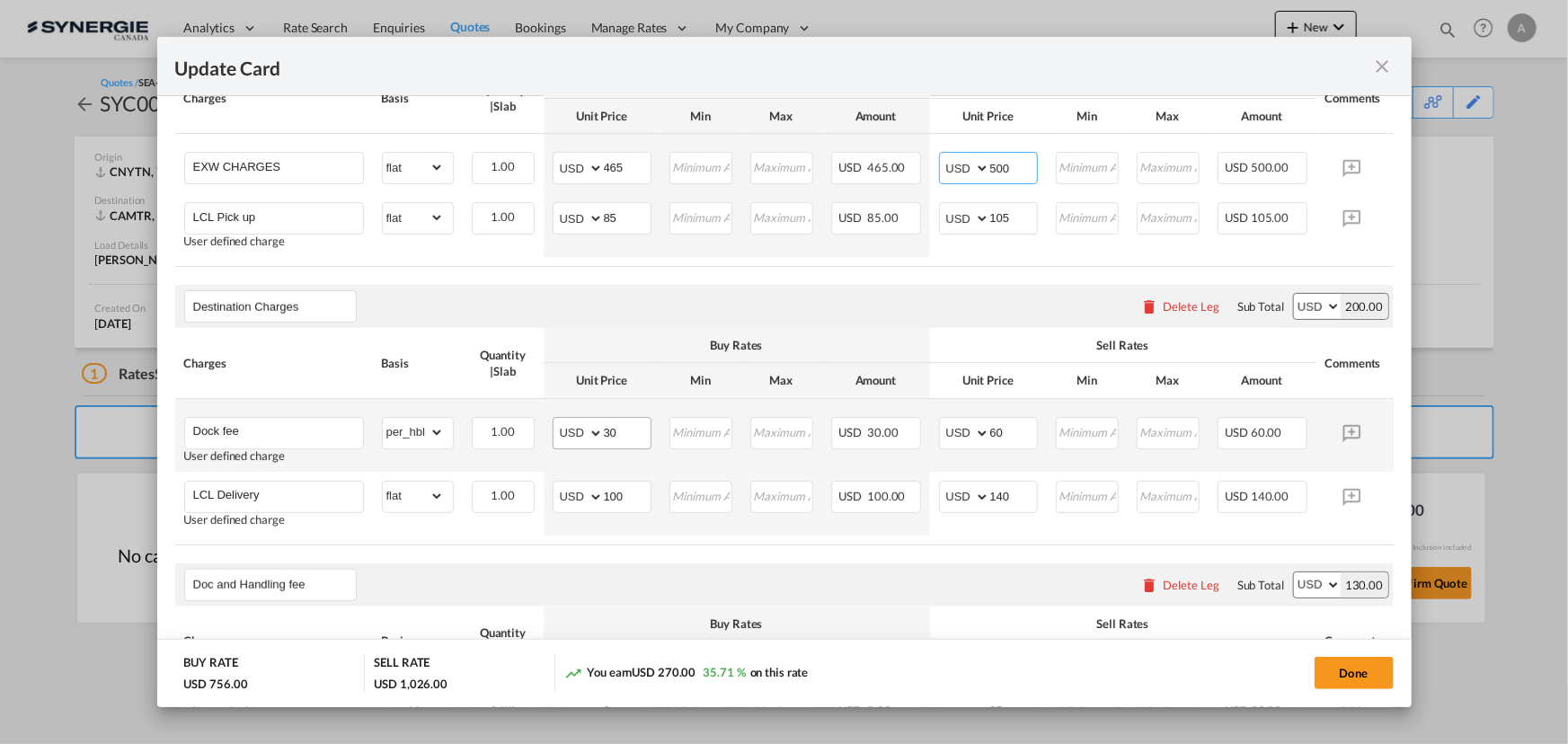
type input "500"
click at [612, 439] on input "30" at bounding box center [627, 431] width 47 height 27
drag, startPoint x: 618, startPoint y: 437, endPoint x: 464, endPoint y: 417, distance: 155.3
click at [559, 435] on md-input-container "AED AFN ALL AMD ANG AOA ARS AUD AWG AZN BAM BBD BDT BGN BHD BIF BMD BND BOB BRL…" at bounding box center [602, 433] width 99 height 32
type input "60"
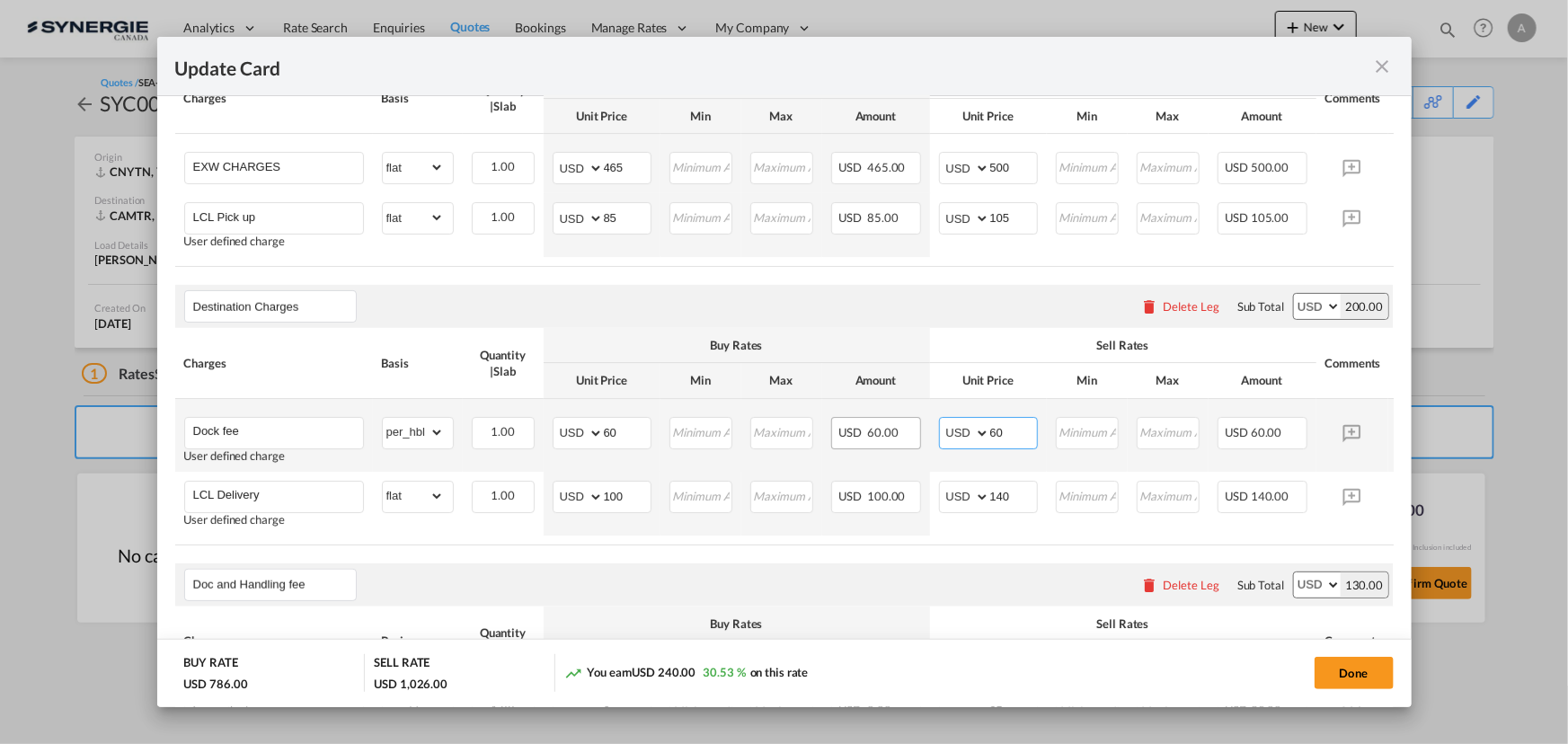
drag, startPoint x: 997, startPoint y: 448, endPoint x: 871, endPoint y: 441, distance: 126.2
click at [876, 442] on tr "Dock fee User defined charge Please Enter Already Exists gross_weight volumetri…" at bounding box center [812, 435] width 1273 height 72
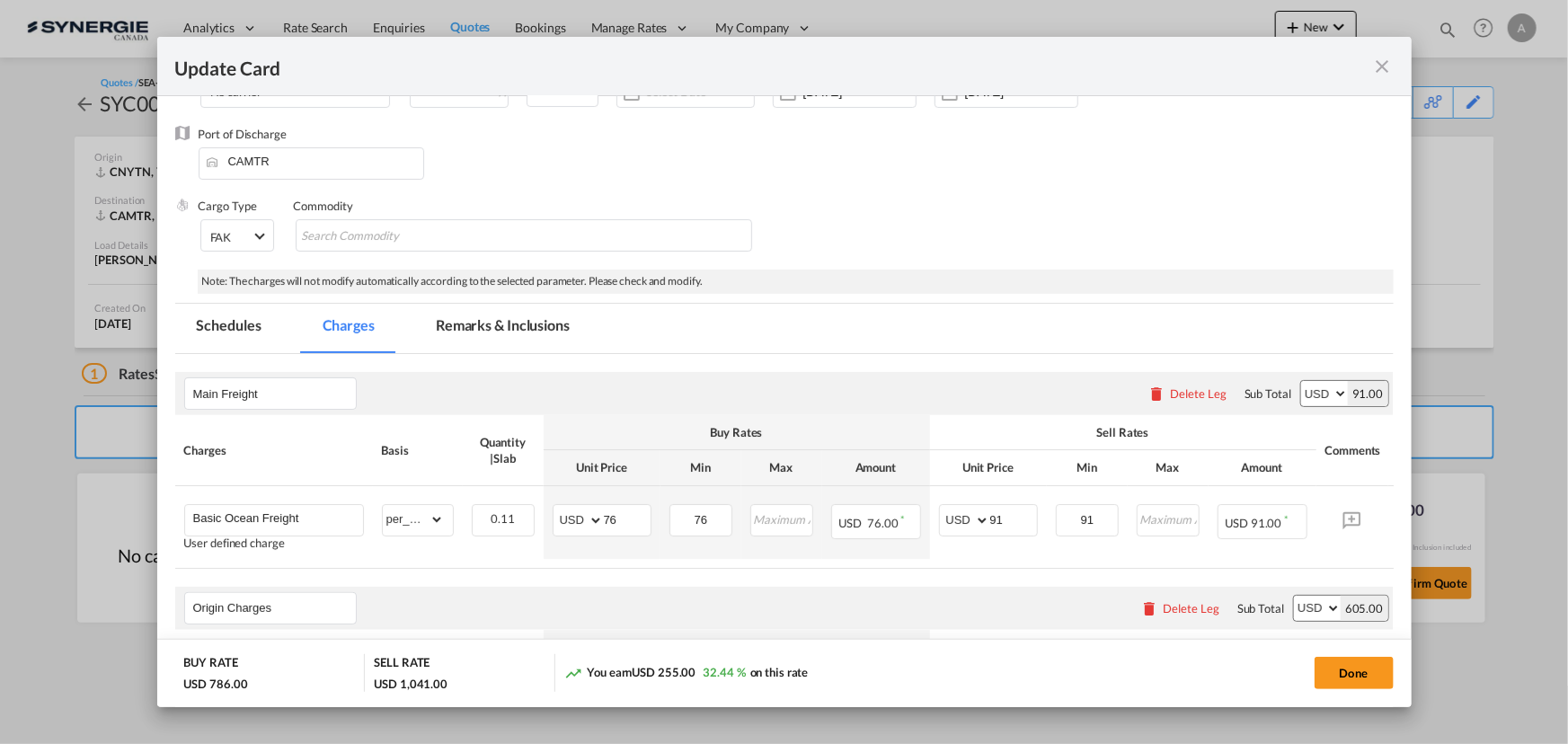
scroll to position [0, 0]
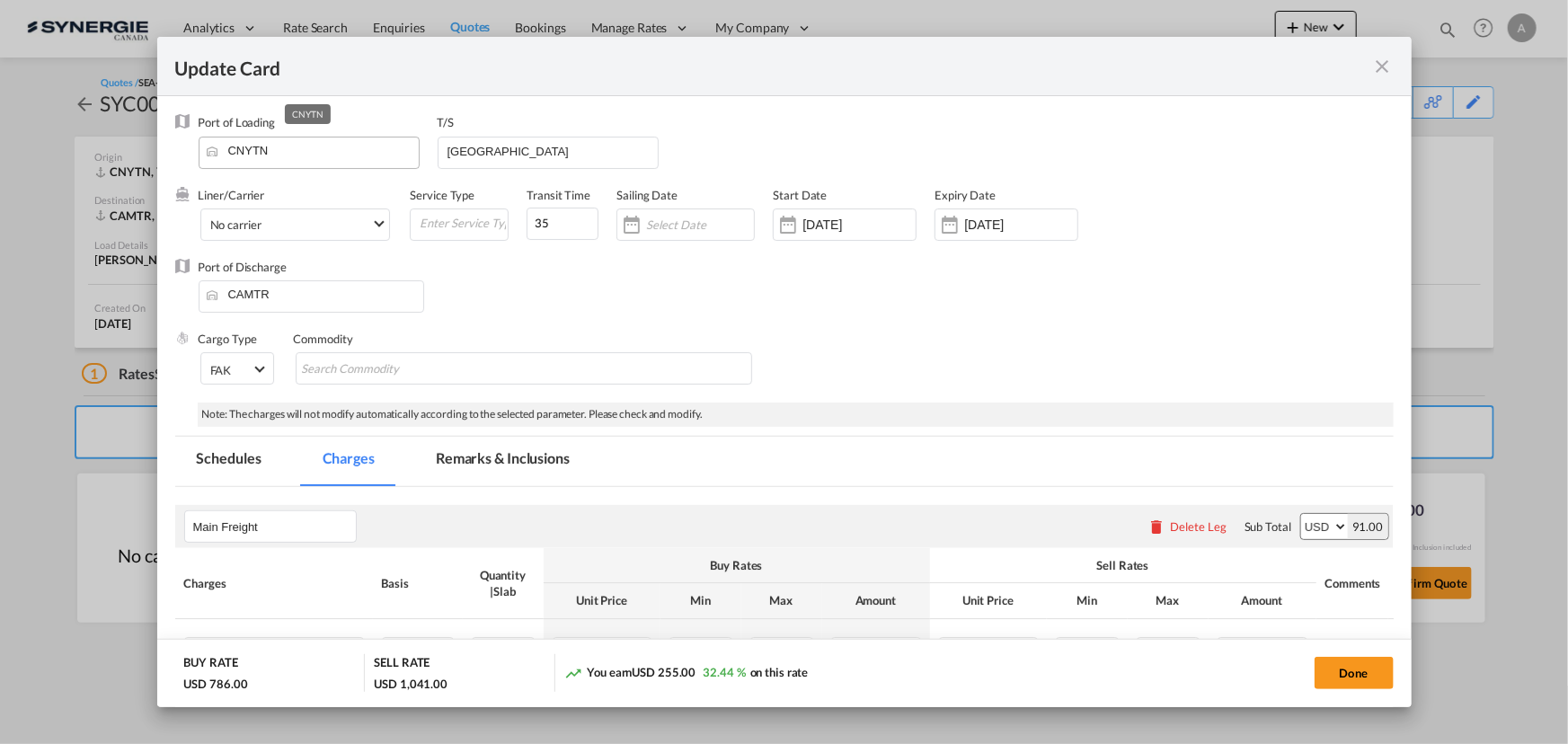
type input "75"
drag, startPoint x: 314, startPoint y: 160, endPoint x: 74, endPoint y: 182, distance: 241.0
click at [74, 182] on div "Update Card Port of Loading CNYTN T/S VANCOUVER Liner/Carrier No carrier 2HM LO…" at bounding box center [784, 372] width 1568 height 744
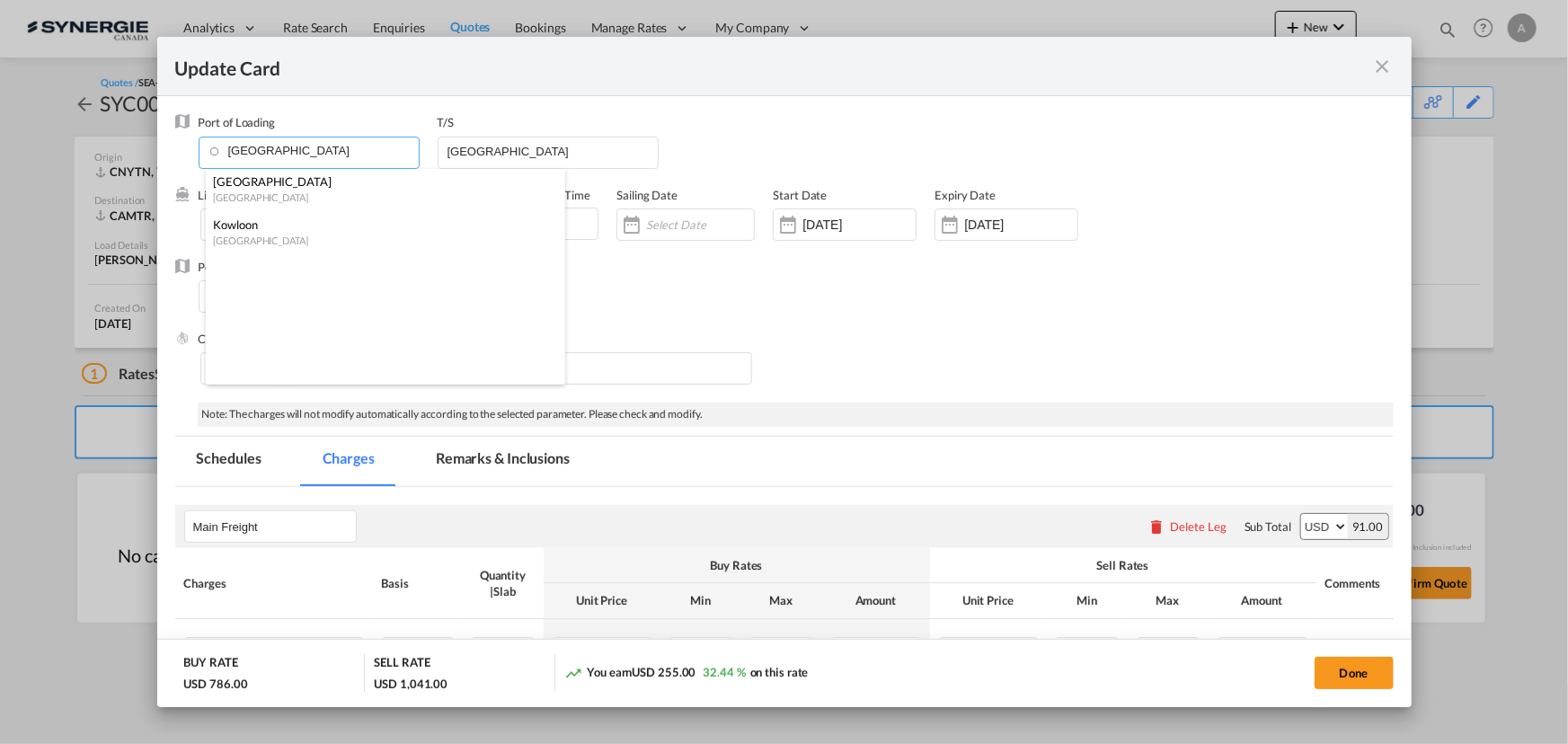
click at [251, 184] on div "Hong Kong" at bounding box center [379, 181] width 334 height 16
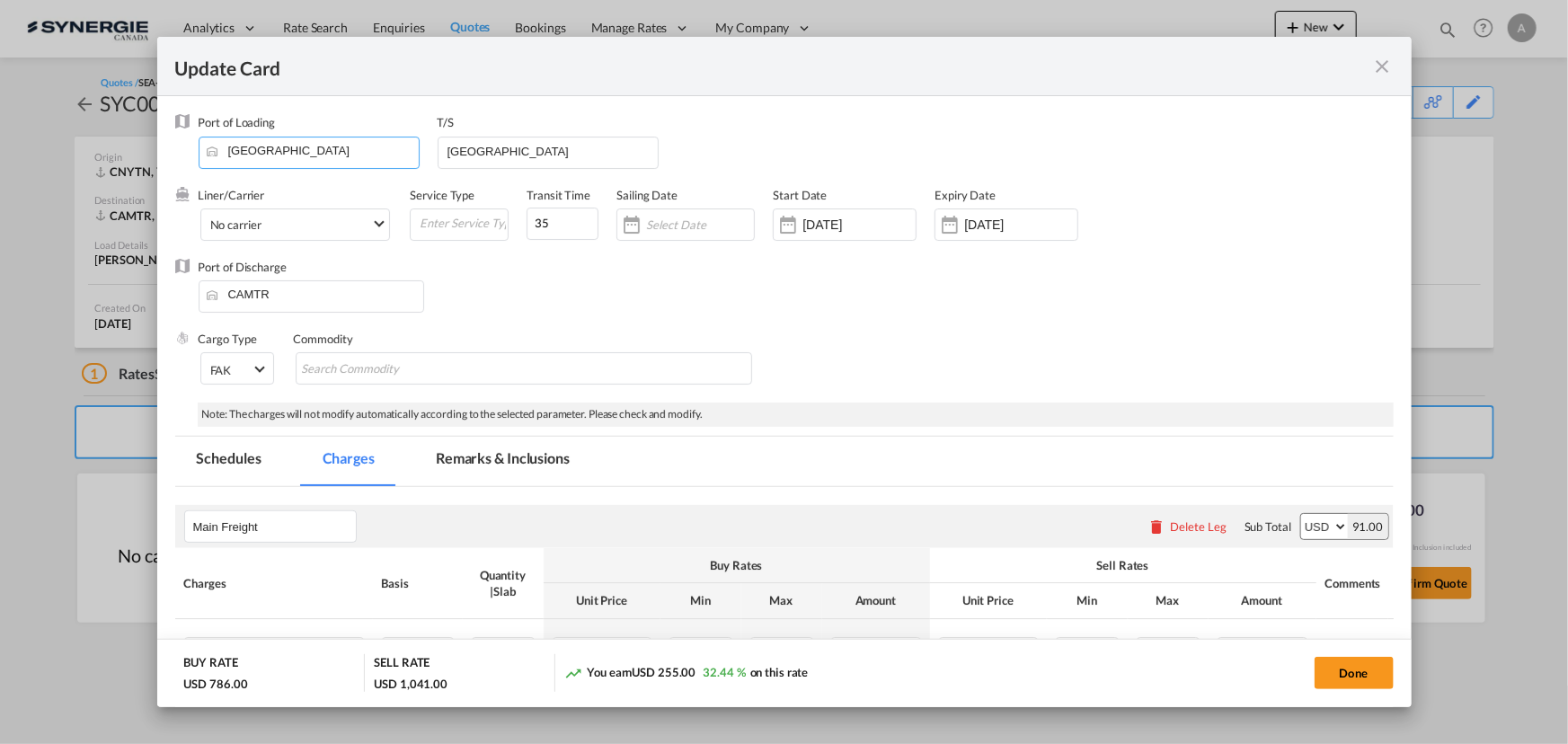
type input "Hong Kong, HKHKG"
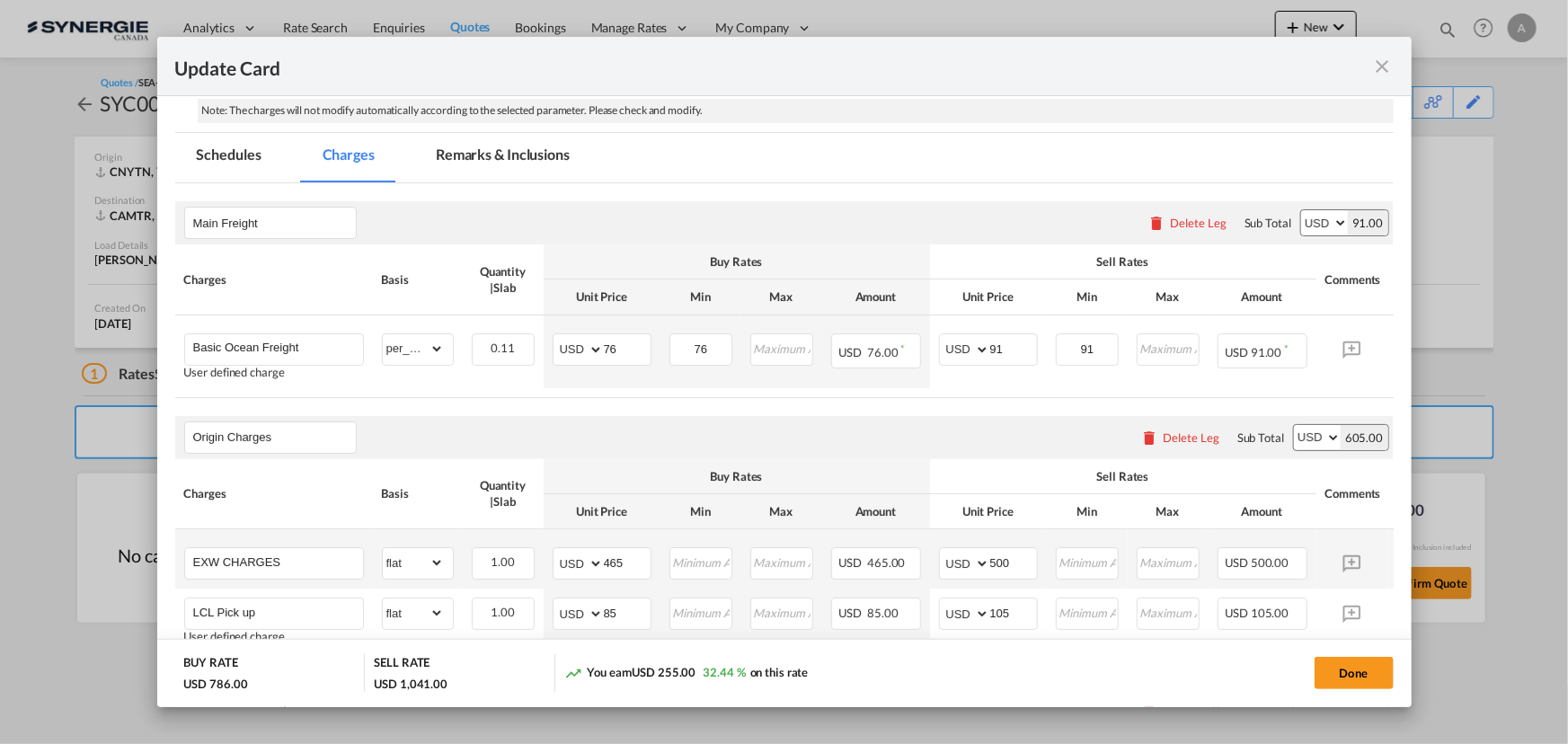
scroll to position [326, 0]
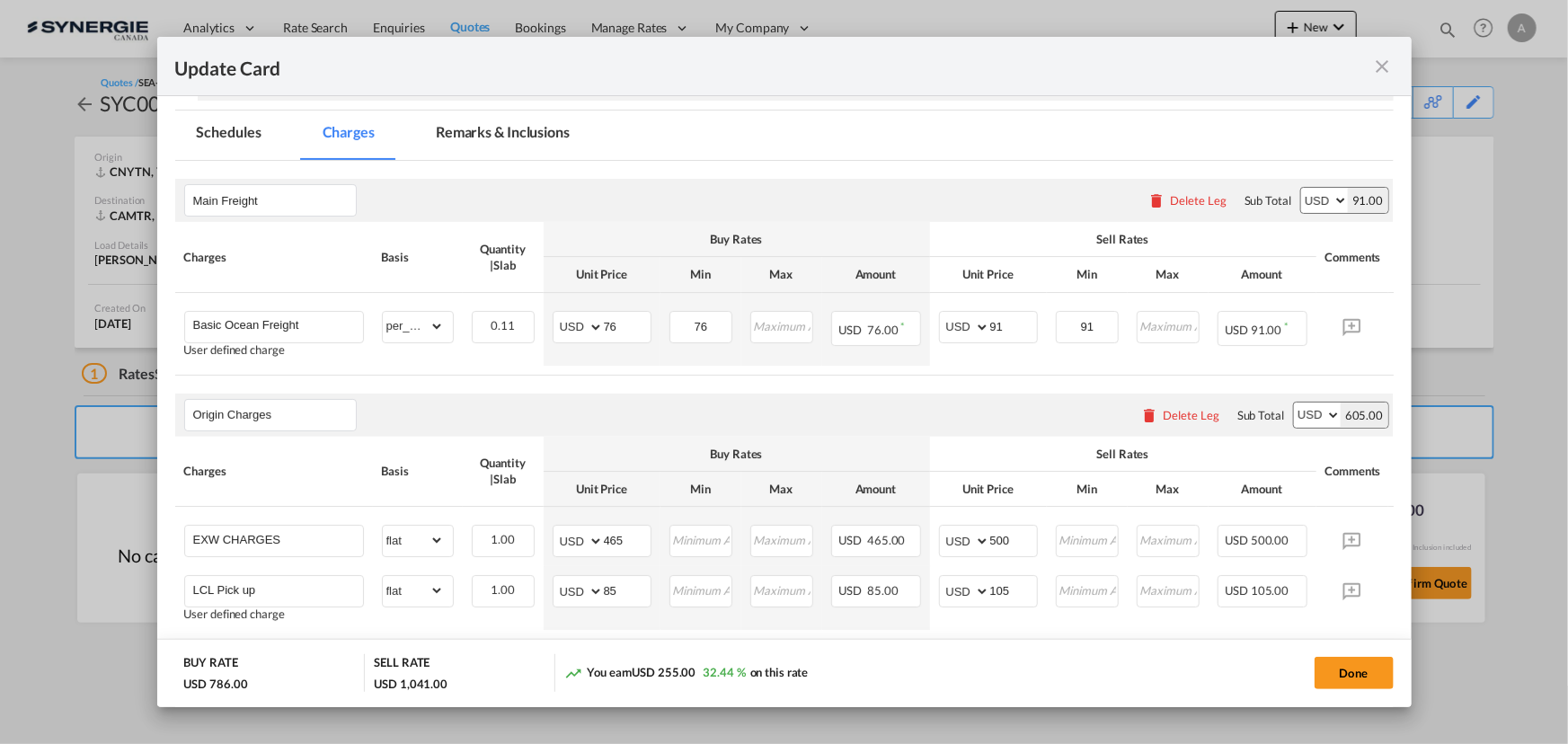
click at [421, 150] on md-tab-item "Remarks & Inclusions" at bounding box center [503, 135] width 177 height 50
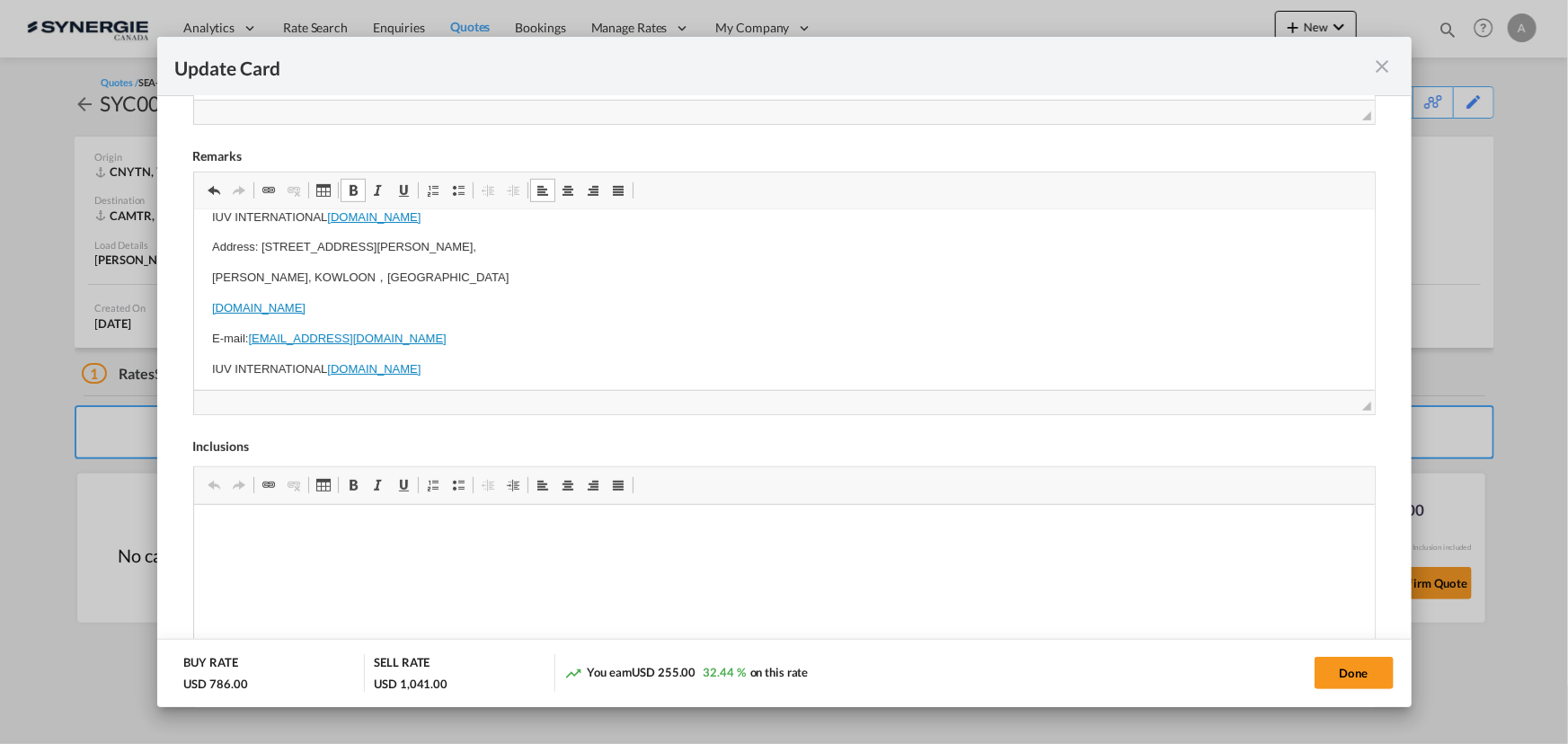
scroll to position [654, 0]
drag, startPoint x: 344, startPoint y: 273, endPoint x: 400, endPoint y: 367, distance: 109.4
click at [345, 275] on p "TAI KOK TSUI, KOWLOON，HONG KONG" at bounding box center [783, 276] width 1144 height 19
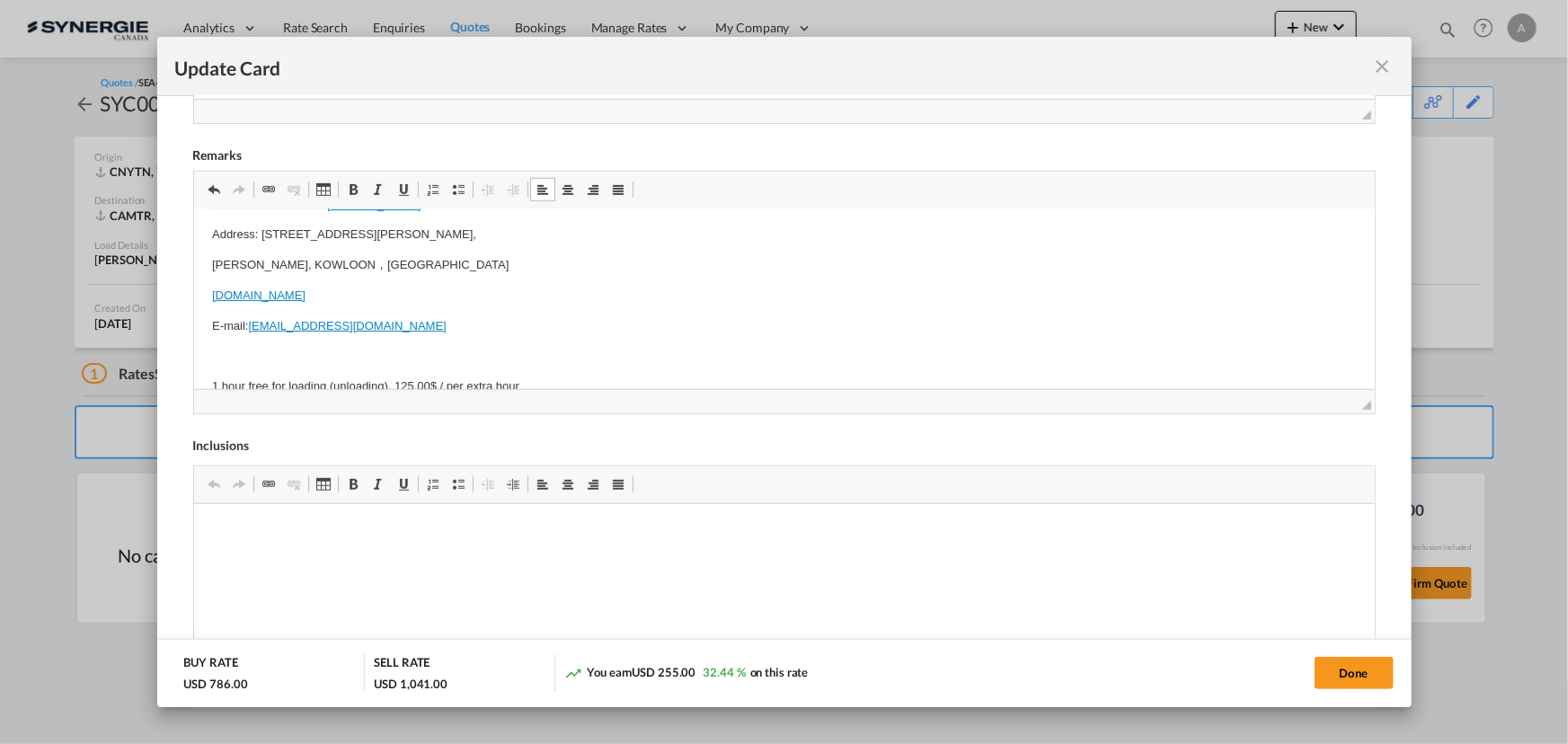
scroll to position [326, 0]
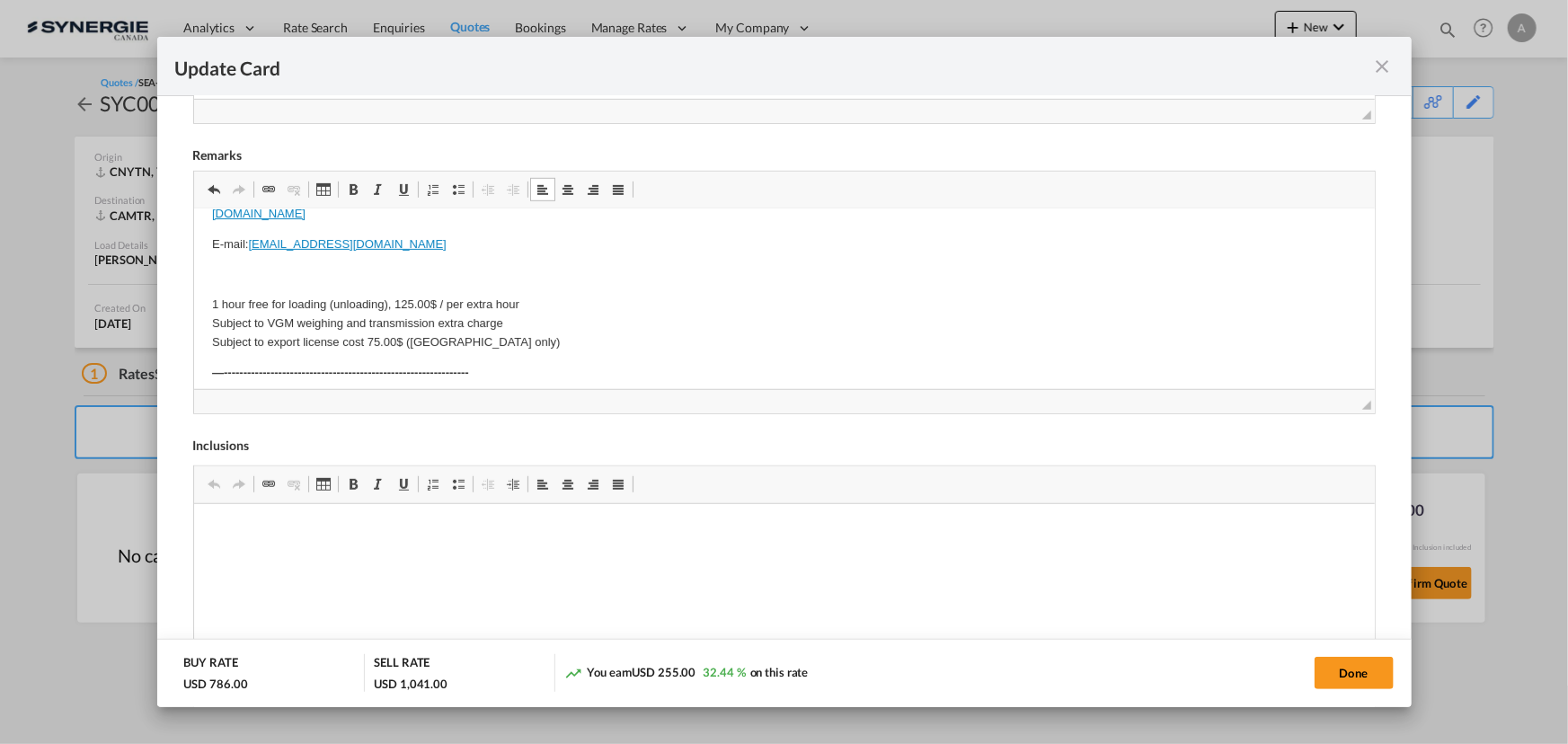
click at [346, 276] on p "Editor, editor5" at bounding box center [783, 274] width 1144 height 19
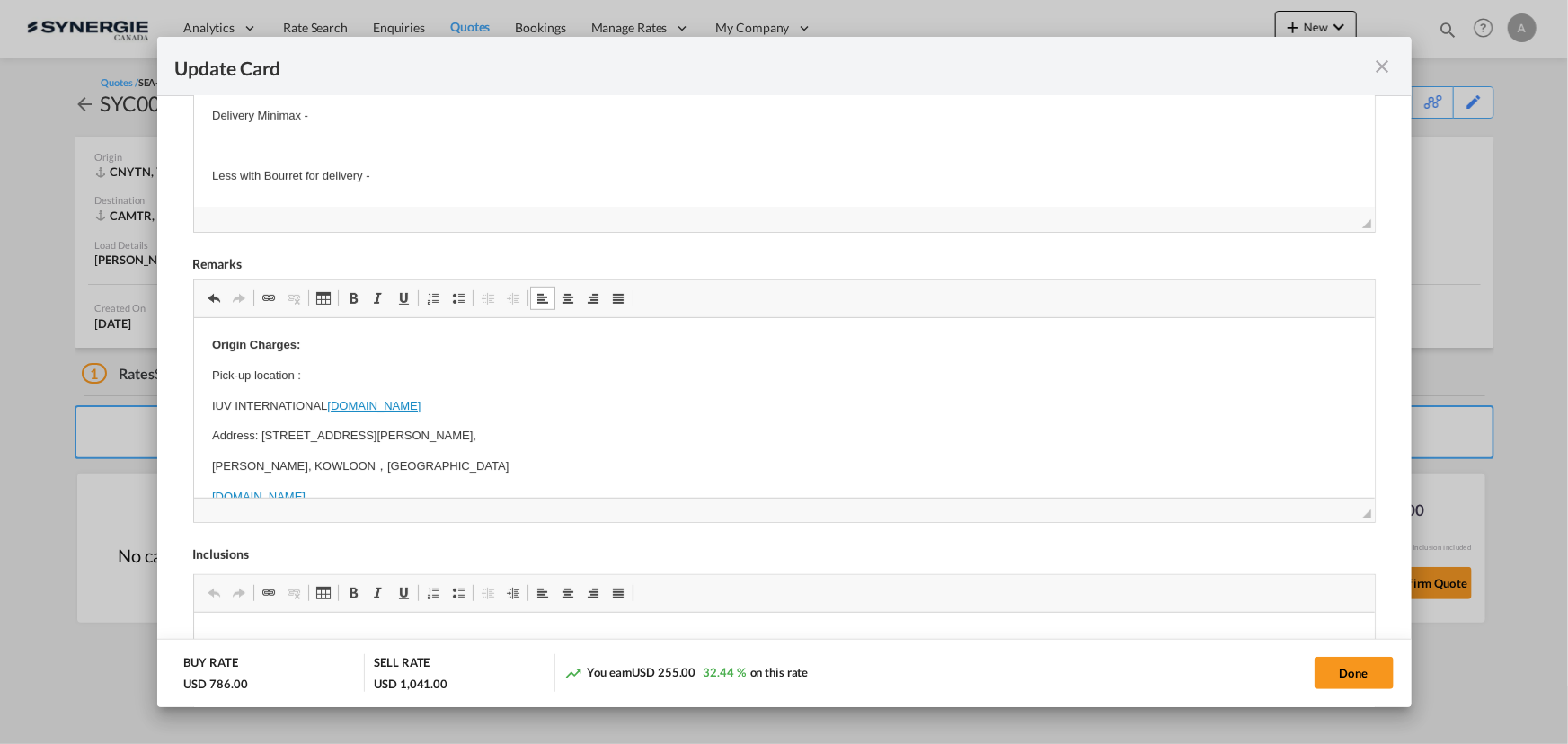
scroll to position [498, 0]
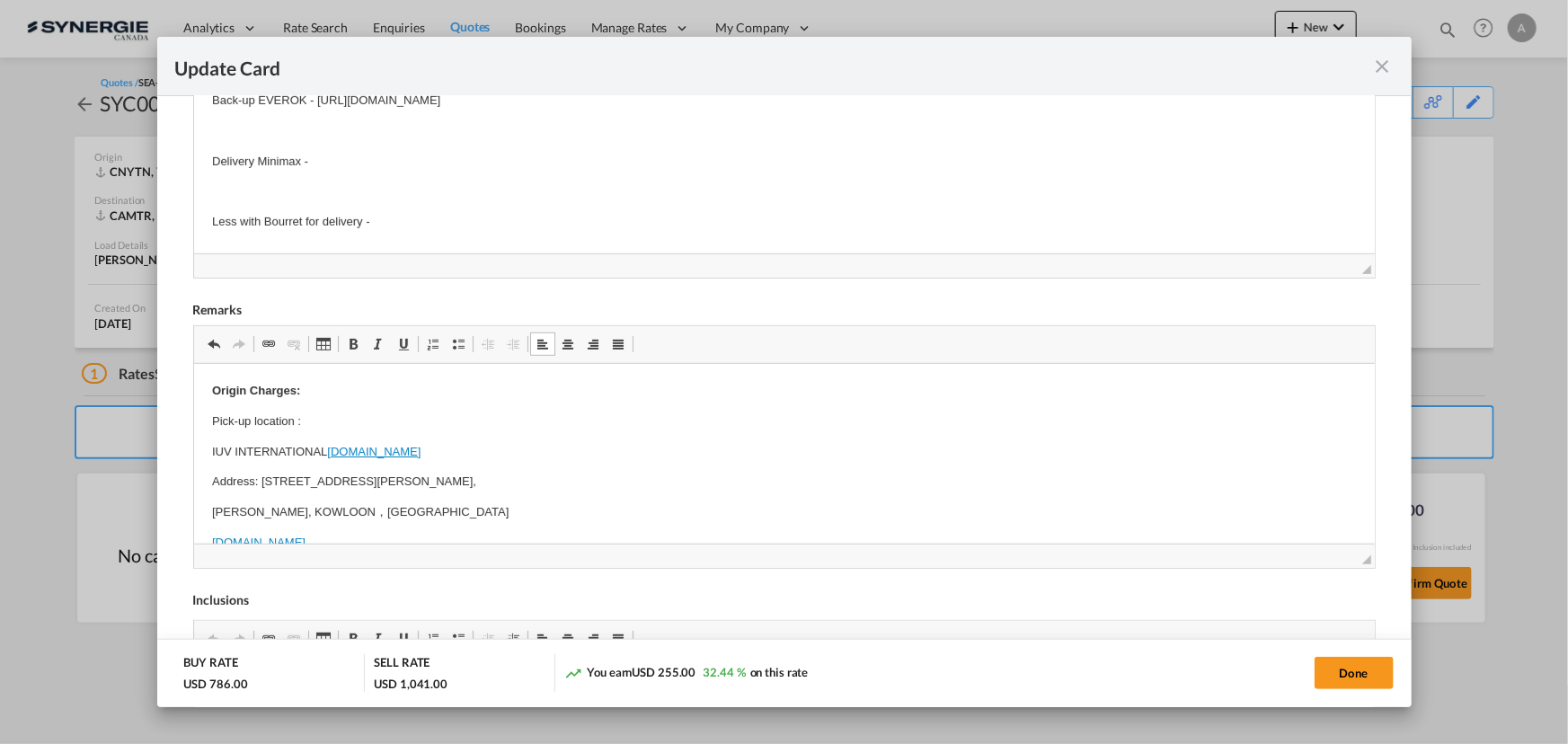
click at [540, 417] on p "Pick-up location :" at bounding box center [783, 421] width 1144 height 19
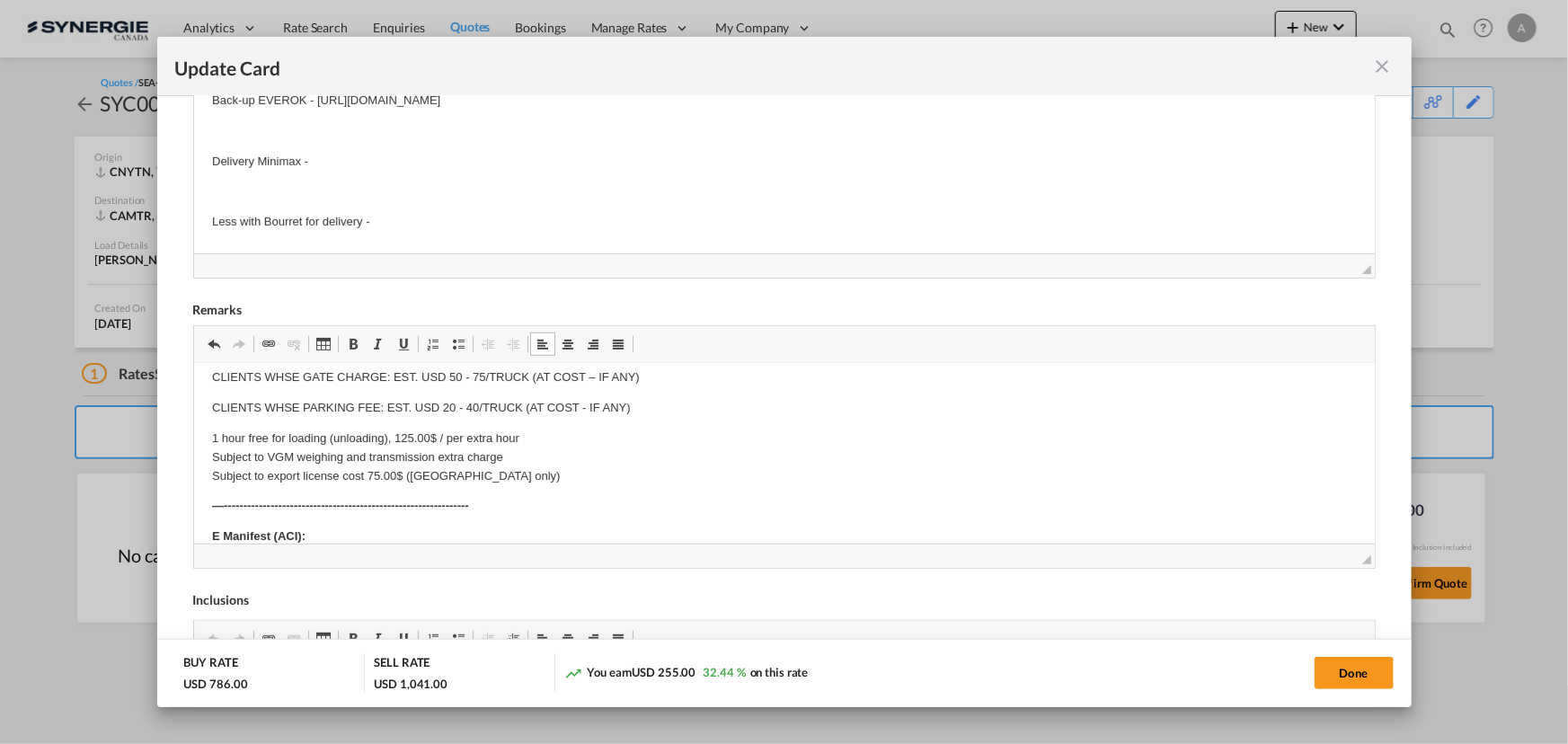
scroll to position [326, 0]
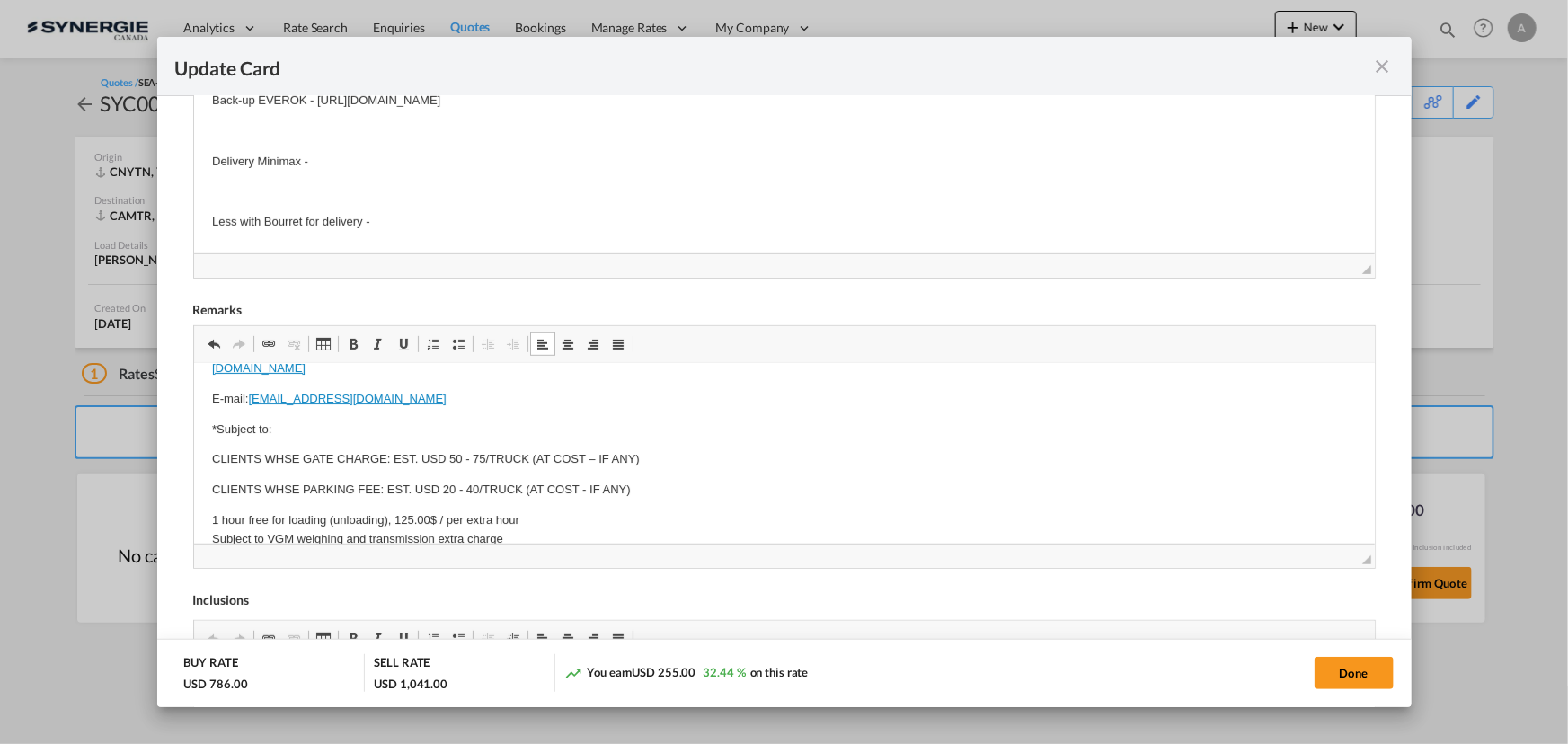
click at [450, 457] on p "CLIENTS WHSE GATE CHARGE: EST. USD 50 - 75/TRUCK (AT COST – IF ANY)" at bounding box center [783, 459] width 1144 height 19
click at [446, 485] on p "CLIENTS WHSE PARKING FEE: EST. USD 20 - 40/TRUCK (AT COST - IF ANY)" at bounding box center [783, 490] width 1144 height 19
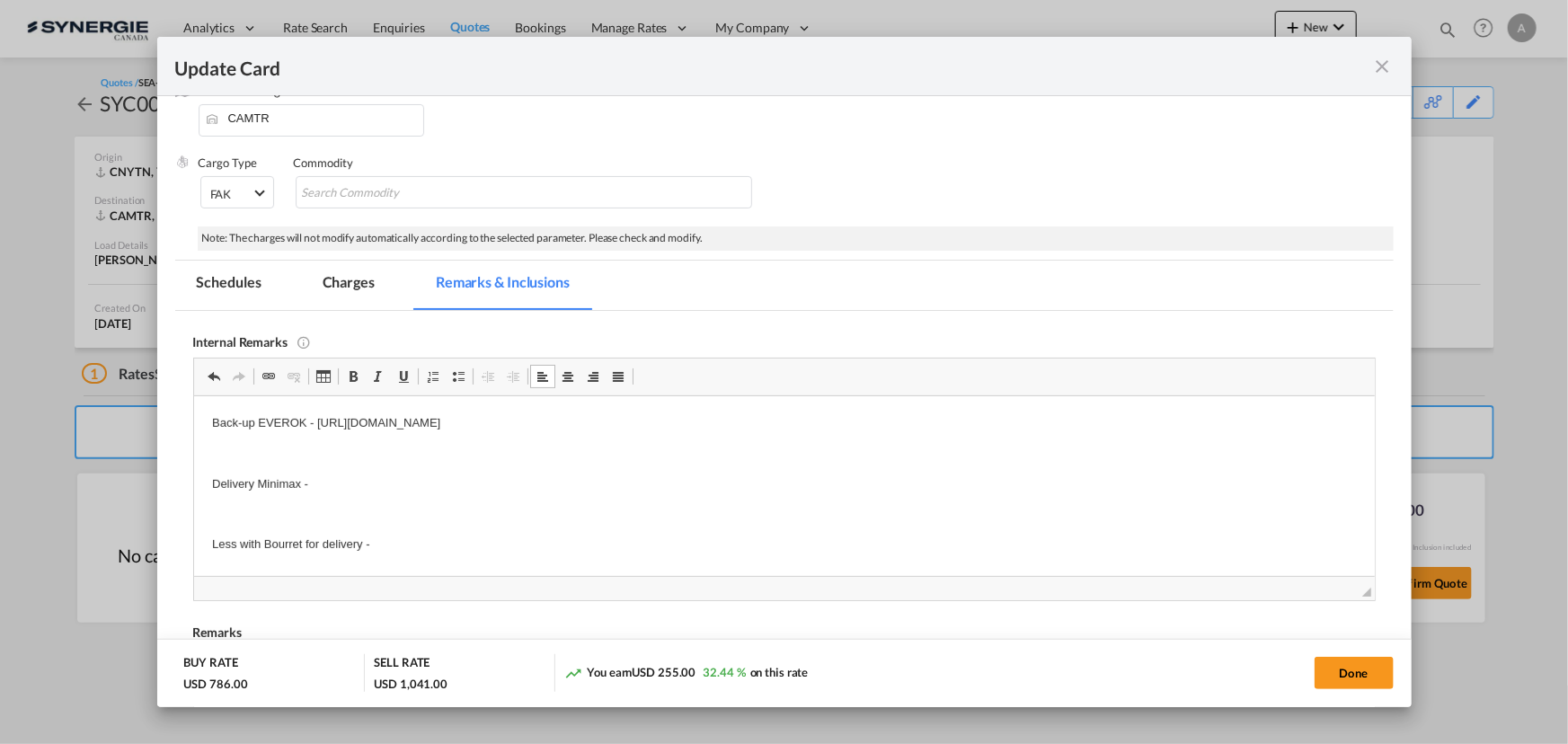
scroll to position [171, 0]
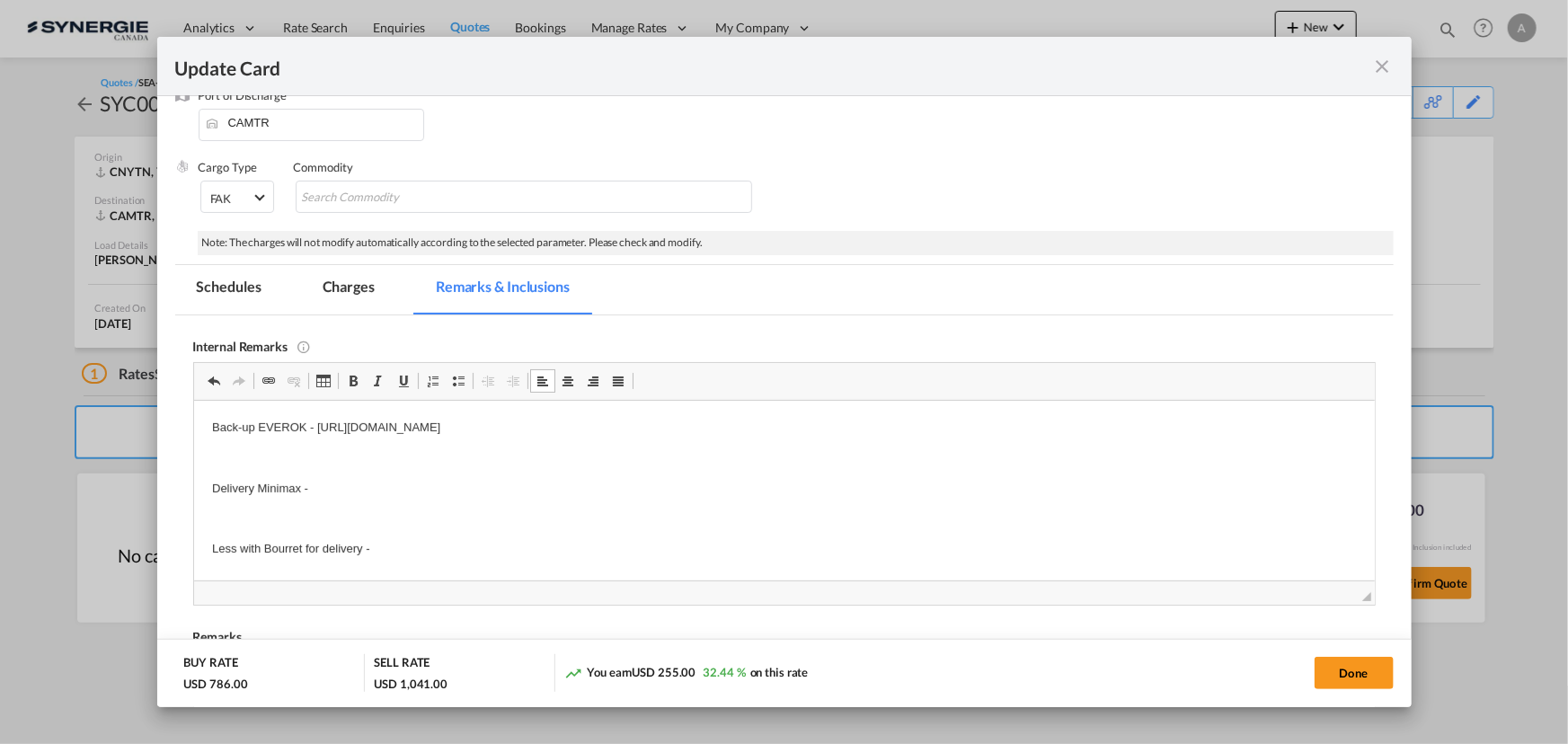
click at [369, 277] on md-tab-item "Charges" at bounding box center [349, 290] width 95 height 50
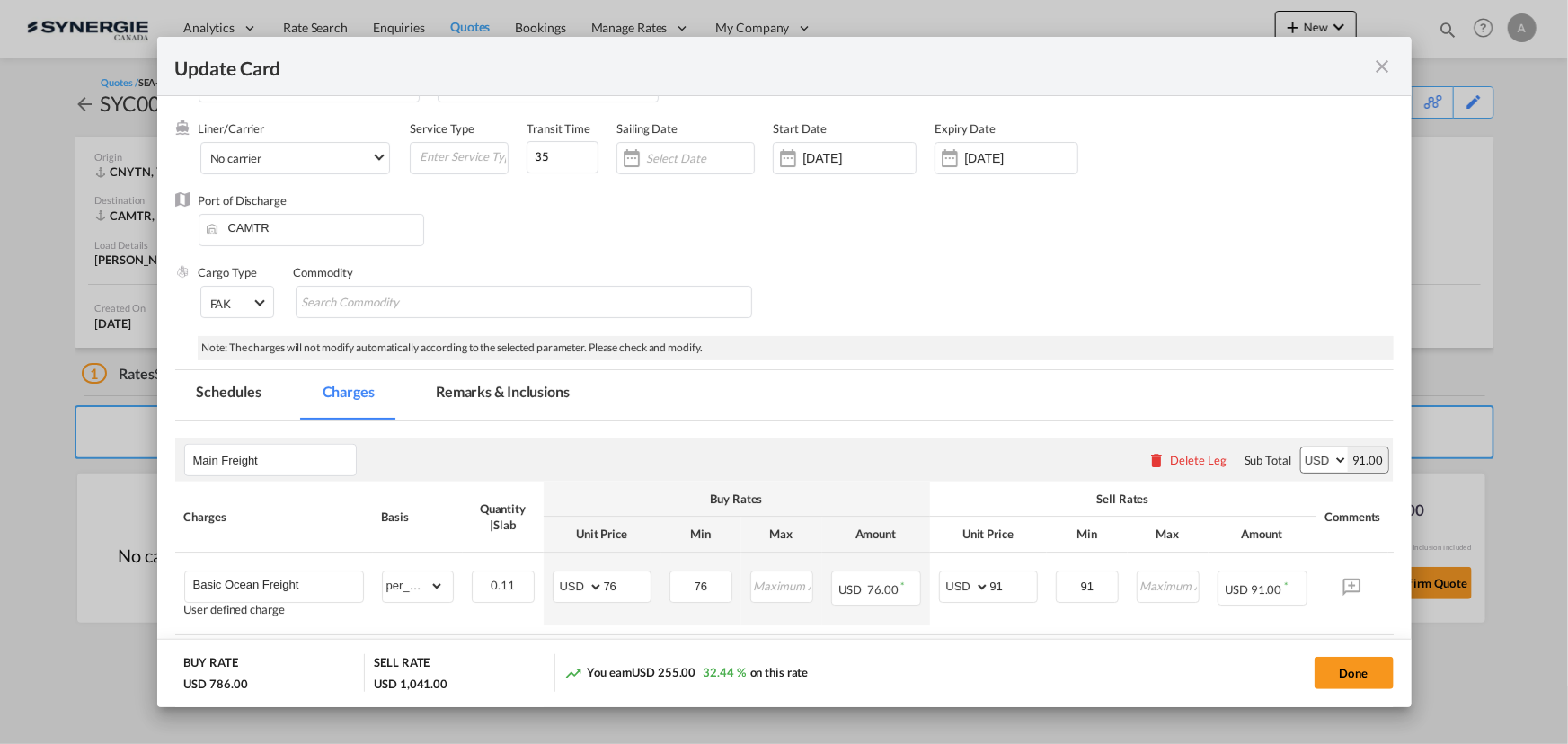
scroll to position [0, 0]
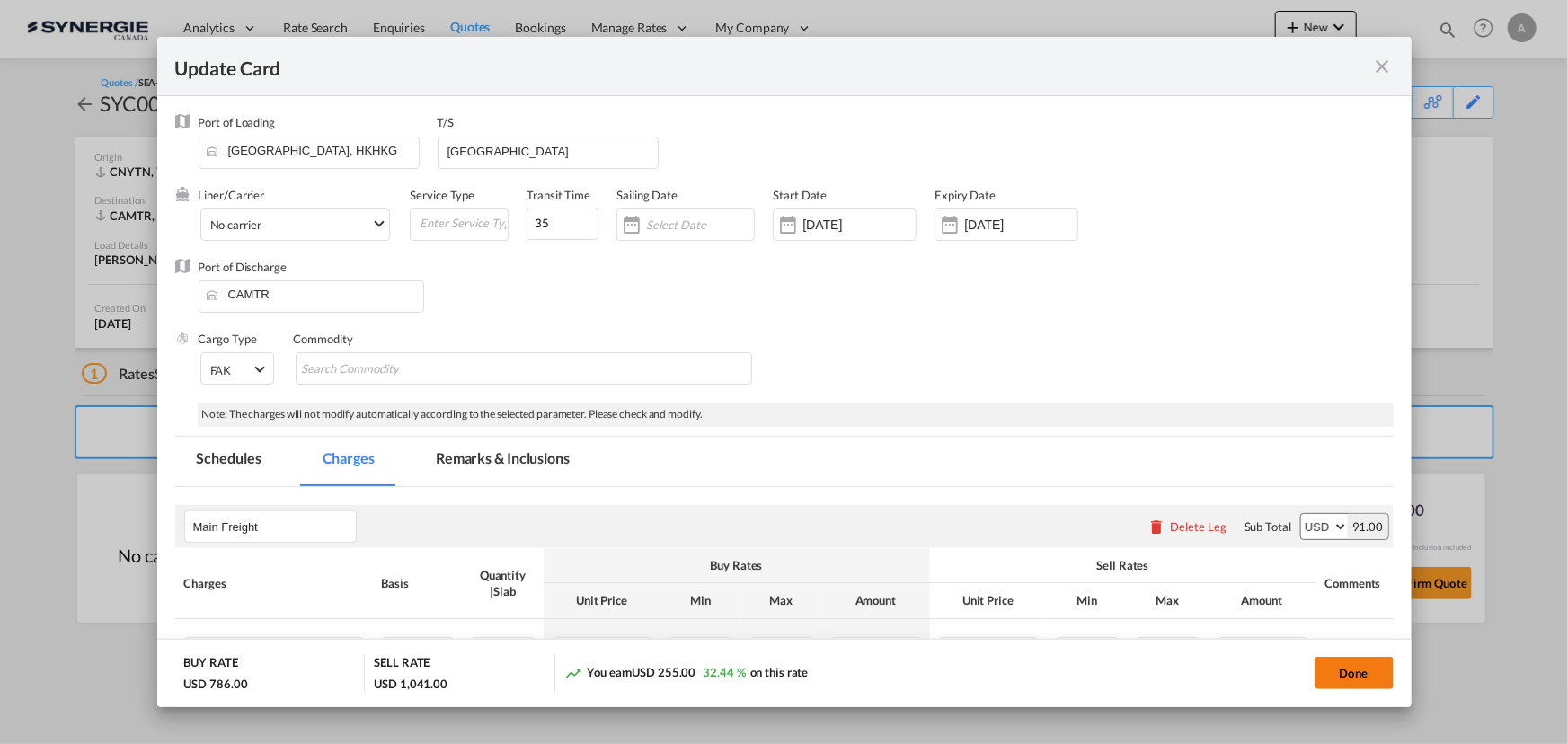
click at [1318, 677] on button "Done" at bounding box center [1354, 673] width 79 height 32
type input "12 Aug 2025"
type input "30 Aug 2025"
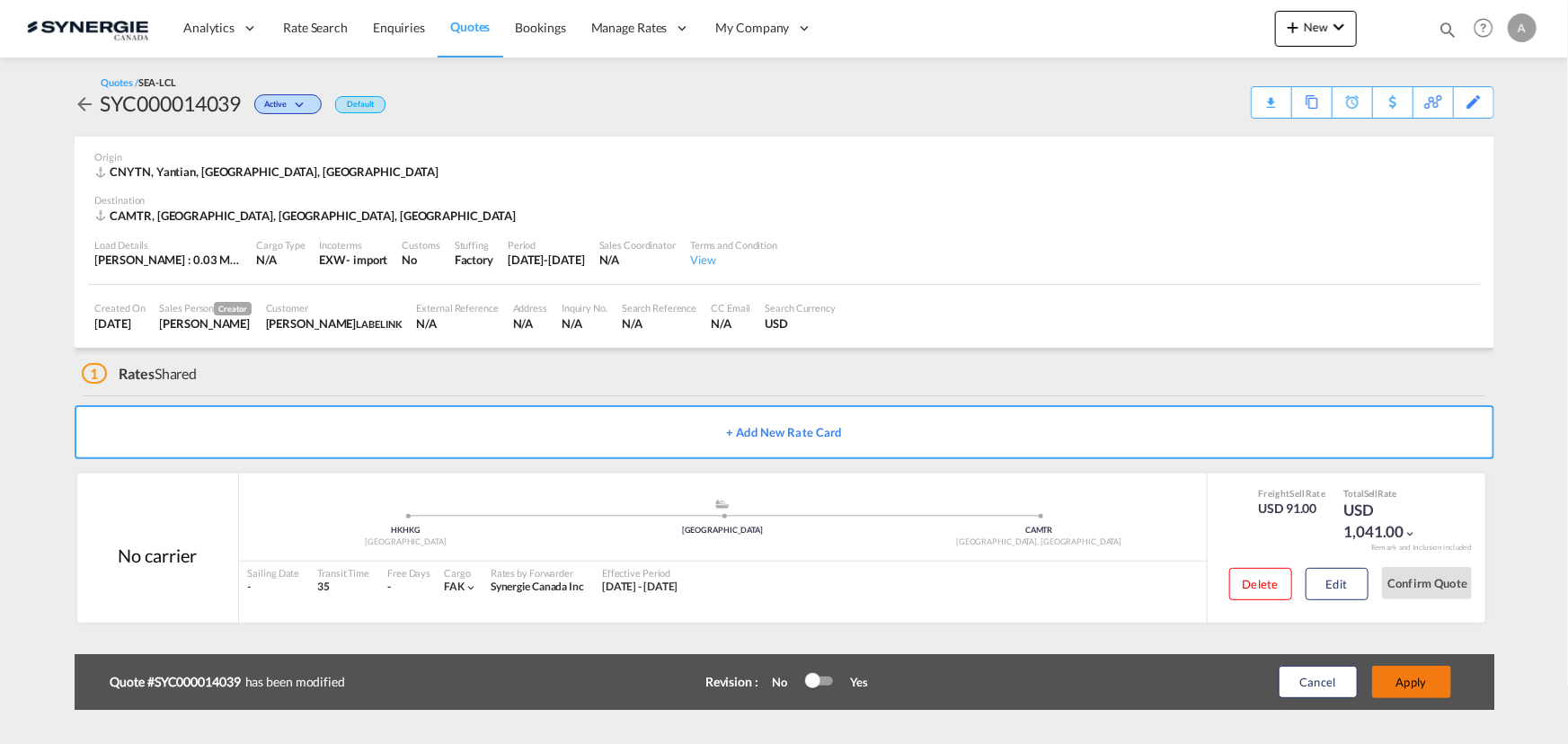
click at [1393, 686] on button "Apply" at bounding box center [1411, 682] width 79 height 32
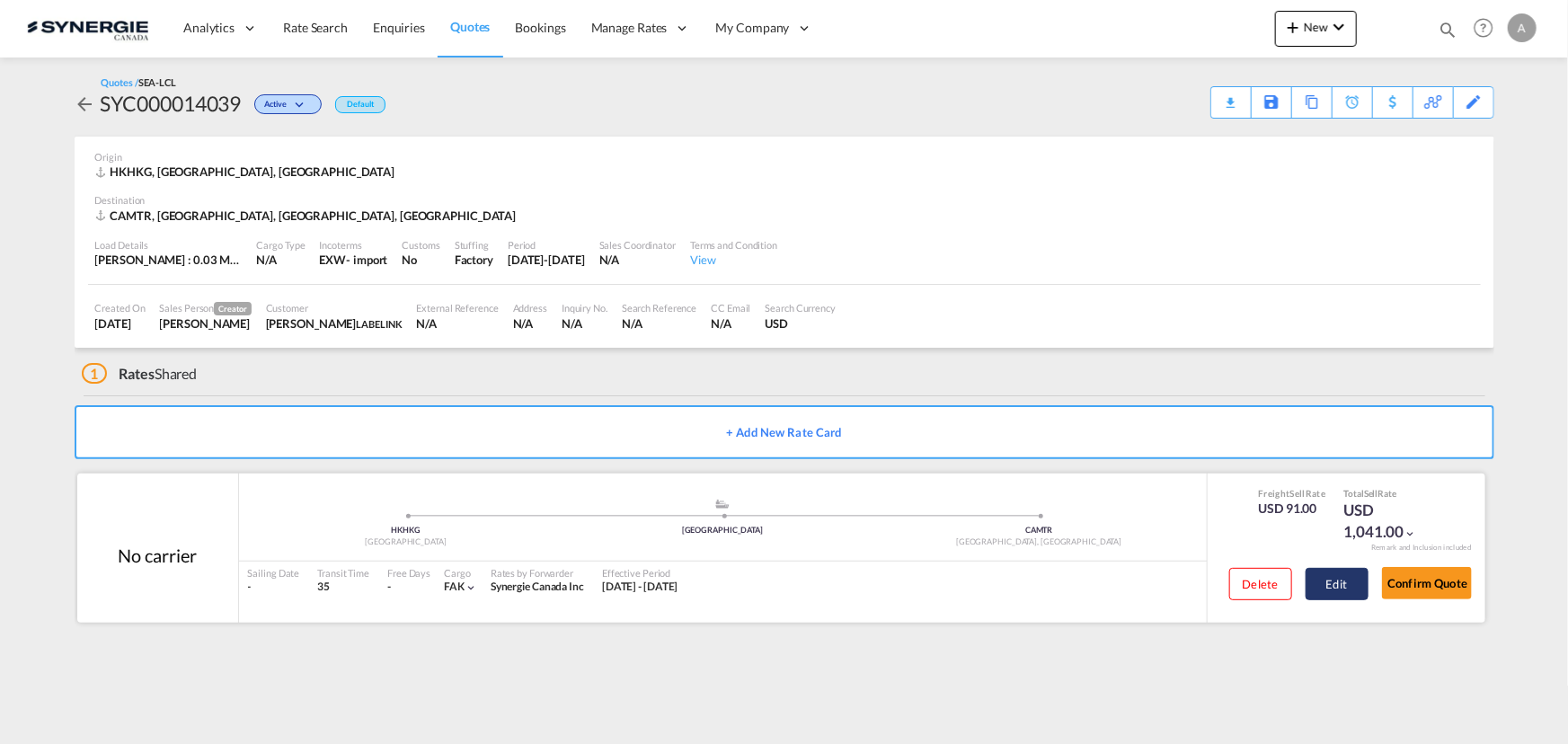
click at [1324, 587] on button "Edit" at bounding box center [1337, 584] width 63 height 32
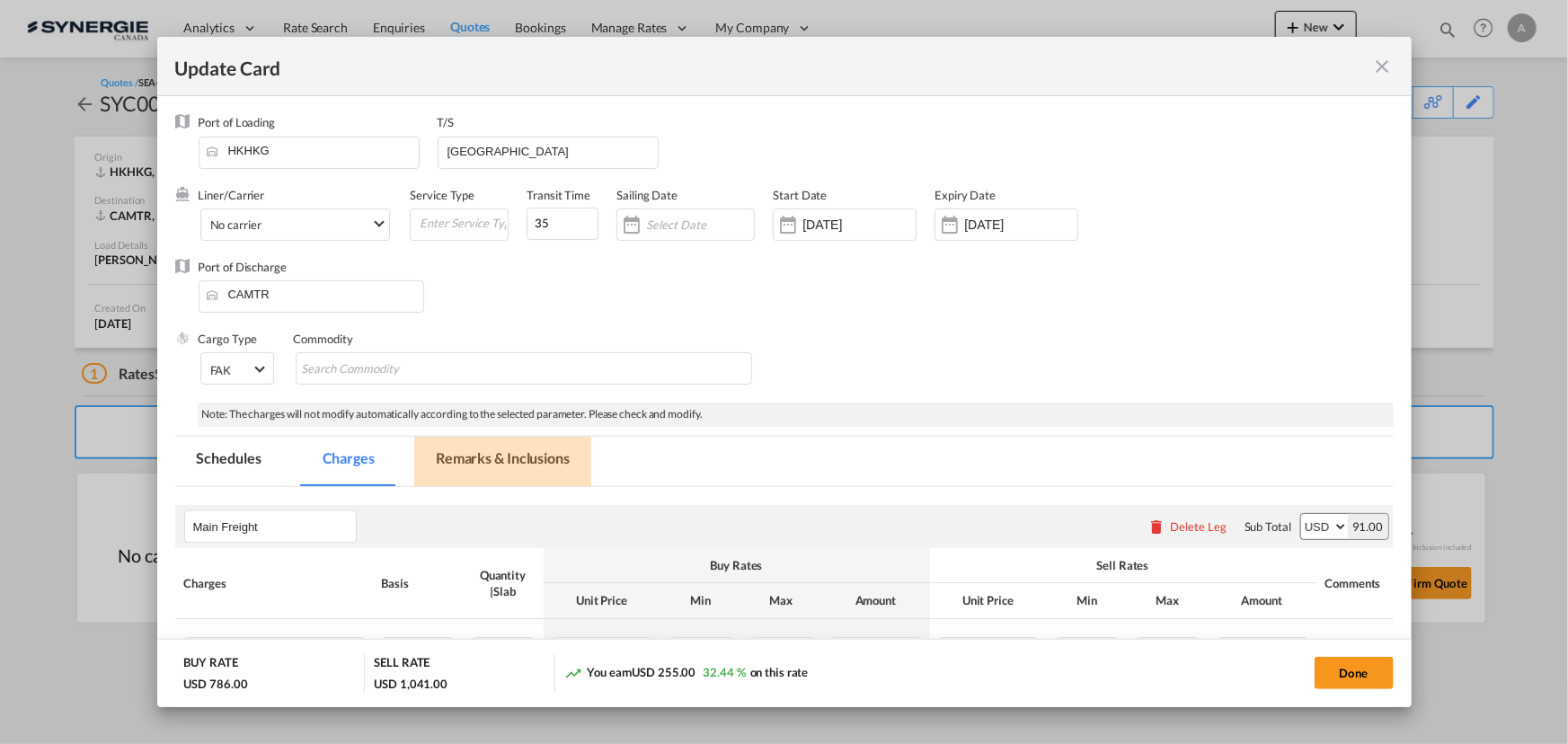
click at [528, 452] on md-tab-item "Remarks & Inclusions" at bounding box center [503, 461] width 177 height 50
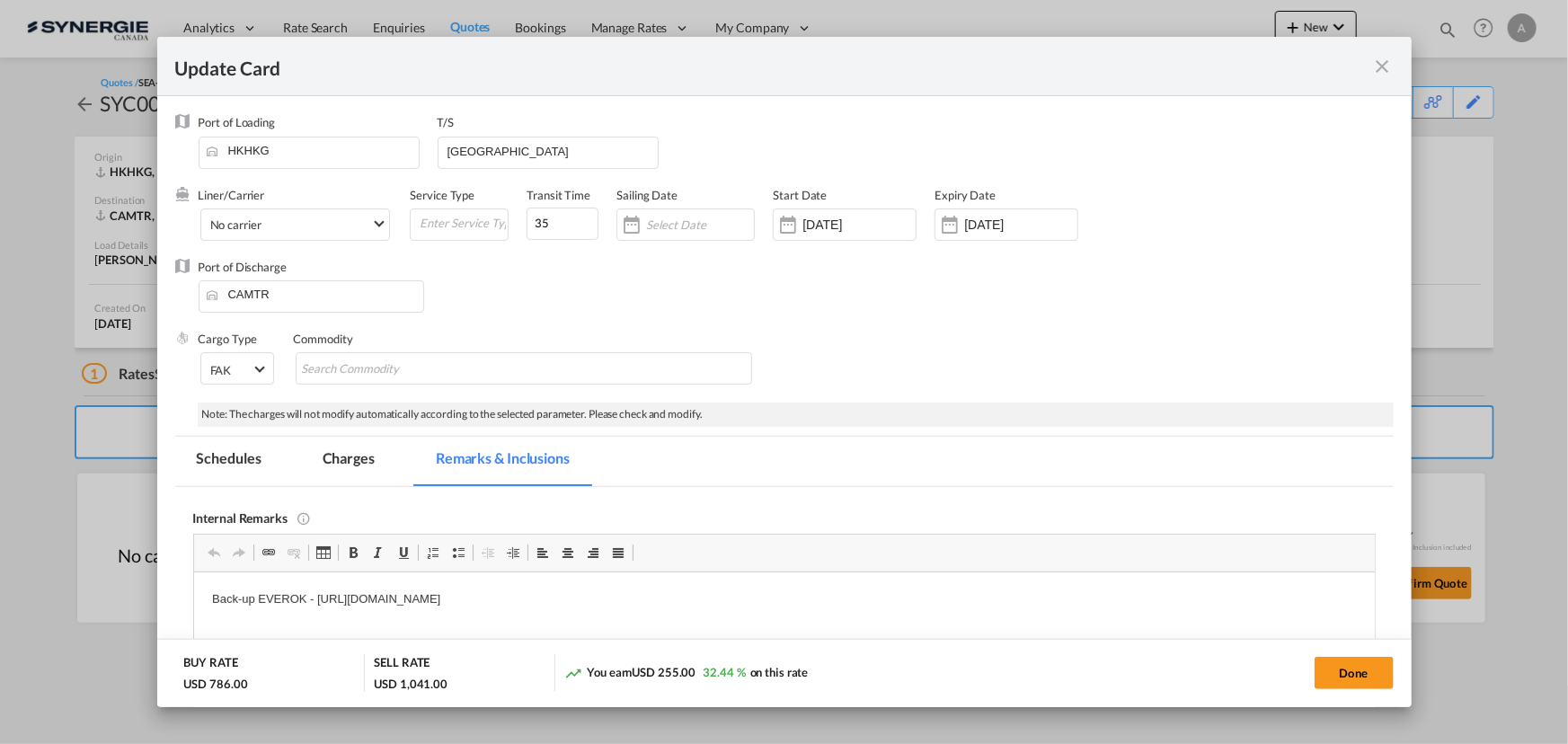
scroll to position [197, 0]
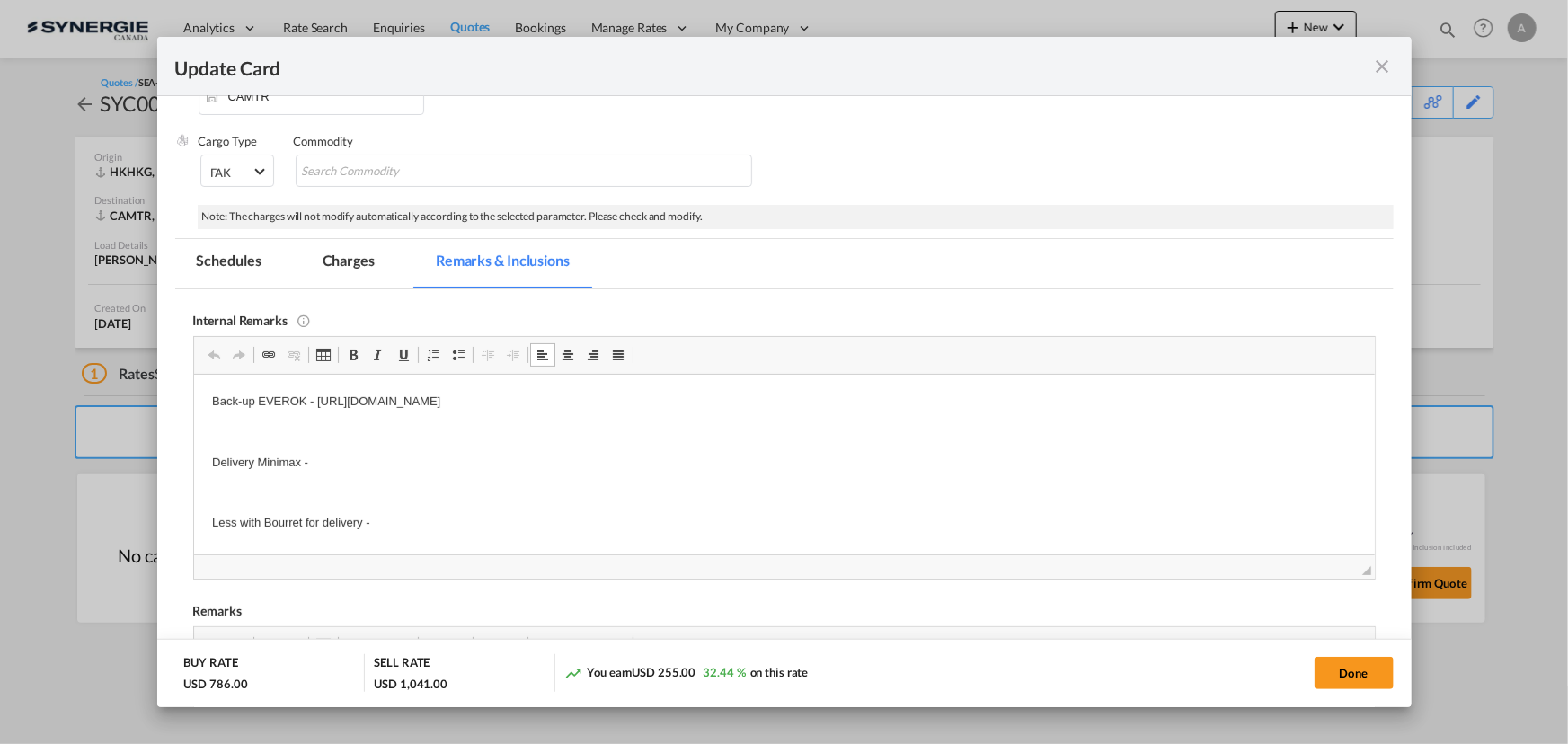
click at [321, 459] on p "Delivery Minimax -" at bounding box center [783, 462] width 1144 height 19
drag, startPoint x: 321, startPoint y: 463, endPoint x: 84, endPoint y: 460, distance: 237.0
click at [193, 460] on html "Back-up EVEROK - https://app.frontapp.com/open/cnv_q5ohrtb?key=uMJOegvB5EriMQXL…" at bounding box center [783, 461] width 1180 height 176
drag, startPoint x: 406, startPoint y: 462, endPoint x: 244, endPoint y: 836, distance: 407.6
click at [193, 462] on html "Back-up EVEROK - https://app.frontapp.com/open/cnv_q5ohrtb?key=uMJOegvB5EriMQXL…" at bounding box center [783, 431] width 1180 height 115
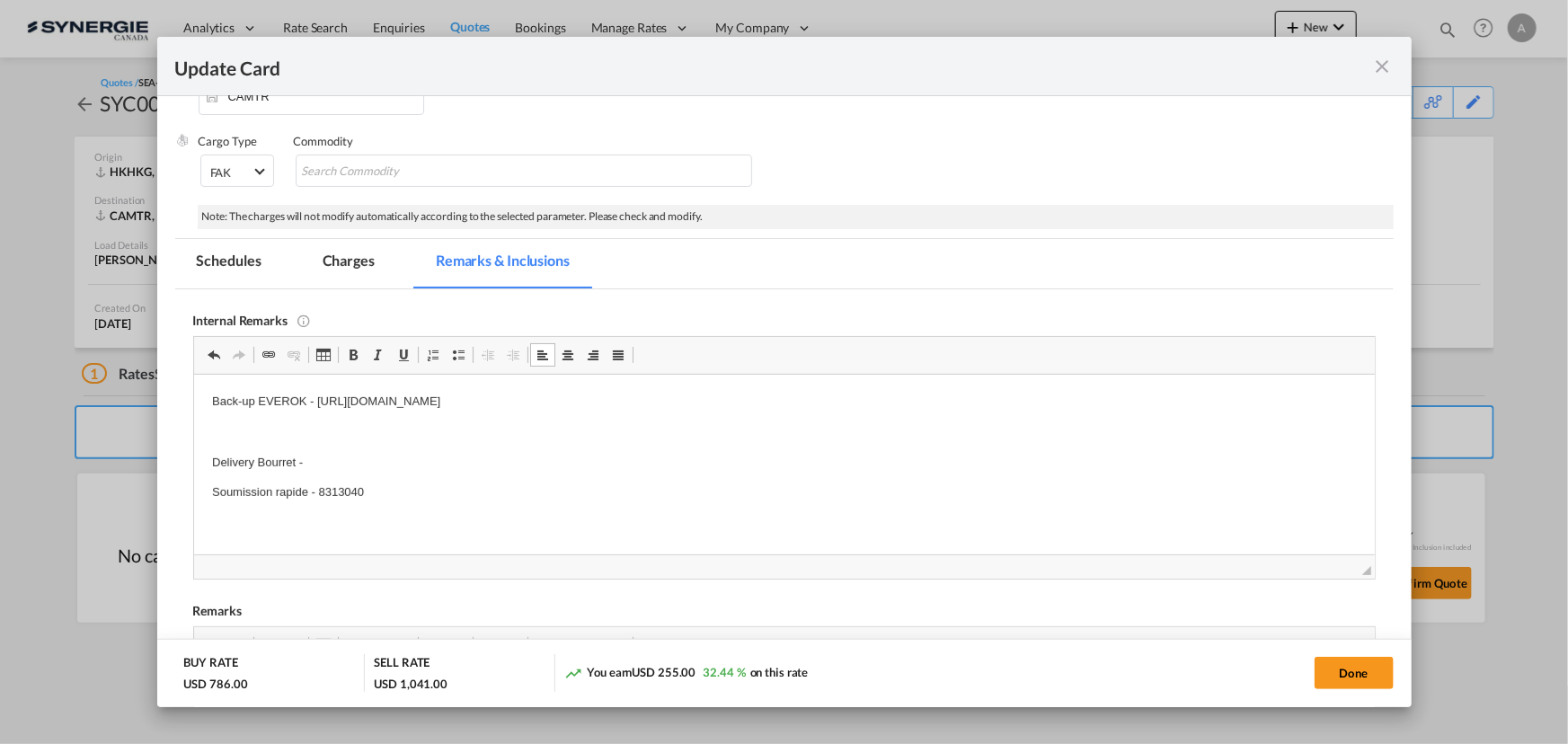
scroll to position [6, 0]
click at [258, 506] on body "Back-up EVEROK - https://app.frontapp.com/open/cnv_q5ohrtb?key=uMJOegvB5EriMQXL…" at bounding box center [783, 471] width 1144 height 171
click at [325, 458] on p "Delivery Bourret -" at bounding box center [783, 457] width 1144 height 19
click at [325, 486] on p "Editor, editor10" at bounding box center [783, 492] width 1144 height 19
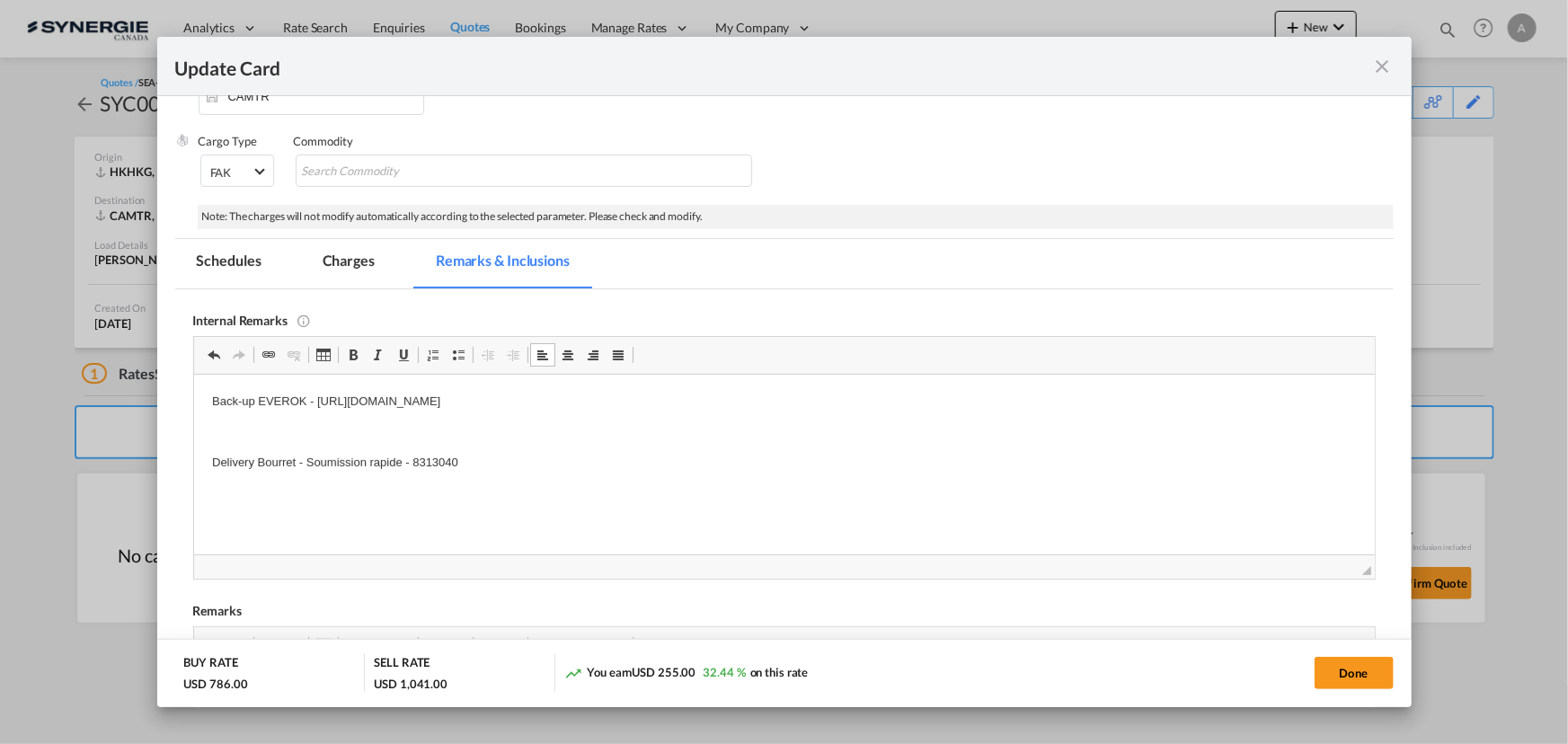
click at [412, 509] on body "Back-up EVEROK - https://app.frontapp.com/open/cnv_q5ohrtb?key=uMJOegvB5EriMQXL…" at bounding box center [783, 461] width 1144 height 140
click at [407, 492] on p "Editor, editor10" at bounding box center [783, 492] width 1144 height 19
click at [469, 508] on body "Back-up EVEROK - https://app.frontapp.com/open/cnv_q5ohrtb?key=uMJOegvB5EriMQXL…" at bounding box center [783, 568] width 1144 height 353
click at [291, 529] on p "Editor, editor10" at bounding box center [783, 527] width 1144 height 19
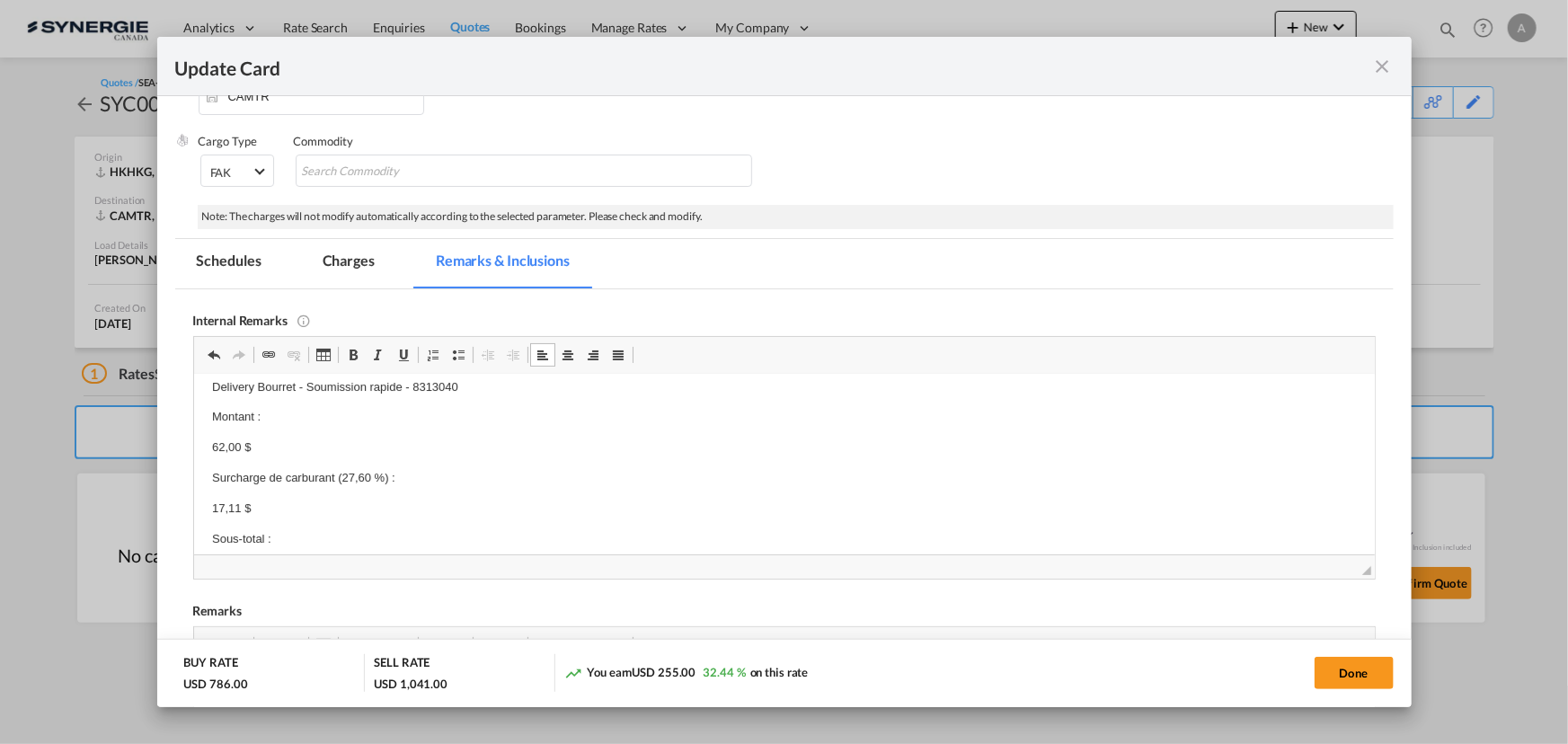
scroll to position [0, 0]
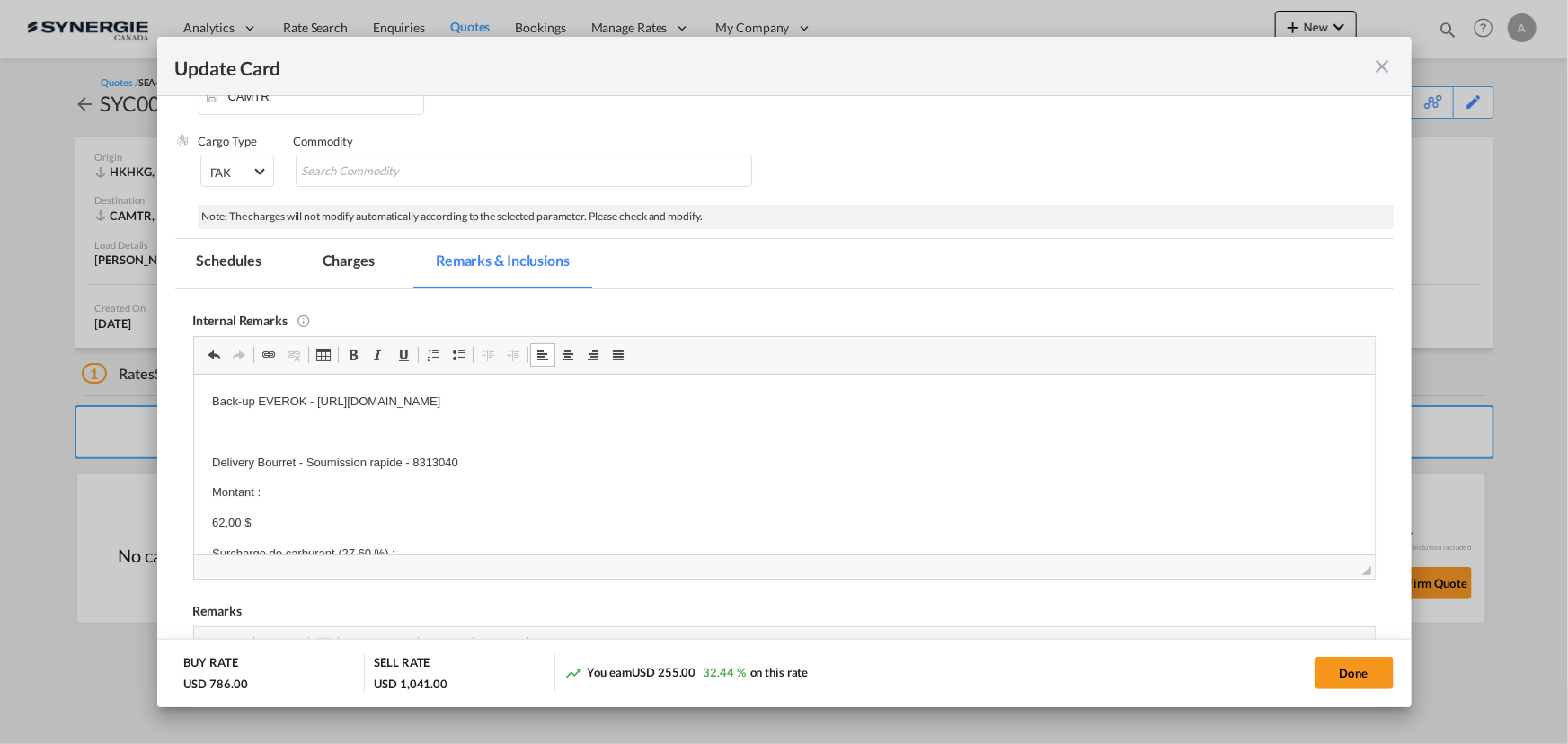
drag, startPoint x: 352, startPoint y: 265, endPoint x: 842, endPoint y: 25, distance: 545.6
click at [352, 266] on md-tab-item "Charges" at bounding box center [349, 264] width 95 height 50
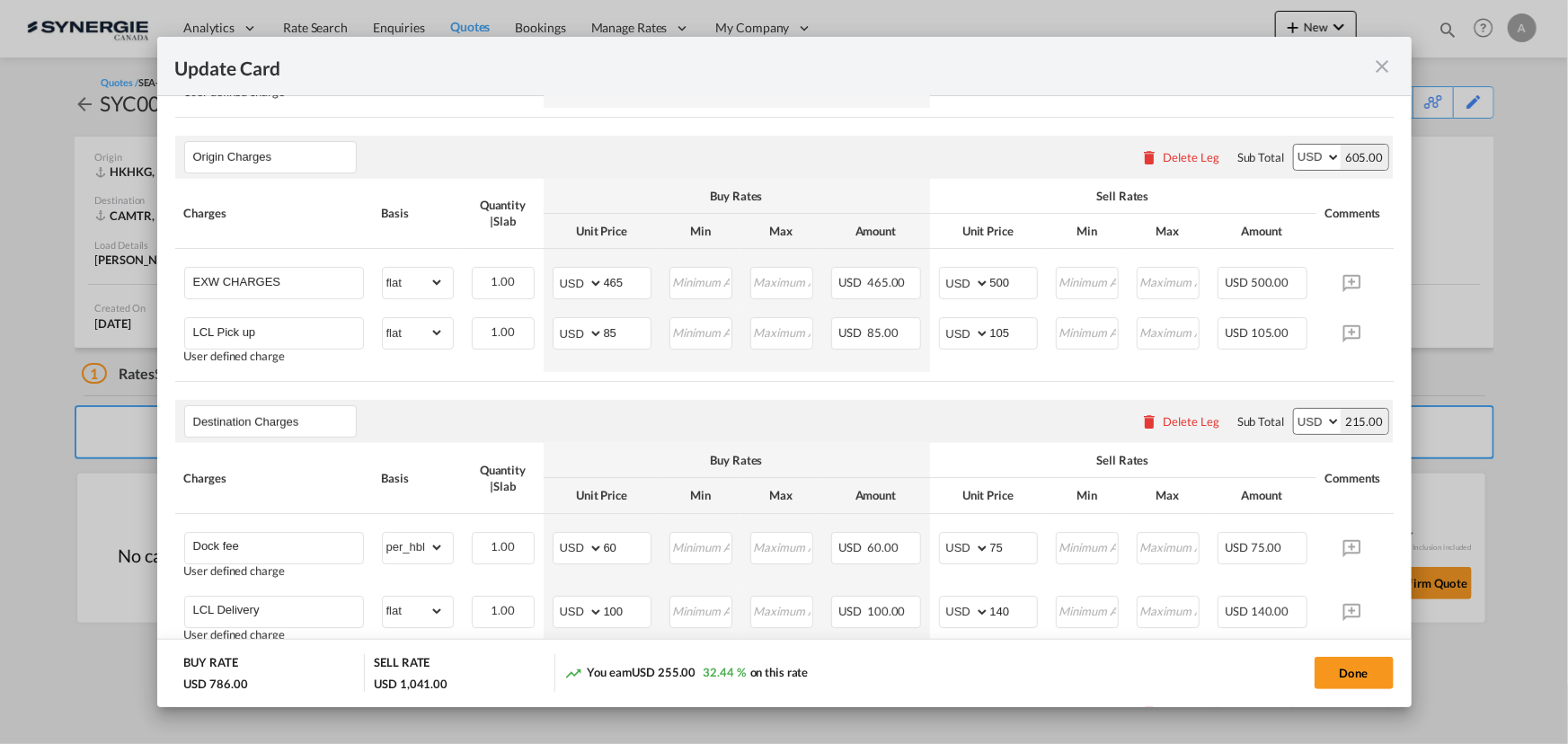
scroll to position [769, 0]
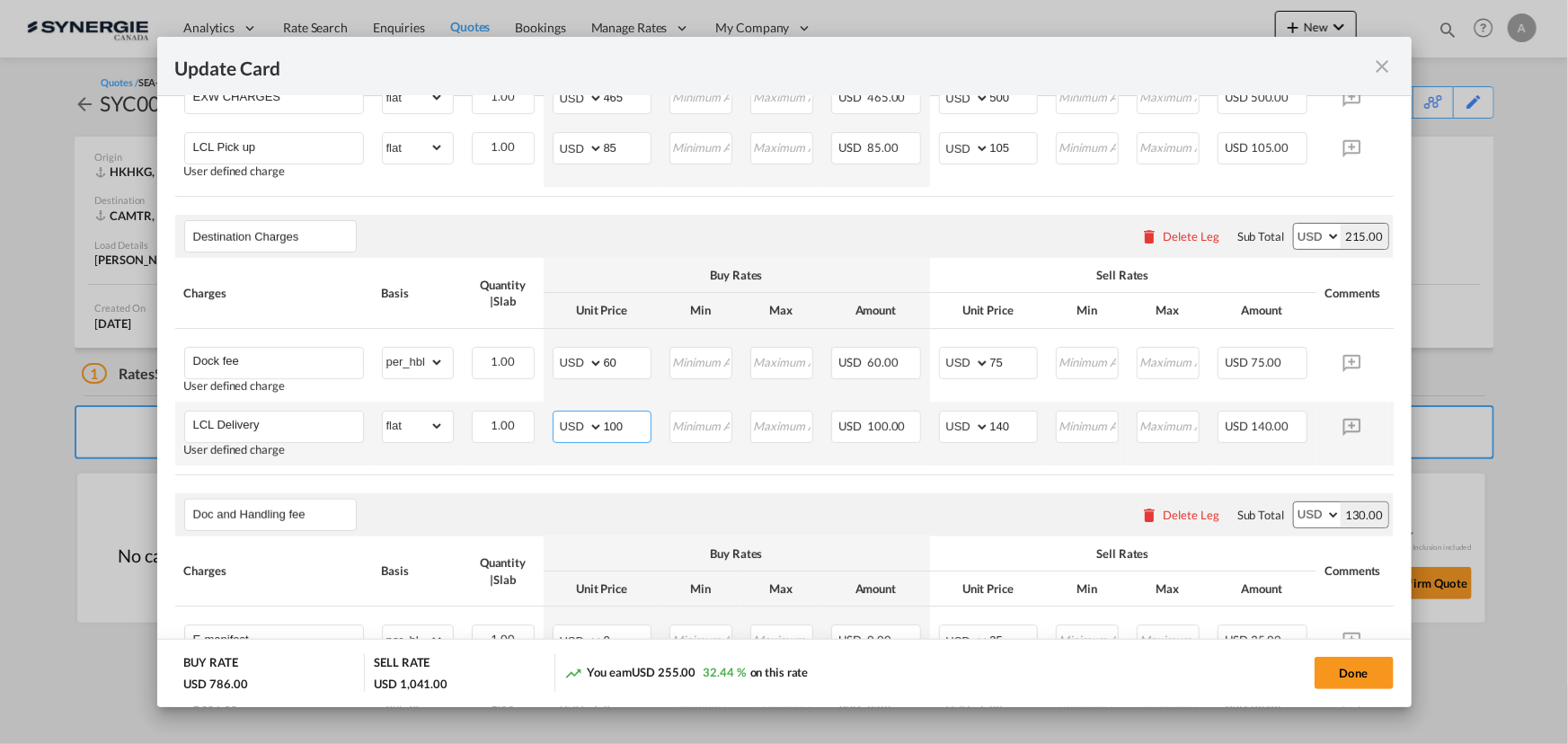
drag, startPoint x: 622, startPoint y: 439, endPoint x: 534, endPoint y: 417, distance: 90.7
click at [561, 429] on md-input-container "AED AFN ALL AMD ANG AOA ARS AUD AWG AZN BAM BBD BDT BGN BHD BIF BMD BND BOB BRL…" at bounding box center [602, 427] width 99 height 32
type input "61"
type input "100"
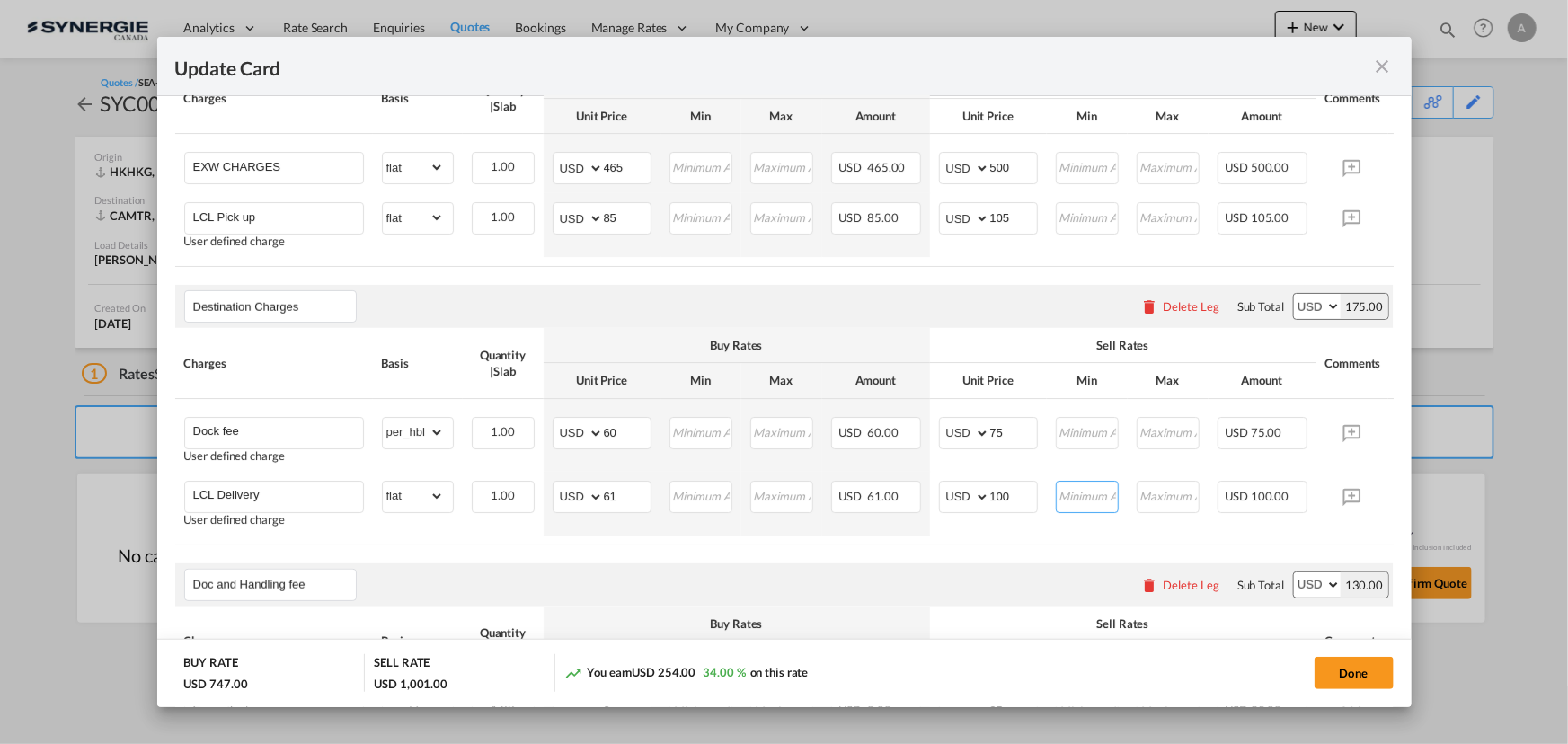
scroll to position [687, 0]
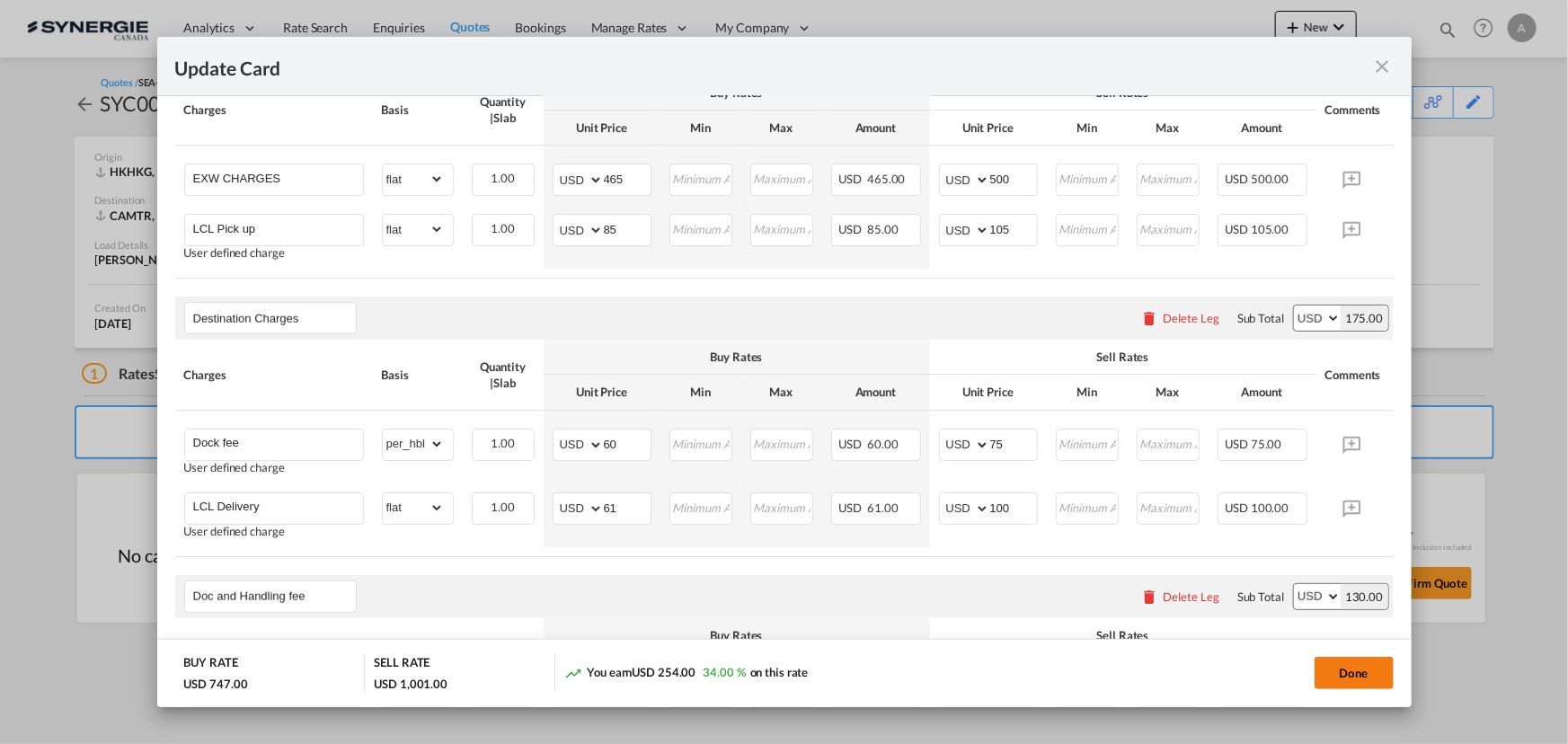
click at [1337, 677] on button "Done" at bounding box center [1354, 673] width 79 height 32
type input "12 Aug 2025"
type input "30 Aug 2025"
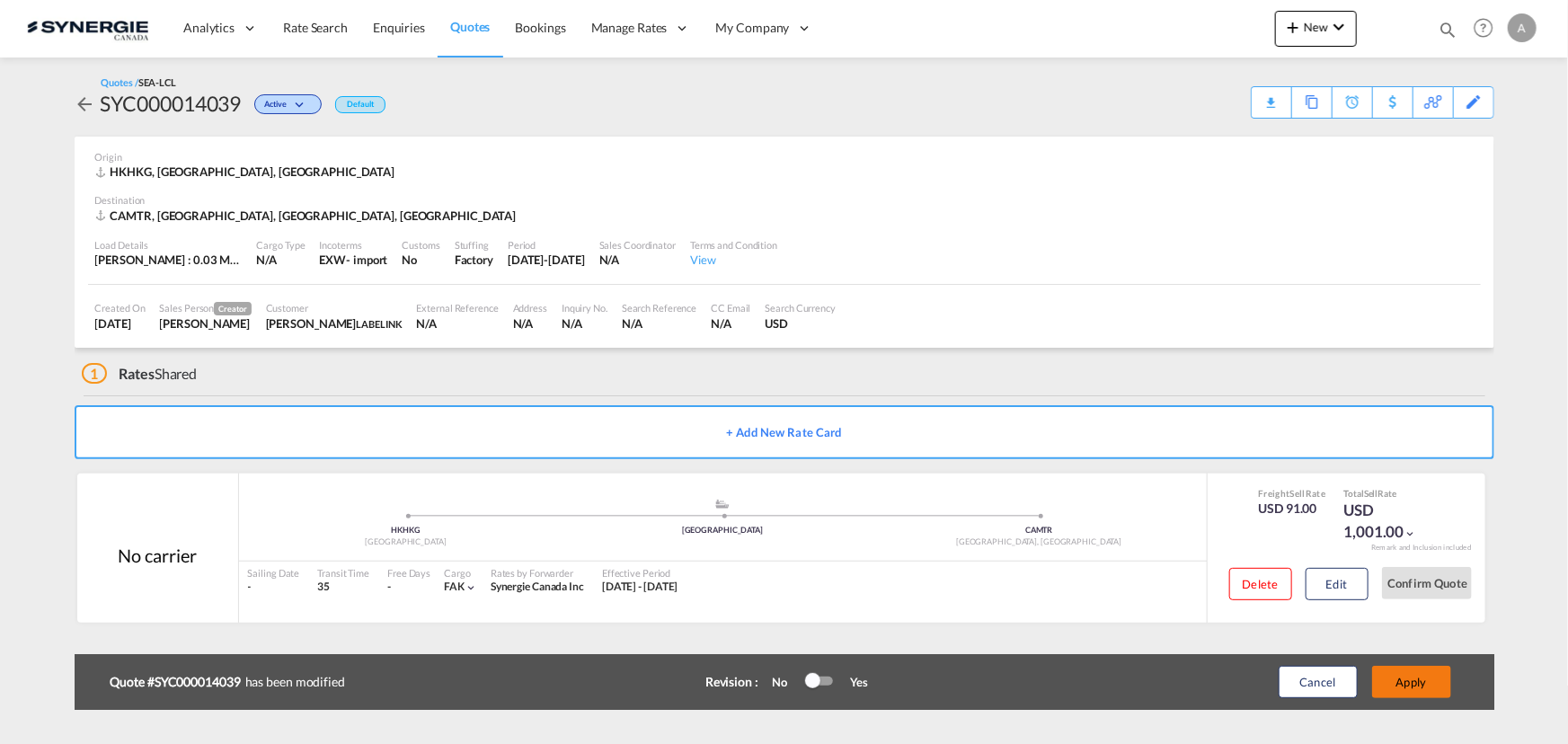
click at [1409, 684] on button "Apply" at bounding box center [1411, 682] width 79 height 32
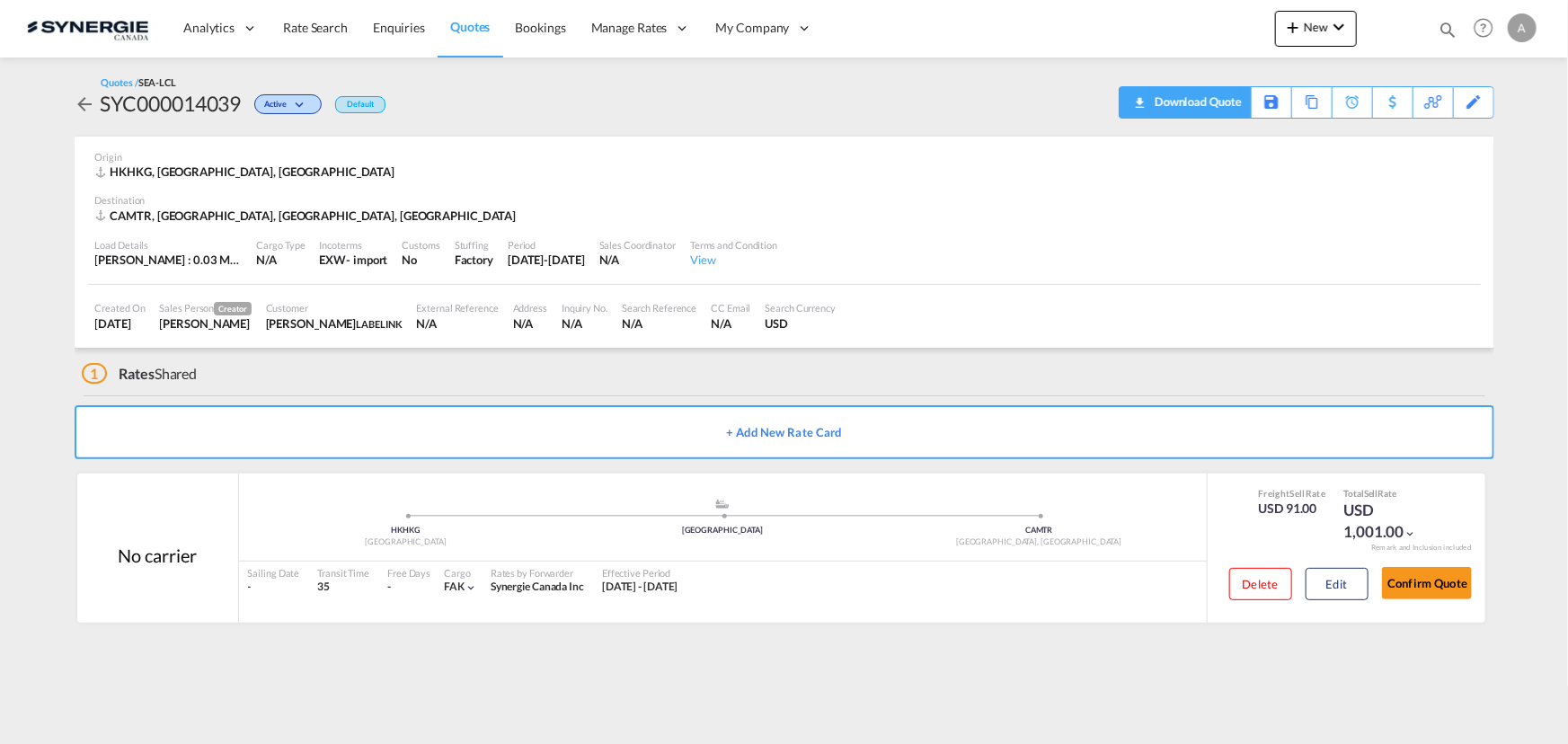
click at [1221, 103] on div "Download Quote" at bounding box center [1196, 101] width 91 height 29
click at [1356, 584] on button "Edit" at bounding box center [1337, 584] width 63 height 32
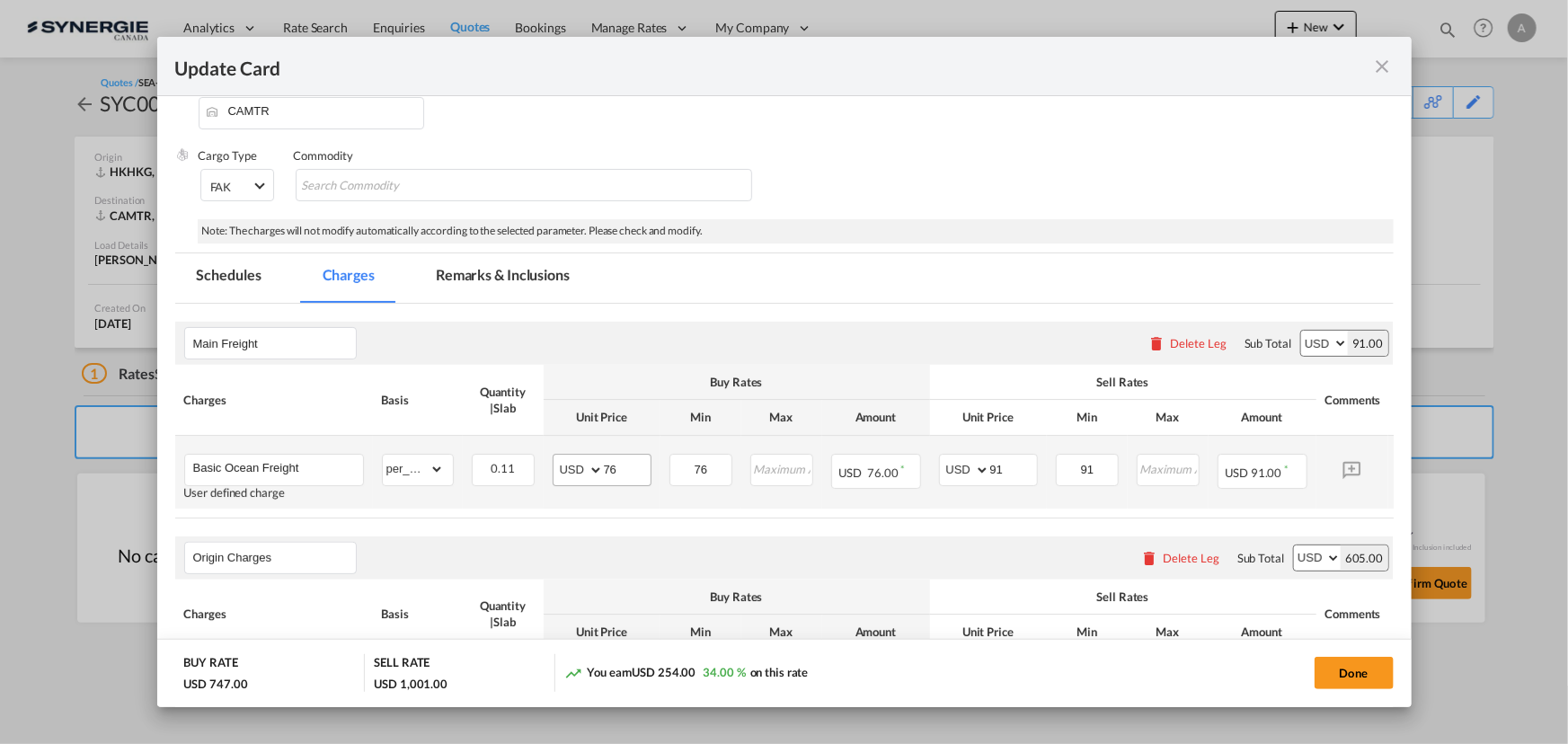
scroll to position [326, 0]
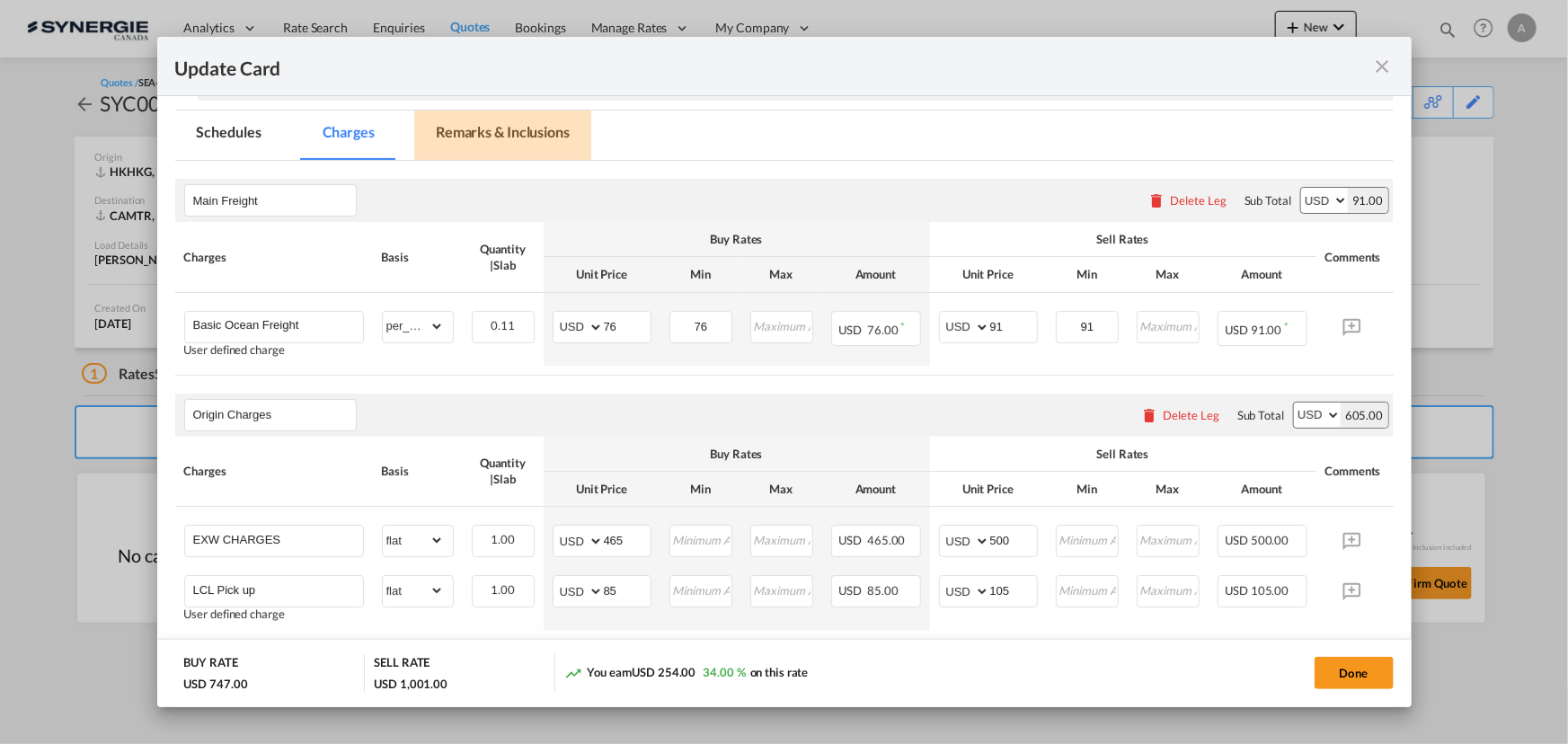
click at [513, 131] on md-tab-item "Remarks & Inclusions" at bounding box center [503, 135] width 177 height 50
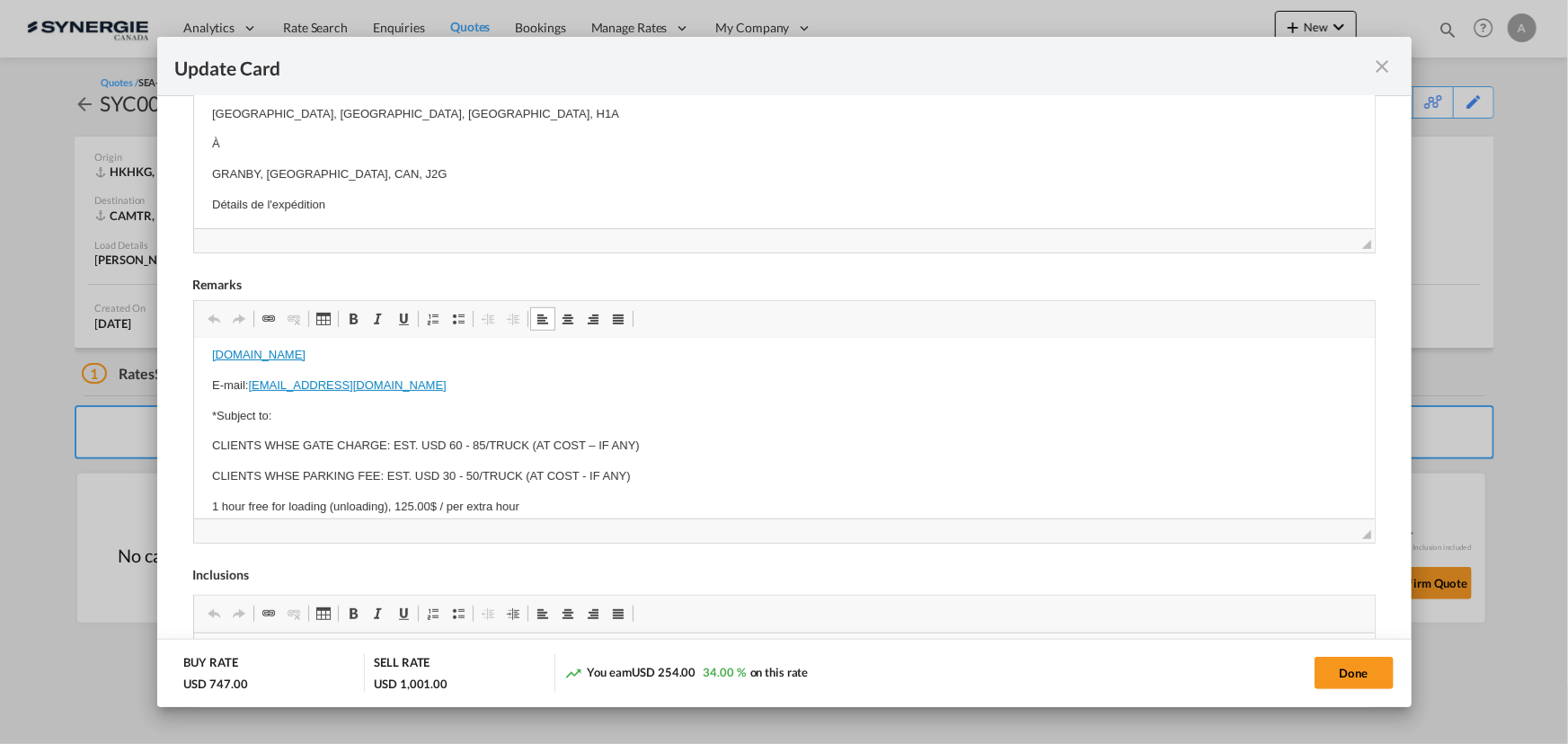
scroll to position [292, 0]
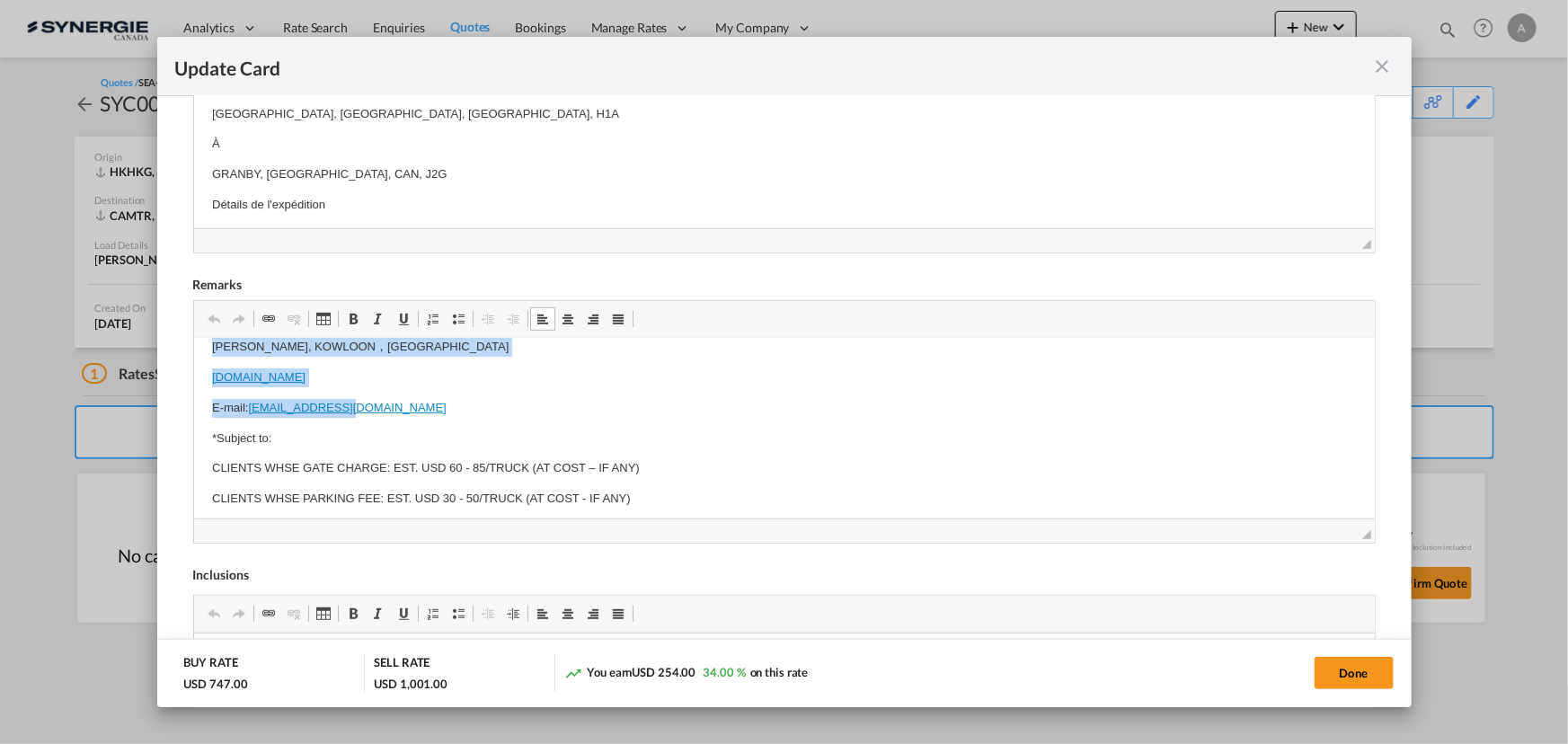
drag, startPoint x: 207, startPoint y: 420, endPoint x: 394, endPoint y: 392, distance: 189.1
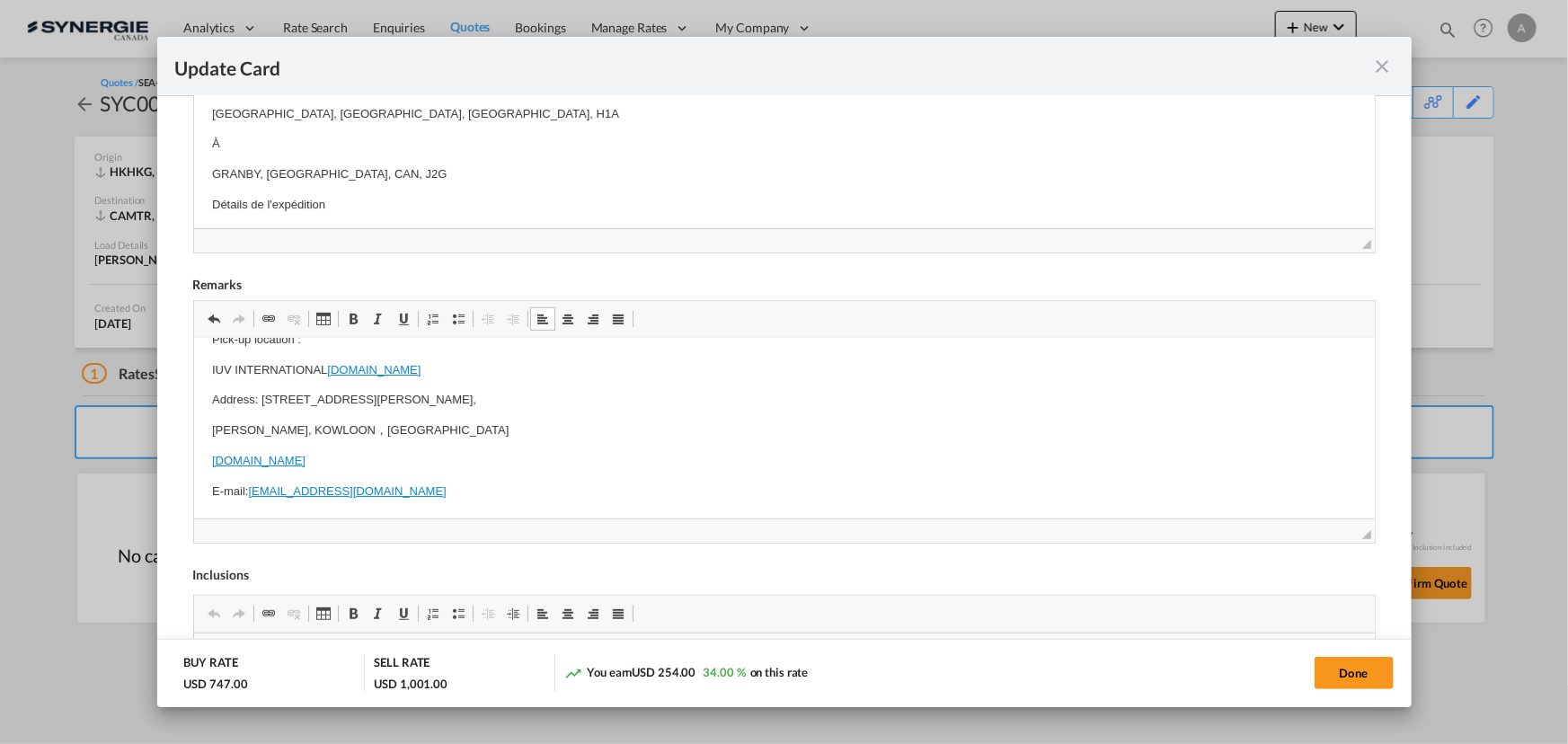
scroll to position [81, 0]
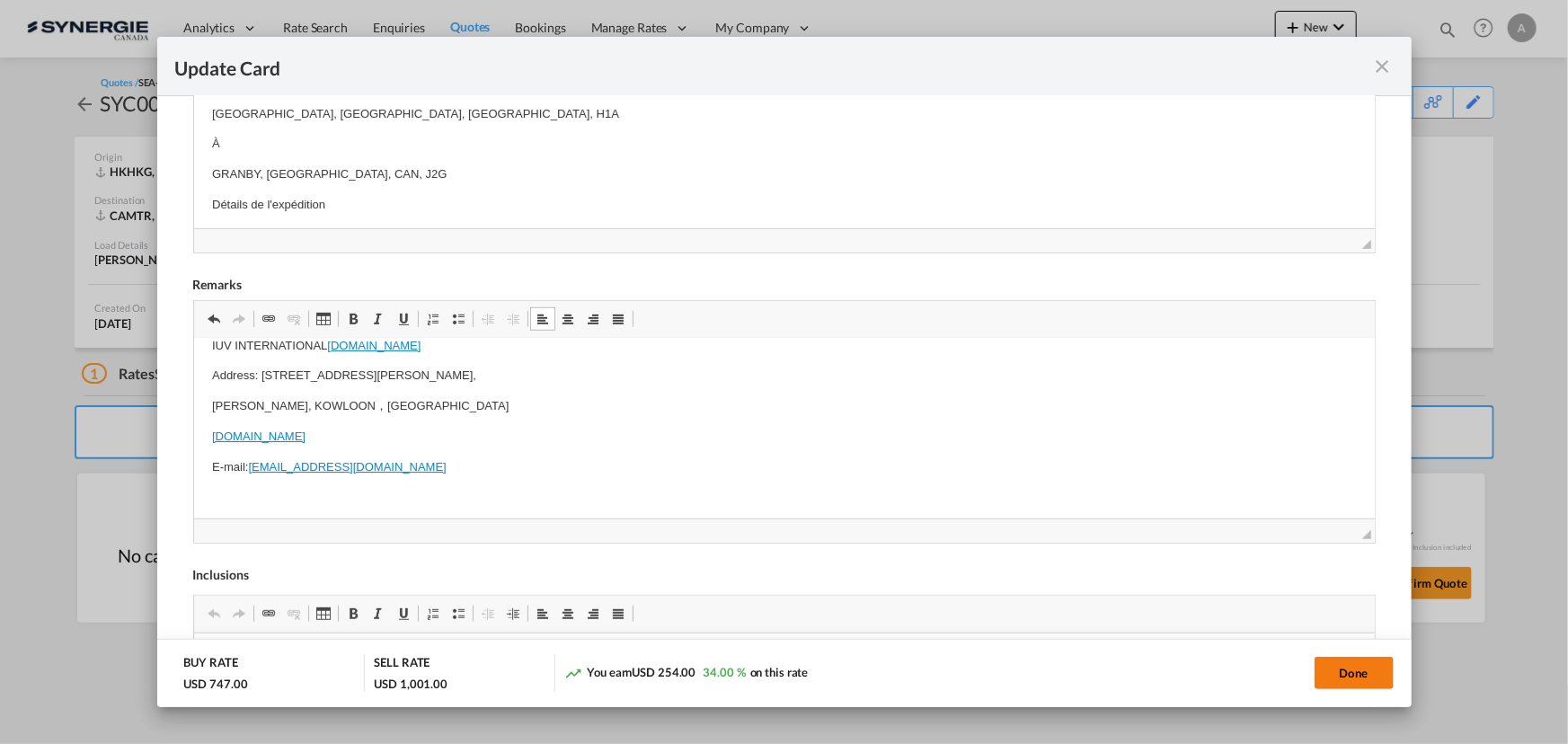
click at [1326, 674] on button "Done" at bounding box center [1354, 673] width 79 height 32
type input "12 Aug 2025"
type input "30 Aug 2025"
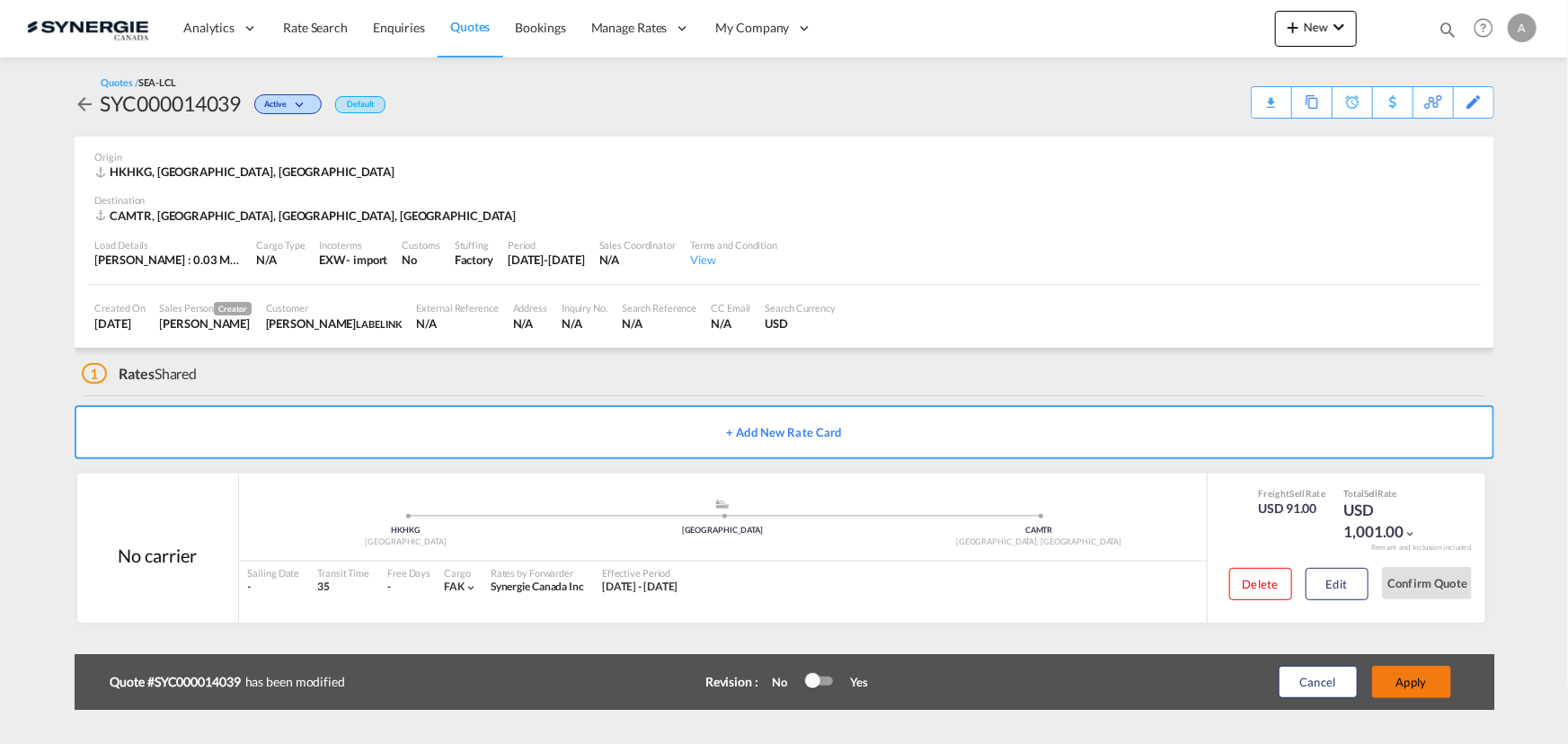
click at [1408, 675] on button "Apply" at bounding box center [1411, 682] width 79 height 32
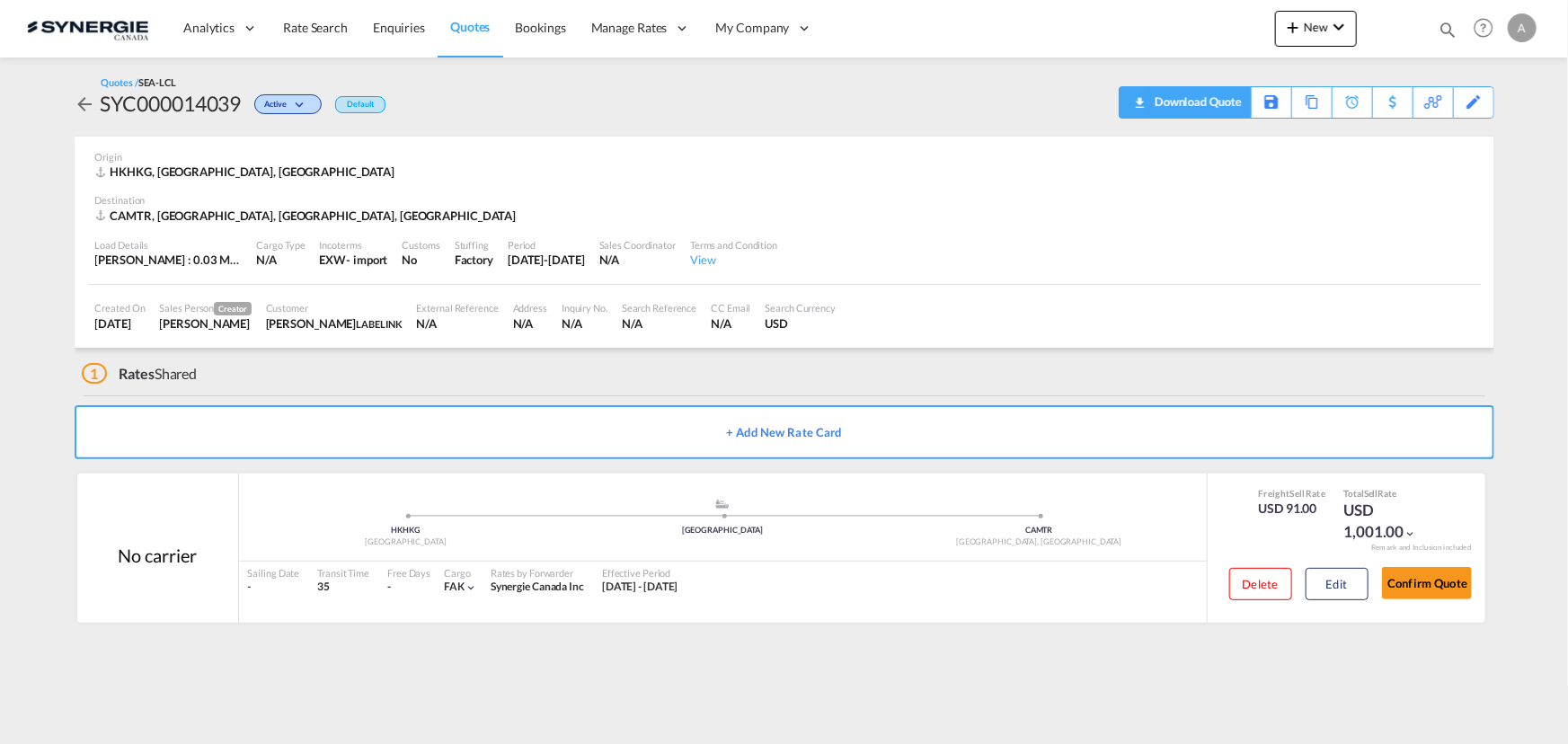
click at [1222, 101] on div "Download Quote" at bounding box center [1196, 101] width 91 height 29
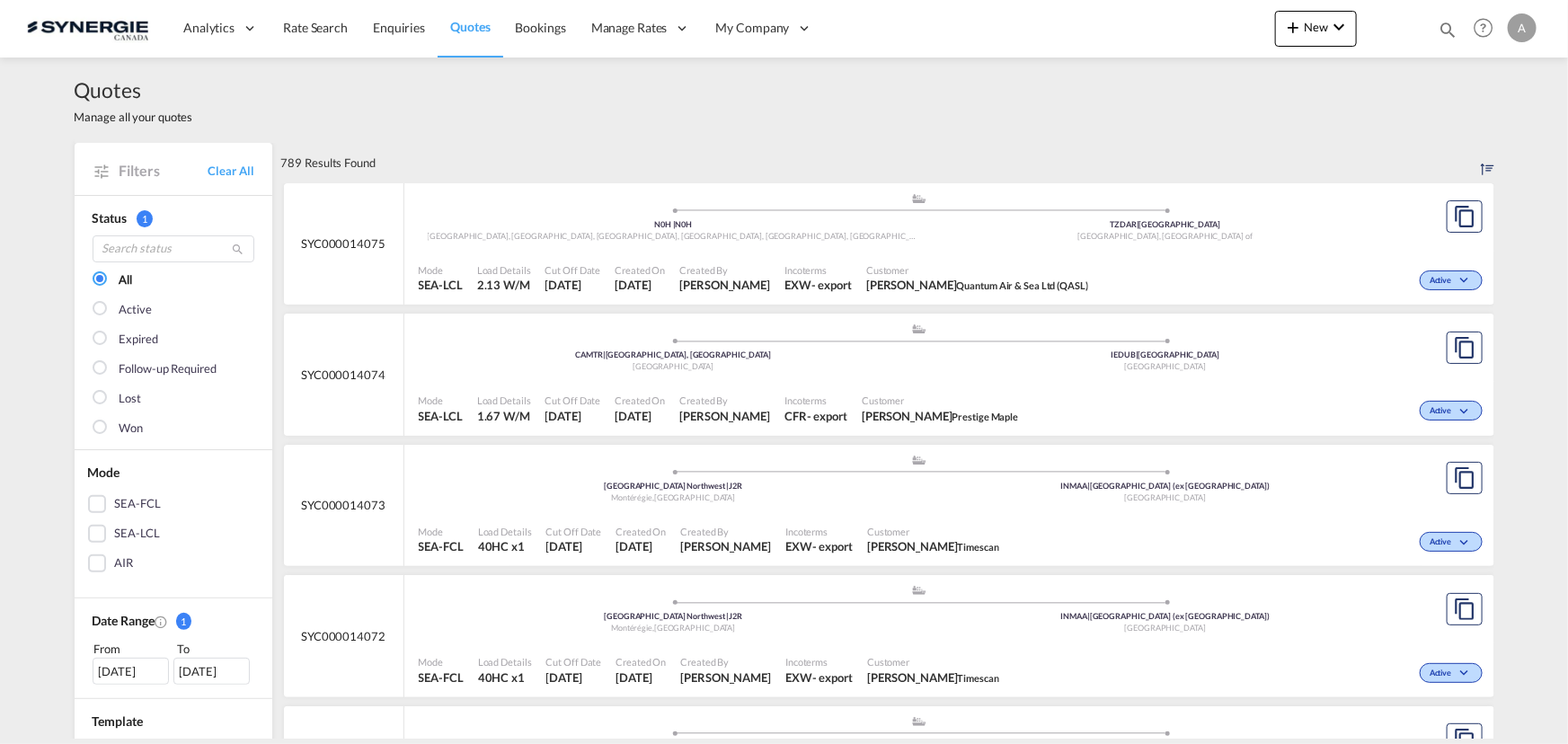
click at [1437, 30] on div "Bookings Quotes Enquiries Help Resources Product Release A My Profile Logout" at bounding box center [1483, 28] width 114 height 55
click at [1456, 24] on md-icon "icon-magnify" at bounding box center [1447, 30] width 20 height 20
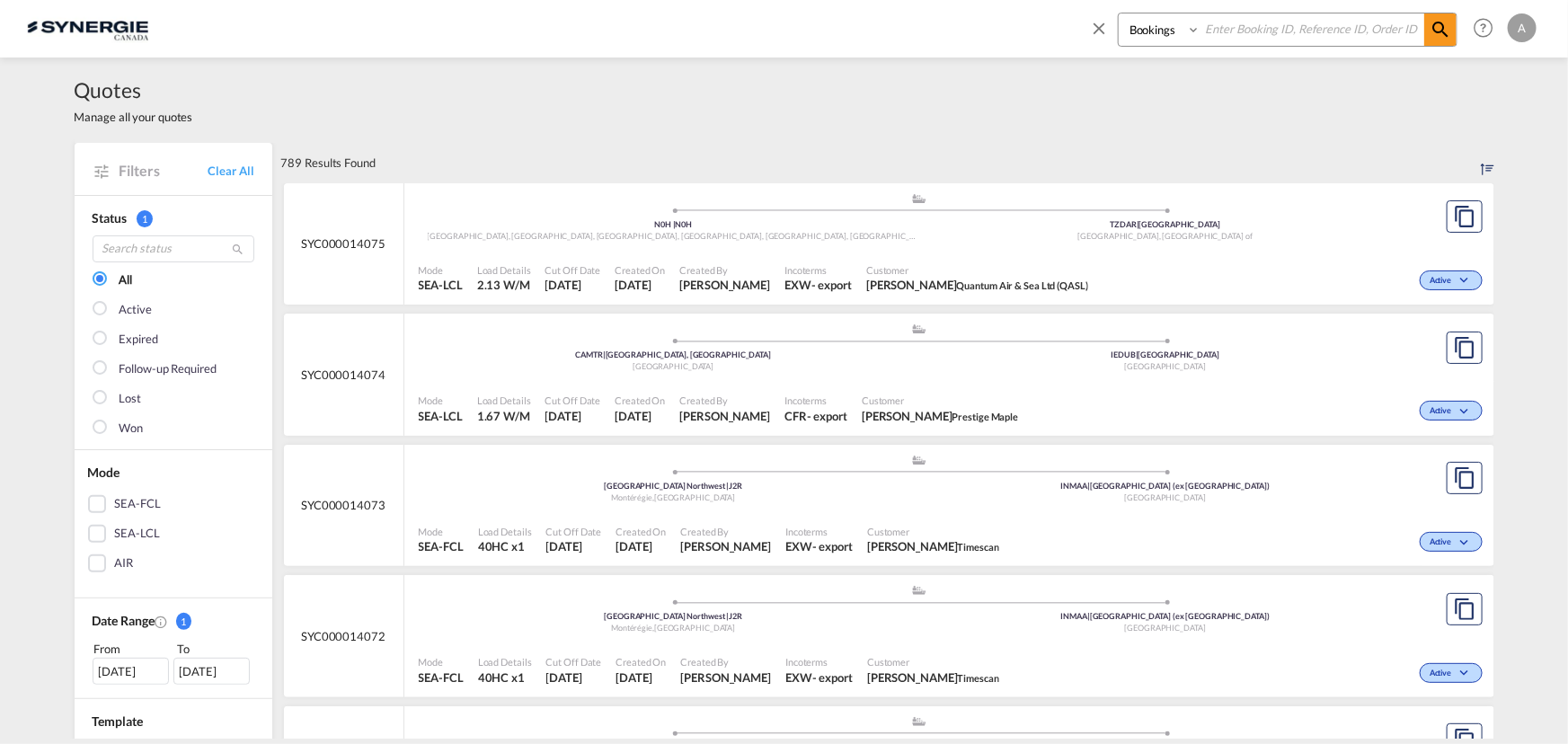
drag, startPoint x: 1140, startPoint y: 35, endPoint x: 1146, endPoint y: 42, distance: 9.2
click at [1141, 36] on select "Bookings Quotes Enquiries" at bounding box center [1161, 30] width 86 height 32
select select "Quotes"
click at [1118, 13] on select "Bookings Quotes Enquiries" at bounding box center [1161, 30] width 86 height 32
click at [1213, 33] on input at bounding box center [1312, 29] width 224 height 31
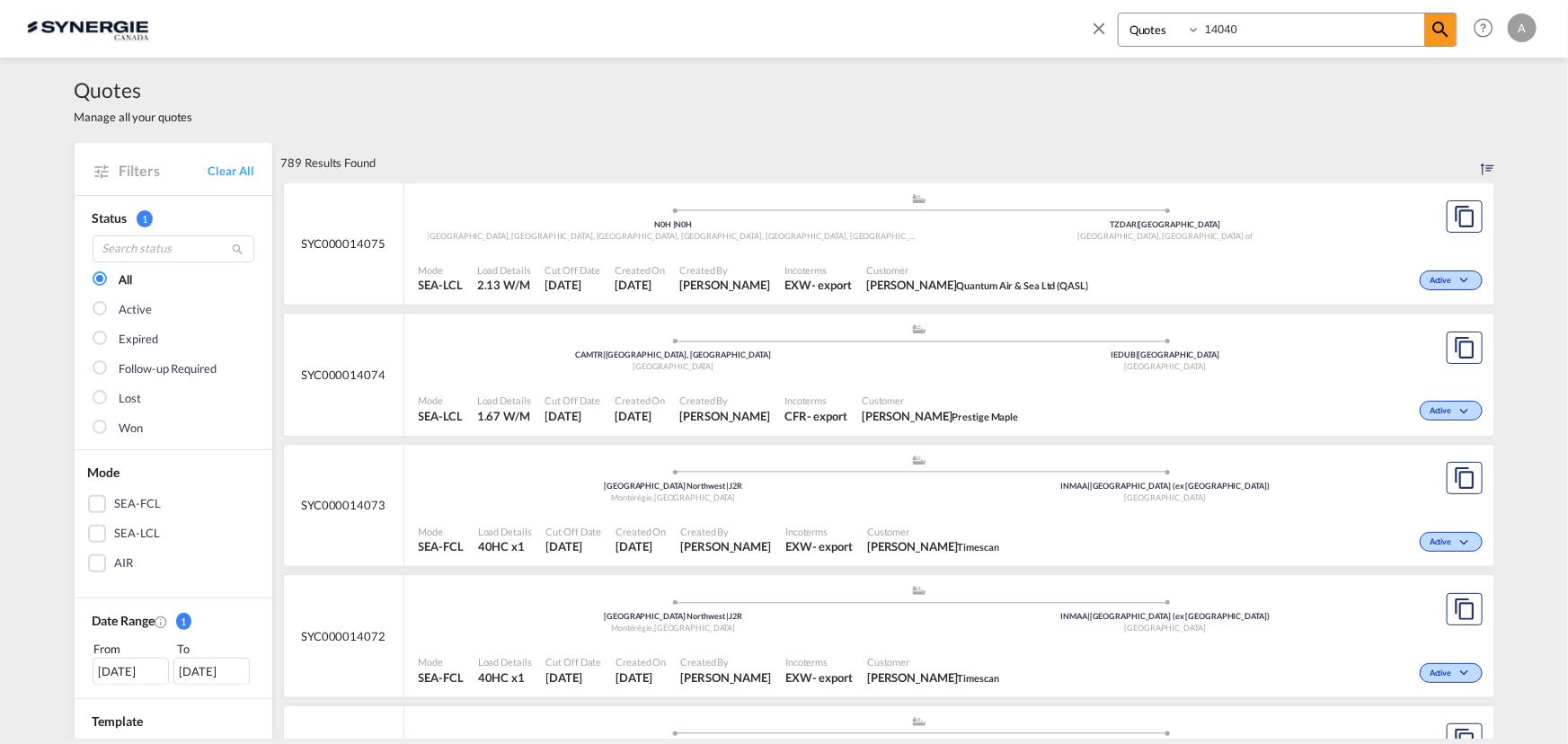
type input "14040"
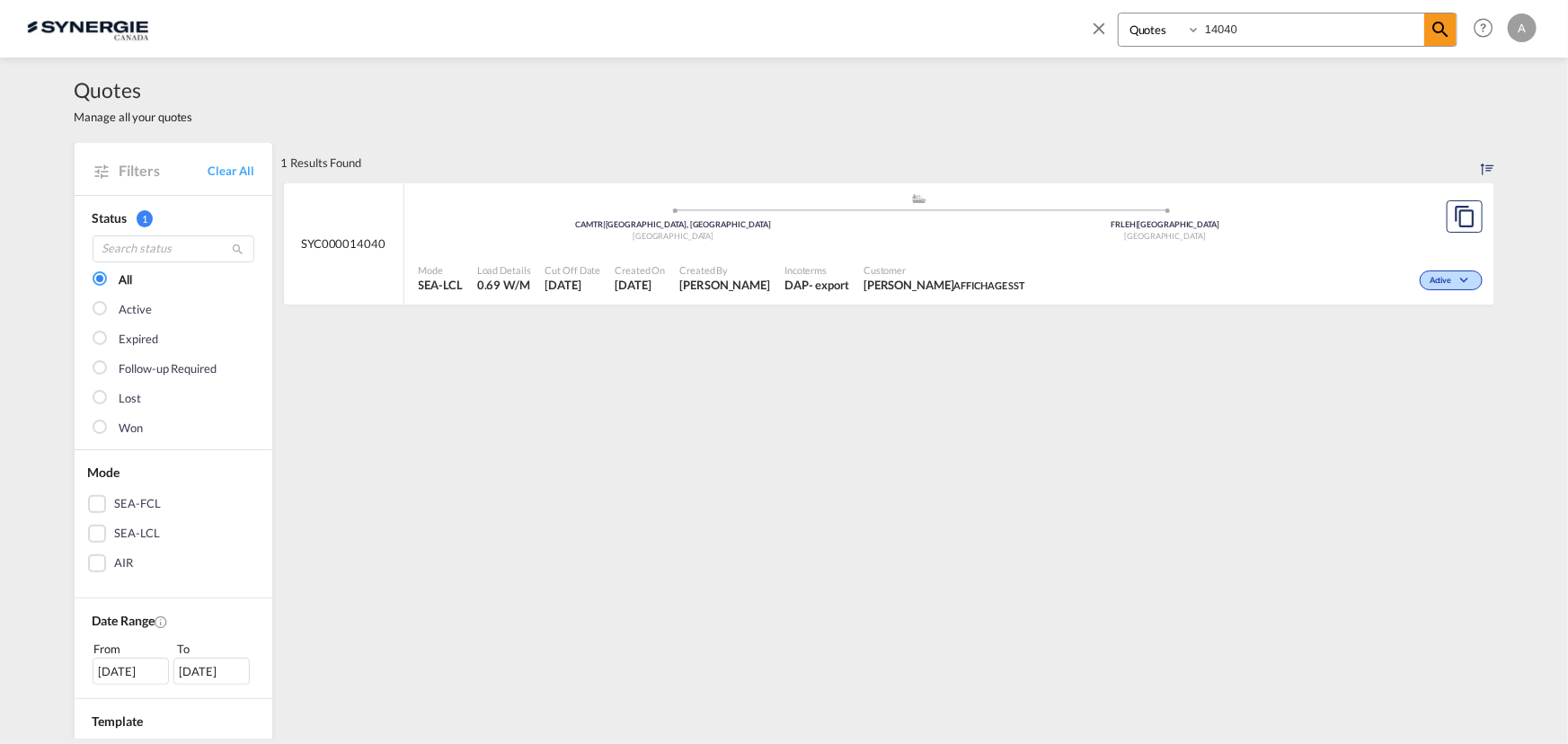
click at [1168, 271] on div "Active" at bounding box center [1259, 278] width 453 height 45
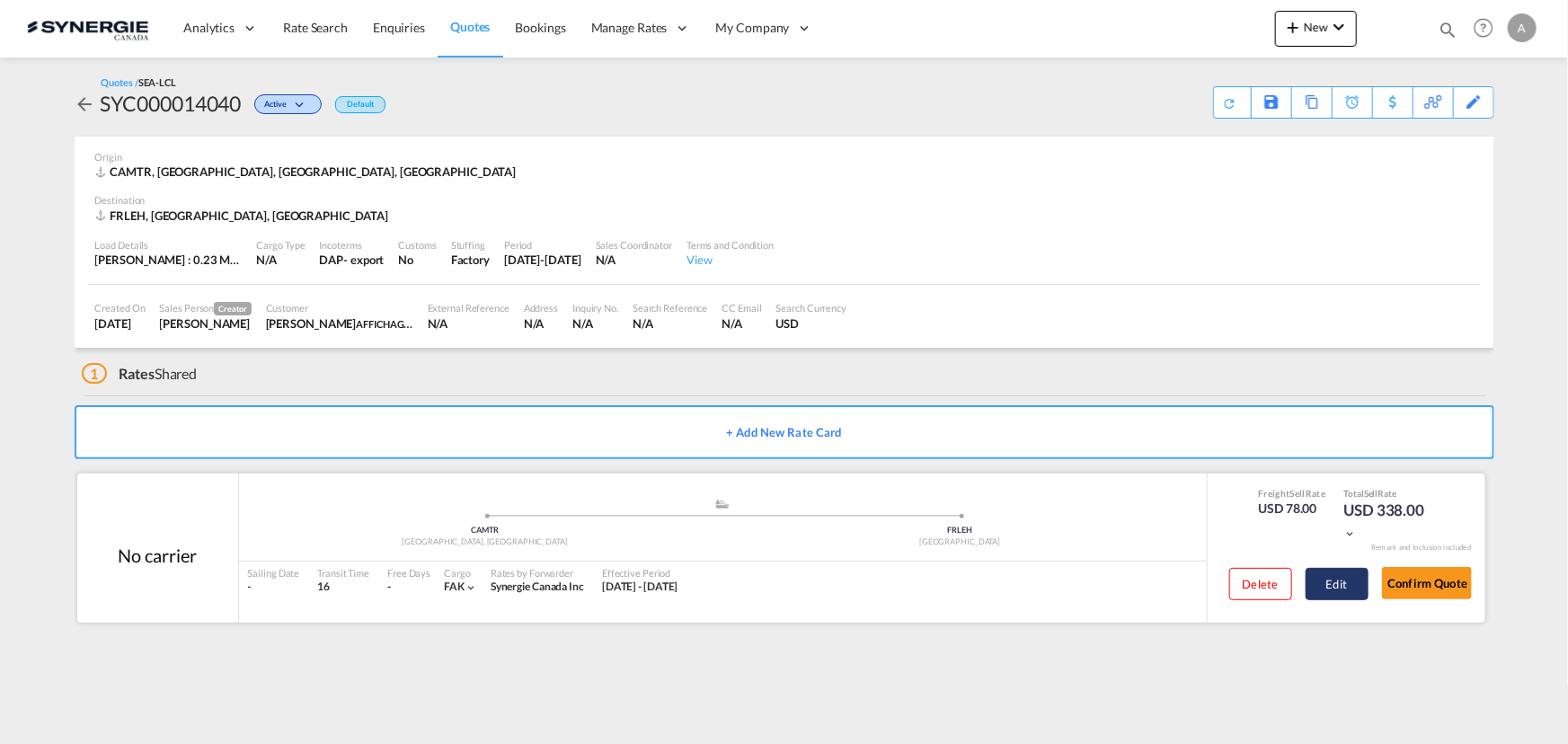
click at [1357, 588] on button "Edit" at bounding box center [1337, 584] width 63 height 32
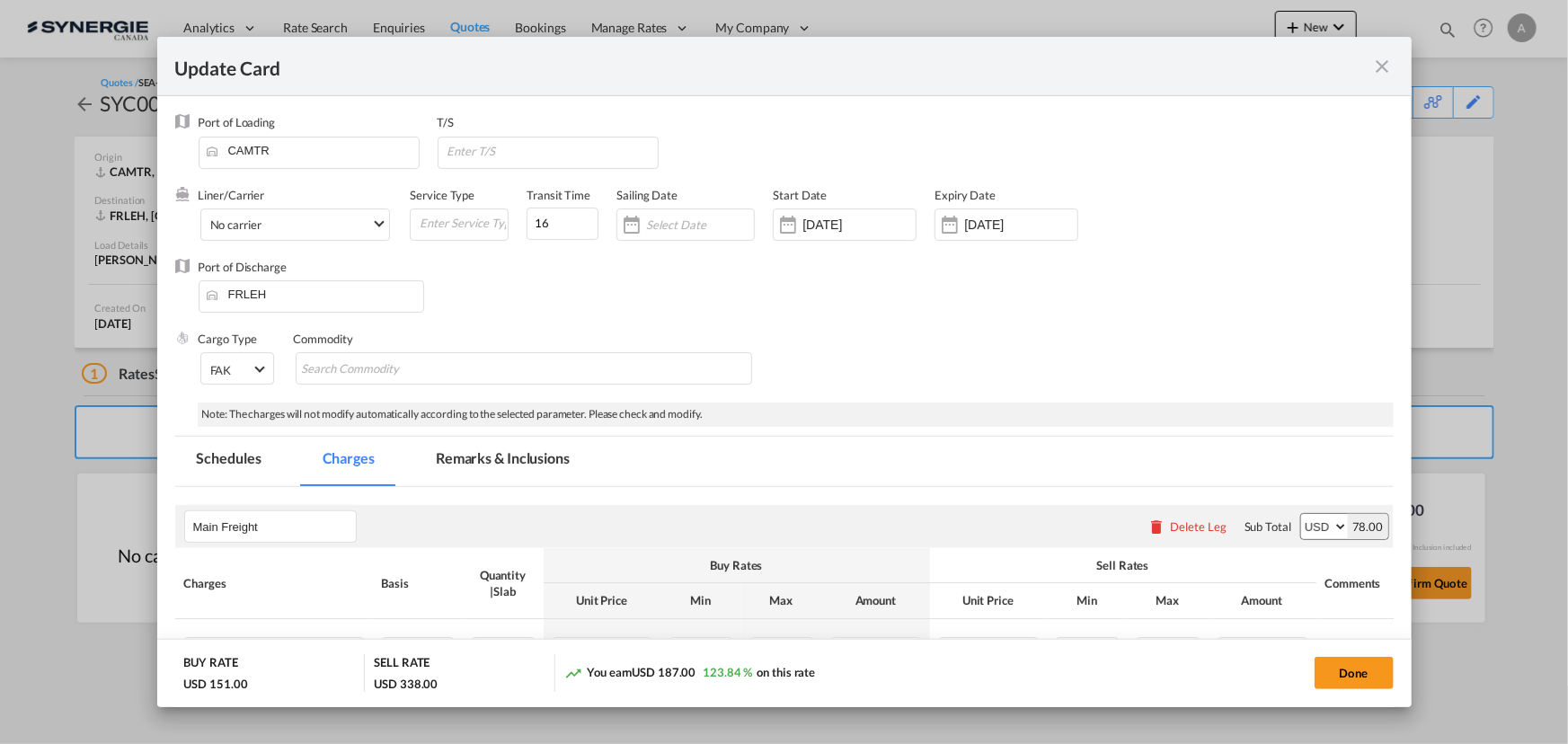
select select "per_cbm"
select select "flat"
select select "per_bl"
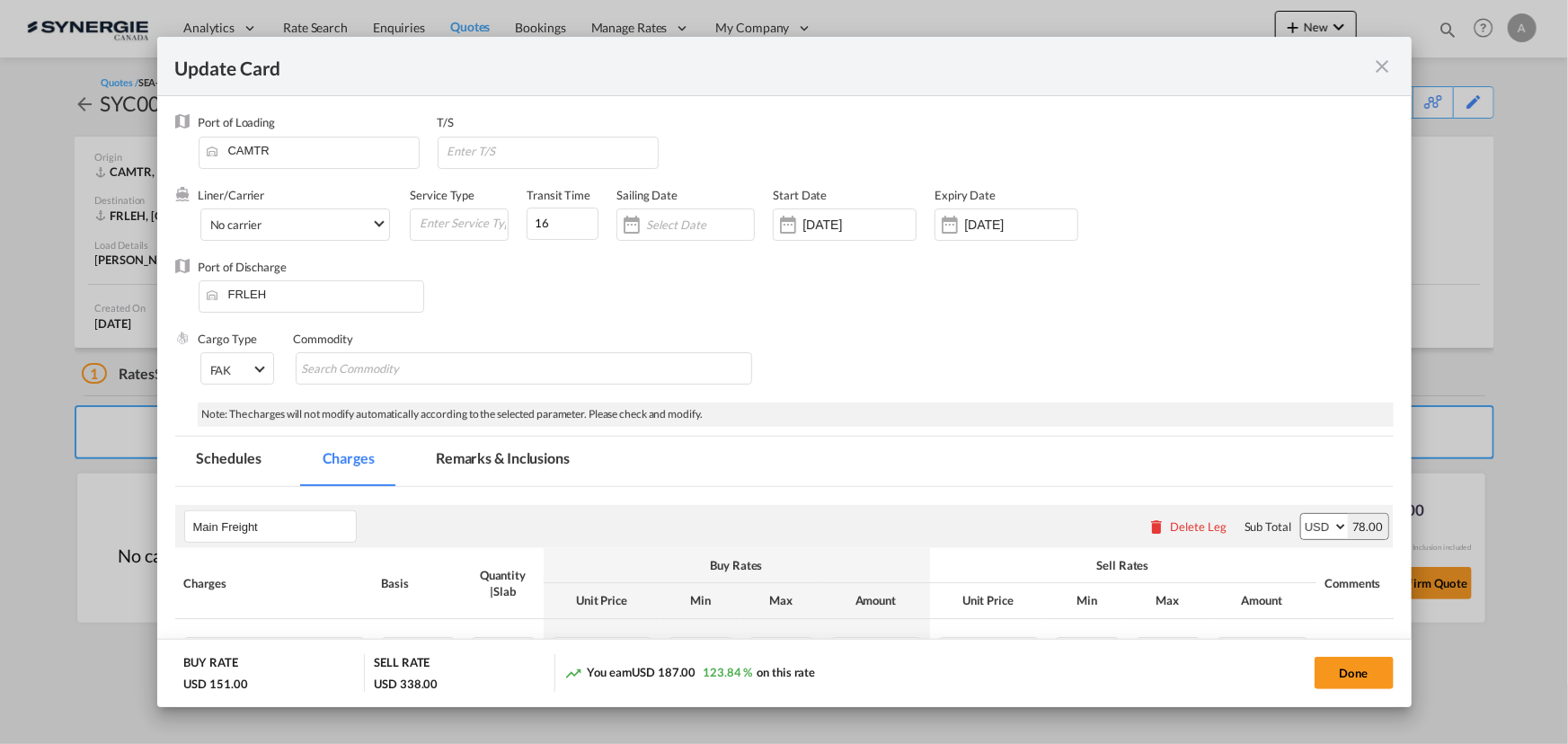
select select "per_bl"
click at [526, 461] on md-tab-item "Remarks & Inclusions" at bounding box center [503, 461] width 177 height 50
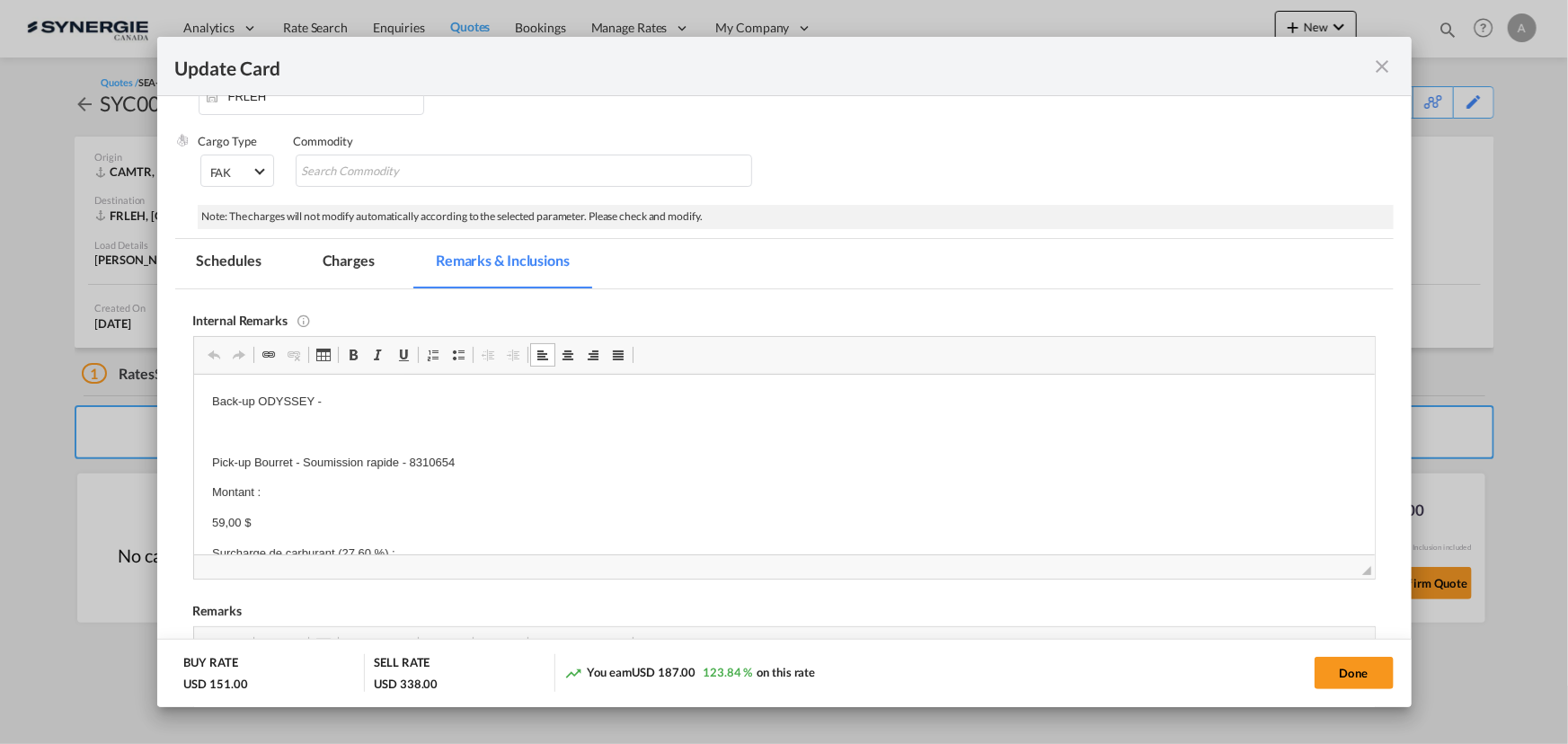
click at [356, 406] on p "Back-up ODYSSEY -" at bounding box center [783, 401] width 1144 height 19
drag, startPoint x: 357, startPoint y: 276, endPoint x: 746, endPoint y: 249, distance: 389.9
click at [357, 276] on md-tab-item "Charges" at bounding box center [349, 264] width 95 height 50
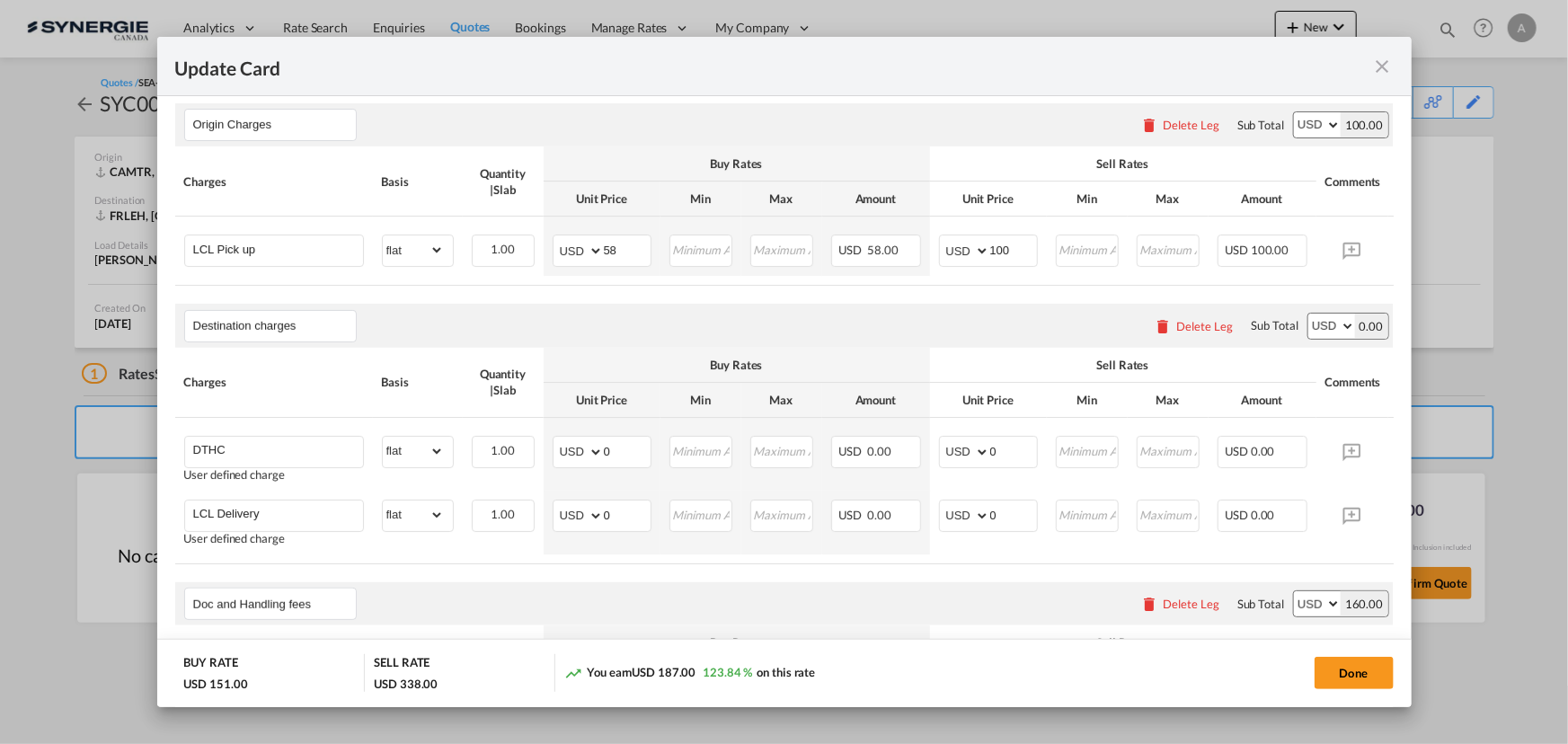
scroll to position [687, 0]
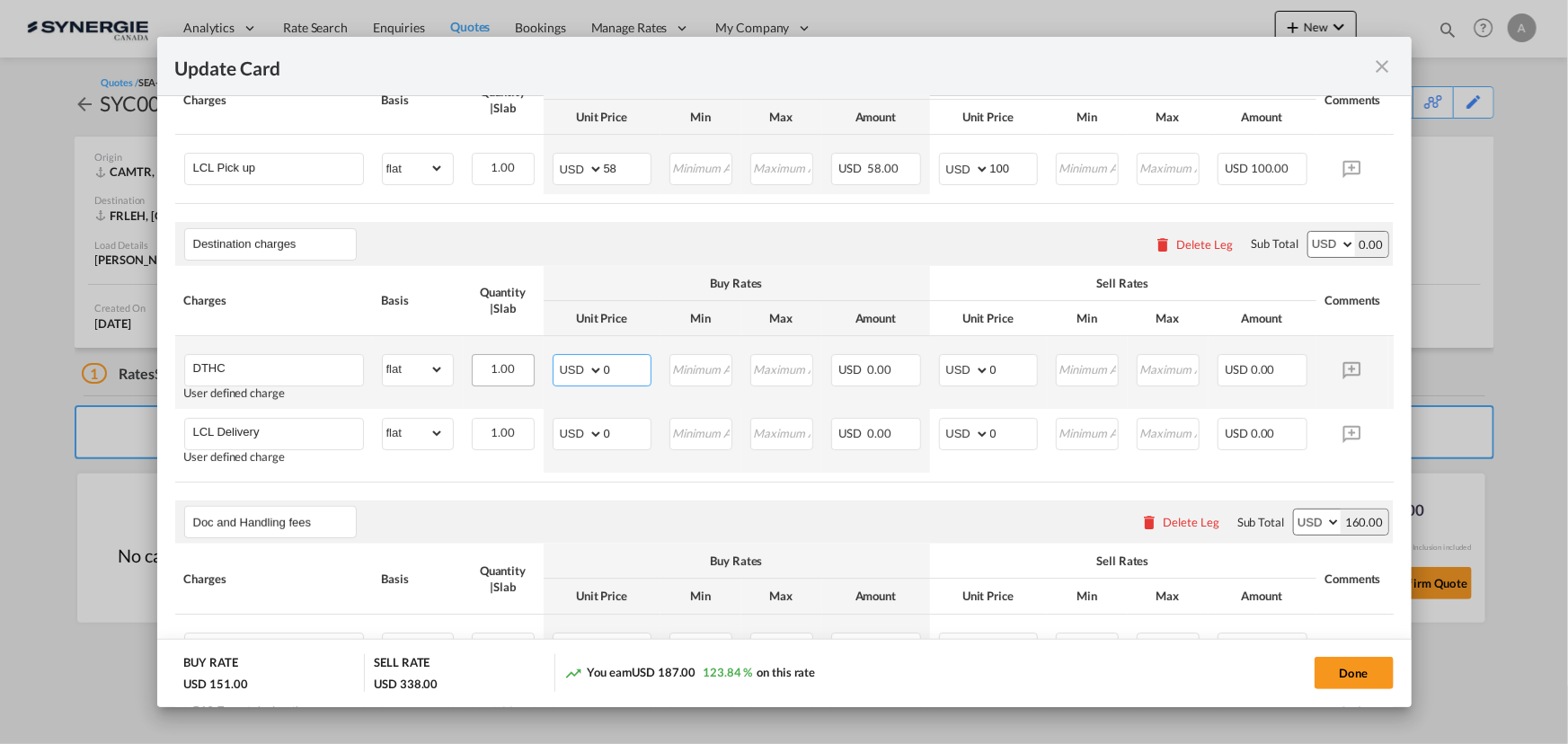
drag, startPoint x: 616, startPoint y: 384, endPoint x: 496, endPoint y: 377, distance: 120.2
click at [496, 377] on tr "DTHC User defined charge Please Enter Already Exists gross_weight volumetric_we…" at bounding box center [812, 372] width 1273 height 72
type input "420"
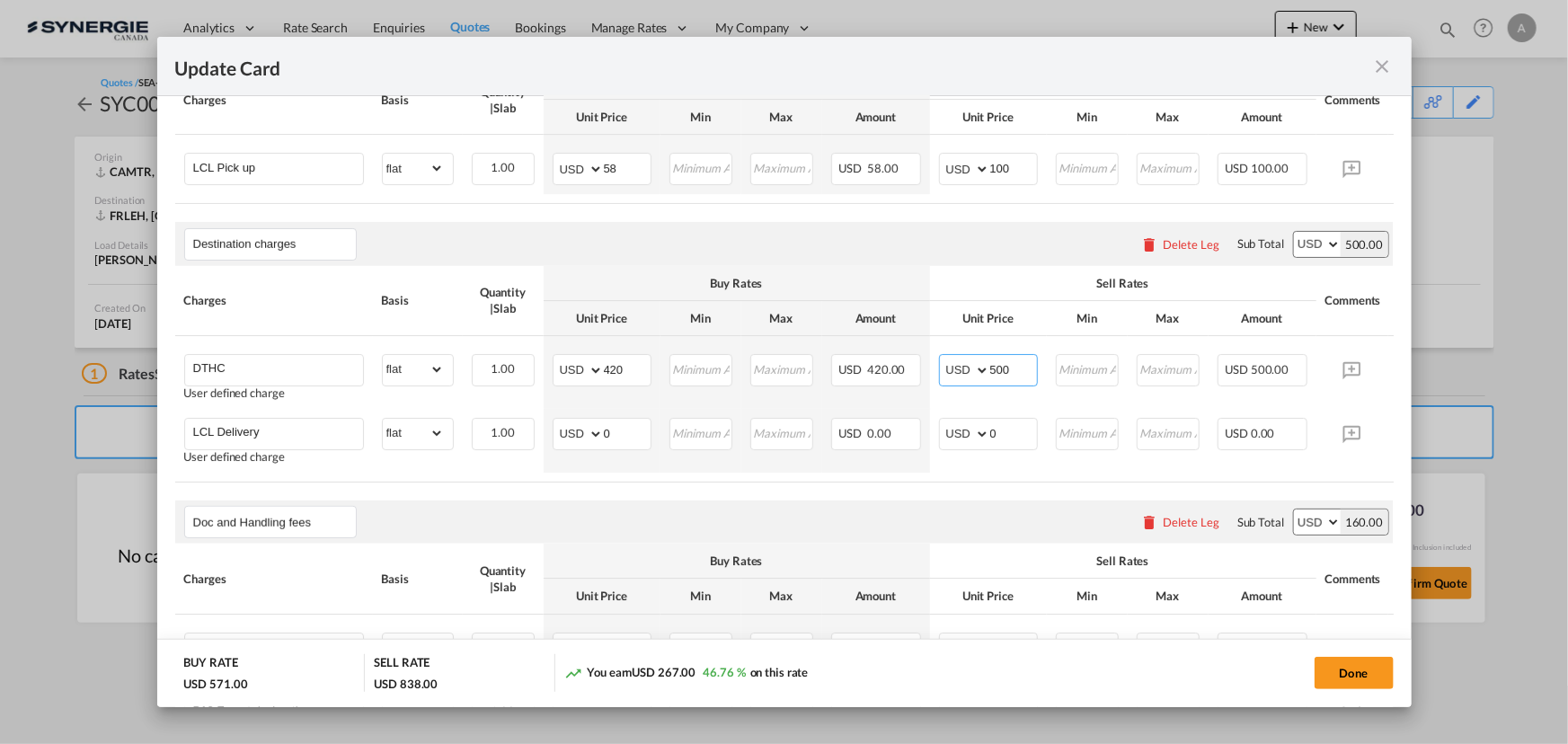
type input "500"
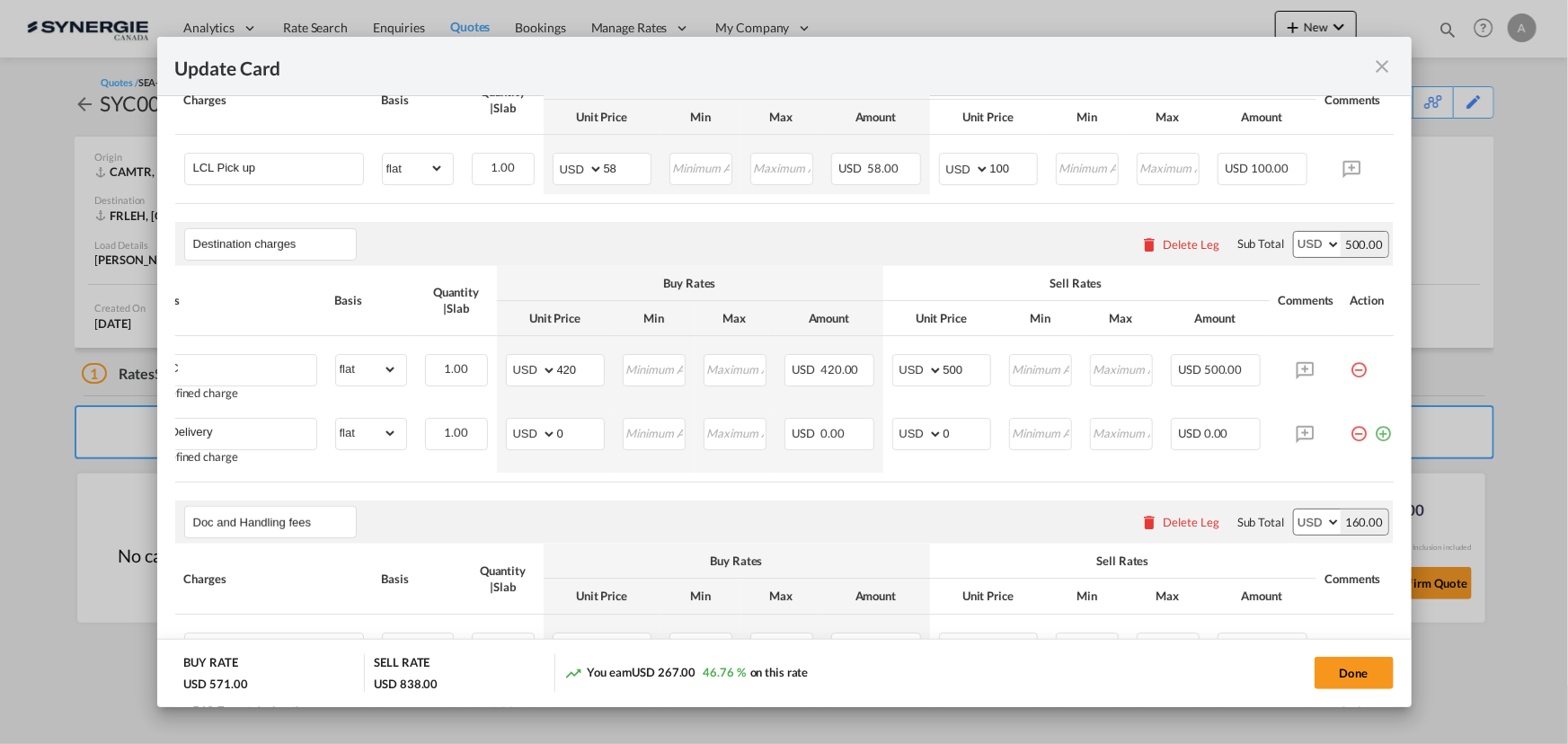
scroll to position [0, 53]
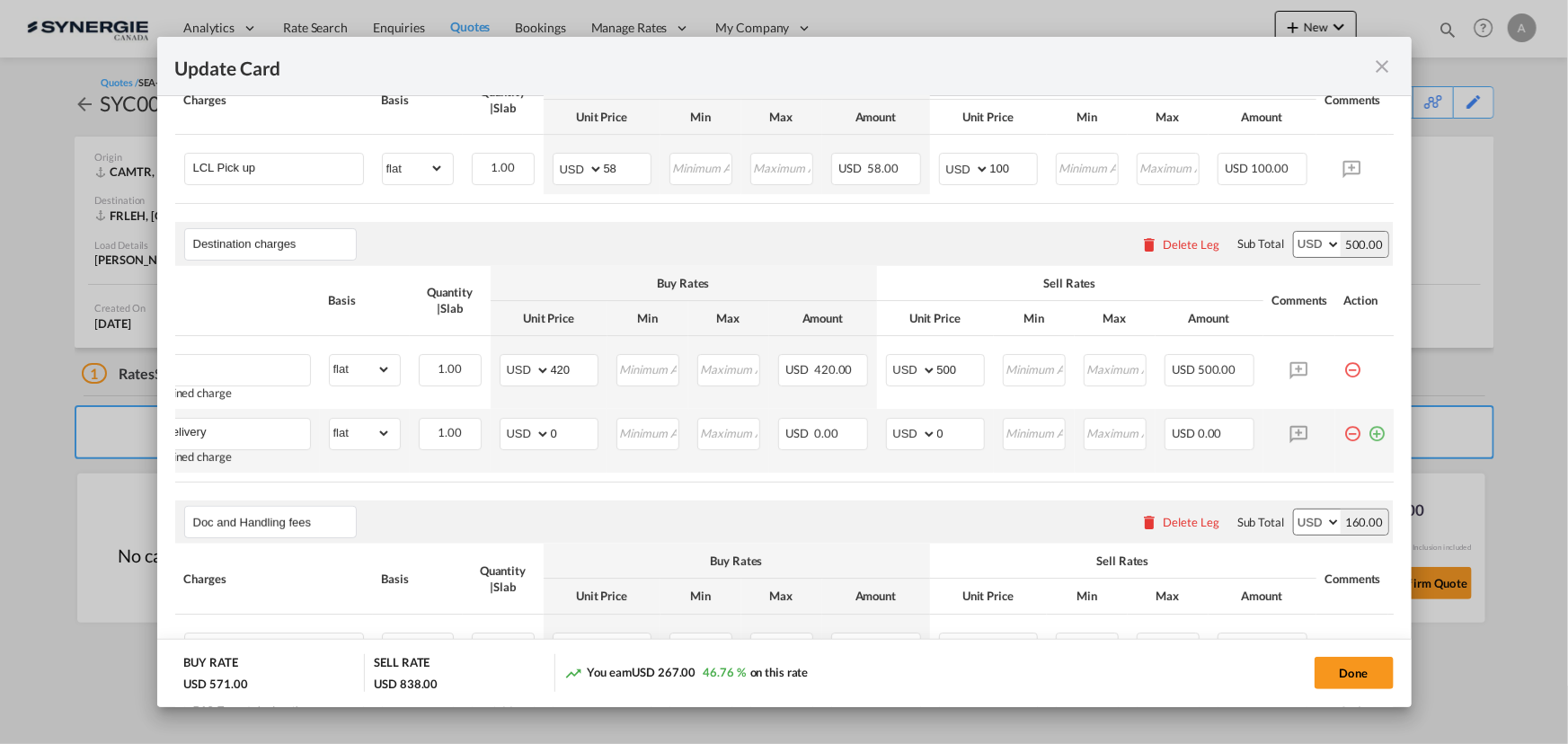
click at [1357, 435] on md-icon "icon-minus-circle-outline red-400-fg pt-7" at bounding box center [1353, 426] width 18 height 18
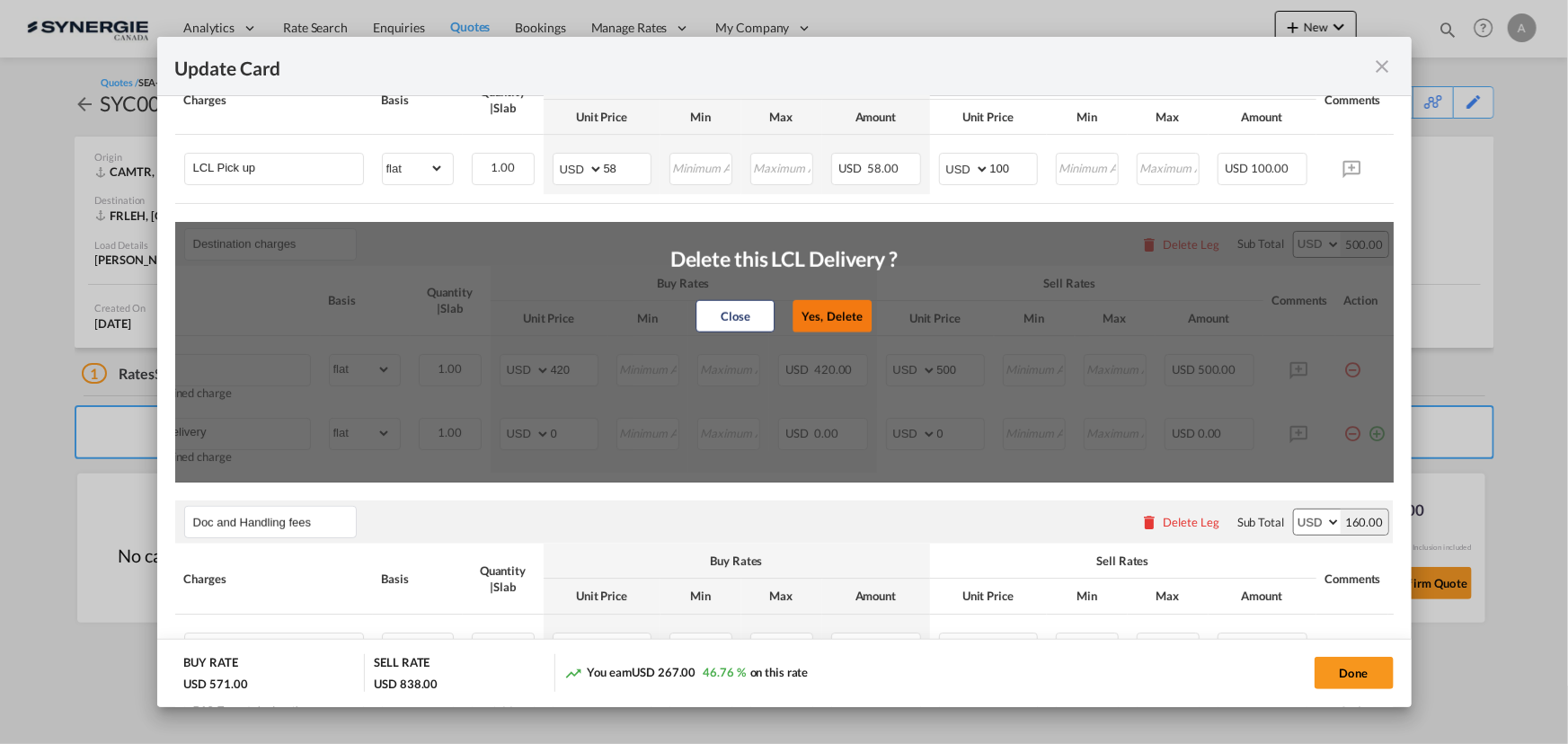
click at [853, 330] on button "Yes, Delete" at bounding box center [833, 316] width 79 height 32
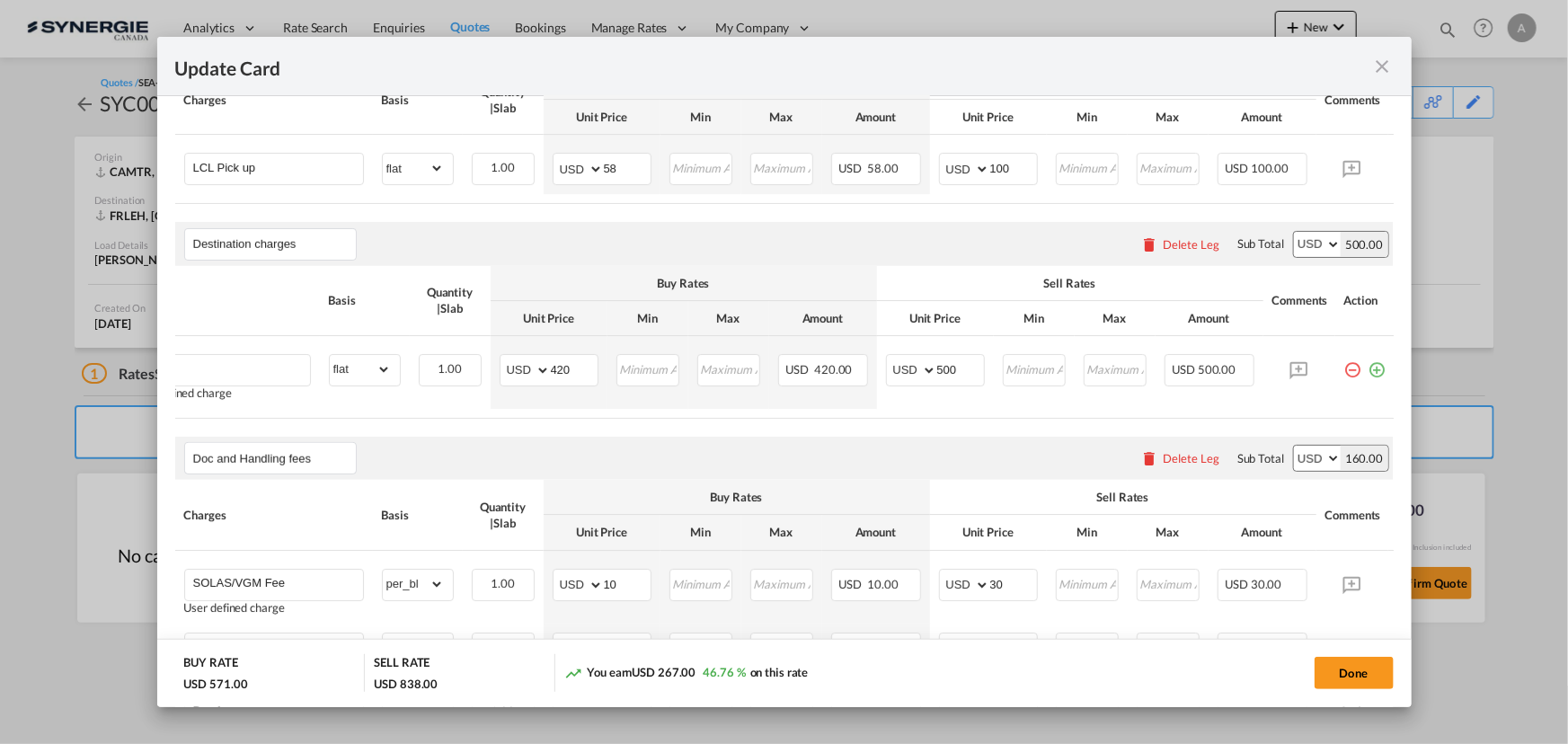
scroll to position [0, 0]
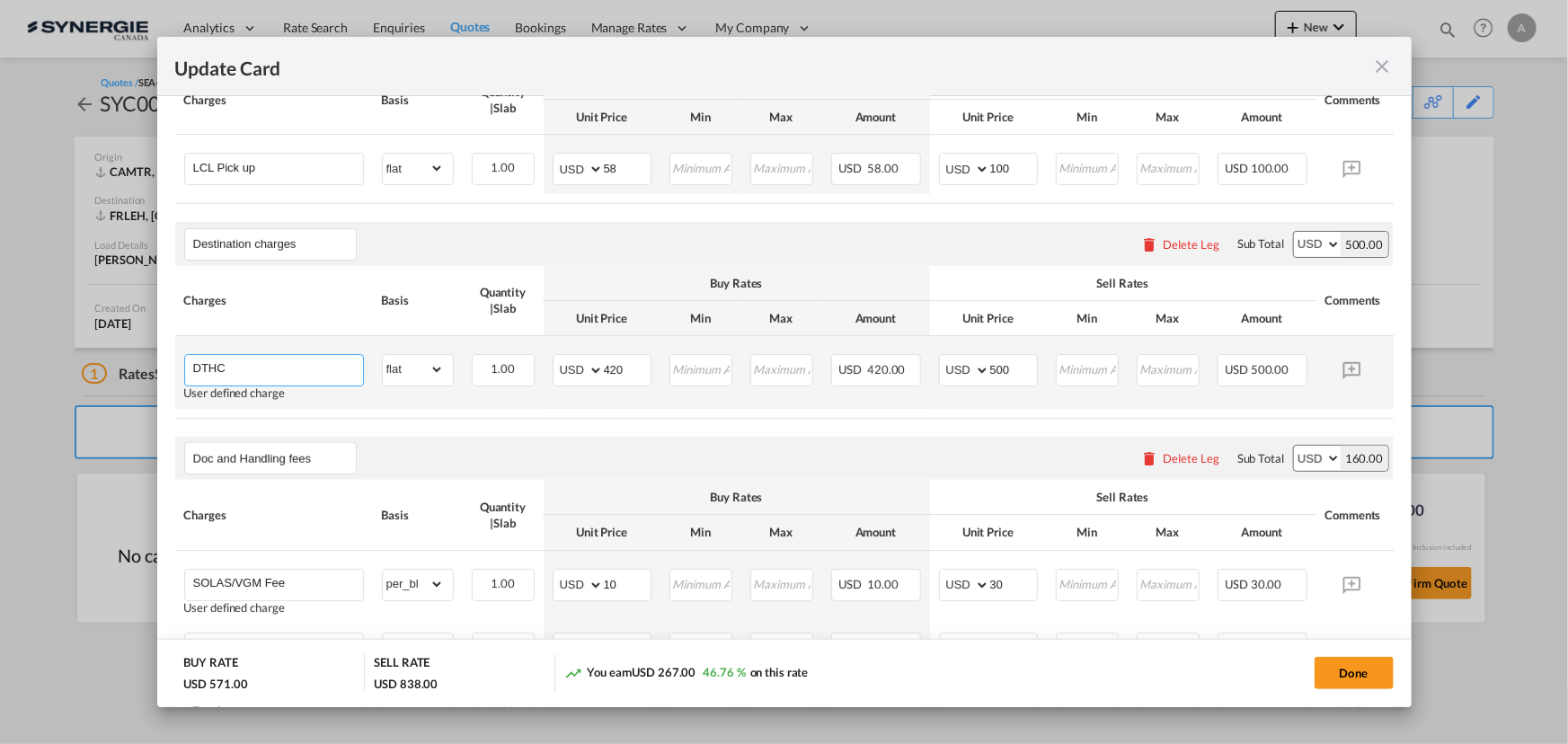
click at [327, 382] on input "DTHC" at bounding box center [278, 368] width 170 height 27
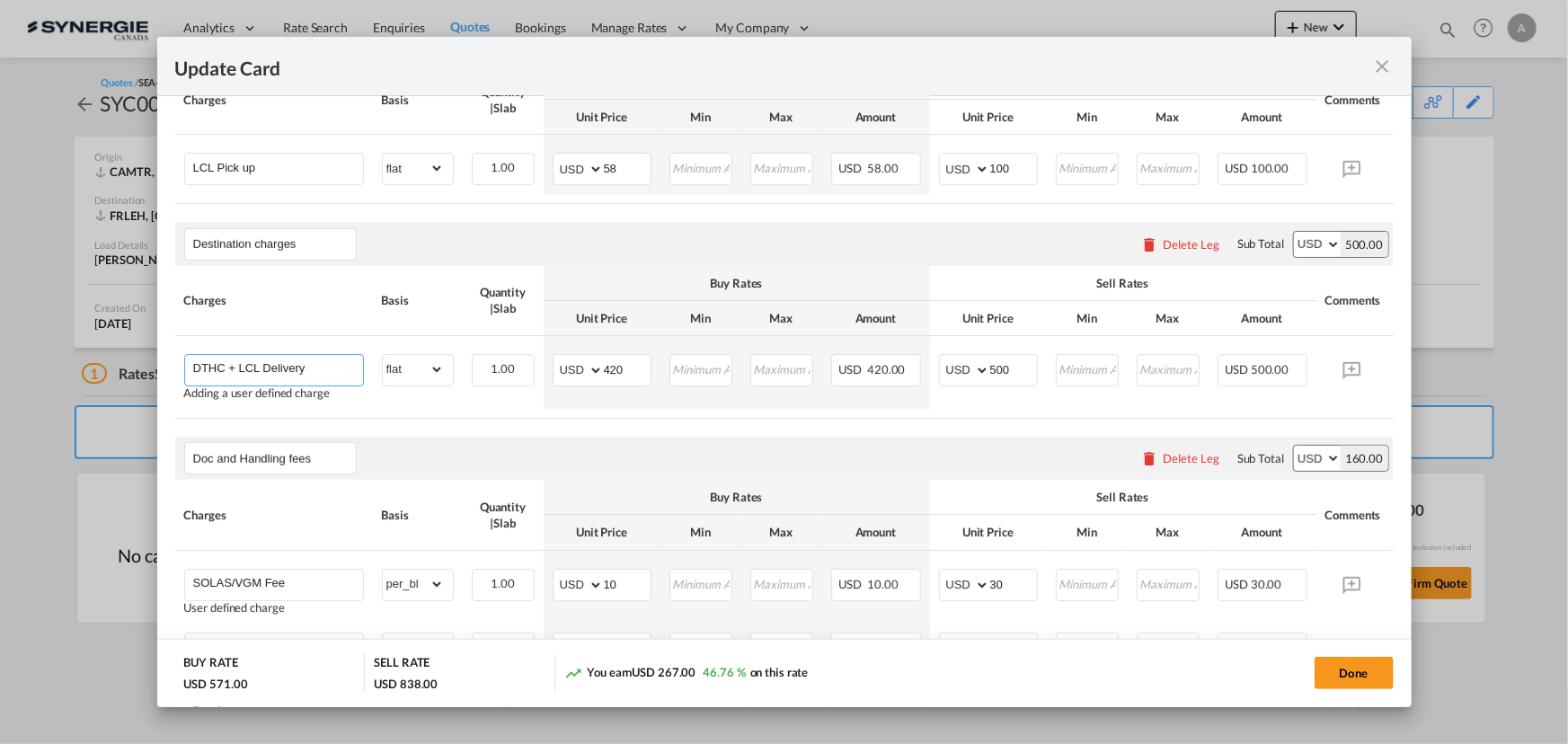
scroll to position [606, 0]
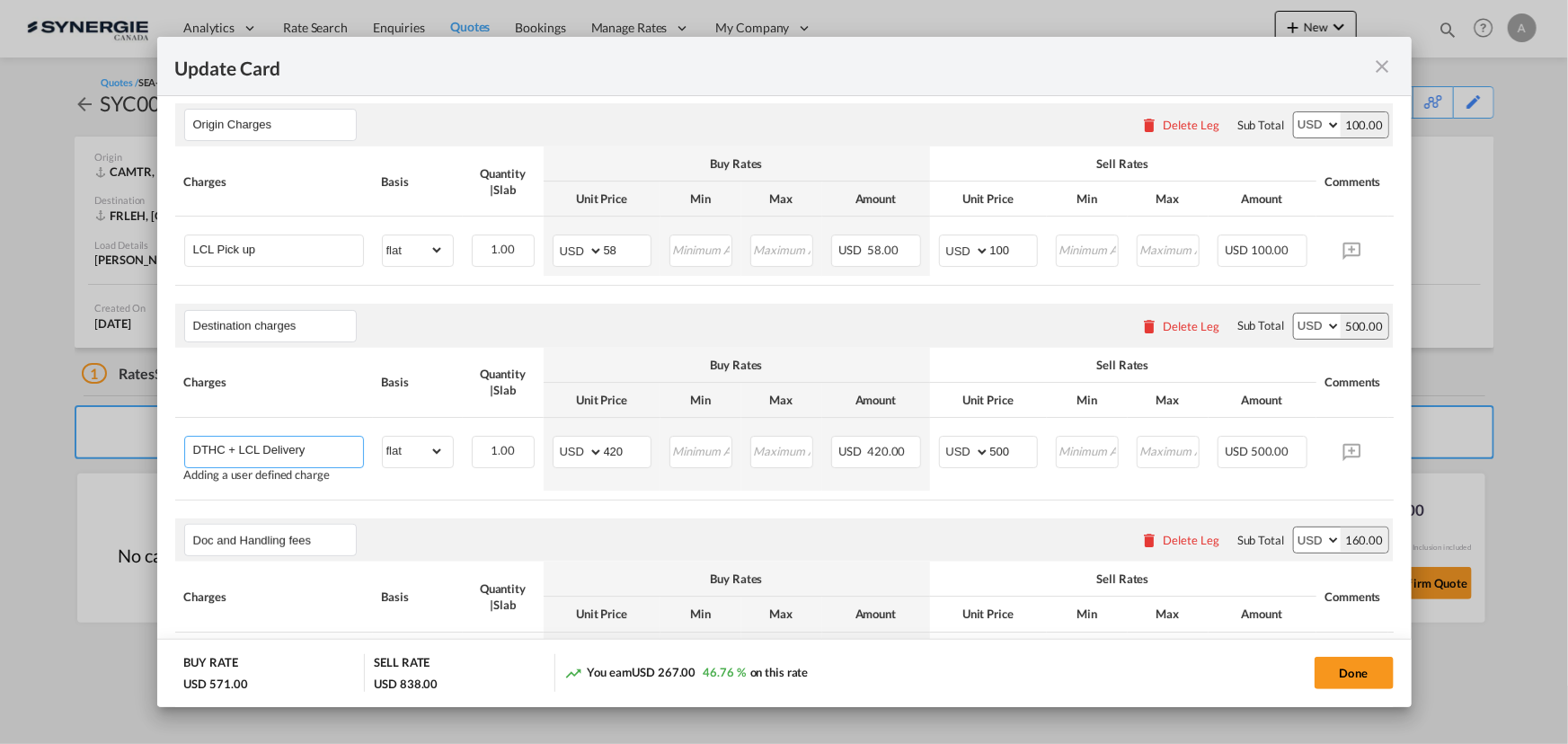
type input "DTHC + LCL Delivery"
click at [500, 520] on air-lcl-rate-modification "Main Freight Please enter leg name Leg Name Already Exists Delete Leg Sub Total…" at bounding box center [784, 419] width 1218 height 1076
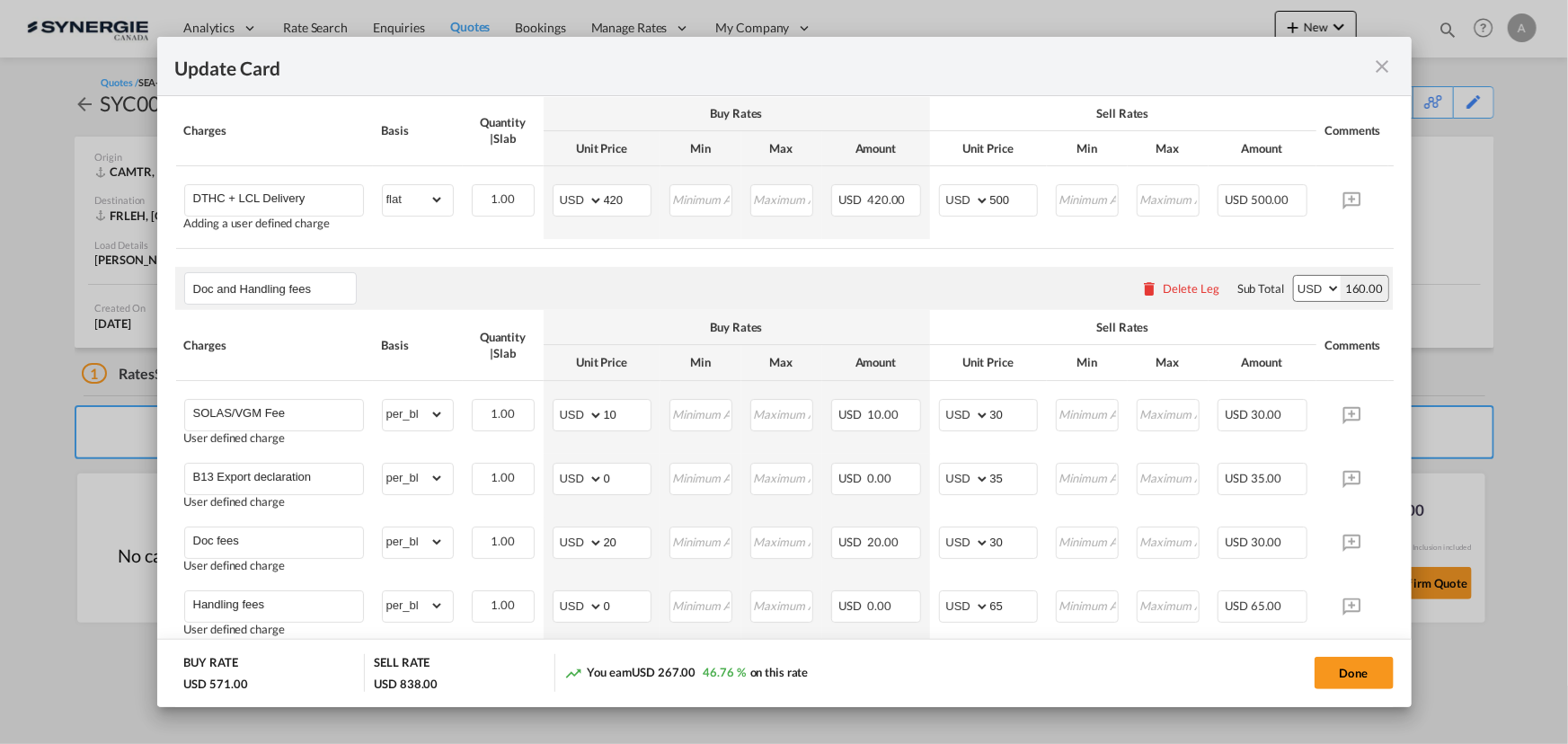
scroll to position [1001, 0]
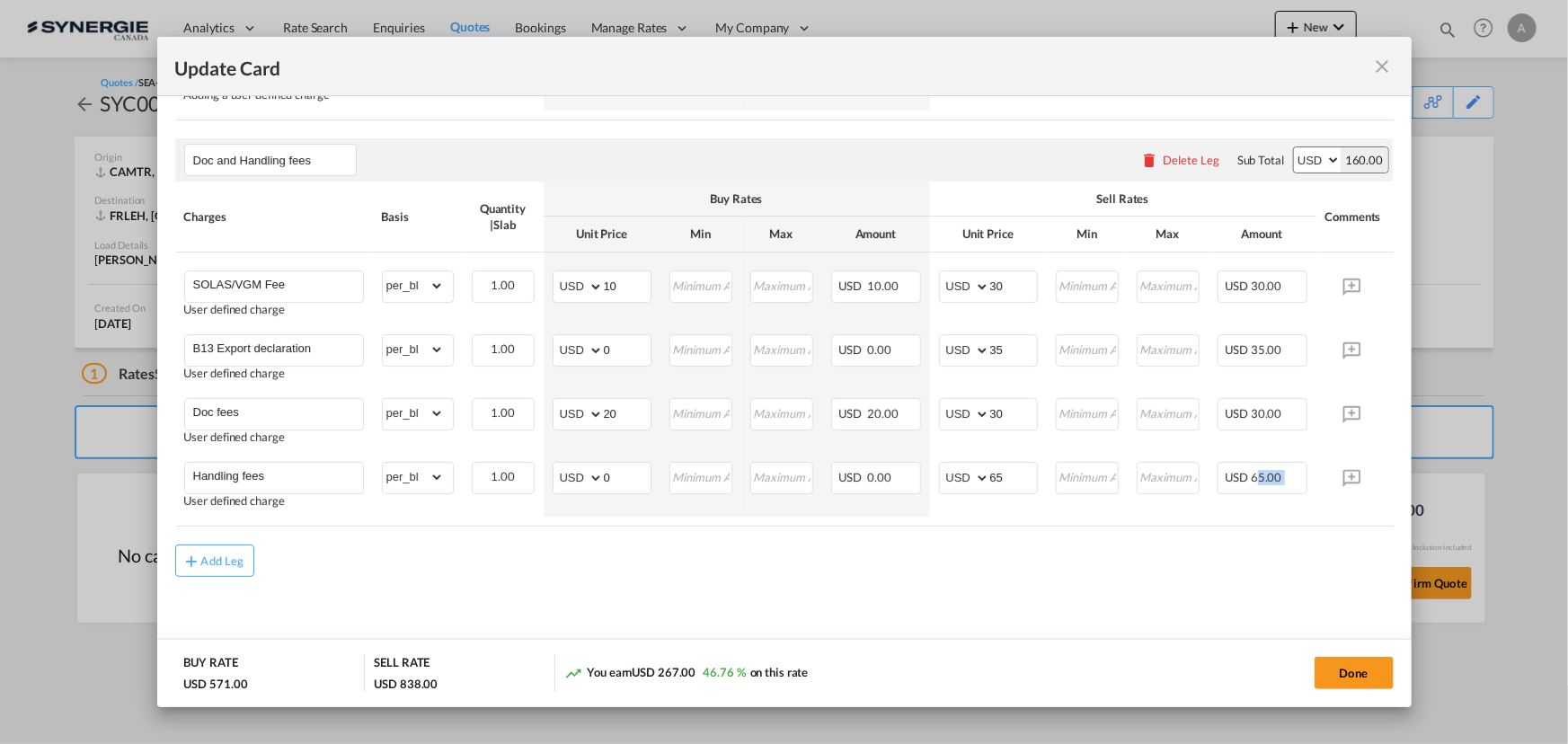
drag, startPoint x: 1203, startPoint y: 528, endPoint x: 1255, endPoint y: 520, distance: 52.6
click at [1255, 520] on air-lcl-rate-modification "Main Freight Please enter leg name Leg Name Already Exists Delete Leg Sub Total…" at bounding box center [784, 39] width 1218 height 1076
drag, startPoint x: 1253, startPoint y: 520, endPoint x: 1348, endPoint y: 513, distance: 95.3
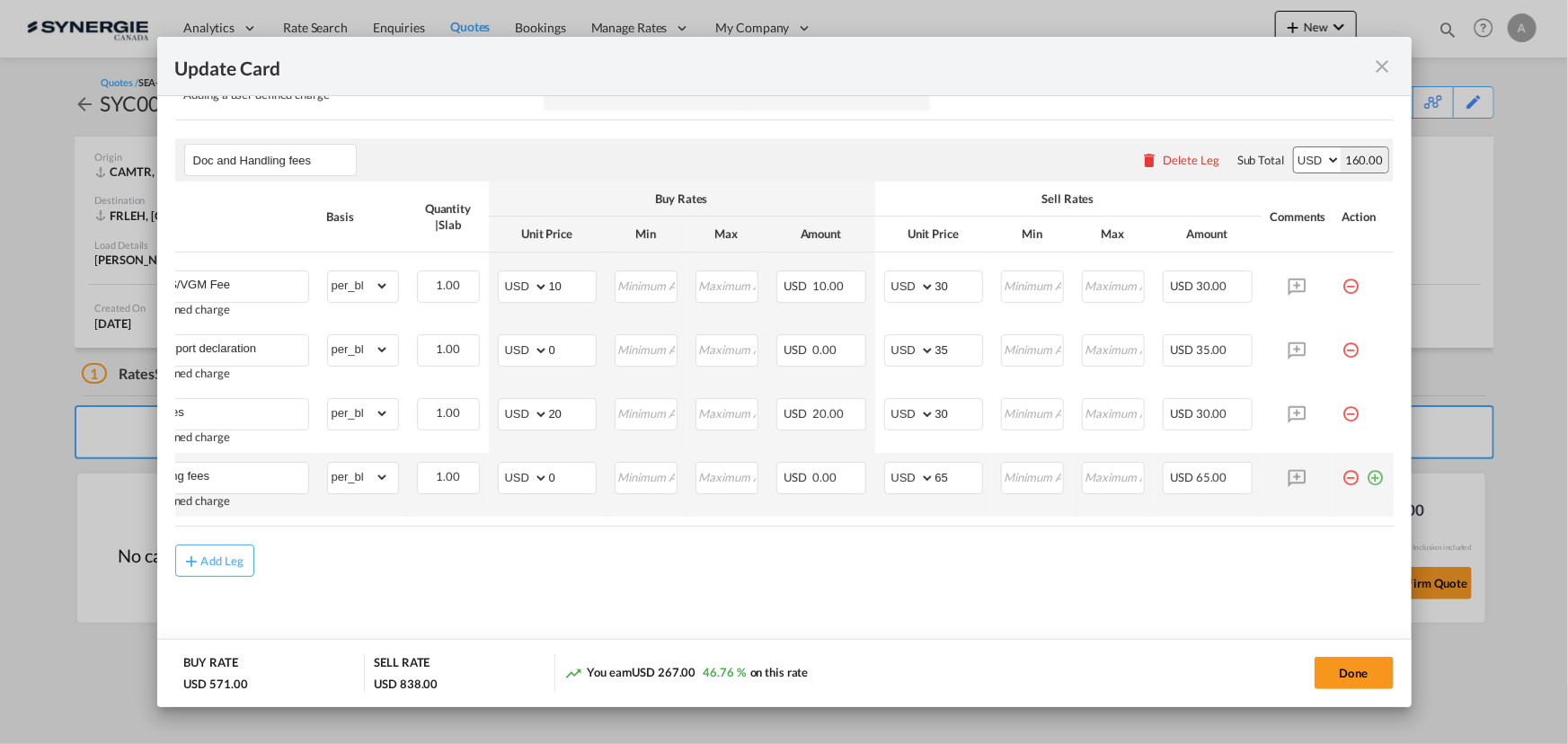
click at [1374, 478] on md-icon "icon-plus-circle-outline green-400-fg" at bounding box center [1375, 471] width 18 height 18
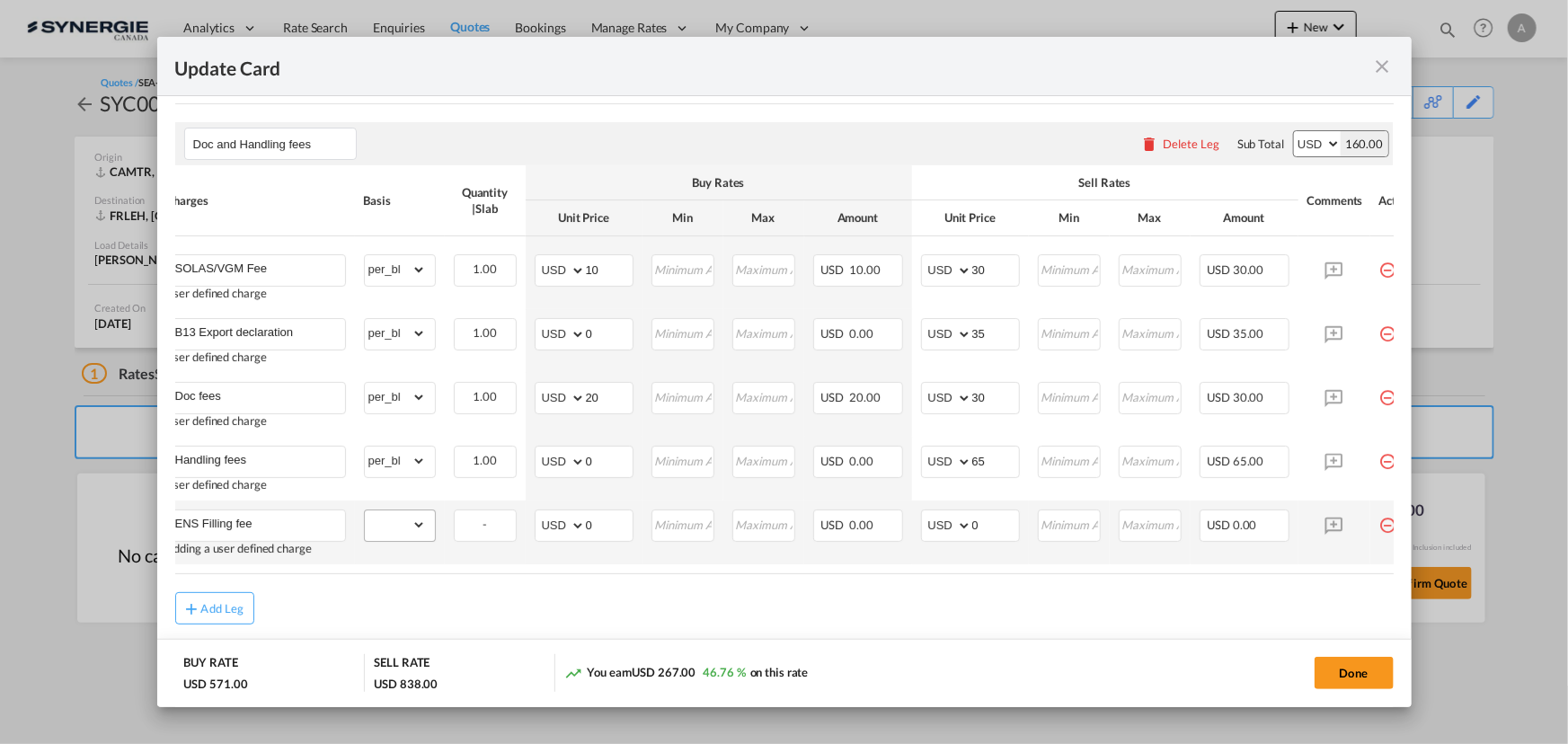
type input "ENS Filling fee"
click at [396, 538] on select "gross_weight volumetric_weight per_shipment per_bl per_km per_hawb per_kg flat …" at bounding box center [395, 525] width 61 height 29
select select "per_bl"
click at [365, 522] on select "gross_weight volumetric_weight per_shipment per_bl per_km per_hawb per_kg flat …" at bounding box center [395, 525] width 61 height 29
drag, startPoint x: 592, startPoint y: 539, endPoint x: 511, endPoint y: 539, distance: 81.0
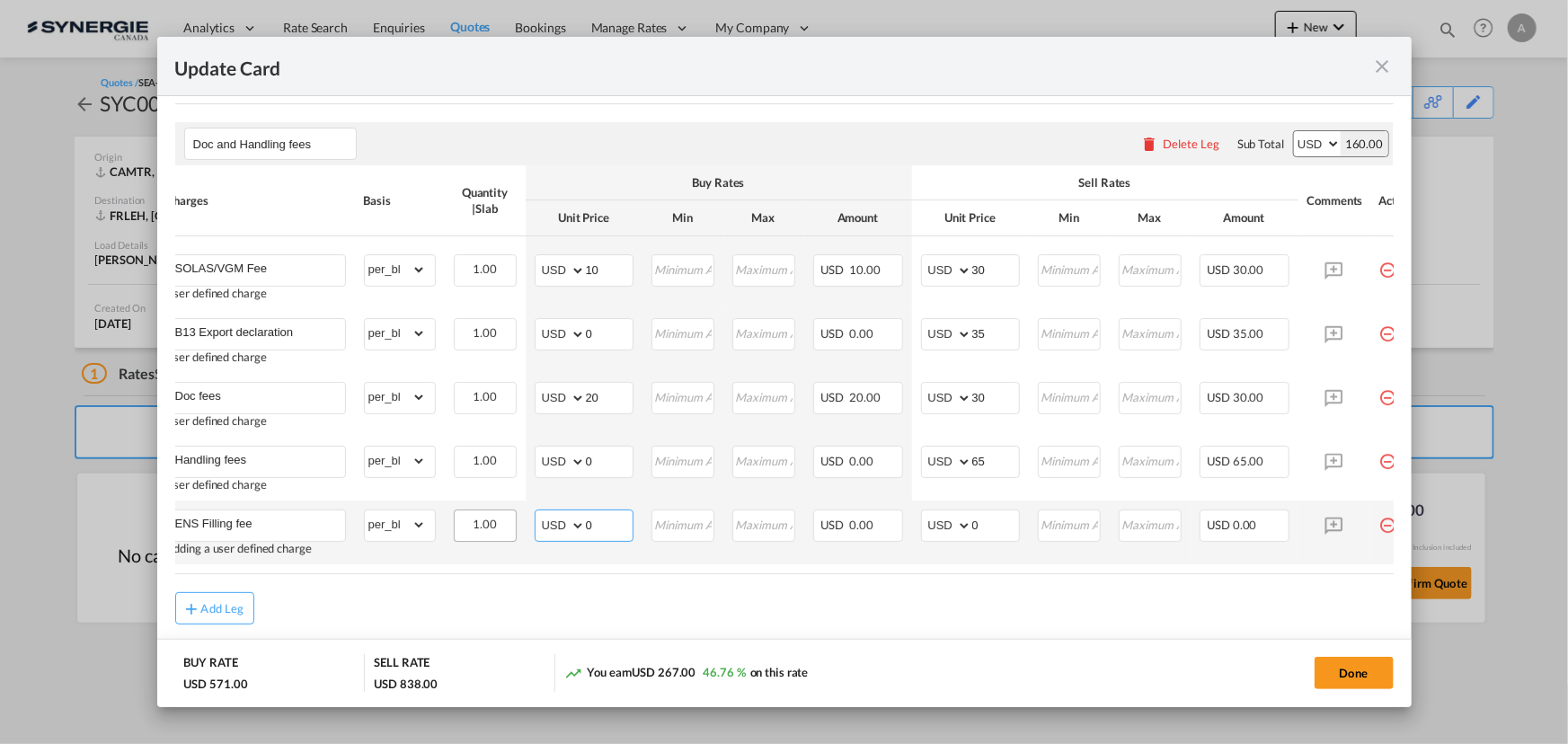
click at [527, 539] on td "AED AFN ALL AMD ANG AOA ARS AUD AWG AZN BAM BBD BDT BGN BHD BIF BMD BND BOB BRL…" at bounding box center [584, 532] width 117 height 64
type input "25"
type input "35"
click at [1347, 668] on button "Done" at bounding box center [1354, 673] width 79 height 32
type input "12 Aug 2025"
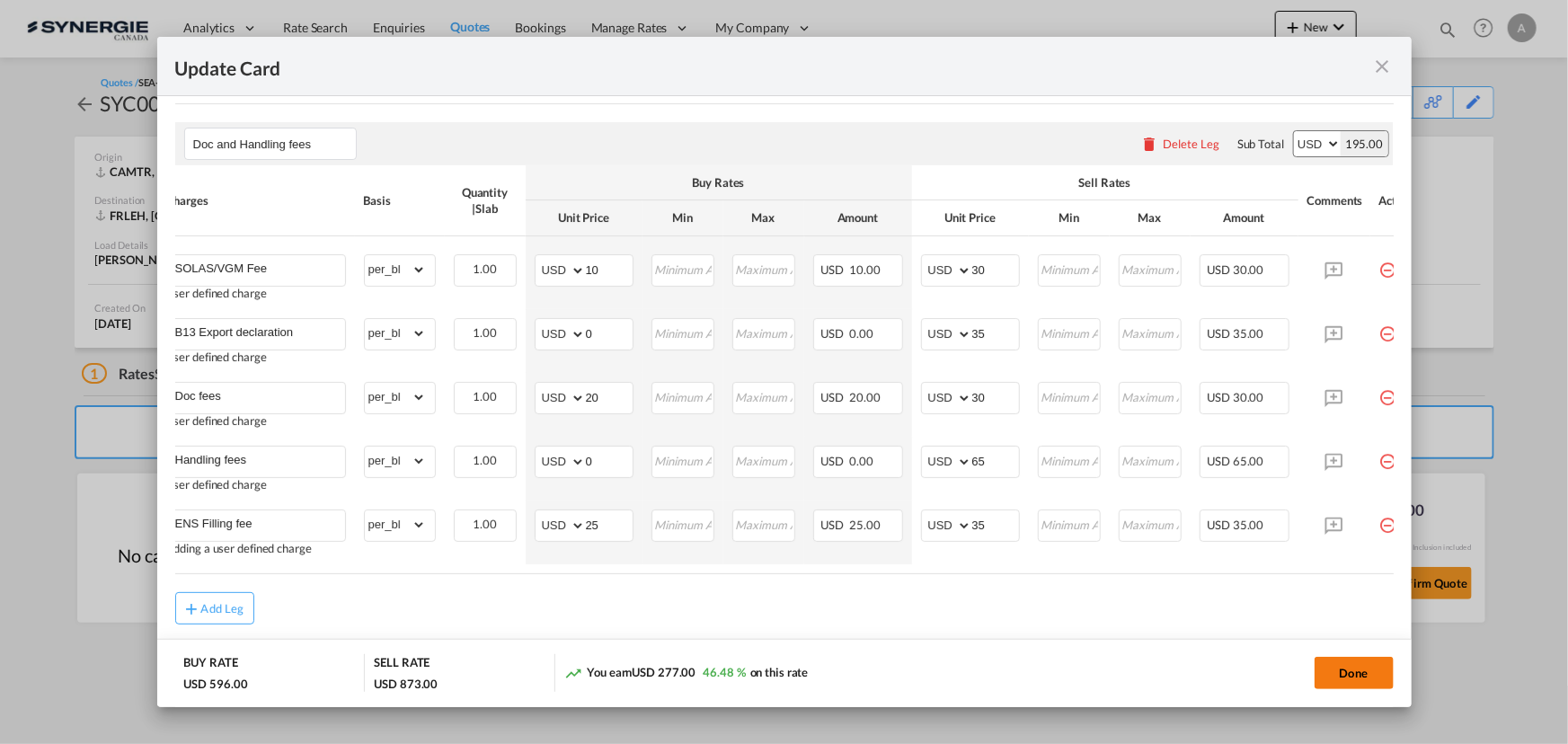
type input "30 Aug 2025"
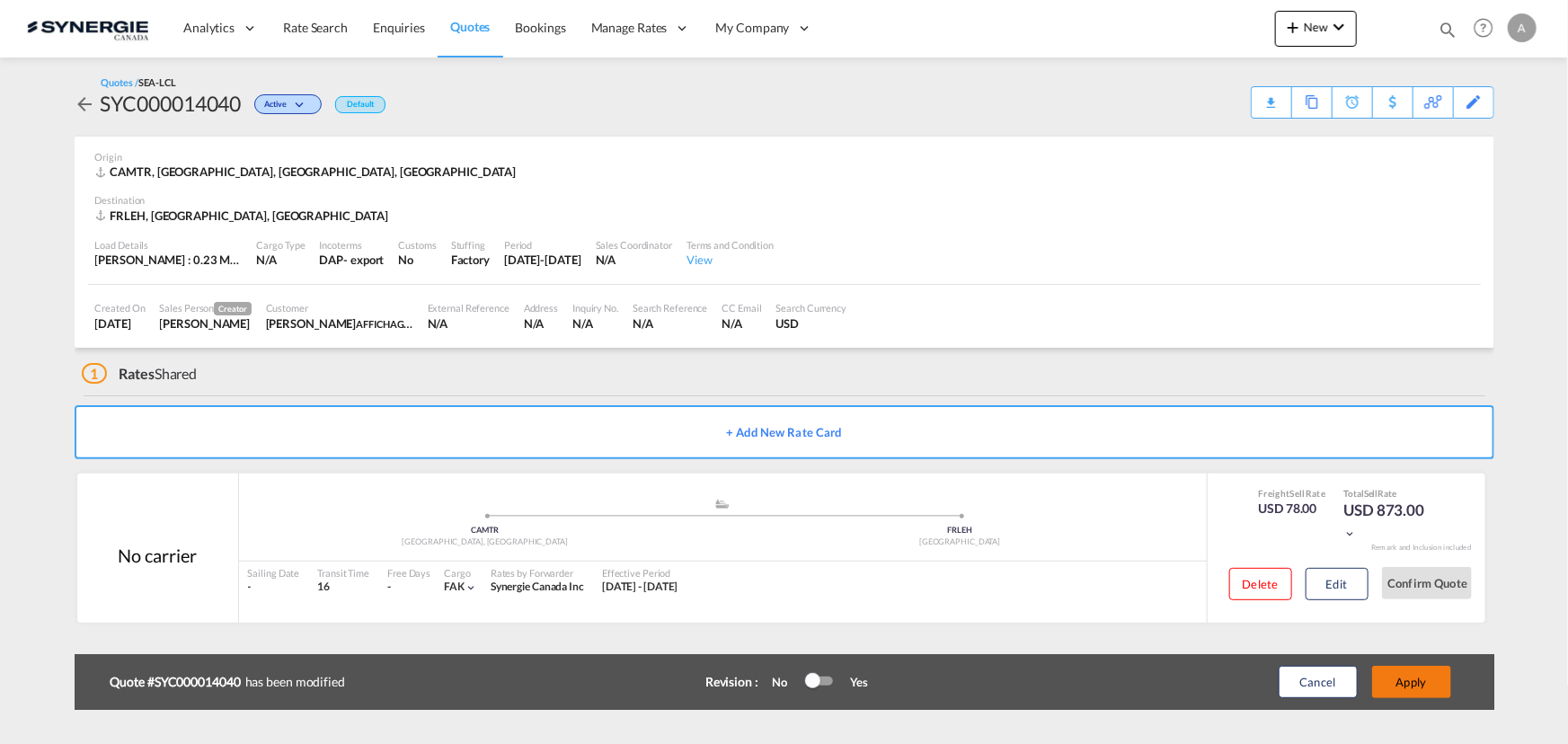
click at [1395, 679] on button "Apply" at bounding box center [1411, 682] width 79 height 32
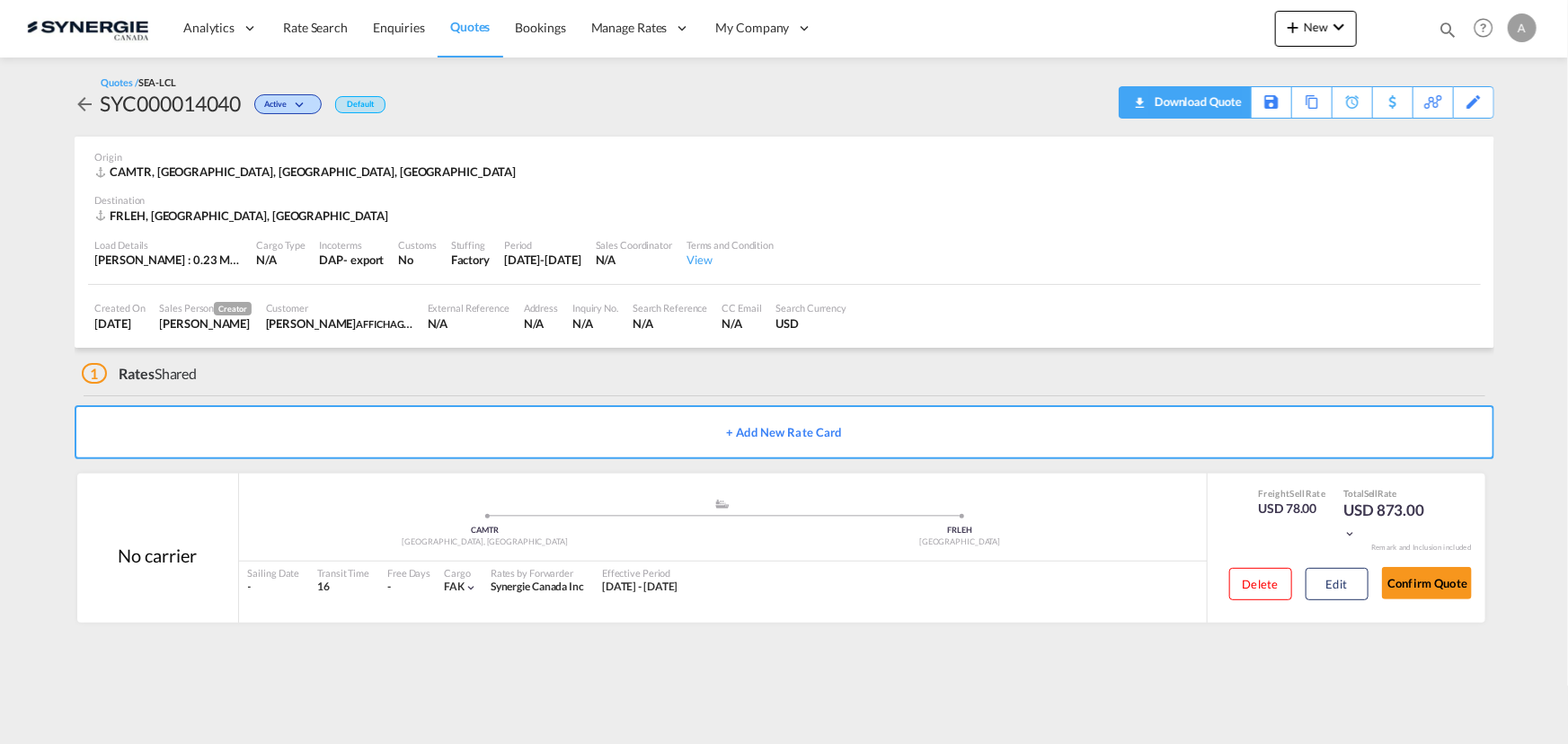
click at [1248, 96] on div "Download Quote" at bounding box center [1184, 103] width 132 height 32
click at [1214, 110] on div "Download Quote" at bounding box center [1196, 101] width 91 height 29
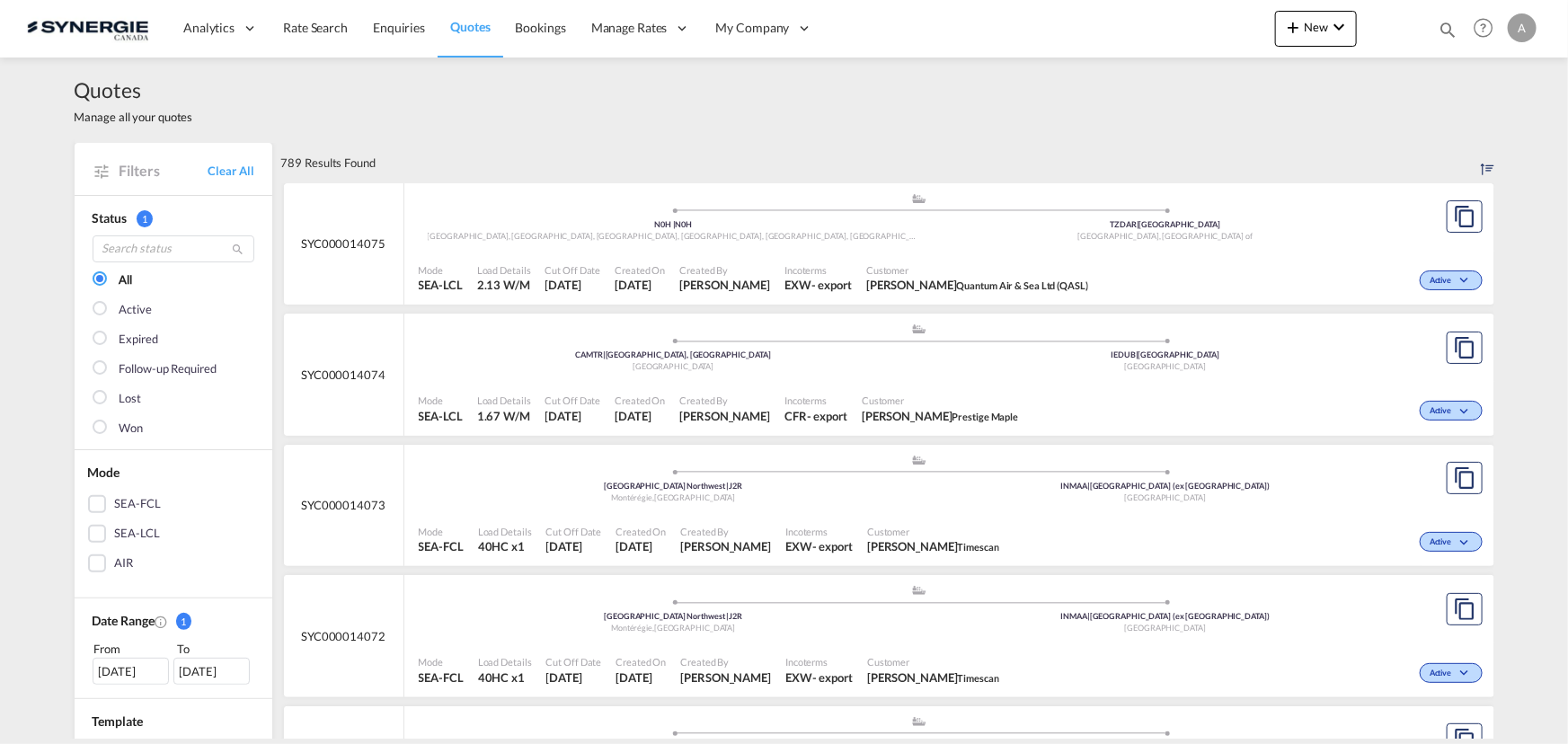
click at [1441, 26] on md-icon "icon-magnify" at bounding box center [1447, 30] width 20 height 20
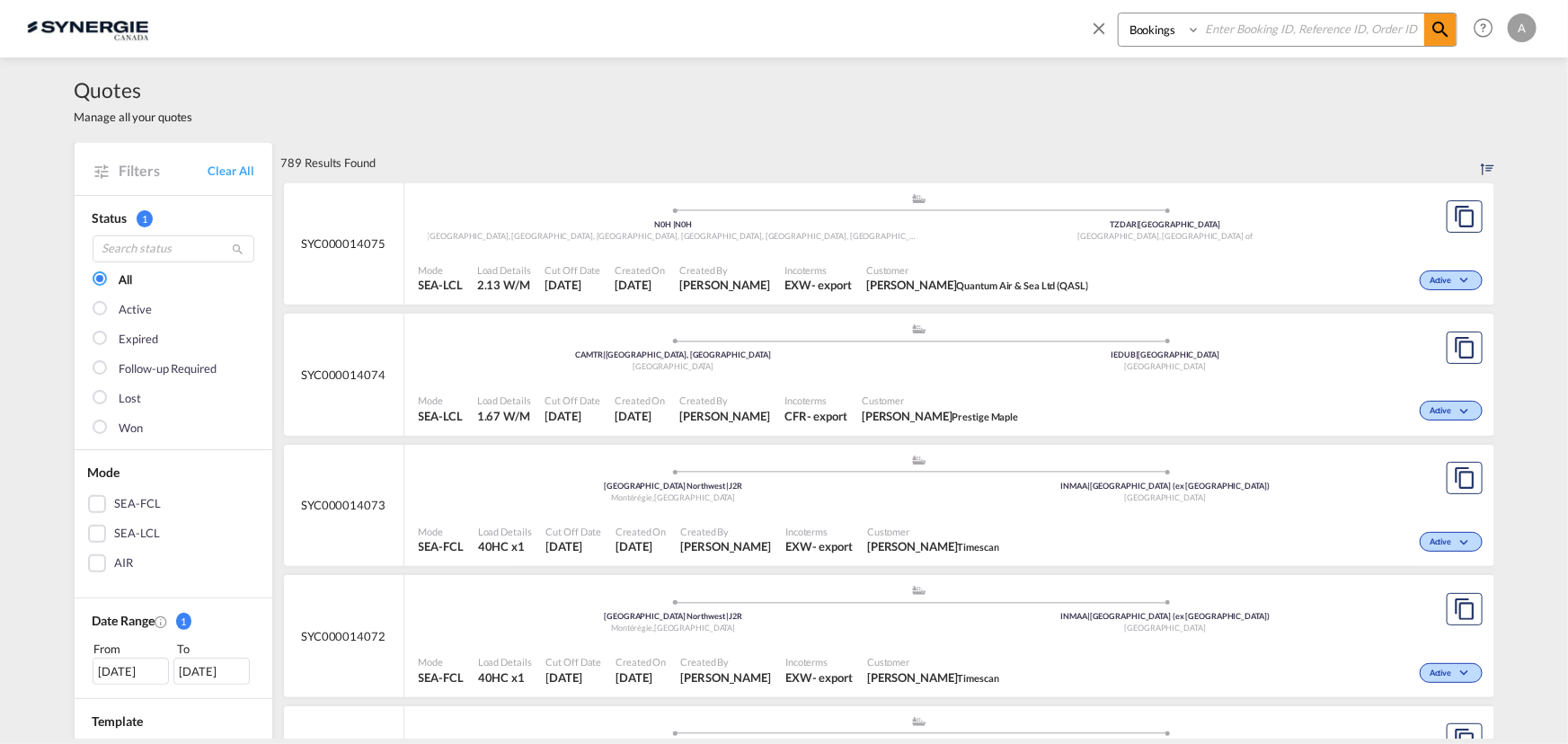
drag, startPoint x: 1143, startPoint y: 30, endPoint x: 1146, endPoint y: 44, distance: 14.3
click at [1143, 30] on select "Bookings Quotes Enquiries" at bounding box center [1161, 30] width 86 height 32
select select "Quotes"
click at [1118, 13] on select "Bookings Quotes Enquiries" at bounding box center [1161, 30] width 86 height 32
click at [1290, 27] on input at bounding box center [1312, 29] width 224 height 31
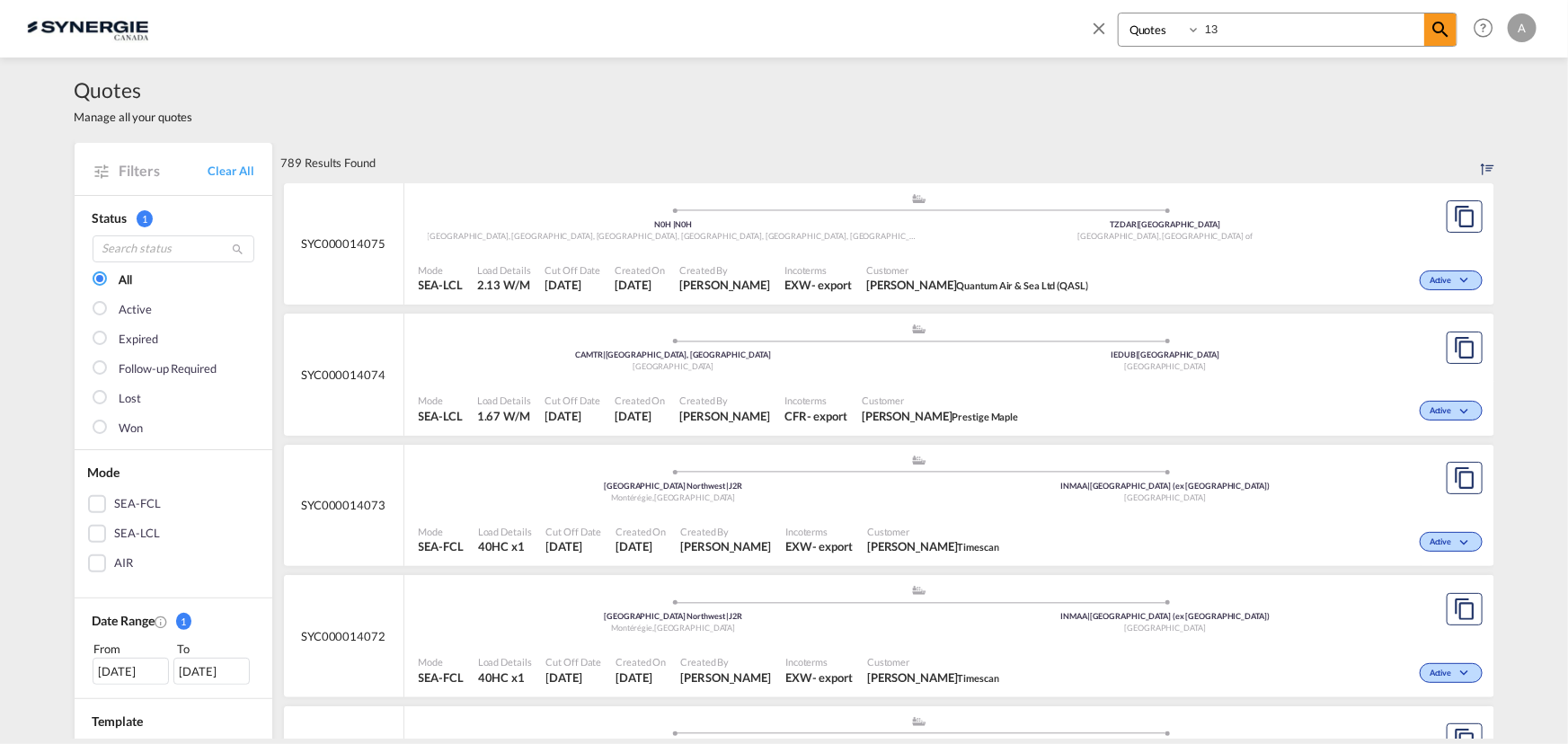
type input "1"
type input "00002755"
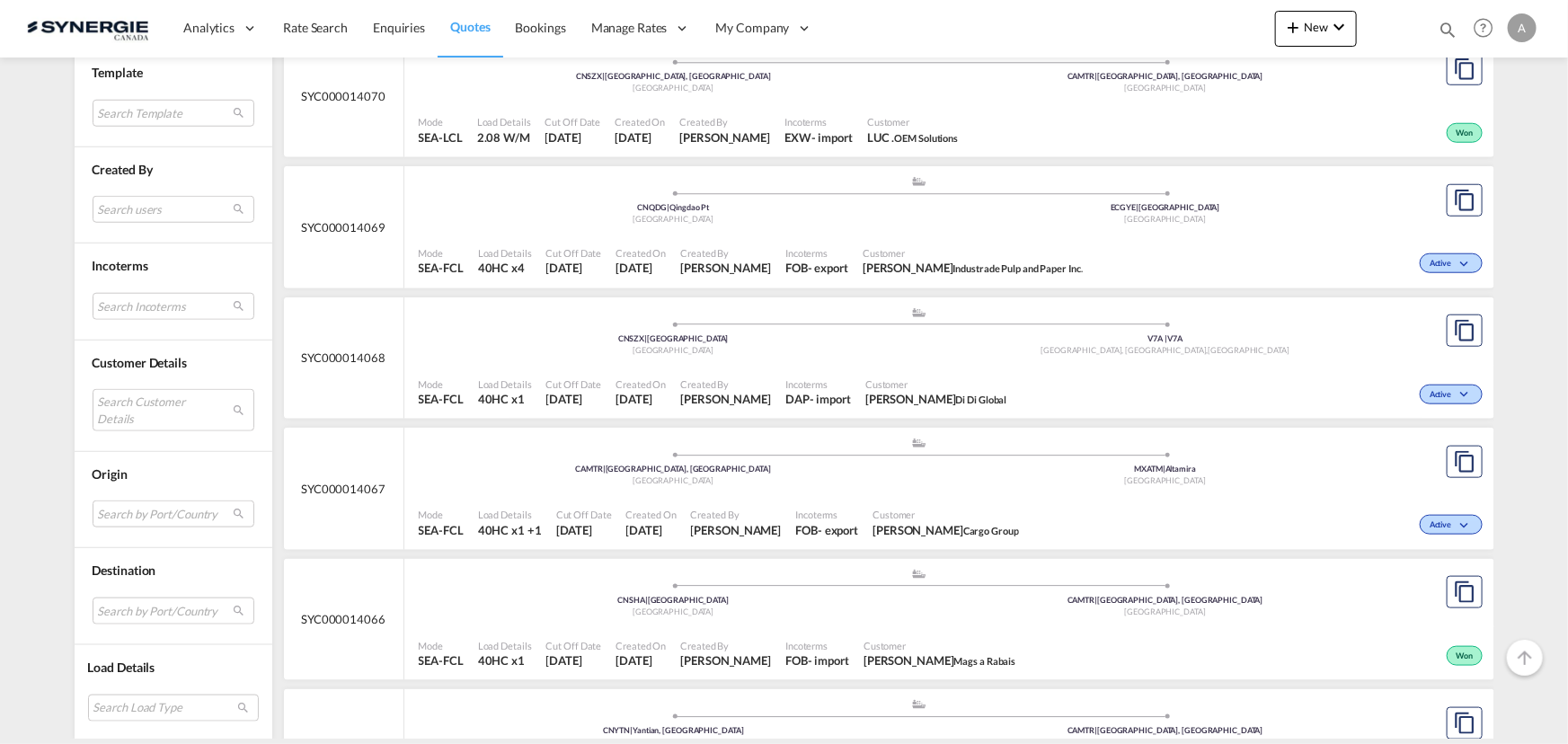
scroll to position [816, 0]
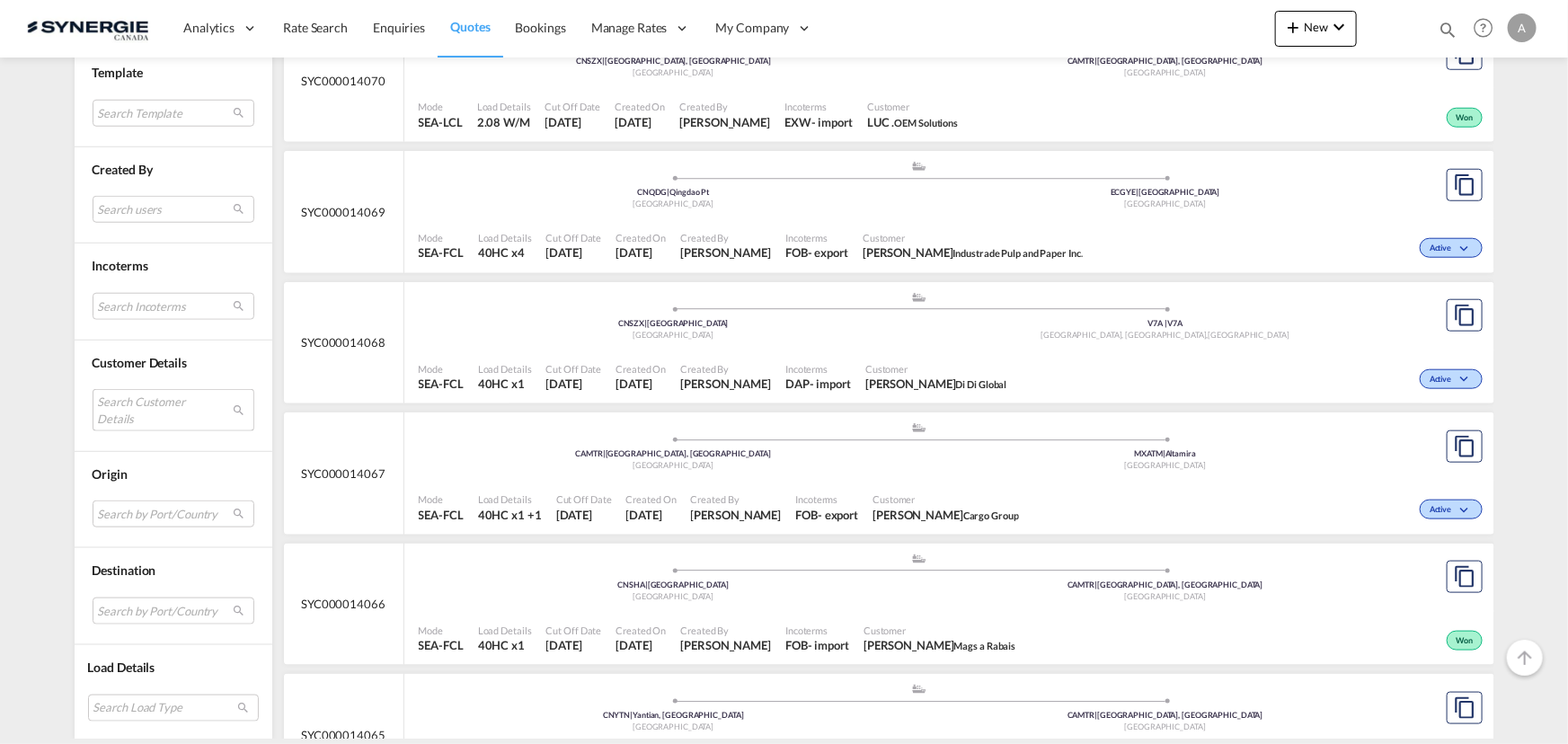
click at [146, 402] on md-select "Search Customer Details user name user [PERSON_NAME] [EMAIL_ADDRESS][DOMAIN_NAM…" at bounding box center [173, 409] width 162 height 41
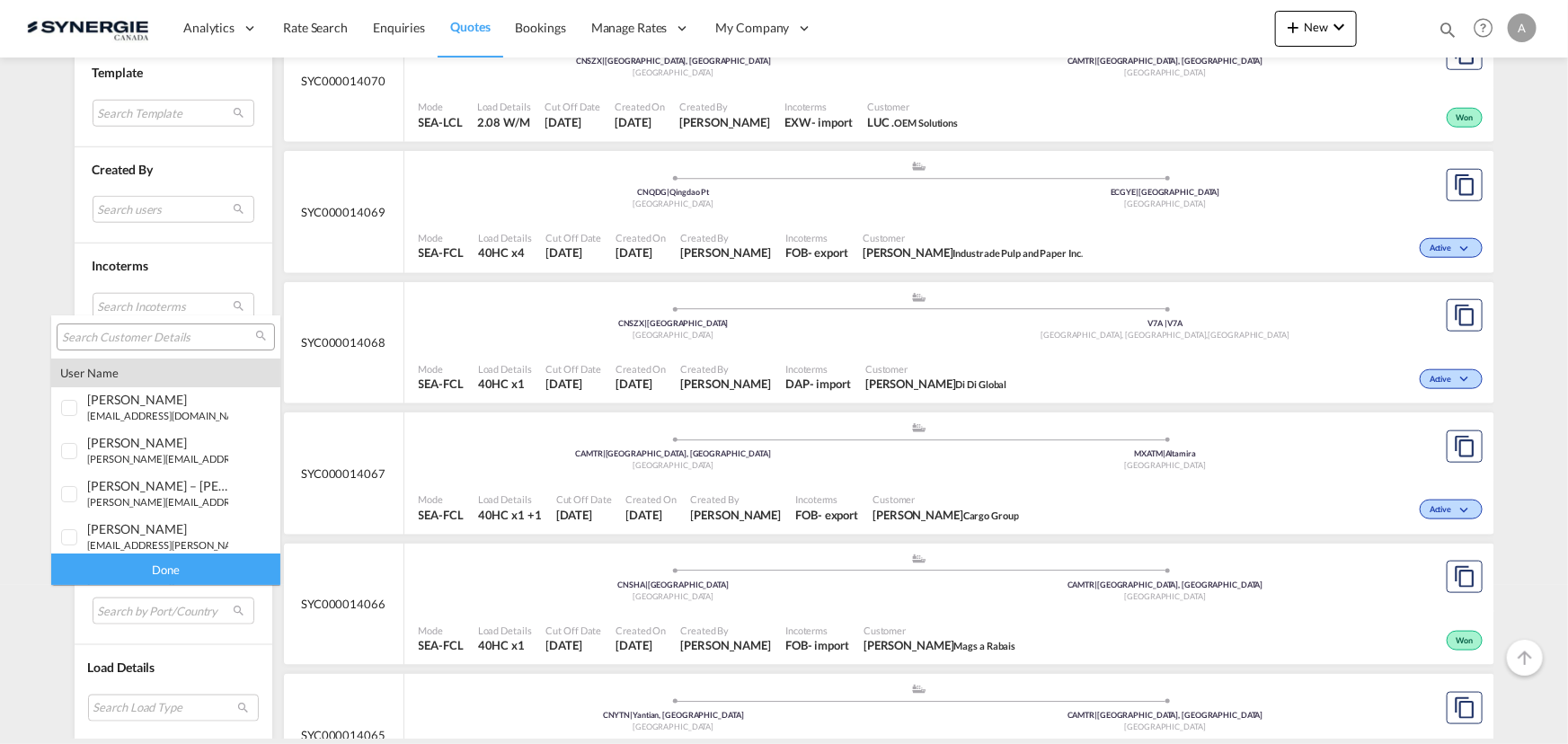
click at [166, 342] on input "search" at bounding box center [158, 337] width 193 height 16
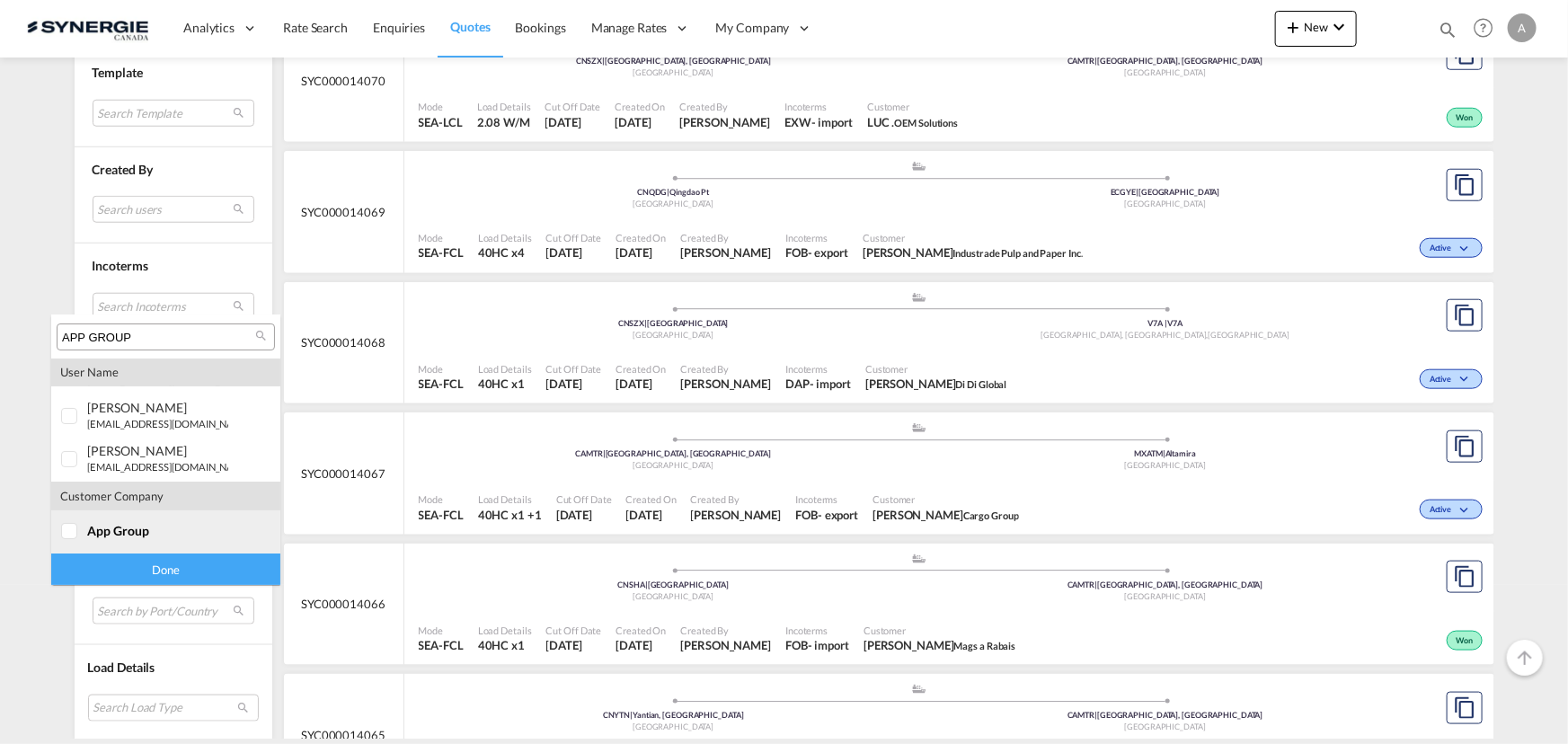
type input "APP GROUP"
click at [111, 548] on md-option "company app group" at bounding box center [166, 532] width 229 height 43
click at [125, 570] on div "Done" at bounding box center [166, 569] width 229 height 31
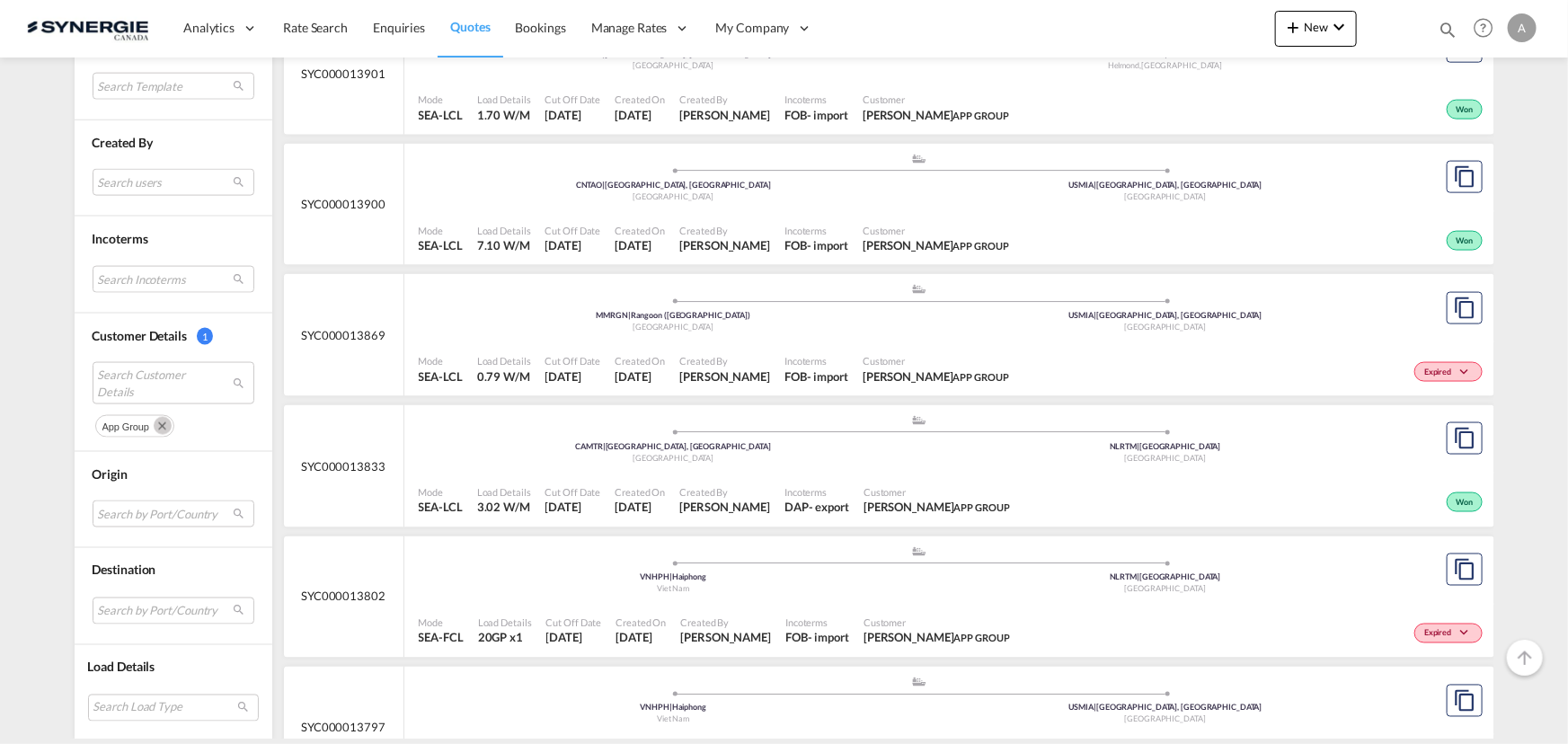
scroll to position [1224, 0]
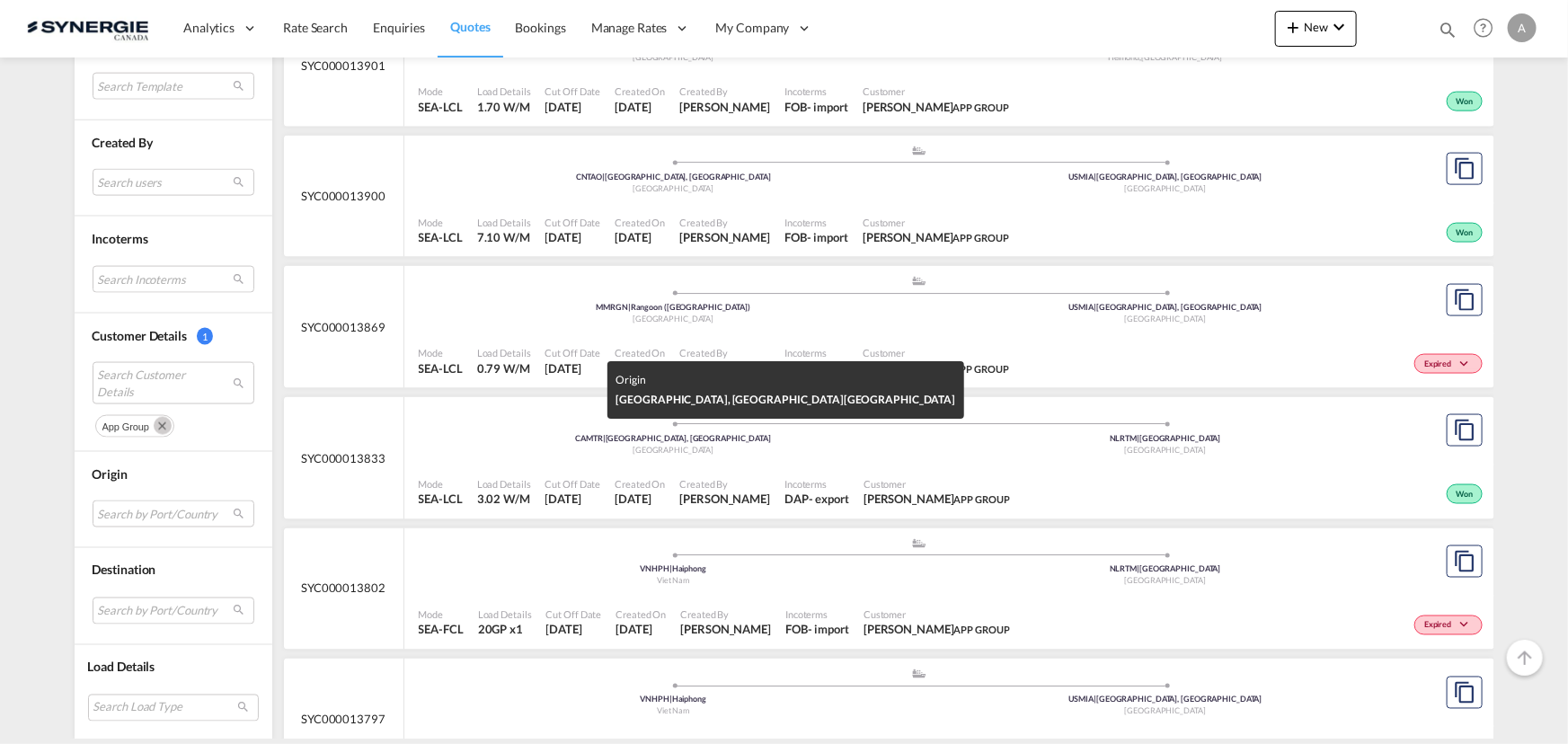
click at [865, 446] on div "[GEOGRAPHIC_DATA]" at bounding box center [673, 451] width 493 height 11
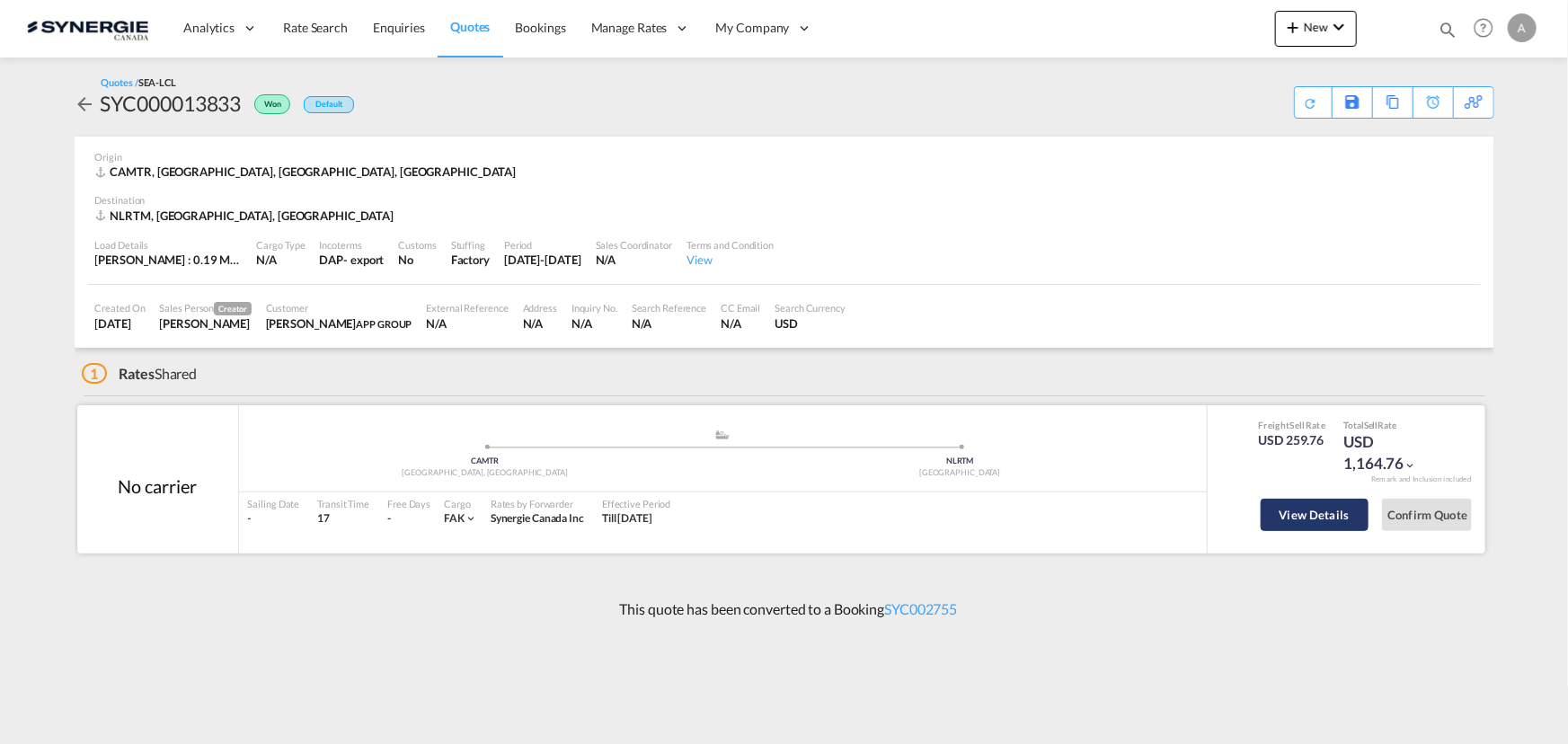
click at [1308, 523] on button "View Details" at bounding box center [1314, 514] width 108 height 32
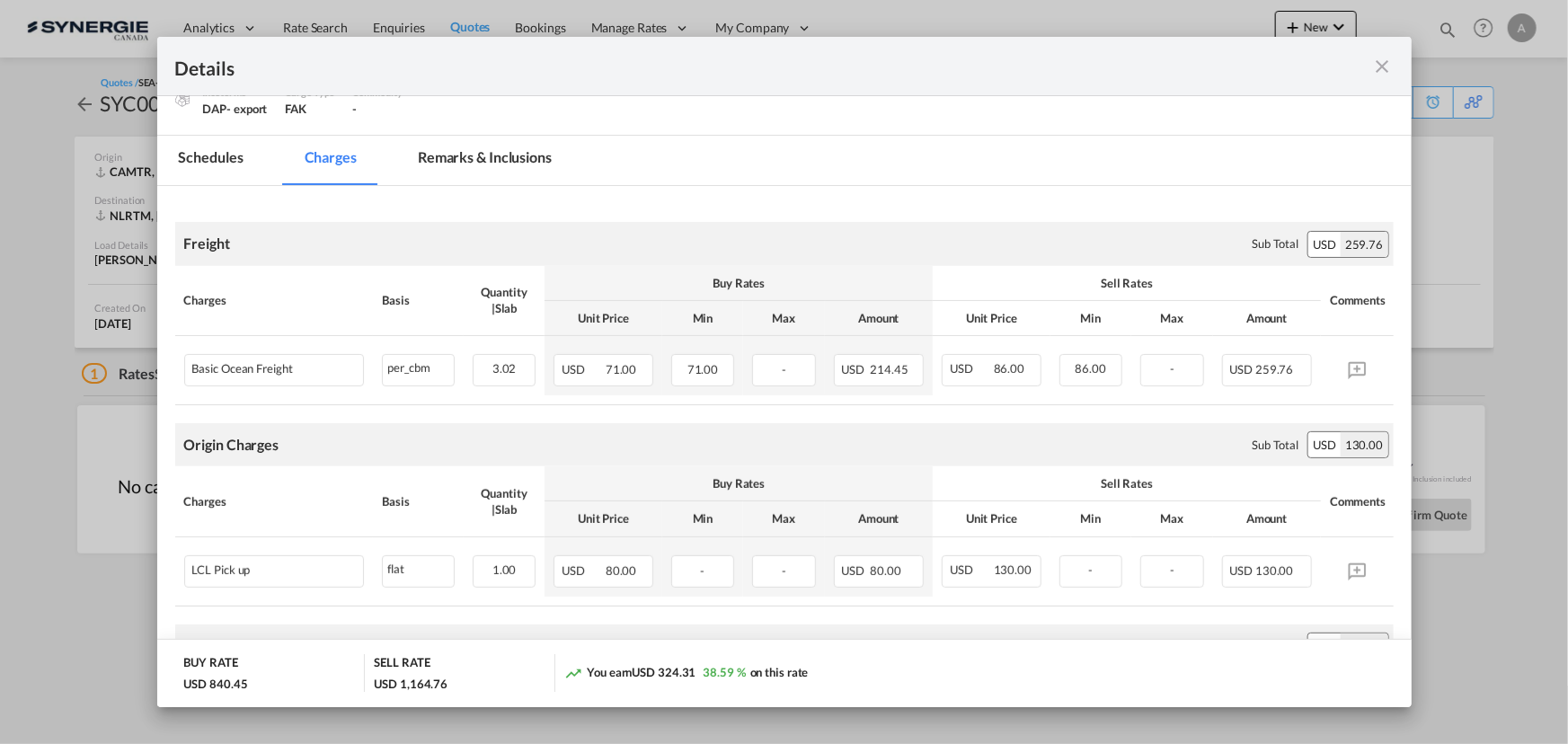
scroll to position [326, 0]
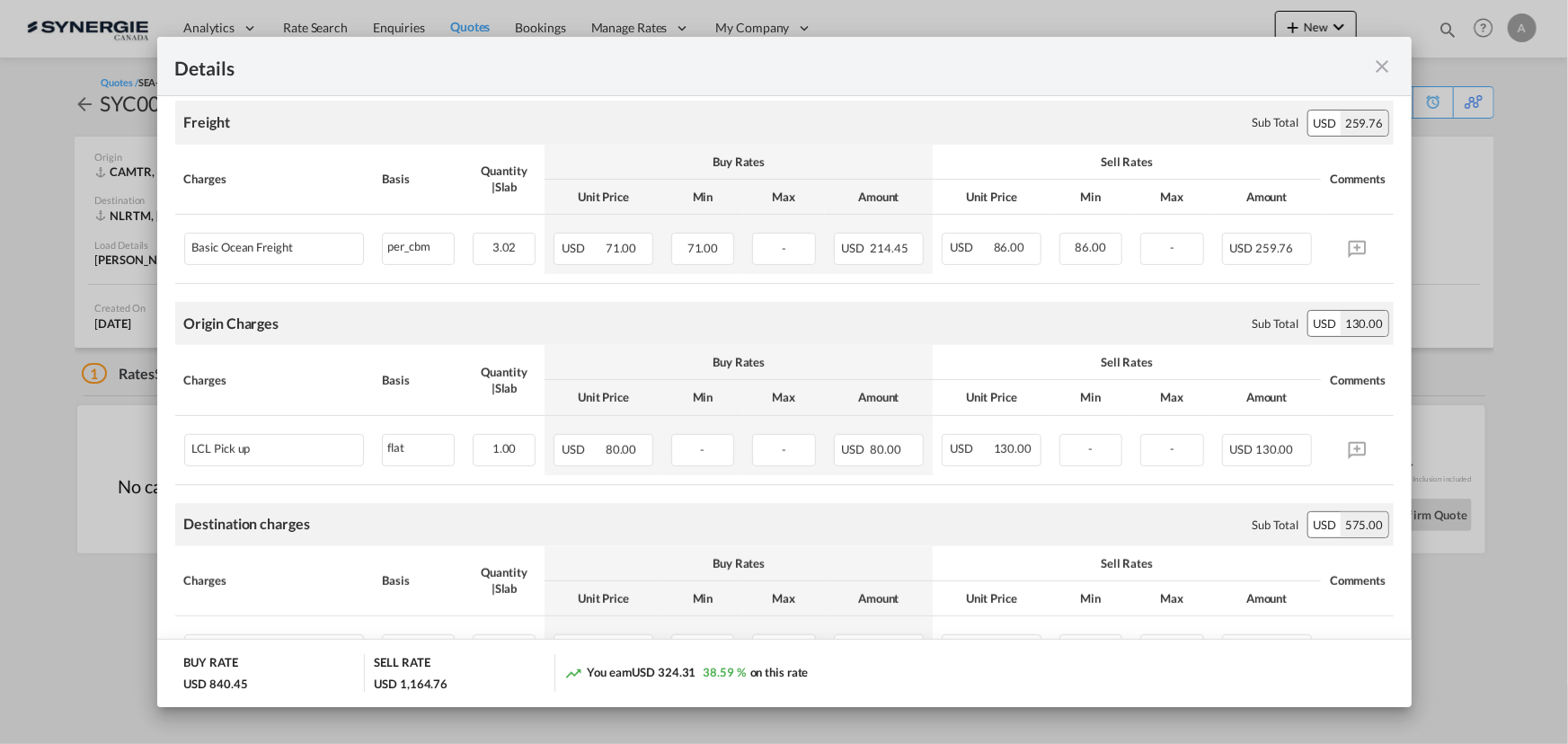
click at [1382, 73] on md-icon "icon-close fg-AAA8AD m-0 cursor" at bounding box center [1382, 66] width 22 height 22
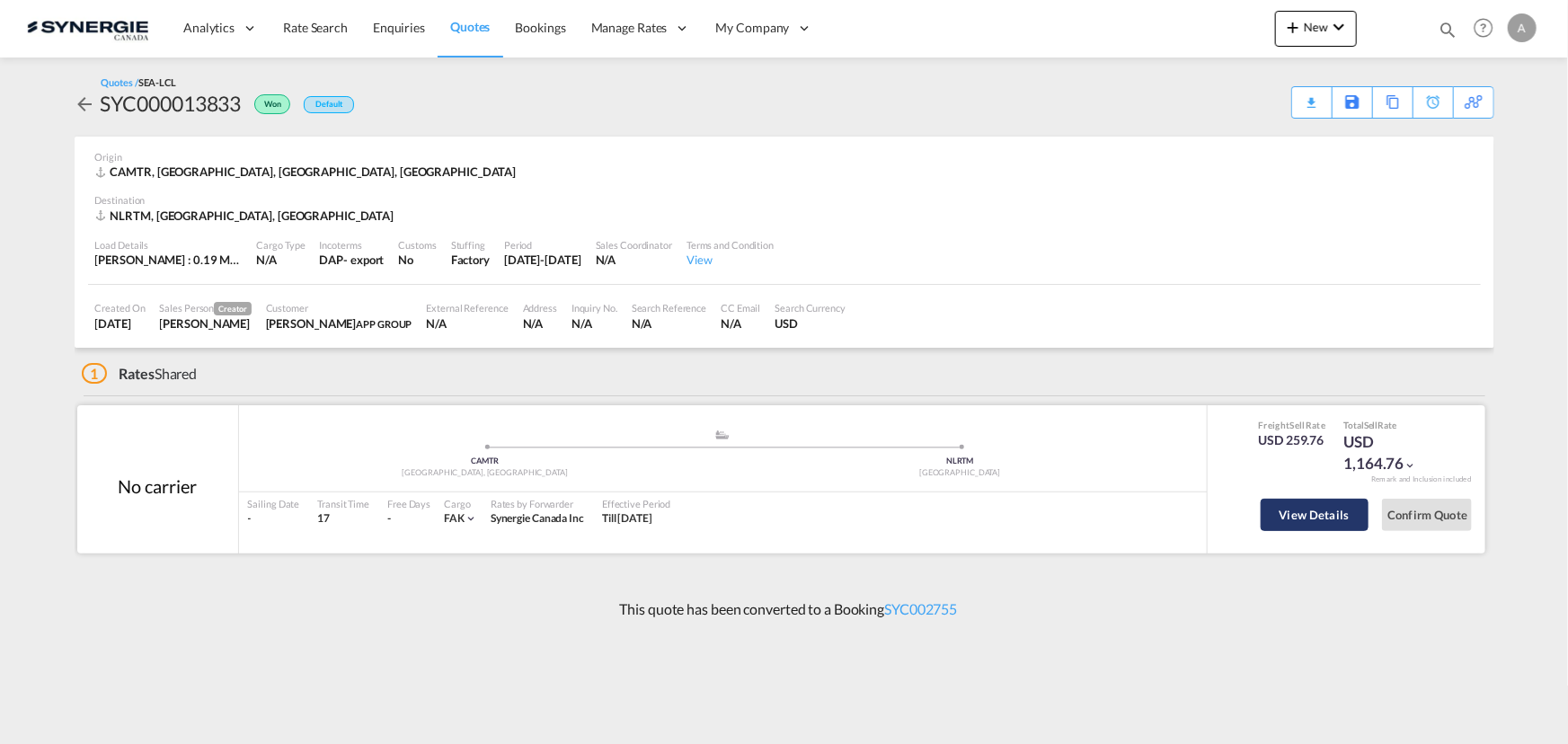
click at [1317, 513] on button "View Details" at bounding box center [1314, 514] width 108 height 32
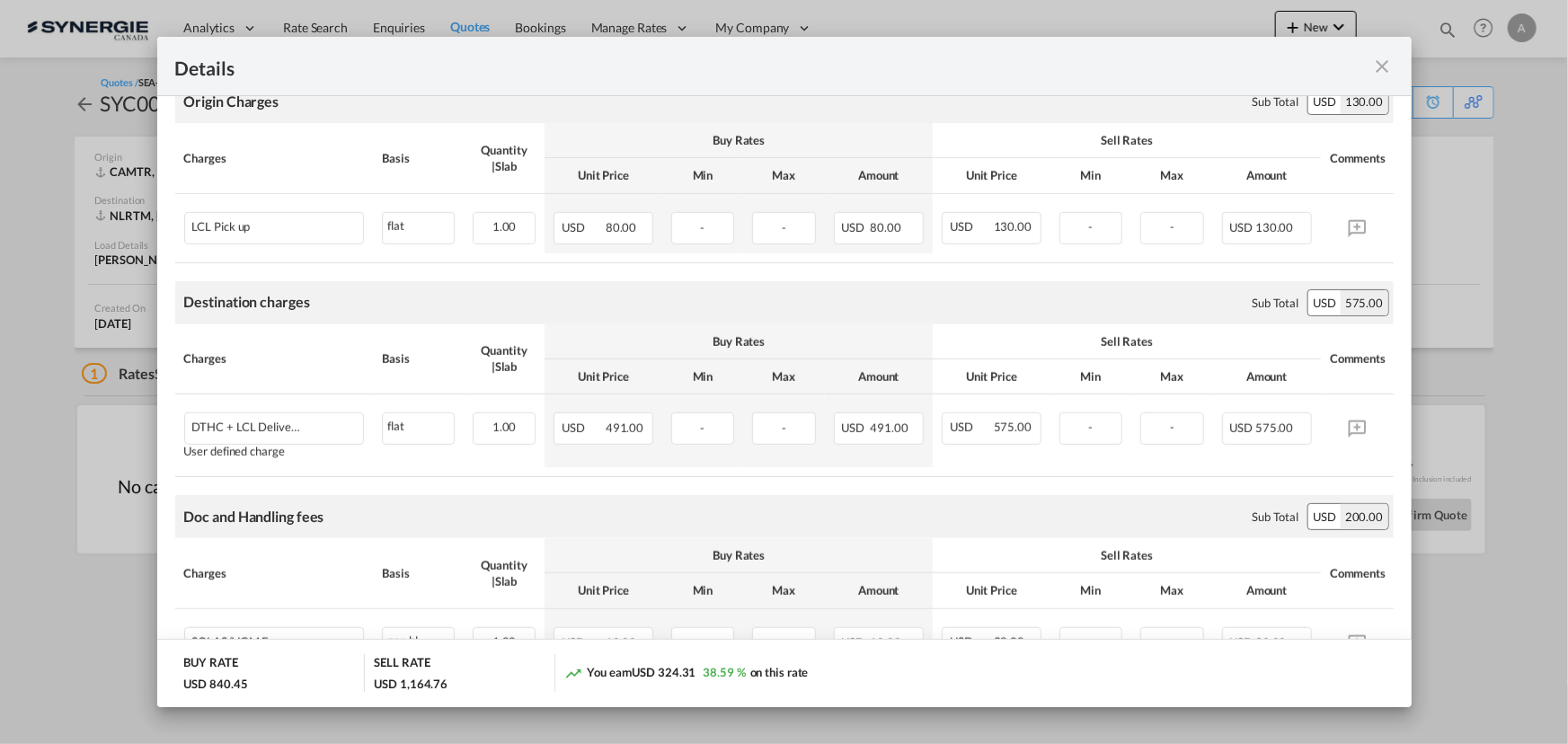
scroll to position [572, 0]
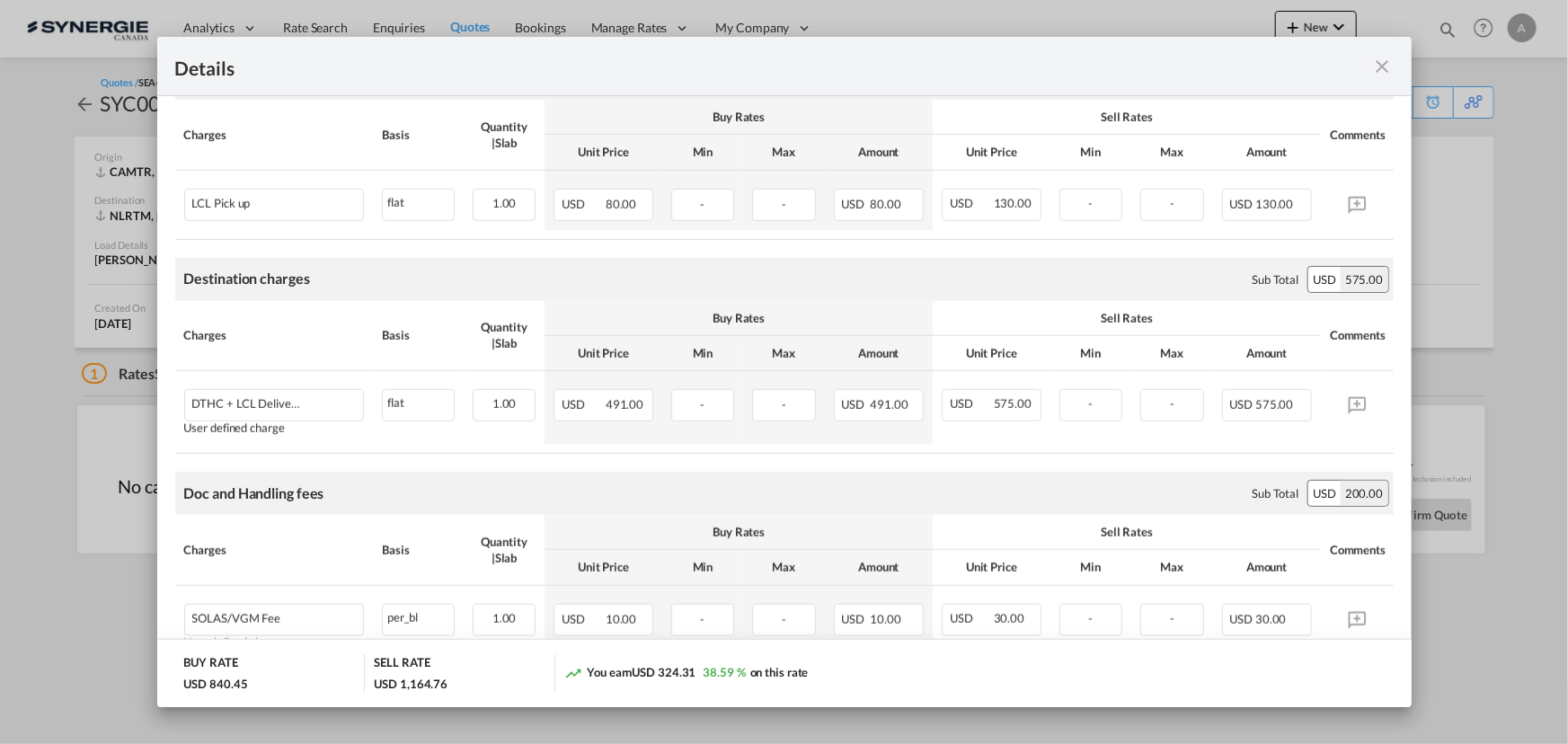
click at [1379, 67] on md-icon "icon-close fg-AAA8AD m-0 cursor" at bounding box center [1382, 66] width 22 height 22
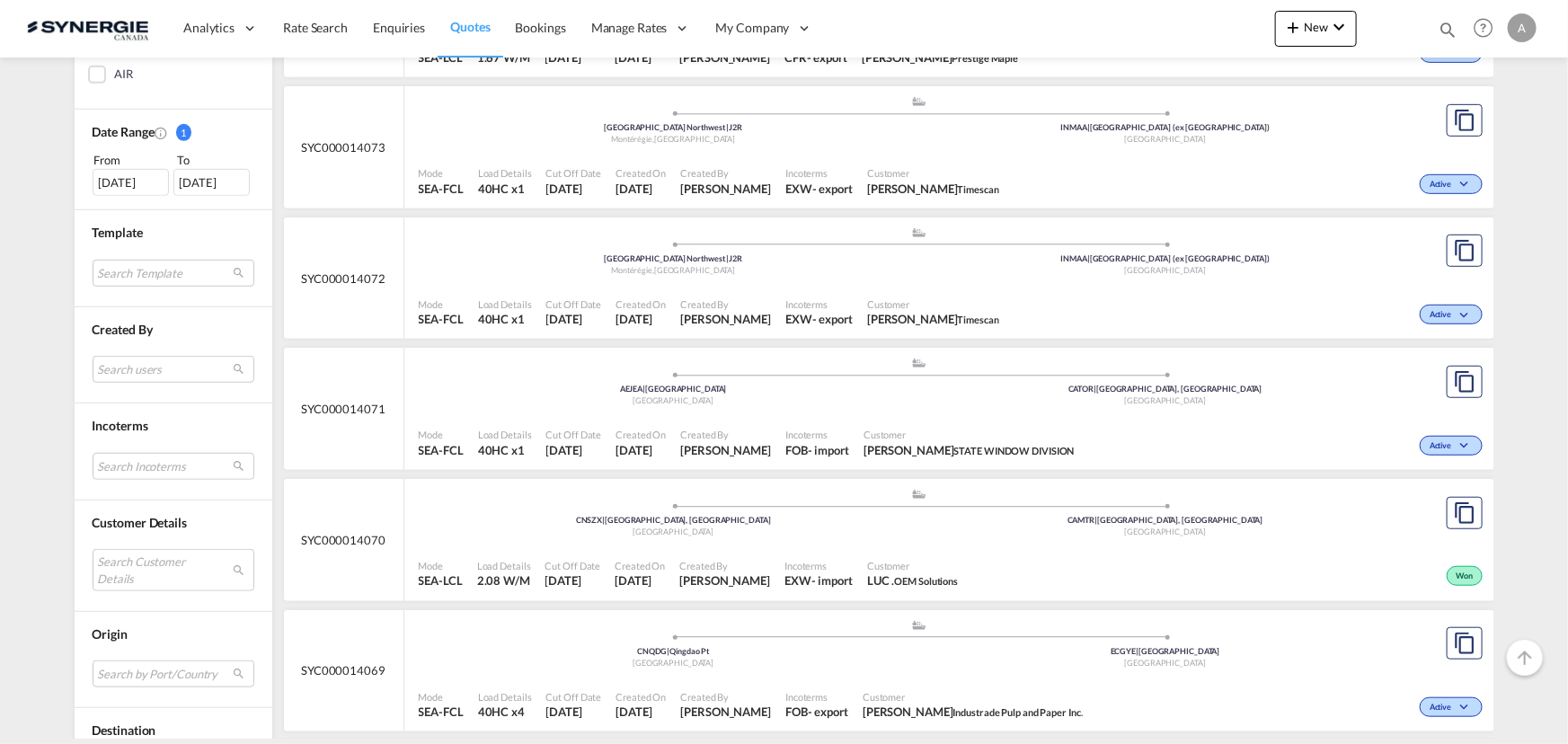
scroll to position [490, 0]
click at [117, 567] on md-select "Search Customer Details user name user maria Alduheza maria@minpaclogistics.com…" at bounding box center [173, 568] width 162 height 41
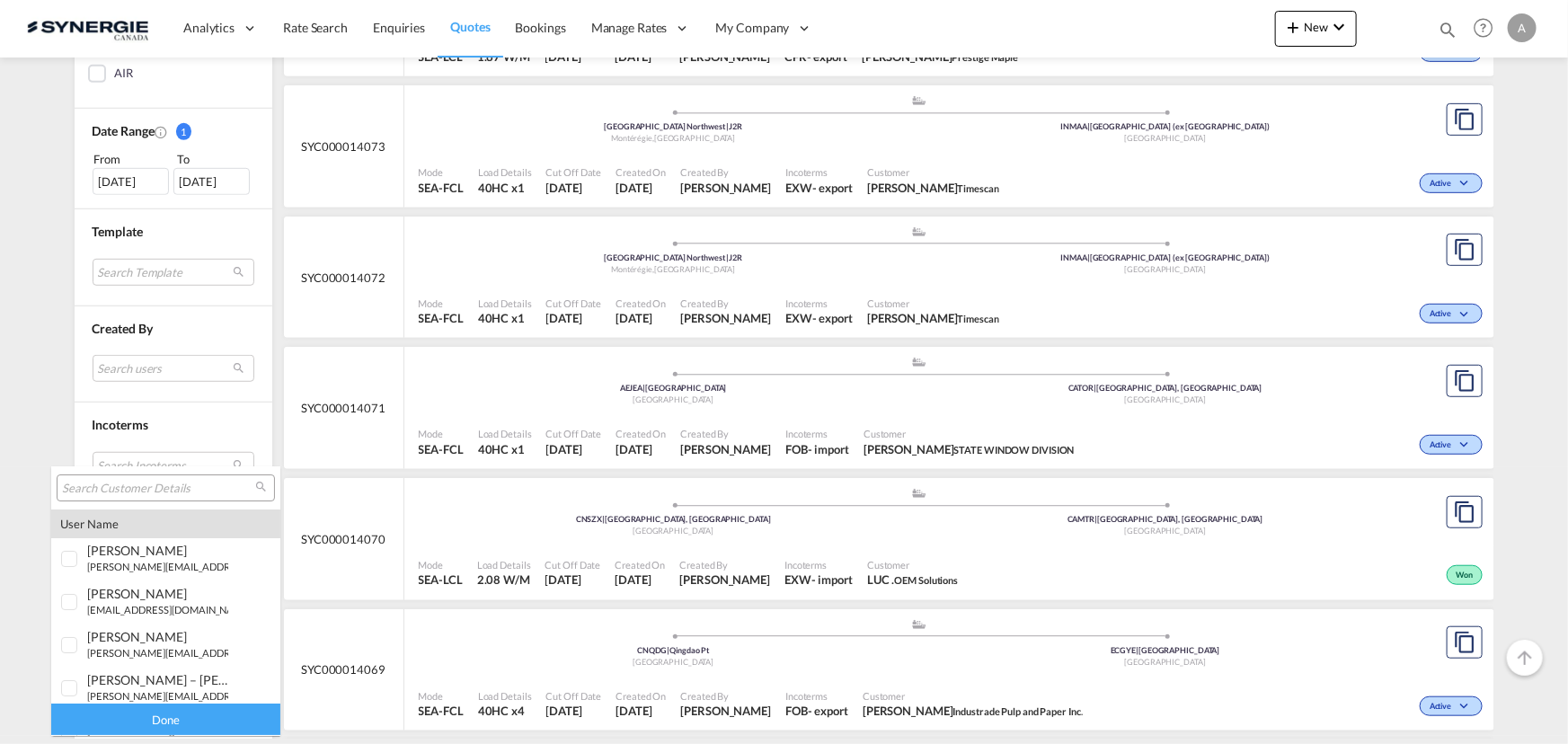
click at [139, 486] on input "search" at bounding box center [158, 489] width 193 height 16
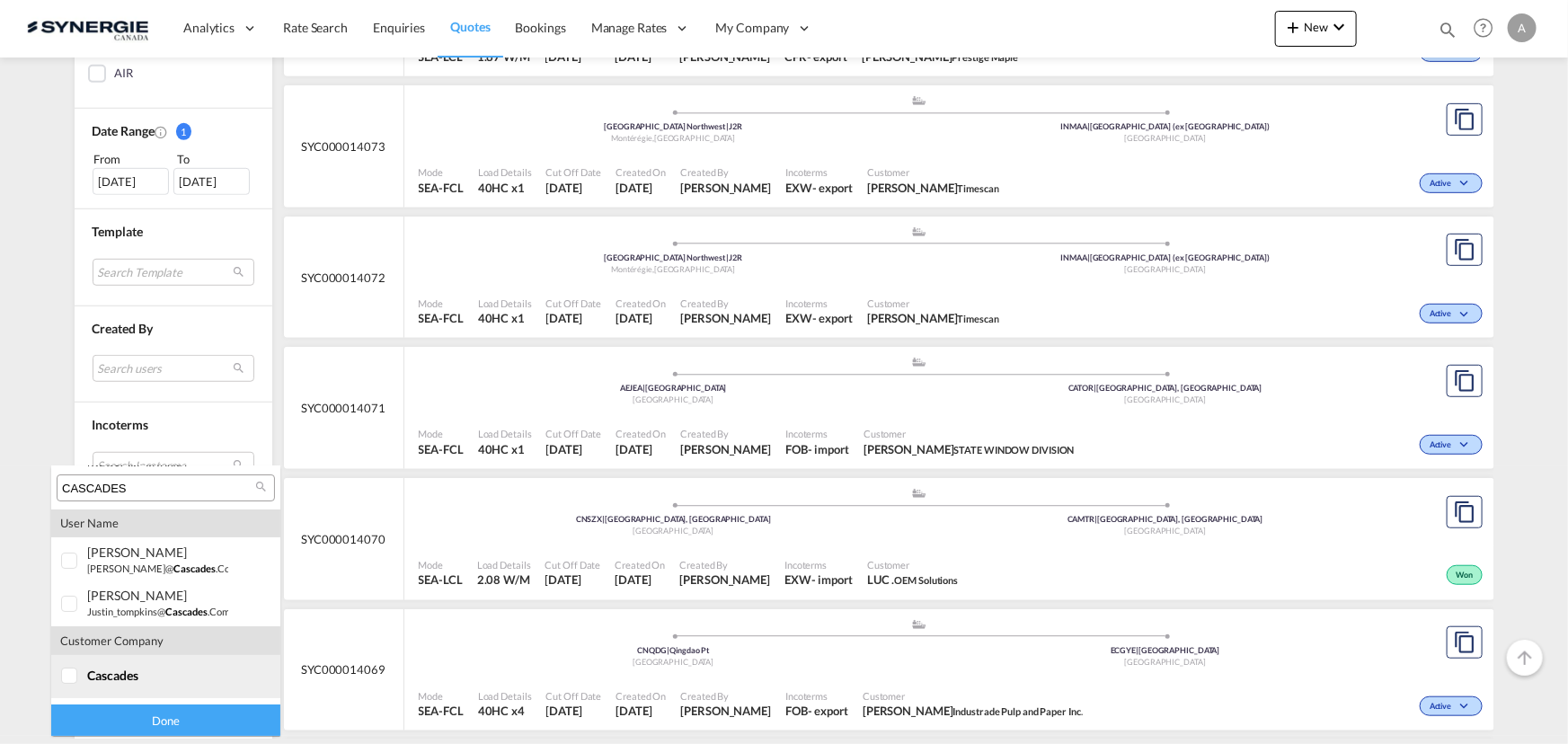
scroll to position [121, 0]
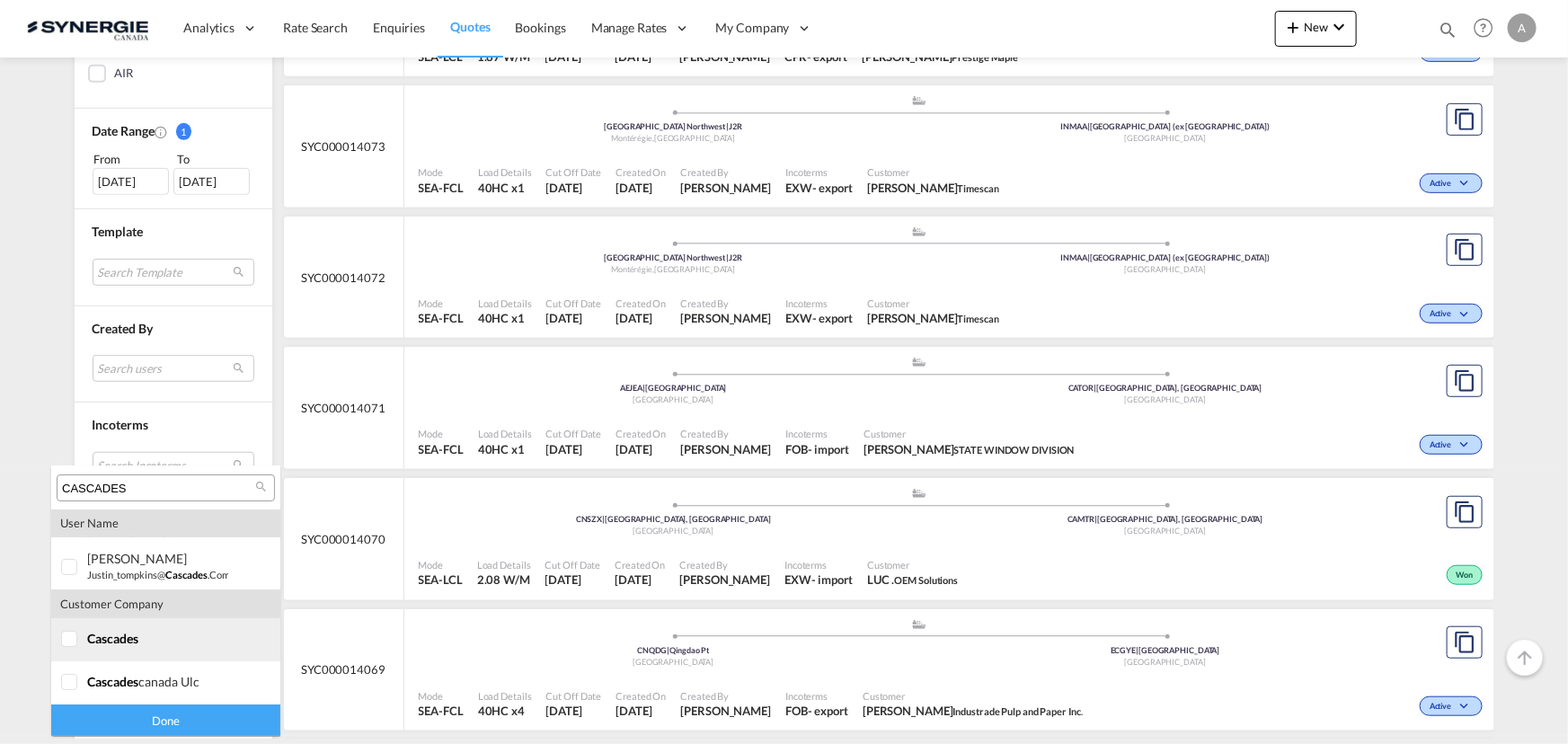
type input "CASCADES"
drag, startPoint x: 74, startPoint y: 638, endPoint x: 76, endPoint y: 661, distance: 23.1
click at [74, 638] on div at bounding box center [70, 639] width 18 height 18
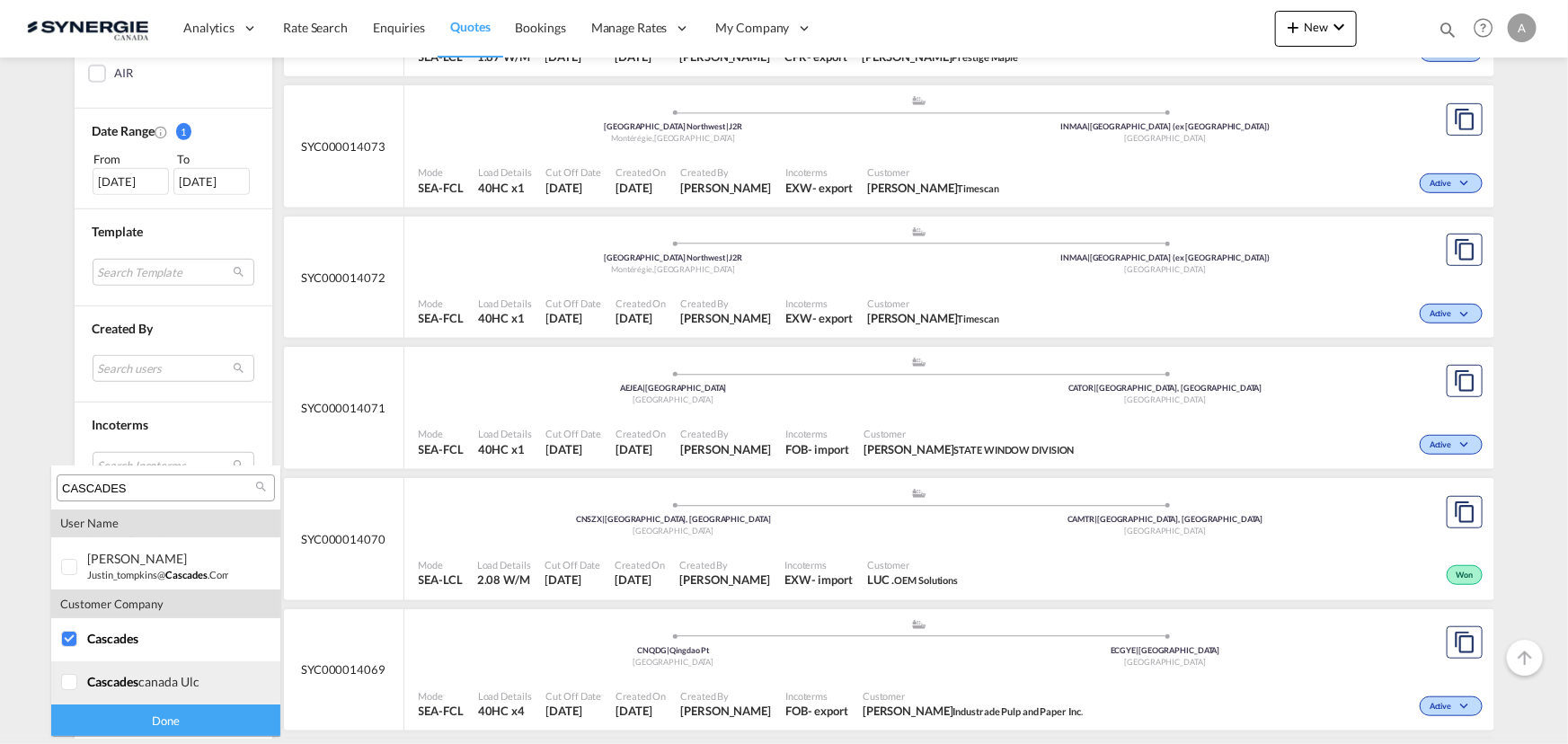
click at [71, 684] on div at bounding box center [70, 682] width 18 height 18
click at [128, 715] on div "Done" at bounding box center [166, 719] width 229 height 31
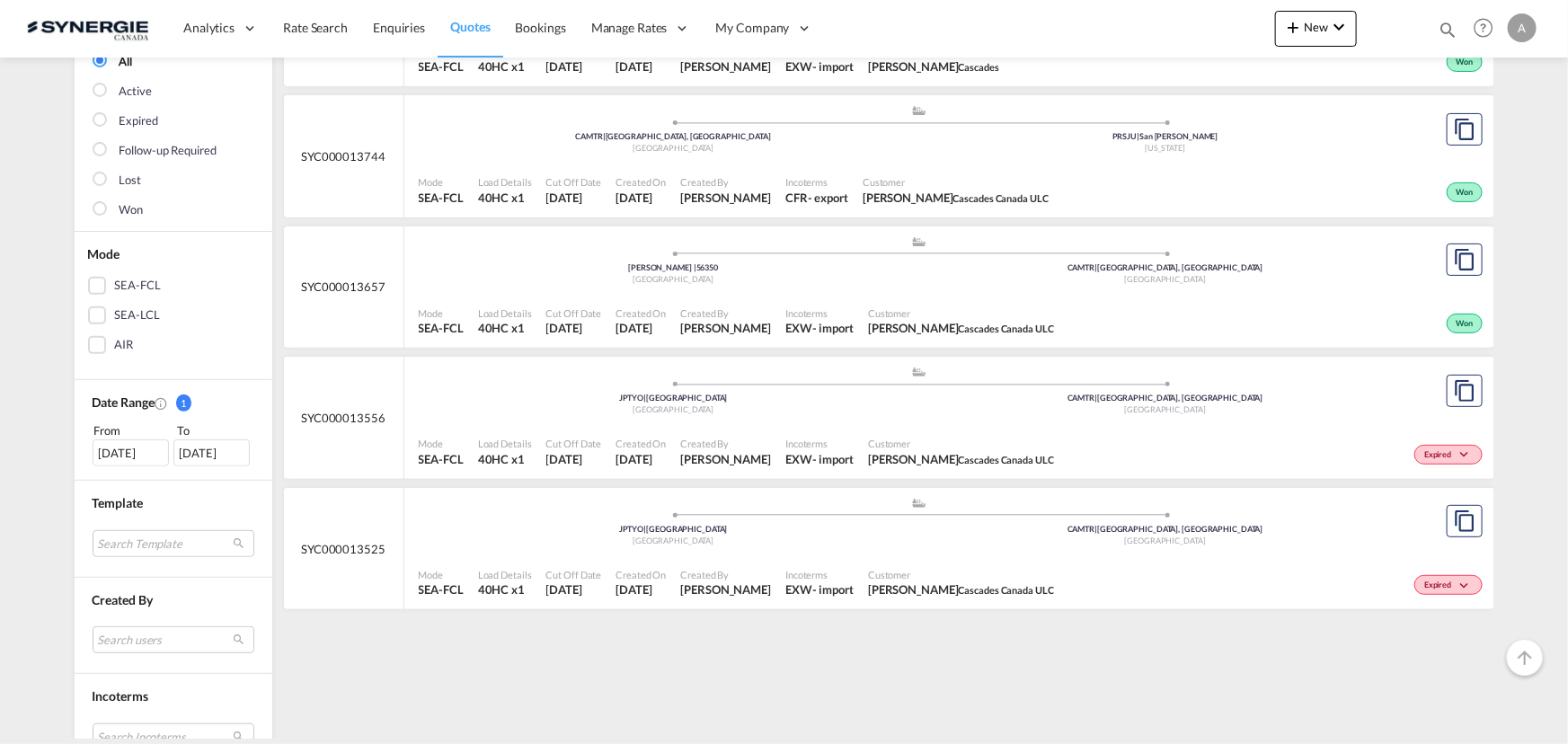
scroll to position [244, 0]
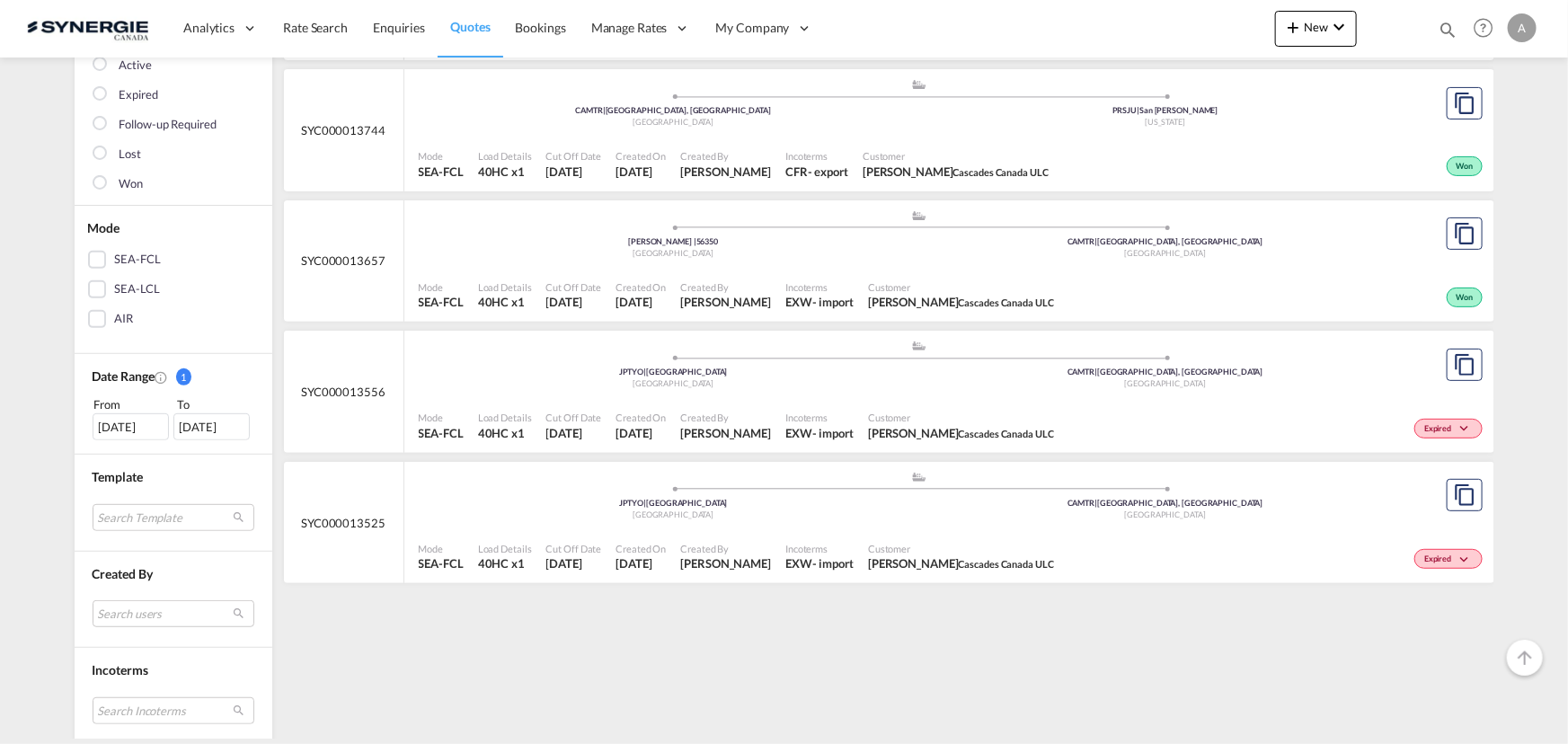
click at [842, 415] on span "Incoterms" at bounding box center [819, 417] width 69 height 13
click at [775, 400] on div "Mode SEA-FCL Load Details 40HC x1 Cut Off Date 25 Jul 2025 Created On 25 Jul 20…" at bounding box center [949, 426] width 1090 height 54
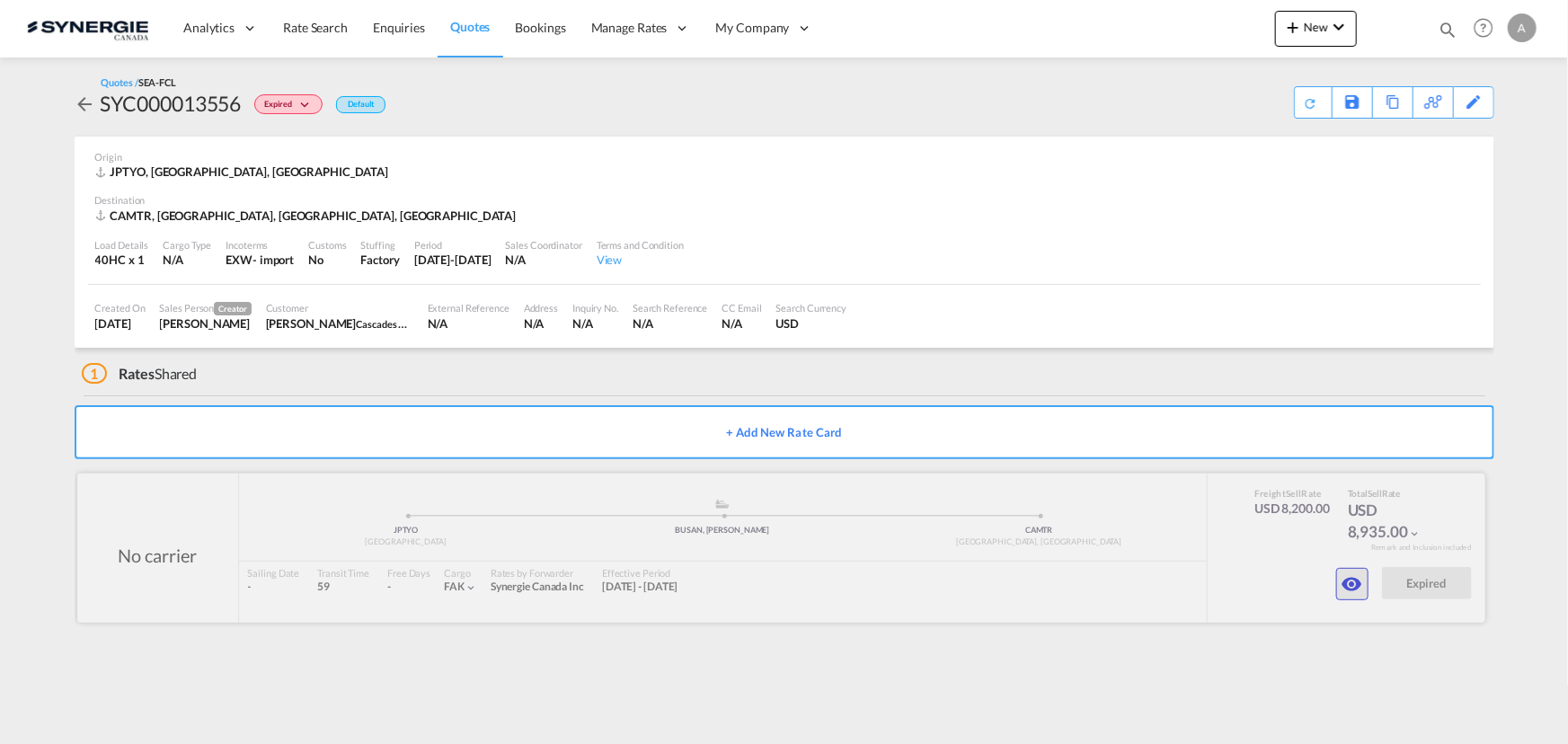
click at [1359, 596] on button "button" at bounding box center [1352, 584] width 32 height 32
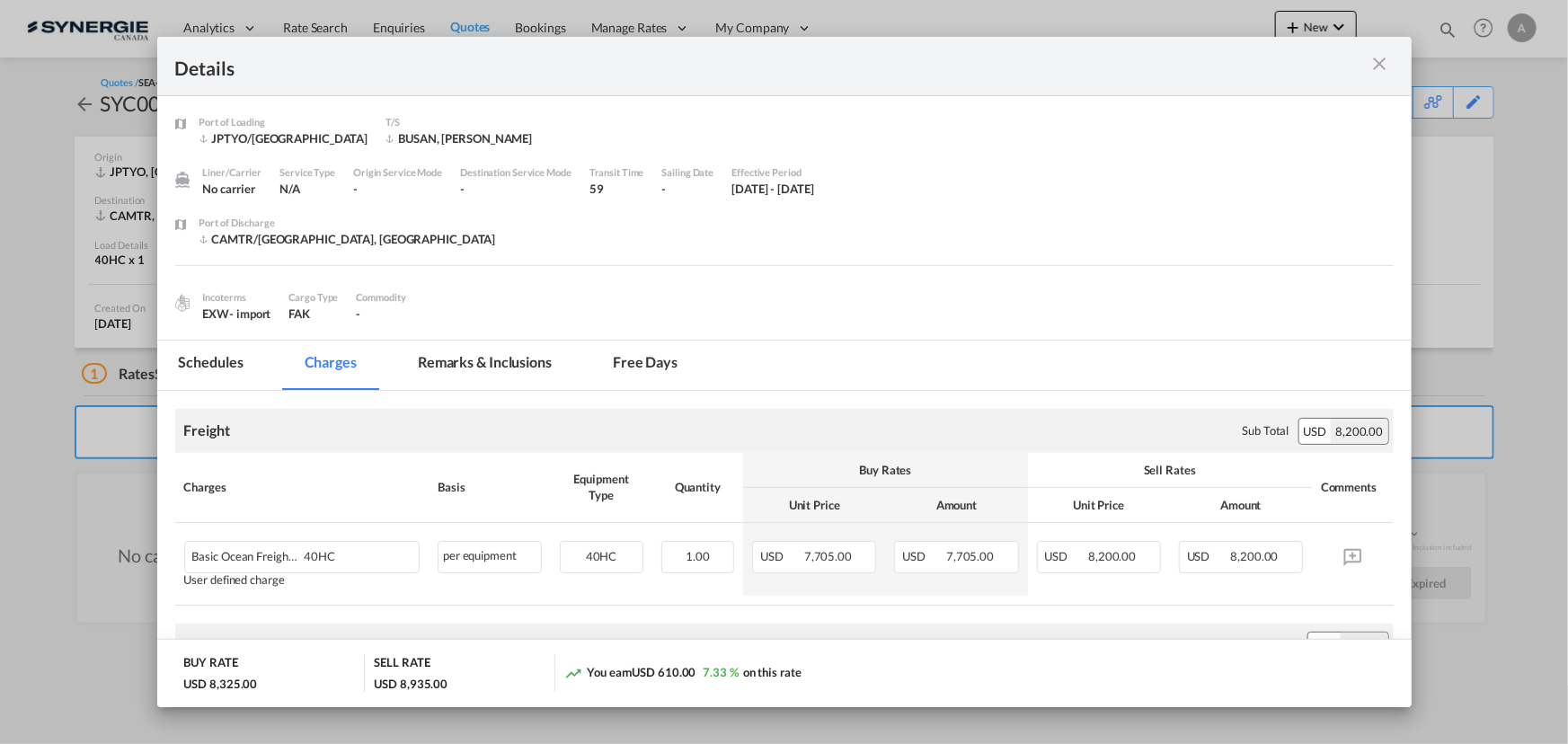
click at [498, 362] on md-tab-item "Remarks & Inclusions" at bounding box center [485, 365] width 177 height 50
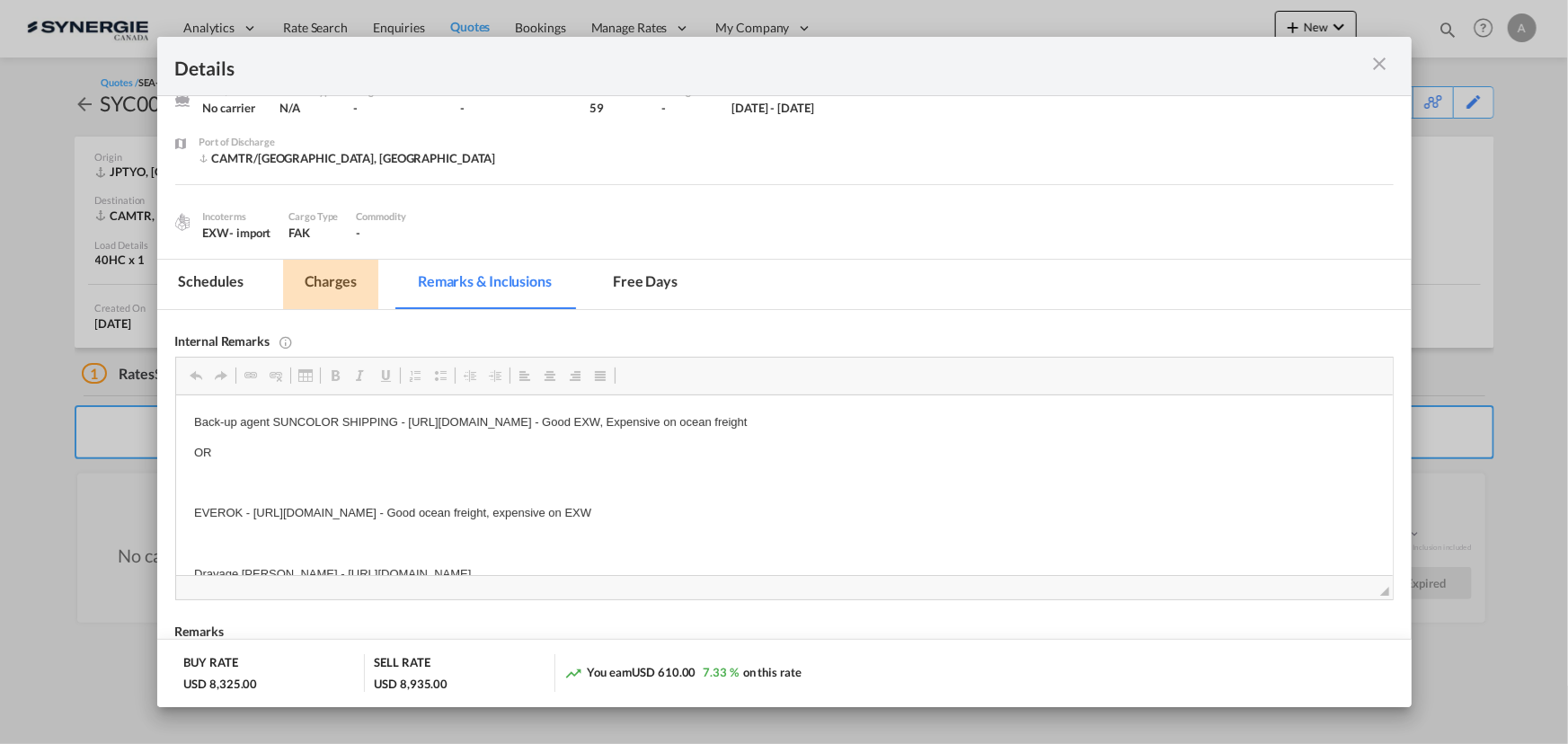
click at [332, 284] on md-tab-item "Charges" at bounding box center [331, 285] width 95 height 50
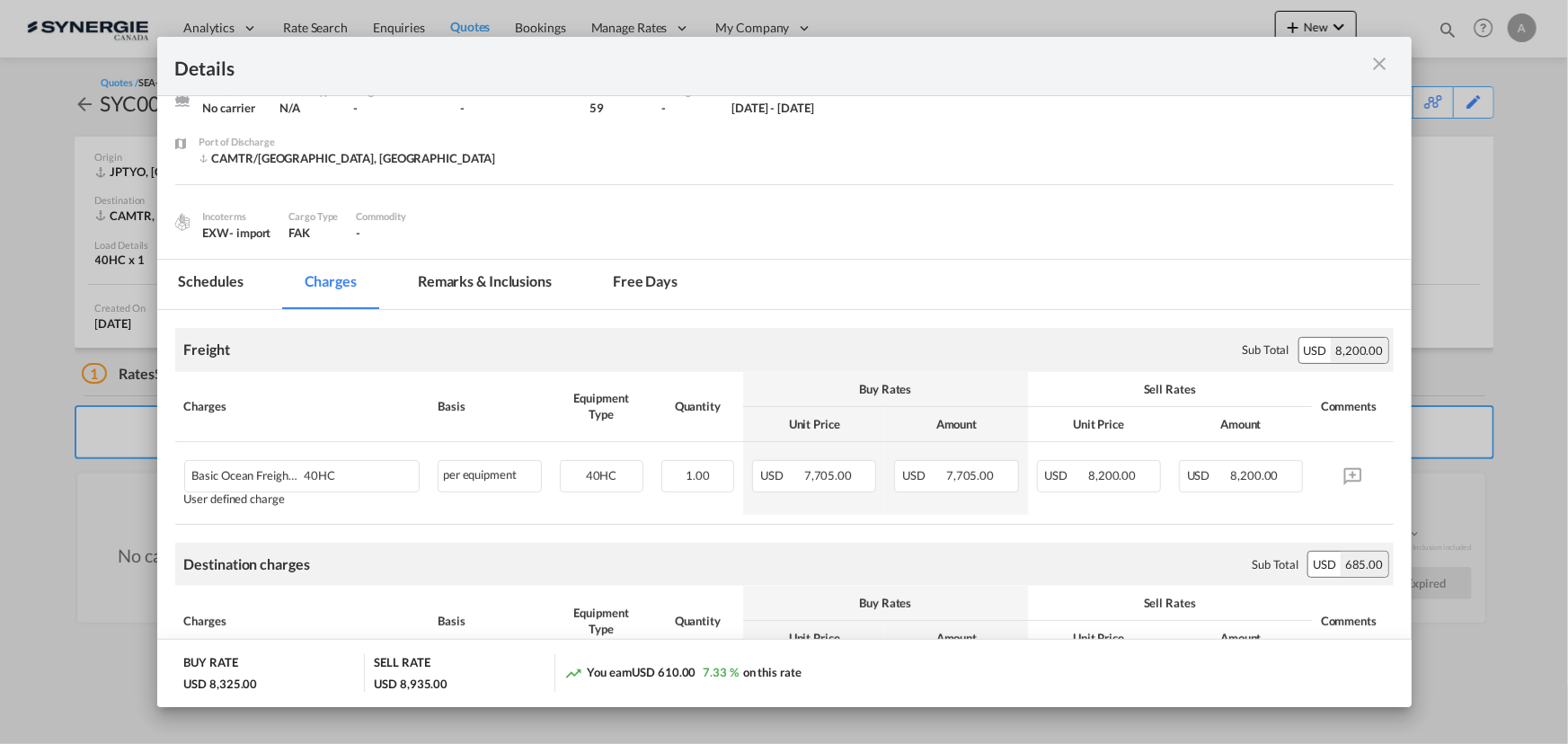
click at [1367, 69] on div "Port of Loading ..." at bounding box center [1332, 67] width 122 height 23
click at [1377, 69] on md-icon "icon-close m-3 fg-AAA8AD cursor" at bounding box center [1379, 64] width 22 height 22
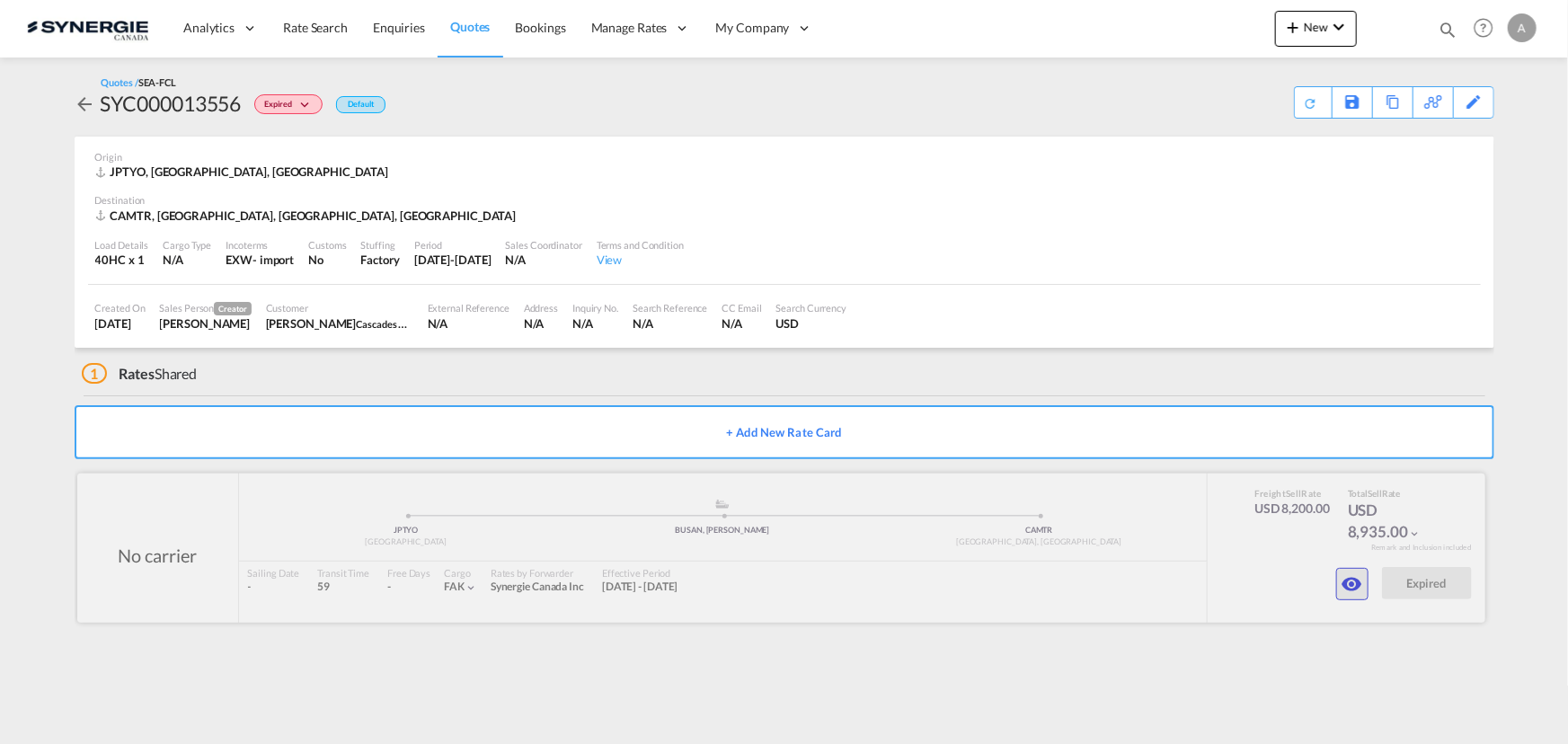
click at [1350, 591] on md-icon "icon-eye" at bounding box center [1352, 584] width 22 height 22
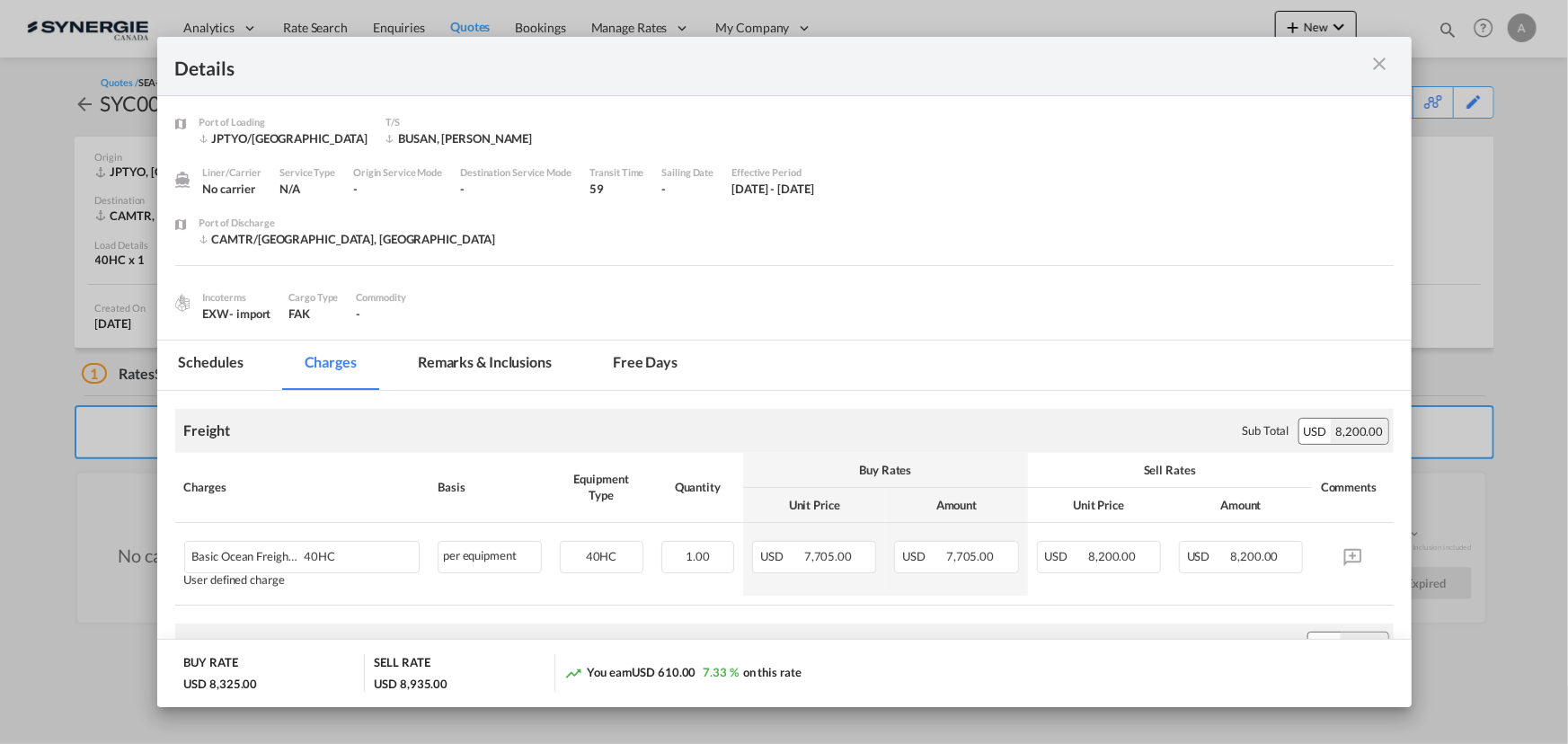
click at [445, 376] on md-tab-item "Remarks & Inclusions" at bounding box center [485, 365] width 177 height 50
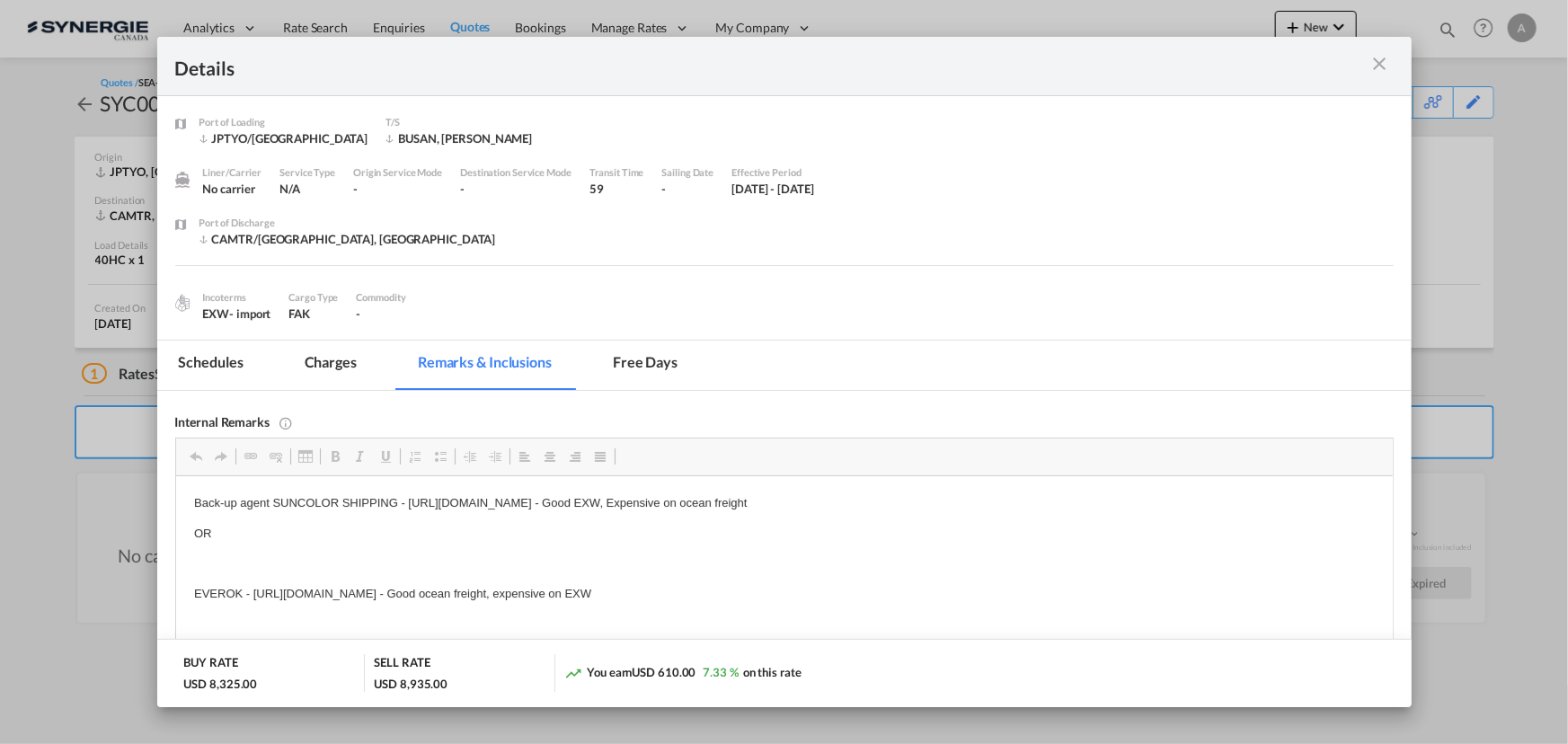
click at [1376, 63] on md-icon "icon-close m-3 fg-AAA8AD cursor" at bounding box center [1379, 64] width 22 height 22
